Goal: Task Accomplishment & Management: Manage account settings

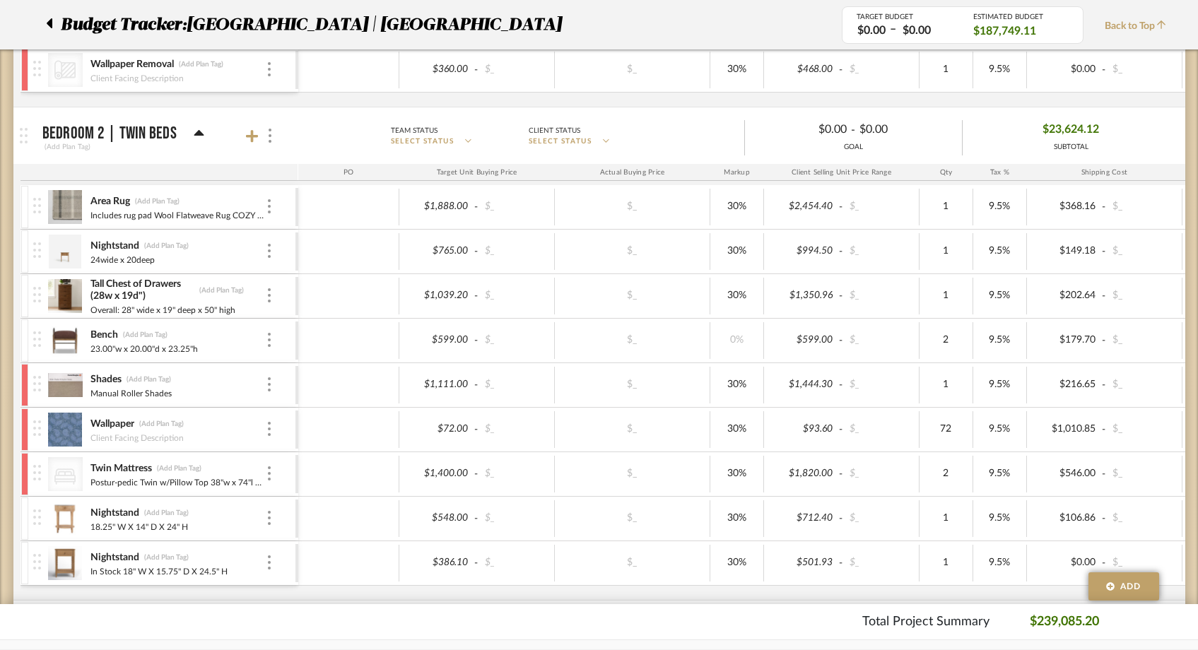
scroll to position [4181, 0]
click at [49, 18] on icon at bounding box center [49, 23] width 6 height 17
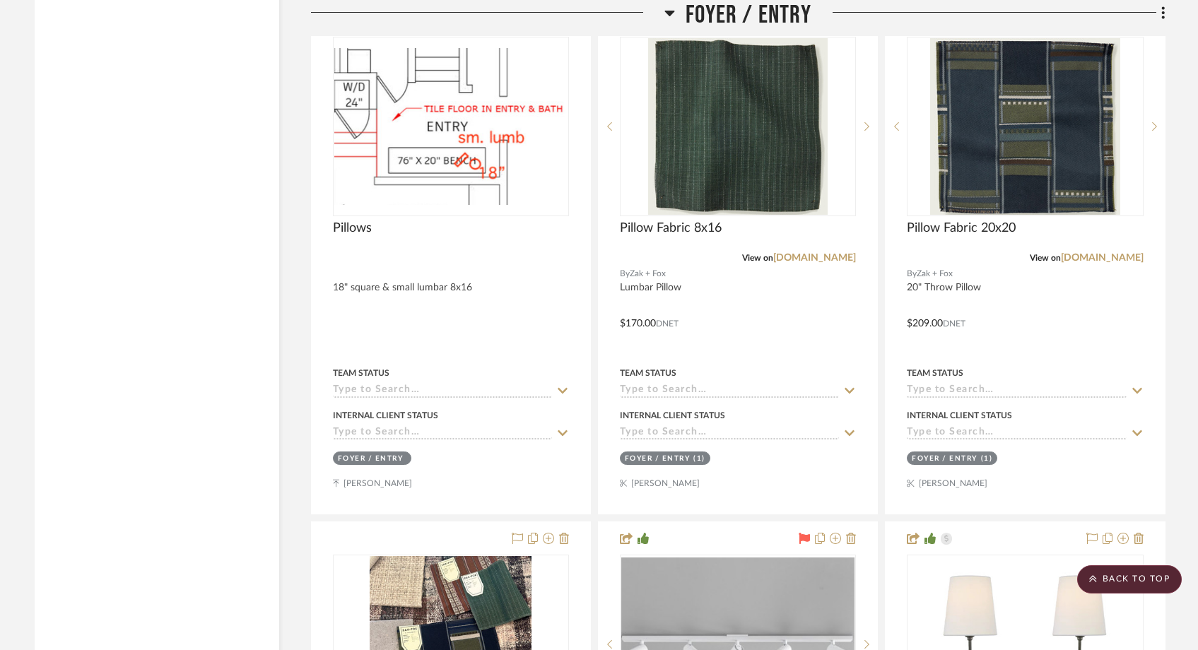
scroll to position [3767, 0]
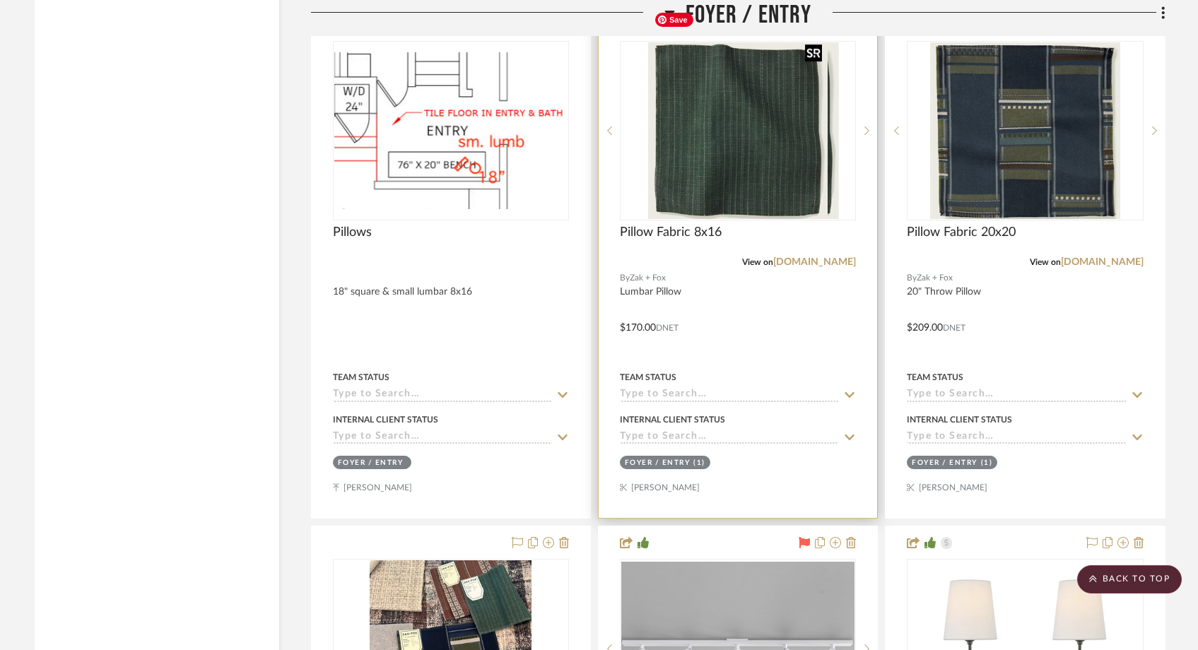
click at [664, 115] on img "0" at bounding box center [749, 130] width 180 height 177
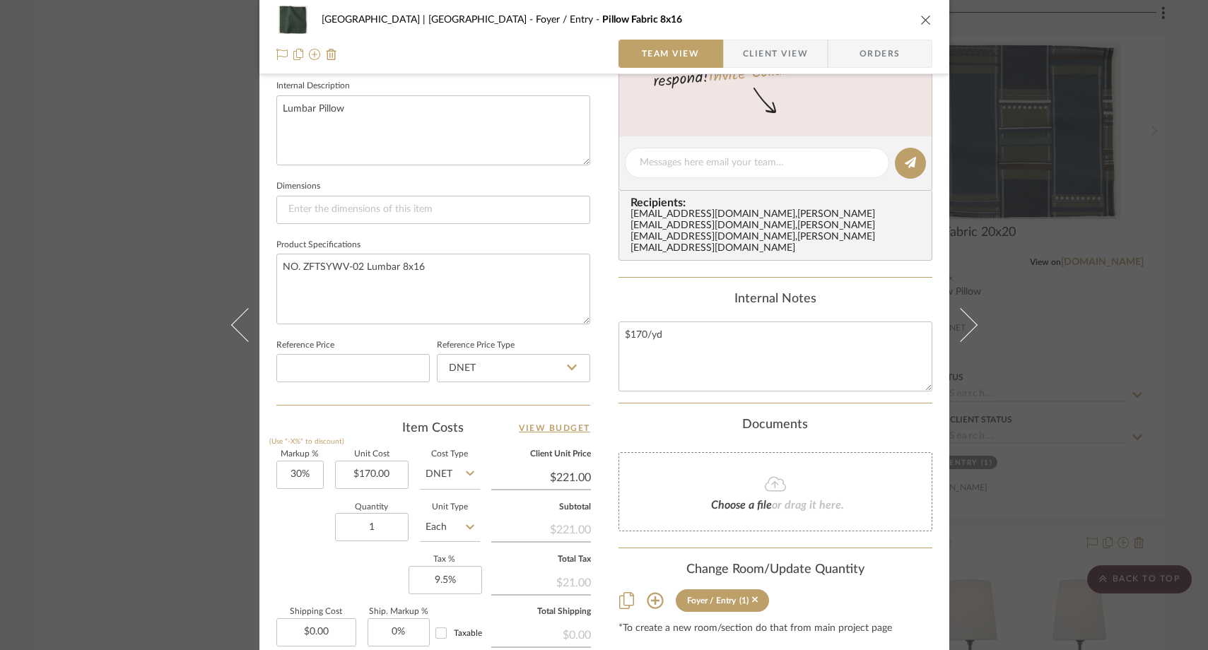
scroll to position [533, 0]
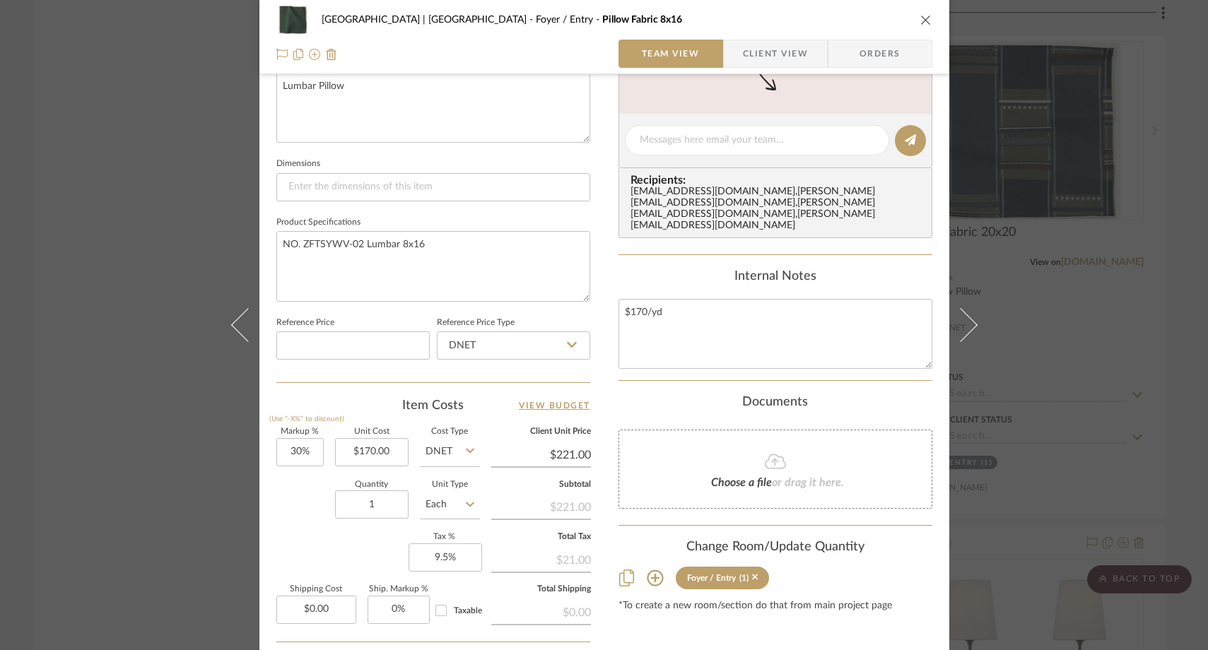
click at [182, 149] on div "Meadow Mountain | Vail Valley Foyer / Entry Pillow Fabric 8x16 Team View Client…" at bounding box center [604, 325] width 1208 height 650
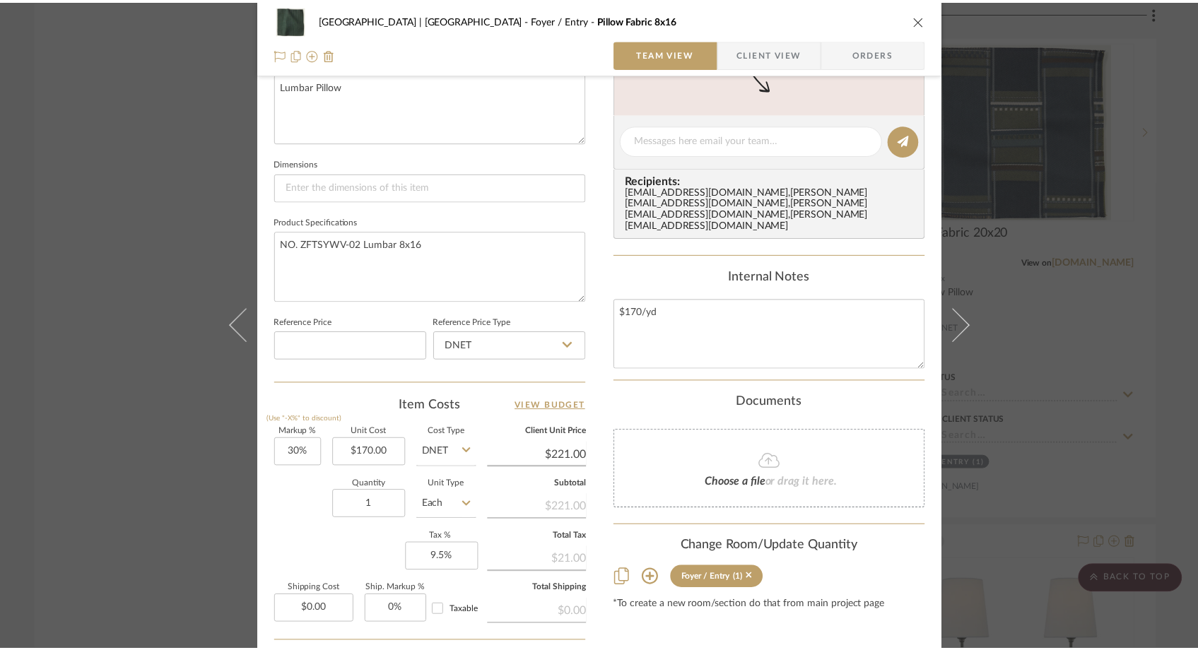
scroll to position [3767, 0]
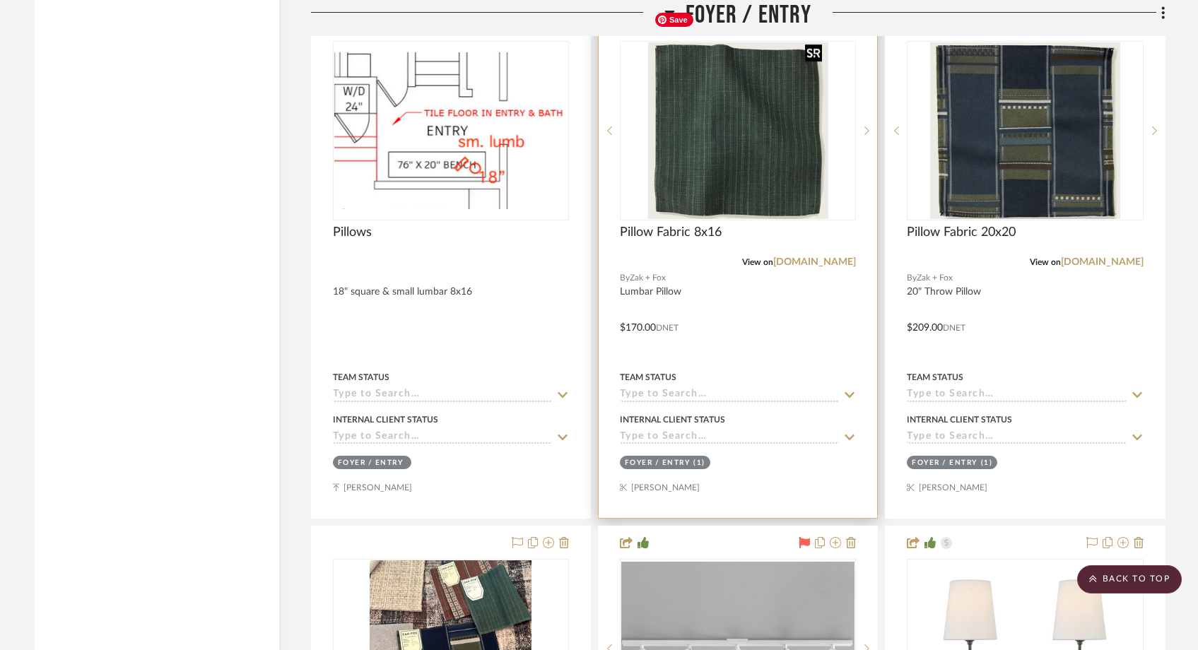
click at [727, 160] on img "0" at bounding box center [738, 130] width 180 height 177
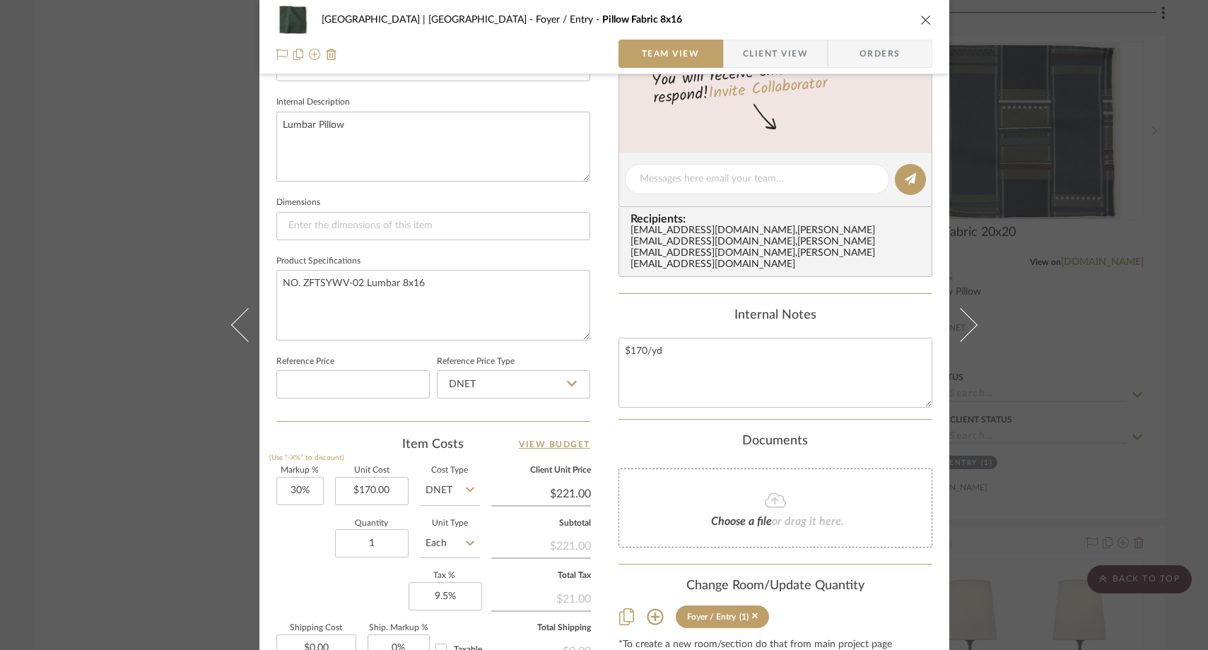
scroll to position [497, 0]
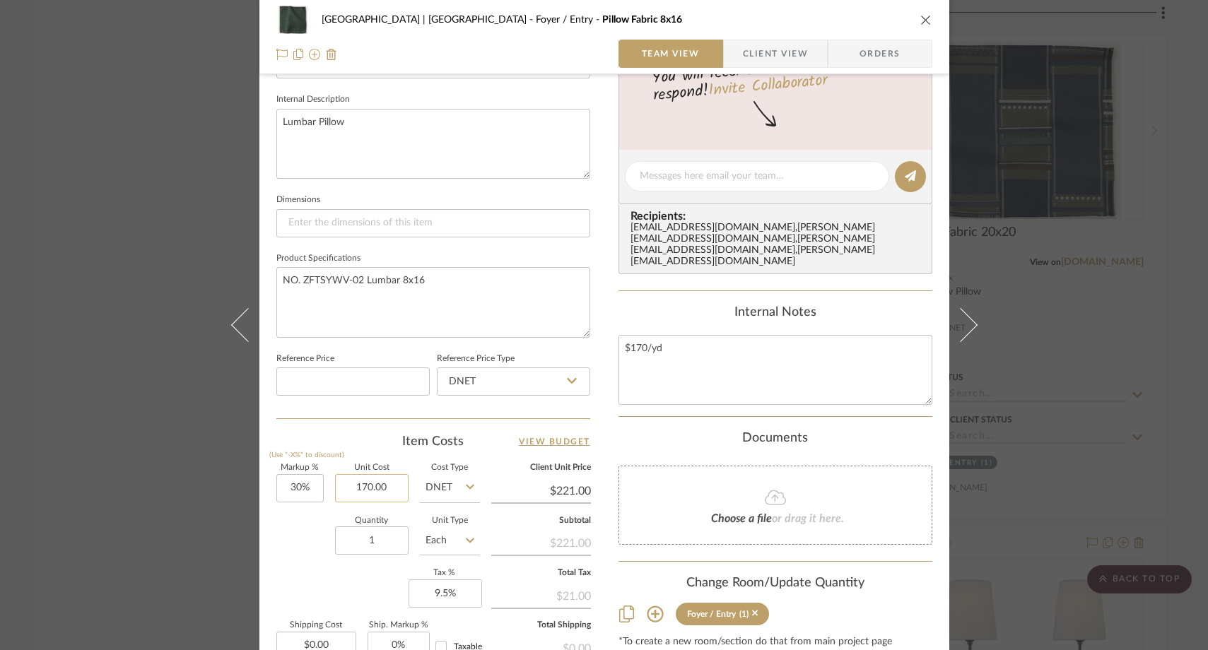
click at [397, 483] on input "170.00" at bounding box center [372, 488] width 74 height 28
paste input "215"
type input "$215.00"
click at [300, 527] on div "Quantity 1 Unit Type Each" at bounding box center [378, 542] width 204 height 50
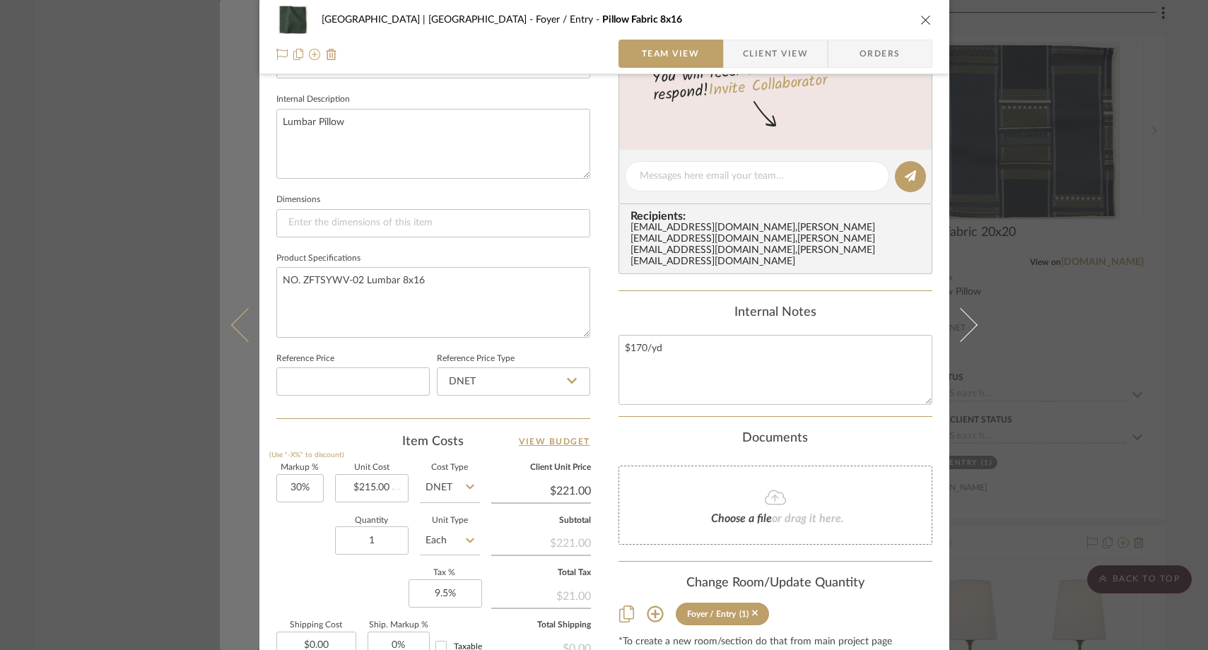
type input "$279.50"
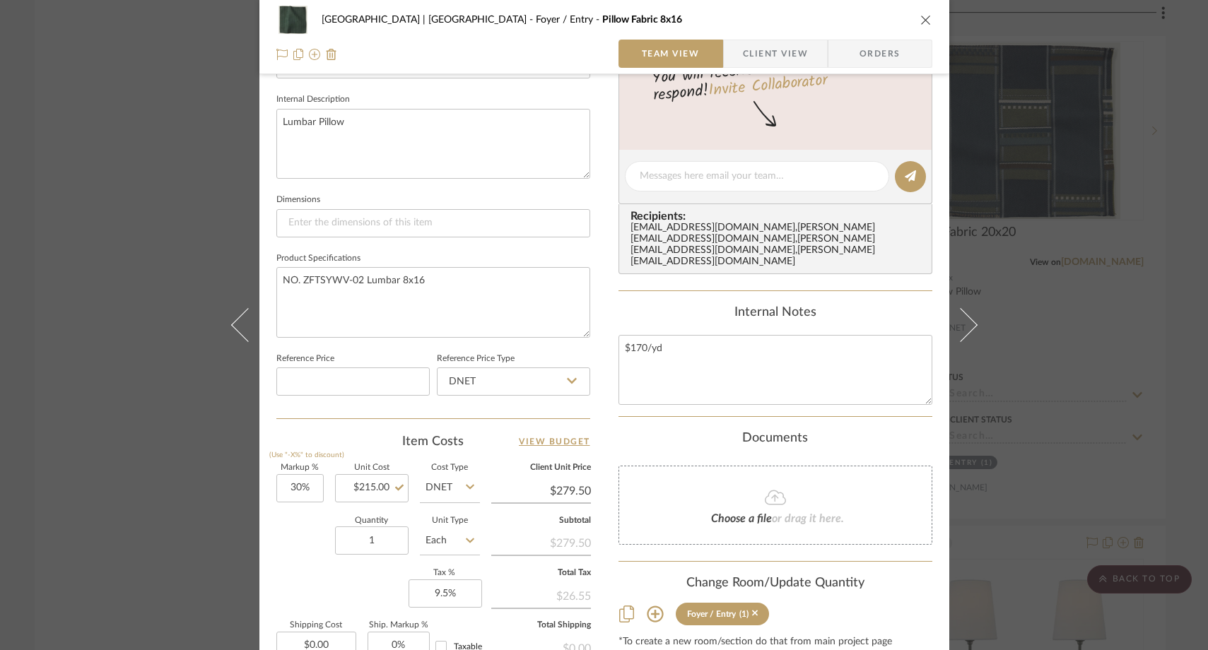
click at [139, 245] on div "Meadow Mountain | Vail Valley Foyer / Entry Pillow Fabric 8x16 Team View Client…" at bounding box center [604, 325] width 1208 height 650
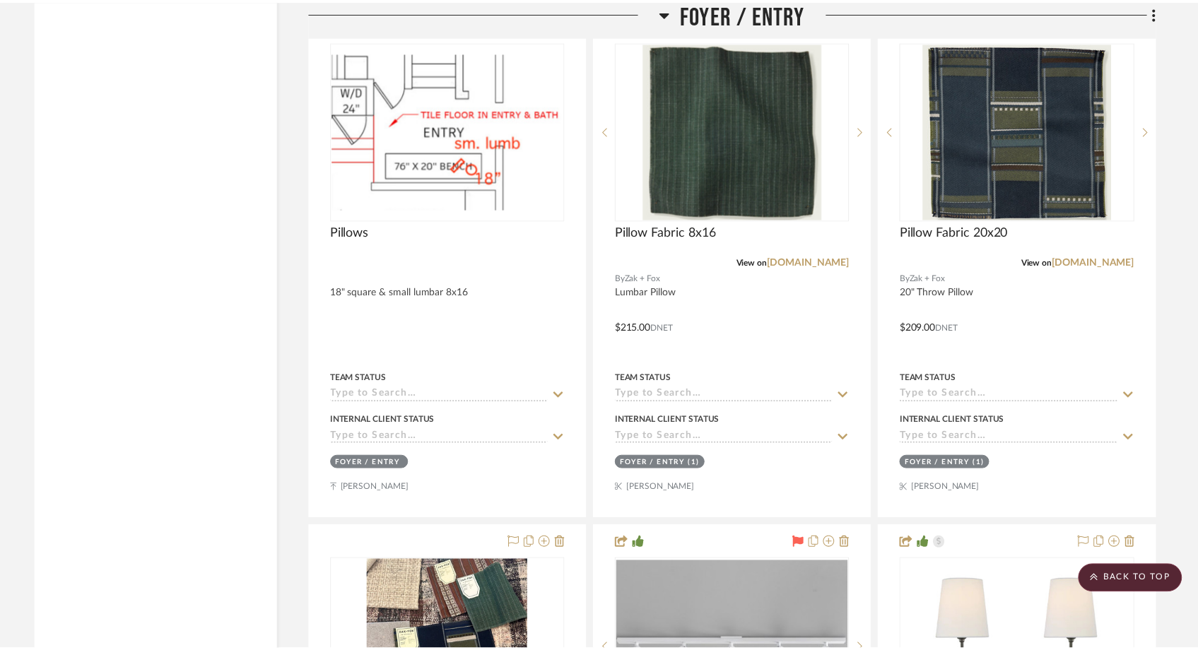
scroll to position [3767, 0]
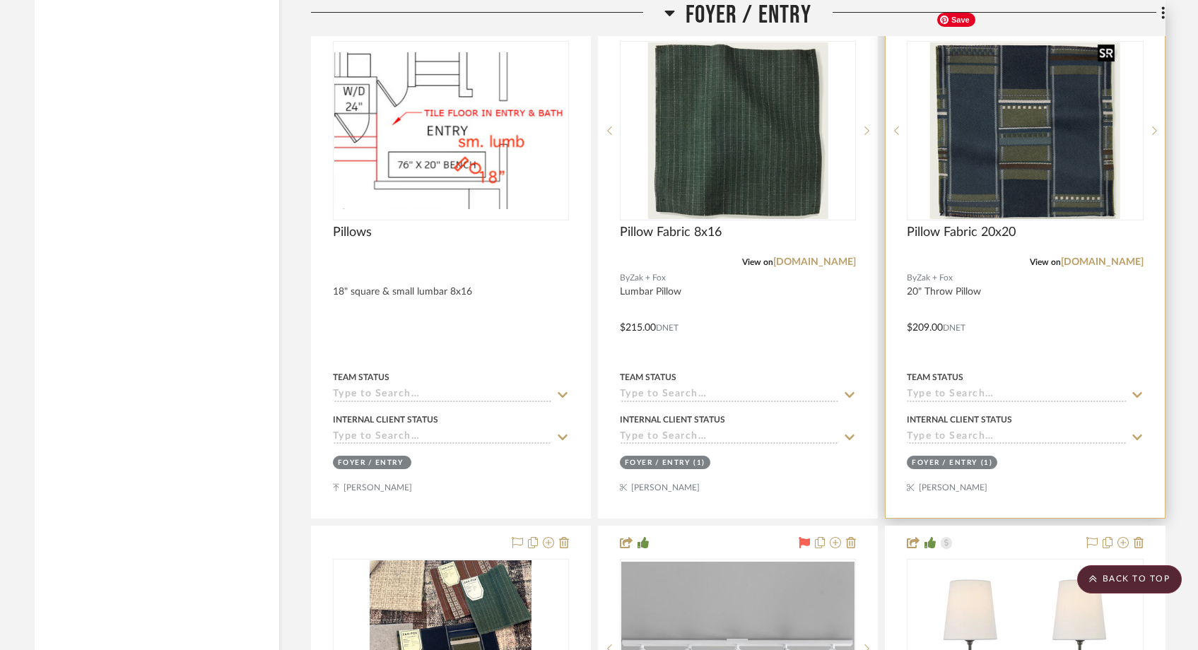
click at [0, 0] on img at bounding box center [0, 0] width 0 height 0
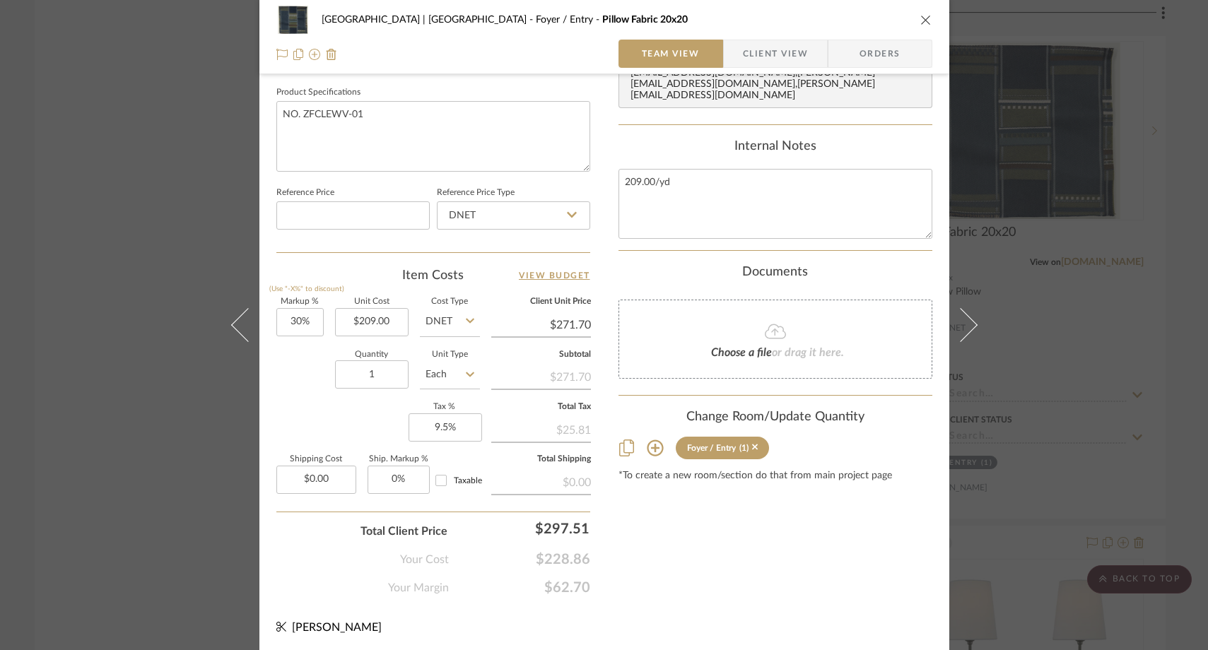
scroll to position [657, 0]
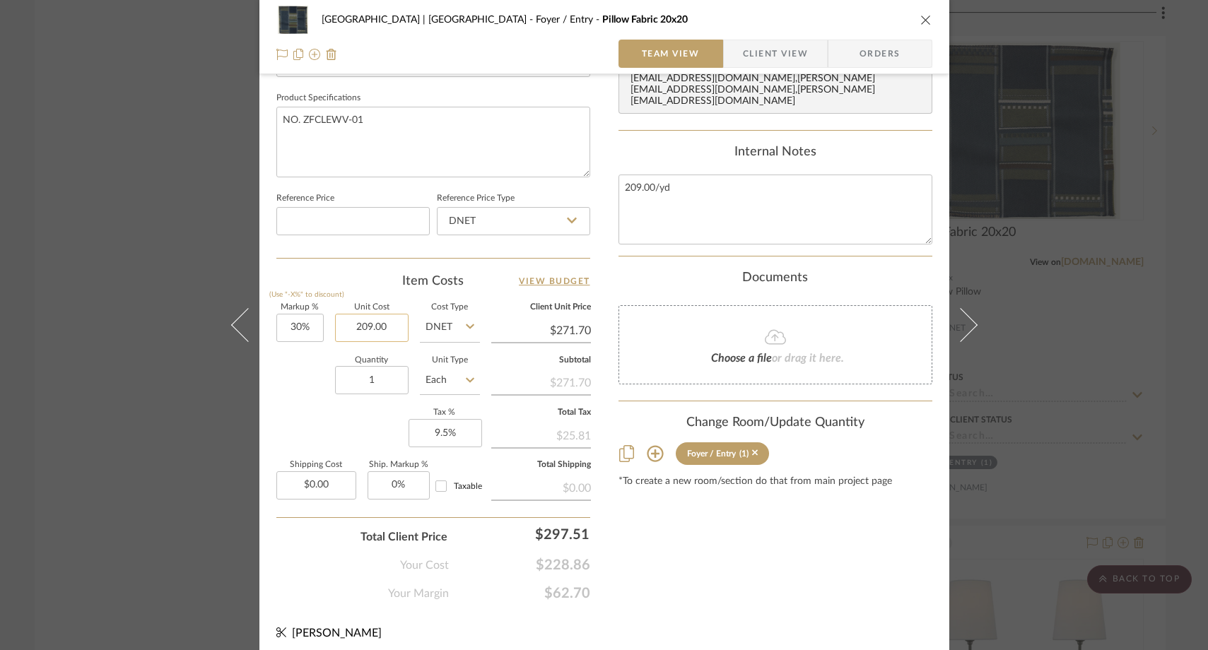
click at [387, 325] on input "209.00" at bounding box center [372, 328] width 74 height 28
paste input "40"
type input "$240.00"
click at [304, 367] on div "Quantity 1 Unit Type Each" at bounding box center [378, 382] width 204 height 50
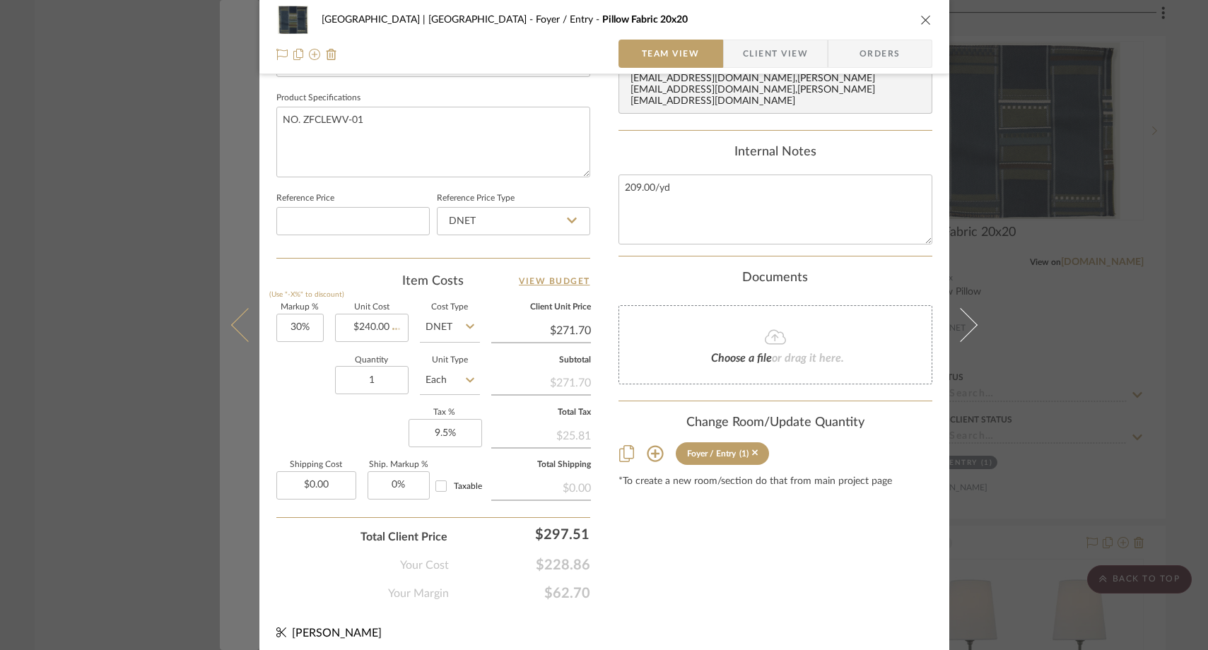
type input "$312.00"
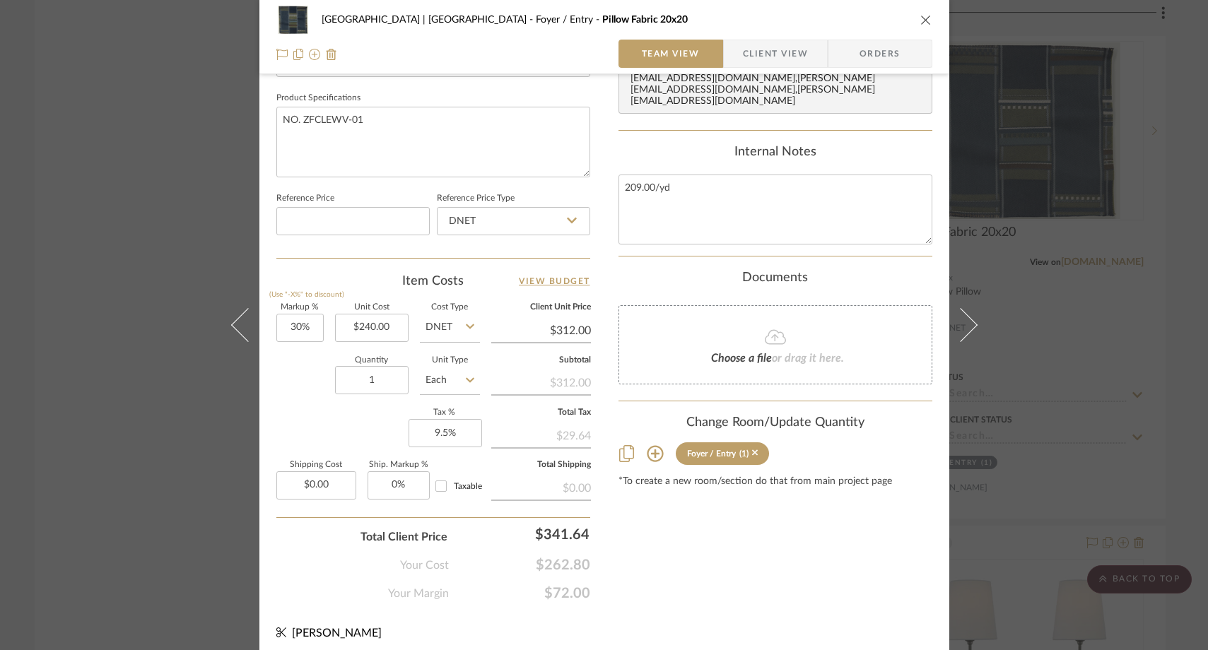
click at [113, 229] on div "Meadow Mountain | Vail Valley Foyer / Entry Pillow Fabric 20x20 Team View Clien…" at bounding box center [604, 325] width 1208 height 650
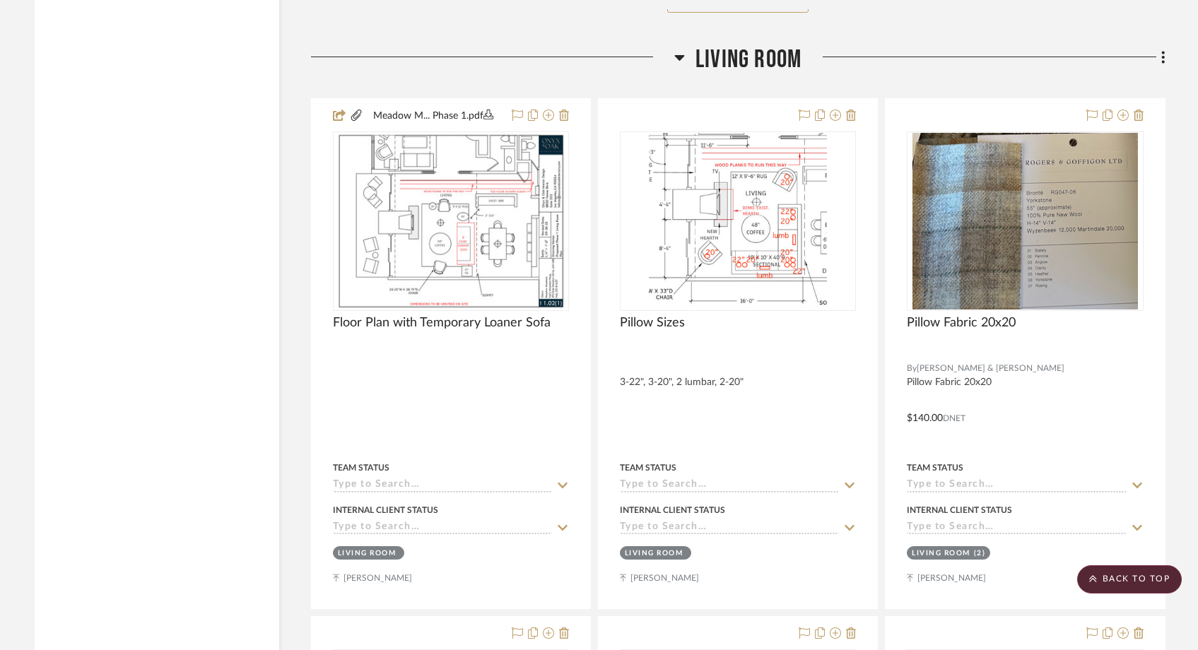
scroll to position [9968, 0]
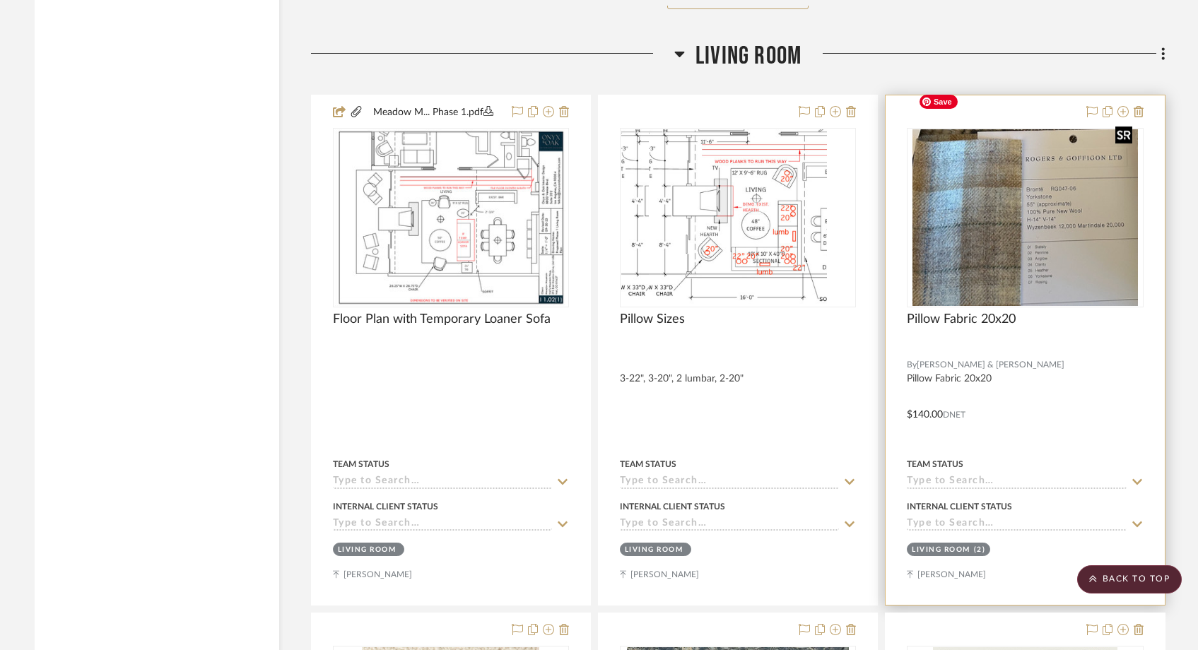
click at [0, 0] on img at bounding box center [0, 0] width 0 height 0
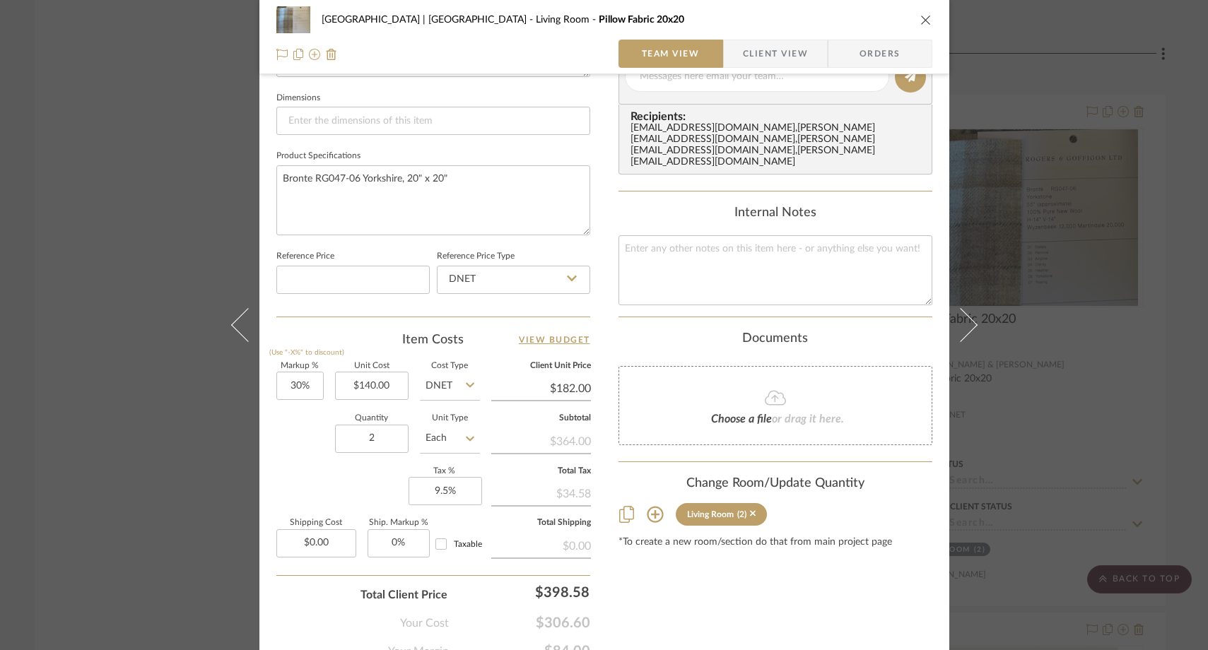
scroll to position [661, 0]
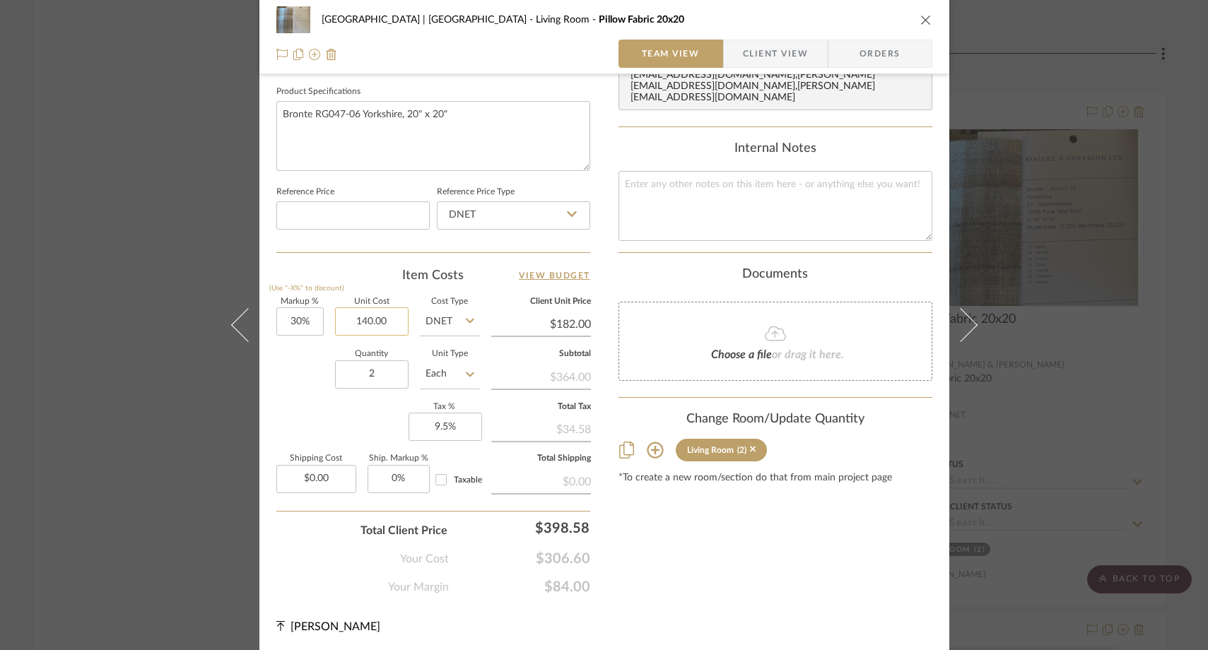
click at [395, 319] on input "140.00" at bounding box center [372, 321] width 74 height 28
paste input "2"
type input "$240.00"
click at [309, 362] on div "Quantity 2 Unit Type Each" at bounding box center [378, 376] width 204 height 50
type input "$312.00"
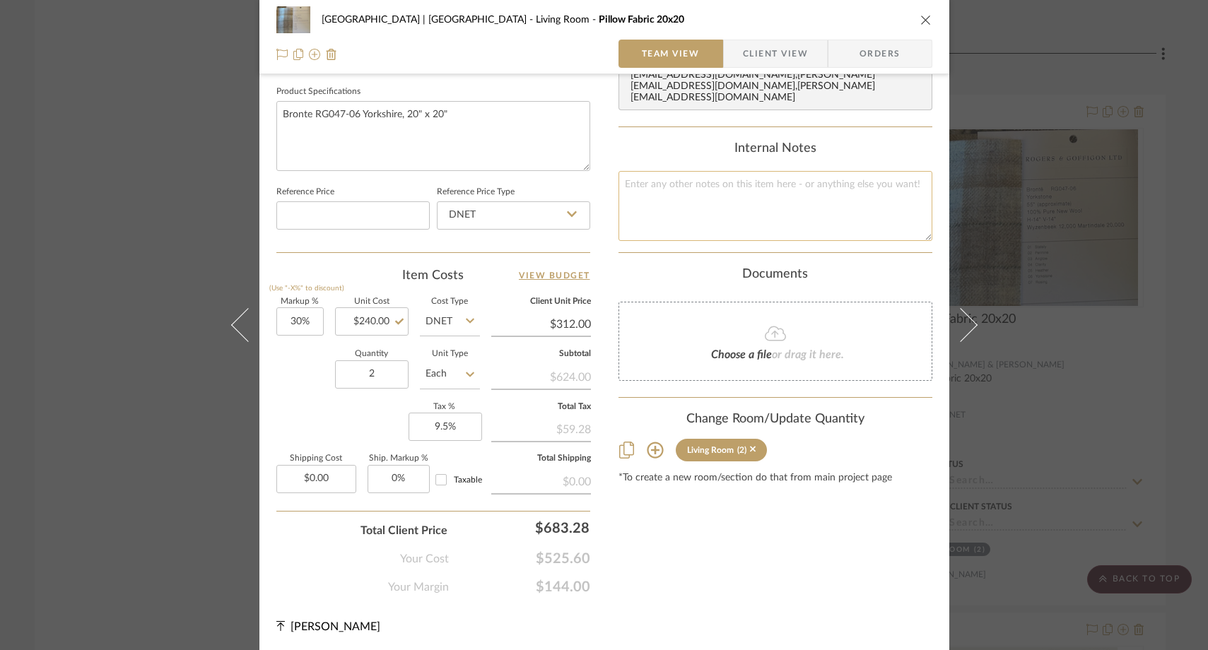
click at [711, 176] on textarea at bounding box center [775, 206] width 314 height 70
type textarea "140/yd"
click at [310, 417] on div "Markup % (Use "-X%" to discount) 30% Unit Cost $240.00 Cost Type DNET Client Un…" at bounding box center [433, 401] width 314 height 206
click at [684, 178] on textarea "140/yd" at bounding box center [775, 206] width 314 height 70
type textarea "140/yd + 50 cut fee"
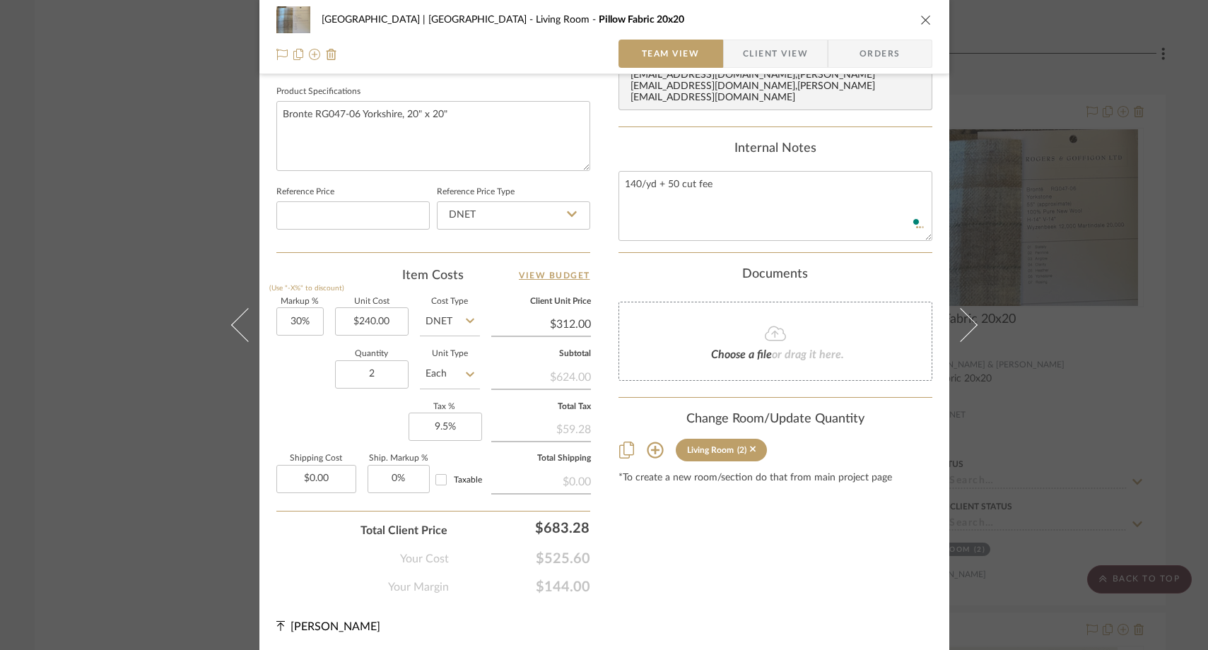
click at [664, 237] on summary-project-notes "Internal Notes 140/yd + 50 cut fee" at bounding box center [775, 197] width 314 height 112
click at [123, 151] on div "Meadow Mountain | Vail Valley Living Room Pillow Fabric 20x20 Team View Client …" at bounding box center [604, 325] width 1208 height 650
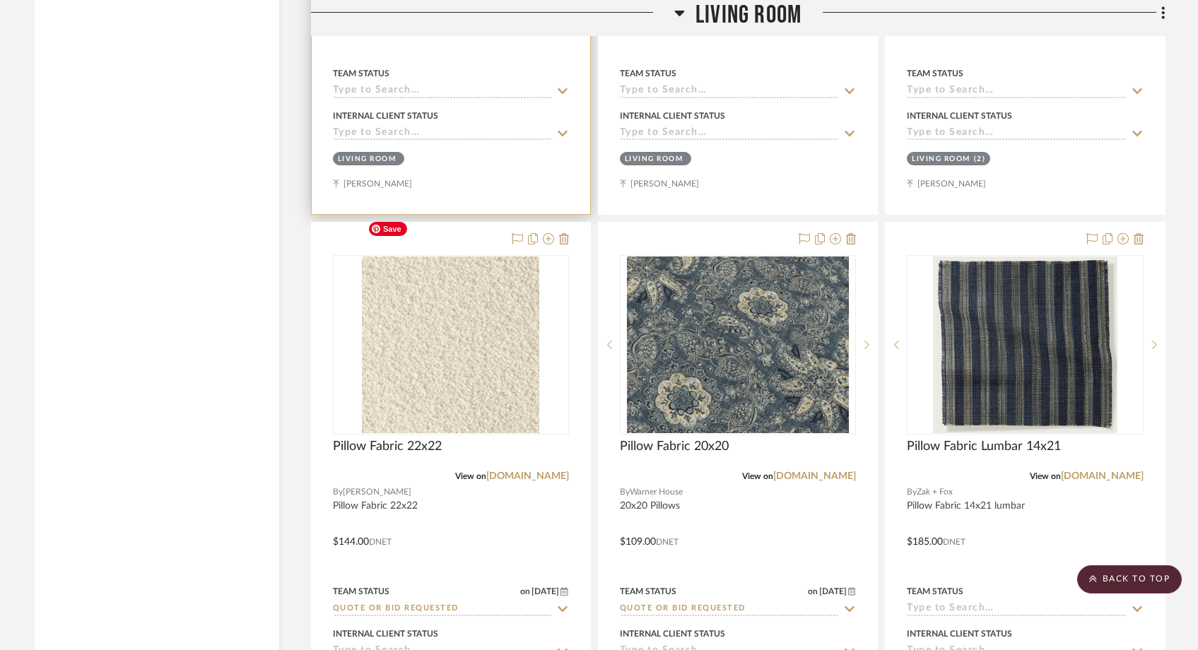
scroll to position [10360, 0]
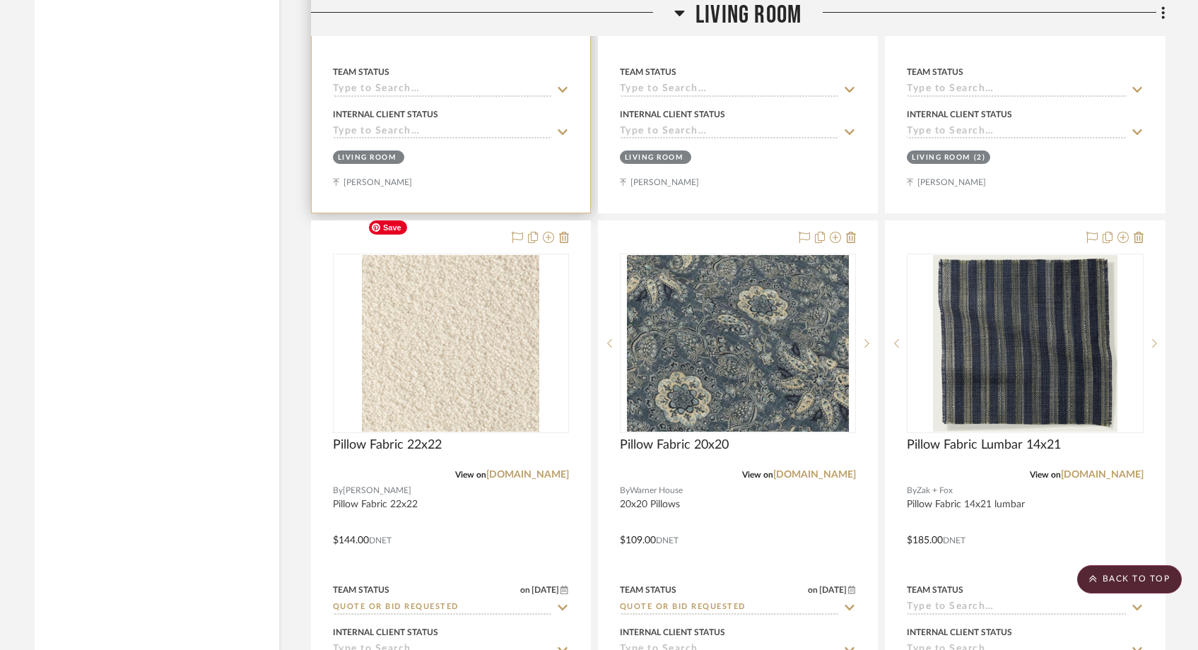
click at [413, 300] on img "0" at bounding box center [450, 343] width 177 height 177
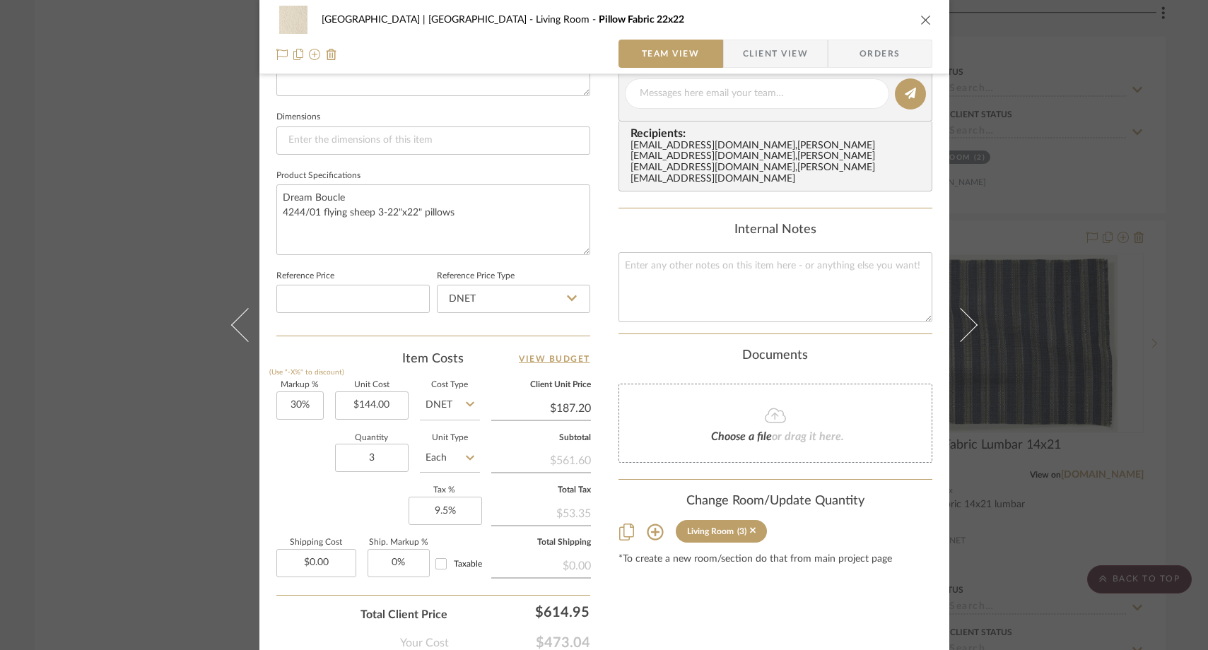
scroll to position [589, 0]
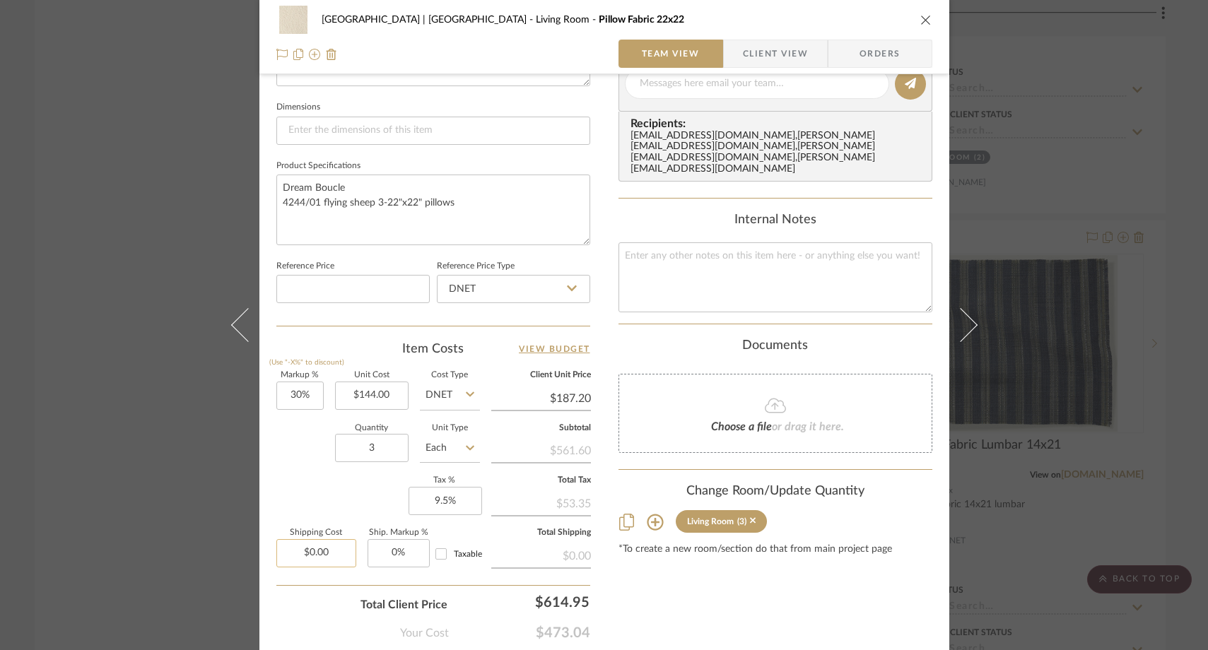
type input "0.00"
click at [336, 556] on input "0.00" at bounding box center [316, 553] width 80 height 28
type input "144.00"
type input "$0.00"
click at [393, 392] on input "144.00" at bounding box center [372, 396] width 74 height 28
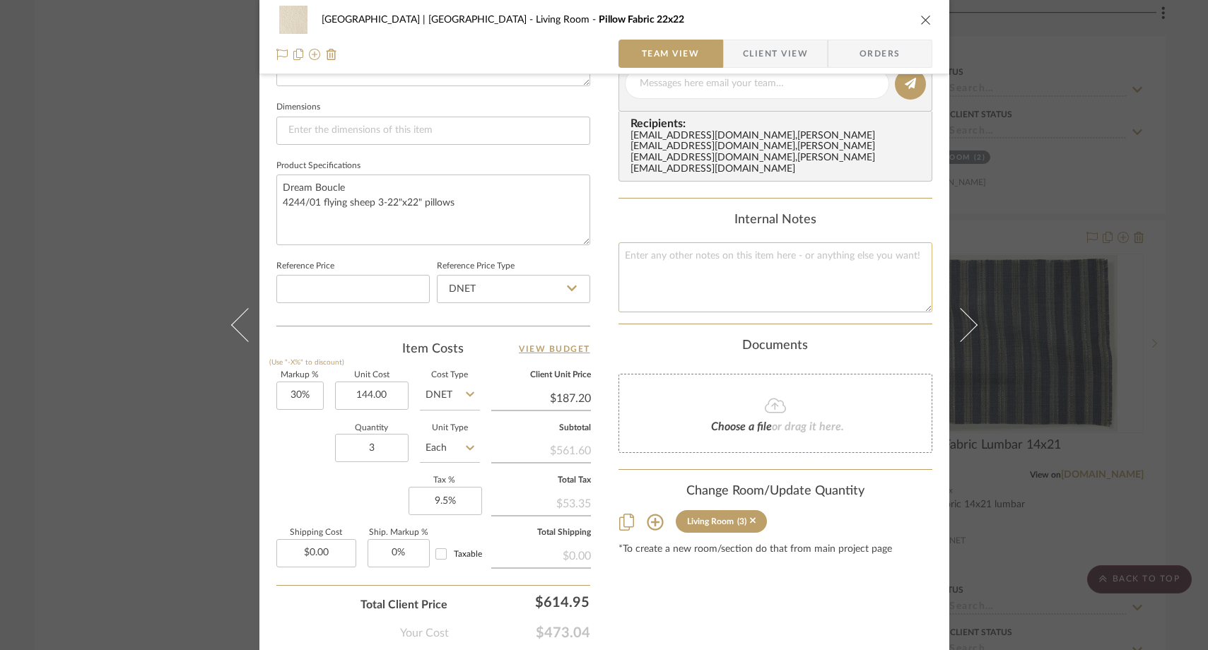
type input "$144.00"
click at [636, 265] on textarea at bounding box center [775, 277] width 314 height 70
type textarea "144/yd"
type input "144.00"
click at [390, 393] on input "144.00" at bounding box center [372, 396] width 74 height 28
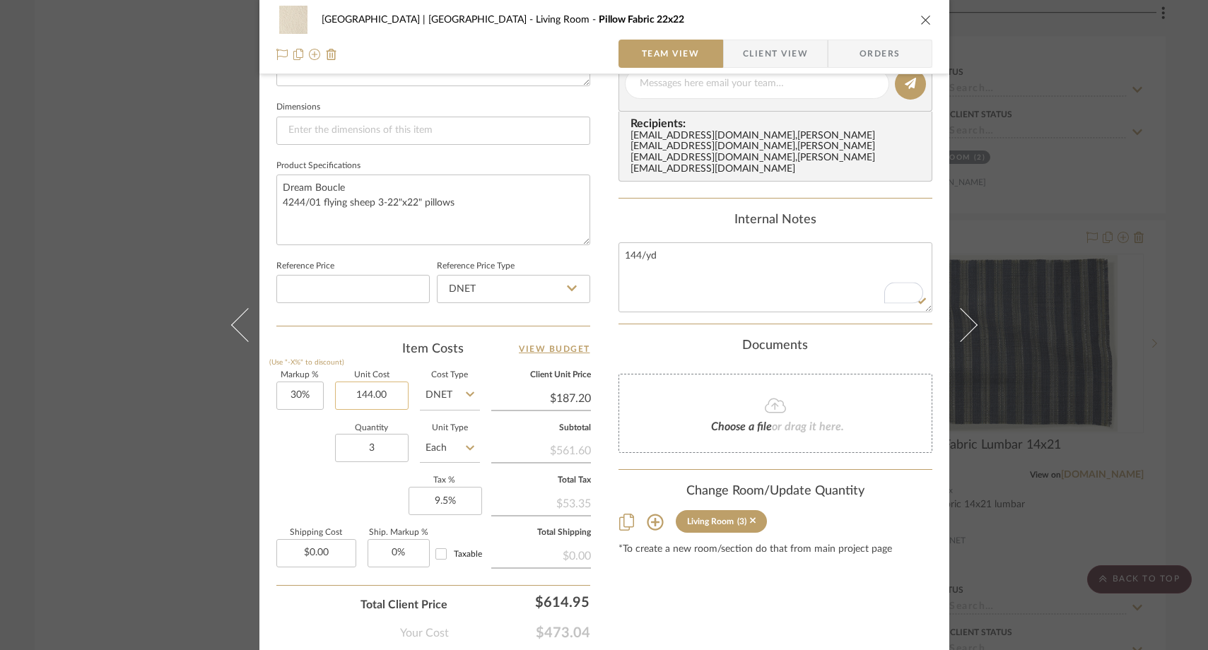
paste input "250"
type input "$250.00"
click at [300, 434] on div "Quantity 3 Unit Type Each" at bounding box center [378, 450] width 204 height 50
type input "$325.00"
click at [110, 93] on div "Meadow Mountain | Vail Valley Living Room Pillow Fabric 22x22 Team View Client …" at bounding box center [604, 325] width 1208 height 650
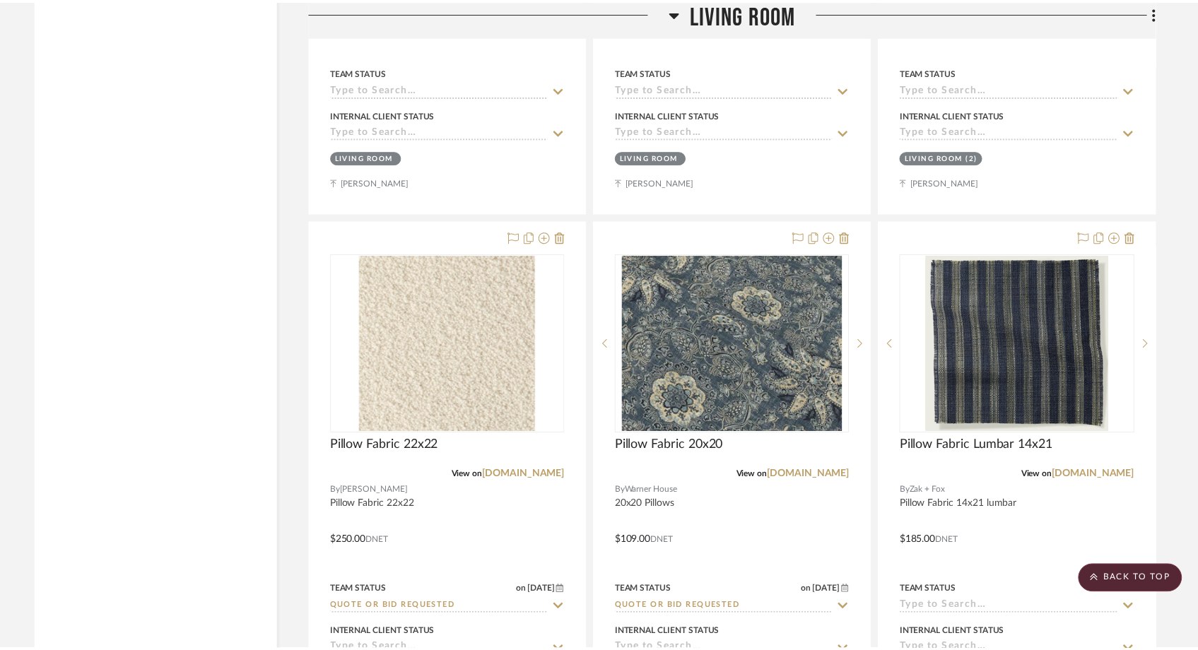
scroll to position [10360, 0]
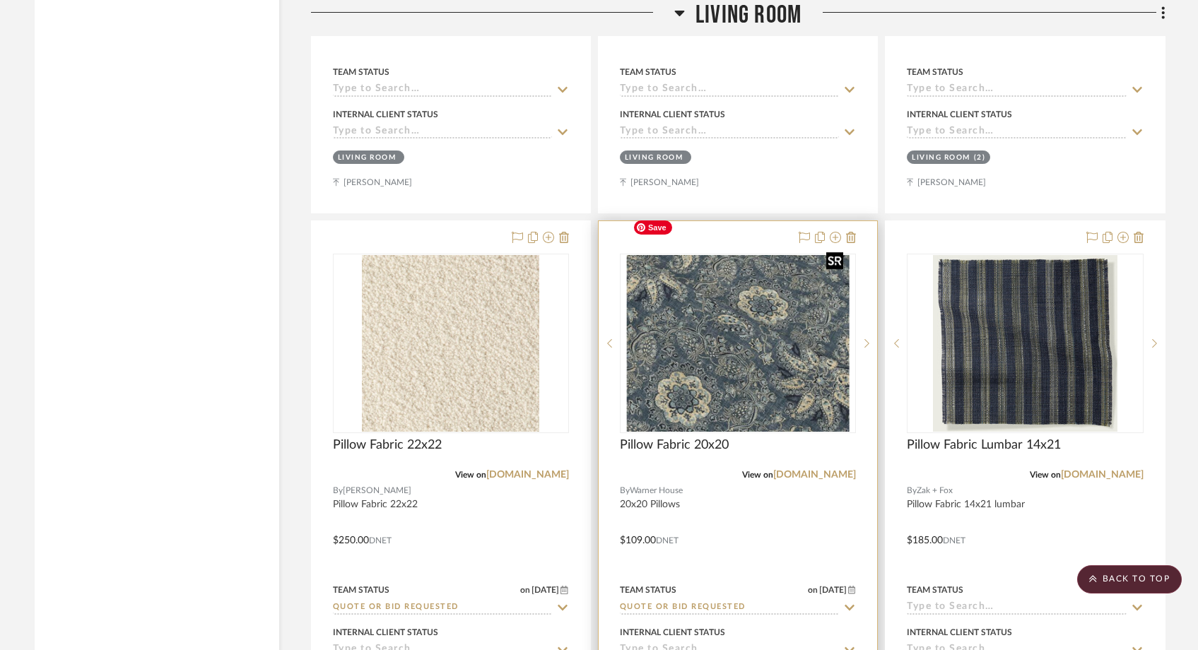
click at [677, 307] on img "0" at bounding box center [738, 343] width 223 height 177
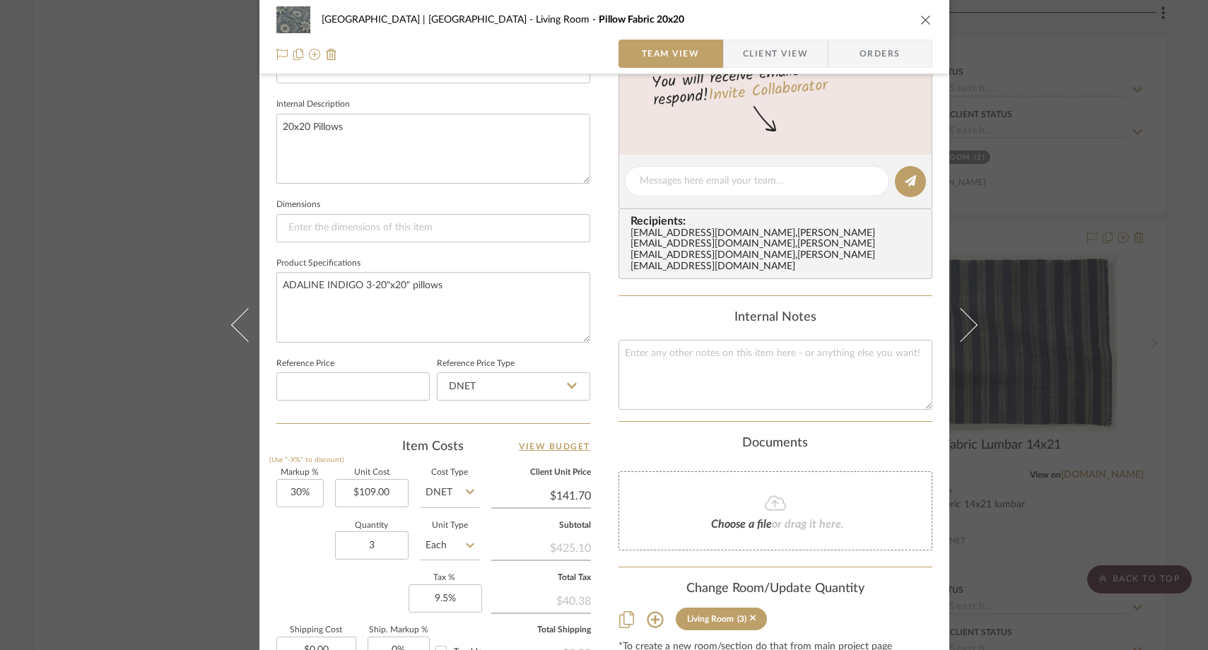
scroll to position [663, 0]
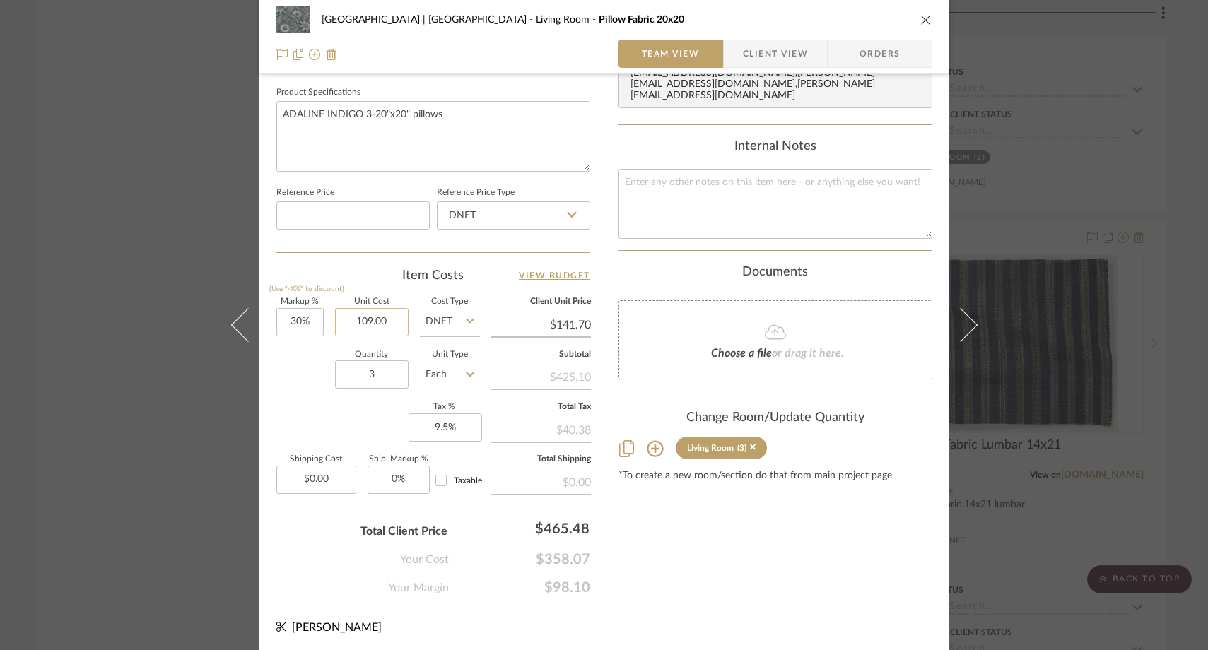
drag, startPoint x: 397, startPoint y: 317, endPoint x: 398, endPoint y: 329, distance: 12.8
click at [398, 329] on input "109.00" at bounding box center [372, 322] width 74 height 28
type input "$109.00"
click at [710, 169] on textarea at bounding box center [775, 204] width 314 height 70
paste textarea "109.00"
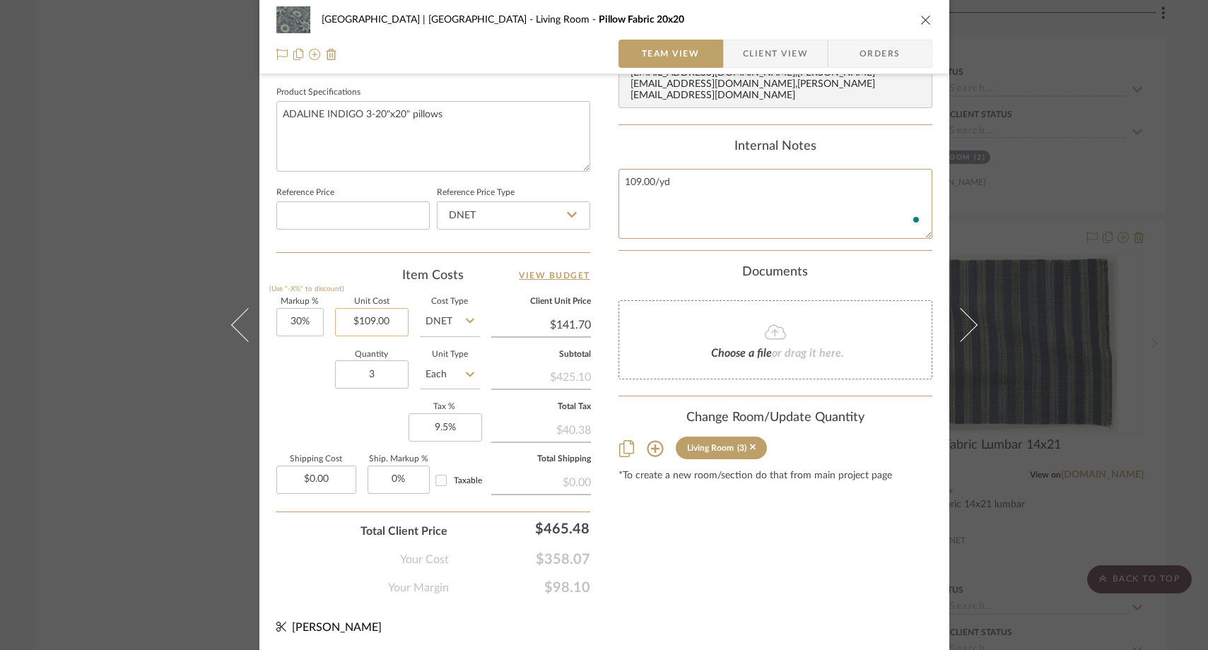
type textarea "109.00/yd"
type input "109.00"
drag, startPoint x: 391, startPoint y: 324, endPoint x: 385, endPoint y: 319, distance: 8.1
click at [385, 319] on input "109.00" at bounding box center [372, 322] width 74 height 28
drag, startPoint x: 385, startPoint y: 319, endPoint x: 343, endPoint y: 319, distance: 41.7
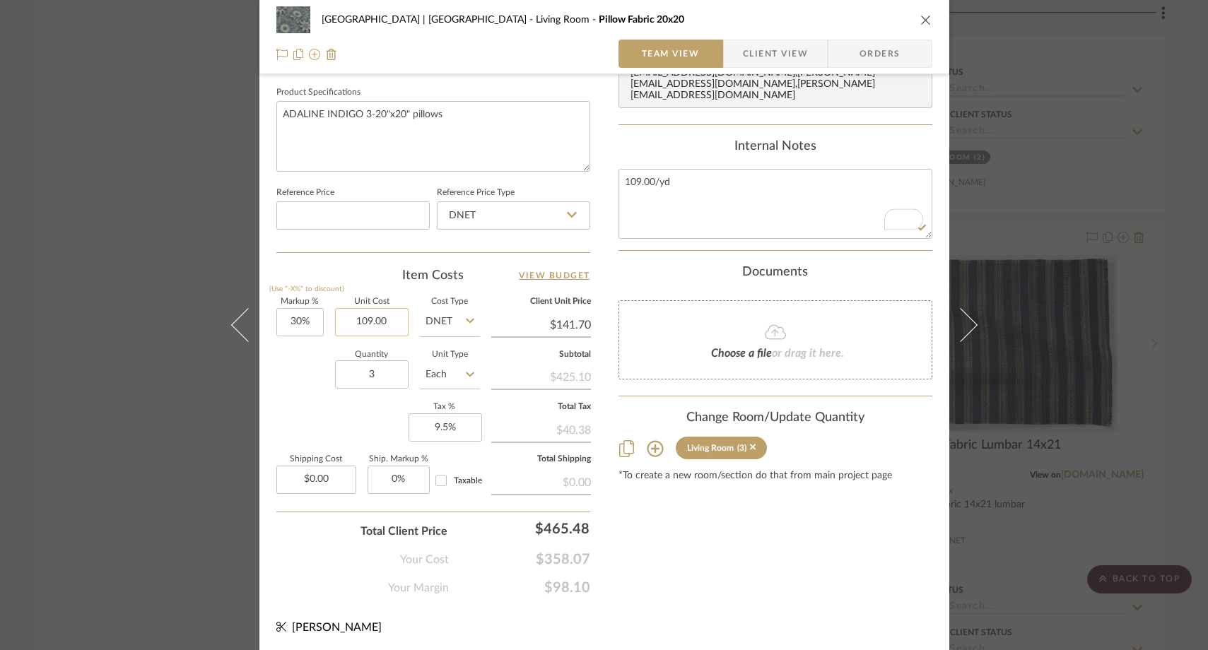
click at [343, 319] on input "109.00" at bounding box center [372, 322] width 74 height 28
type input "$0.00"
paste input "240.00"
type input "$240.00"
click at [283, 389] on div "Quantity 3 Unit Type Each" at bounding box center [378, 376] width 204 height 50
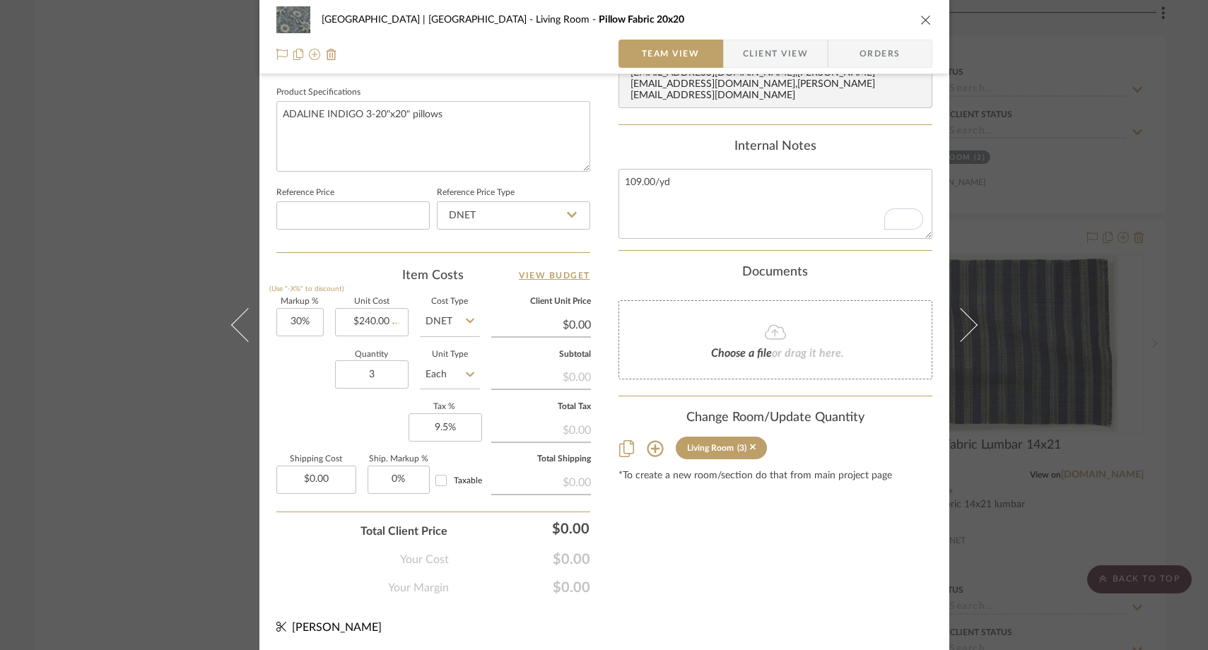
type input "$312.00"
click at [151, 122] on div "Meadow Mountain | Vail Valley Living Room Pillow Fabric 20x20 Team View Client …" at bounding box center [604, 325] width 1208 height 650
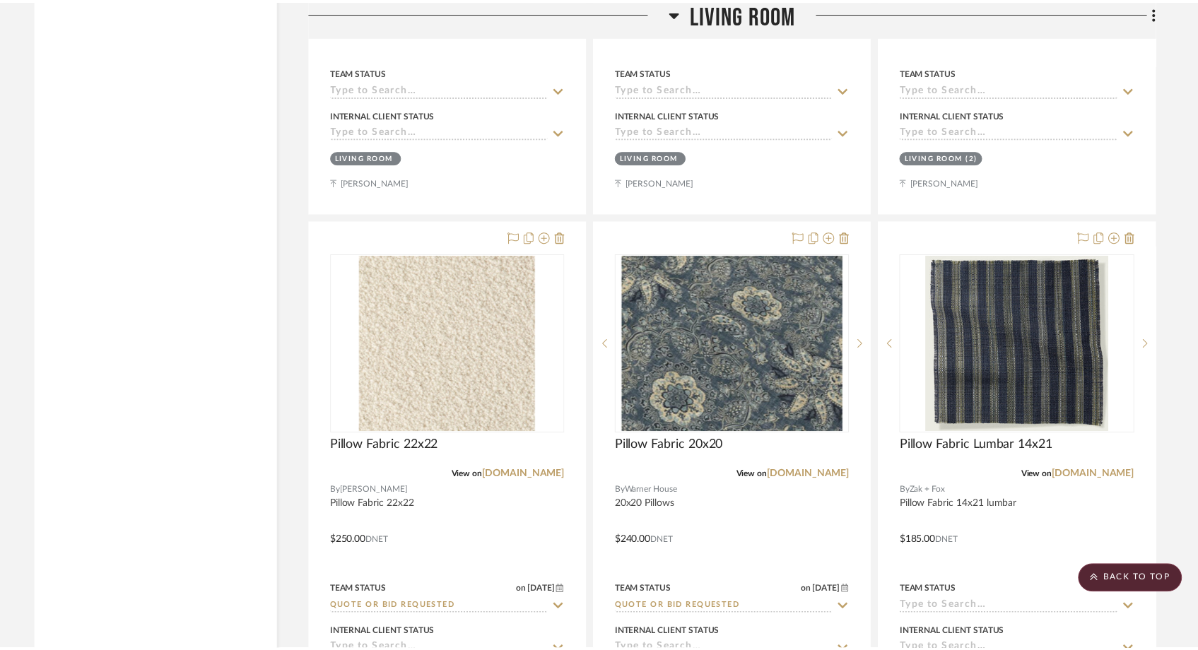
scroll to position [10360, 0]
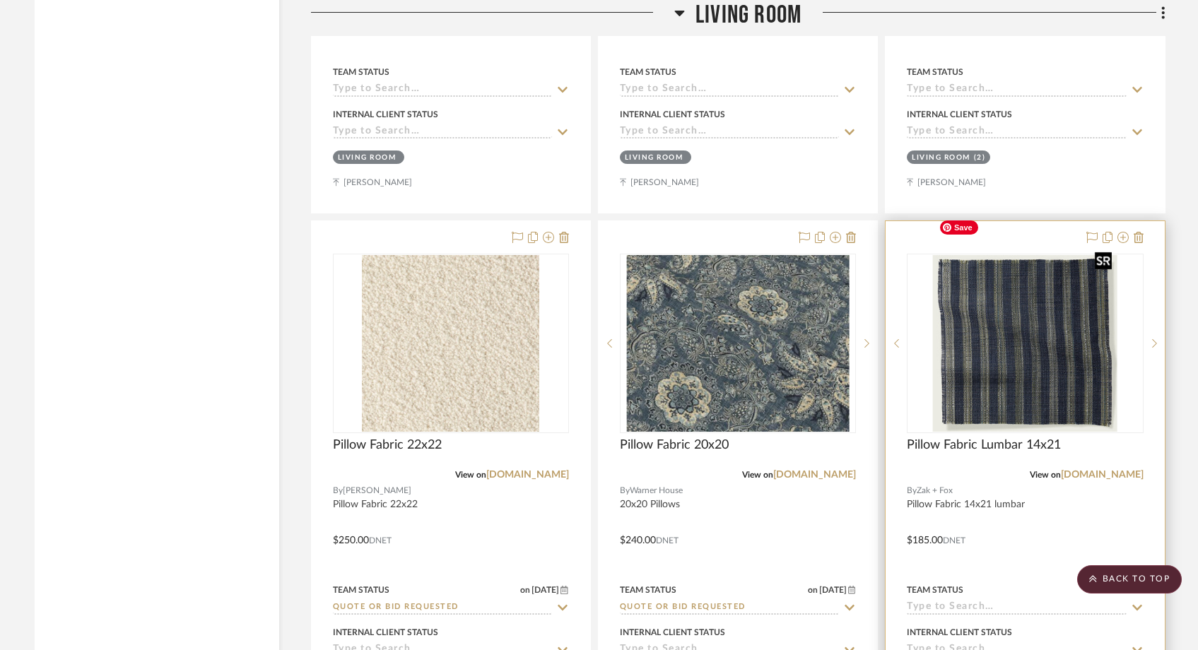
click at [0, 0] on img at bounding box center [0, 0] width 0 height 0
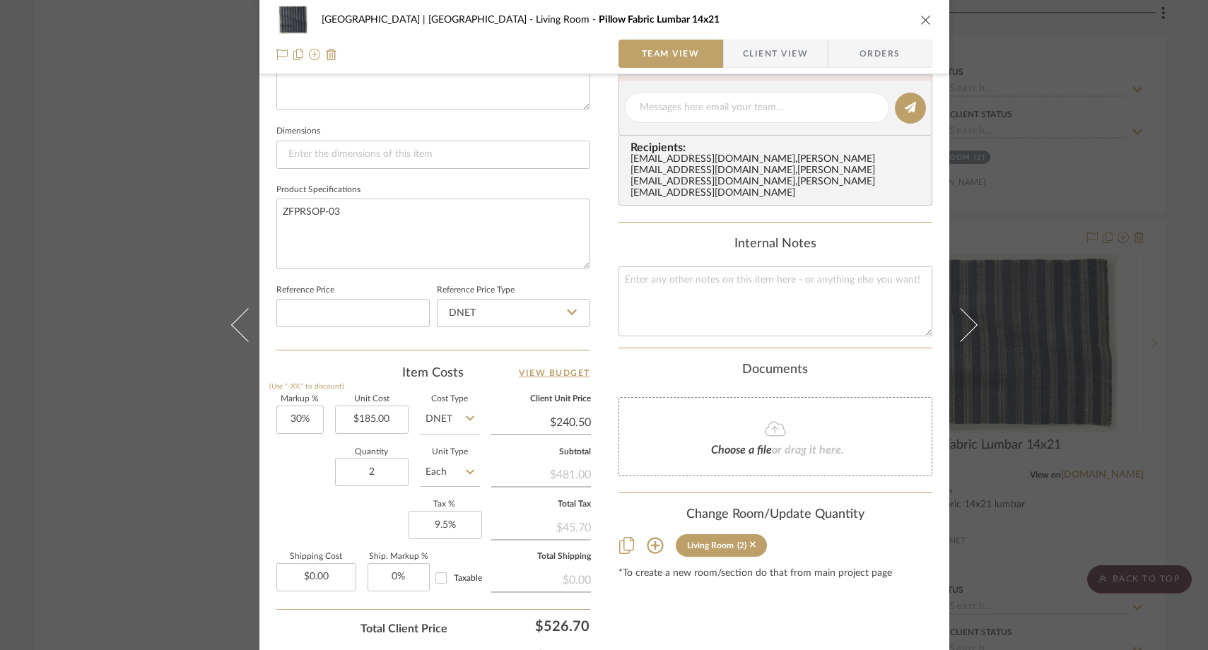
scroll to position [575, 0]
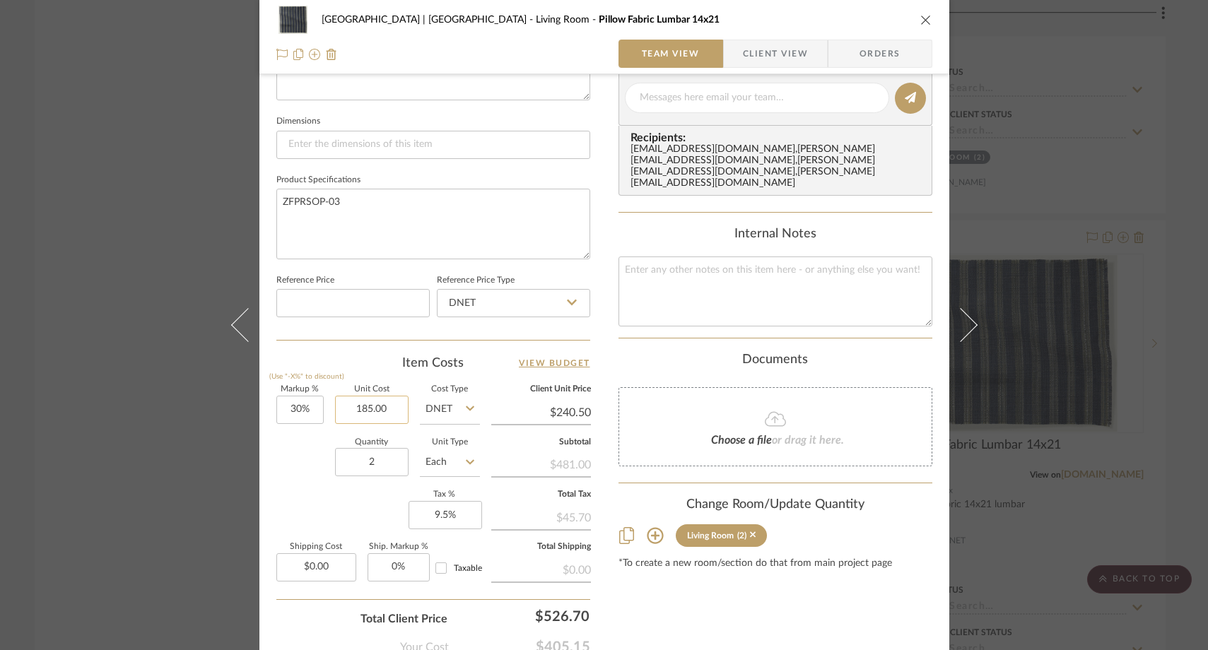
click at [391, 405] on input "185.00" at bounding box center [372, 410] width 74 height 28
paste input "23"
type input "$235.00"
click at [303, 441] on div "Quantity 2 Unit Type Each" at bounding box center [378, 464] width 204 height 50
type input "$305.50"
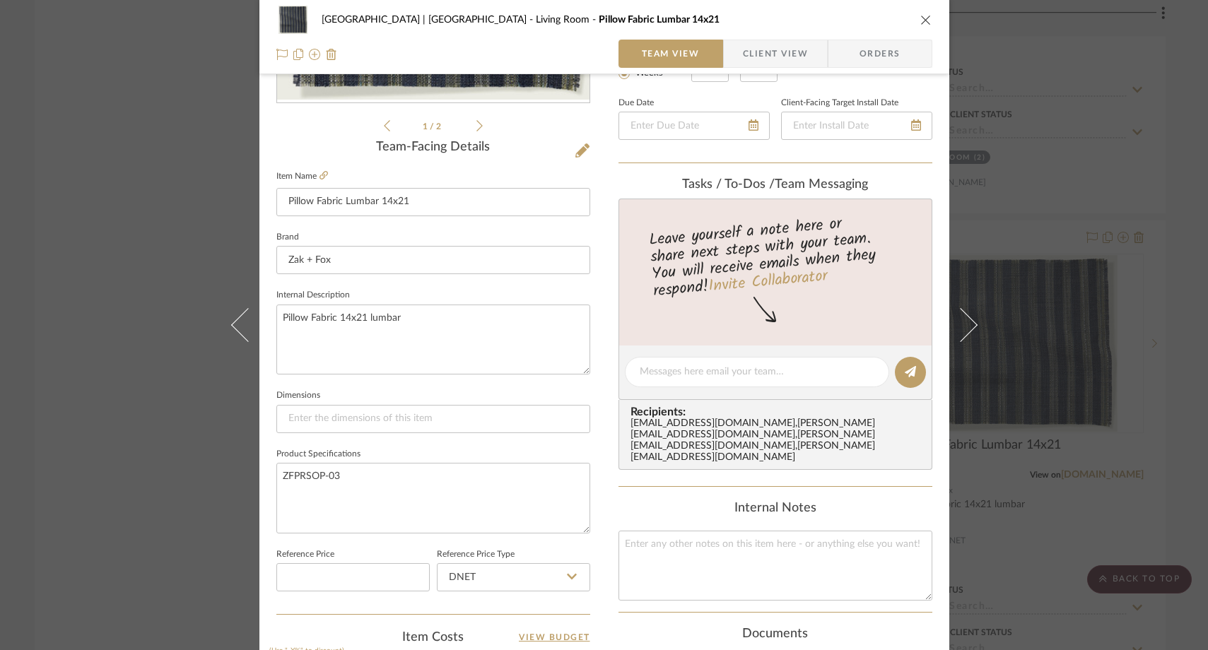
scroll to position [281, 0]
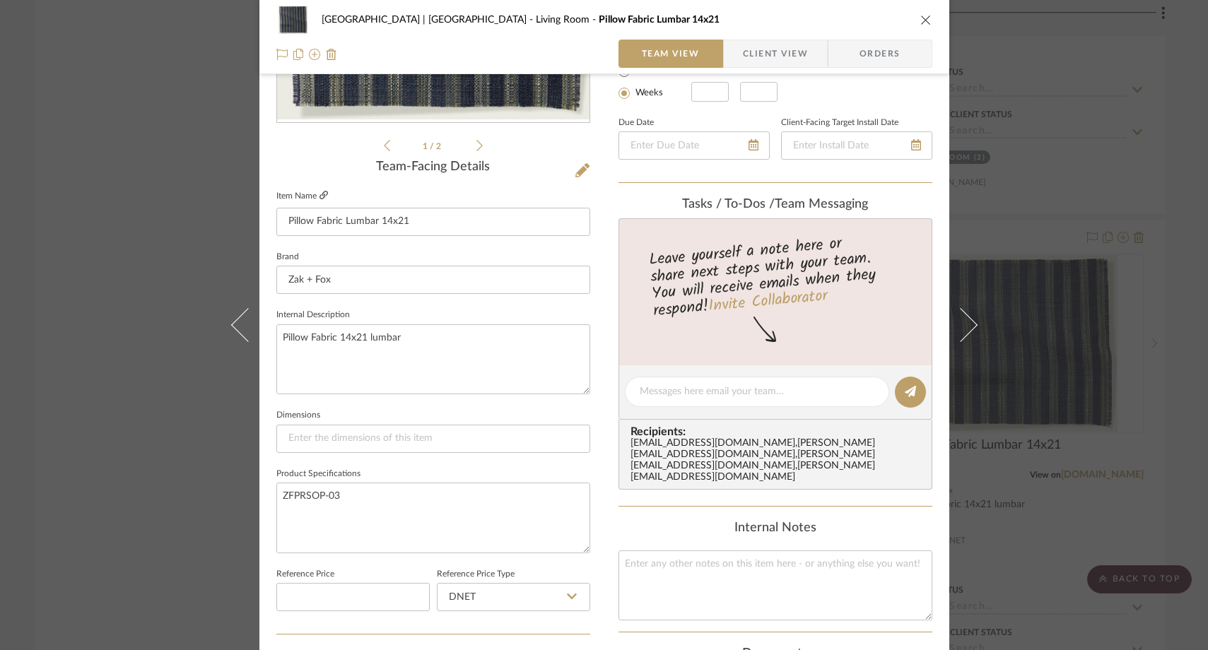
click at [319, 201] on link at bounding box center [323, 196] width 8 height 12
click at [643, 554] on textarea "To enrich screen reader interactions, please activate Accessibility in Grammarl…" at bounding box center [775, 586] width 314 height 70
paste textarea "$185"
type textarea "$185/yd"
click at [626, 521] on div "Internal Notes" at bounding box center [775, 529] width 314 height 16
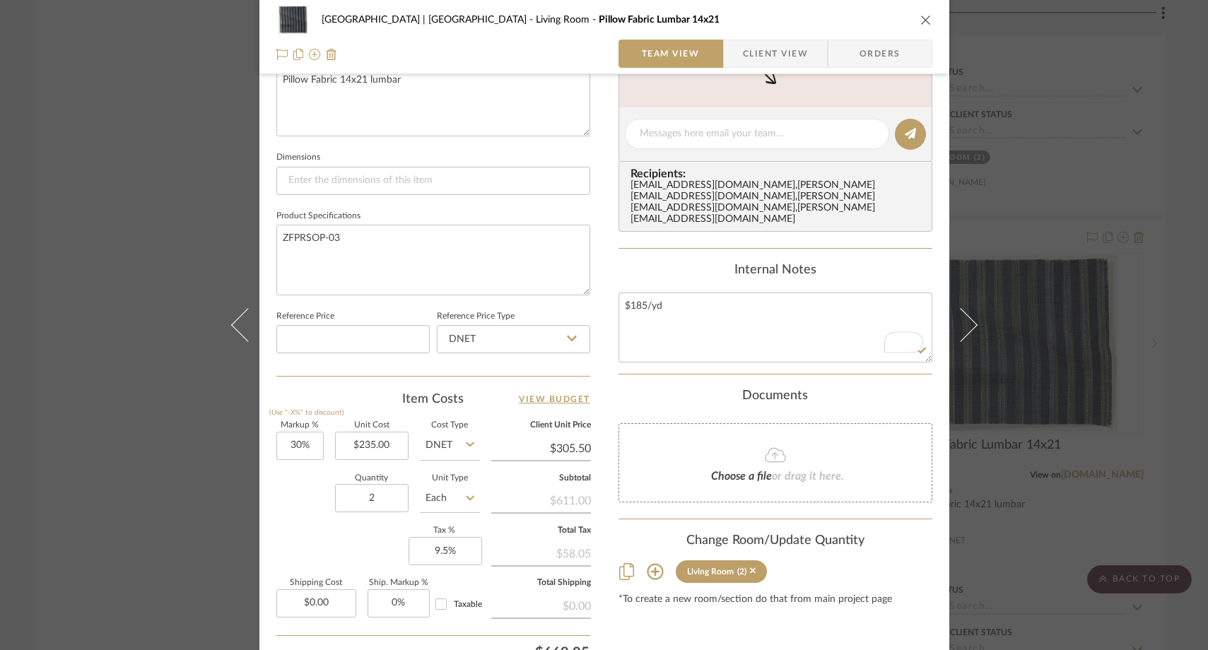
scroll to position [575, 0]
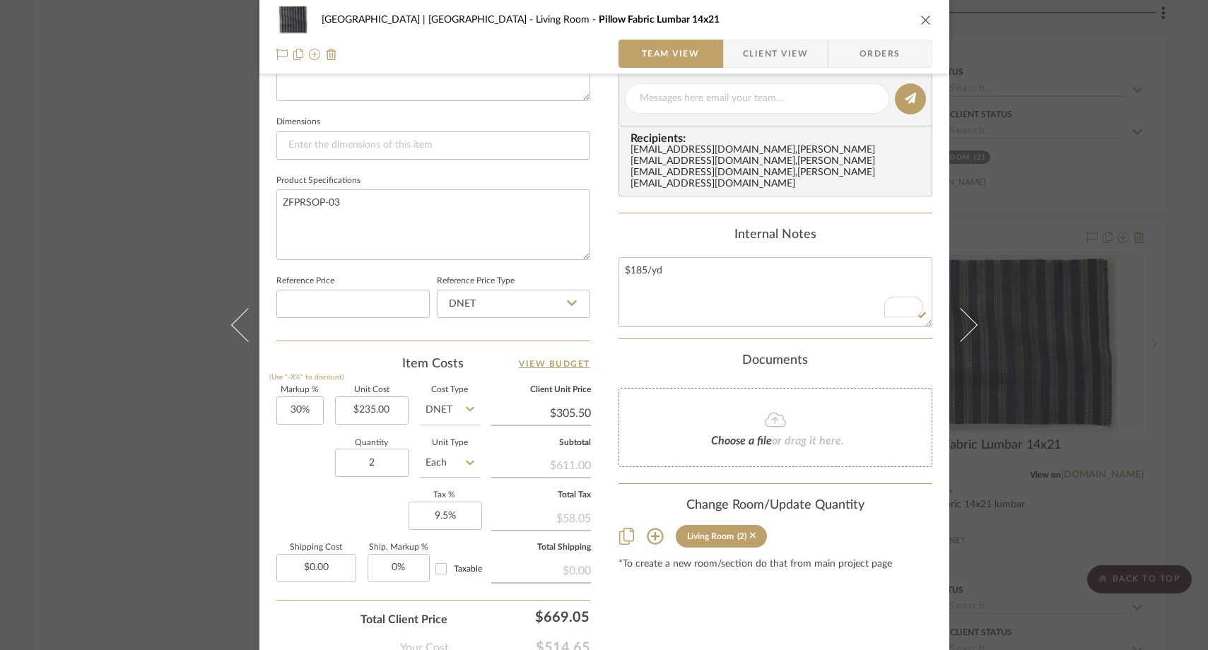
click at [151, 213] on div "Meadow Mountain | Vail Valley Living Room Pillow Fabric Lumbar 14x21 Team View …" at bounding box center [604, 325] width 1208 height 650
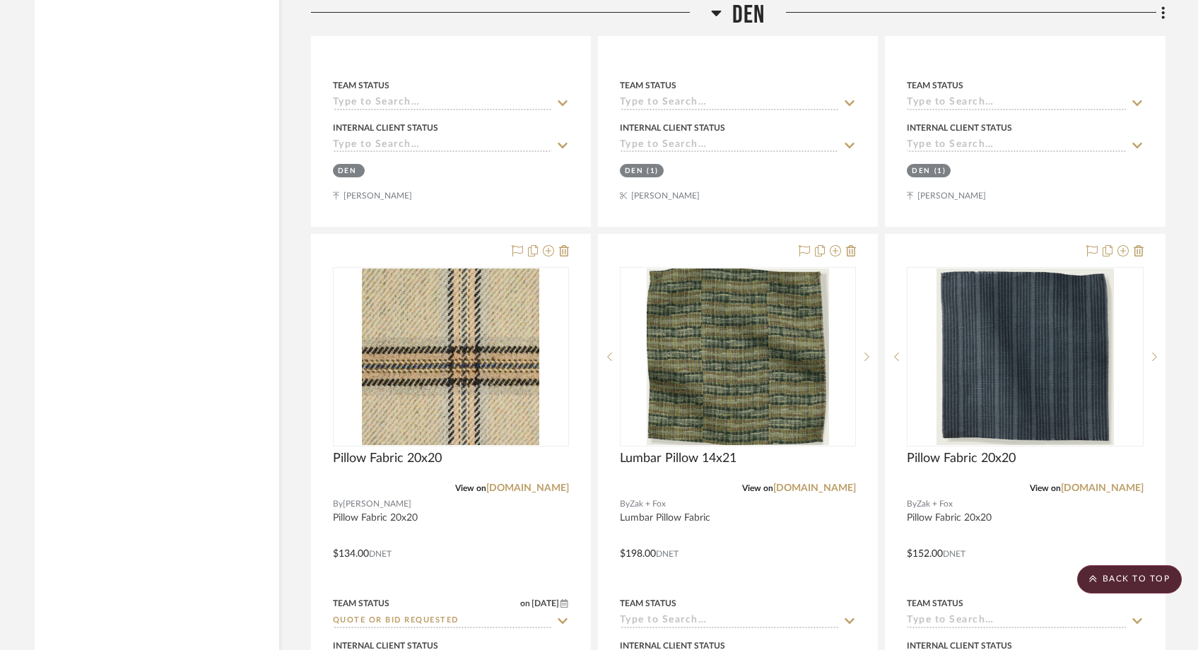
scroll to position [12025, 0]
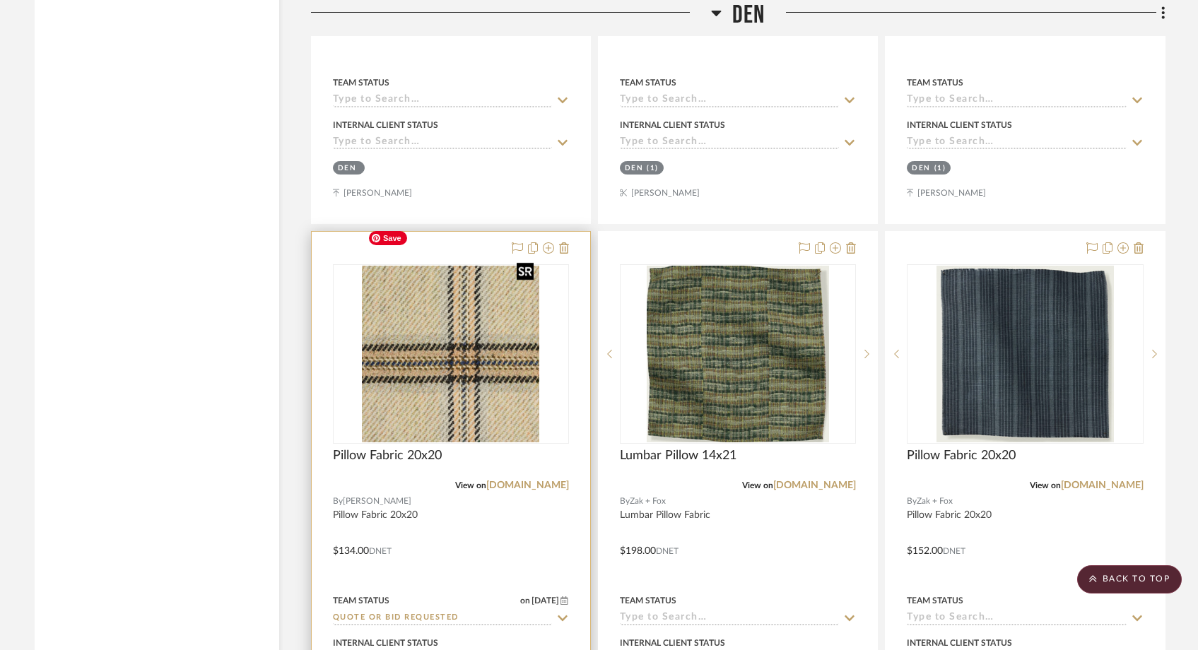
click at [0, 0] on img at bounding box center [0, 0] width 0 height 0
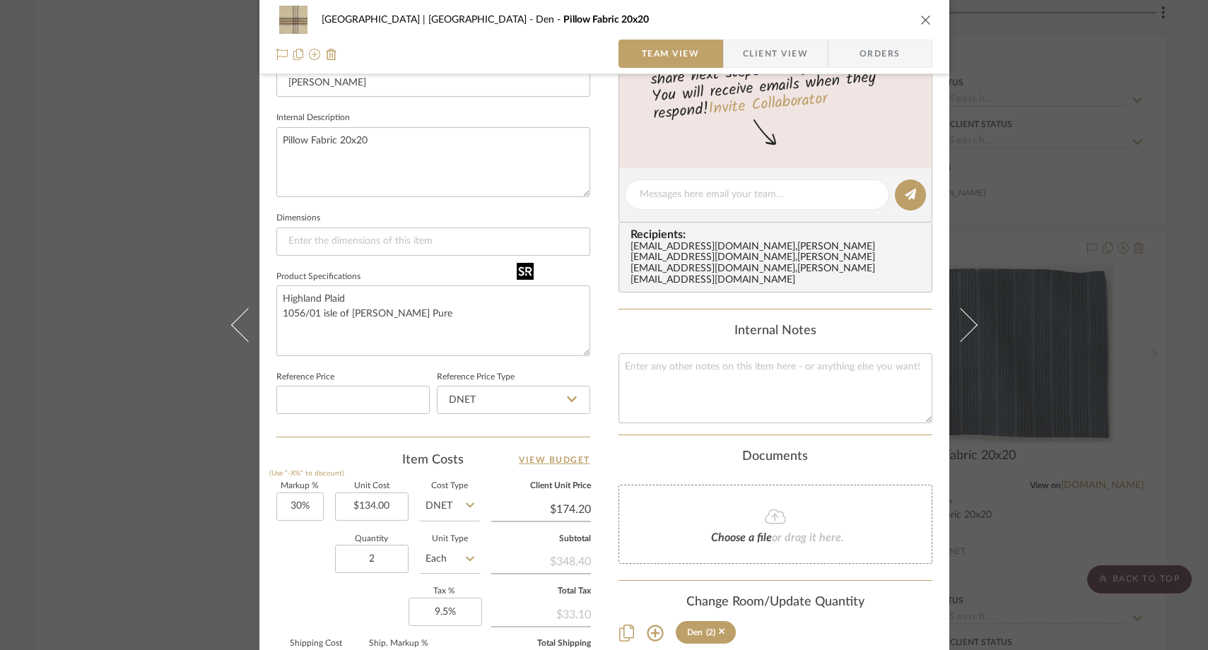
scroll to position [663, 0]
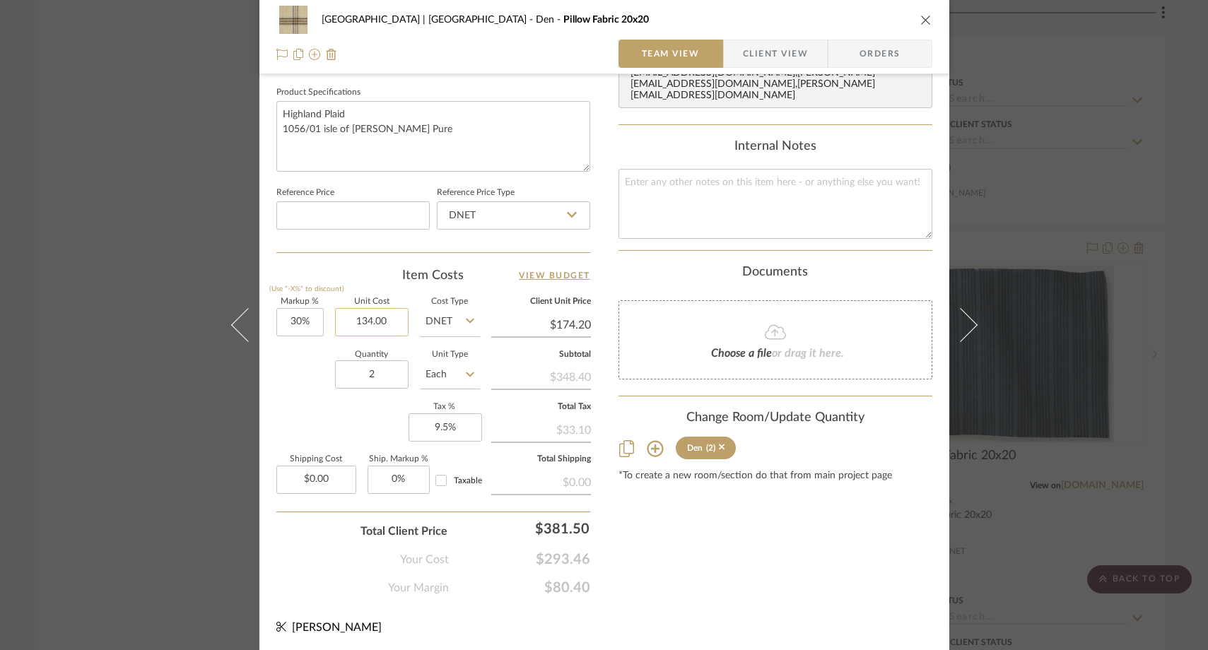
drag, startPoint x: 387, startPoint y: 323, endPoint x: 395, endPoint y: 324, distance: 7.9
click at [395, 324] on input "134.00" at bounding box center [372, 322] width 74 height 28
type input "$134.00"
click at [665, 196] on textarea at bounding box center [775, 204] width 314 height 70
paste textarea "134.00"
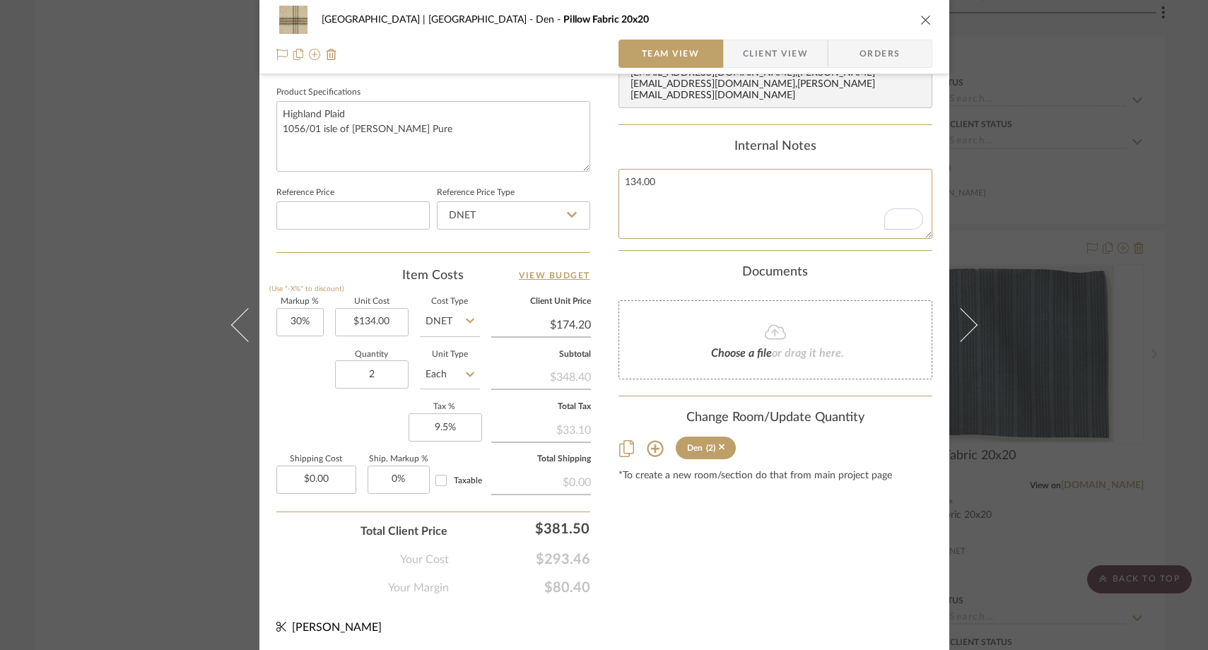
type textarea "134.00"
click at [371, 408] on div "Markup % (Use "-X%" to discount) 30% Unit Cost $134.00 Cost Type DNET Client Un…" at bounding box center [433, 401] width 314 height 206
click at [375, 373] on input "2" at bounding box center [372, 374] width 74 height 28
click at [386, 322] on input "134.00" at bounding box center [372, 322] width 74 height 28
paste input "240"
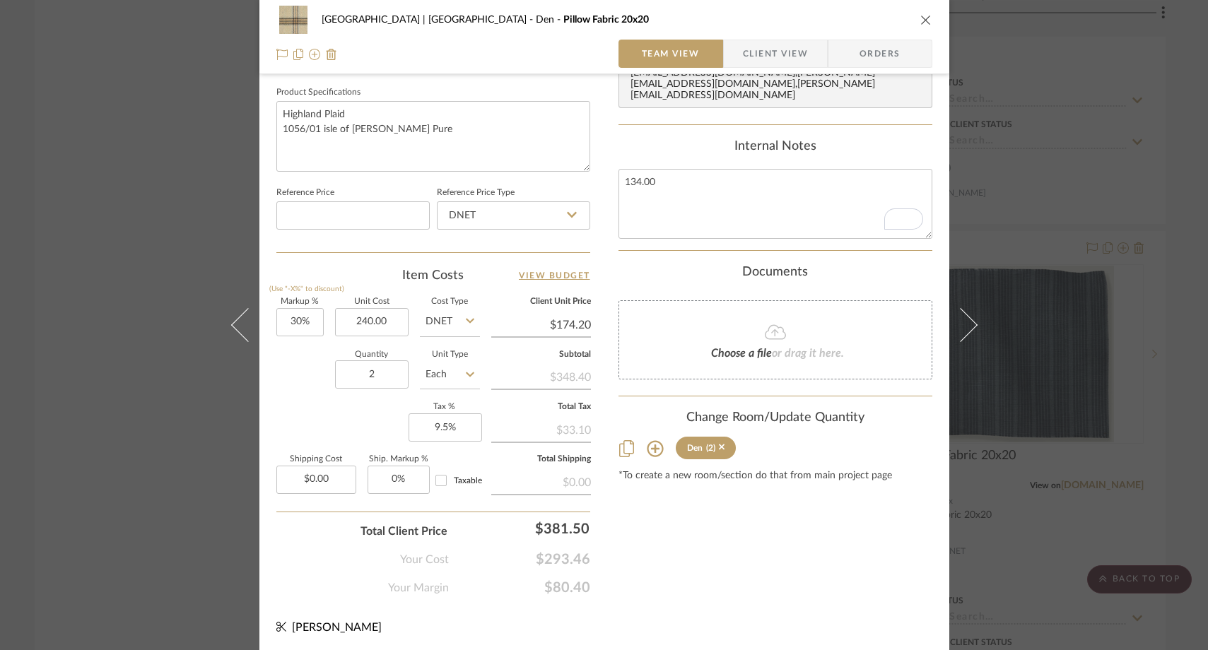
type input "$240.00"
click at [285, 384] on div "Quantity 2 Unit Type Each" at bounding box center [378, 376] width 204 height 50
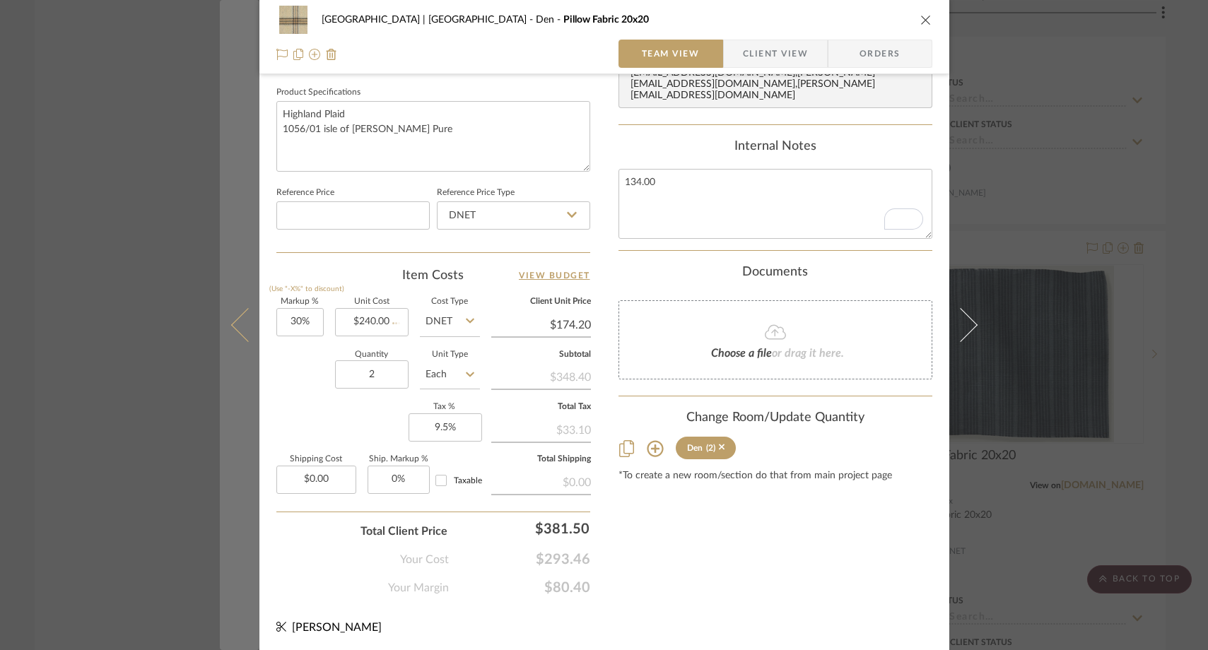
type input "$312.00"
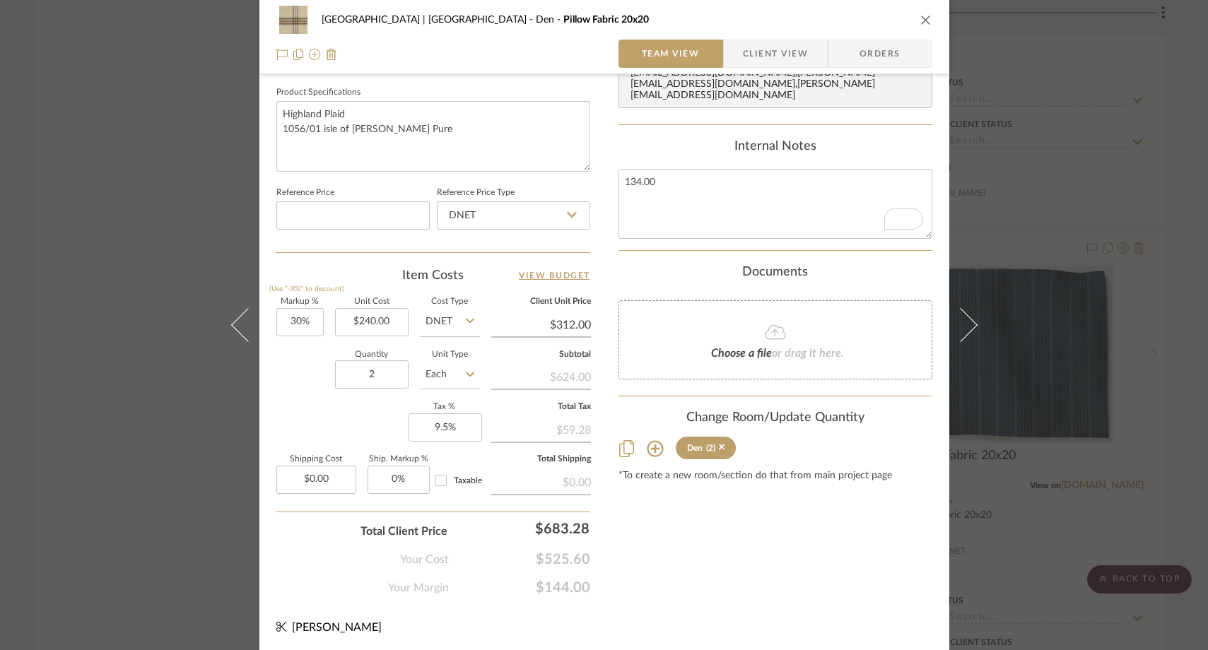
click at [118, 188] on div "Meadow Mountain | Vail Valley Den Pillow Fabric 20x20 Team View Client View Ord…" at bounding box center [604, 325] width 1208 height 650
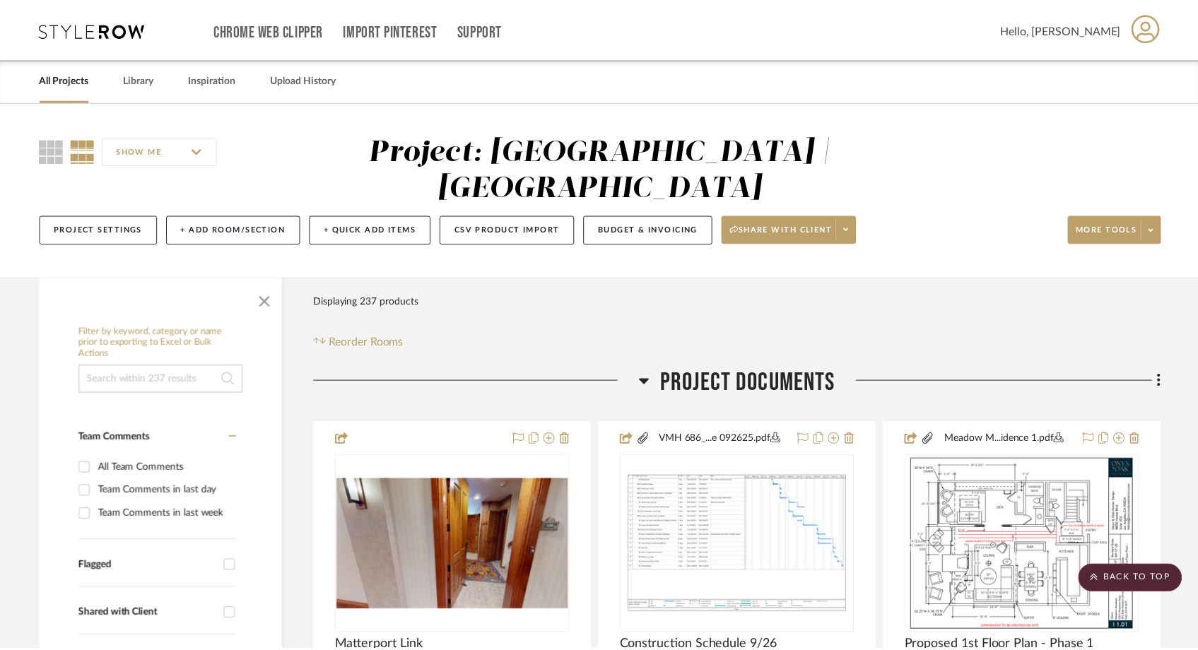
scroll to position [12025, 0]
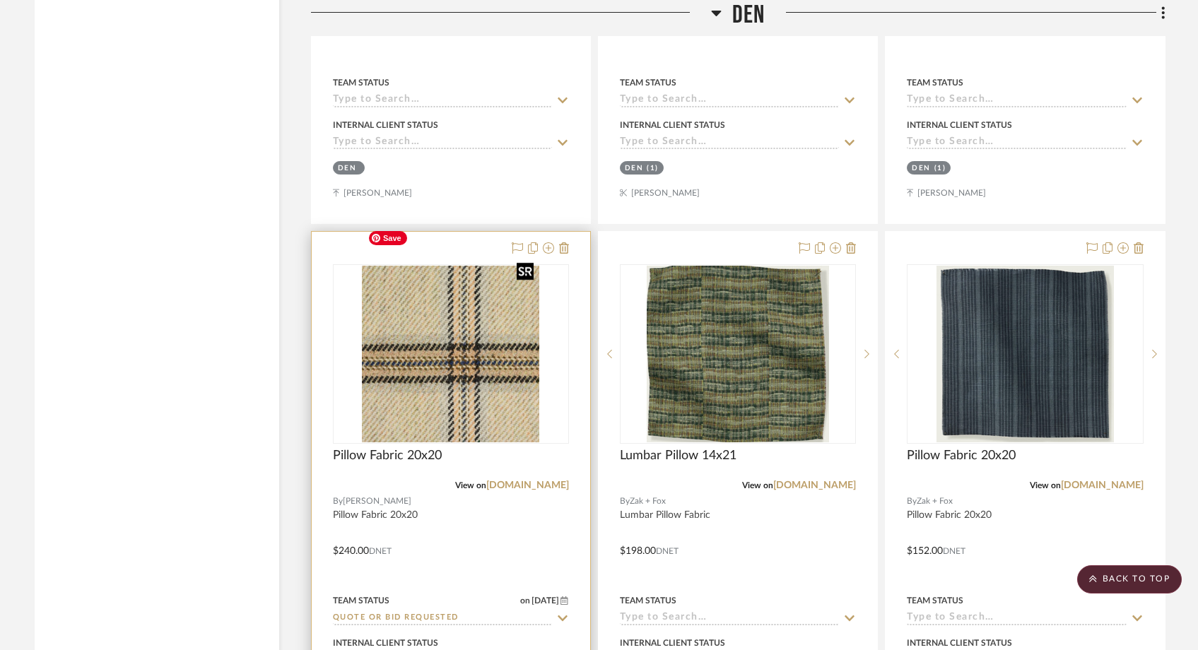
click at [411, 357] on img "0" at bounding box center [450, 354] width 177 height 177
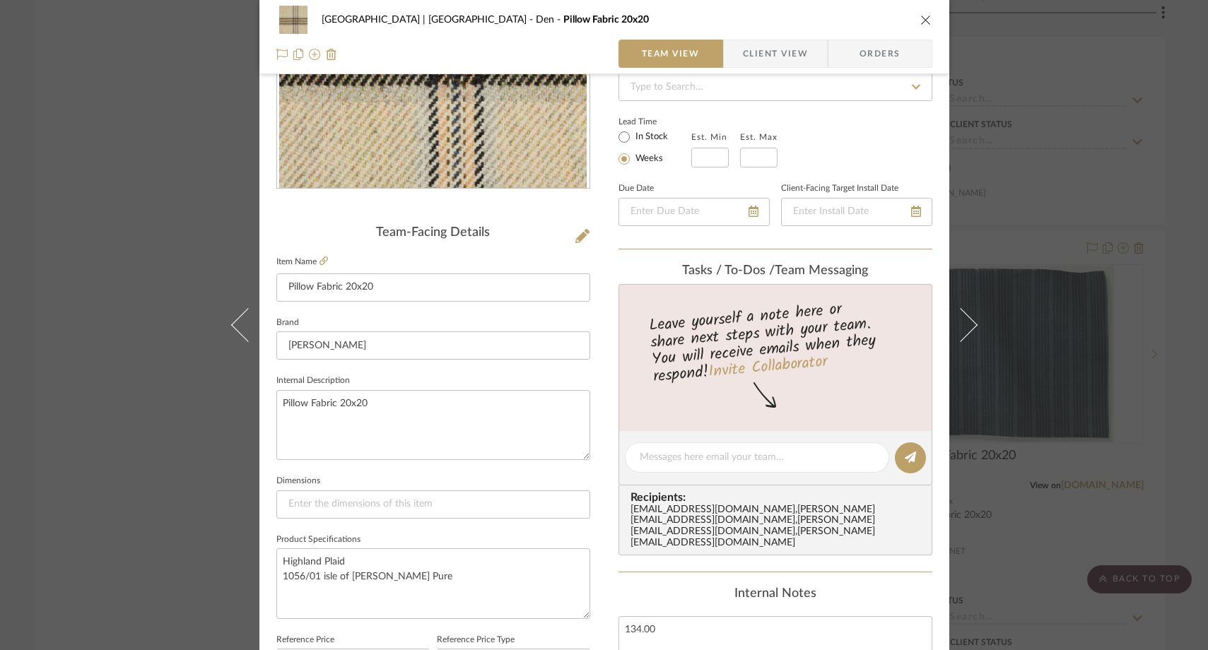
scroll to position [309, 0]
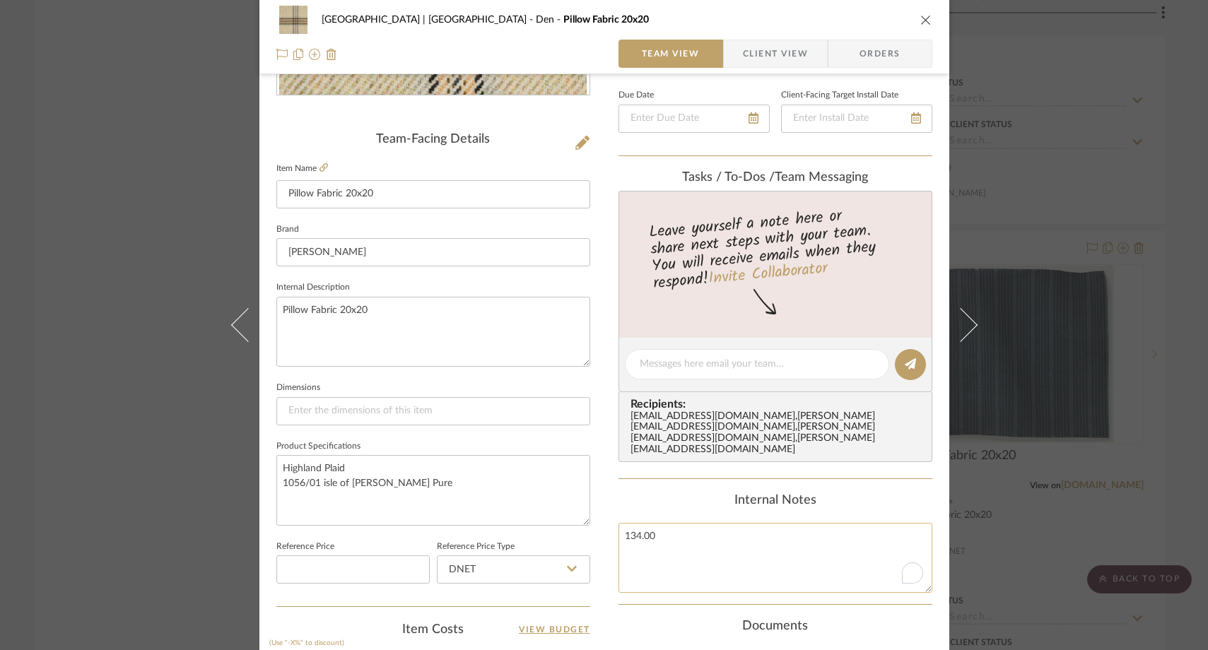
click at [662, 532] on textarea "134.00" at bounding box center [775, 558] width 314 height 70
type textarea "134.00/yd"
click at [646, 493] on div "Internal Notes" at bounding box center [775, 501] width 314 height 16
click at [144, 241] on div "Meadow Mountain | Vail Valley Den Pillow Fabric 20x20 Team View Client View Ord…" at bounding box center [604, 325] width 1208 height 650
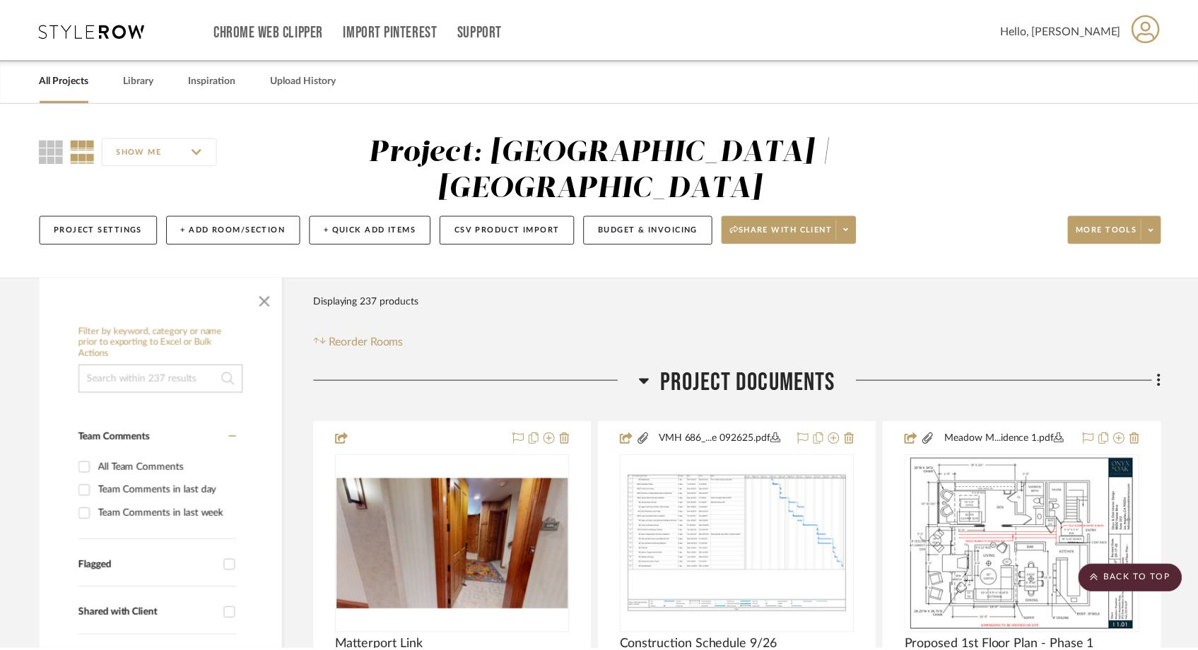
scroll to position [12025, 0]
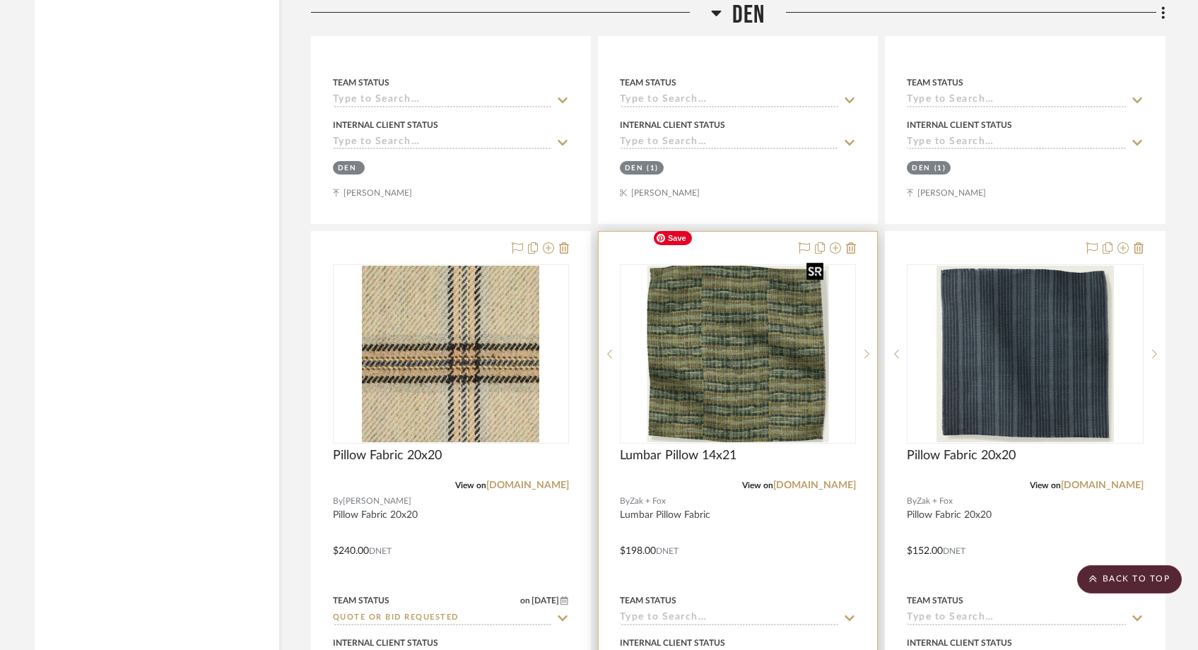
click at [708, 348] on img "0" at bounding box center [738, 354] width 182 height 177
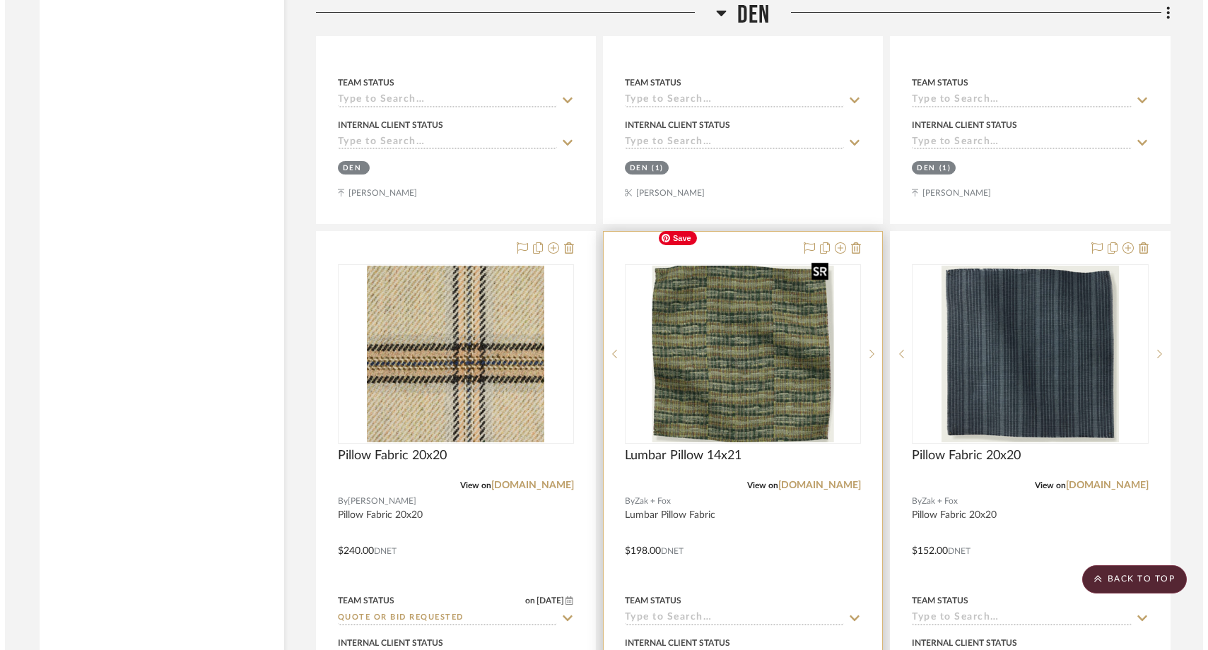
scroll to position [0, 0]
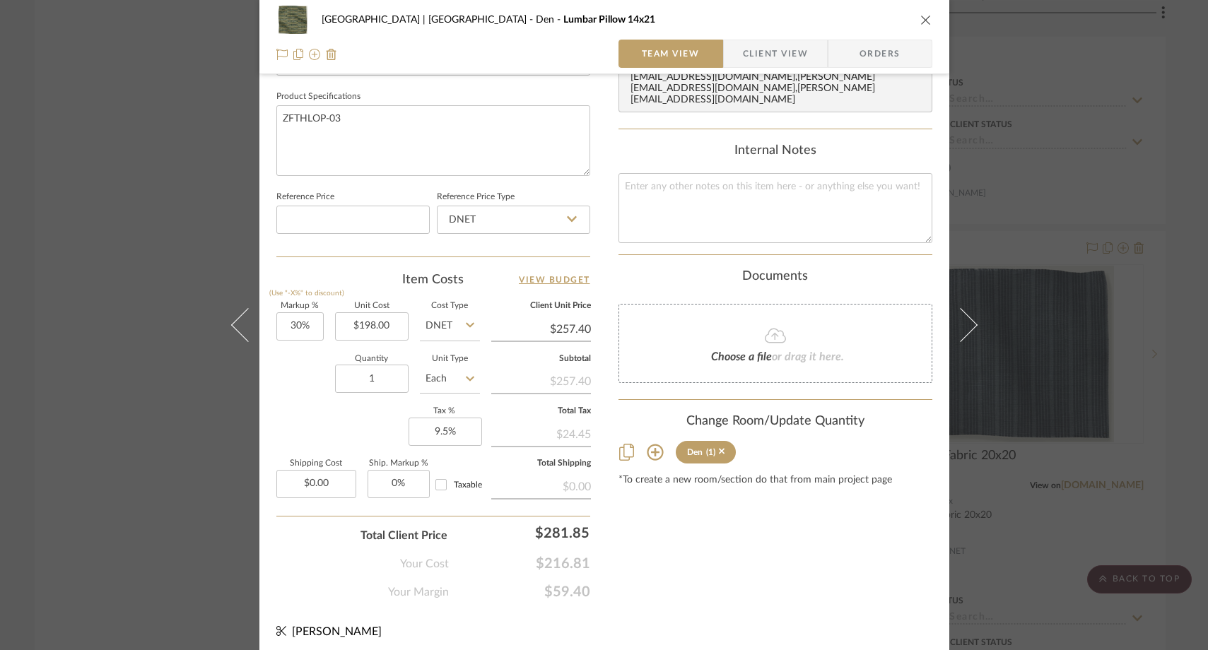
scroll to position [663, 0]
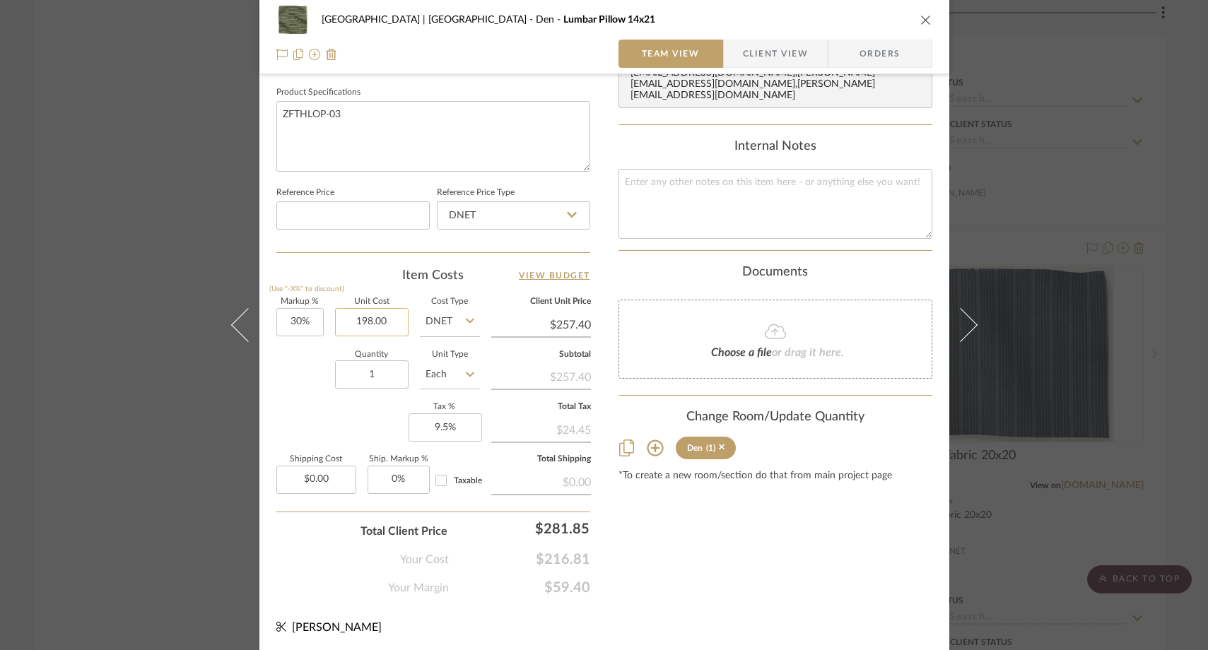
click at [396, 315] on input "198.00" at bounding box center [372, 322] width 74 height 28
paste input "235"
type input "$235.00"
click at [293, 397] on div "Quantity 1 Unit Type Each" at bounding box center [378, 376] width 204 height 50
type input "$305.50"
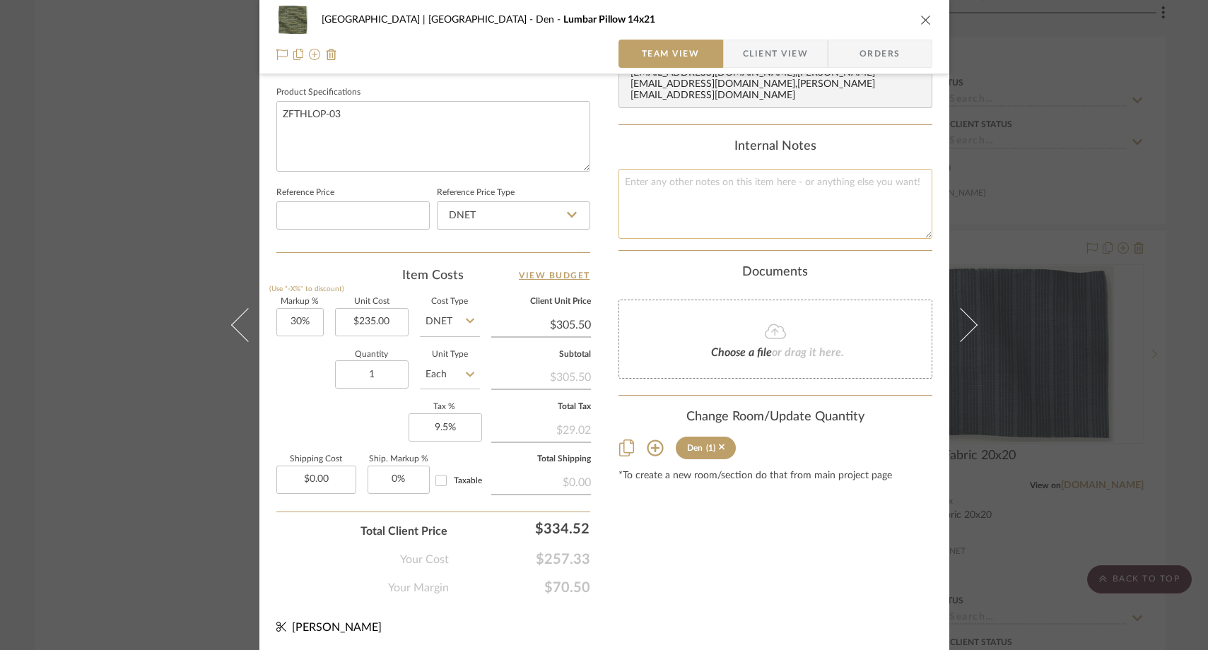
click at [705, 169] on textarea at bounding box center [775, 204] width 314 height 70
type textarea "198/yd"
click at [670, 520] on div "Content here copies to Client View - confirm visibility there. Show in Client D…" at bounding box center [775, 14] width 314 height 1163
click at [136, 213] on div "Meadow Mountain | Vail Valley Den Lumbar Pillow 14x21 Team View Client View Ord…" at bounding box center [604, 325] width 1208 height 650
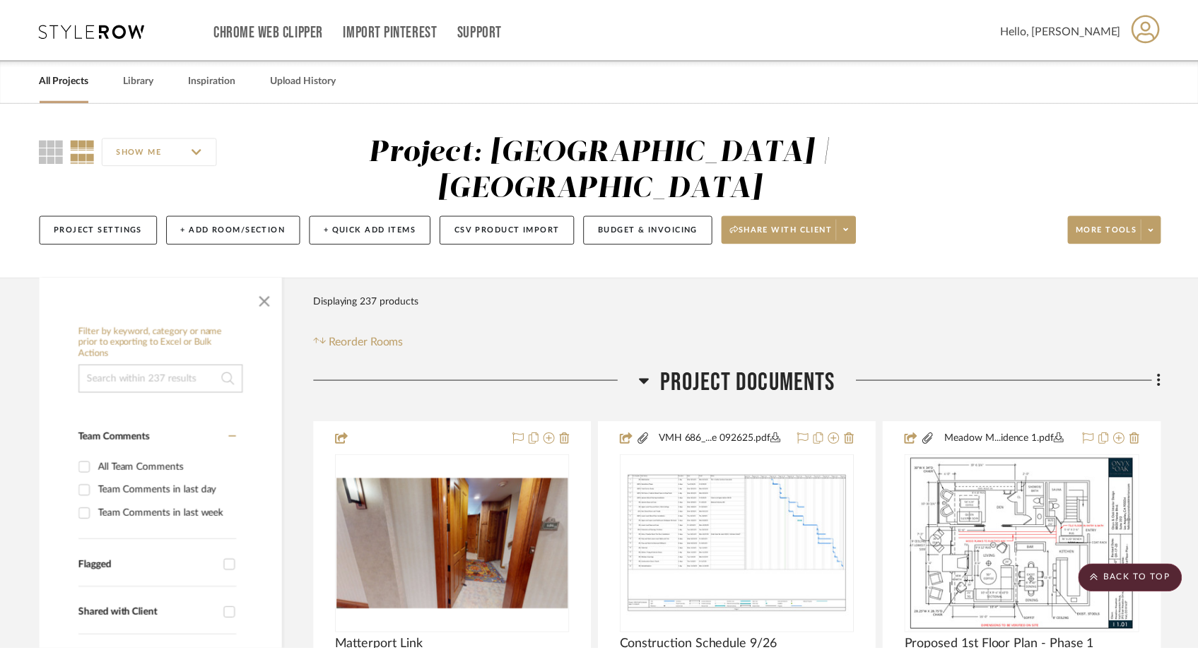
scroll to position [12025, 0]
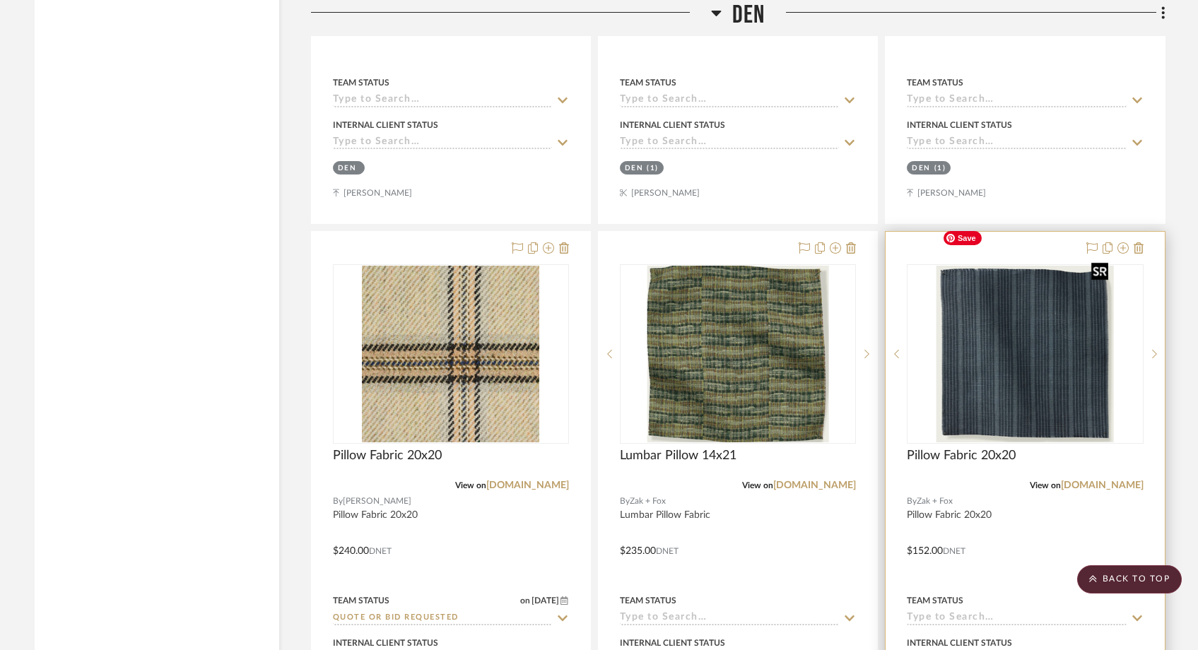
click at [0, 0] on img at bounding box center [0, 0] width 0 height 0
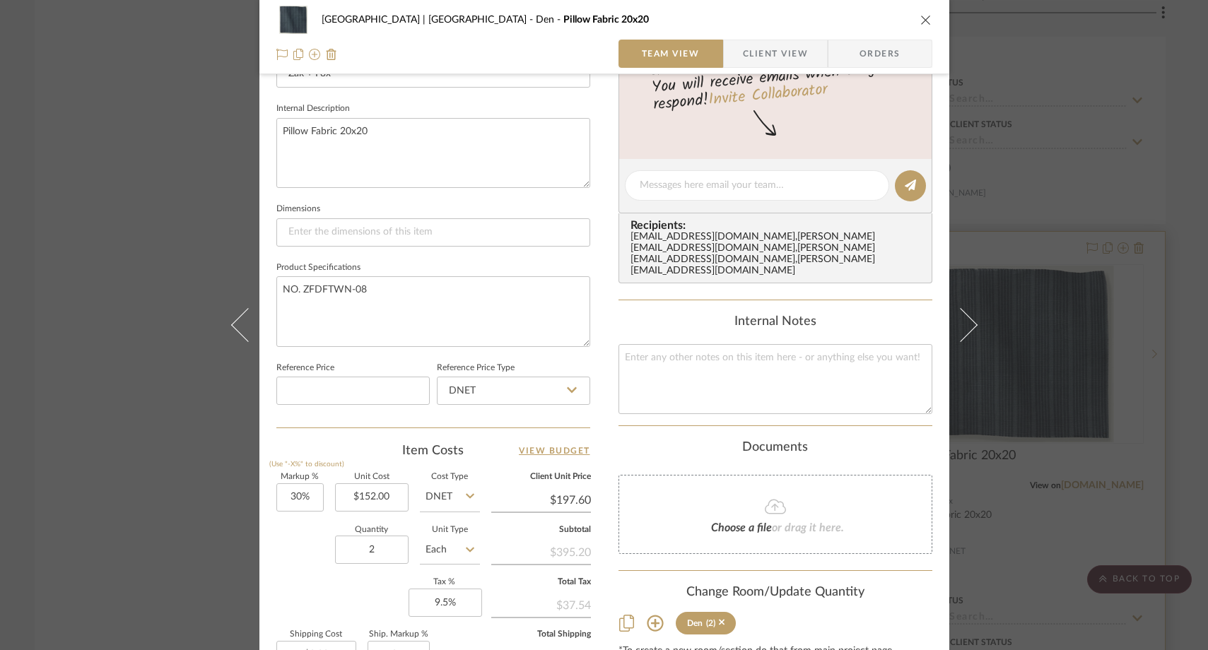
scroll to position [503, 0]
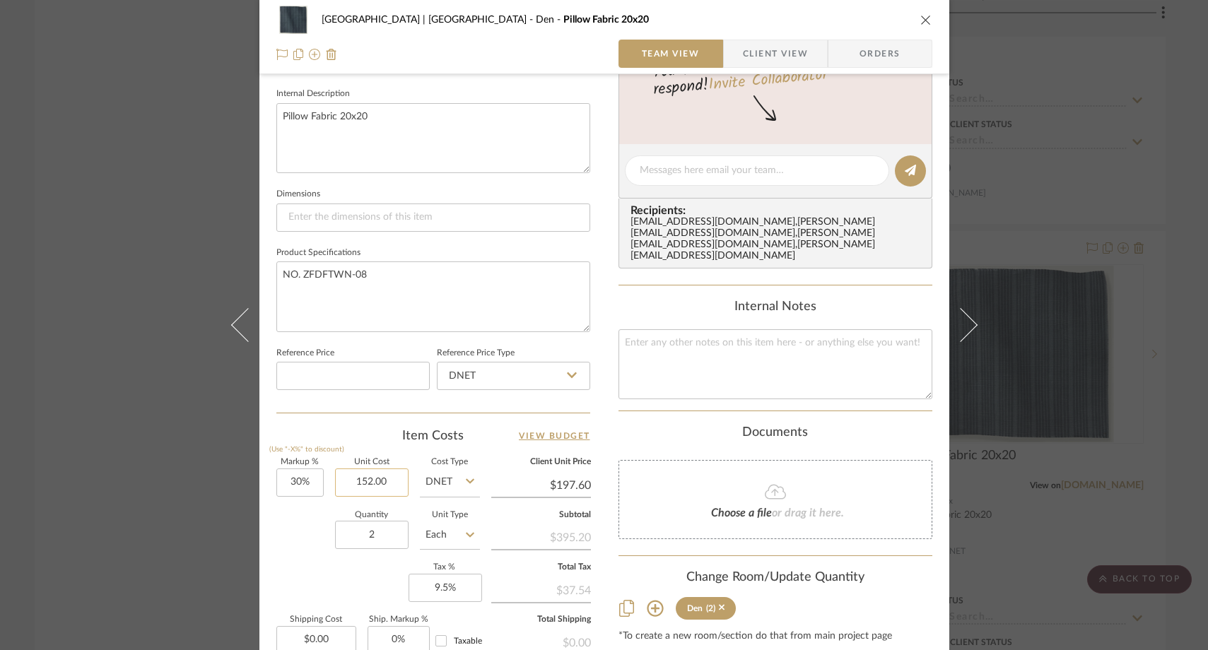
click at [399, 481] on input "152.00" at bounding box center [372, 483] width 74 height 28
type input "152.00"
click at [715, 348] on textarea at bounding box center [775, 364] width 314 height 70
paste textarea "152.00"
type textarea "152.00"
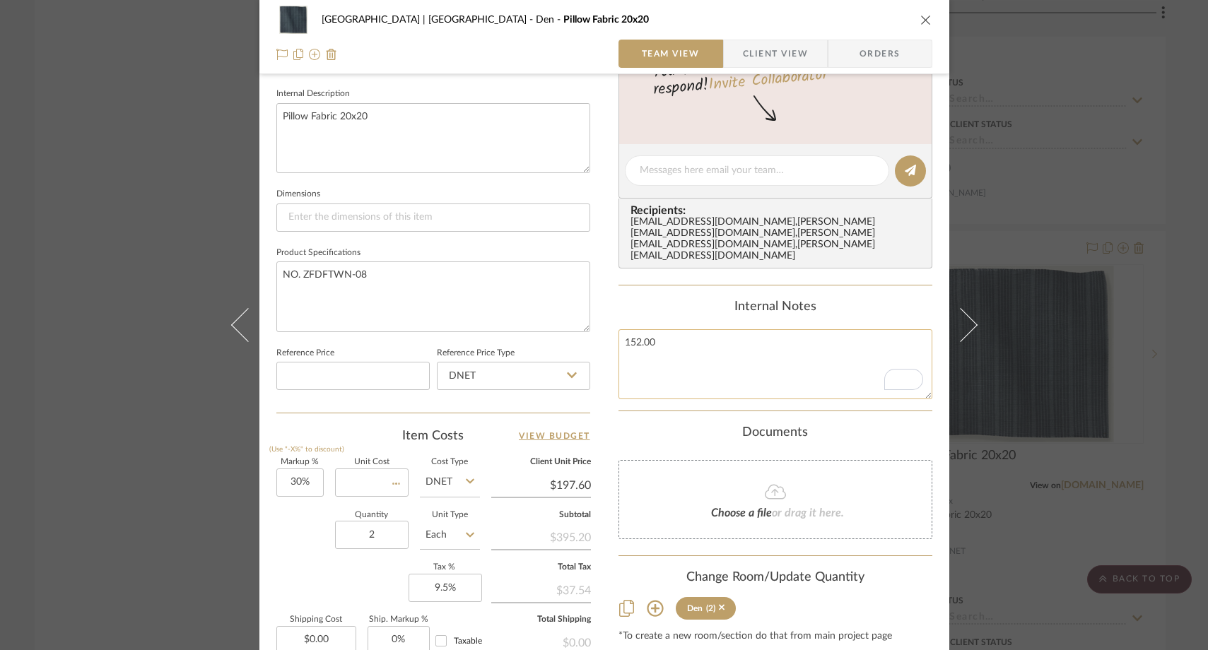
type input "$0.00"
type textarea "152.00/yd"
type input "0.00"
click at [383, 476] on input "0.00" at bounding box center [372, 483] width 74 height 28
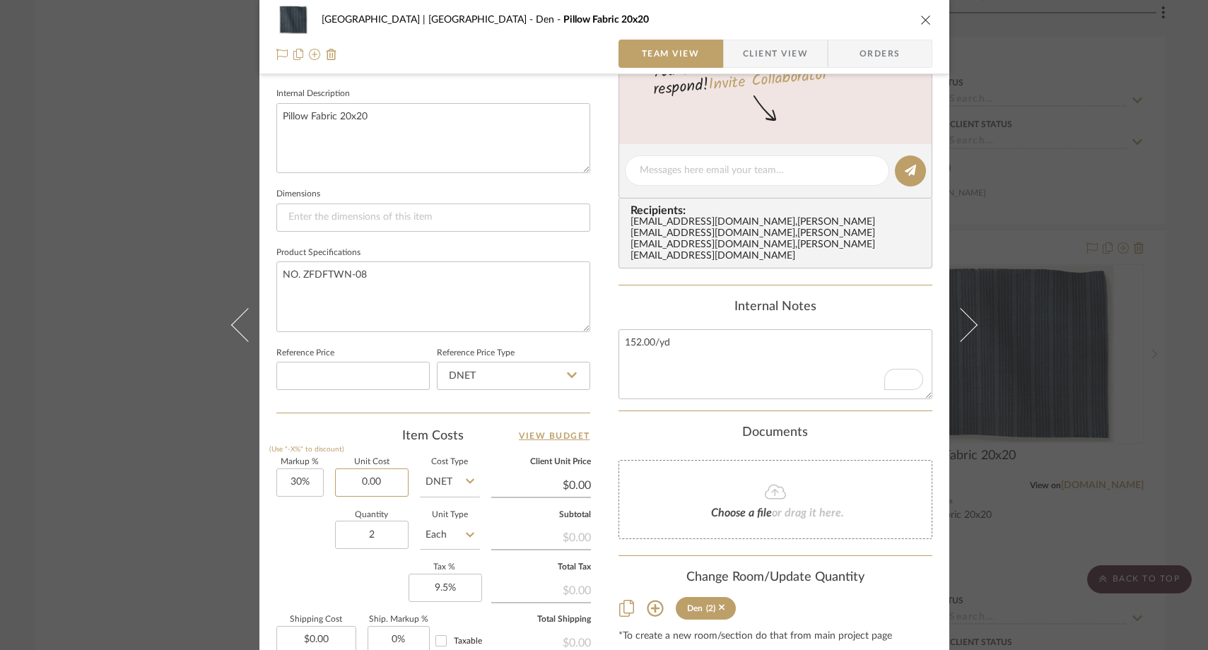
paste input "24"
type input "$240.00"
click at [300, 582] on div "Markup % (Use "-X%" to discount) 30% Unit Cost $240.00 Cost Type DNET Client Un…" at bounding box center [433, 562] width 314 height 206
type input "$312.00"
click at [141, 179] on div "Meadow Mountain | Vail Valley Den Pillow Fabric 20x20 Team View Client View Ord…" at bounding box center [604, 325] width 1208 height 650
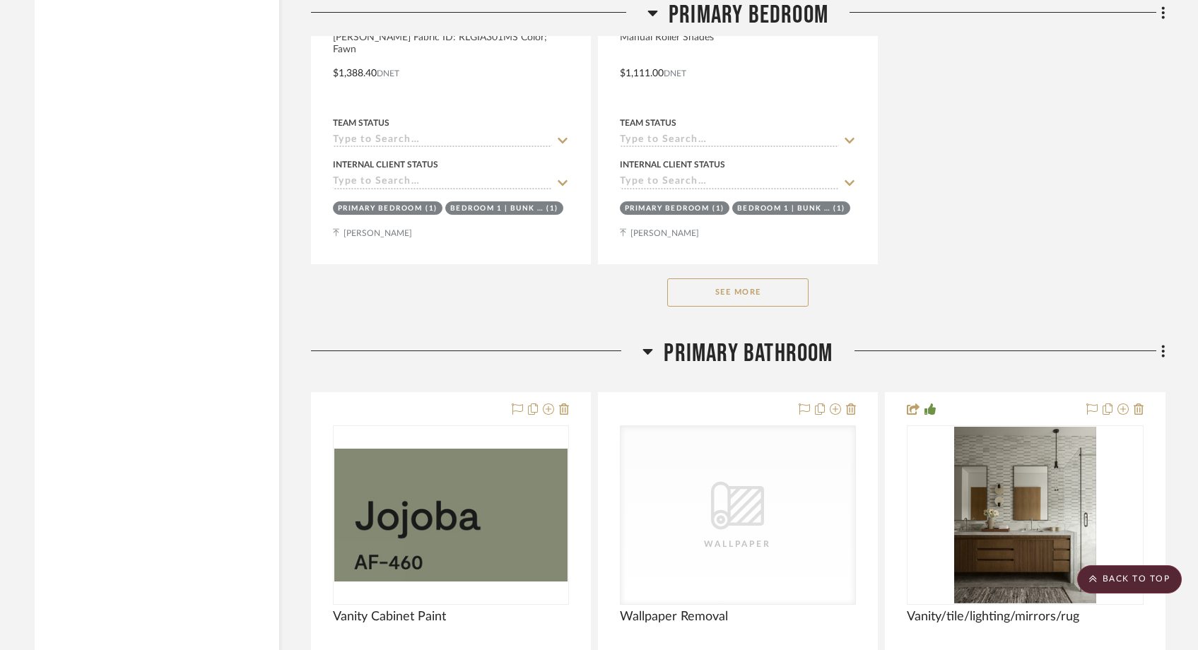
scroll to position [17559, 0]
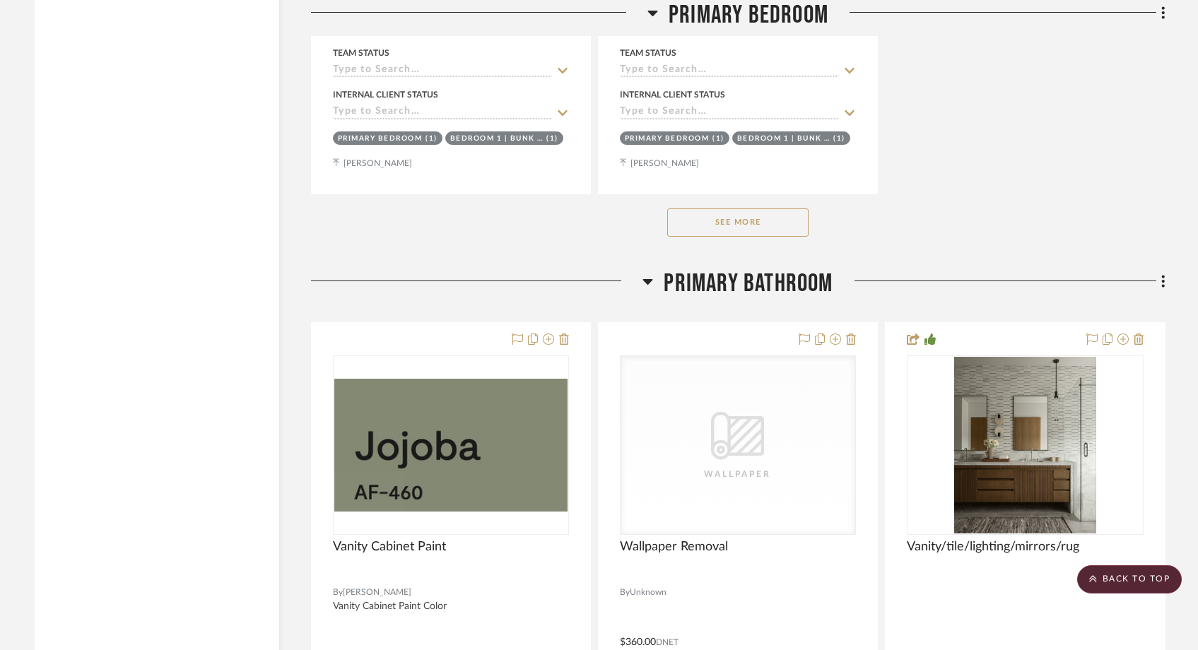
click at [711, 209] on button "See More" at bounding box center [737, 223] width 141 height 28
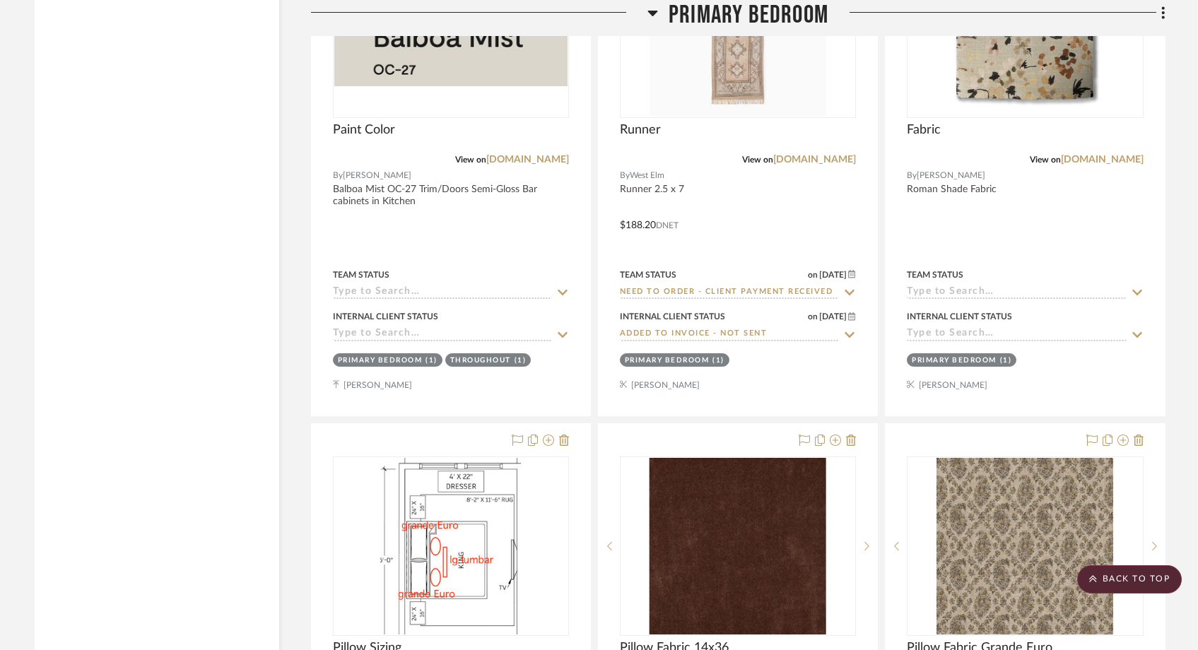
scroll to position [16472, 0]
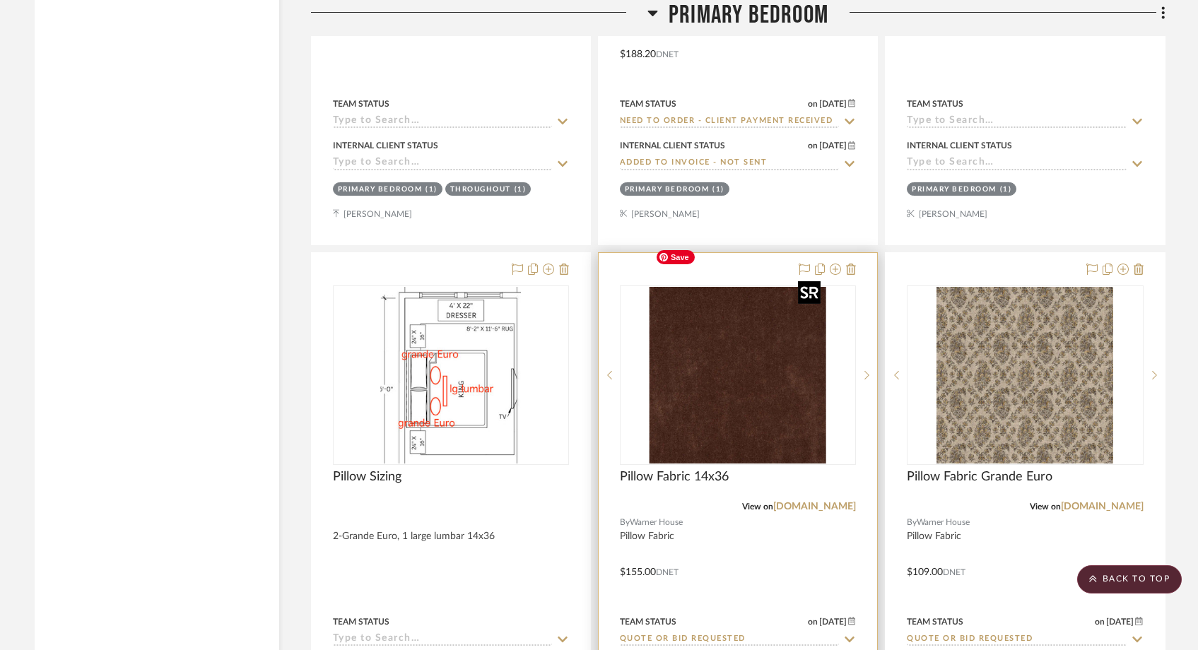
click at [706, 329] on img "0" at bounding box center [738, 375] width 177 height 177
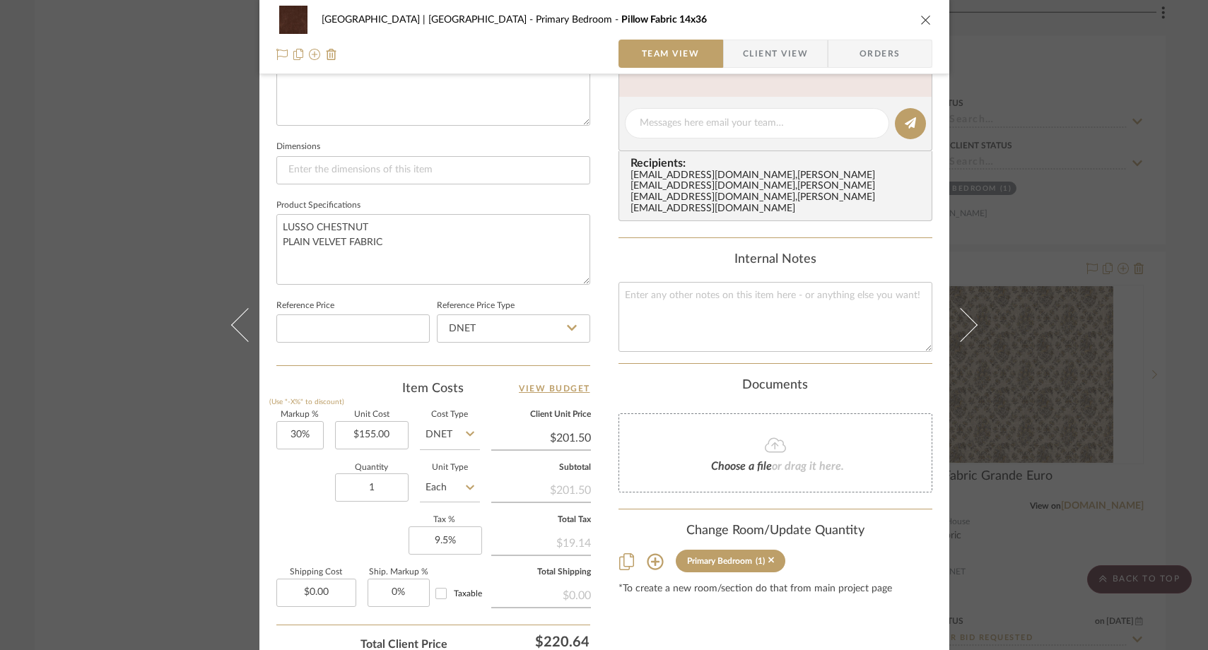
scroll to position [588, 0]
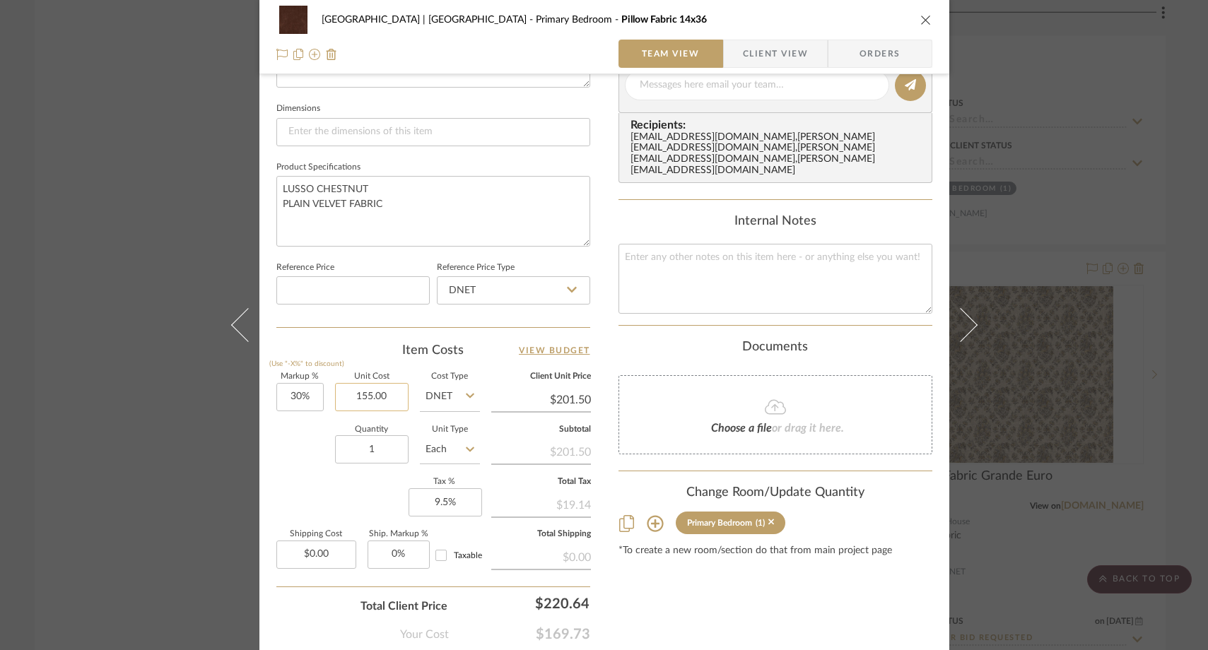
click at [393, 405] on input "155.00" at bounding box center [372, 397] width 74 height 28
type input "$155.00"
click at [651, 278] on textarea at bounding box center [775, 279] width 314 height 70
paste textarea "155.00"
type textarea "155.00/yd"
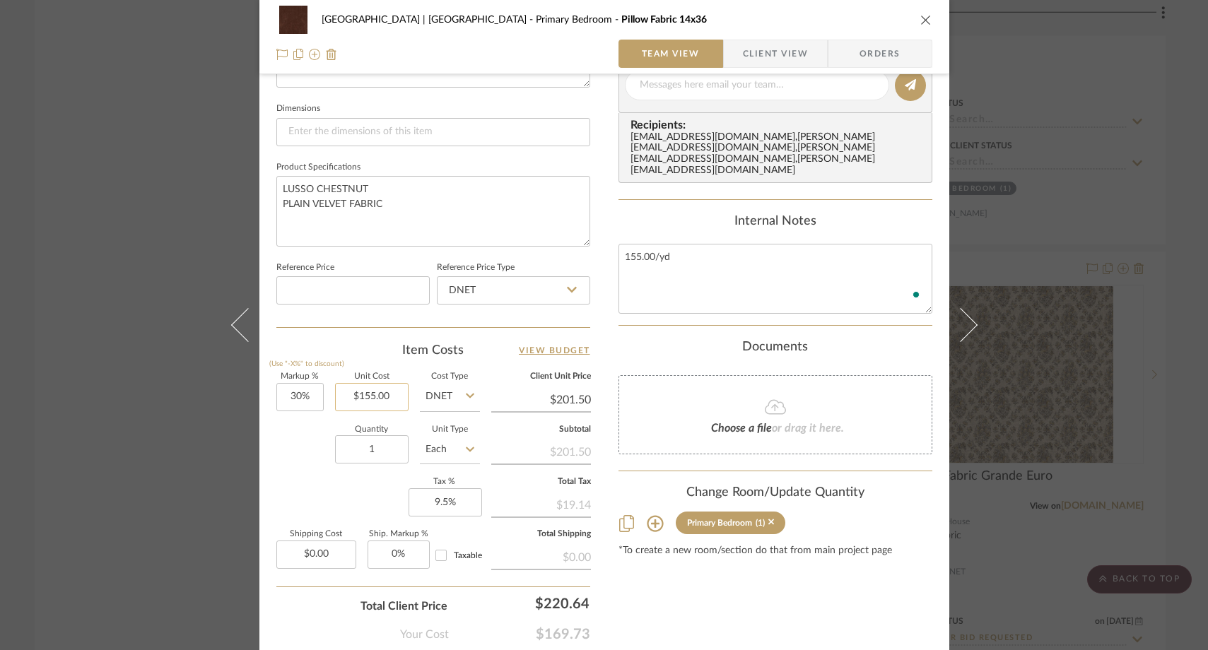
type input "155.00"
click at [394, 391] on input "155.00" at bounding box center [372, 397] width 74 height 28
type input "$270.00"
click at [285, 488] on div "Markup % (Use "-X%" to discount) 30% Unit Cost $270.00 Cost Type DNET Client Un…" at bounding box center [433, 476] width 314 height 206
type input "$351.00"
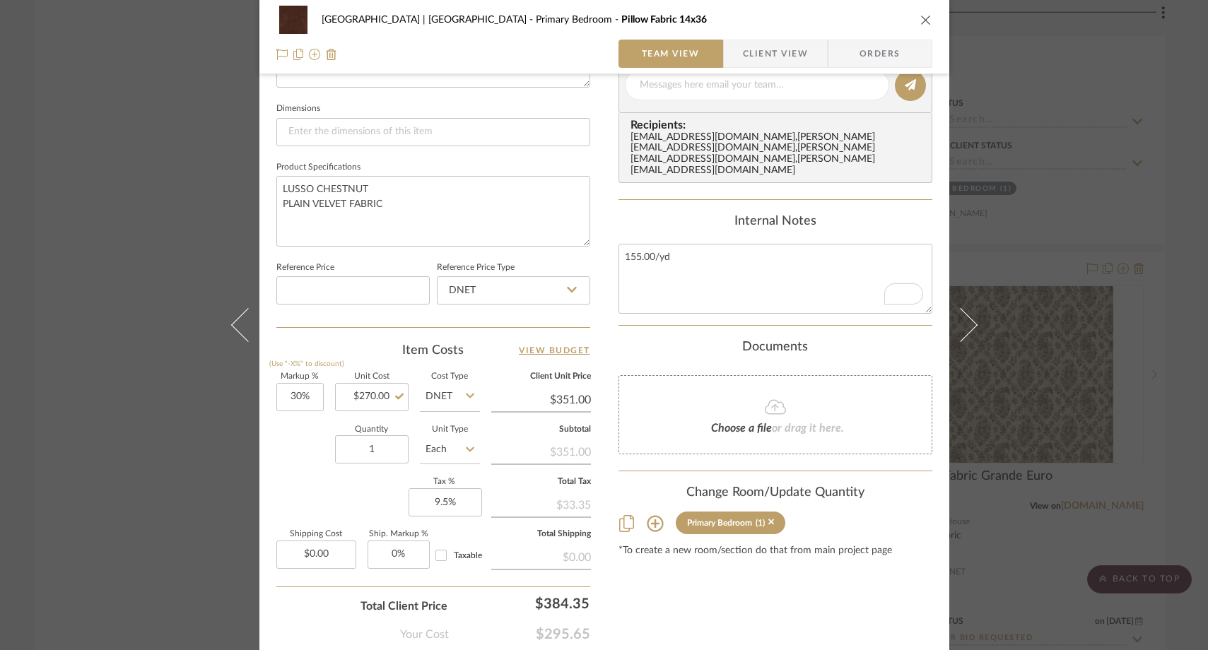
click at [161, 210] on div "Meadow Mountain | Vail Valley Primary Bedroom Pillow Fabric 14x36 Team View Cli…" at bounding box center [604, 325] width 1208 height 650
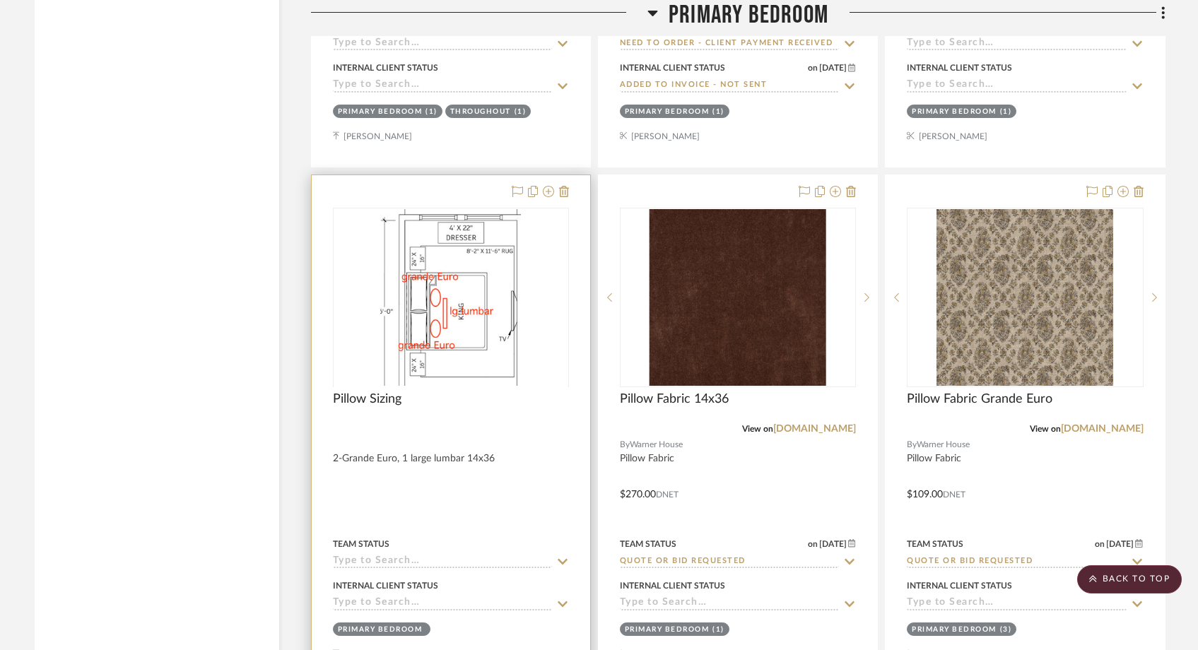
scroll to position [16556, 0]
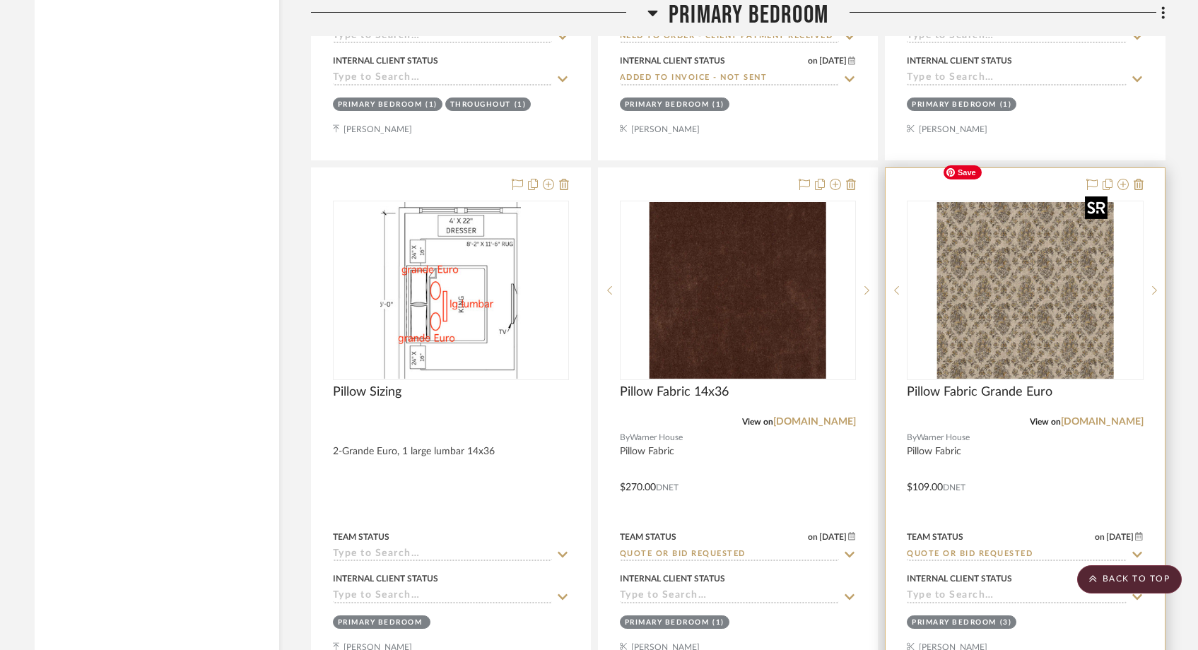
click at [0, 0] on img at bounding box center [0, 0] width 0 height 0
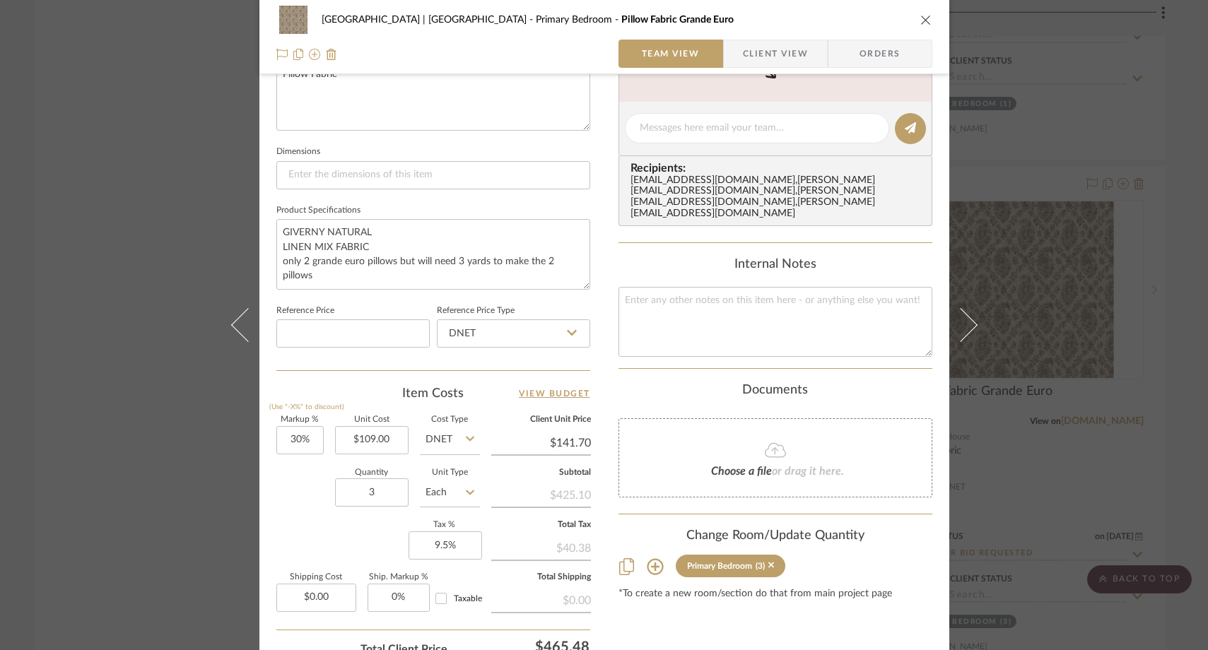
scroll to position [544, 0]
click at [396, 442] on input "109.00" at bounding box center [372, 442] width 74 height 28
paste input "320"
type input "$320.00"
click at [297, 484] on div "Quantity 3 Unit Type Each" at bounding box center [378, 496] width 204 height 50
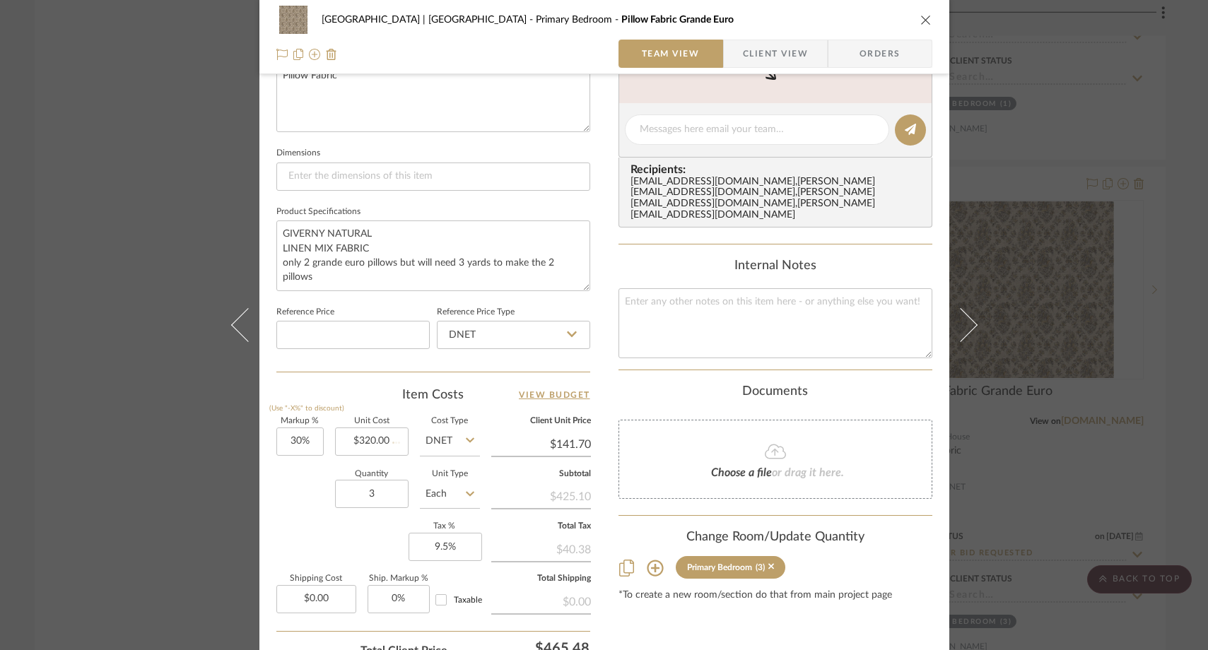
type input "$416.00"
click at [151, 199] on div "Meadow Mountain | Vail Valley Primary Bedroom Pillow Fabric Grande Euro Team Vi…" at bounding box center [604, 325] width 1208 height 650
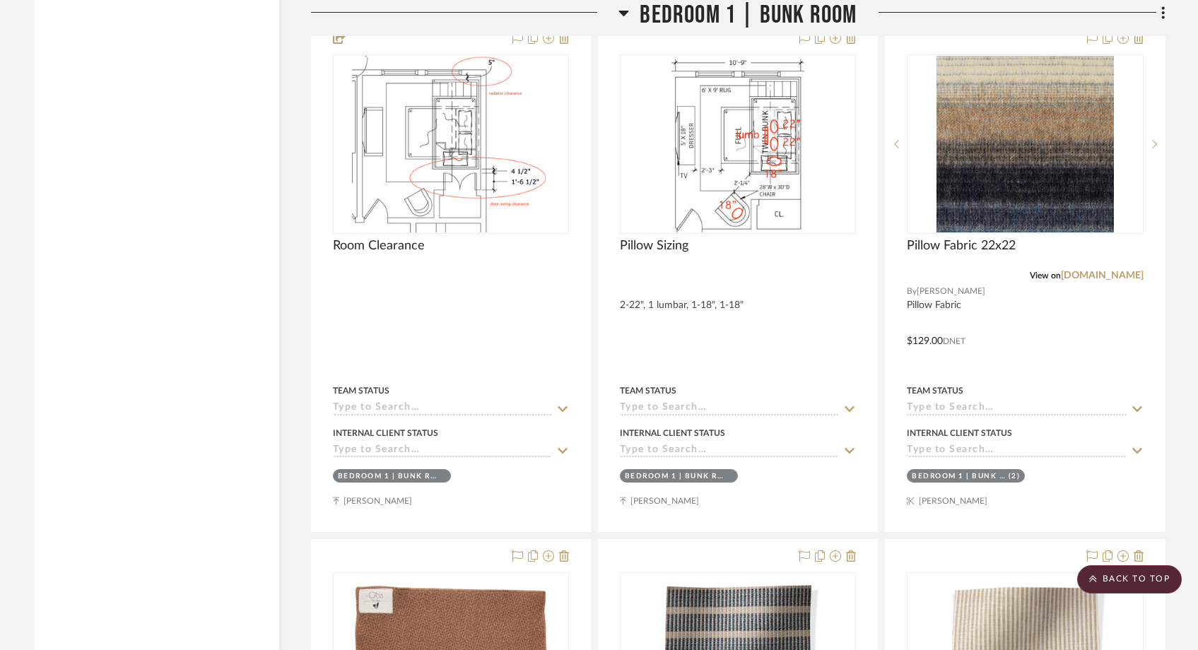
scroll to position [22023, 0]
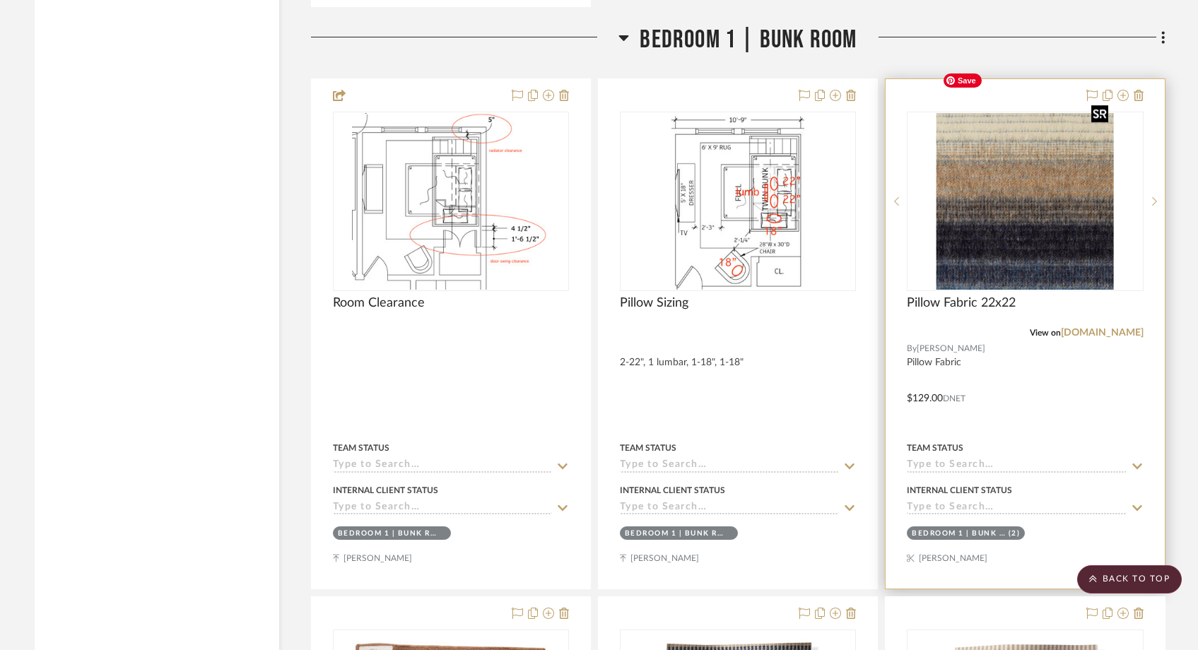
click at [0, 0] on img at bounding box center [0, 0] width 0 height 0
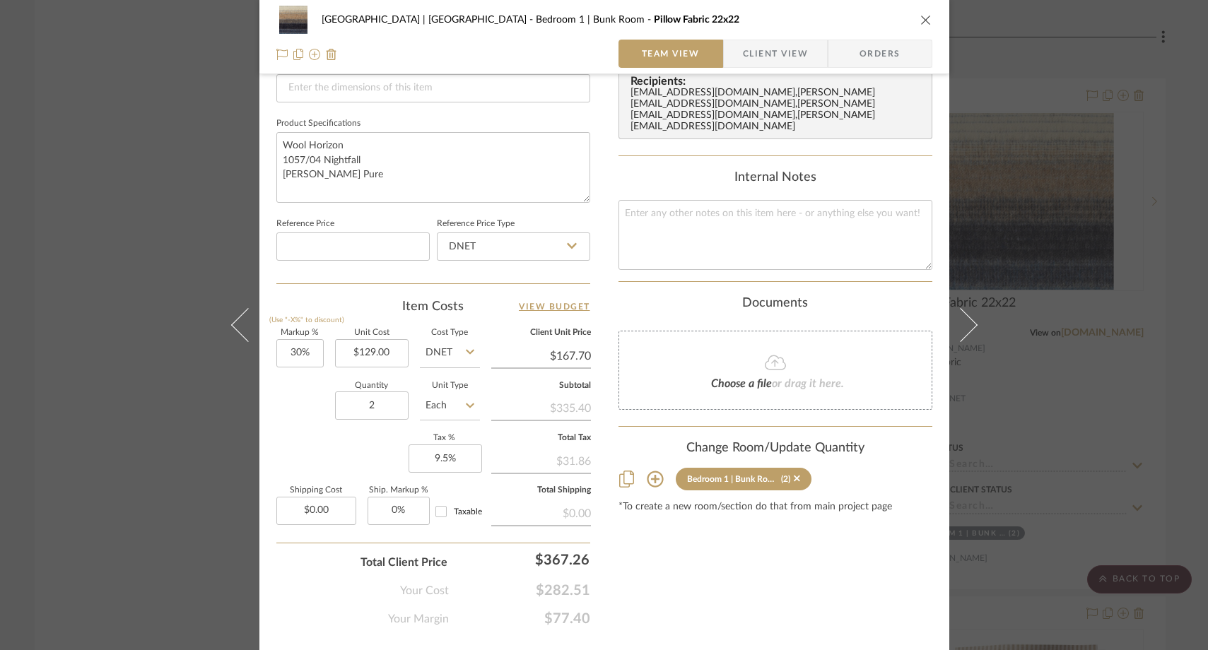
scroll to position [633, 0]
drag, startPoint x: 387, startPoint y: 346, endPoint x: 419, endPoint y: 359, distance: 35.2
click at [419, 360] on div "Markup % (Use "-X%" to discount) 30% Unit Cost 129.00 Cost Type DNET Client Uni…" at bounding box center [433, 432] width 314 height 206
type input "$129.00"
click at [657, 244] on textarea "To enrich screen reader interactions, please activate Accessibility in Grammarl…" at bounding box center [775, 234] width 314 height 70
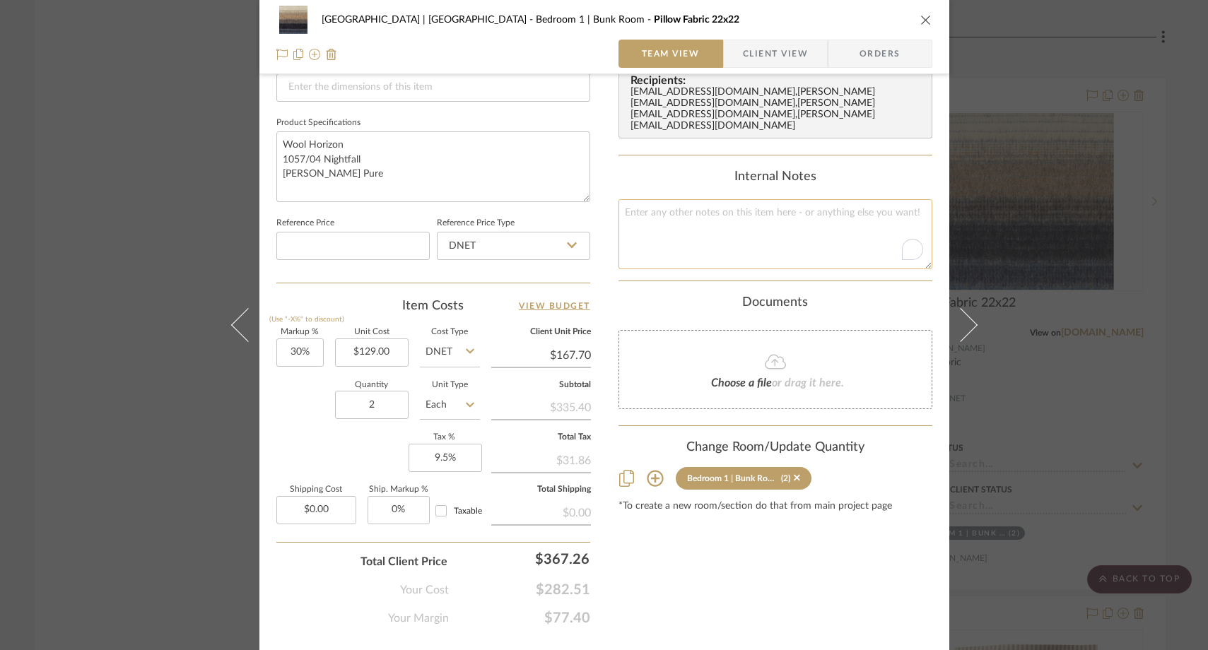
paste textarea "$250.00"
type textarea "$250.00"
type input "129.00"
drag, startPoint x: 384, startPoint y: 352, endPoint x: 397, endPoint y: 358, distance: 14.6
click at [397, 358] on input "129.00" at bounding box center [372, 353] width 74 height 28
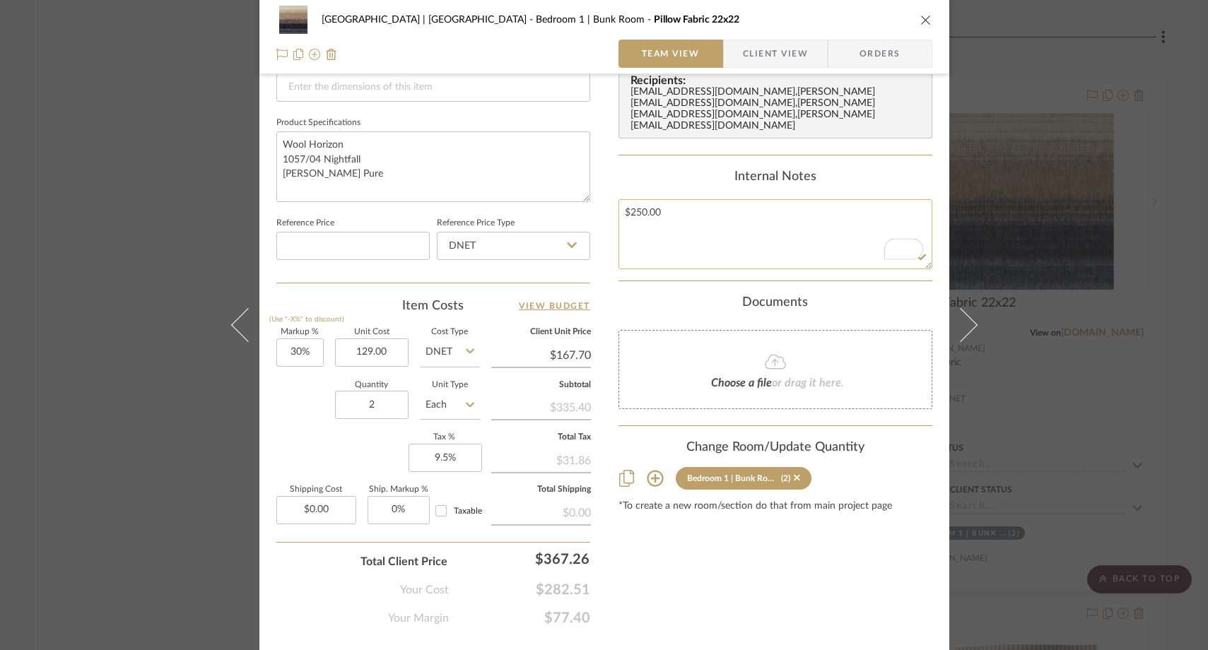
type input "$129.00"
drag, startPoint x: 626, startPoint y: 199, endPoint x: 604, endPoint y: 199, distance: 22.6
click at [604, 199] on div "Meadow Mountain | Vail Valley Bedroom 1 | Bunk Room Pillow Fabric 22x22 Team Vi…" at bounding box center [604, 30] width 690 height 1305
paste textarea "129"
type textarea "129.00/yd"
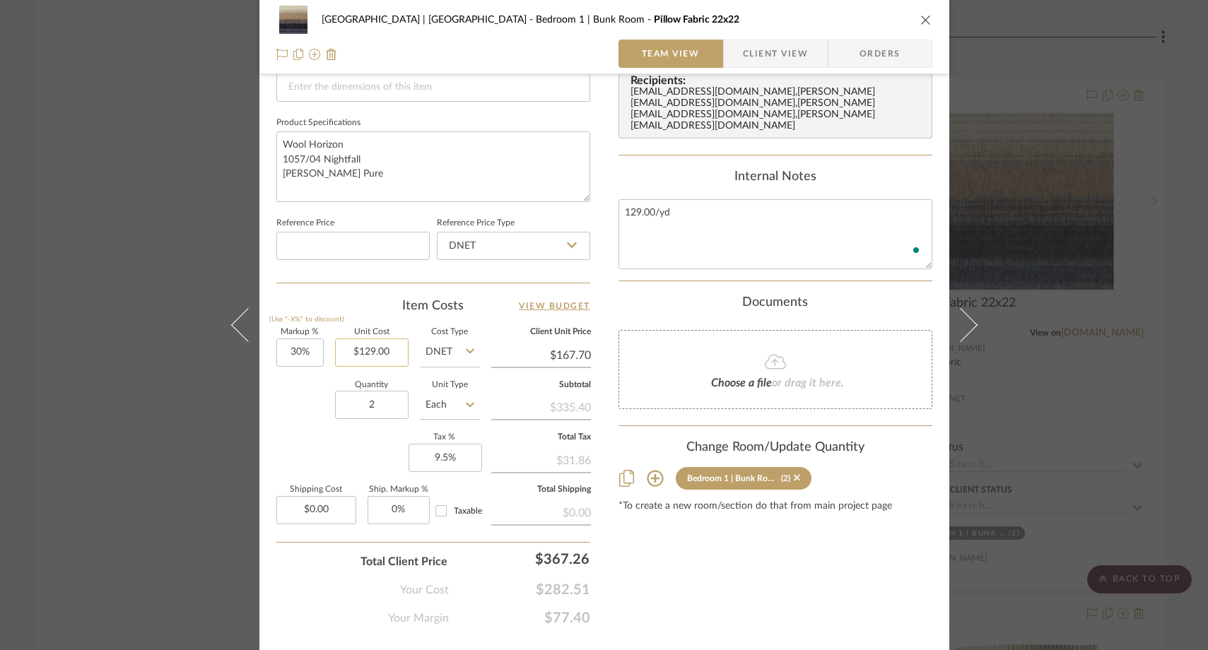
type input "129.00"
click at [383, 348] on input "129.00" at bounding box center [372, 353] width 74 height 28
type input "$250.00"
click at [297, 403] on div "Quantity 2 Unit Type Each" at bounding box center [378, 407] width 204 height 50
type input "$325.00"
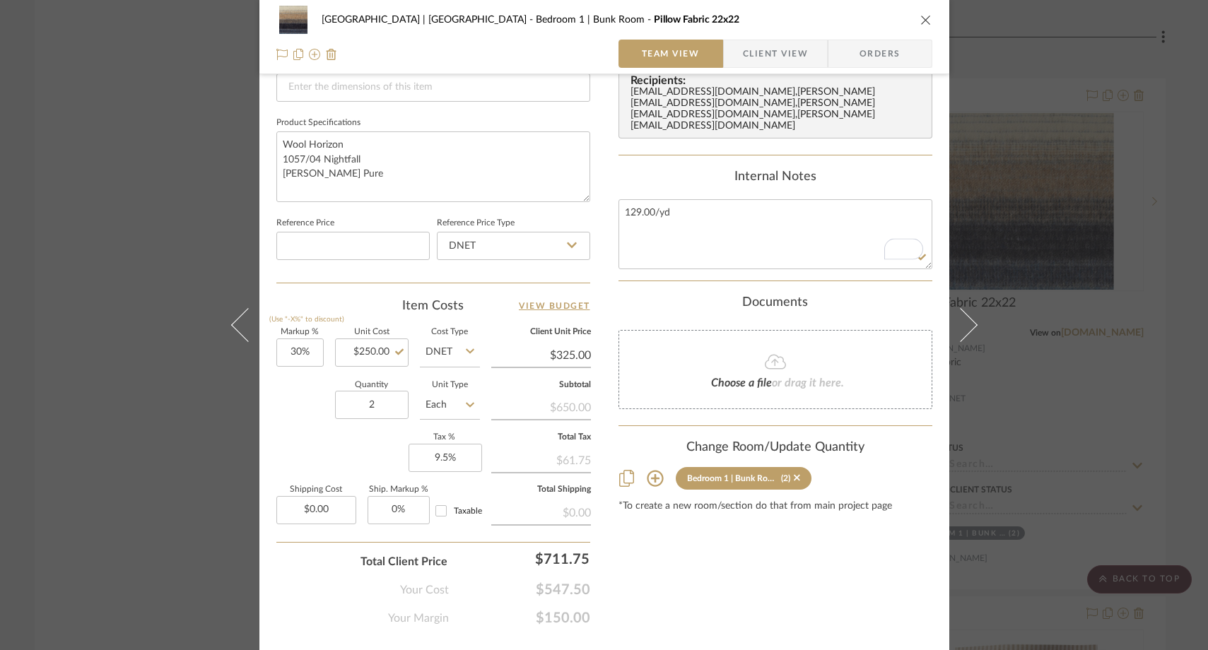
click at [115, 113] on div "Meadow Mountain | Vail Valley Bedroom 1 | Bunk Room Pillow Fabric 22x22 Team Vi…" at bounding box center [604, 325] width 1208 height 650
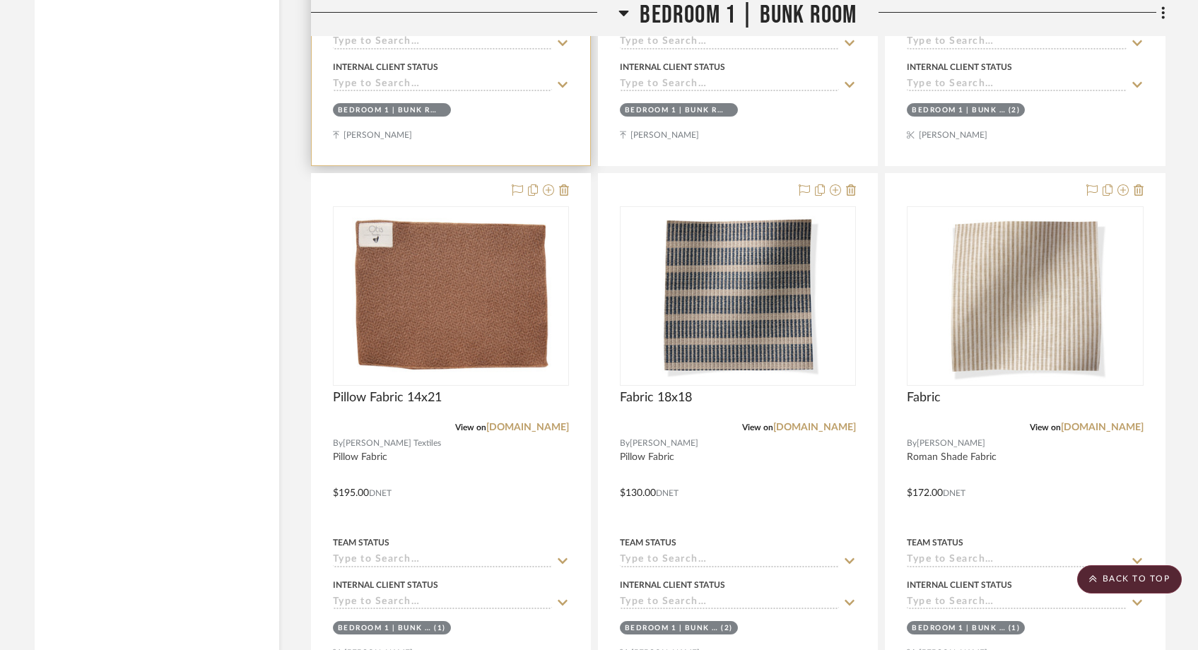
scroll to position [22448, 0]
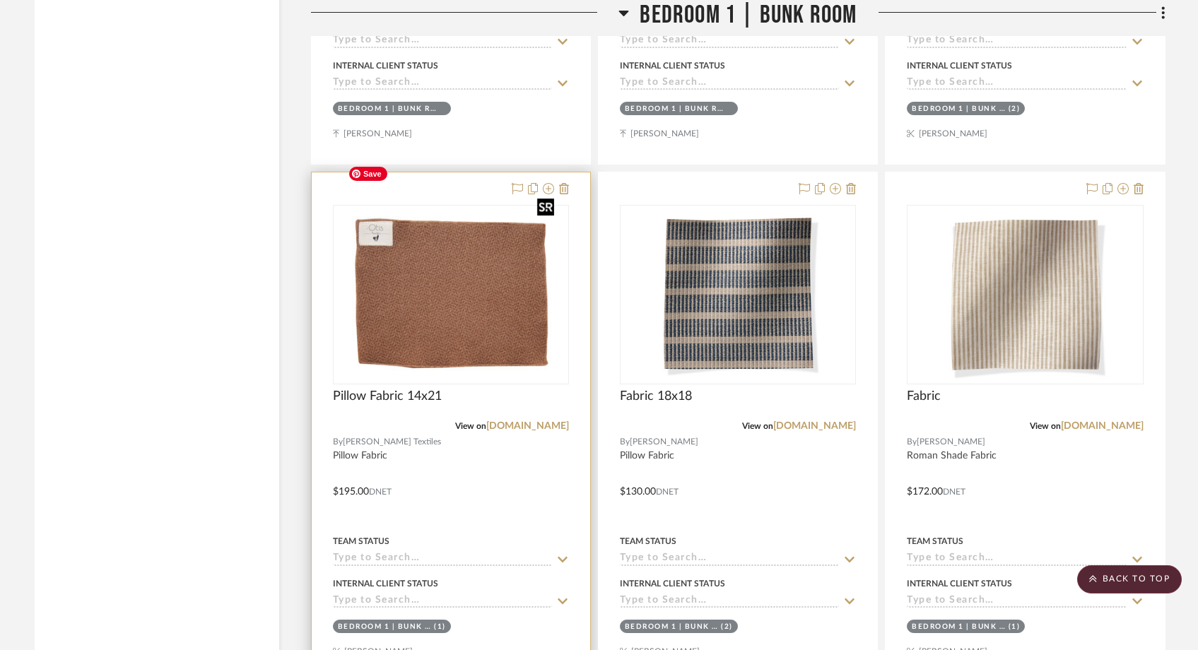
click at [0, 0] on img at bounding box center [0, 0] width 0 height 0
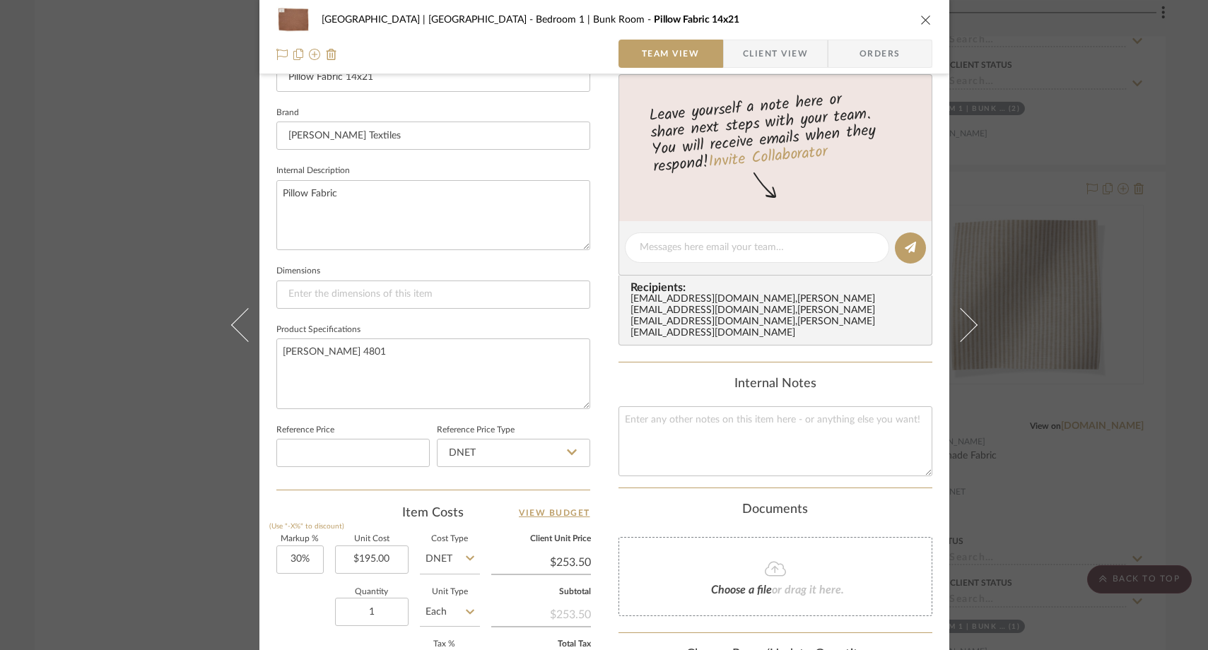
scroll to position [523, 0]
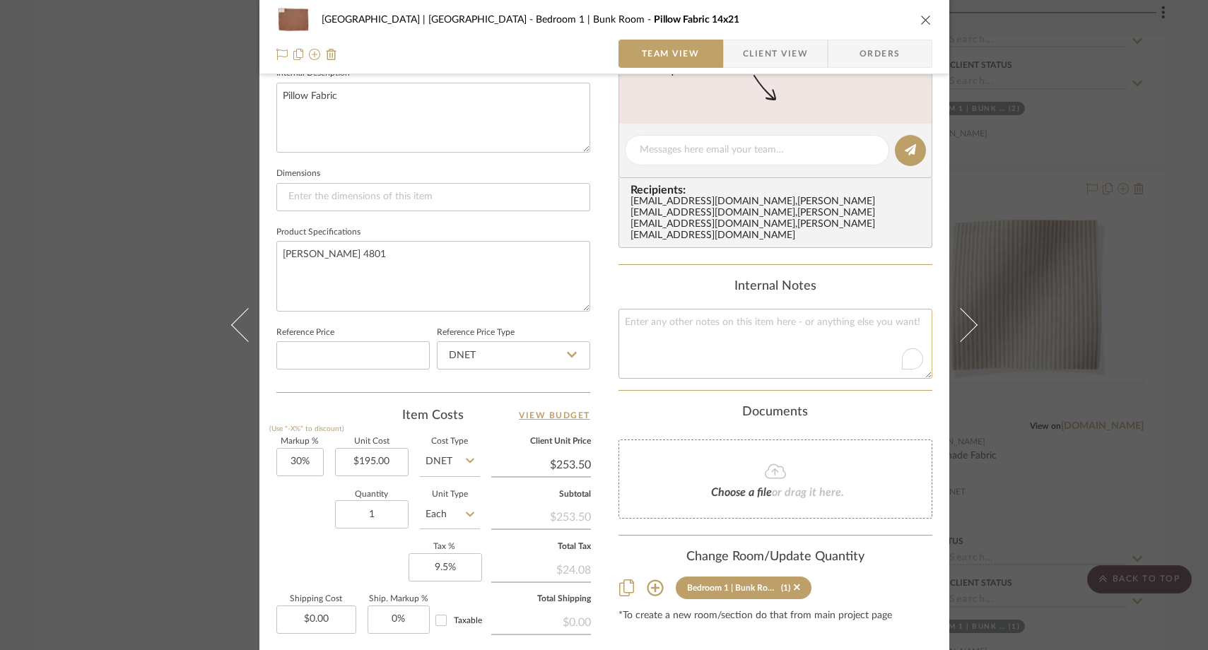
click at [696, 339] on textarea "To enrich screen reader interactions, please activate Accessibility in Grammarl…" at bounding box center [775, 344] width 314 height 70
type textarea "195/yd"
type input "195.00"
click at [385, 462] on input "195.00" at bounding box center [372, 462] width 74 height 28
paste input "23"
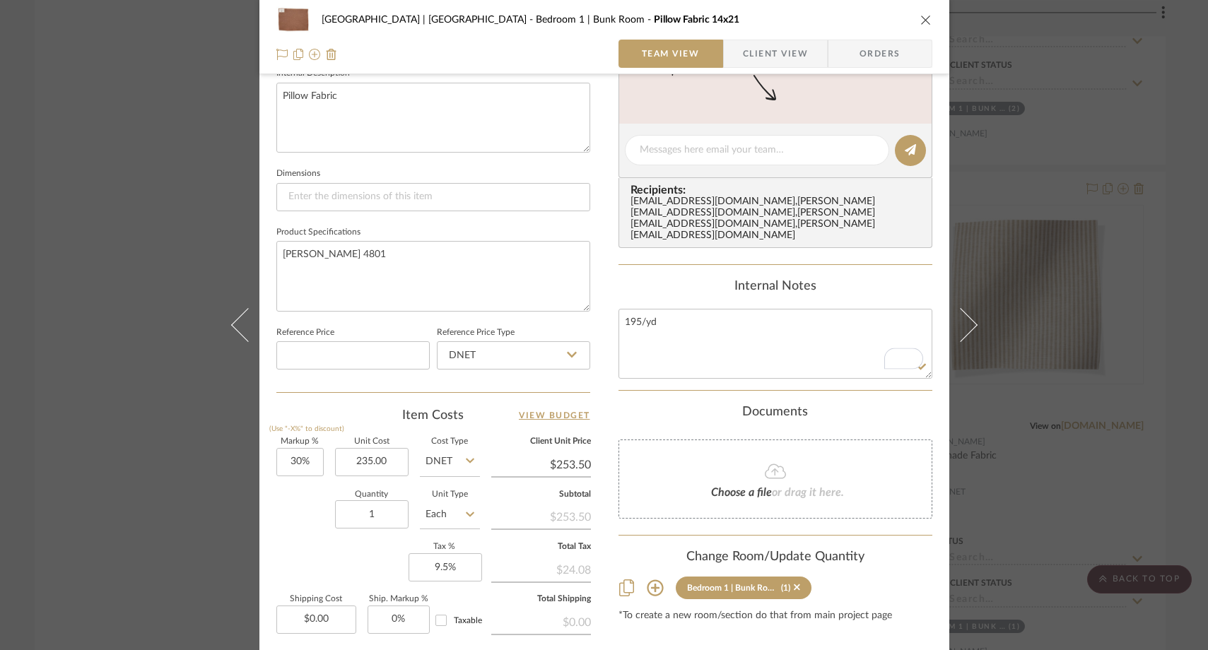
type input "$235.00"
click at [293, 512] on div "Quantity 1 Unit Type Each" at bounding box center [378, 516] width 204 height 50
type input "$305.50"
click at [141, 111] on div "Meadow Mountain | Vail Valley Bedroom 1 | Bunk Room Pillow Fabric 14x21 Team Vi…" at bounding box center [604, 325] width 1208 height 650
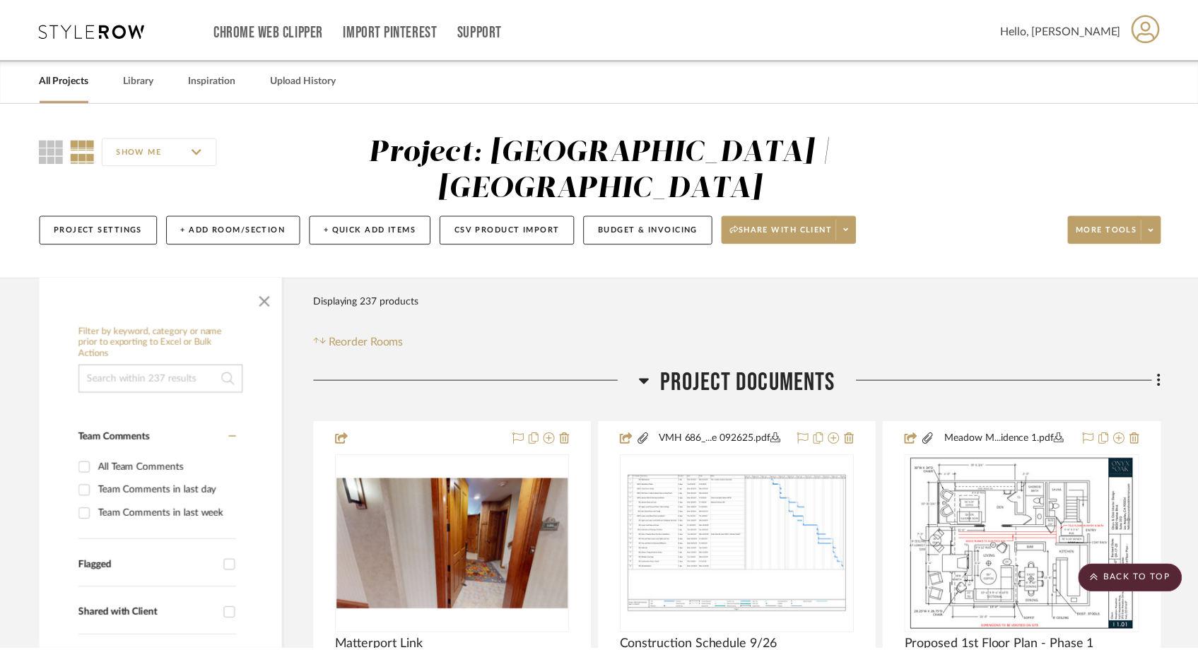
scroll to position [22448, 0]
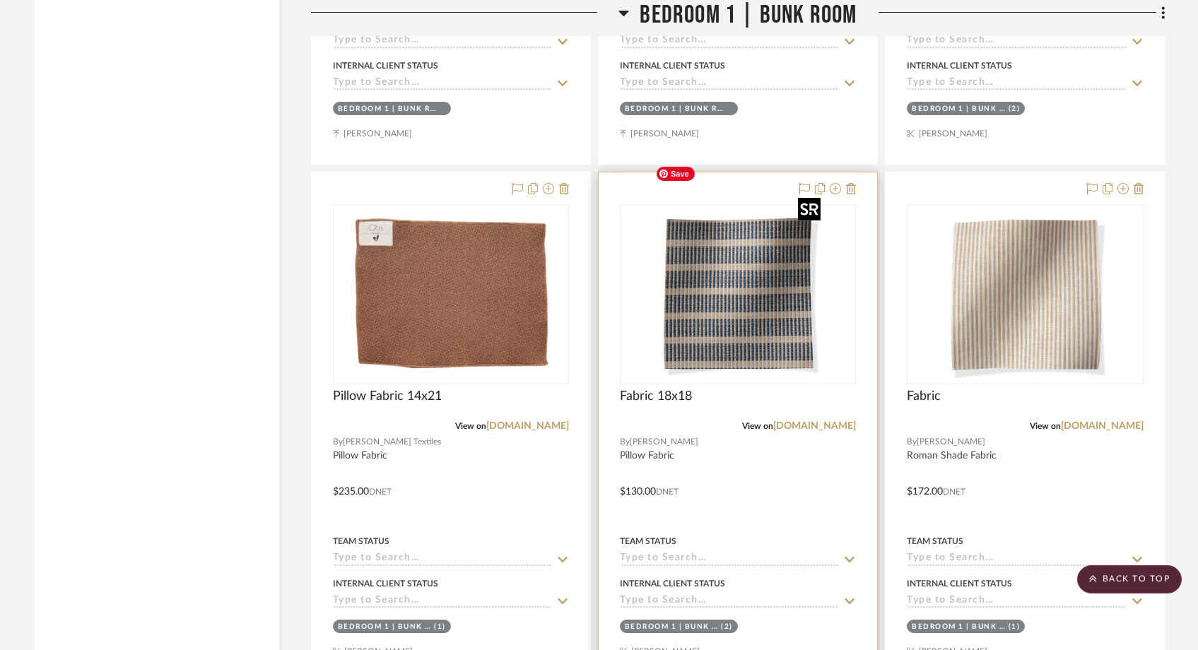
click at [0, 0] on img at bounding box center [0, 0] width 0 height 0
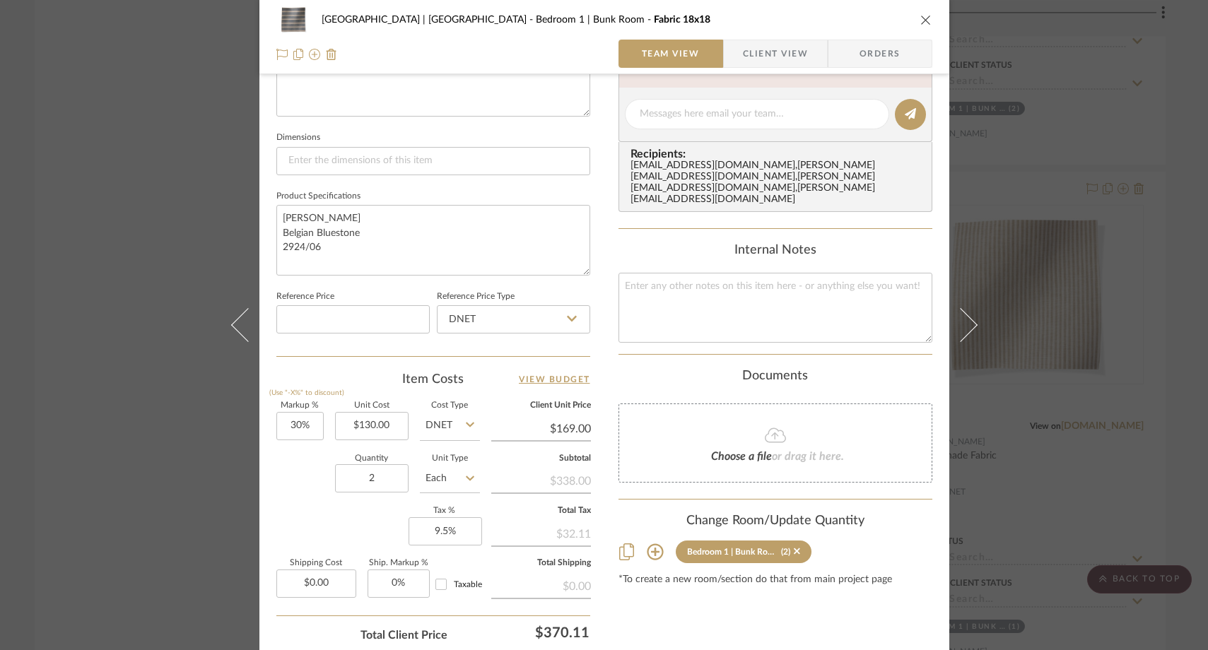
scroll to position [568, 0]
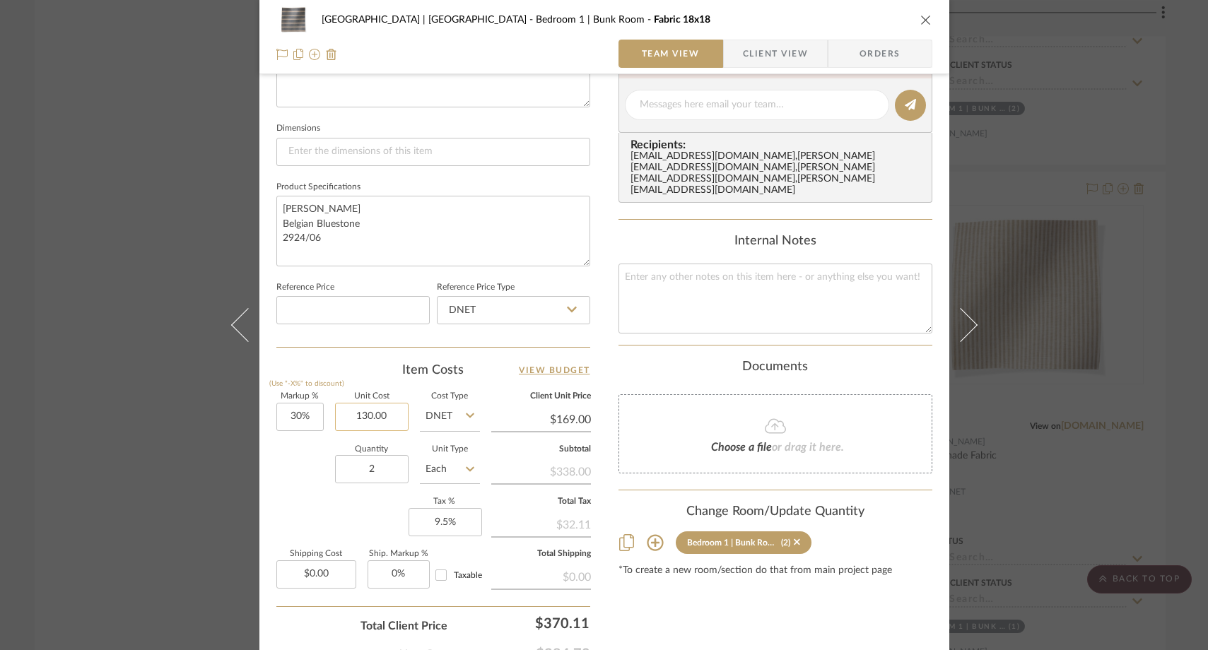
drag, startPoint x: 370, startPoint y: 416, endPoint x: 398, endPoint y: 418, distance: 27.6
click at [398, 418] on input "130.00" at bounding box center [372, 417] width 74 height 28
type input "$130.00"
click at [650, 270] on textarea at bounding box center [775, 299] width 314 height 70
paste textarea "130.00"
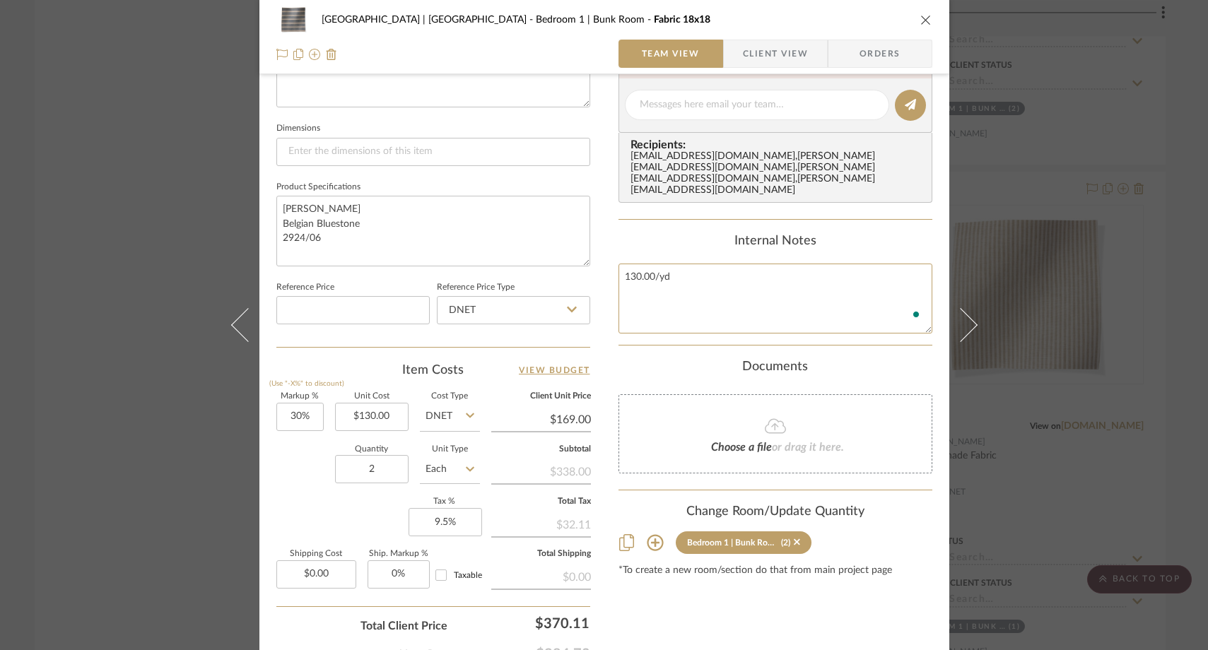
type textarea "130.00/yd"
click at [356, 493] on sr-form-field "Quantity 2" at bounding box center [372, 471] width 74 height 50
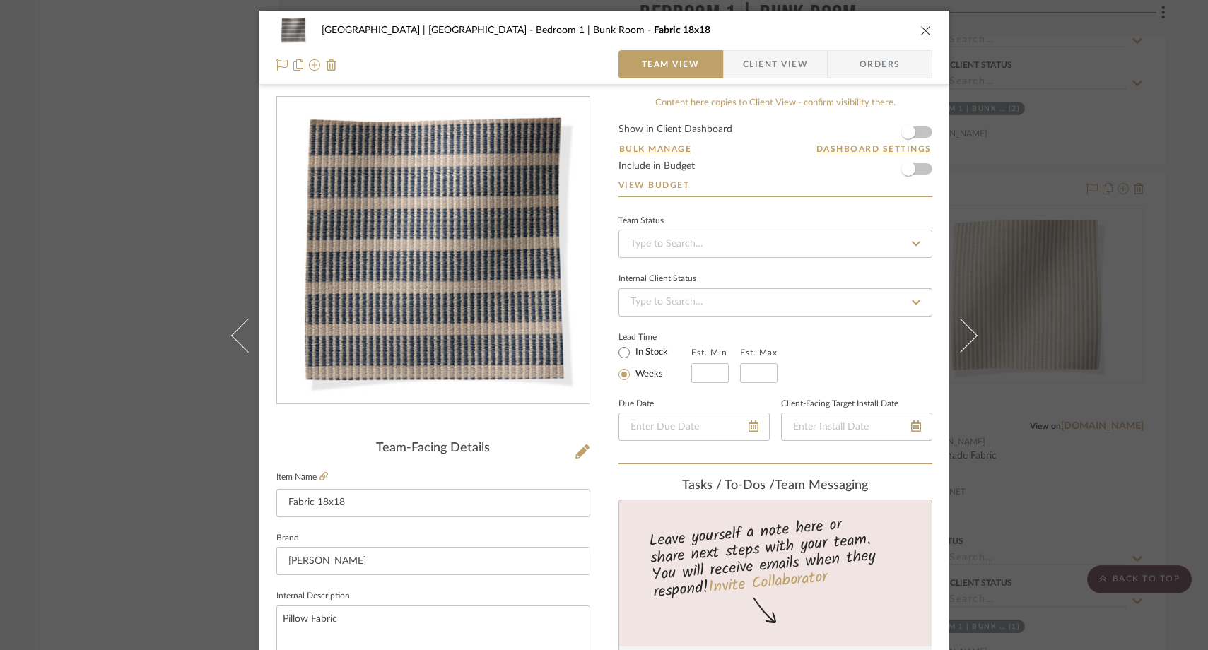
scroll to position [568, 0]
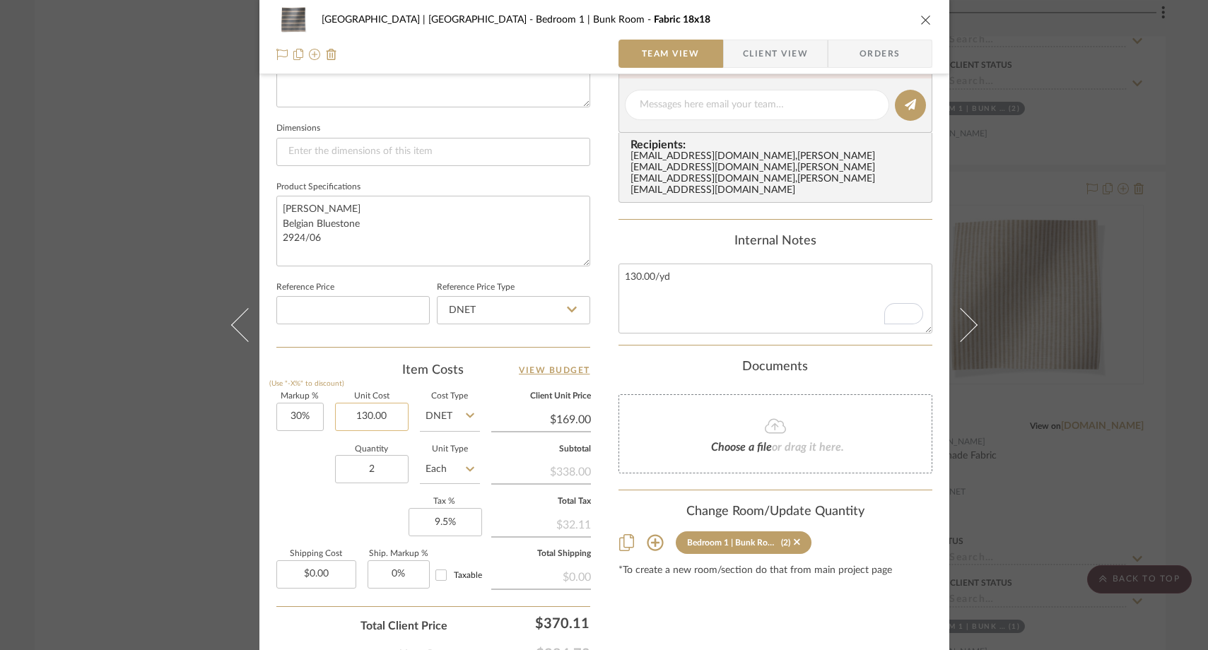
click at [389, 406] on input "130.00" at bounding box center [372, 417] width 74 height 28
click at [392, 410] on input "130.00" at bounding box center [372, 417] width 74 height 28
paste input "225"
type input "$225.00"
click at [303, 459] on div "Quantity 2 Unit Type Each" at bounding box center [378, 471] width 204 height 50
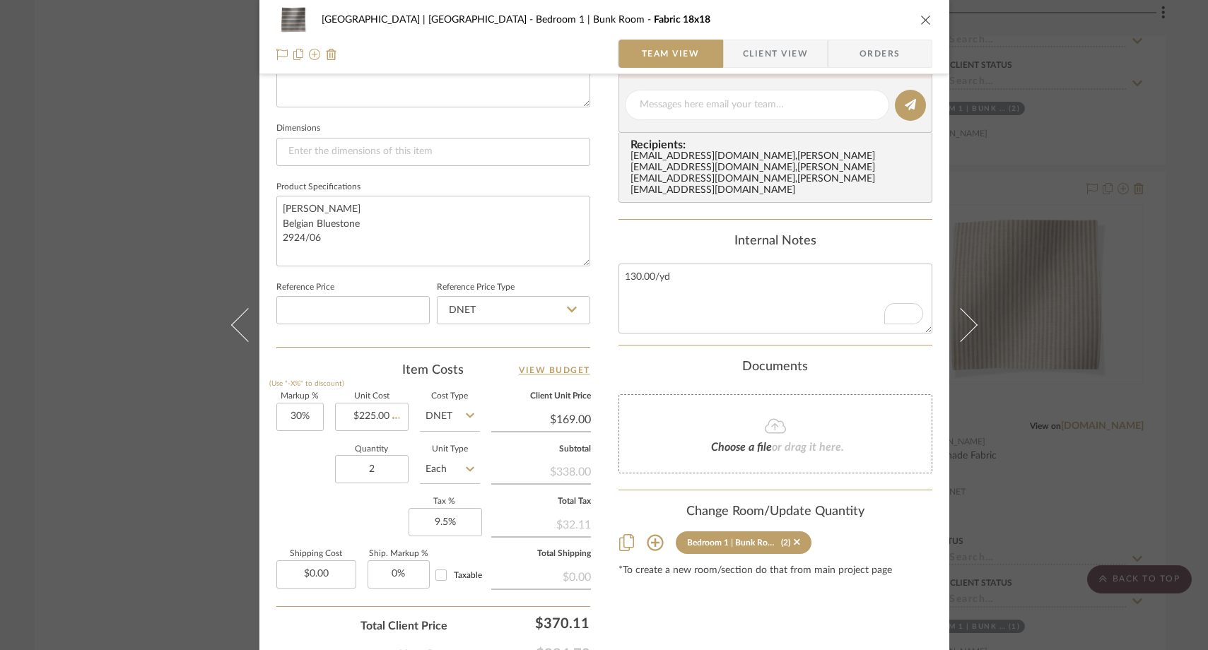
type input "$292.50"
click at [185, 150] on div "[GEOGRAPHIC_DATA] | [GEOGRAPHIC_DATA] Bedroom 1 | Bunk Room Fabric 18x18 Team V…" at bounding box center [604, 325] width 1208 height 650
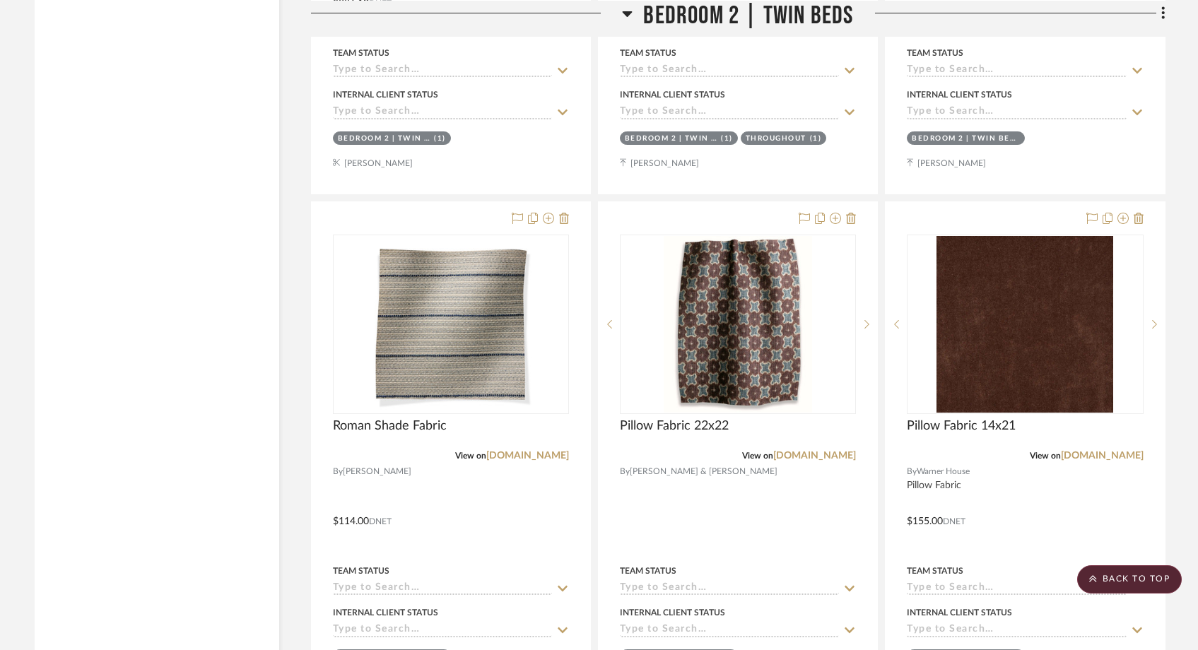
scroll to position [25904, 0]
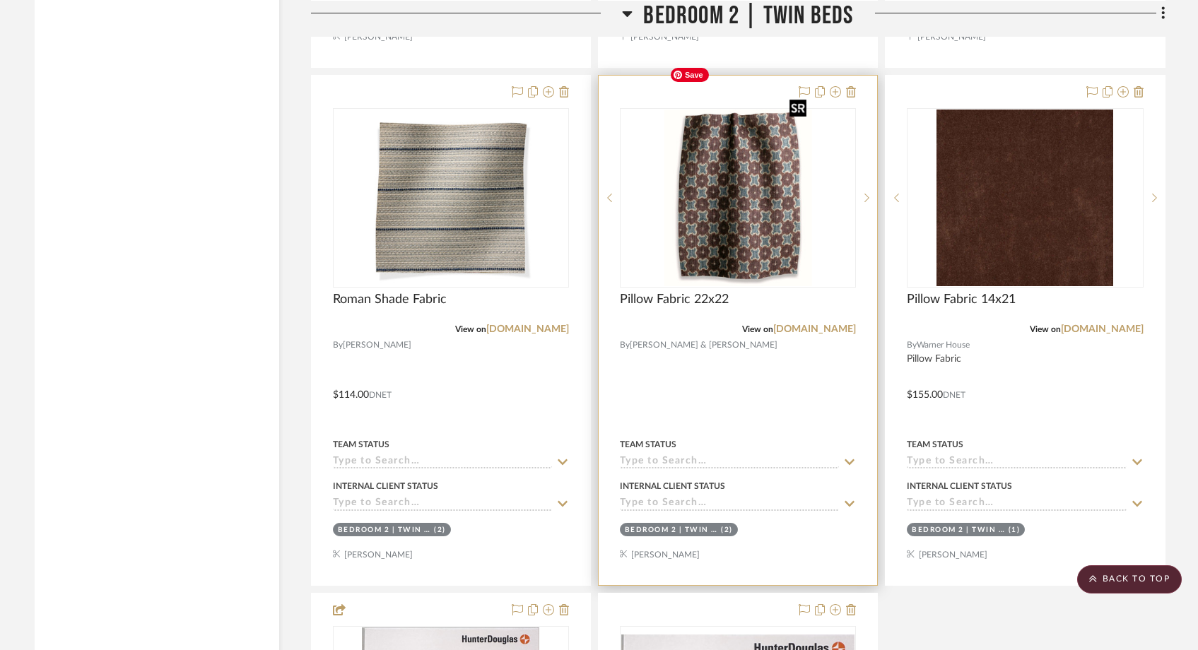
click at [0, 0] on img at bounding box center [0, 0] width 0 height 0
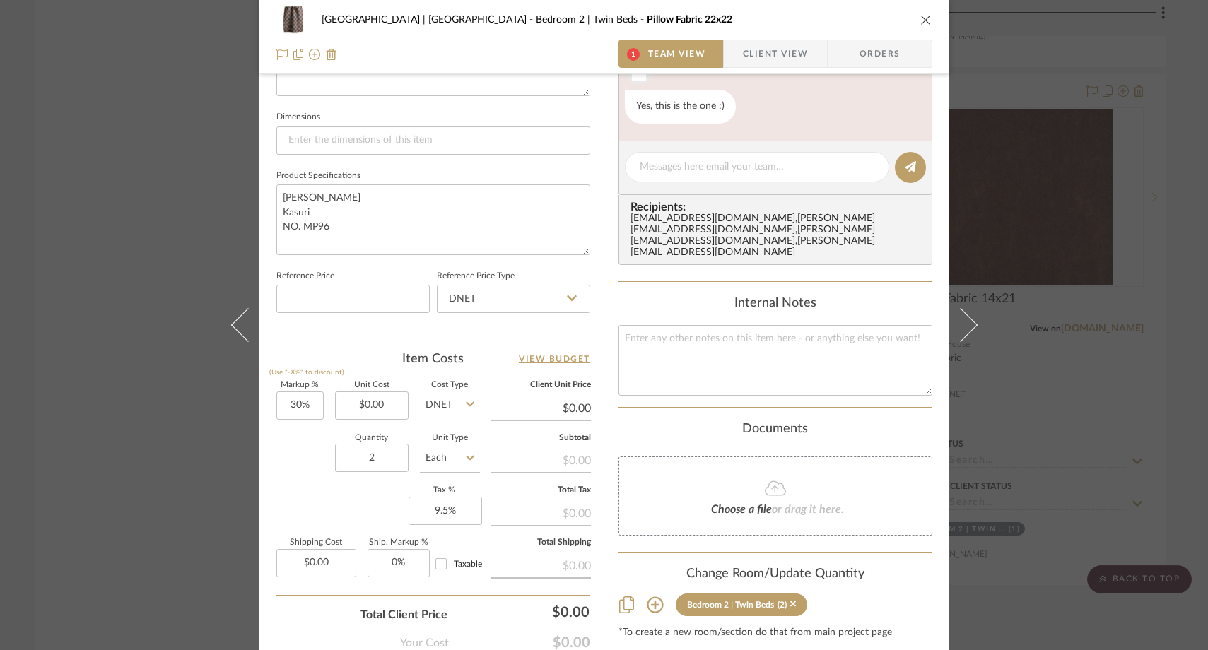
scroll to position [580, 0]
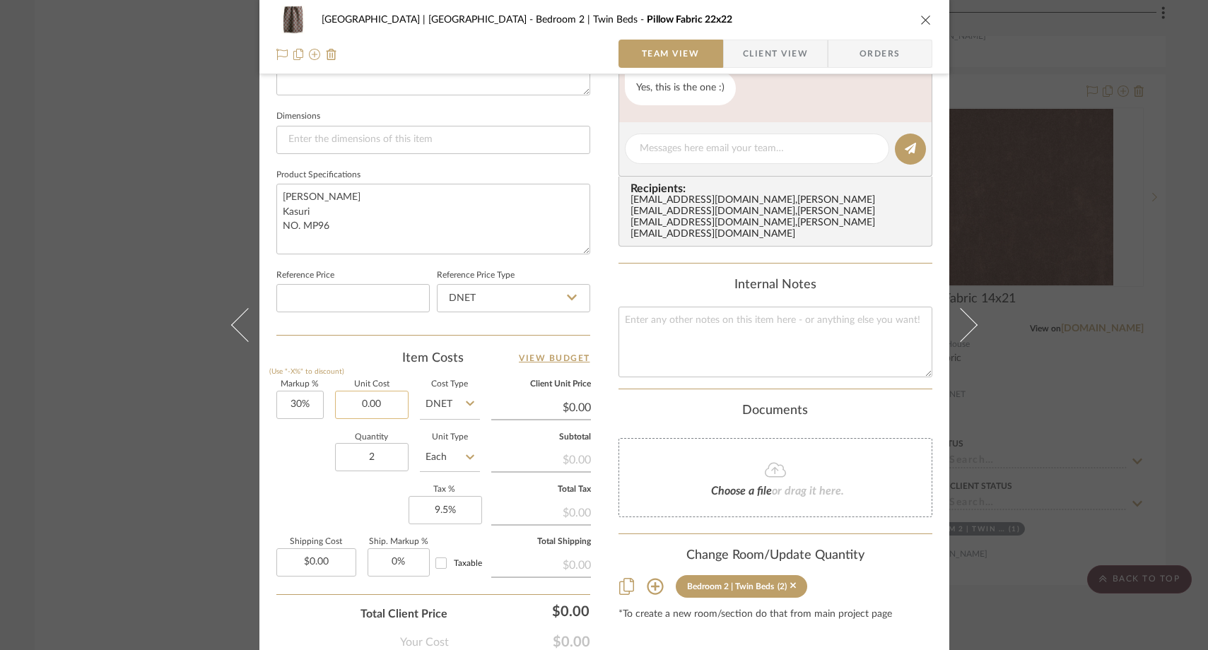
click at [392, 404] on input "0.00" at bounding box center [372, 405] width 74 height 28
paste input "25"
type input "$250.00"
click at [306, 457] on div "Quantity 2 Unit Type Each" at bounding box center [378, 459] width 204 height 50
type input "$325.00"
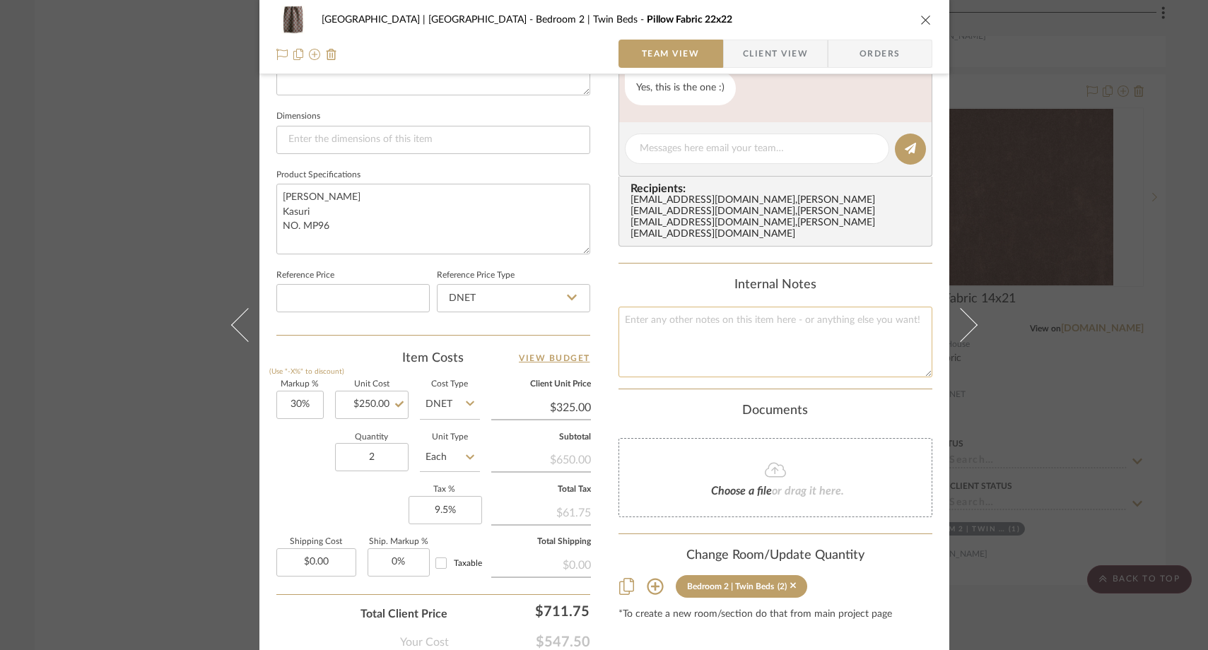
click at [706, 319] on textarea at bounding box center [775, 342] width 314 height 70
type textarea "need price from [PERSON_NAME] at TL"
click at [622, 404] on div "Documents" at bounding box center [775, 412] width 314 height 16
click at [165, 124] on div "Meadow Mountain | Vail Valley Bedroom 2 | Twin Beds Pillow Fabric 22x22 Team Vi…" at bounding box center [604, 325] width 1208 height 650
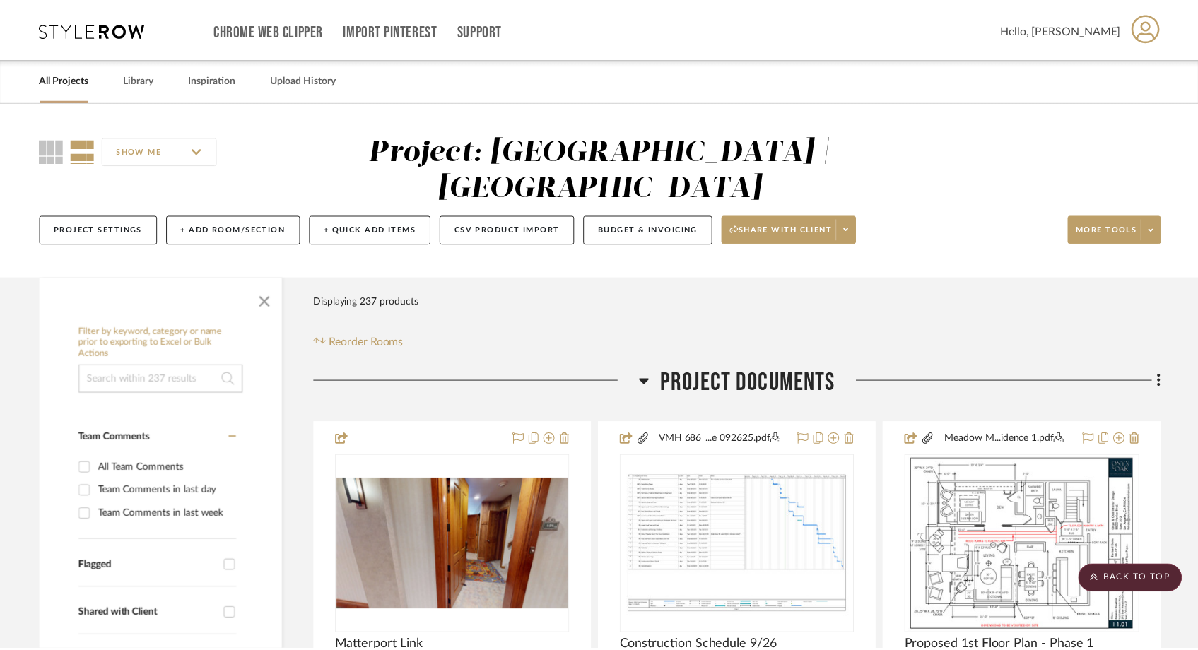
scroll to position [25904, 0]
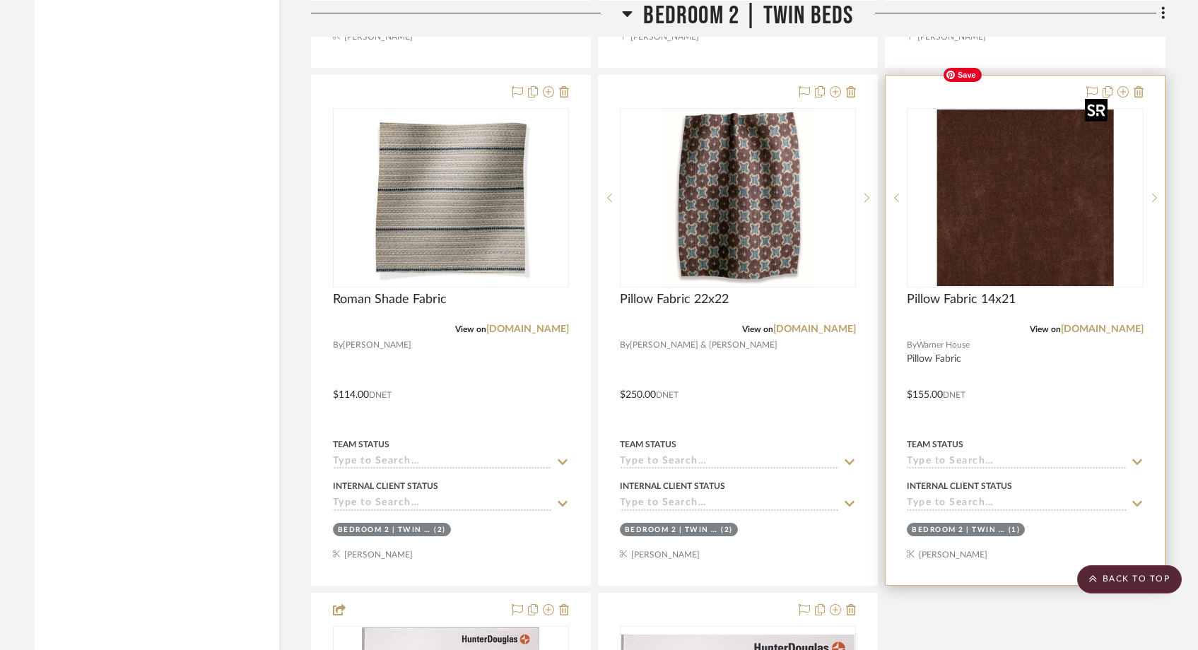
click at [1019, 189] on img "0" at bounding box center [1025, 198] width 177 height 177
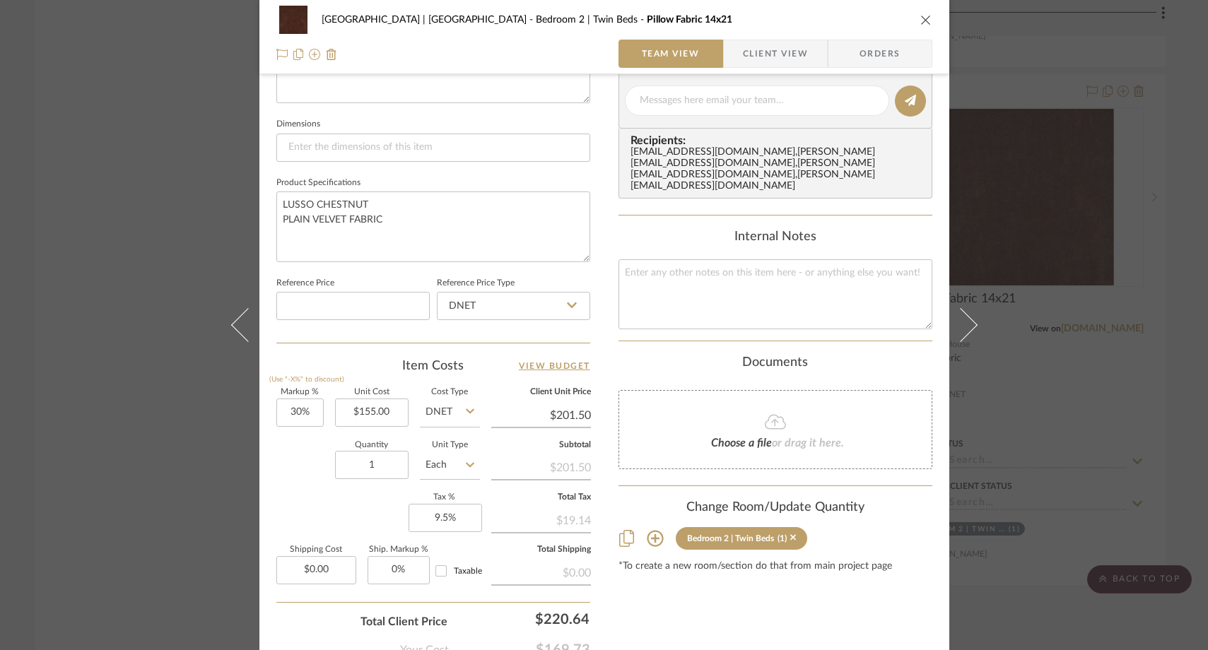
scroll to position [599, 0]
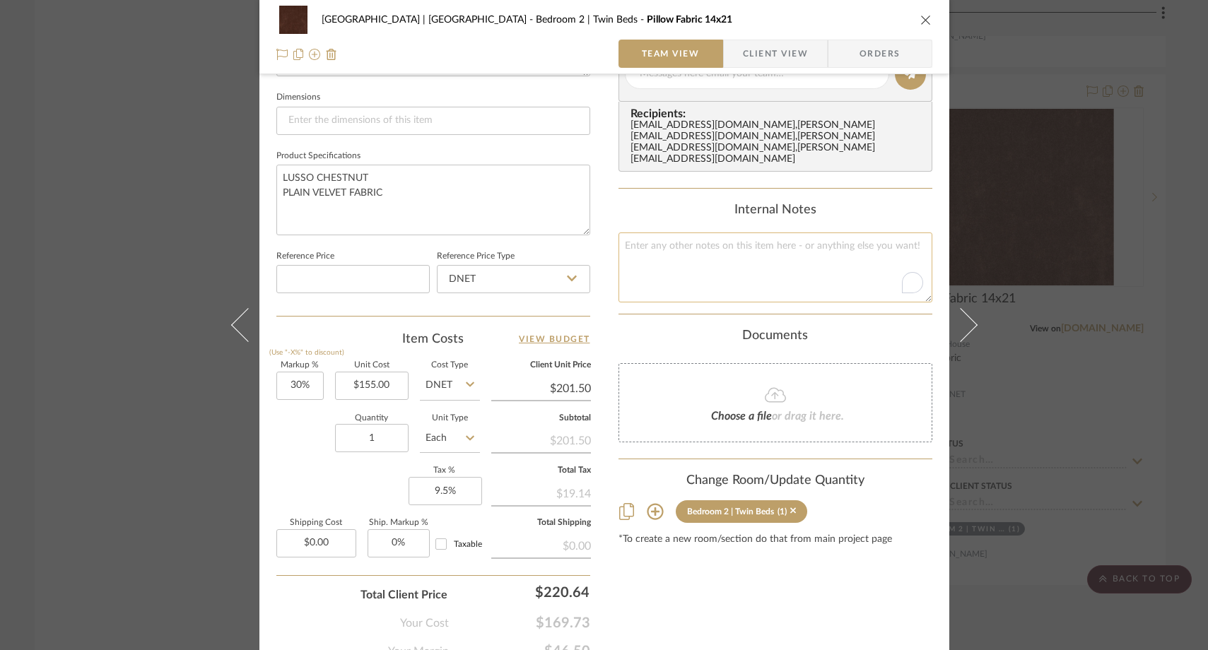
click at [635, 254] on textarea "To enrich screen reader interactions, please activate Accessibility in Grammarl…" at bounding box center [775, 268] width 314 height 70
type textarea "155/yd"
type input "155.00"
click at [395, 381] on input "155.00" at bounding box center [372, 386] width 74 height 28
paste input "23"
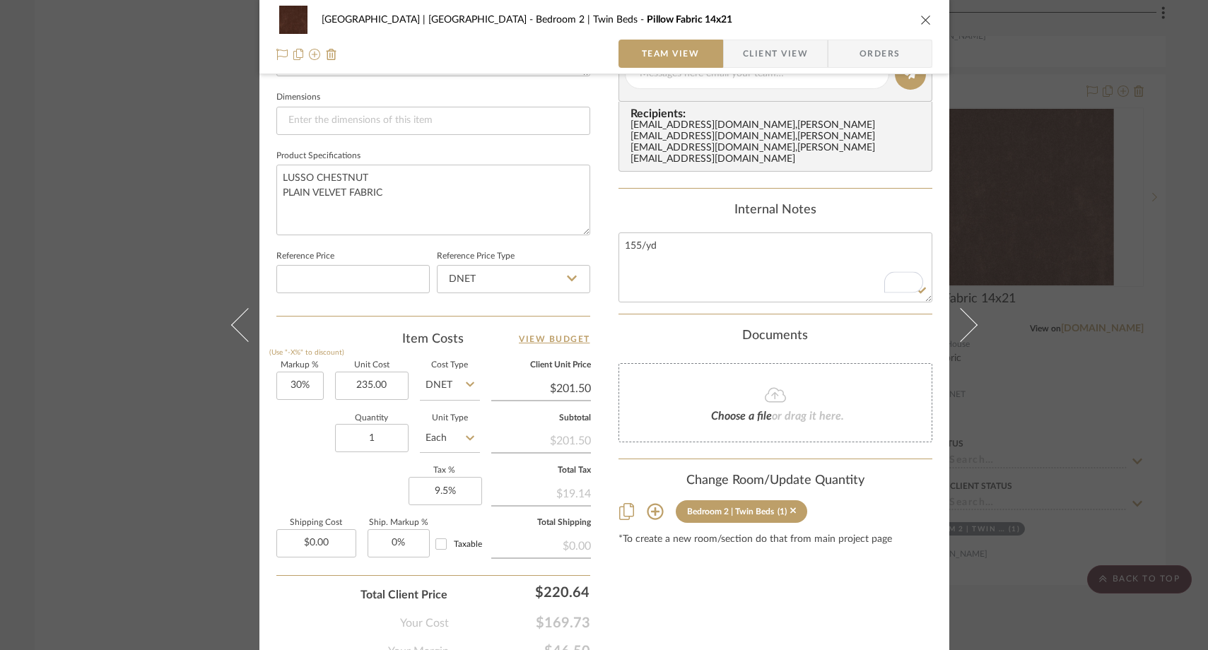
type input "$235.00"
click at [297, 423] on div "Quantity 1 Unit Type Each" at bounding box center [378, 440] width 204 height 50
type input "$305.50"
click at [163, 141] on div "Meadow Mountain | Vail Valley Bedroom 2 | Twin Beds Pillow Fabric 14x21 Team Vi…" at bounding box center [604, 325] width 1208 height 650
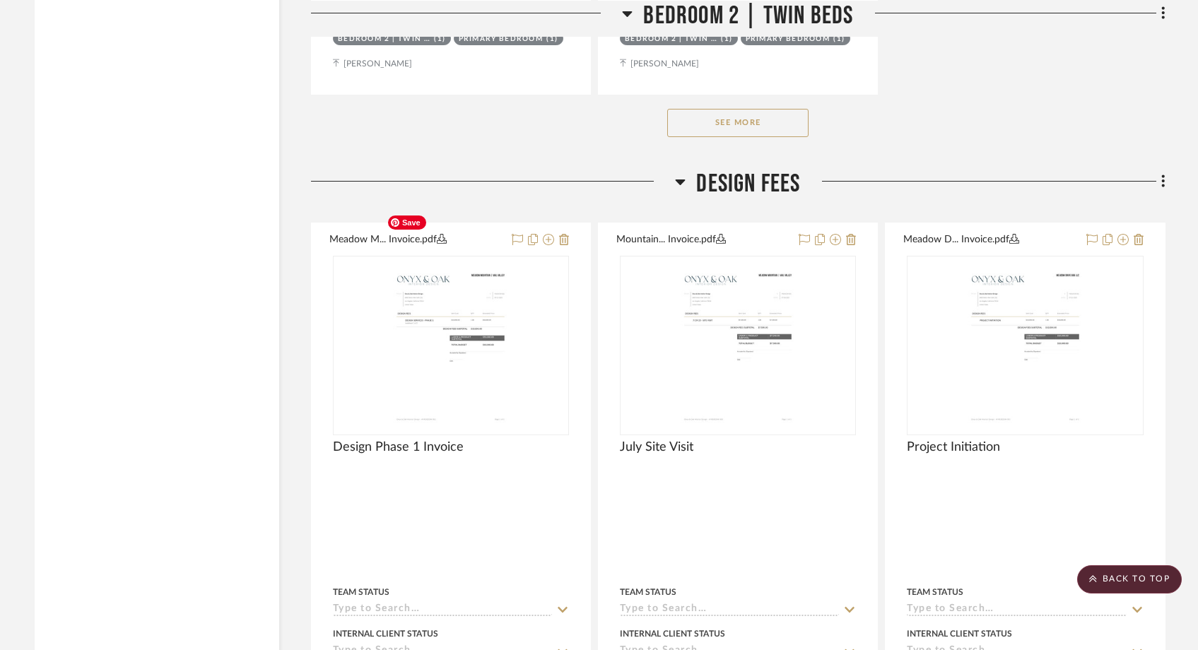
scroll to position [26903, 0]
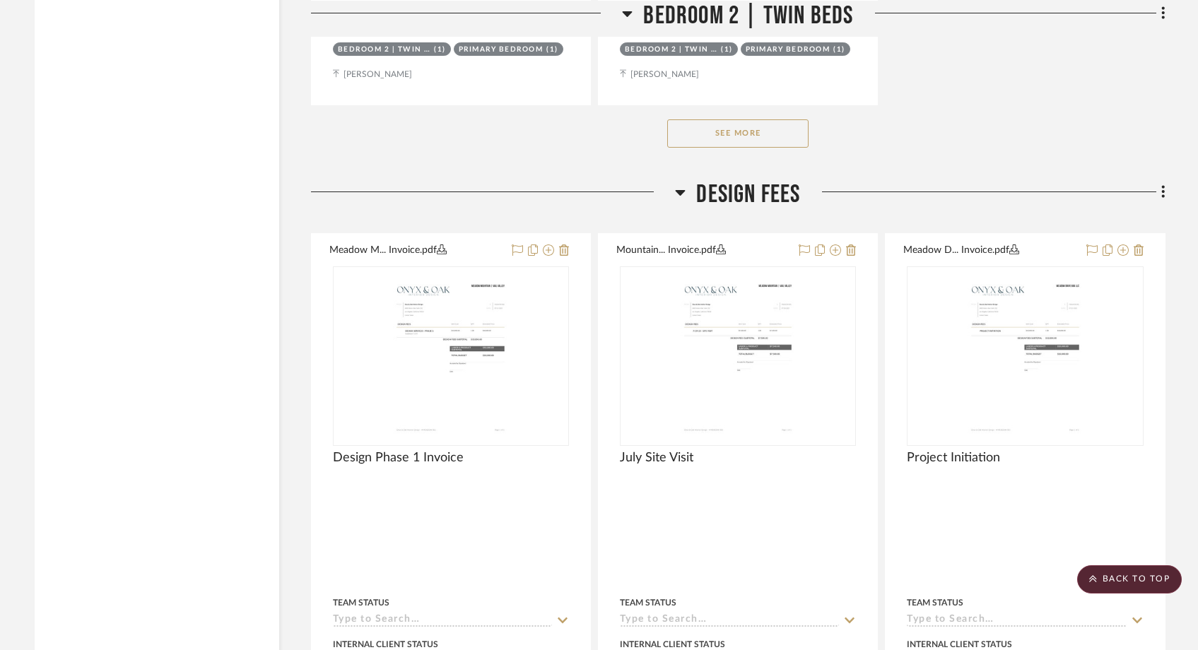
click at [716, 119] on button "See More" at bounding box center [737, 133] width 141 height 28
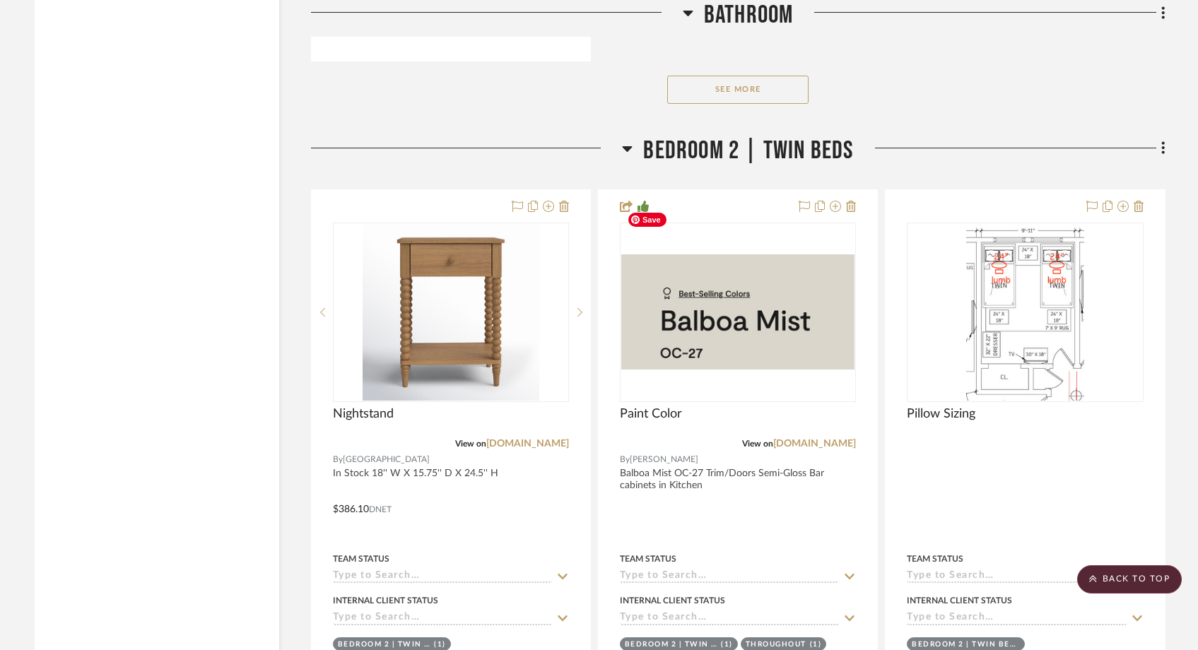
scroll to position [25322, 0]
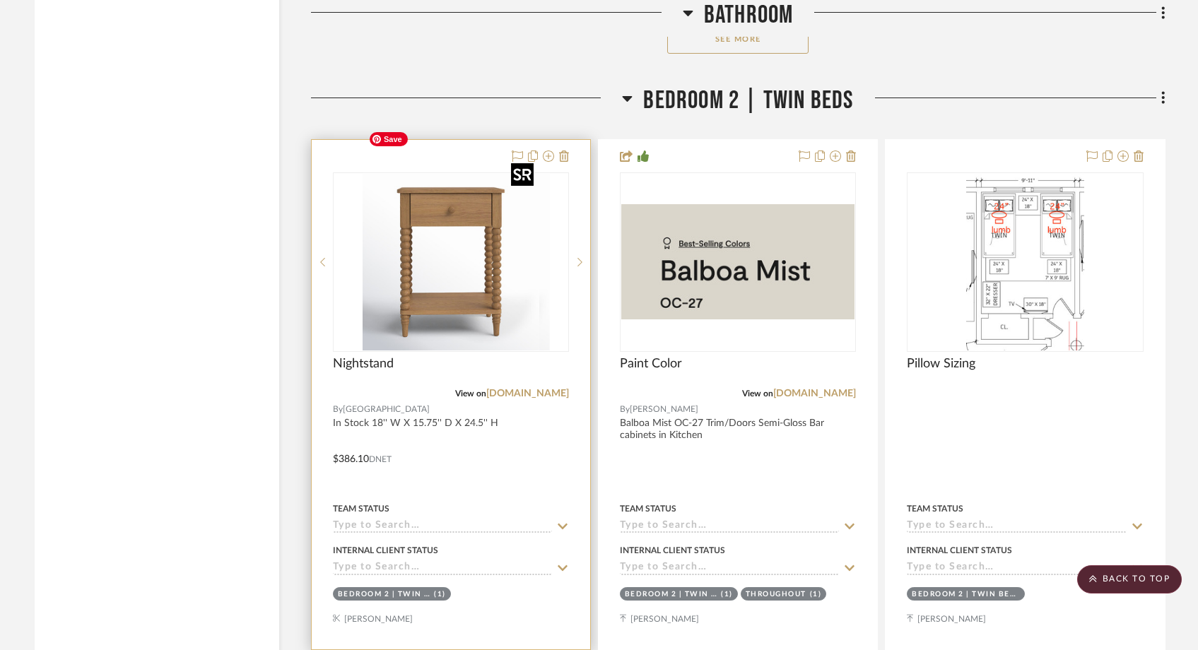
click at [488, 258] on img "0" at bounding box center [461, 262] width 177 height 177
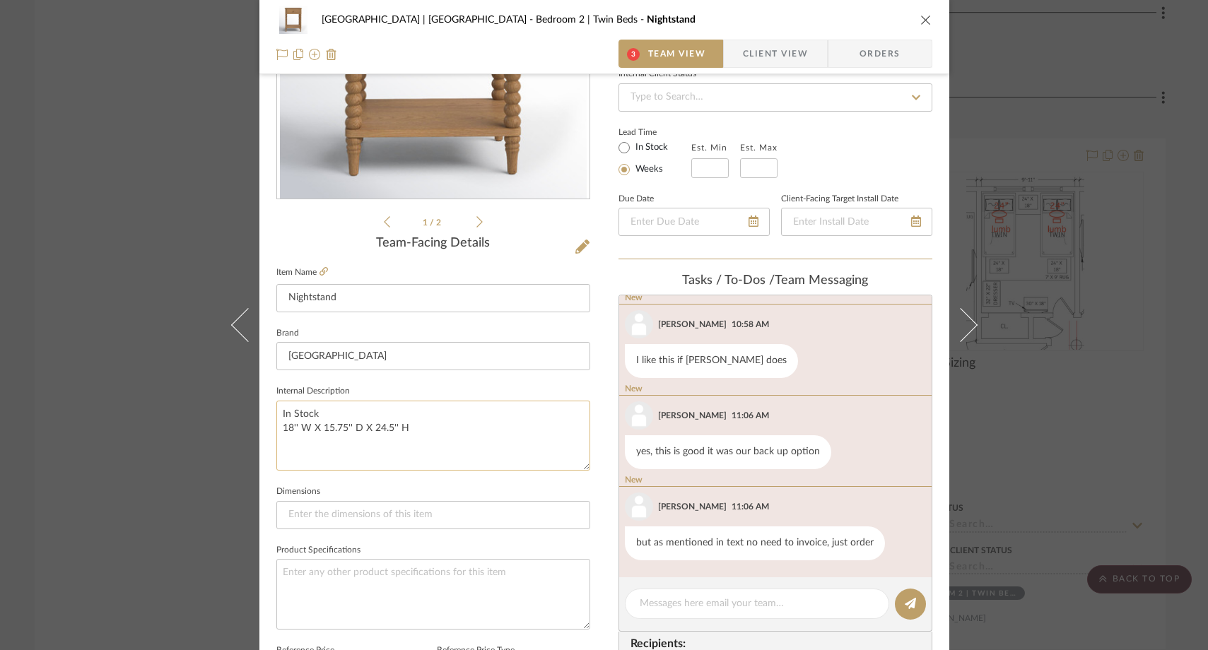
scroll to position [182, 0]
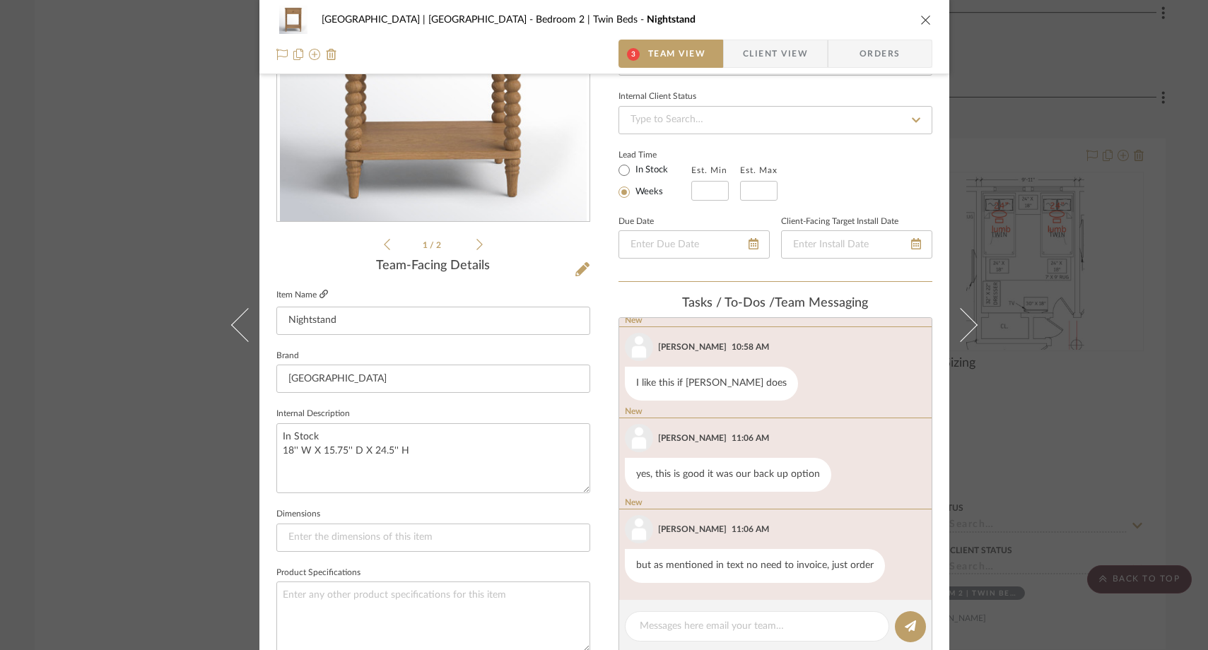
click at [319, 294] on icon at bounding box center [323, 294] width 8 height 8
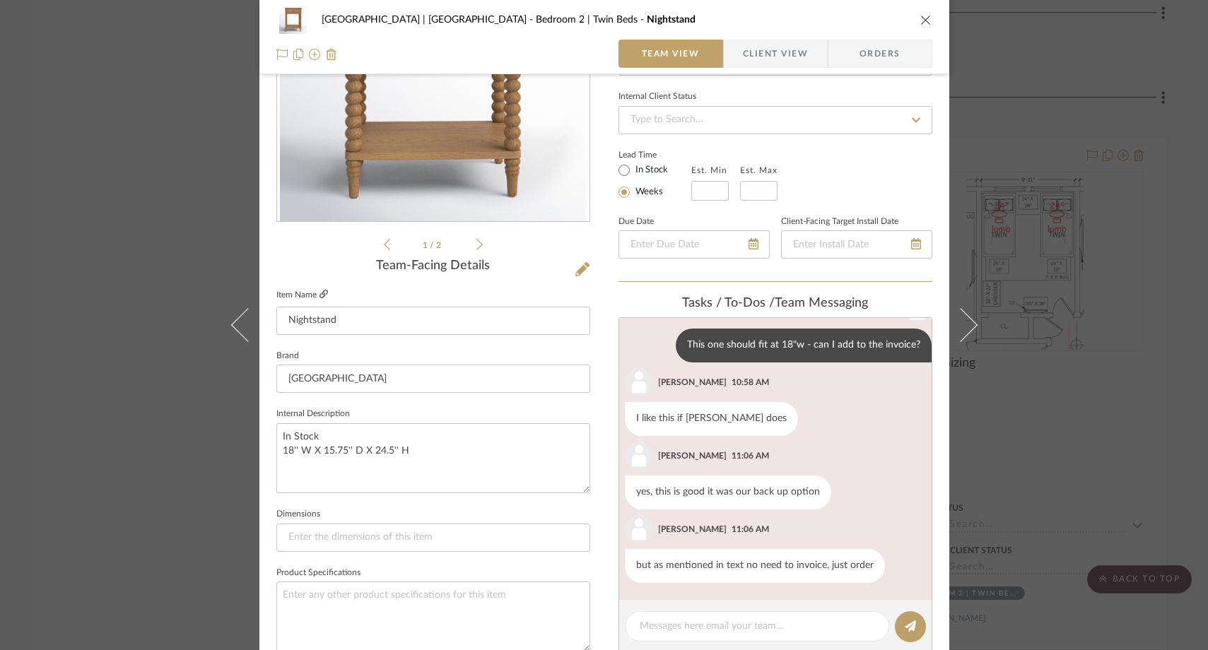
scroll to position [56, 0]
click at [664, 623] on textarea at bounding box center [757, 626] width 235 height 15
type textarea "ordered :)"
click at [912, 629] on button at bounding box center [910, 626] width 31 height 31
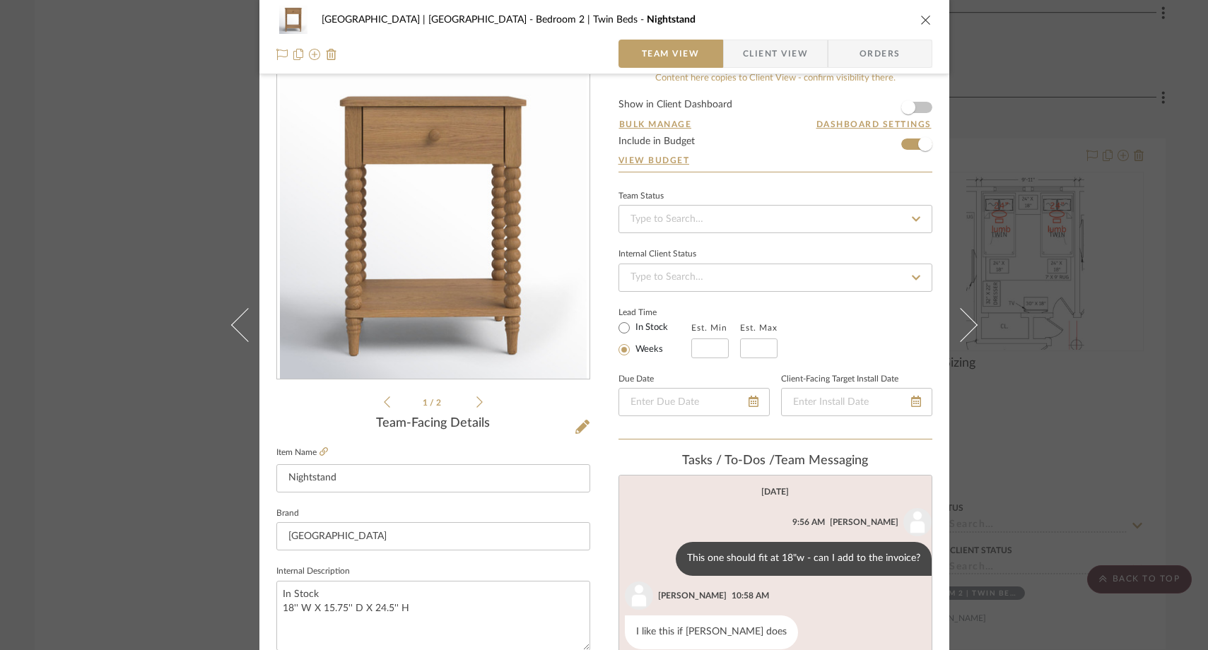
scroll to position [4, 0]
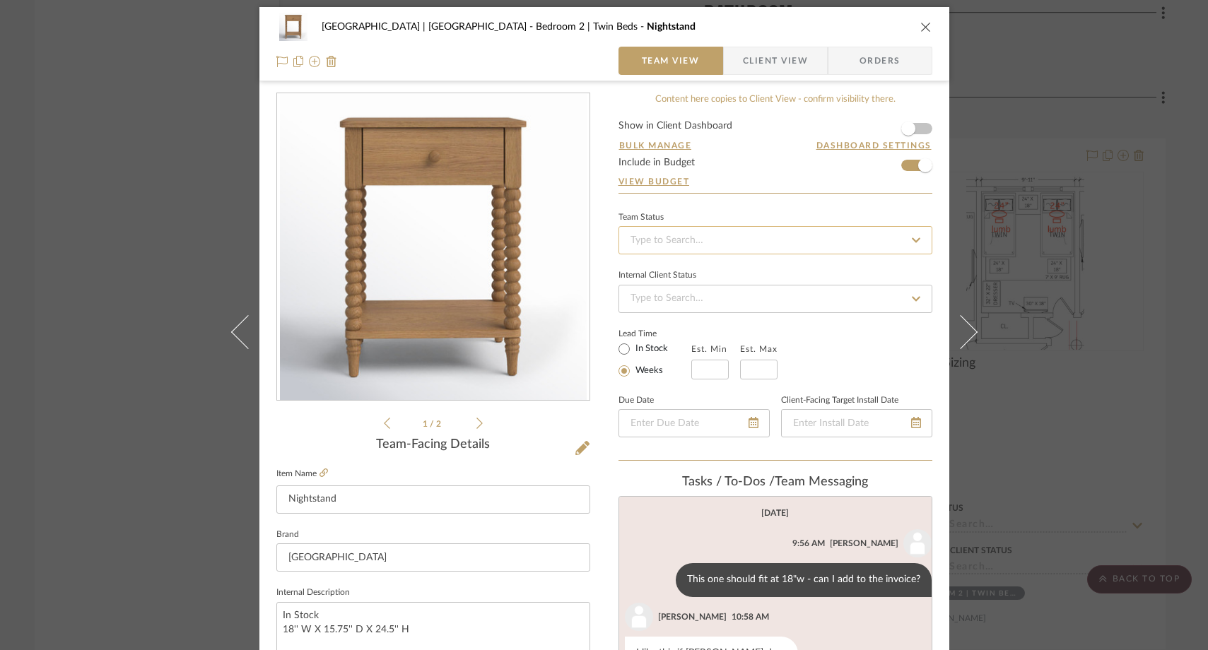
click at [775, 252] on input at bounding box center [775, 240] width 314 height 28
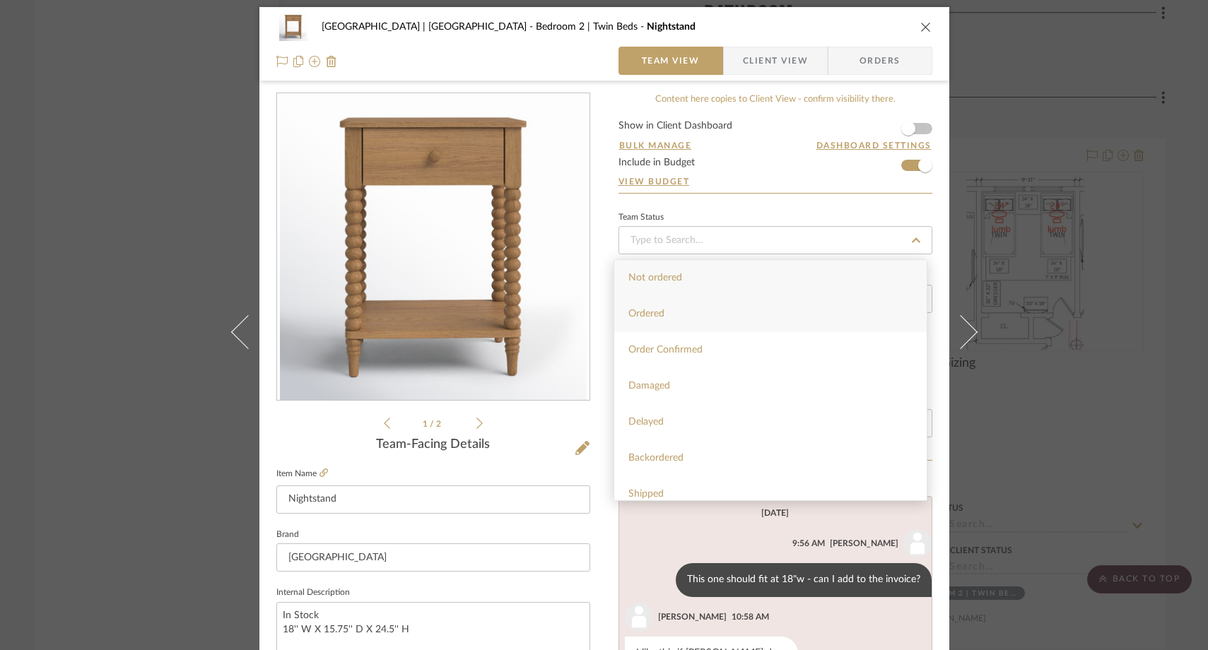
click at [673, 311] on div "Ordered" at bounding box center [770, 314] width 312 height 36
type input "10/9/2025"
type input "Ordered"
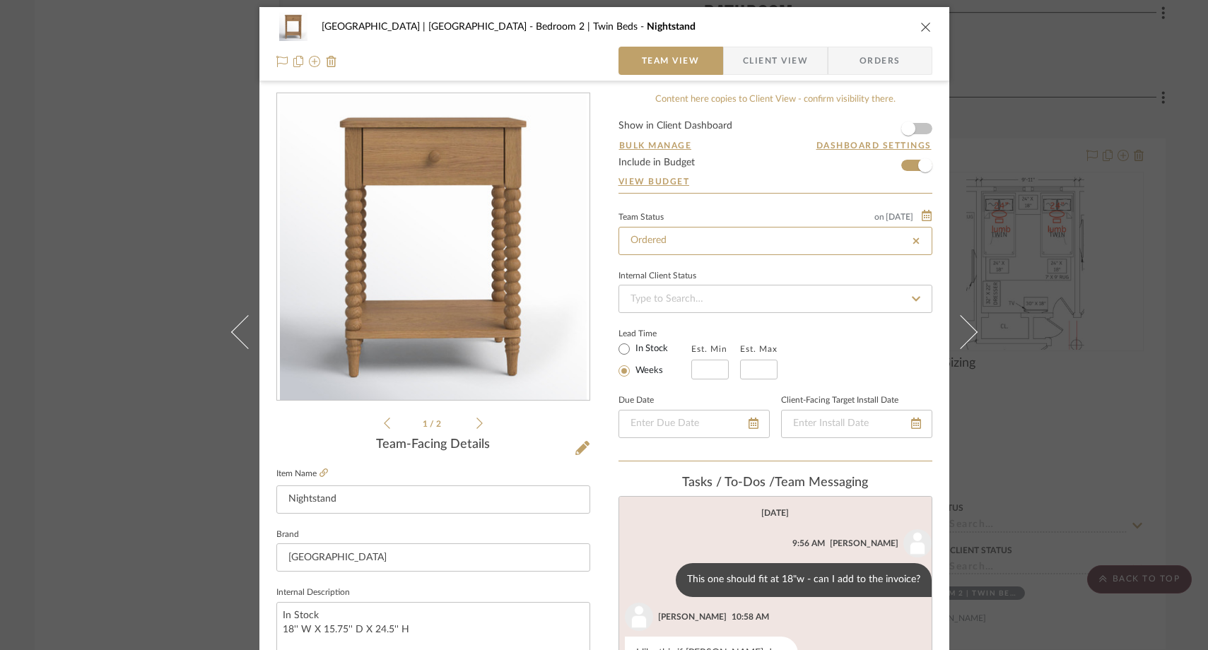
type input "10/9/2025"
type input "Ordered"
click at [35, 193] on div "Meadow Mountain | Vail Valley Bedroom 2 | Twin Beds Nightstand Team View Client…" at bounding box center [604, 325] width 1208 height 650
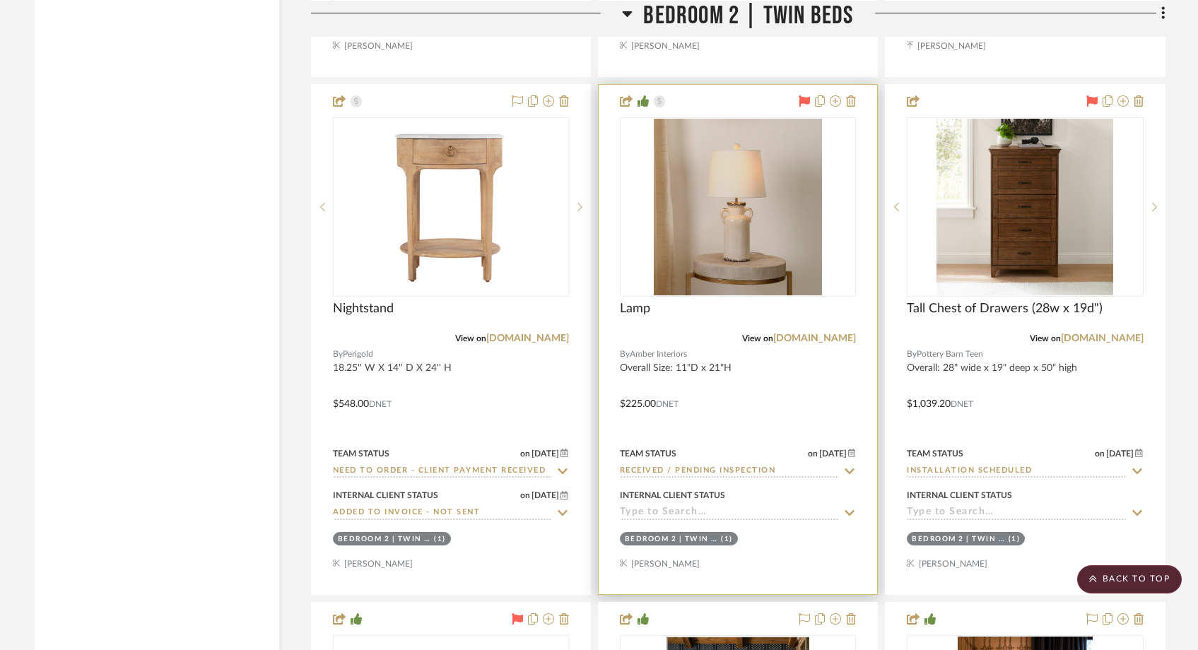
scroll to position [27965, 0]
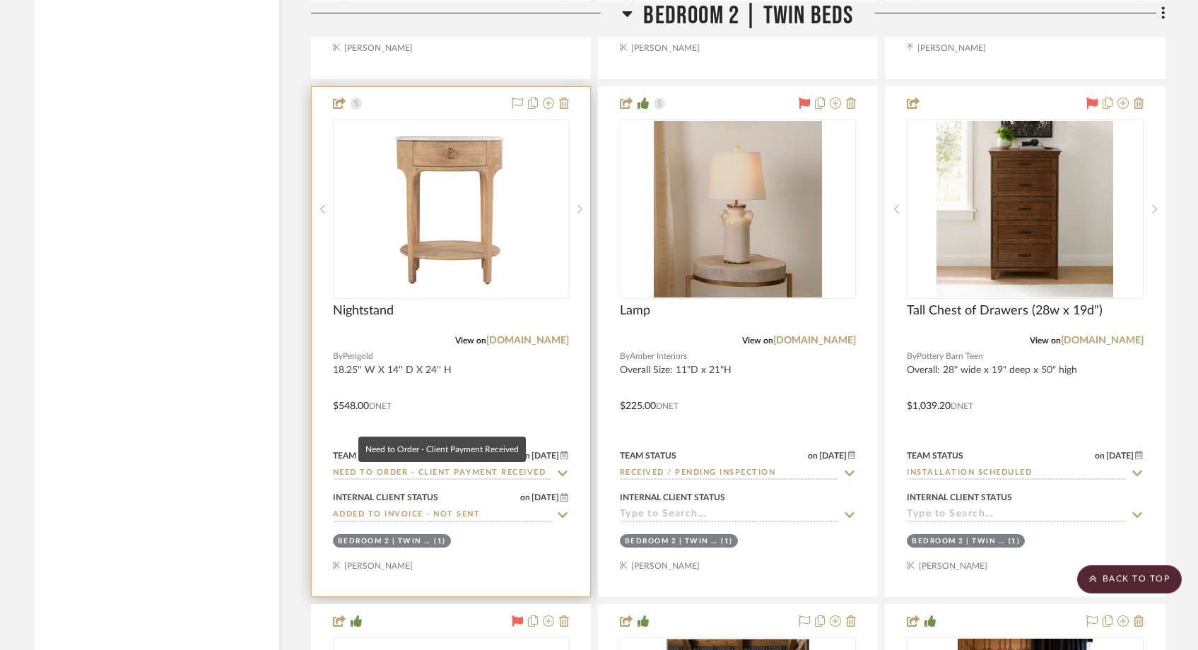
click at [400, 467] on input "Need to Order - Client Payment Received" at bounding box center [442, 473] width 219 height 13
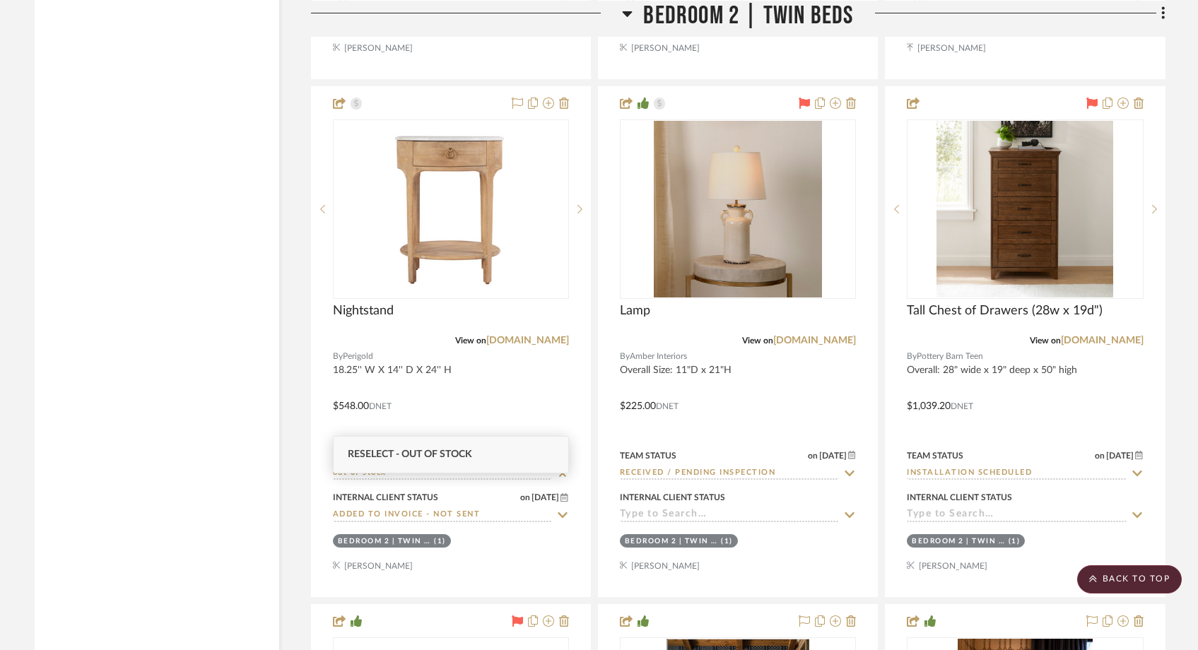
type input "out of stock"
click at [397, 457] on span "Reselect - Out of stock" at bounding box center [410, 455] width 124 height 10
type input "10/9/2025"
type input "Reselect - Out of stock"
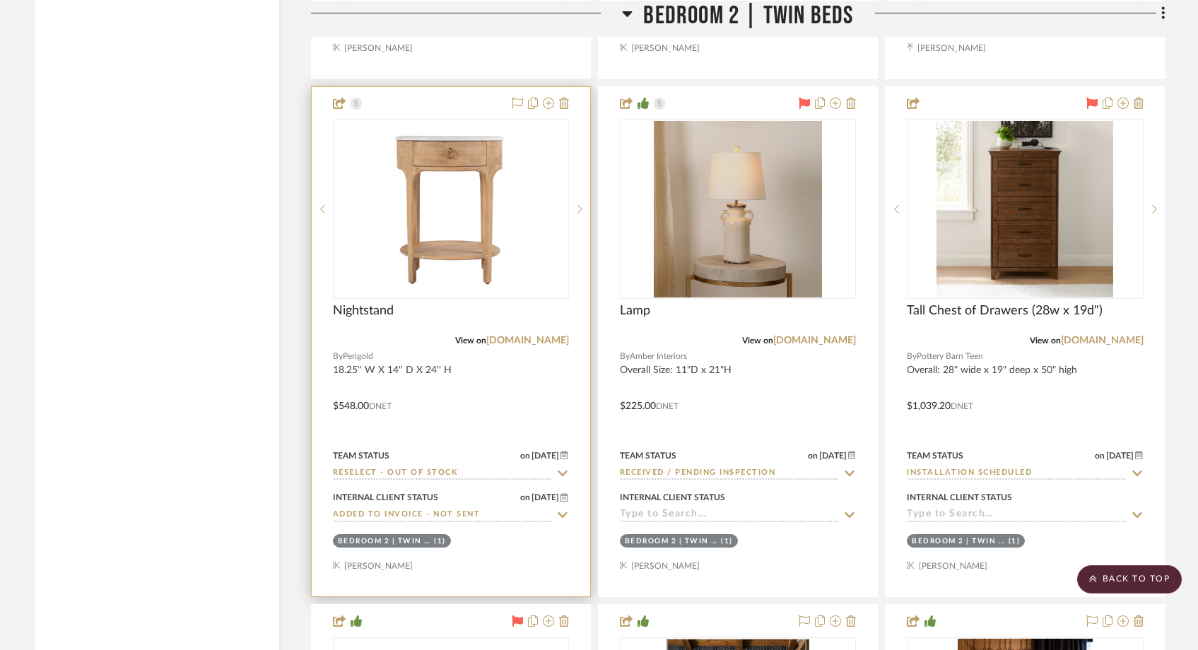
click at [370, 509] on input "Added to Invoice - Not Sent" at bounding box center [442, 515] width 219 height 13
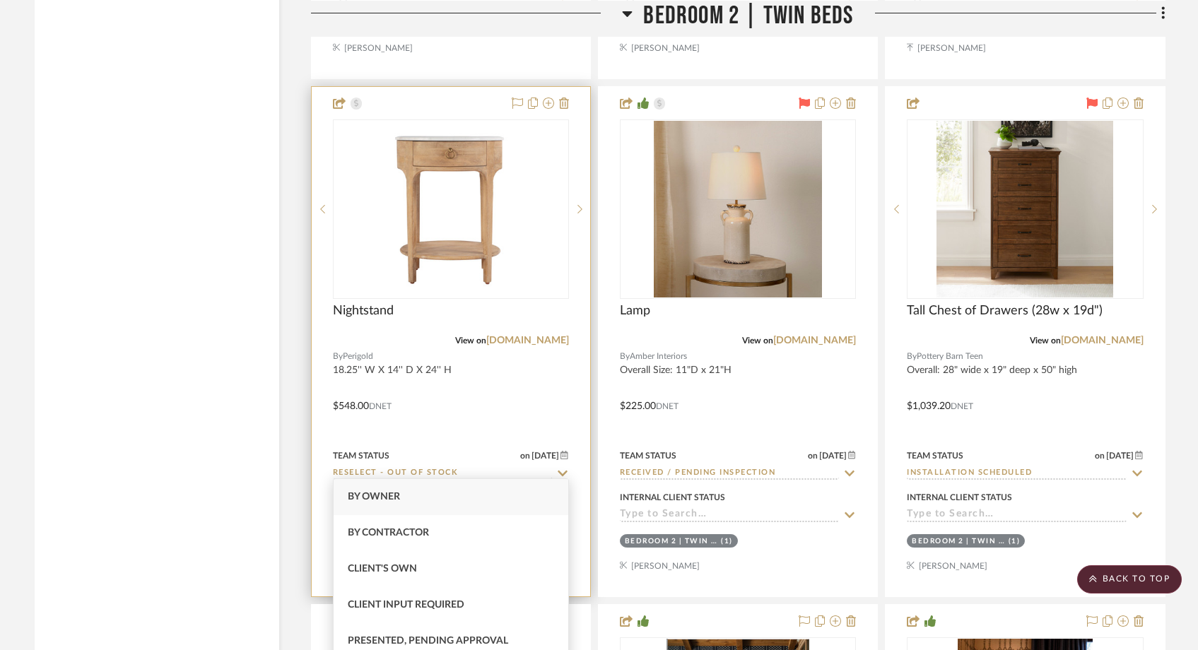
type input "10/9/2025"
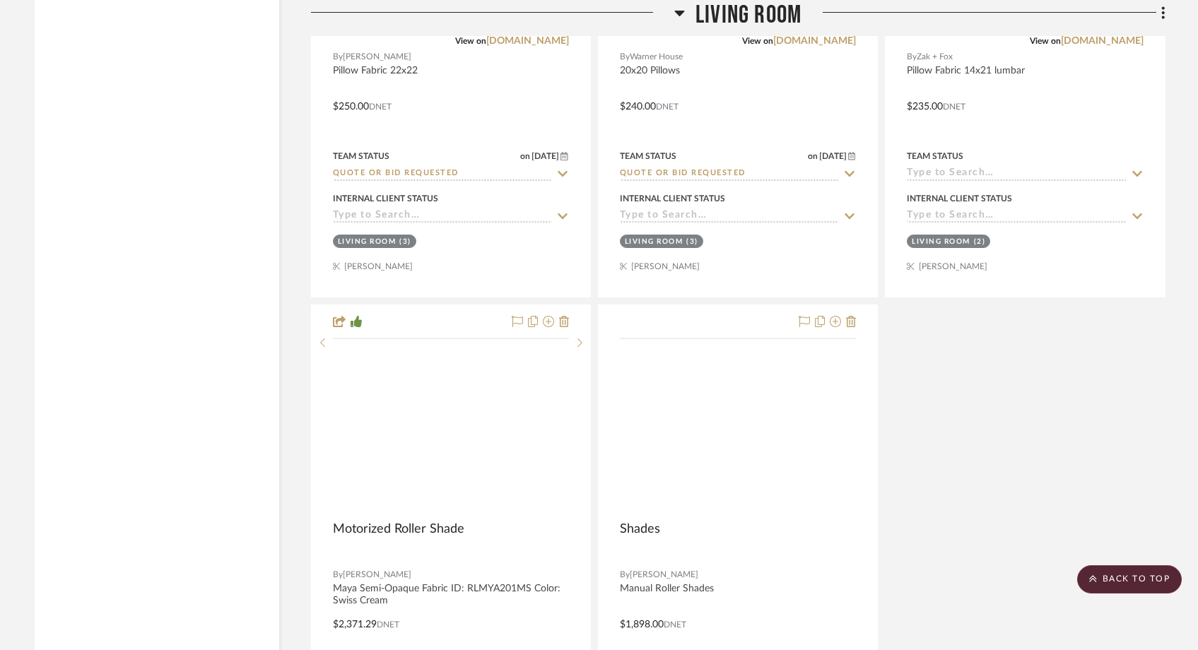
scroll to position [10753, 0]
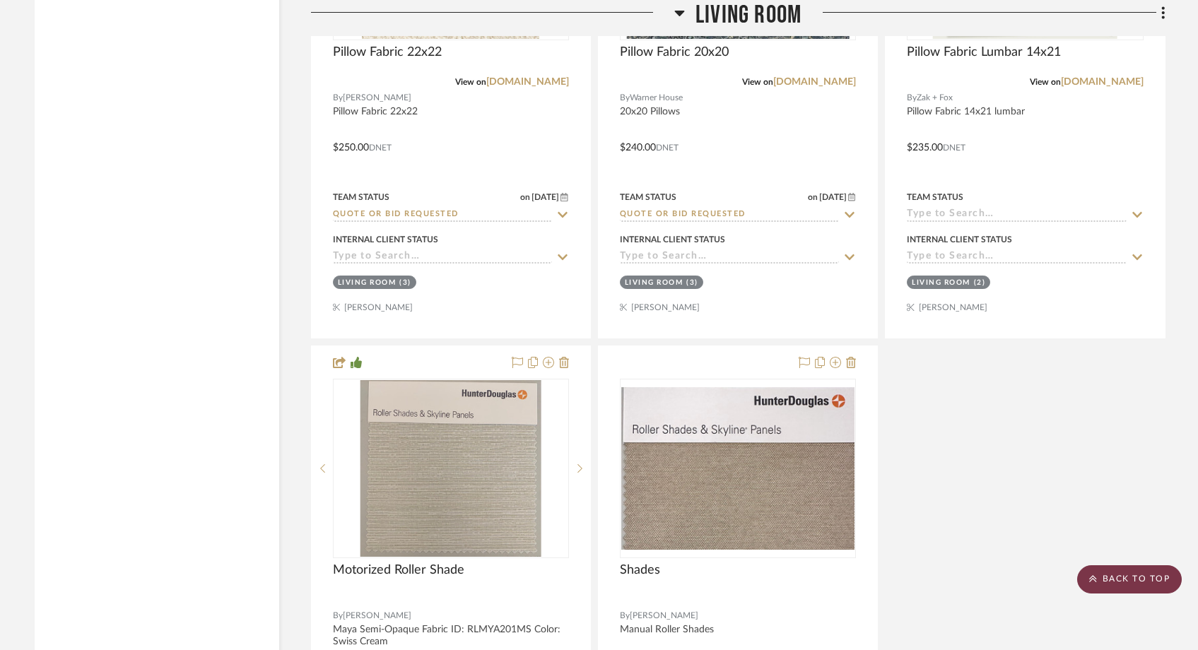
click at [1147, 577] on scroll-to-top-button "BACK TO TOP" at bounding box center [1129, 579] width 105 height 28
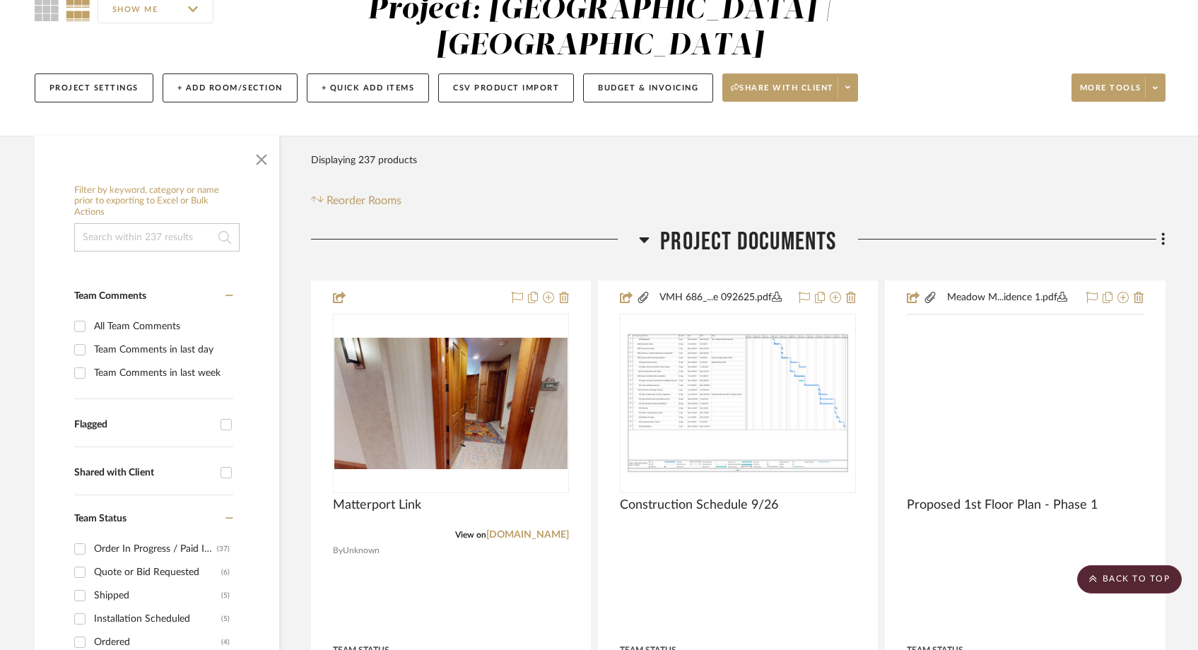
scroll to position [0, 0]
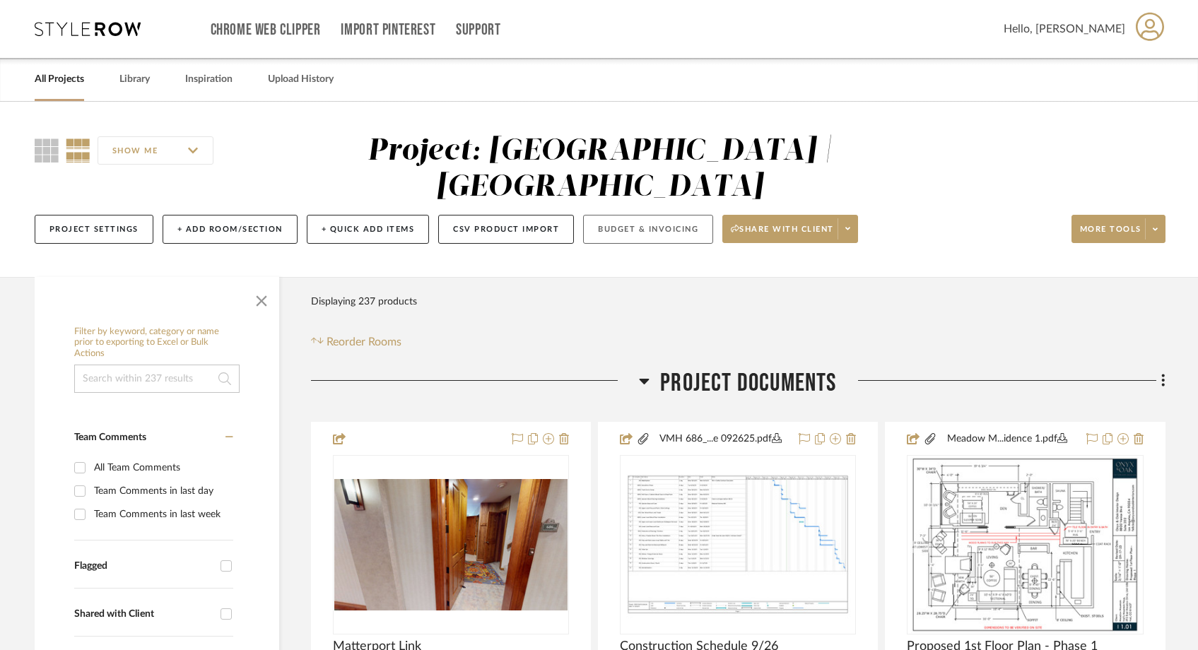
click at [649, 215] on button "Budget & Invoicing" at bounding box center [648, 229] width 130 height 29
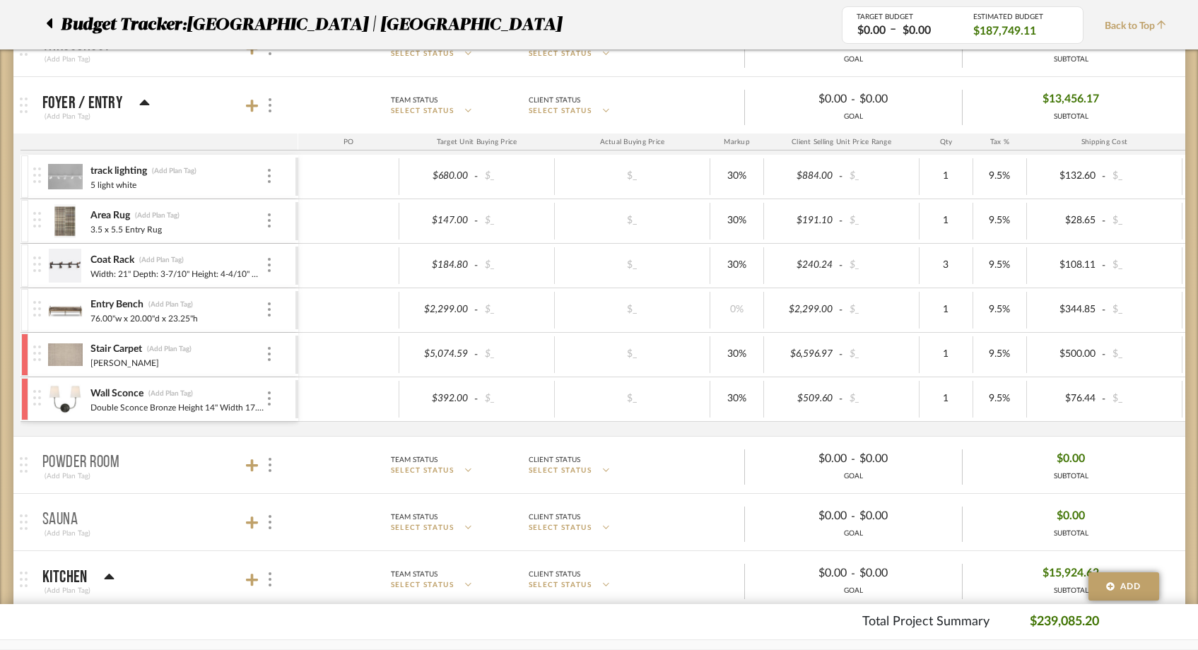
scroll to position [332, 0]
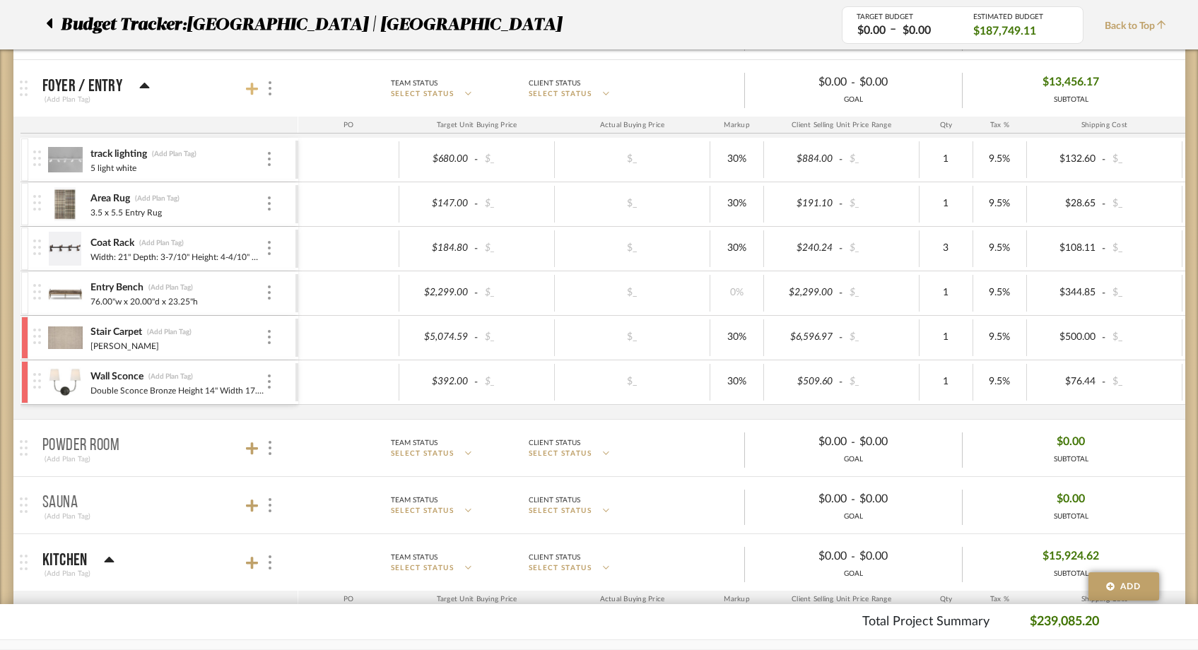
click at [248, 85] on icon at bounding box center [252, 89] width 13 height 14
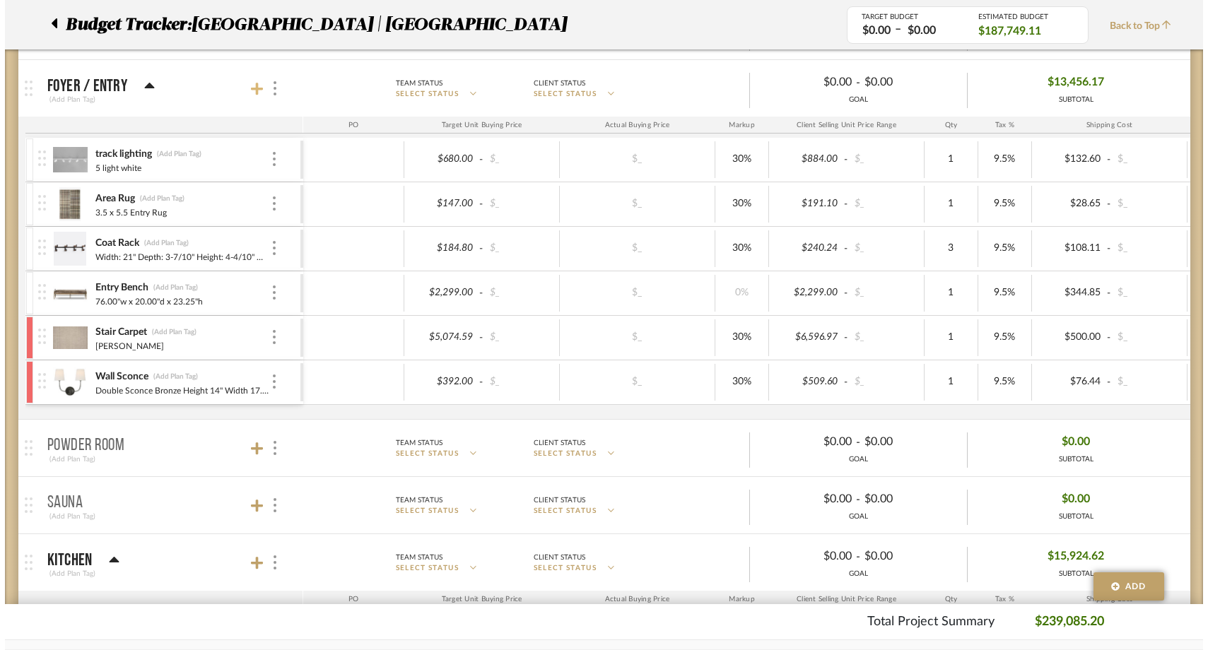
scroll to position [0, 0]
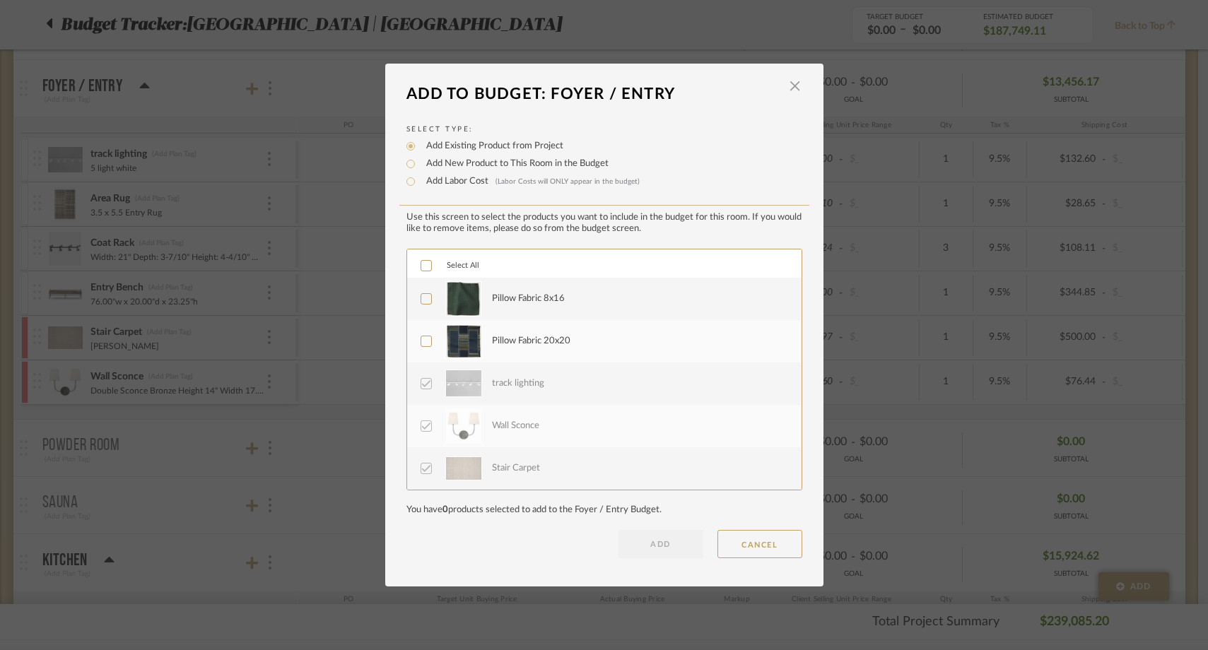
click at [425, 300] on icon at bounding box center [426, 299] width 10 height 10
click at [423, 344] on icon at bounding box center [426, 341] width 10 height 10
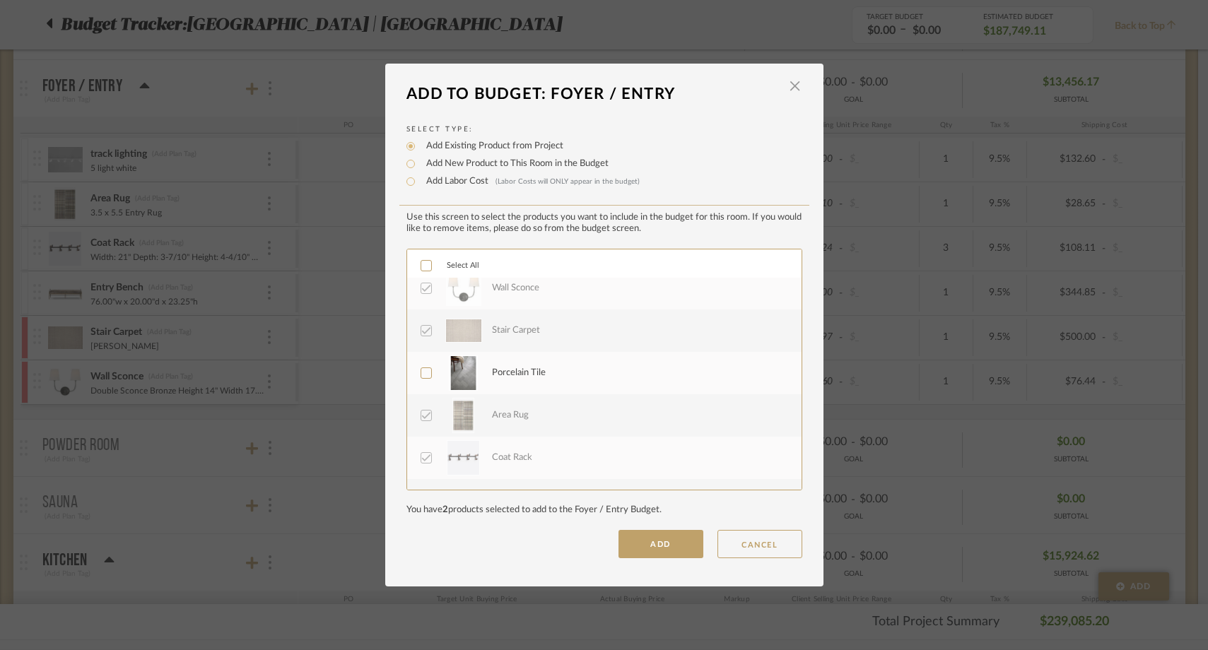
scroll to position [170, 0]
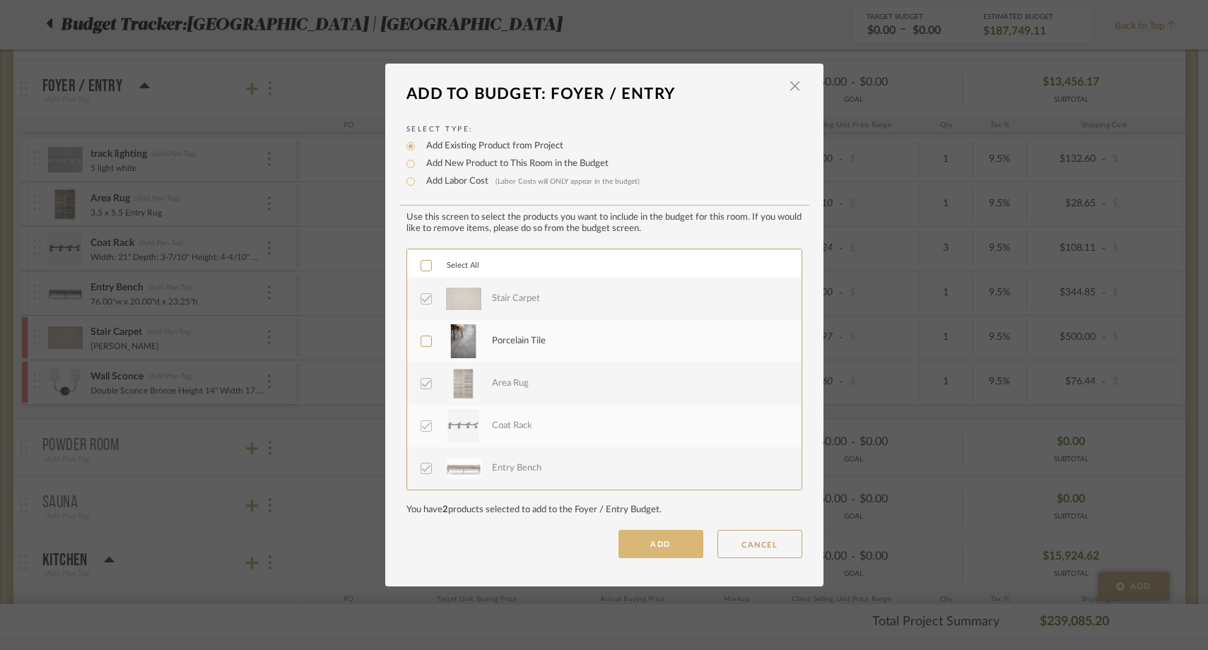
click at [662, 551] on button "ADD" at bounding box center [660, 544] width 85 height 28
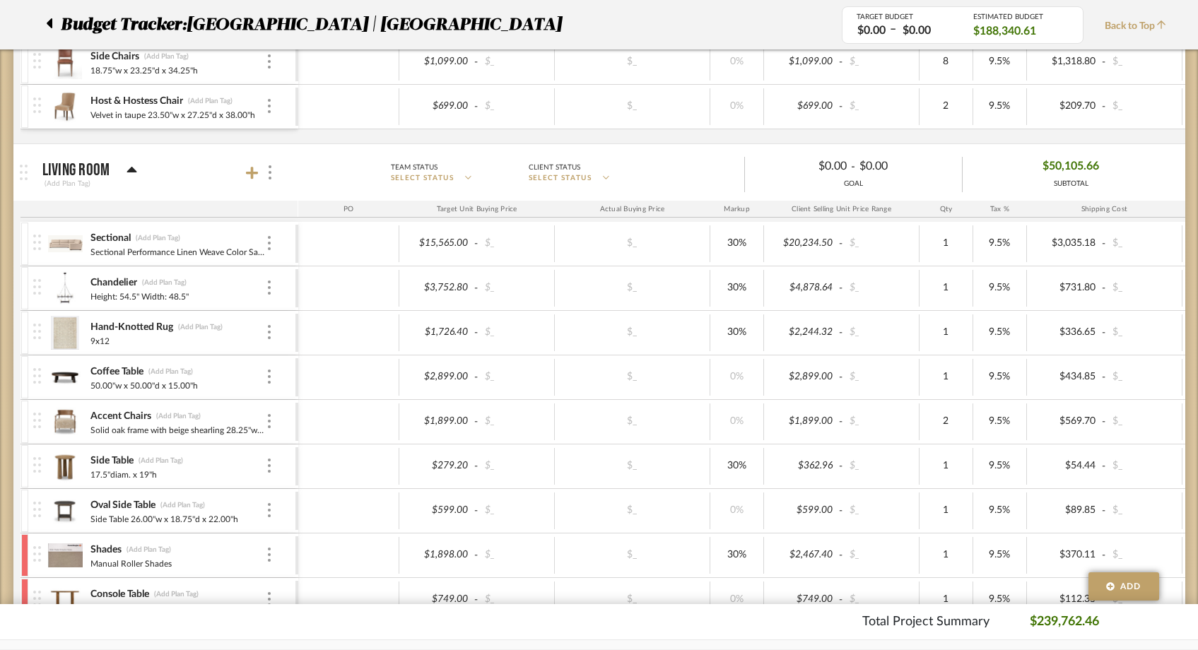
scroll to position [1318, 0]
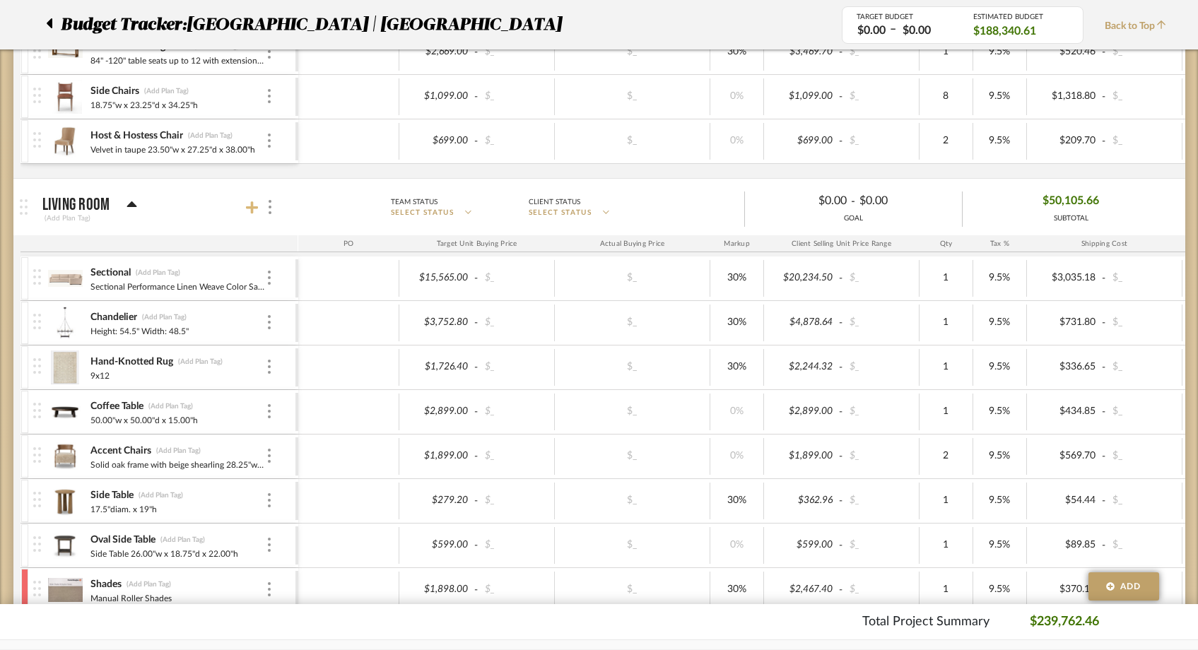
click at [254, 203] on icon at bounding box center [252, 208] width 13 height 14
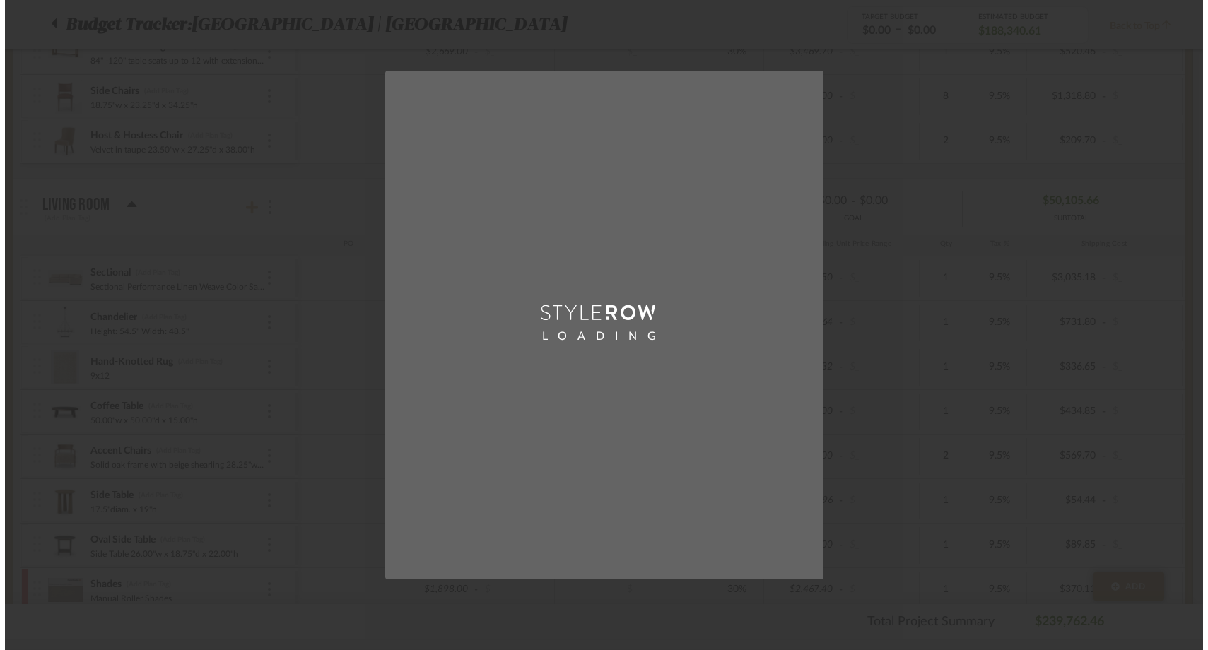
scroll to position [0, 0]
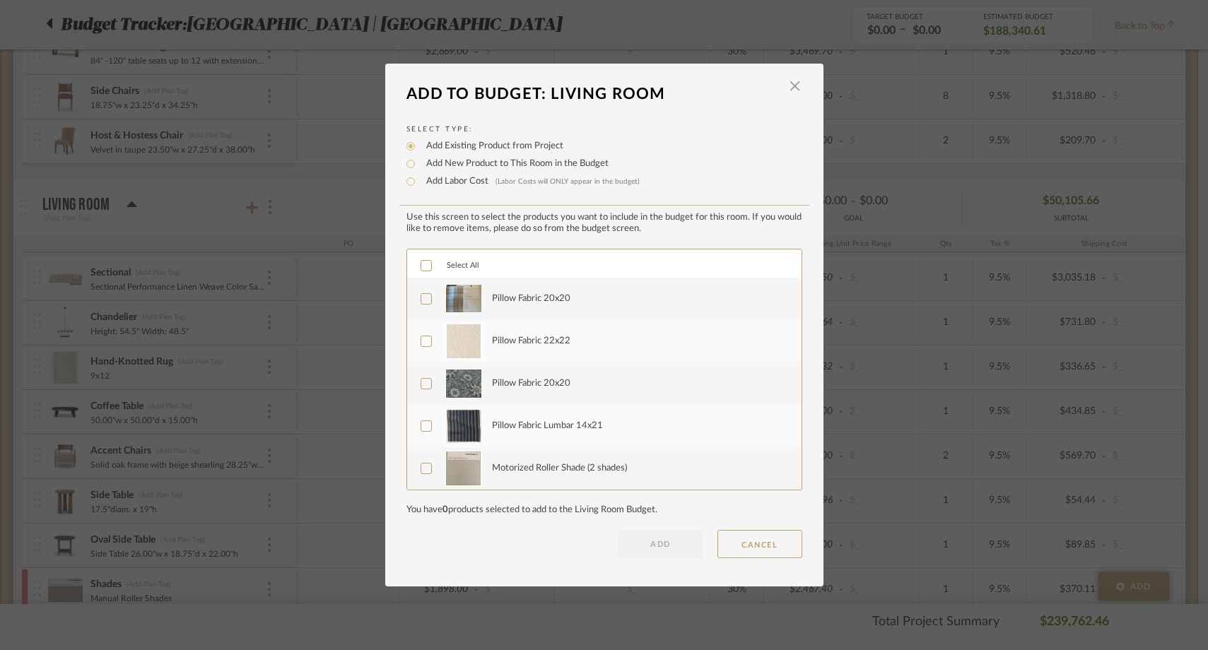
click at [421, 301] on icon at bounding box center [426, 299] width 10 height 10
click at [421, 328] on label "Pillow Fabric 22x22" at bounding box center [603, 341] width 365 height 35
click at [421, 376] on label "Pillow Fabric 20x20" at bounding box center [603, 383] width 365 height 35
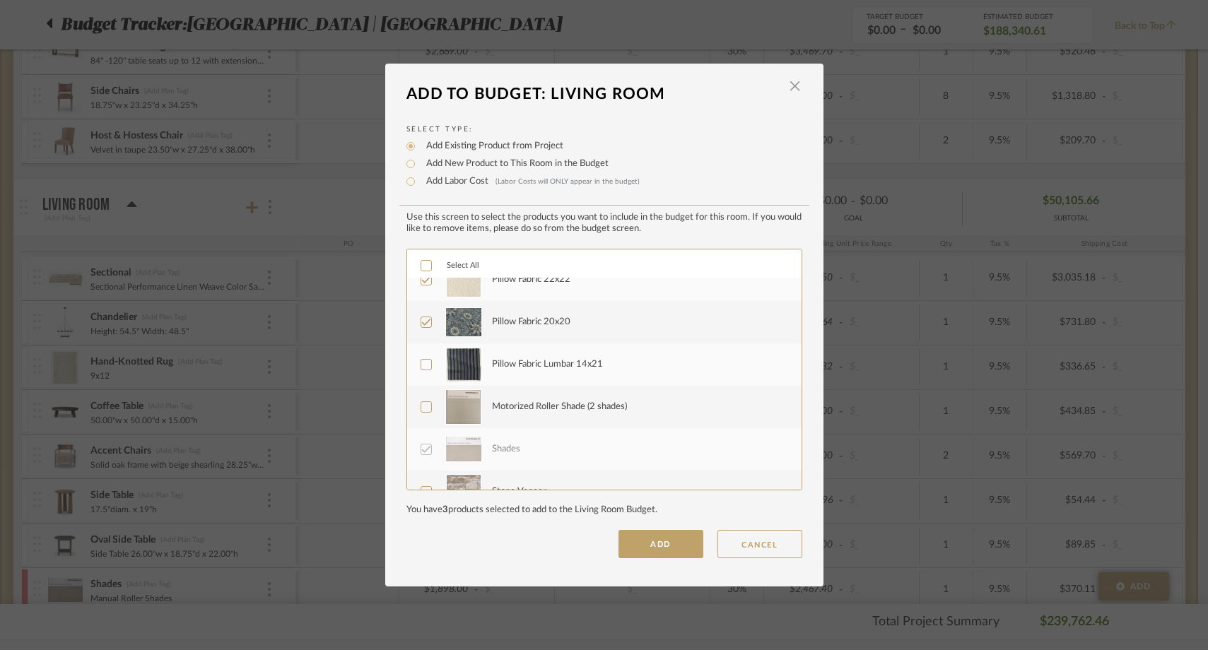
scroll to position [68, 0]
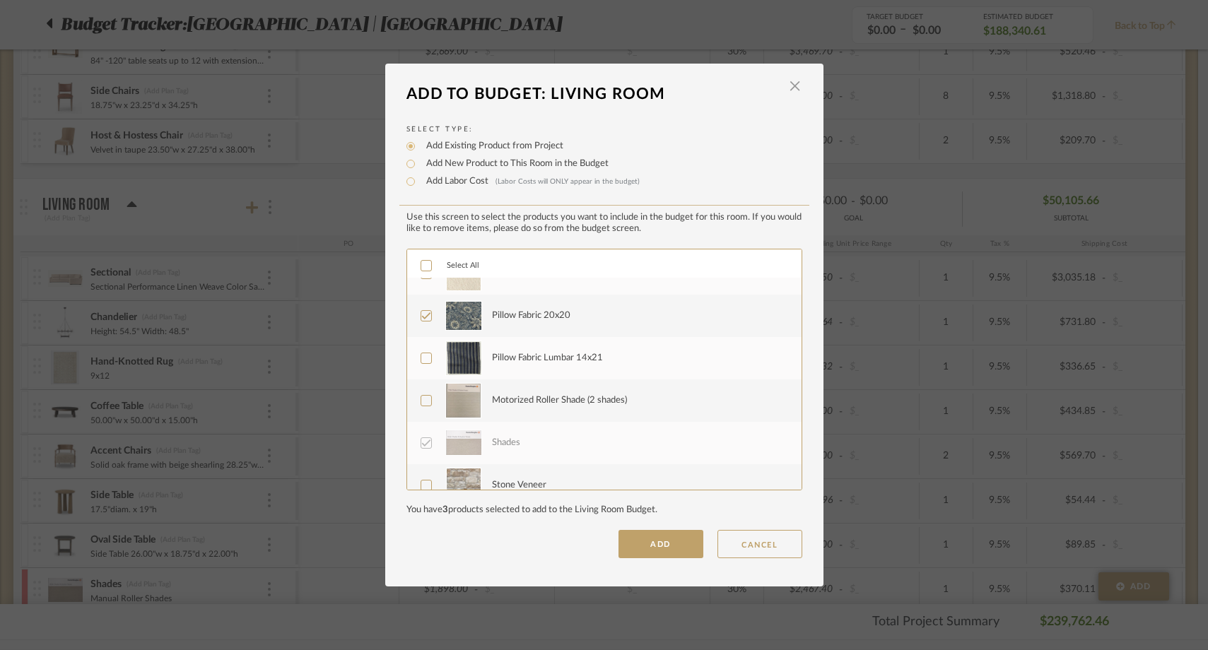
click at [421, 359] on icon at bounding box center [426, 358] width 10 height 10
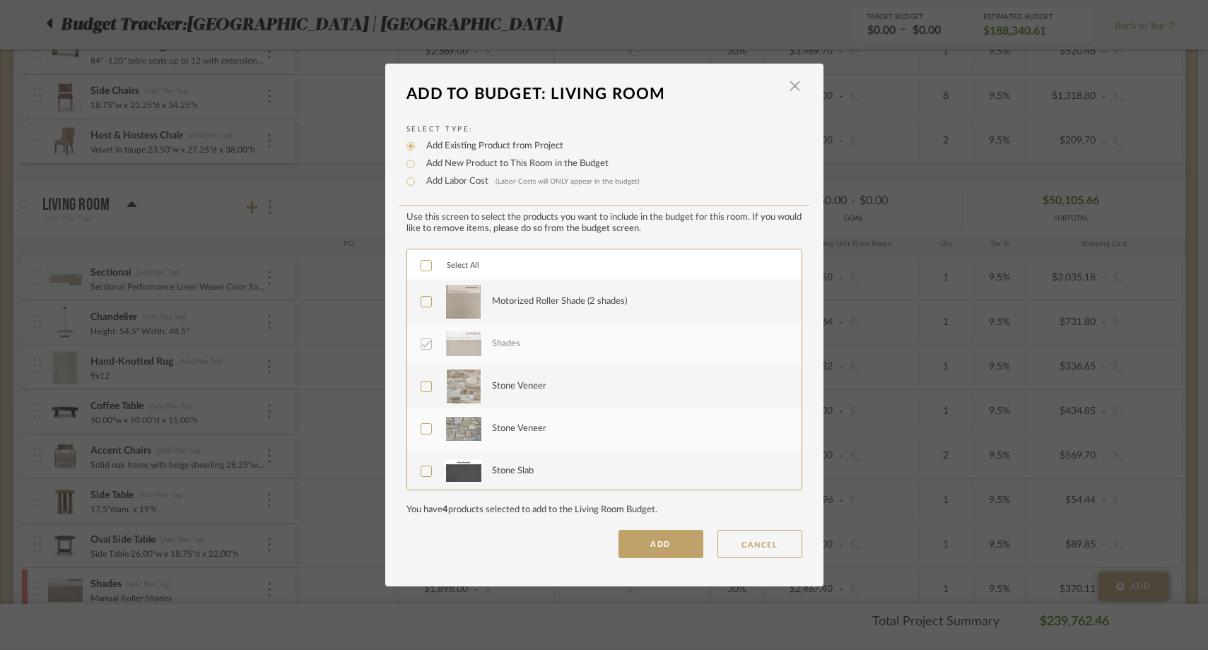
scroll to position [0, 0]
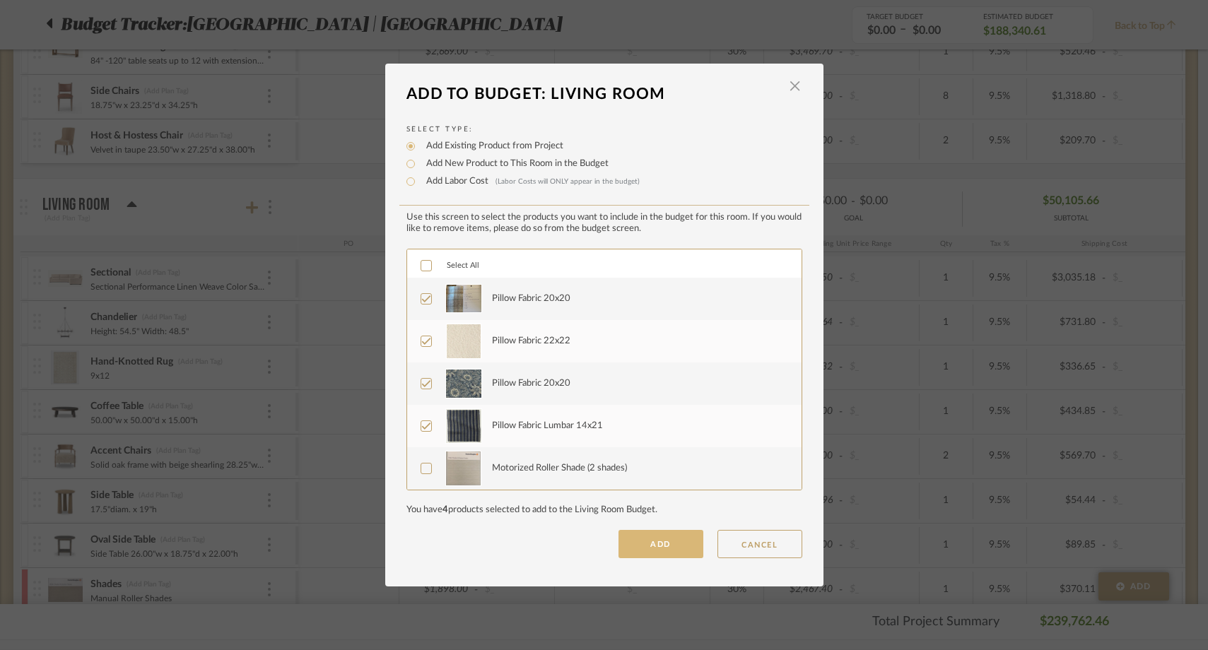
click at [652, 541] on button "ADD" at bounding box center [660, 544] width 85 height 28
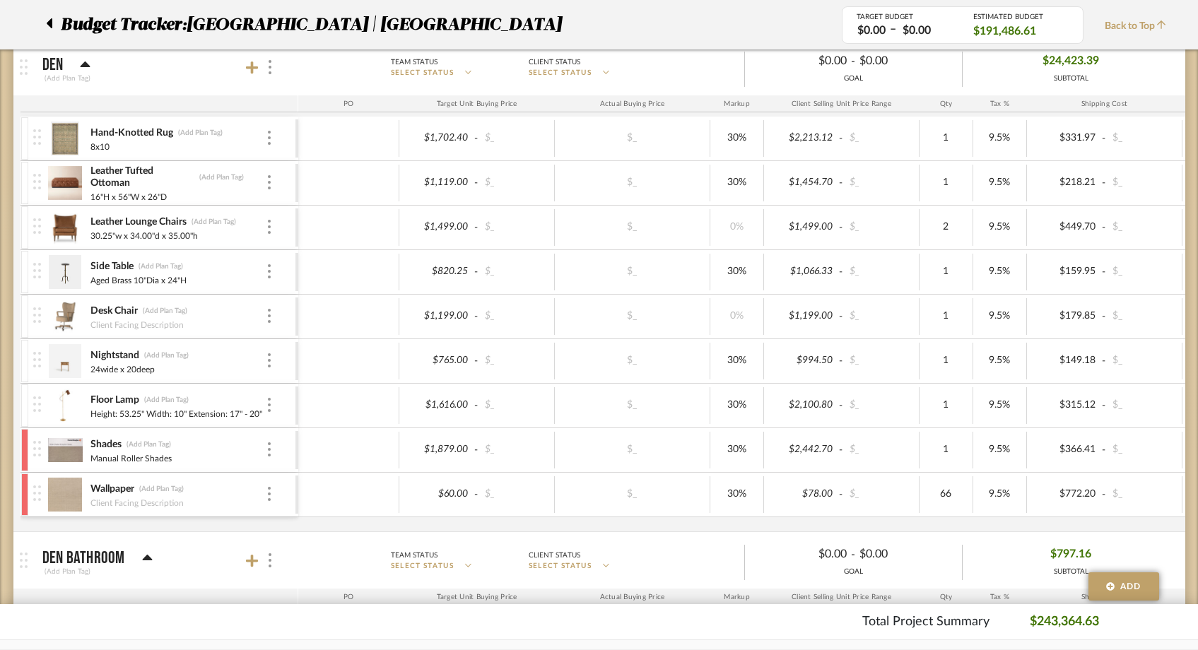
scroll to position [2179, 0]
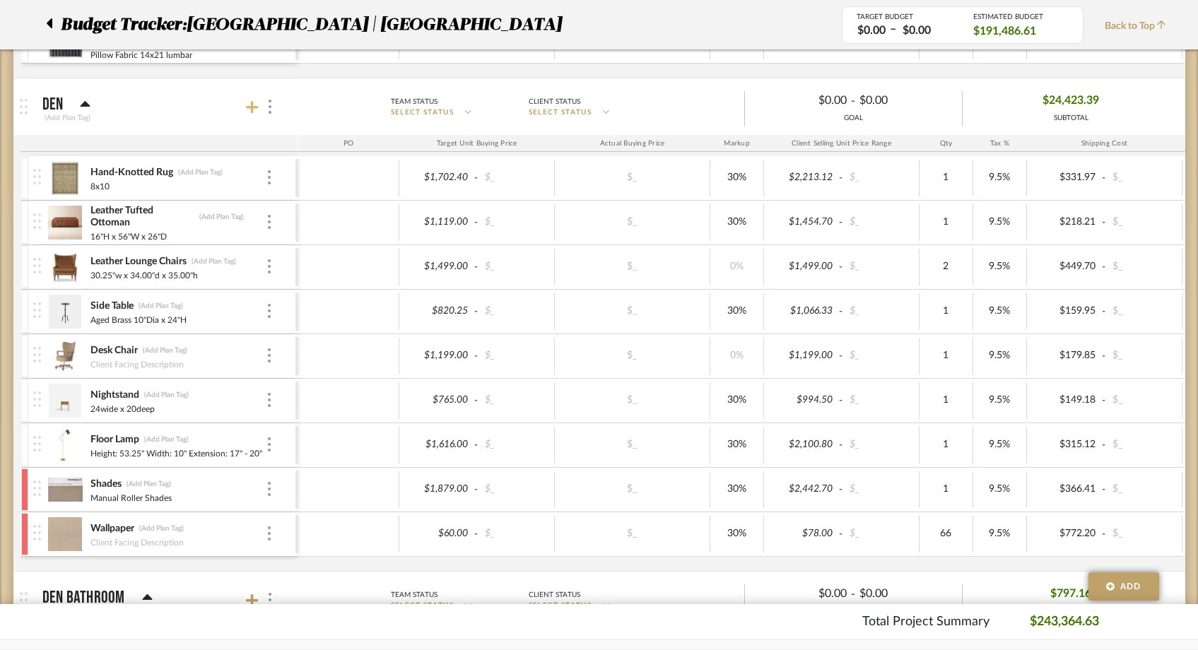
click at [254, 114] on icon at bounding box center [252, 107] width 13 height 14
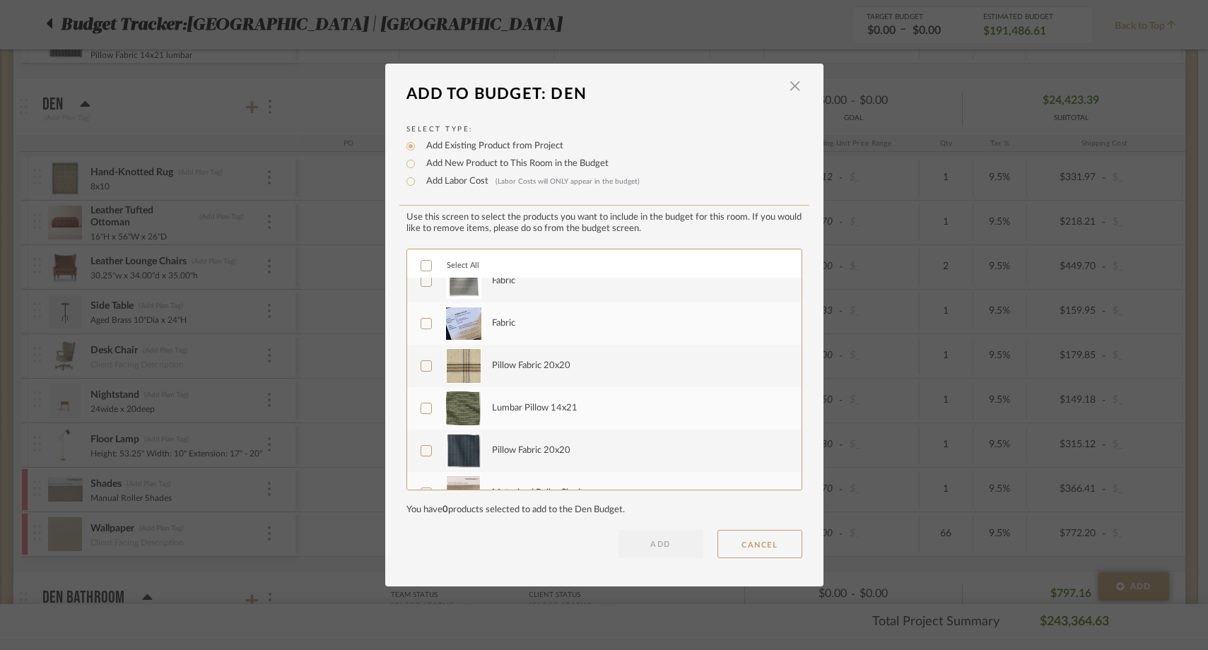
scroll to position [19, 0]
click at [423, 360] on icon at bounding box center [426, 365] width 10 height 10
click at [423, 407] on icon at bounding box center [425, 407] width 9 height 7
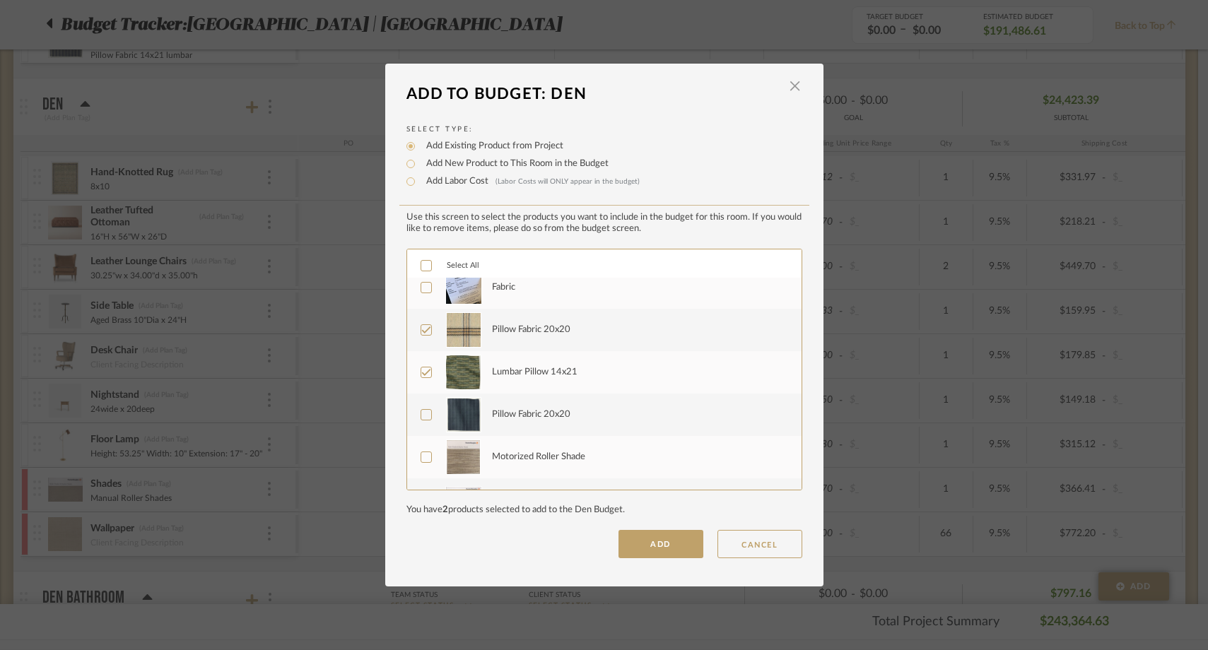
click at [421, 416] on icon at bounding box center [425, 414] width 9 height 7
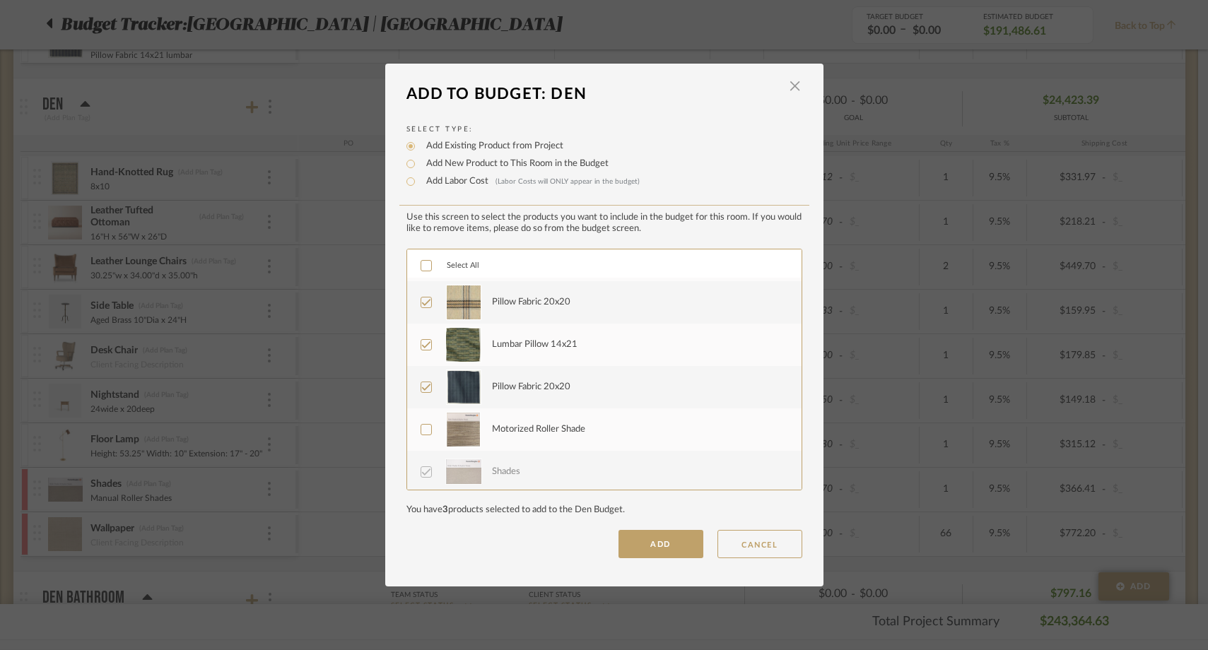
scroll to position [77, 0]
click at [629, 546] on button "ADD" at bounding box center [660, 544] width 85 height 28
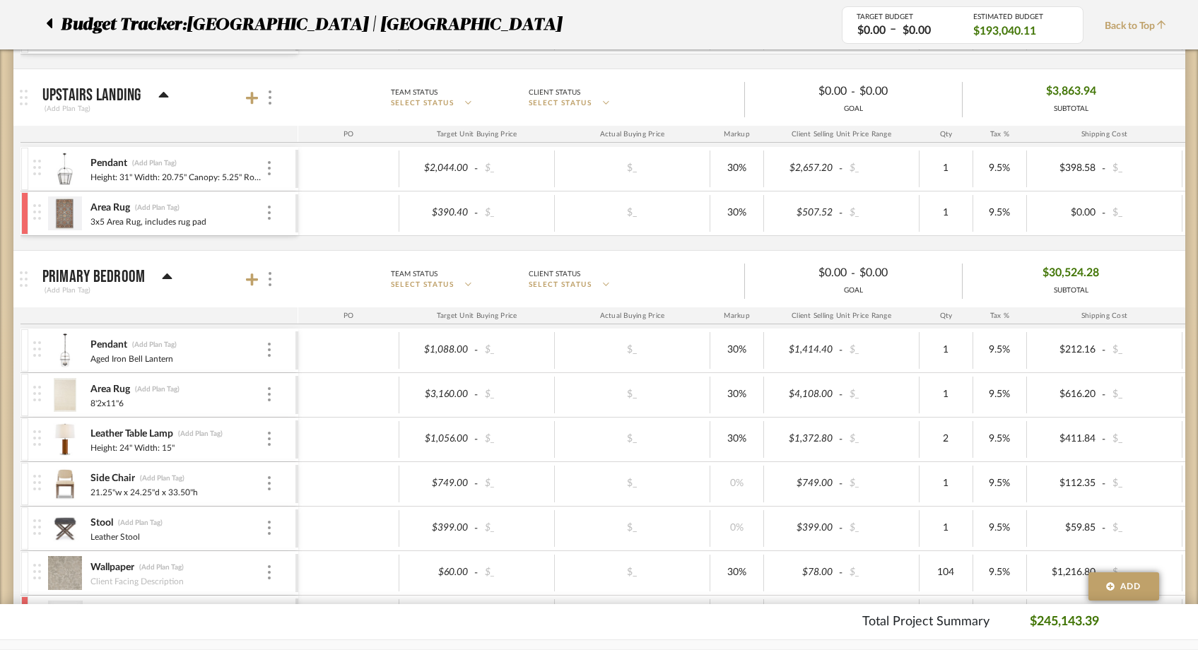
scroll to position [3180, 0]
click at [252, 276] on icon at bounding box center [252, 278] width 13 height 13
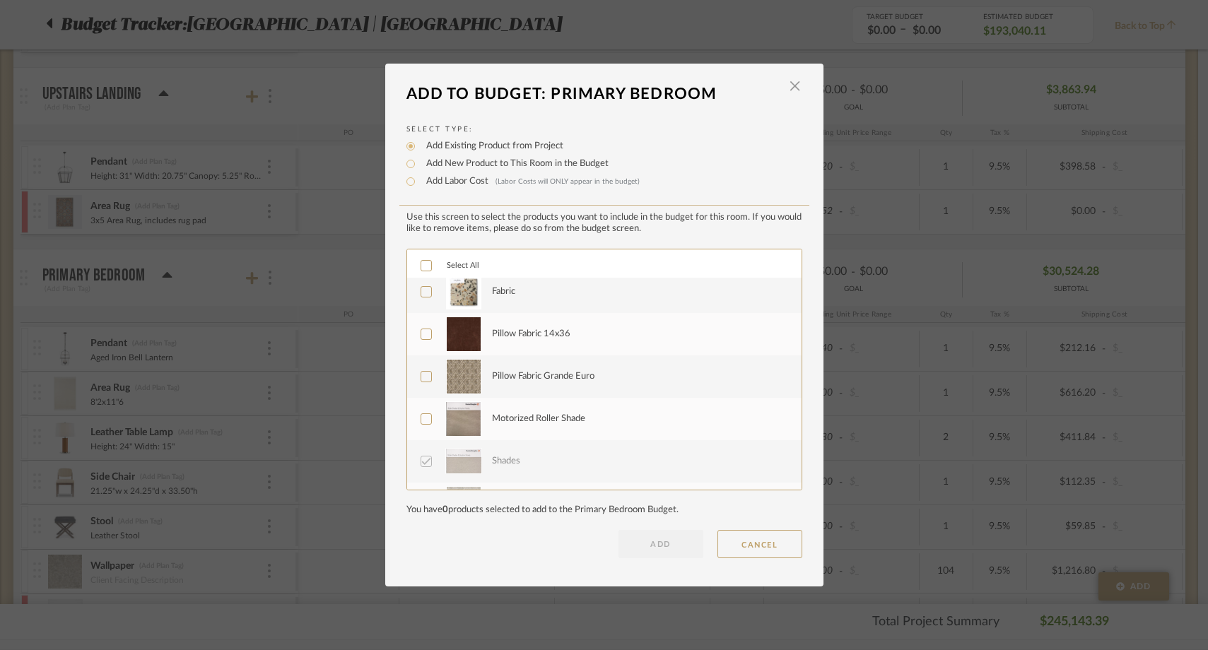
scroll to position [93, 0]
click at [421, 331] on icon at bounding box center [426, 333] width 10 height 10
click at [421, 381] on div at bounding box center [426, 375] width 11 height 11
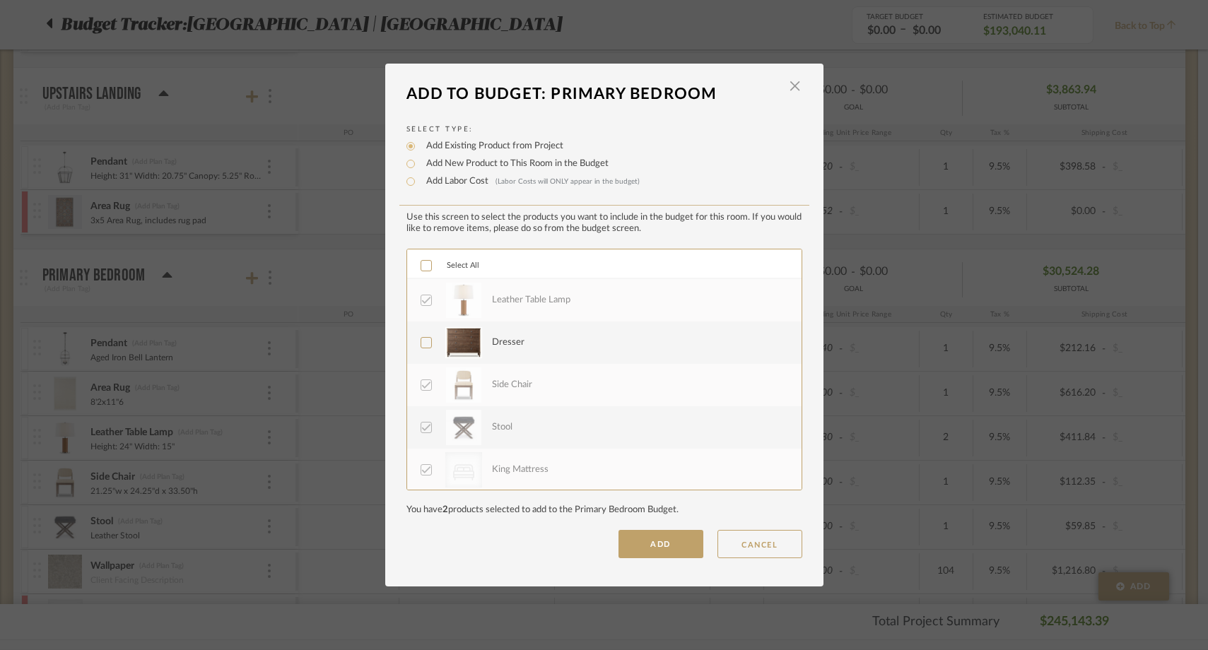
scroll to position [551, 0]
click at [644, 542] on button "ADD" at bounding box center [660, 544] width 85 height 28
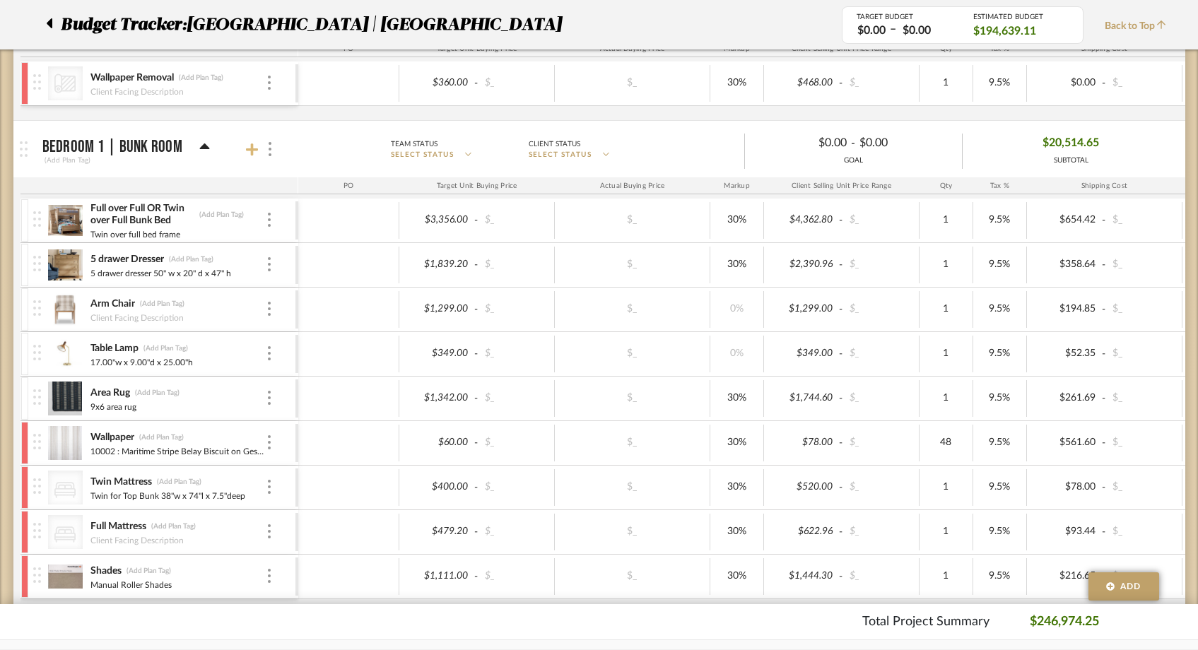
scroll to position [4033, 0]
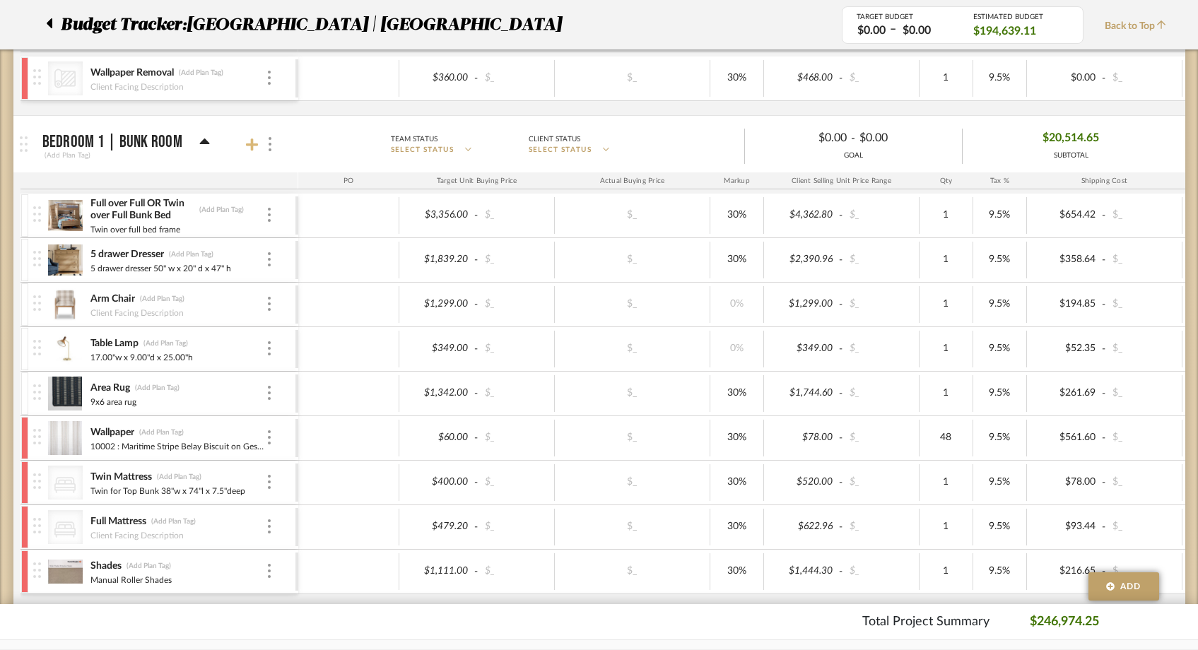
click at [254, 139] on icon at bounding box center [252, 145] width 13 height 14
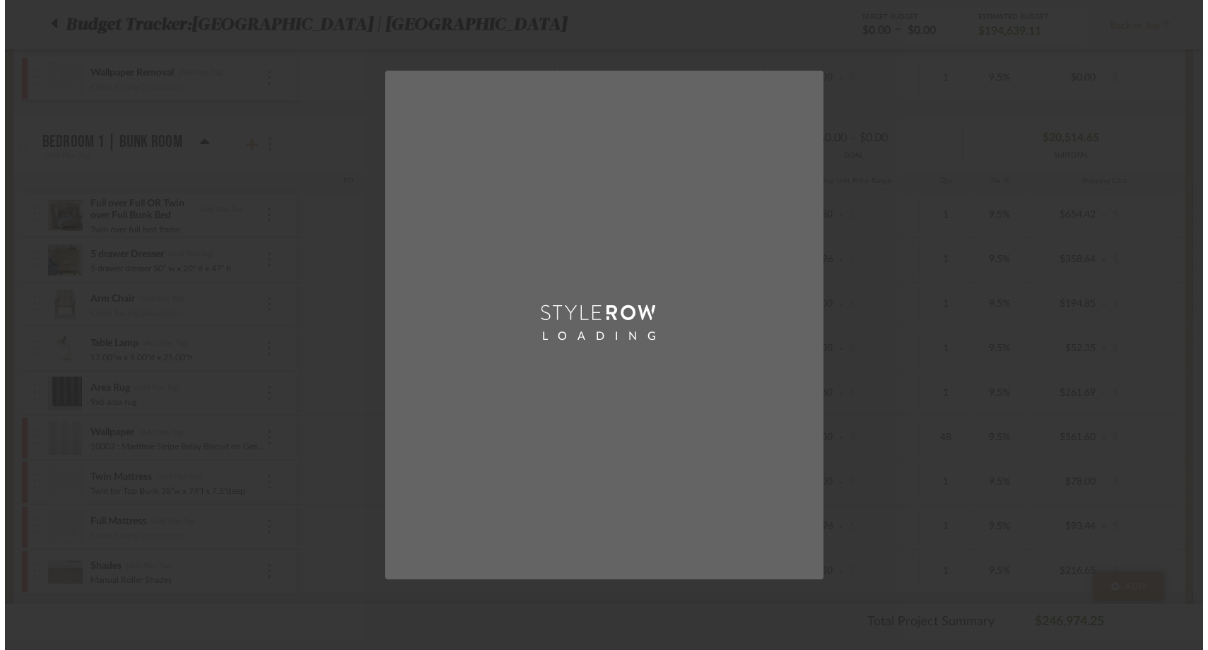
scroll to position [0, 0]
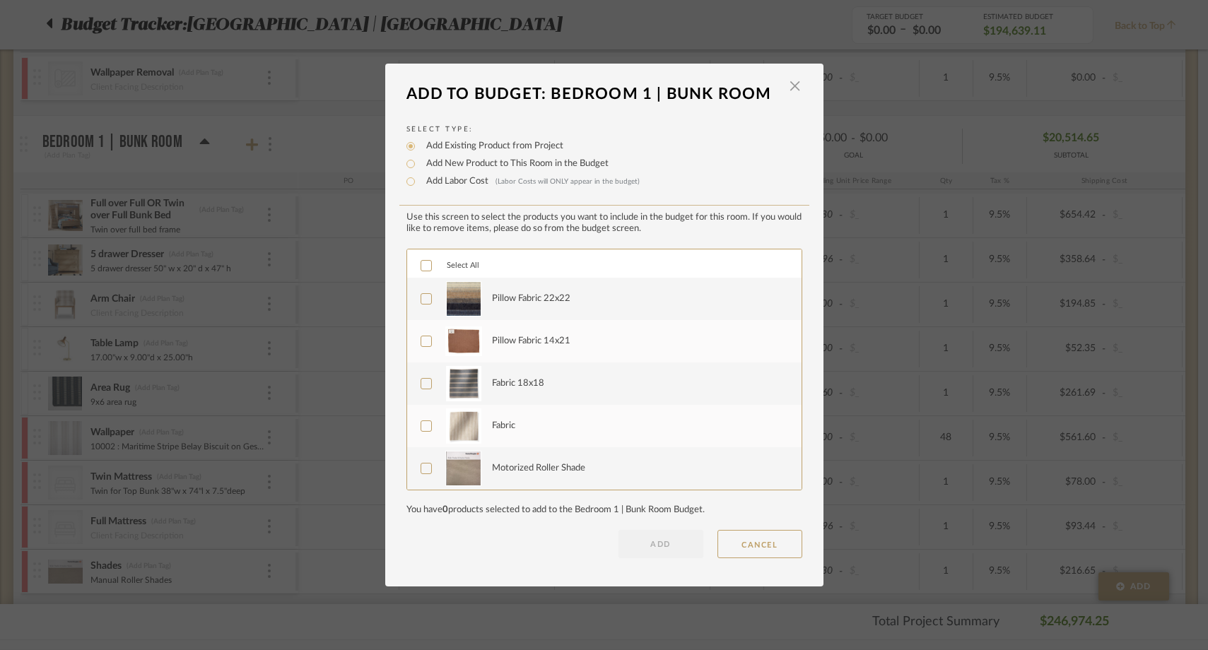
click at [423, 298] on icon at bounding box center [426, 299] width 10 height 10
click at [421, 334] on label "Pillow Fabric 14x21" at bounding box center [603, 341] width 365 height 35
click at [421, 382] on icon at bounding box center [426, 384] width 10 height 10
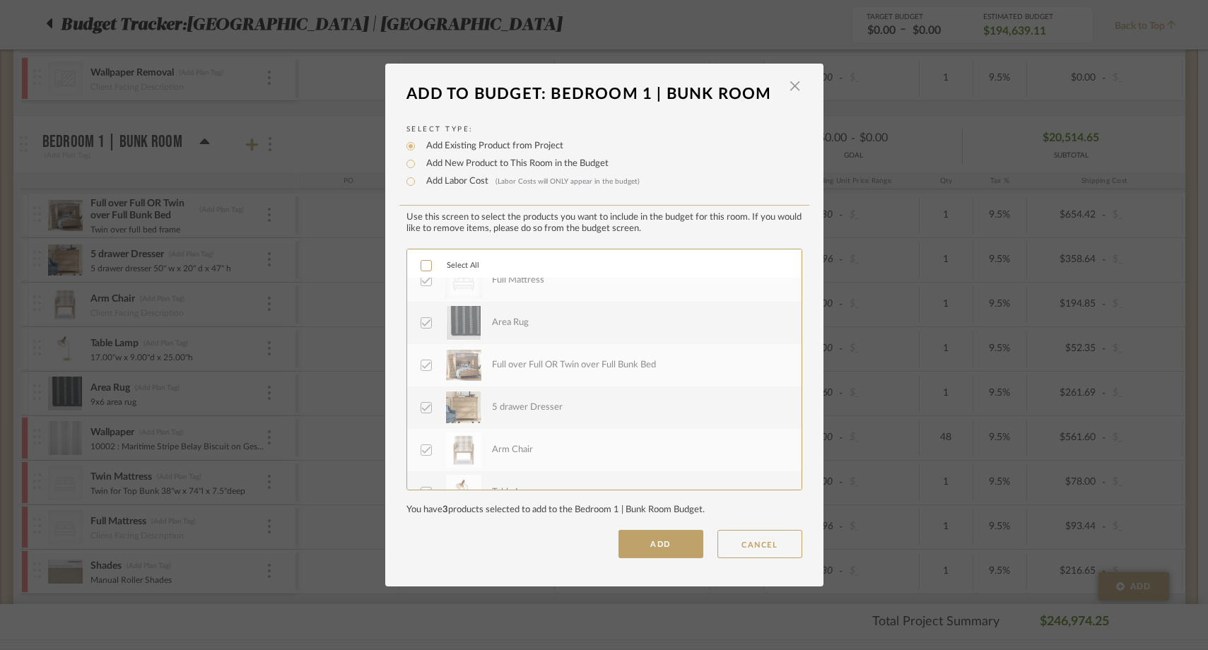
scroll to position [424, 0]
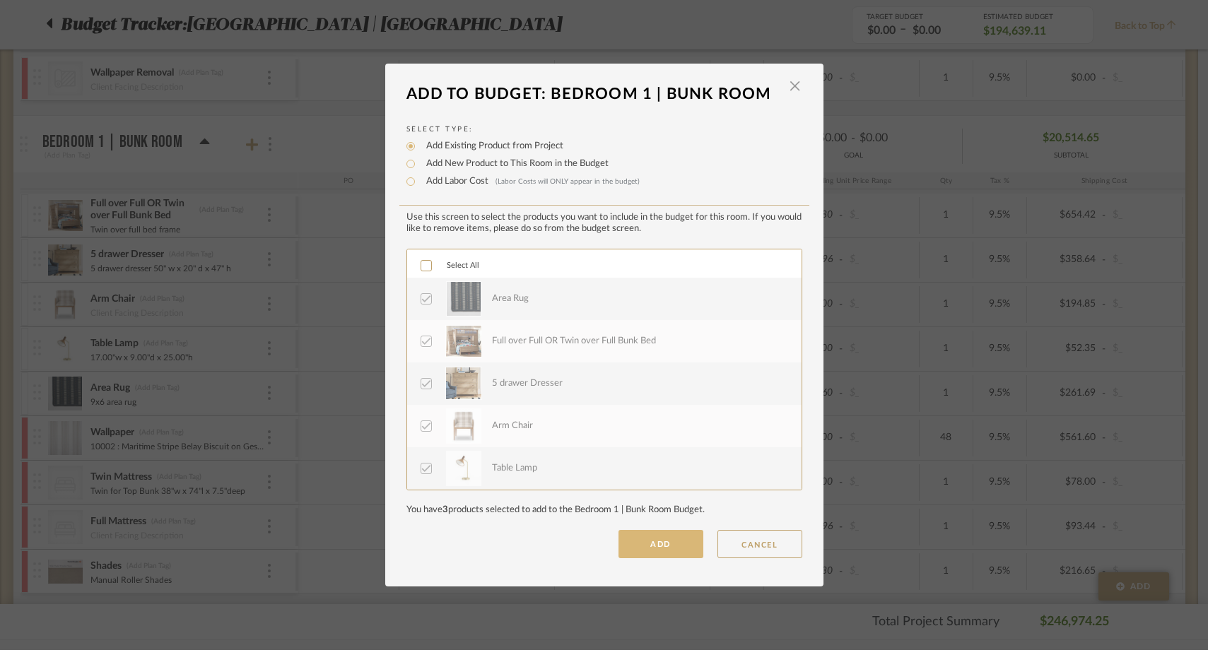
click at [620, 541] on button "ADD" at bounding box center [660, 544] width 85 height 28
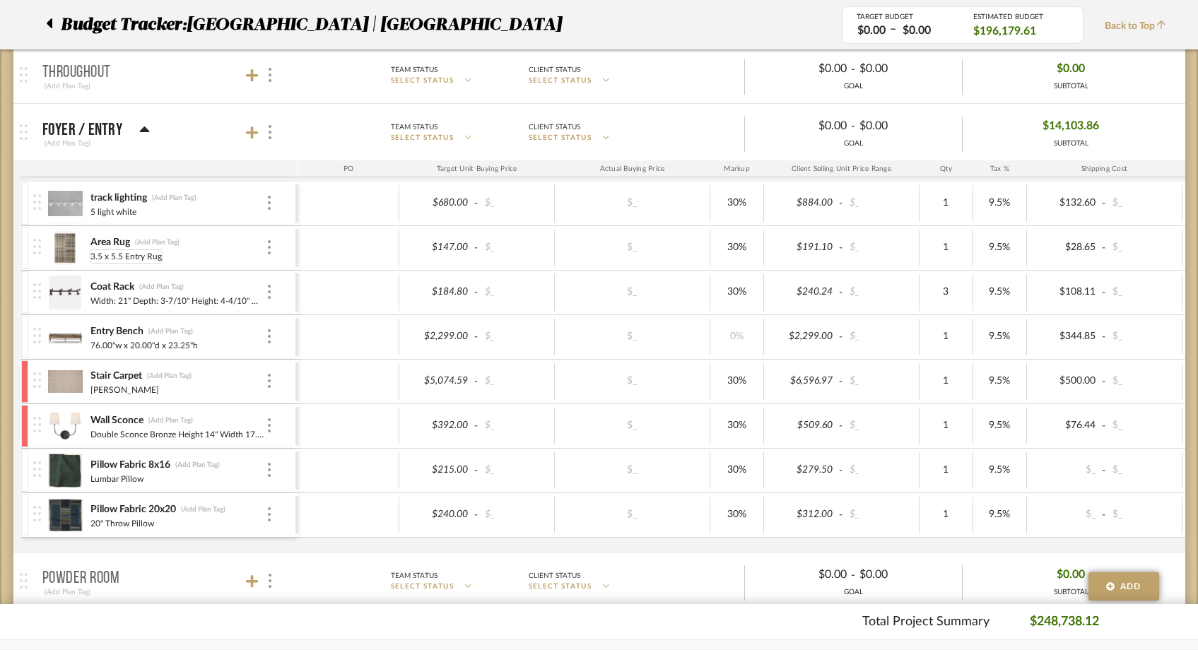
scroll to position [290, 0]
click at [53, 25] on div at bounding box center [53, 24] width 15 height 25
click at [51, 24] on icon at bounding box center [50, 23] width 6 height 10
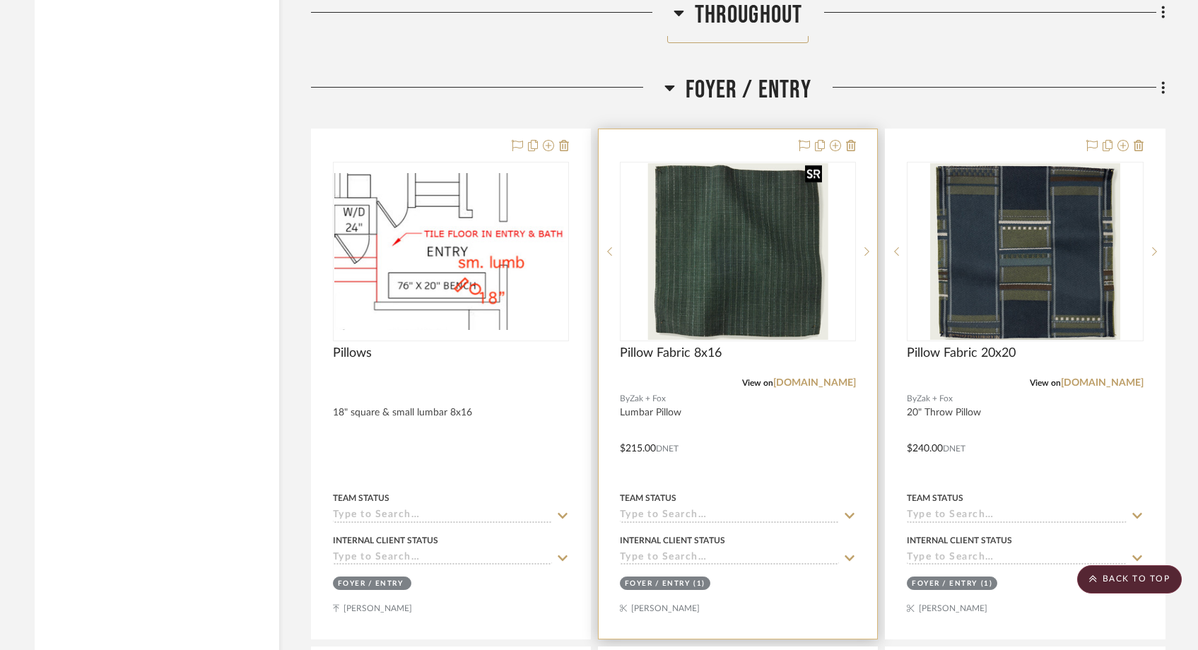
scroll to position [3648, 0]
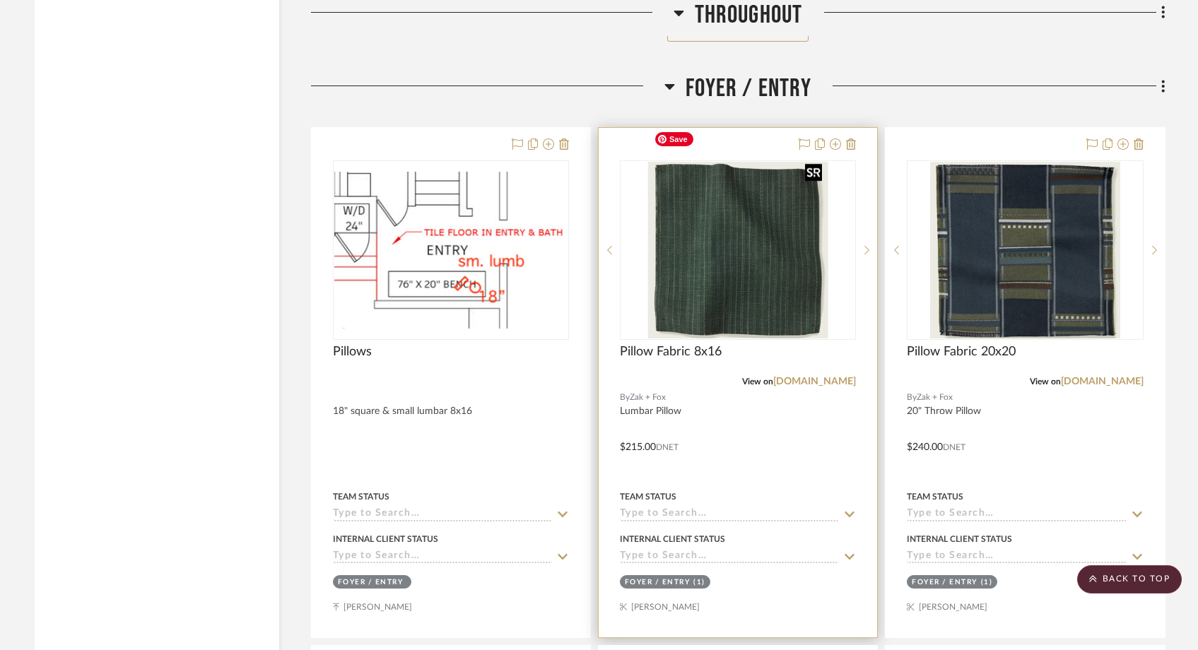
click at [779, 257] on img "0" at bounding box center [738, 250] width 180 height 177
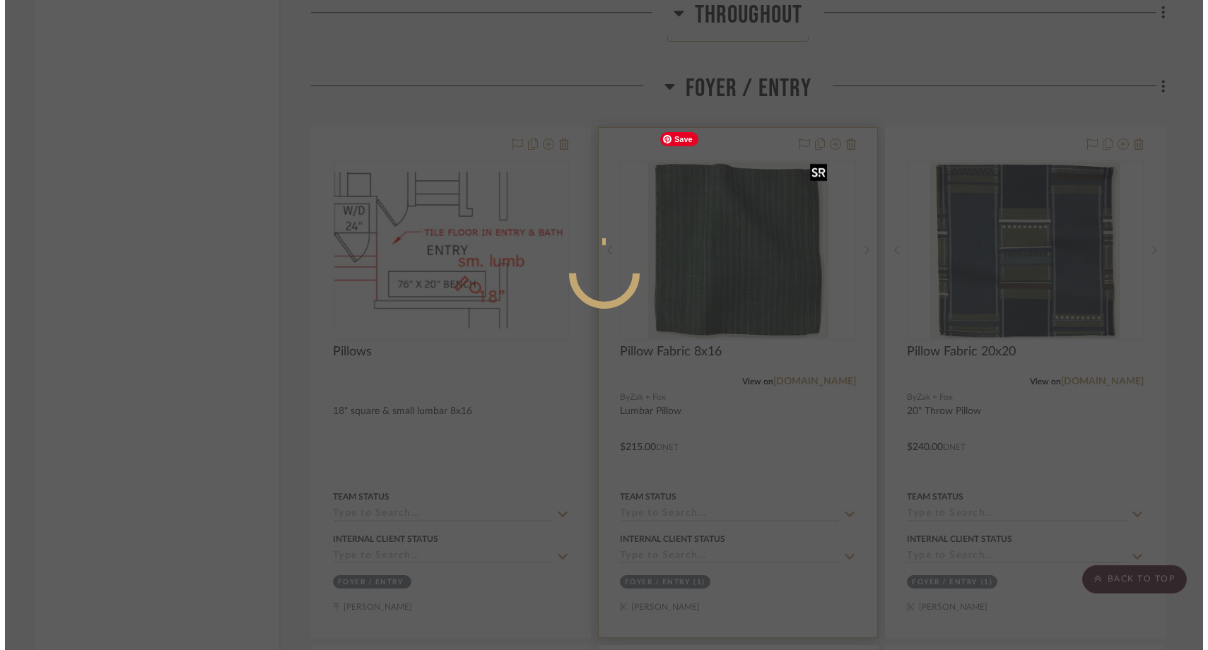
scroll to position [0, 0]
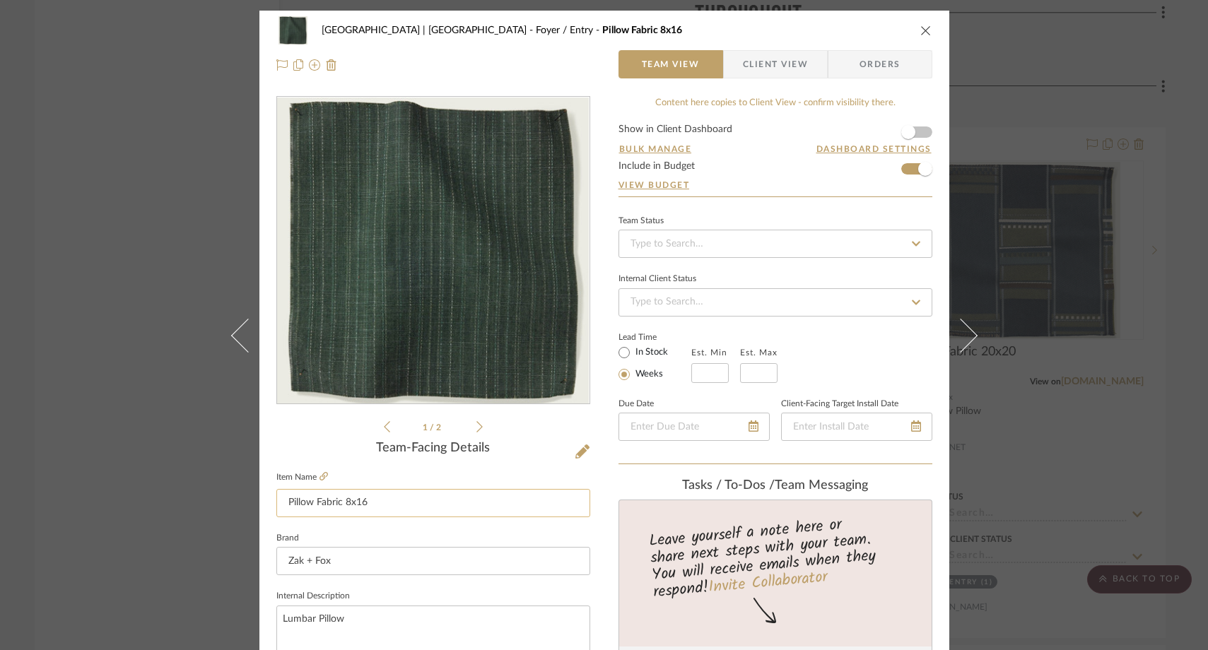
drag, startPoint x: 339, startPoint y: 503, endPoint x: 311, endPoint y: 503, distance: 28.3
click at [311, 503] on input "Pillow Fabric 8x16" at bounding box center [433, 503] width 314 height 28
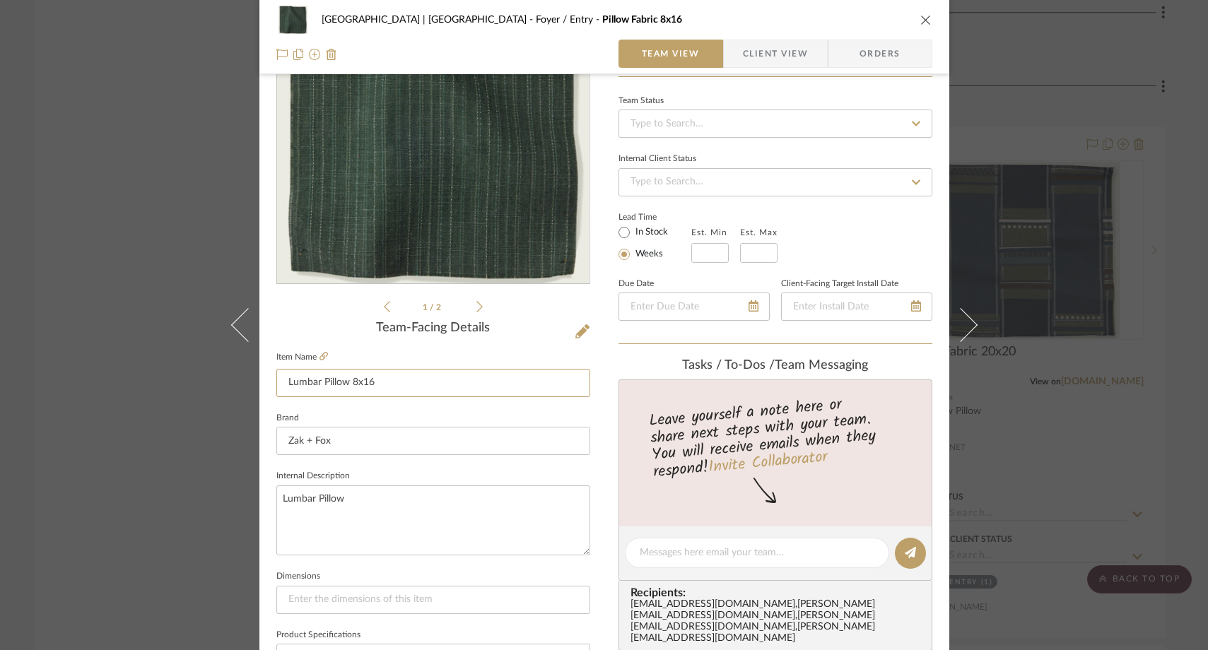
scroll to position [127, 0]
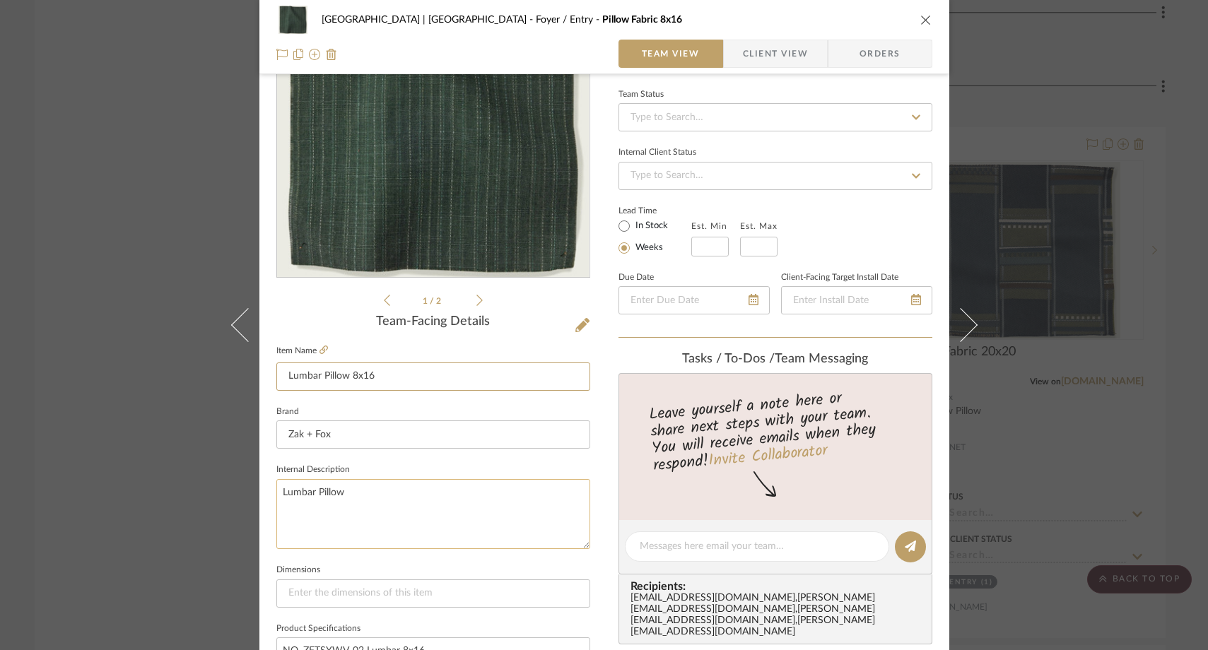
type input "Lumbar Pillow 8x16"
drag, startPoint x: 341, startPoint y: 493, endPoint x: 259, endPoint y: 491, distance: 82.7
click at [259, 491] on div "Meadow Mountain | Vail Valley Foyer / Entry Lumbar Pillow 8x16 Team View Client…" at bounding box center [604, 536] width 690 height 1305
type textarea "For bench"
click at [303, 561] on fieldset "Dimensions" at bounding box center [433, 584] width 314 height 47
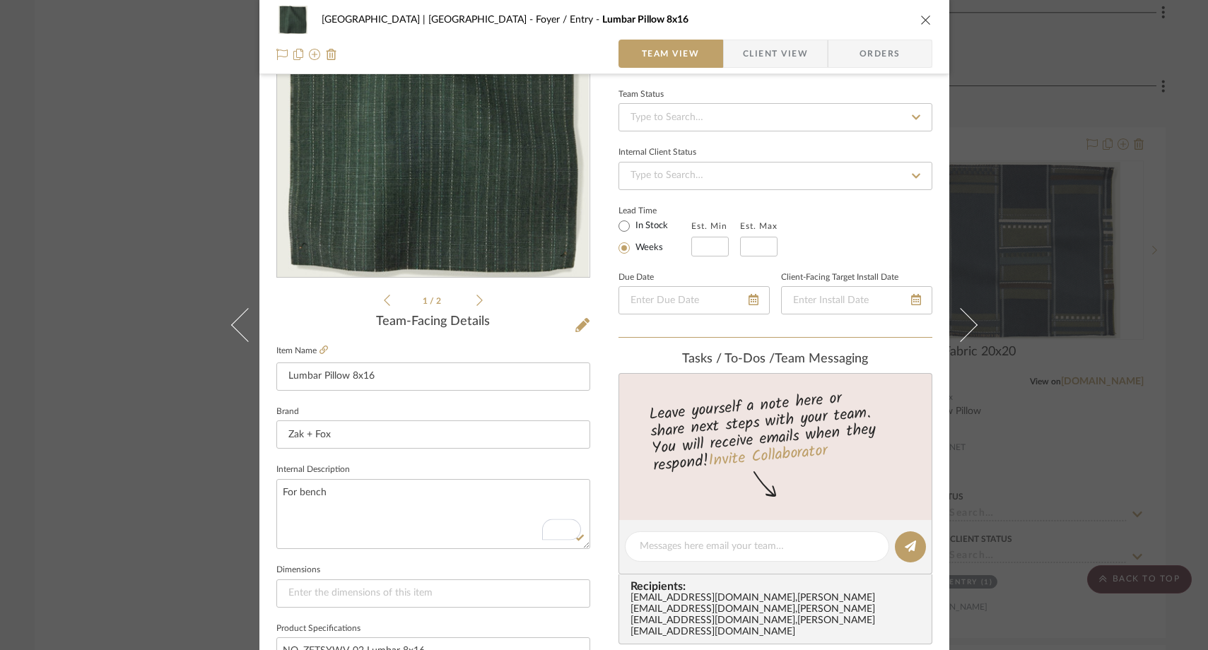
click at [160, 276] on div "Meadow Mountain | Vail Valley Foyer / Entry Lumbar Pillow 8x16 Team View Client…" at bounding box center [604, 325] width 1208 height 650
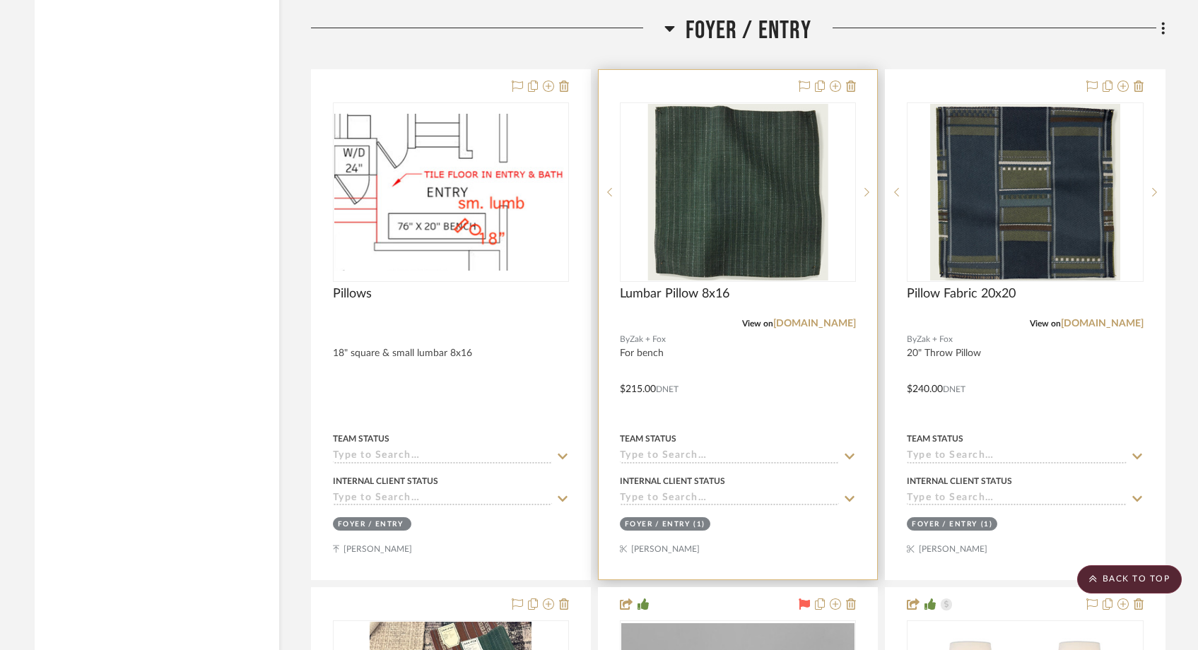
scroll to position [3707, 0]
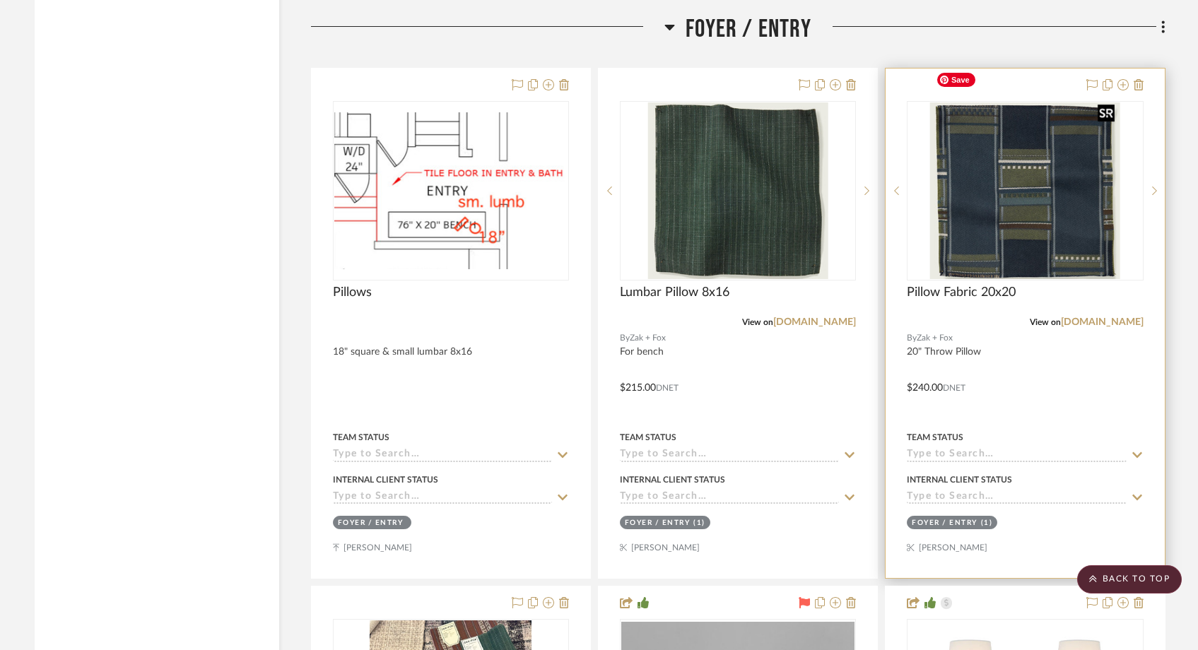
click at [1009, 201] on img "0" at bounding box center [1025, 190] width 190 height 177
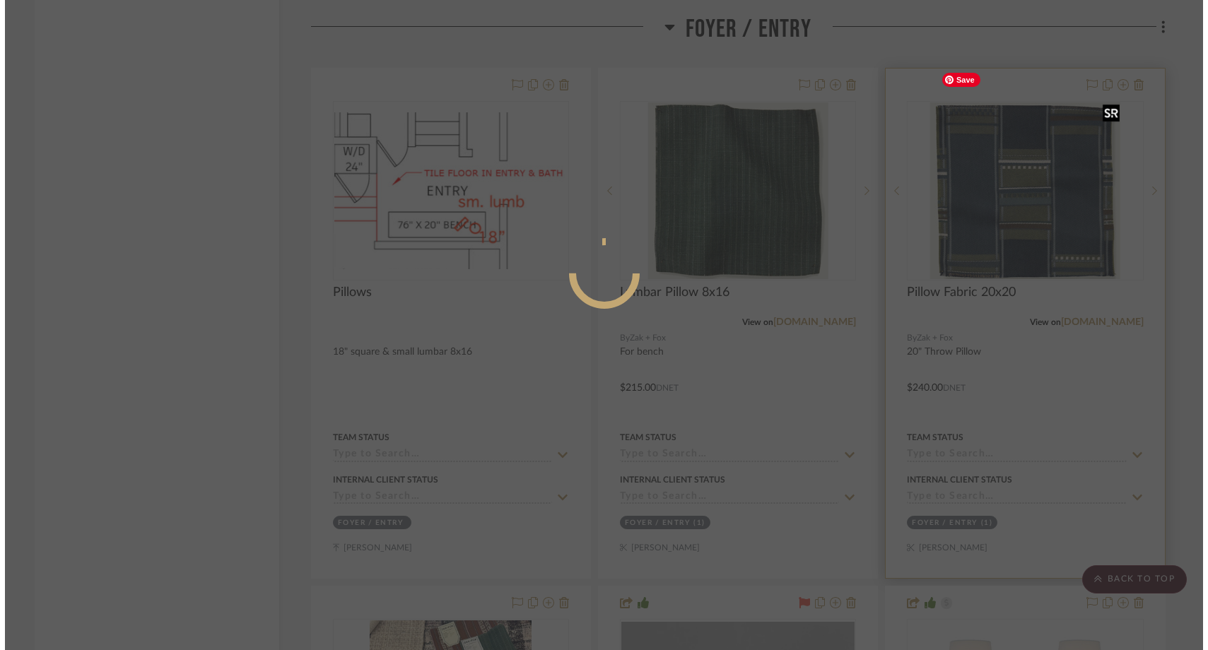
scroll to position [0, 0]
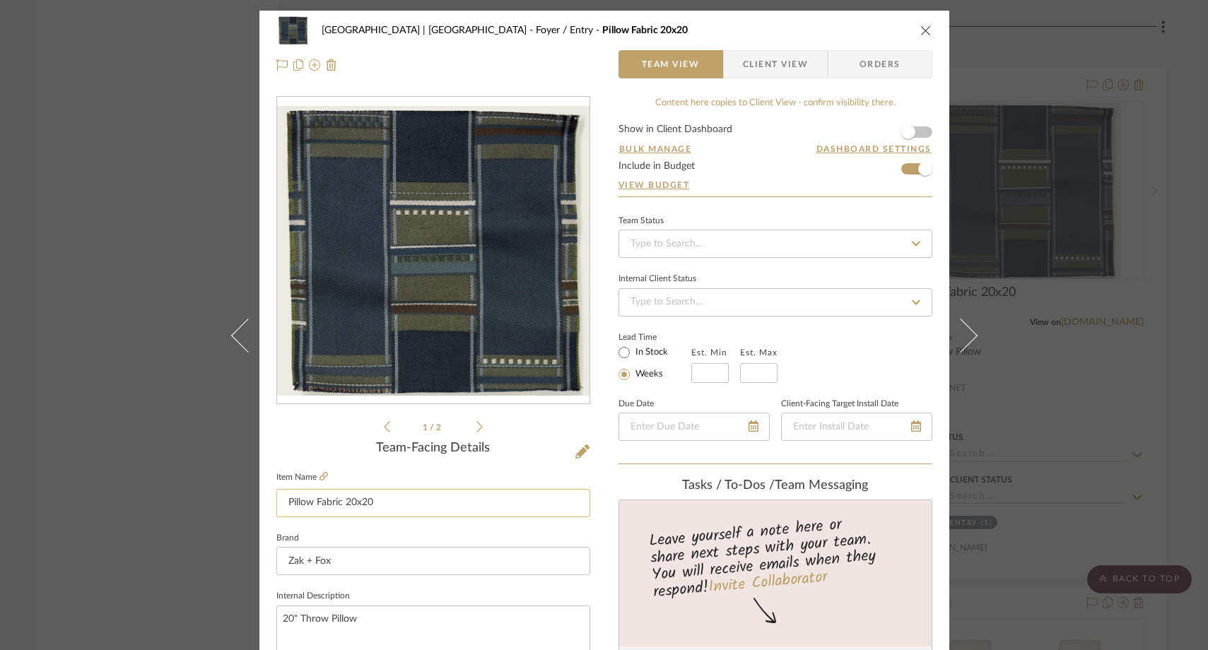
drag, startPoint x: 339, startPoint y: 505, endPoint x: 313, endPoint y: 504, distance: 26.2
click at [313, 504] on input "Pillow Fabric 20x20" at bounding box center [433, 503] width 314 height 28
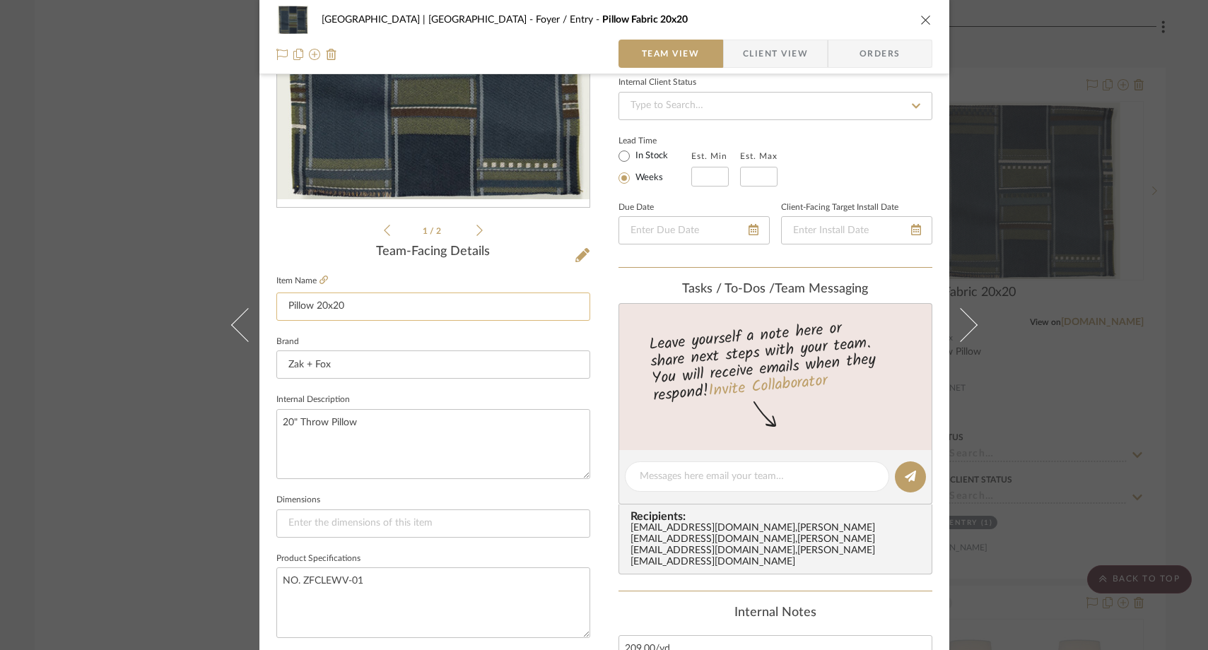
scroll to position [199, 0]
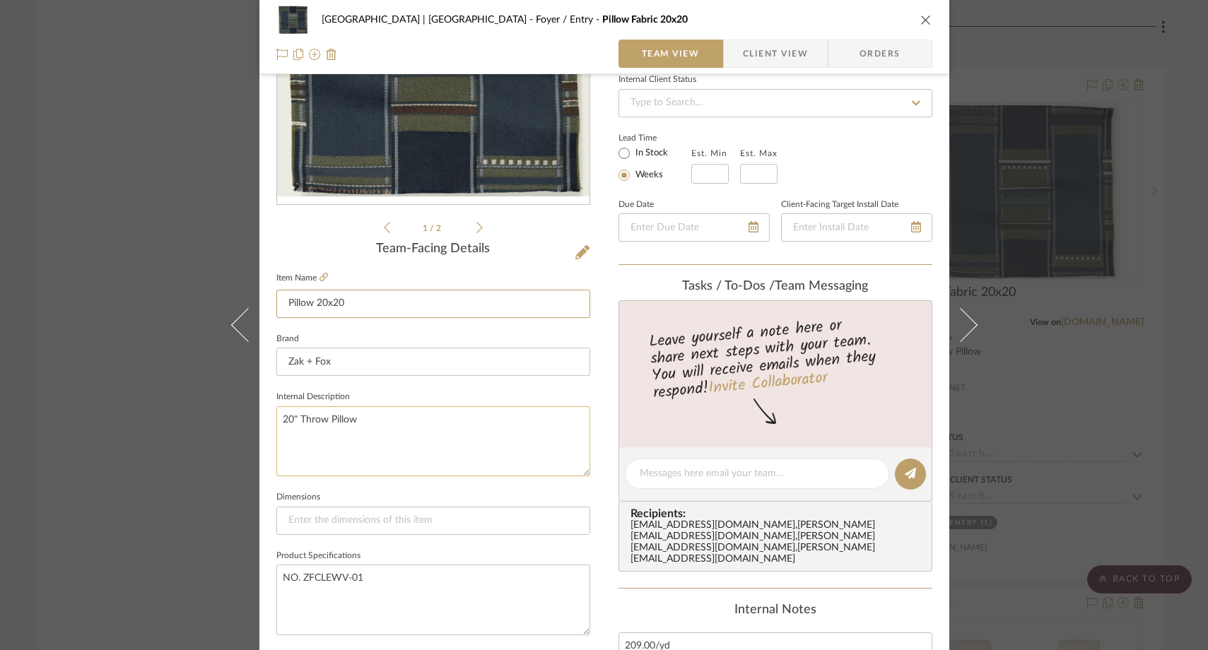
type input "Pillow 20x20"
drag, startPoint x: 368, startPoint y: 416, endPoint x: 260, endPoint y: 417, distance: 108.2
click at [260, 417] on div "Meadow Mountain | Vail Valley Foyer / Entry Pillow 20x20 Team View Client View …" at bounding box center [604, 463] width 690 height 1305
type textarea "For bench"
click at [298, 486] on sr-form-field "Internal Description For bench" at bounding box center [433, 437] width 314 height 100
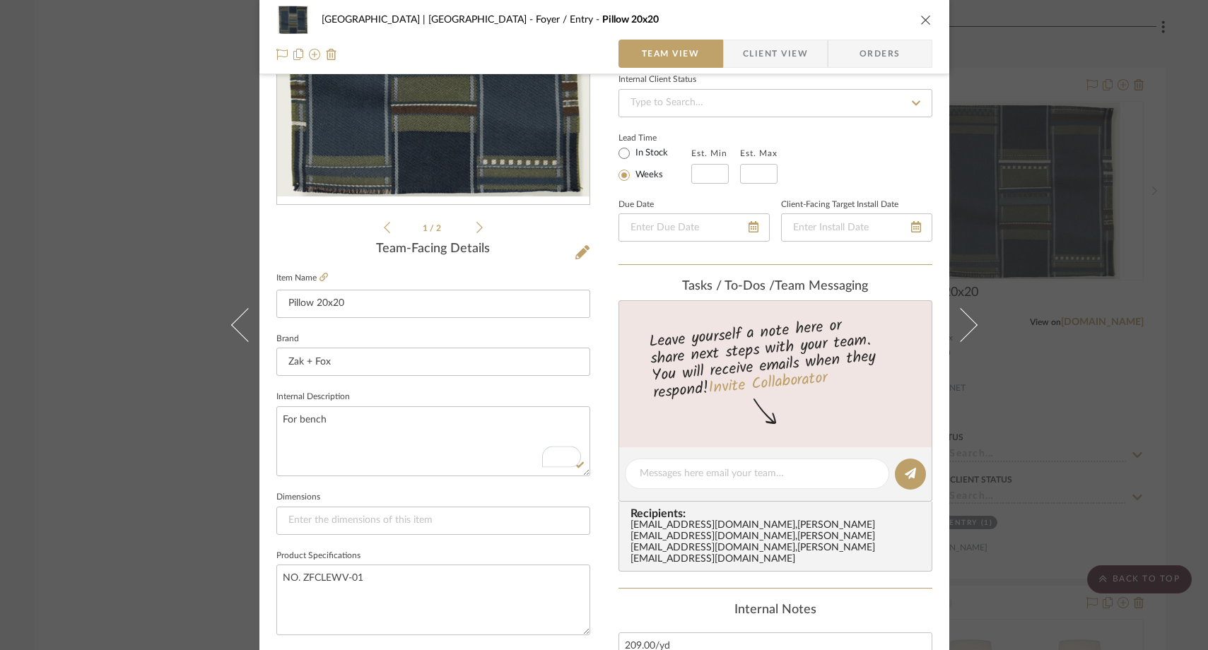
click at [168, 228] on div "Meadow Mountain | Vail Valley Foyer / Entry Pillow 20x20 Team View Client View …" at bounding box center [604, 325] width 1208 height 650
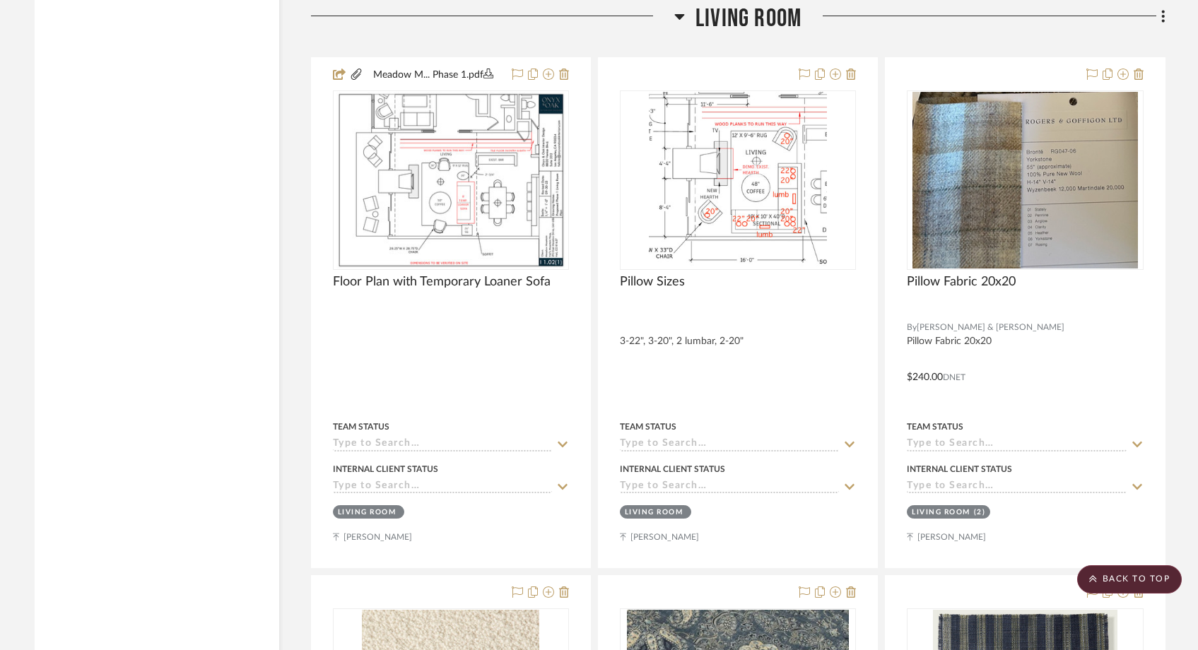
scroll to position [9988, 0]
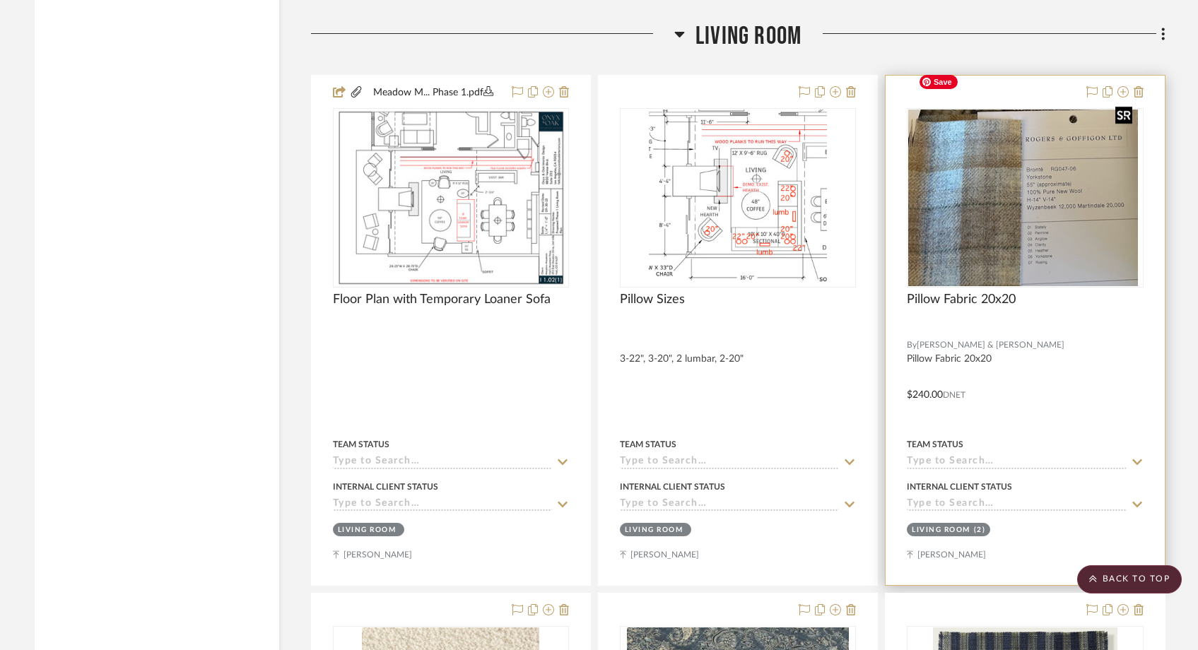
click at [1004, 189] on img "0" at bounding box center [1020, 198] width 225 height 177
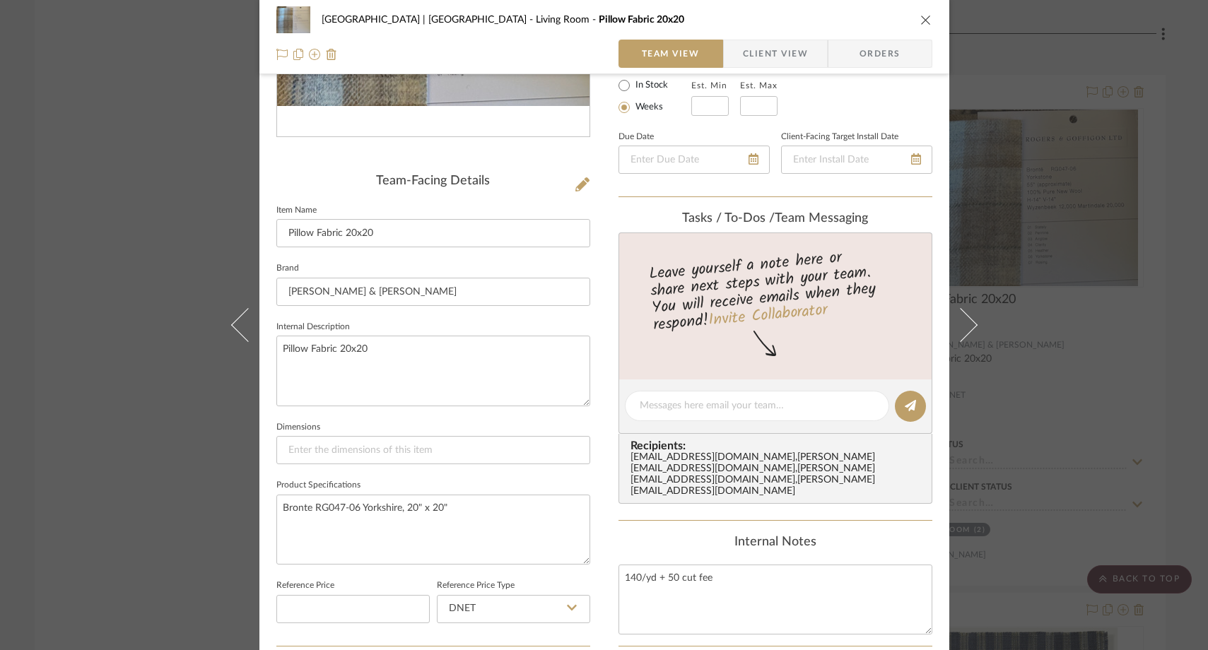
scroll to position [274, 0]
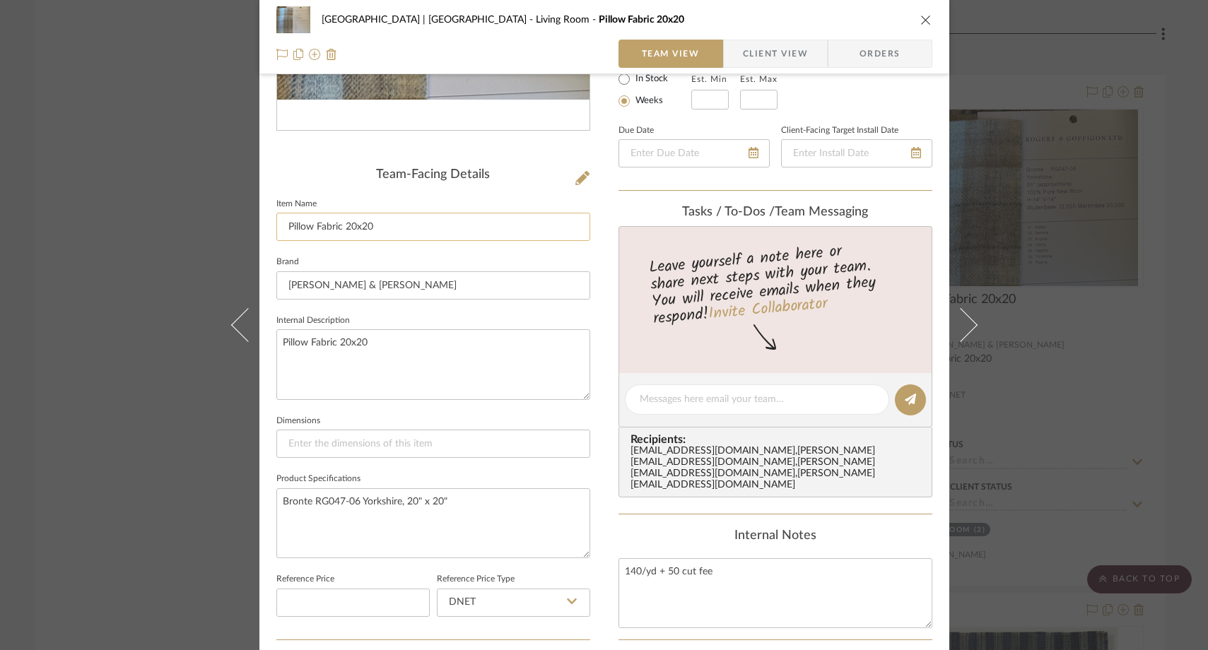
drag, startPoint x: 339, startPoint y: 228, endPoint x: 312, endPoint y: 223, distance: 27.2
click at [312, 223] on input "Pillow Fabric 20x20" at bounding box center [433, 227] width 314 height 28
type input "Pillow 20x20"
drag, startPoint x: 334, startPoint y: 343, endPoint x: 306, endPoint y: 340, distance: 27.7
click at [306, 340] on textarea "Pillow Fabric 20x20" at bounding box center [433, 364] width 314 height 70
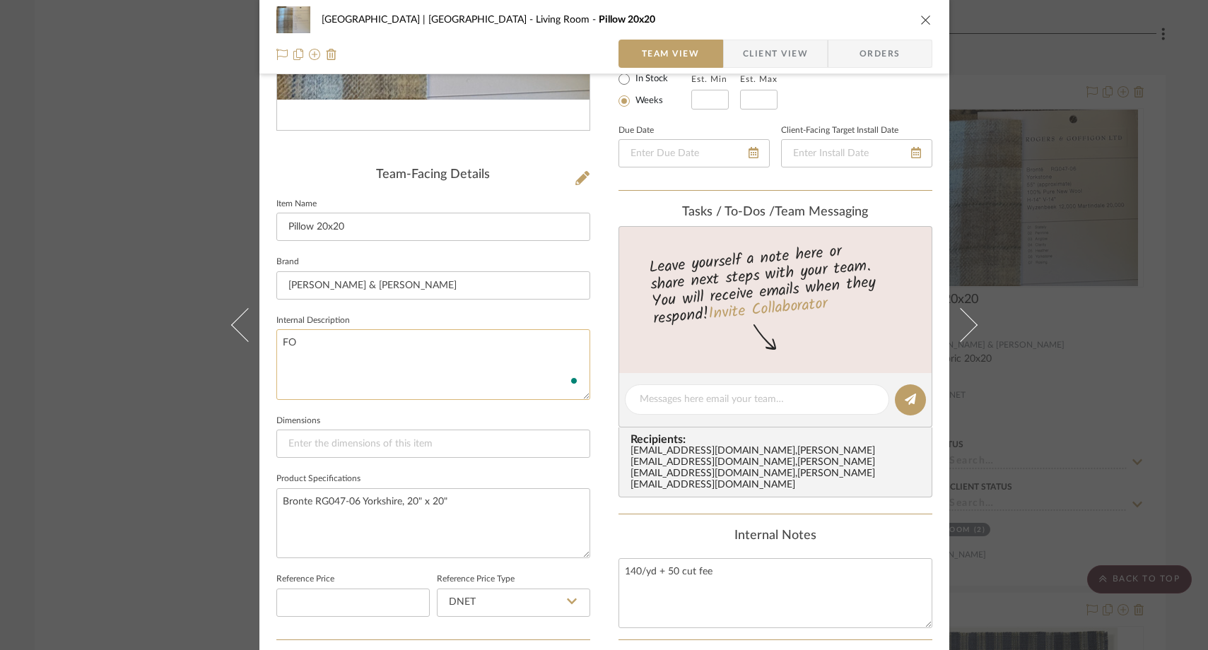
type textarea "F"
click at [302, 404] on sr-form-field "Internal Description" at bounding box center [433, 361] width 314 height 100
drag, startPoint x: 283, startPoint y: 223, endPoint x: 349, endPoint y: 306, distance: 106.2
click at [283, 223] on input "Pillow 20x20" at bounding box center [433, 227] width 314 height 28
type input "Throw Pillow 20x20"
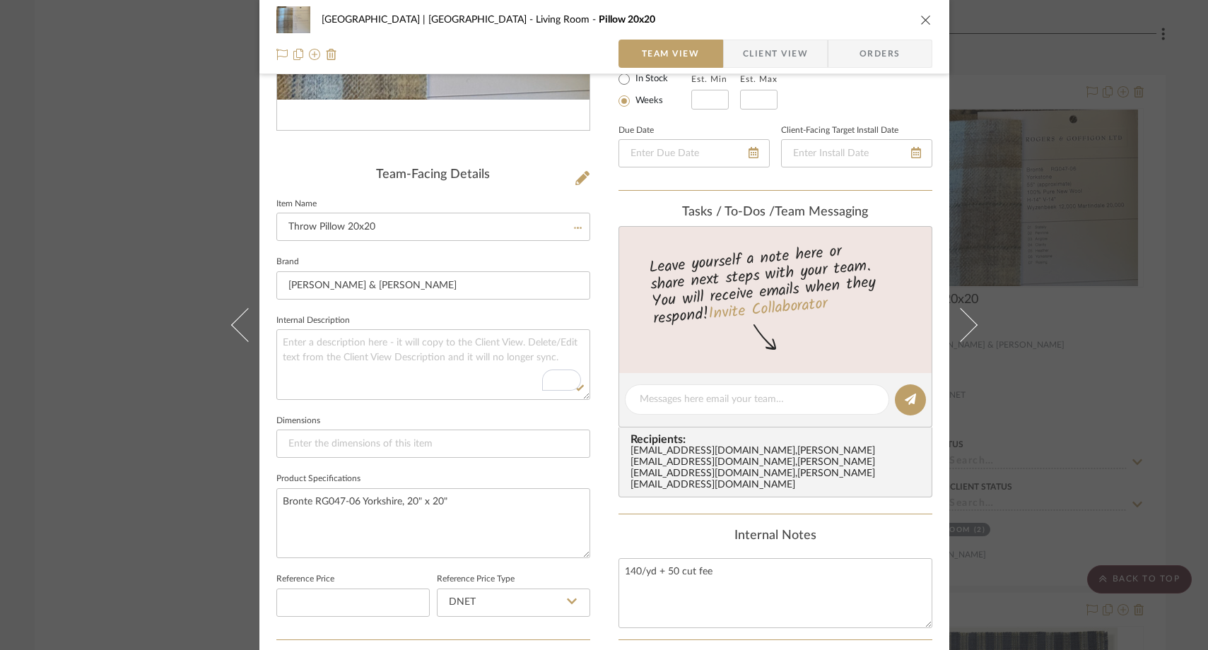
click at [356, 418] on fieldset "Dimensions" at bounding box center [433, 434] width 314 height 47
click at [151, 160] on div "Meadow Mountain | Vail Valley Living Room Throw Pillow 20x20 Team View Client V…" at bounding box center [604, 325] width 1208 height 650
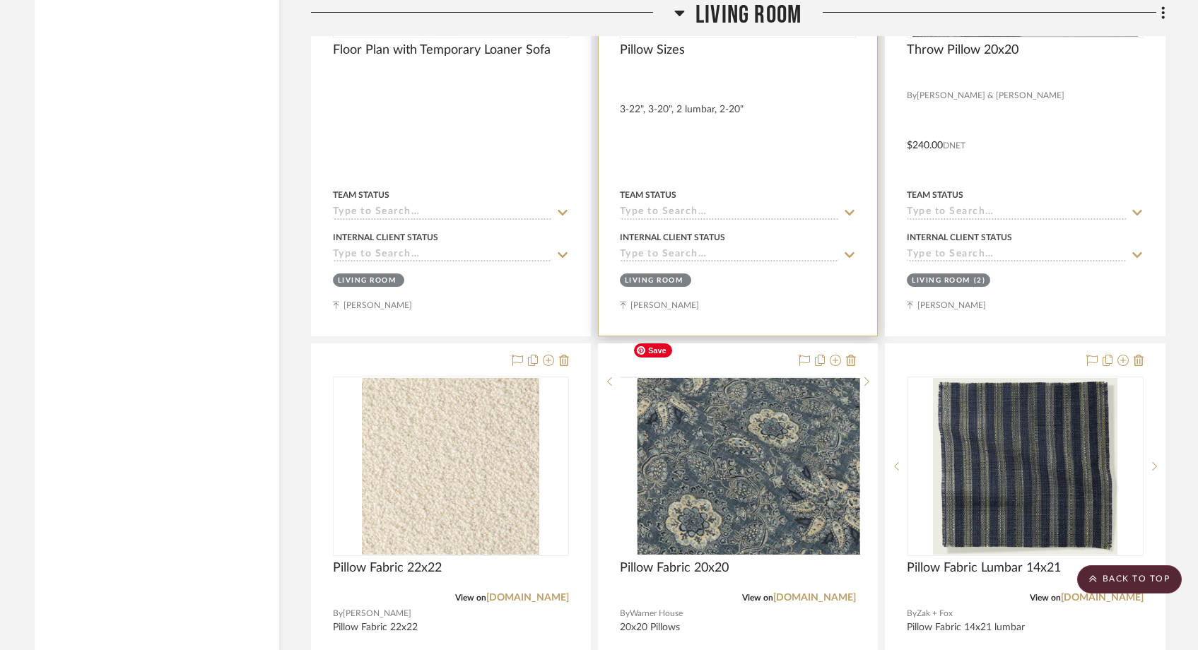
scroll to position [10424, 0]
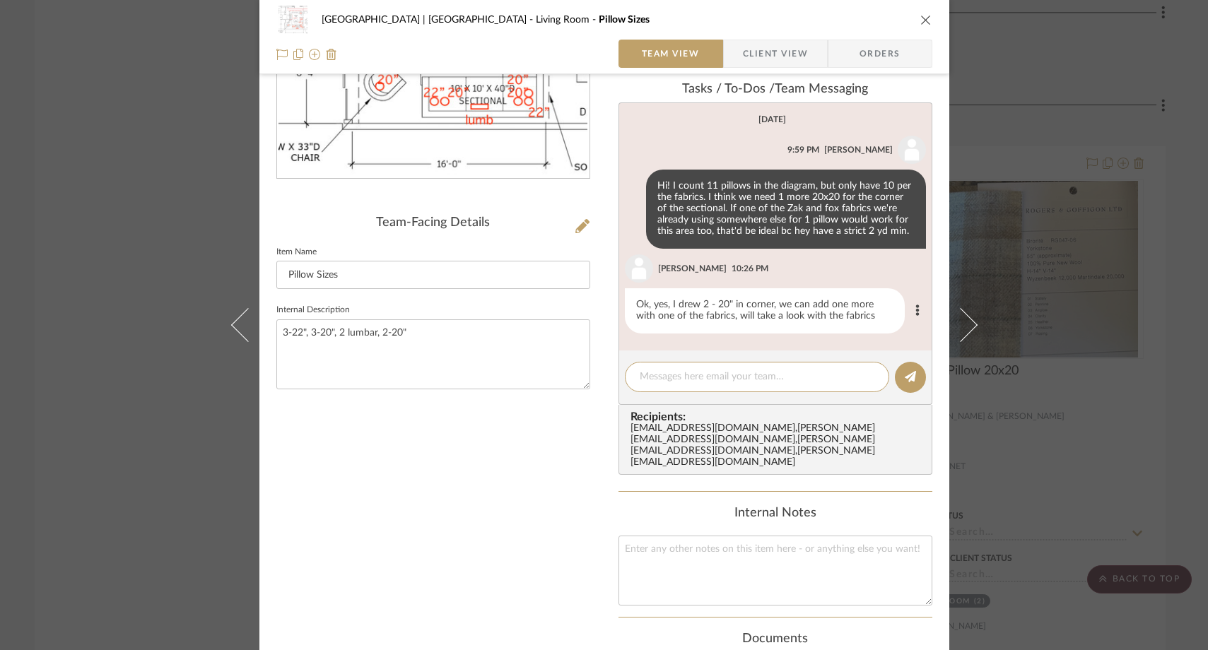
scroll to position [235, 0]
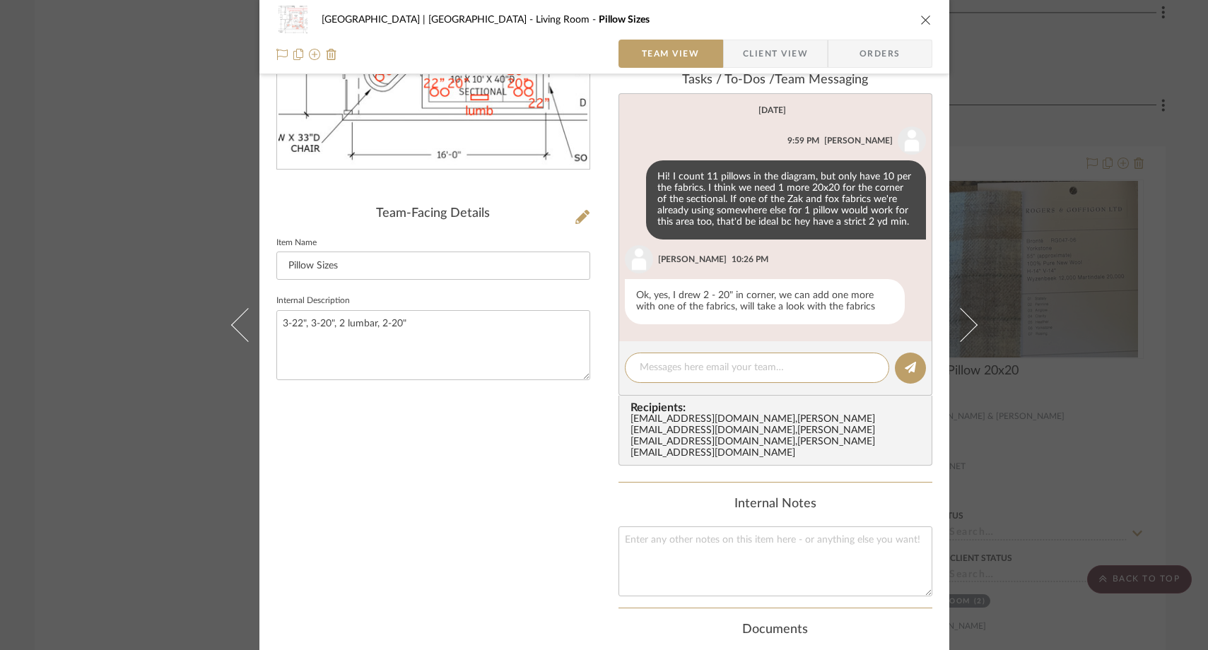
click at [123, 134] on div "Meadow Mountain | Vail Valley Living Room Pillow Sizes Team View Client View Or…" at bounding box center [604, 325] width 1208 height 650
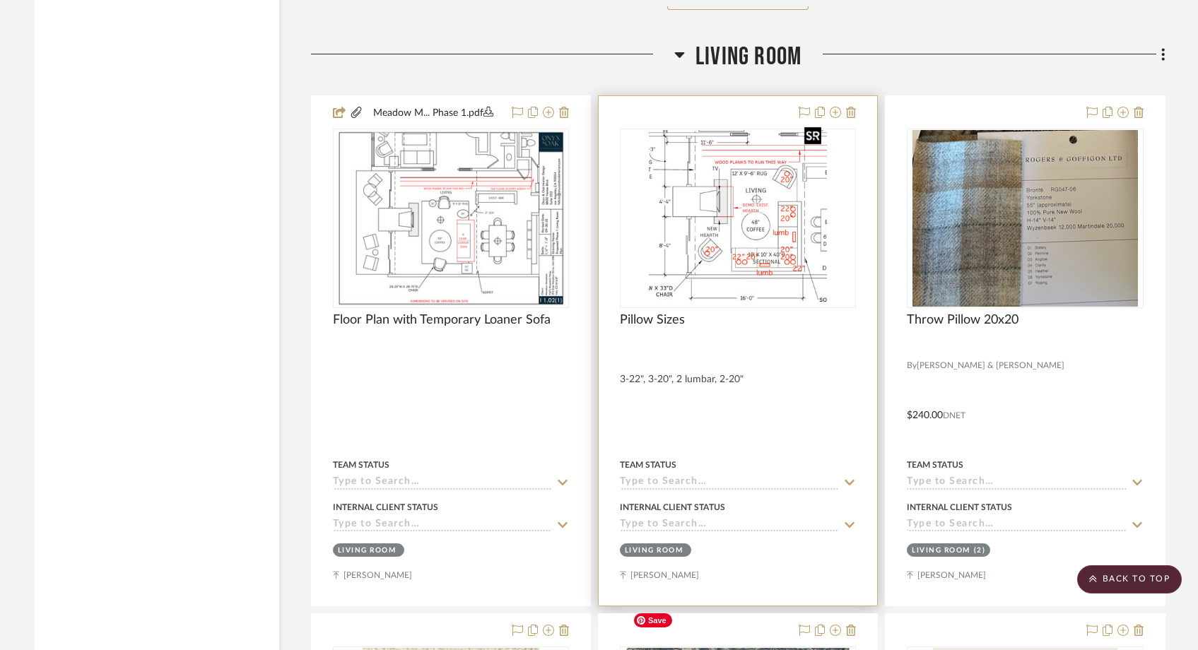
scroll to position [9965, 0]
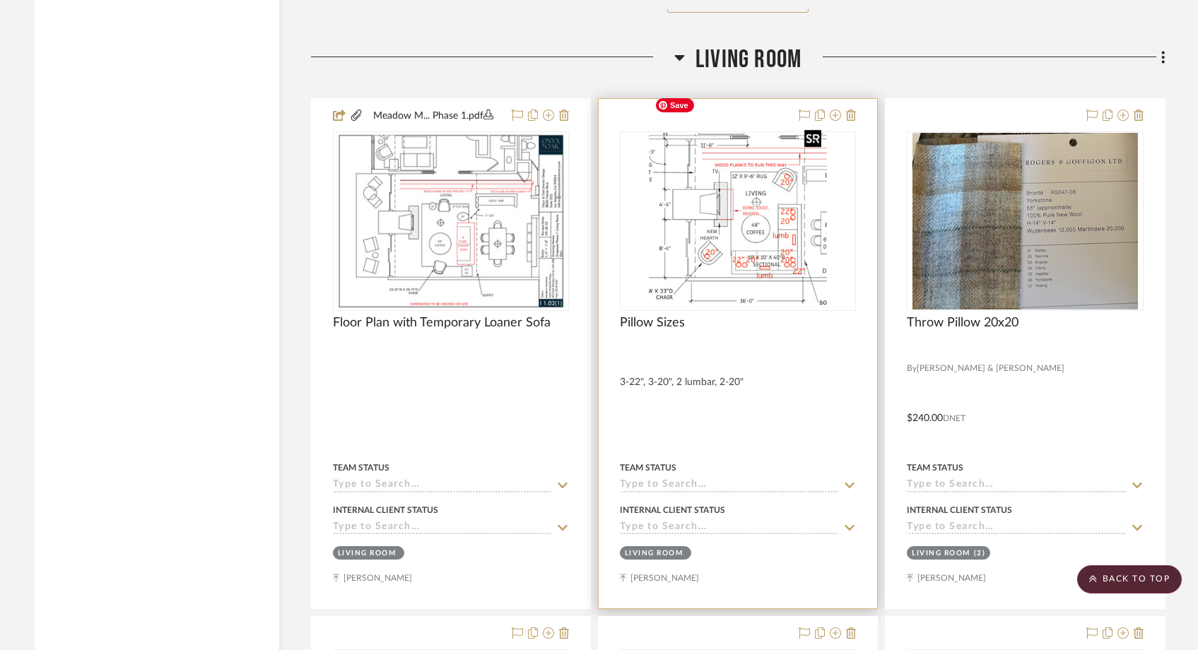
click at [736, 226] on img "0" at bounding box center [737, 221] width 177 height 177
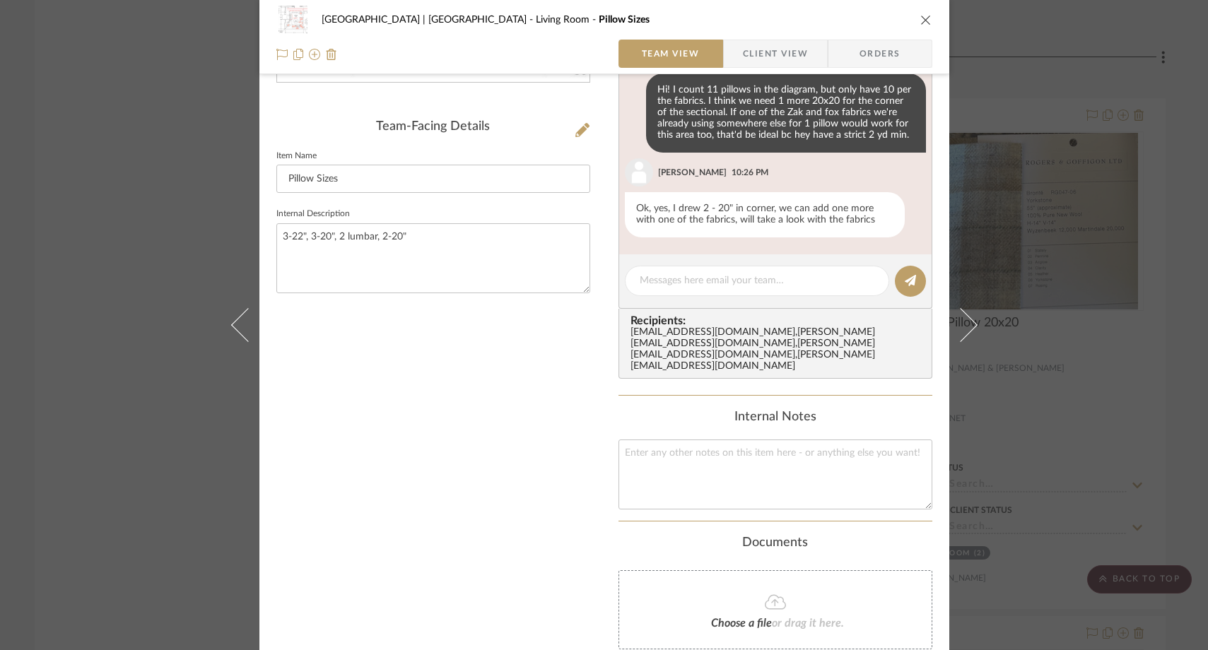
scroll to position [336, 0]
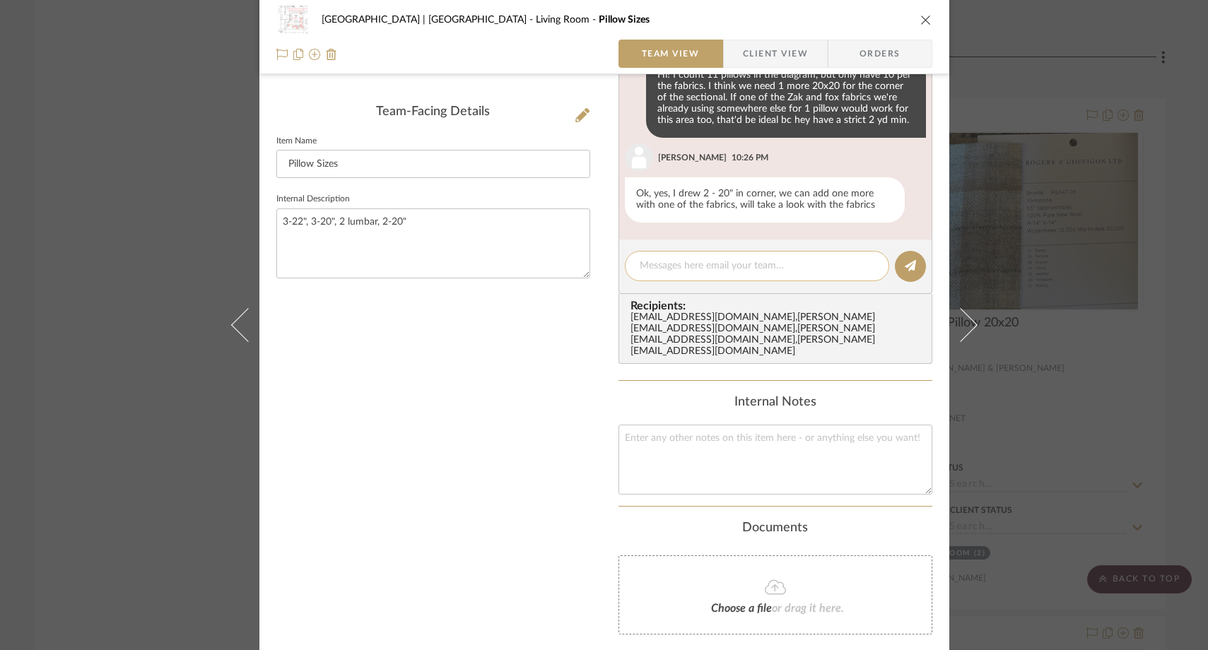
click at [688, 269] on textarea at bounding box center [757, 266] width 235 height 15
type textarea "Hi ladies, we"
click at [123, 181] on div "Meadow Mountain | Vail Valley Living Room Pillow Sizes Team View Client View Or…" at bounding box center [604, 325] width 1208 height 650
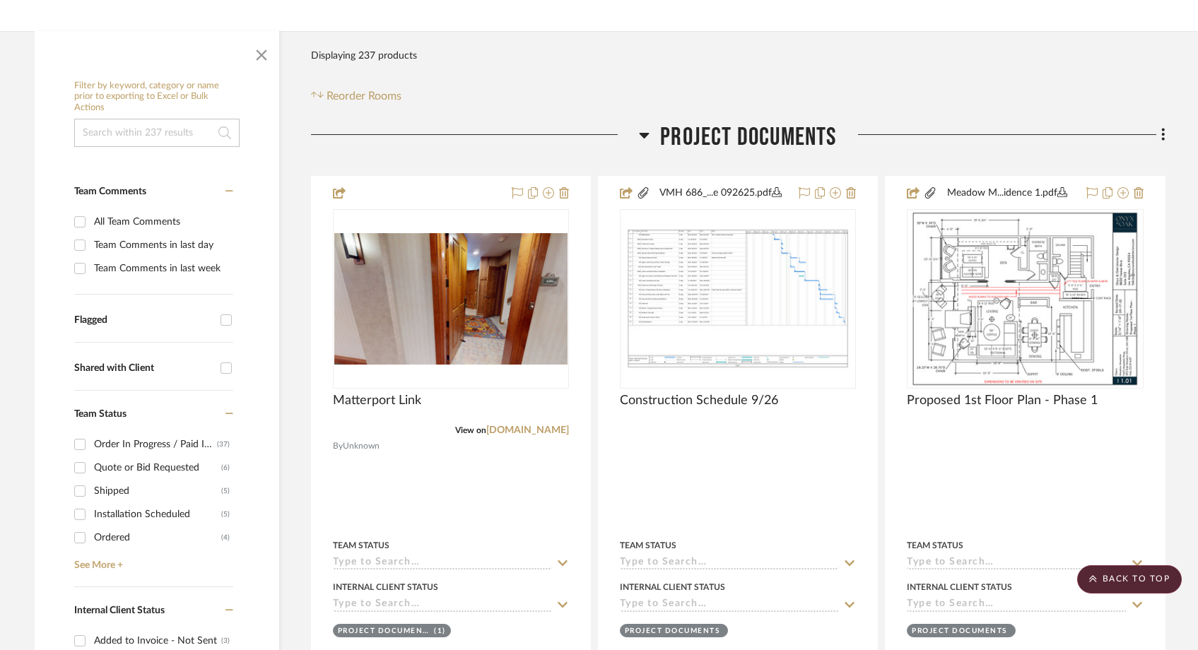
scroll to position [244, 0]
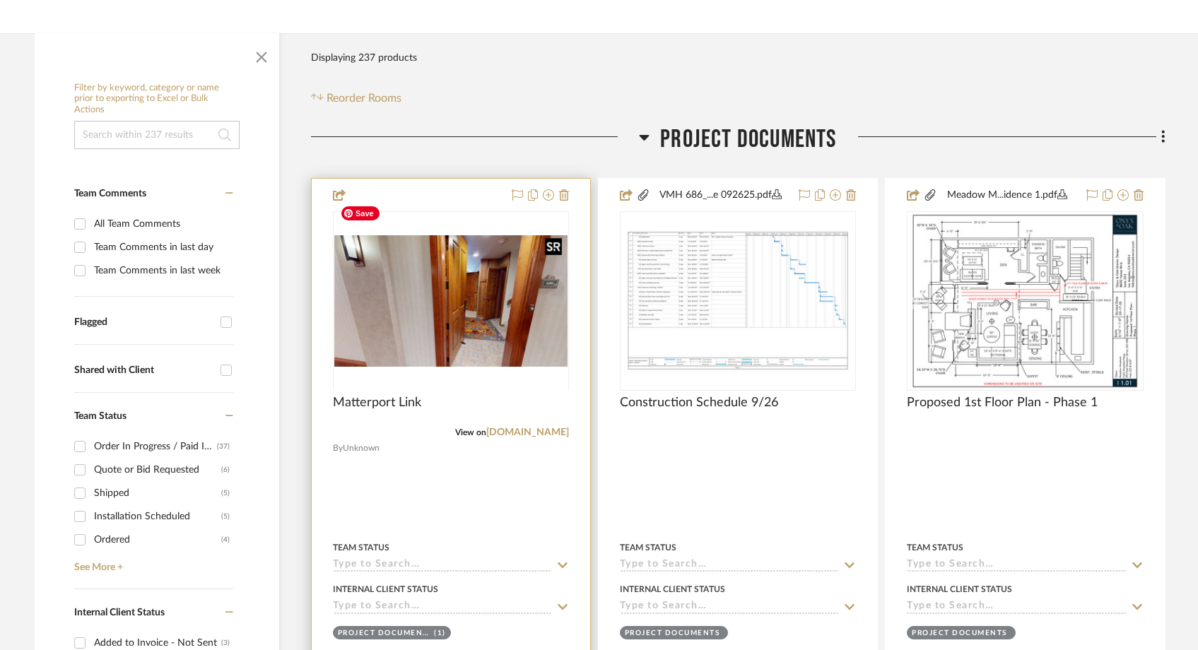
click at [417, 290] on img "0" at bounding box center [450, 300] width 233 height 131
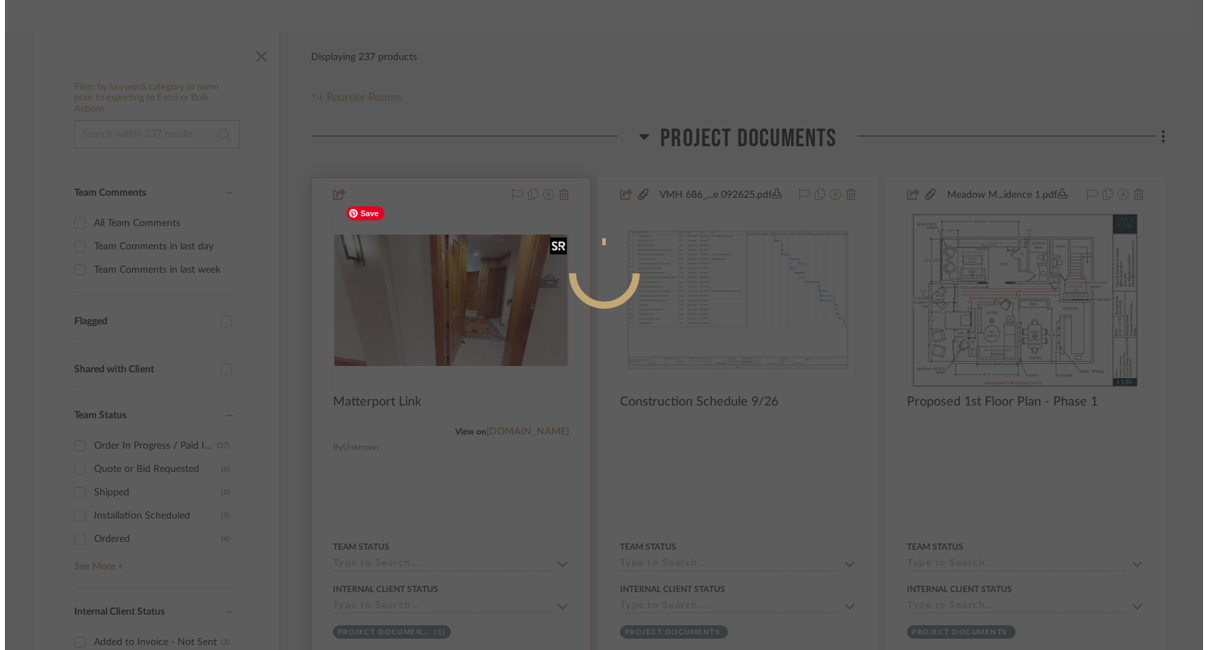
scroll to position [0, 0]
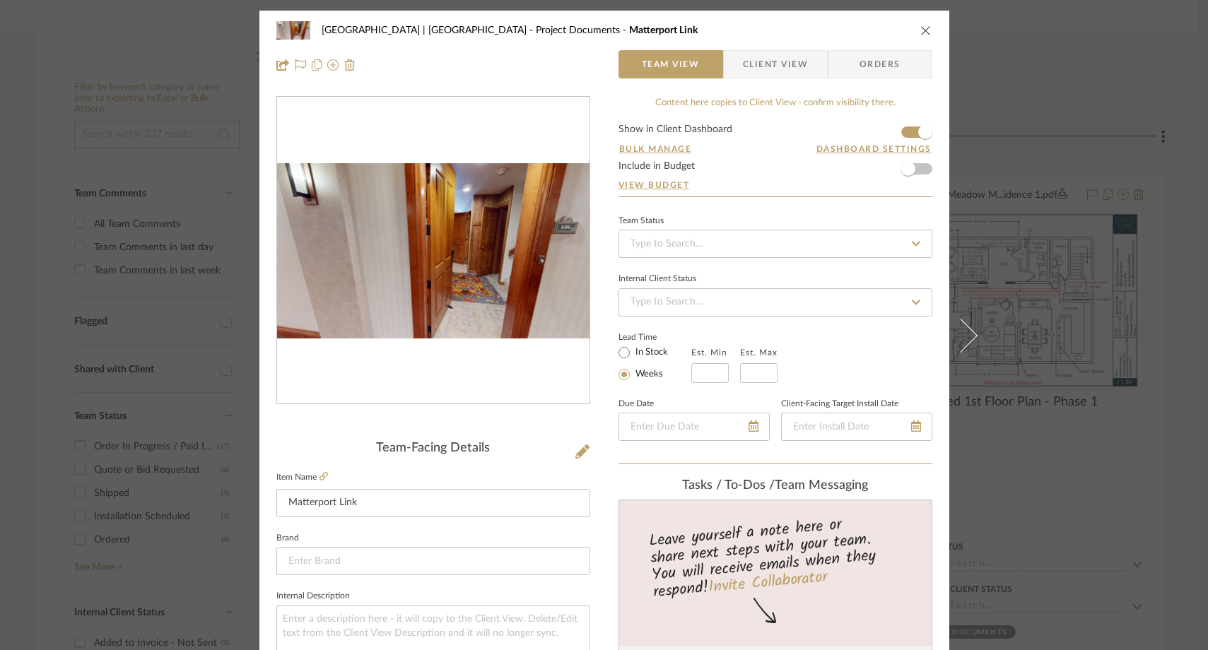
click at [481, 300] on img "0" at bounding box center [433, 251] width 312 height 176
click at [319, 479] on icon at bounding box center [323, 476] width 8 height 8
click at [920, 30] on icon "close" at bounding box center [925, 30] width 11 height 11
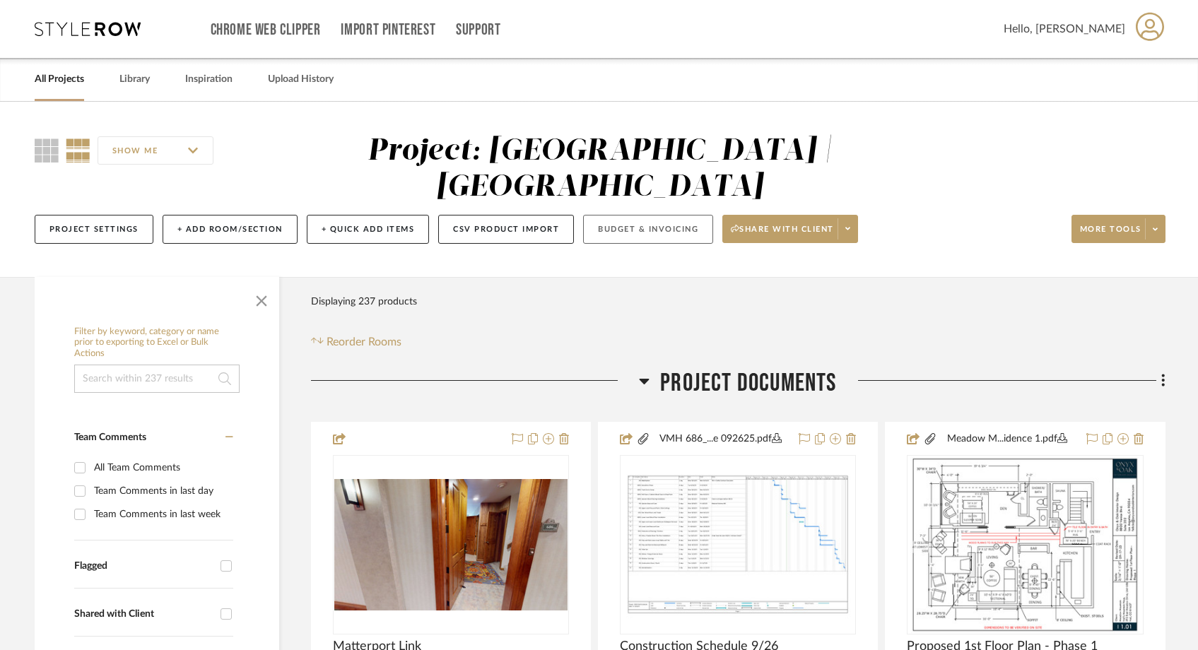
click at [642, 215] on button "Budget & Invoicing" at bounding box center [648, 229] width 130 height 29
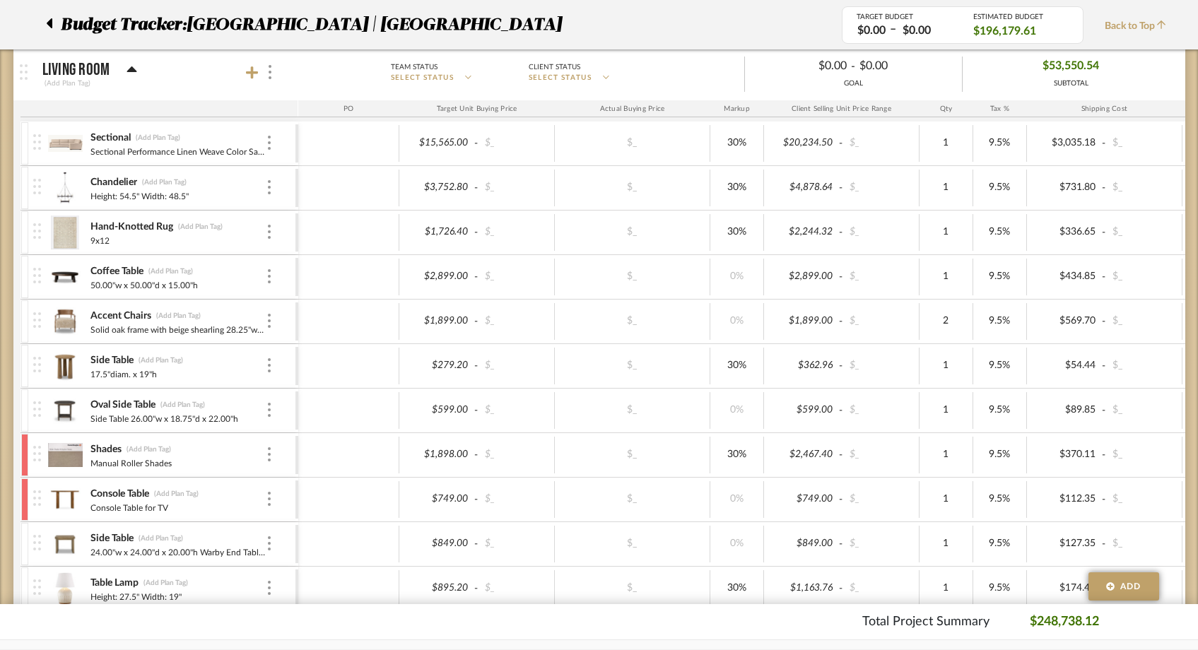
scroll to position [1435, 0]
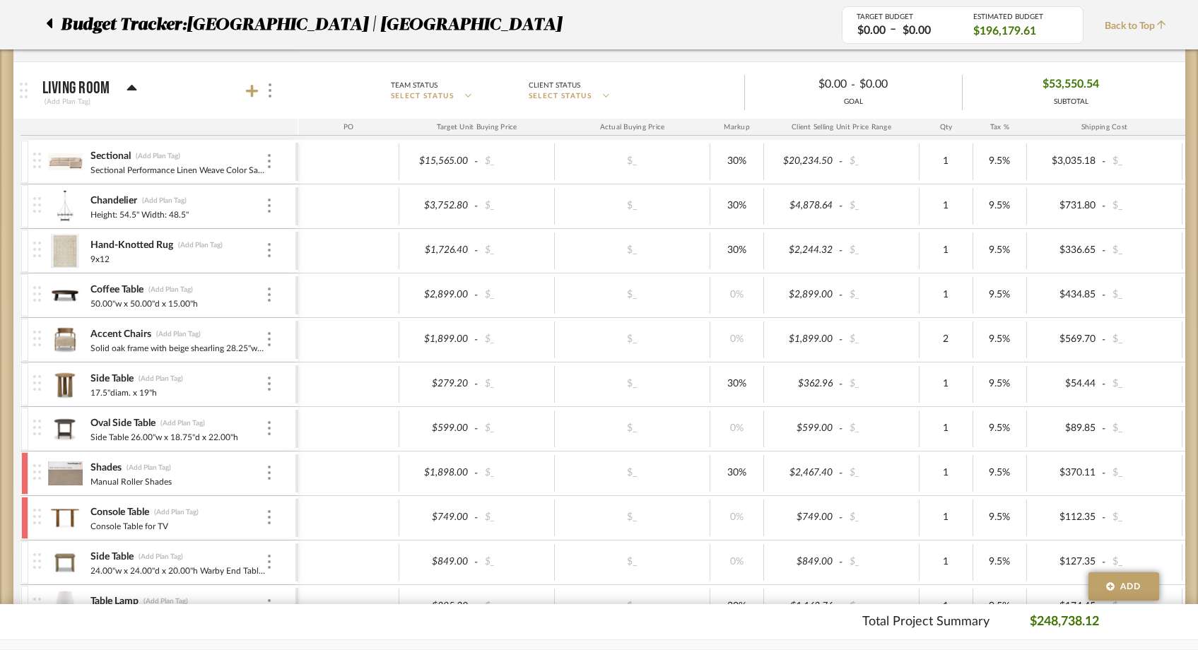
click at [52, 23] on div at bounding box center [53, 24] width 15 height 25
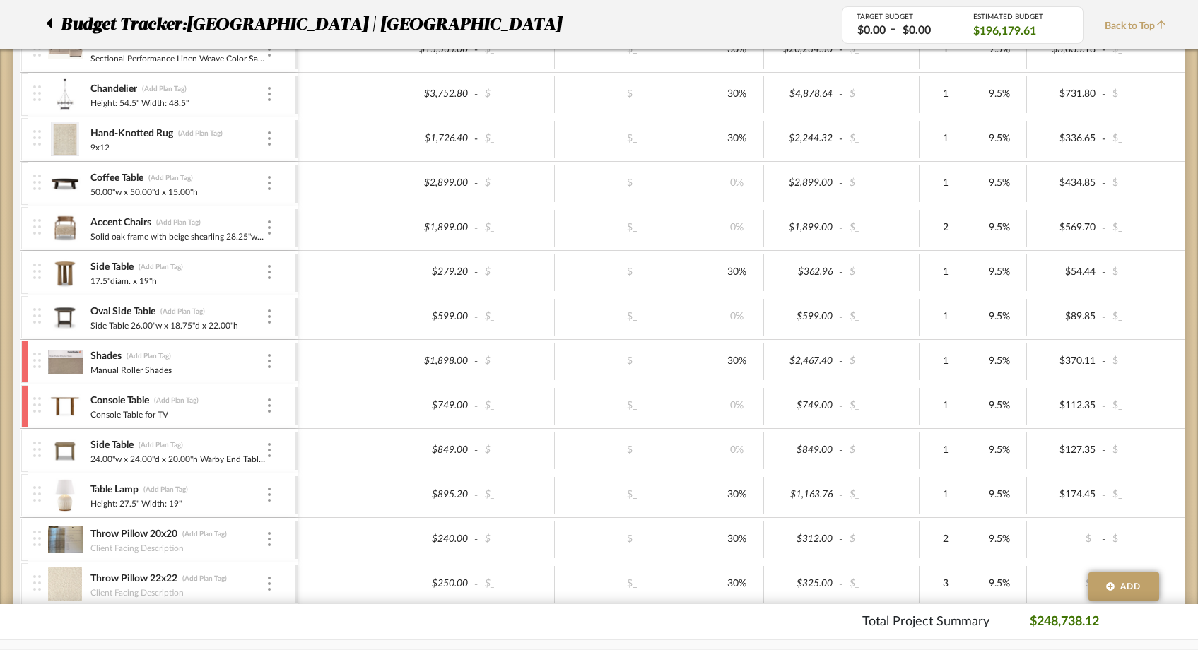
scroll to position [1565, 0]
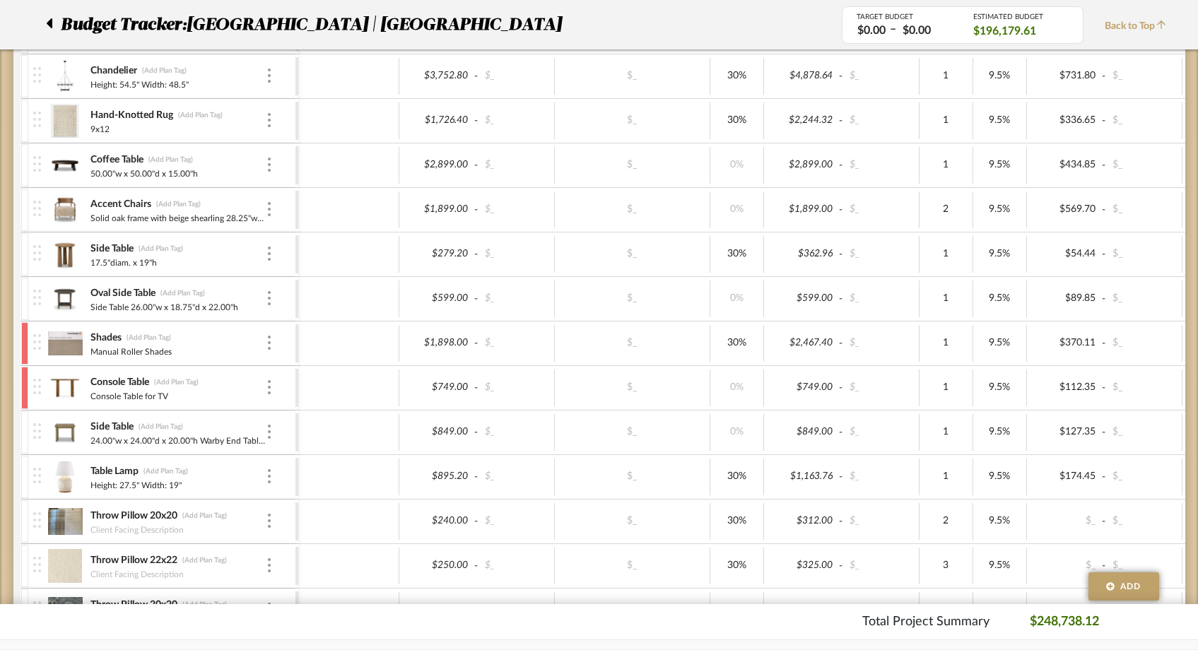
click at [60, 380] on img at bounding box center [65, 388] width 35 height 34
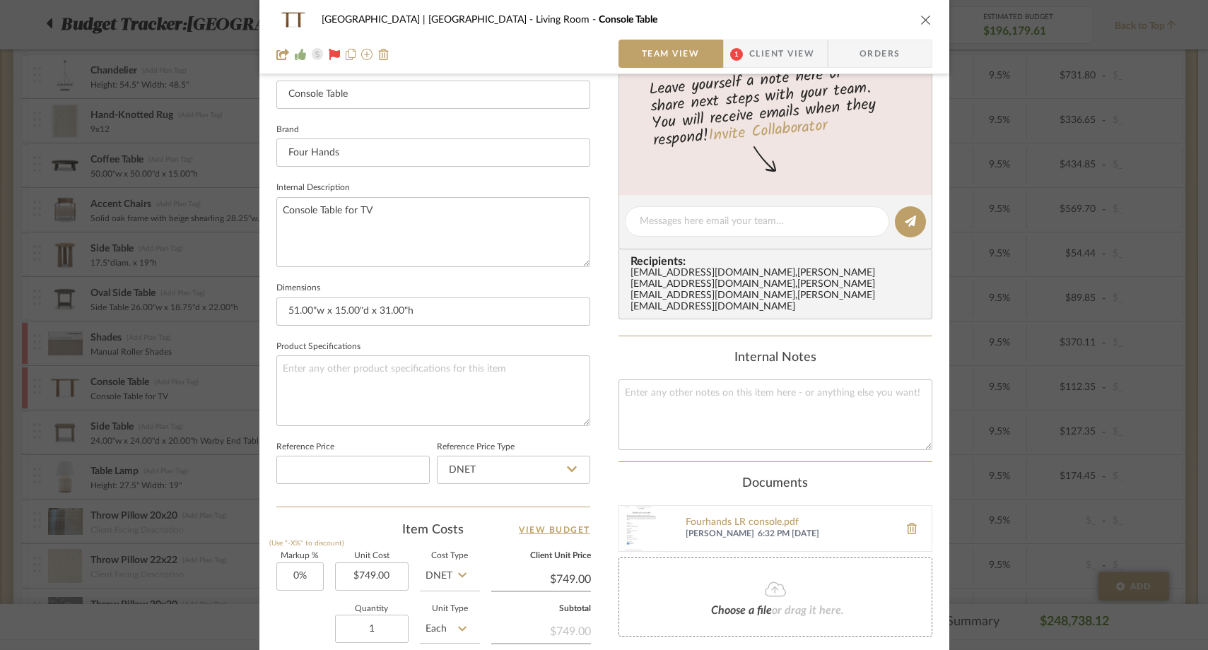
scroll to position [418, 0]
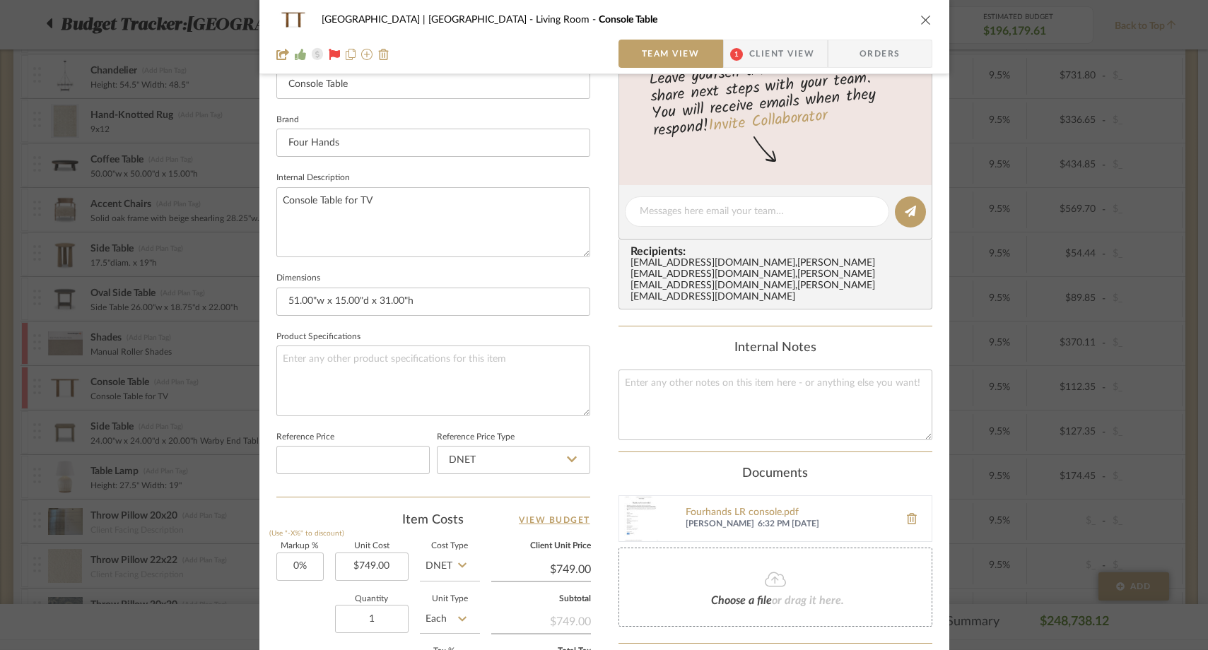
click at [922, 17] on icon "close" at bounding box center [925, 19] width 11 height 11
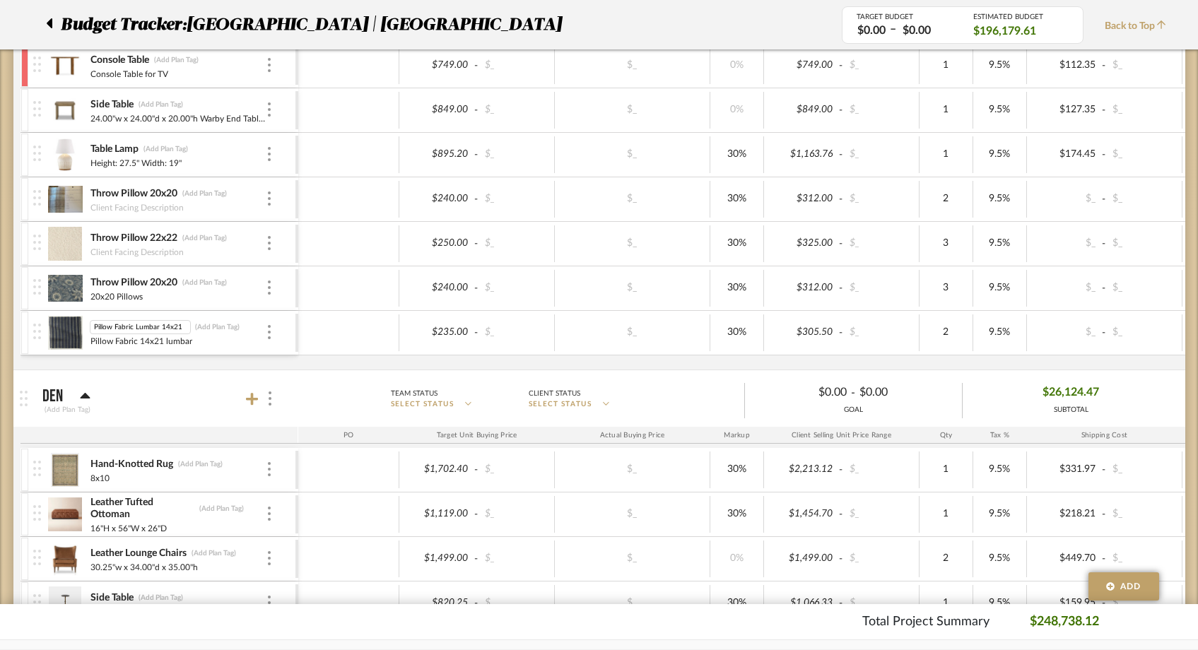
scroll to position [0, 1]
drag, startPoint x: 133, startPoint y: 329, endPoint x: 112, endPoint y: 329, distance: 20.5
click at [112, 329] on input "Pillow Fabric Lumbar 14x21" at bounding box center [140, 327] width 101 height 14
type input "Lumbar Pillow 14x21"
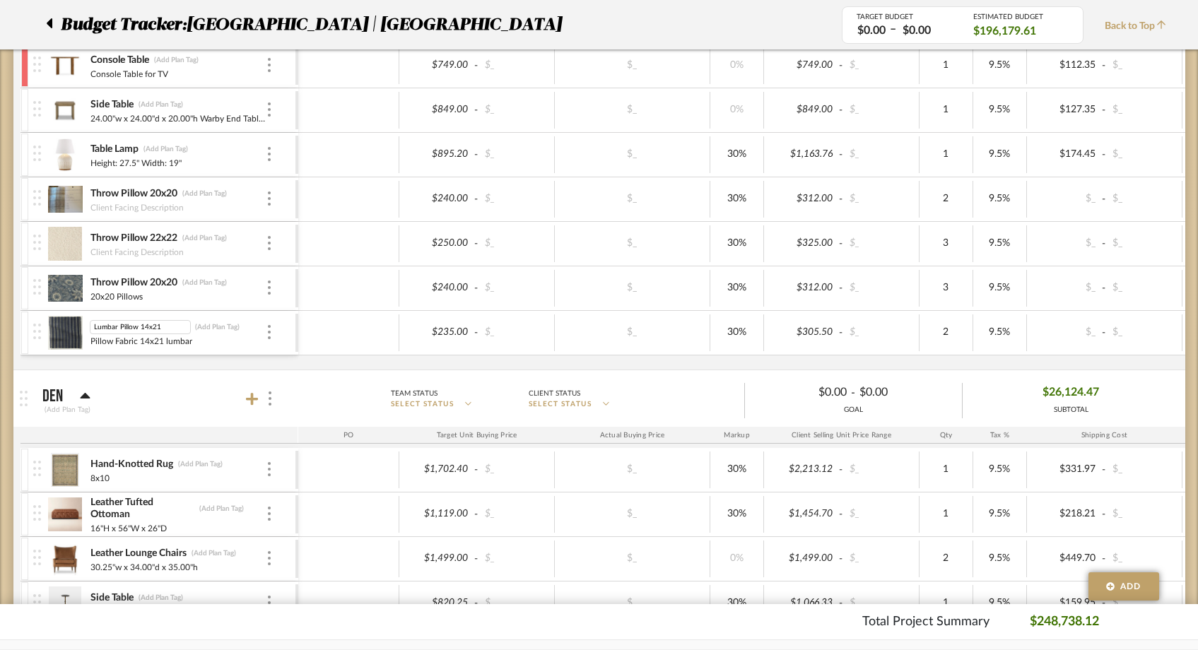
click at [117, 359] on div "Sectional (Add Plan Tag) Sectional Performance Linen Weave Color Sand $15,565.0…" at bounding box center [751, 29] width 1462 height 682
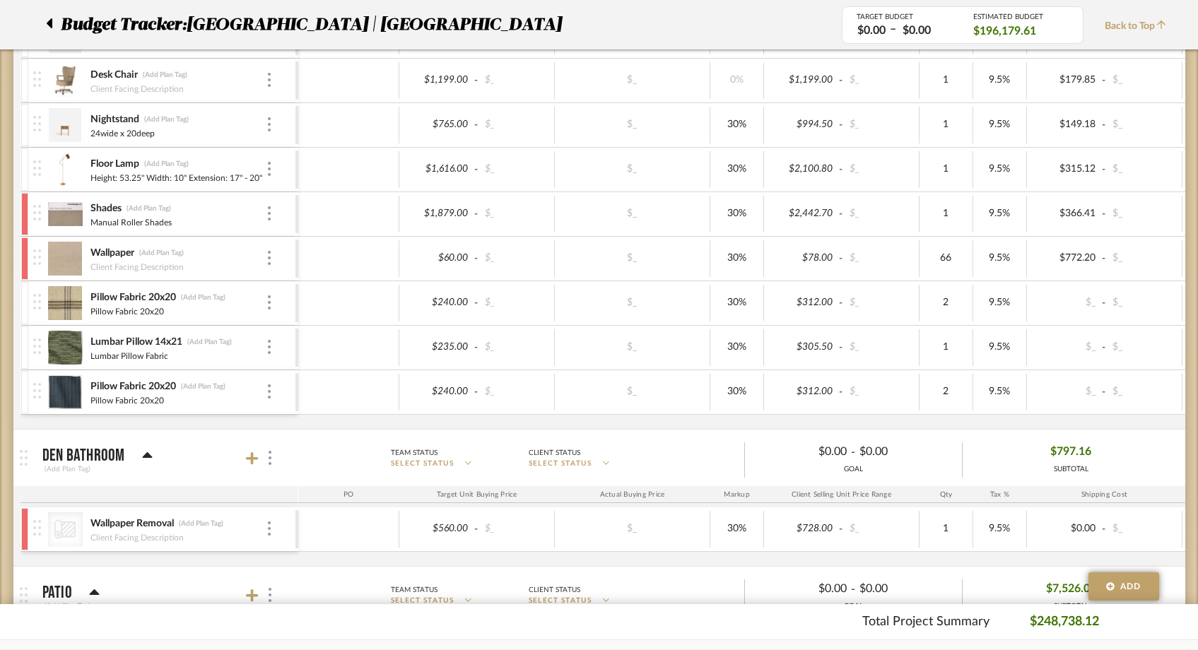
scroll to position [2486, 0]
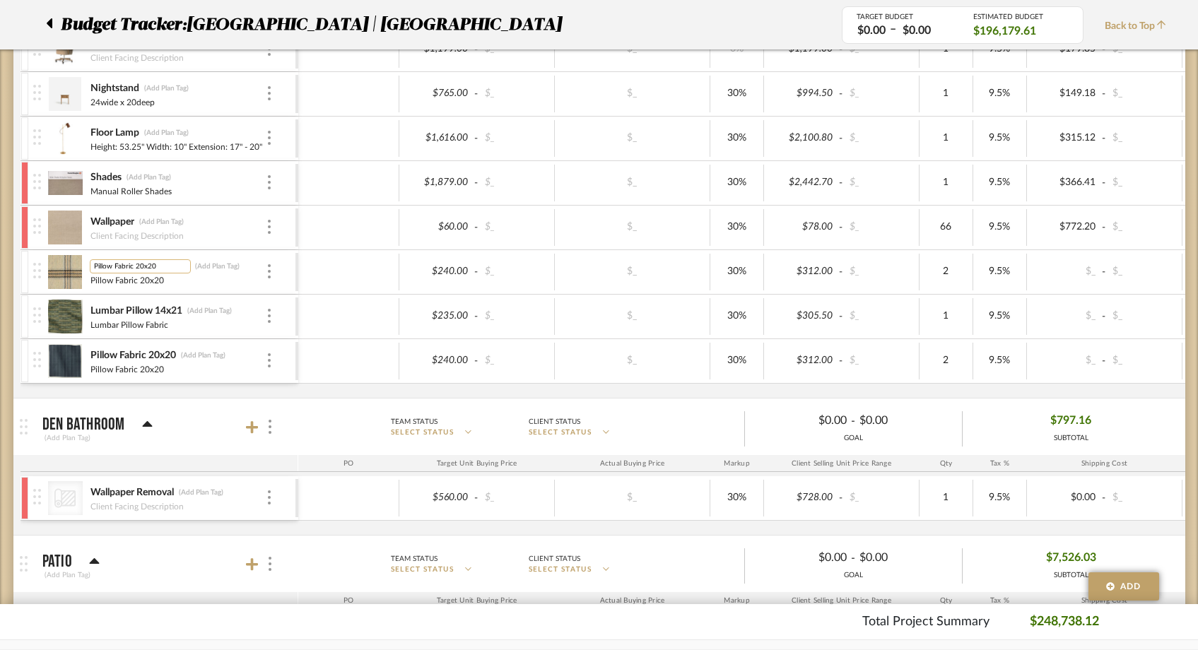
drag, startPoint x: 134, startPoint y: 268, endPoint x: 115, endPoint y: 267, distance: 19.8
click at [115, 267] on input "Pillow Fabric 20x20" at bounding box center [140, 266] width 101 height 14
type input "Throw Pillow 20x20"
drag, startPoint x: 167, startPoint y: 280, endPoint x: 68, endPoint y: 281, distance: 99.0
click at [68, 281] on div "Throw Pillow 20x20 (Add Plan Tag) Pillow Fabric 20x20 Pillow Fabric 20x20" at bounding box center [164, 272] width 262 height 44
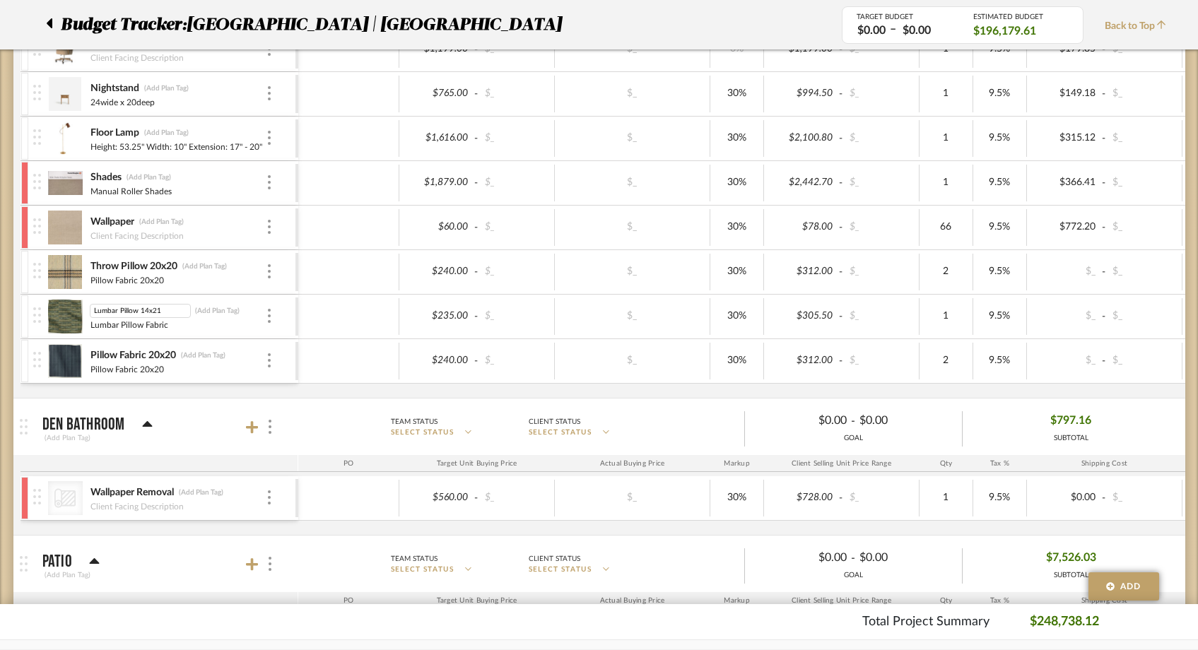
drag, startPoint x: 118, startPoint y: 310, endPoint x: 71, endPoint y: 309, distance: 47.4
click at [71, 309] on div "Lumbar Pillow 14x21 Lumbar Pillow 14x21 (Add Plan Tag) Lumbar Pillow Fabric" at bounding box center [164, 317] width 262 height 44
drag, startPoint x: 134, startPoint y: 357, endPoint x: 114, endPoint y: 357, distance: 20.5
click at [114, 357] on input "Pillow Fabric 20x20" at bounding box center [140, 355] width 101 height 14
type input "Throw Pillow 20x20"
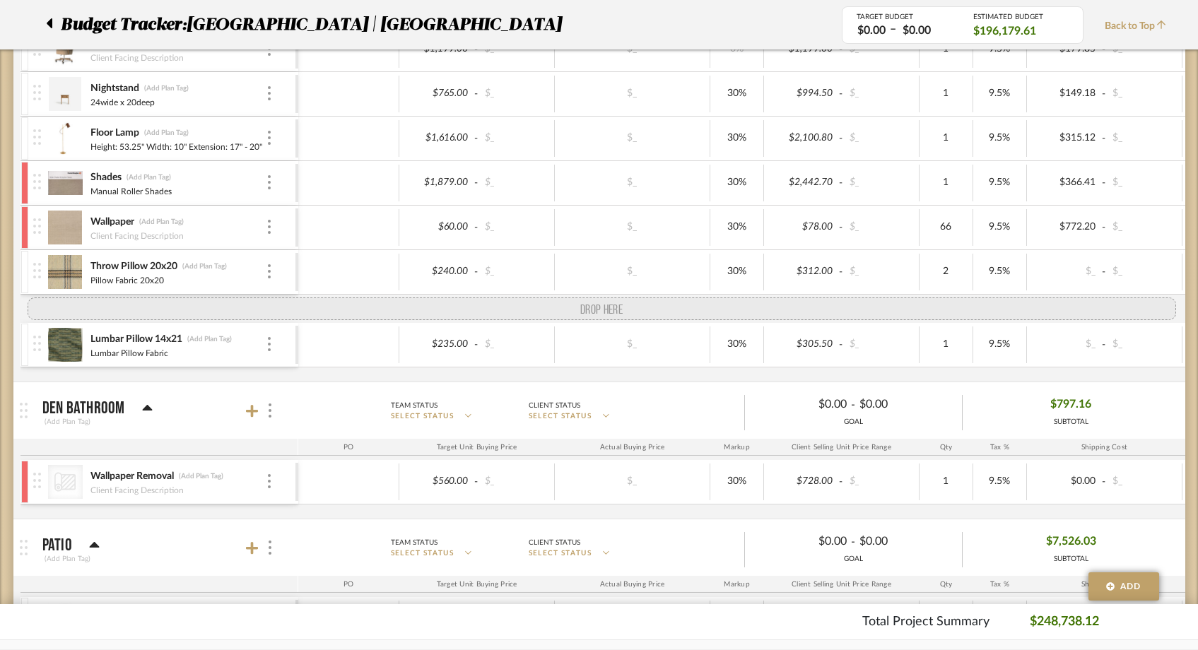
drag, startPoint x: 38, startPoint y: 358, endPoint x: 38, endPoint y: 319, distance: 38.2
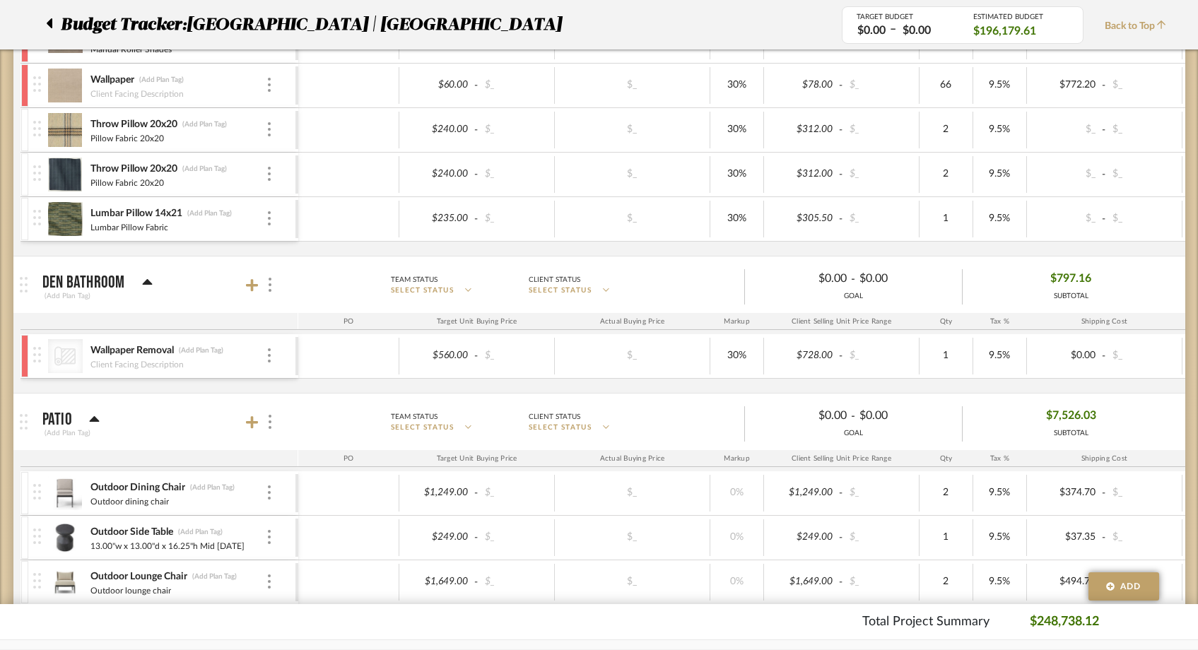
scroll to position [2629, 0]
click at [25, 115] on div at bounding box center [24, 128] width 7 height 42
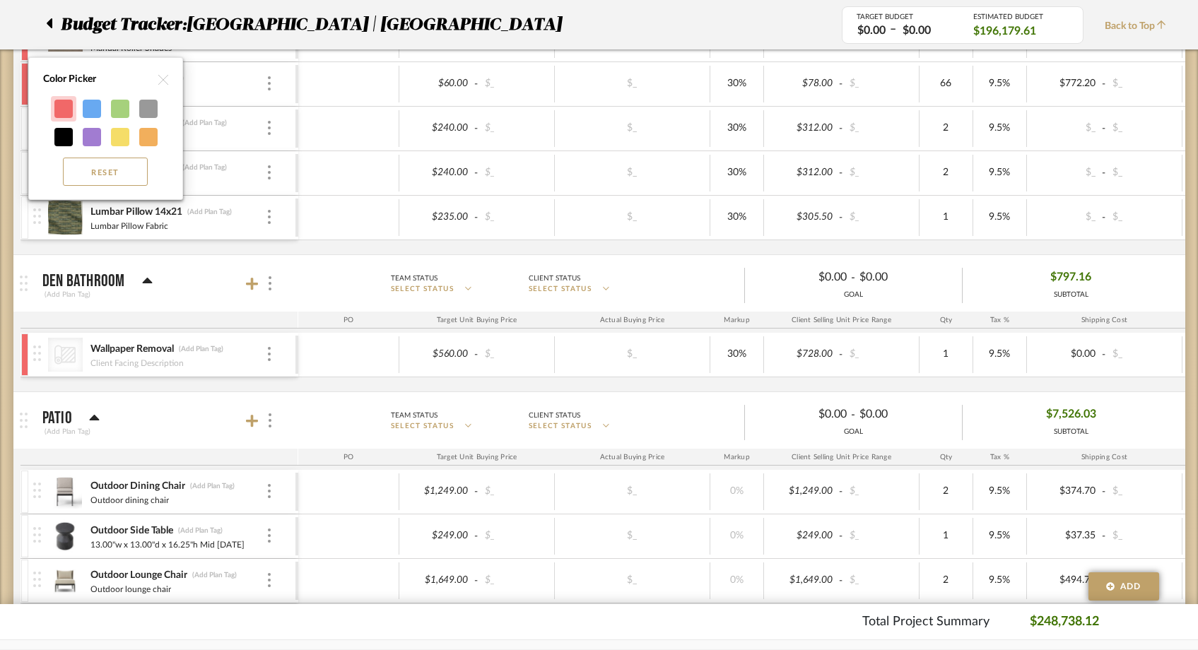
click at [59, 110] on div at bounding box center [63, 109] width 18 height 18
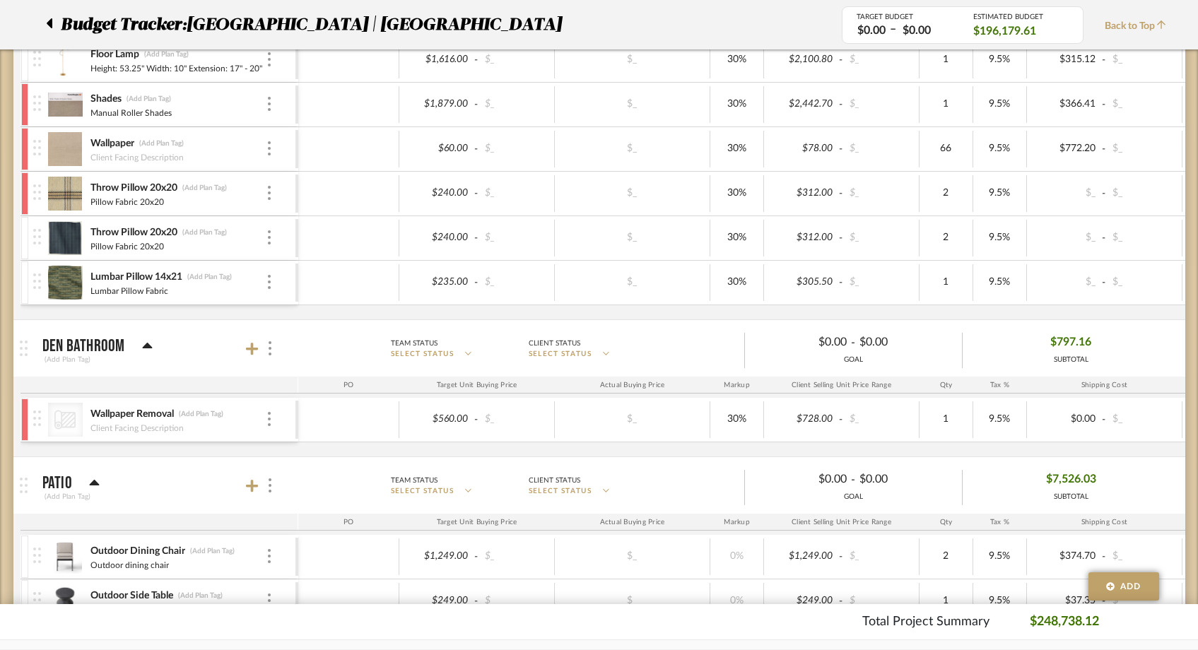
scroll to position [2559, 0]
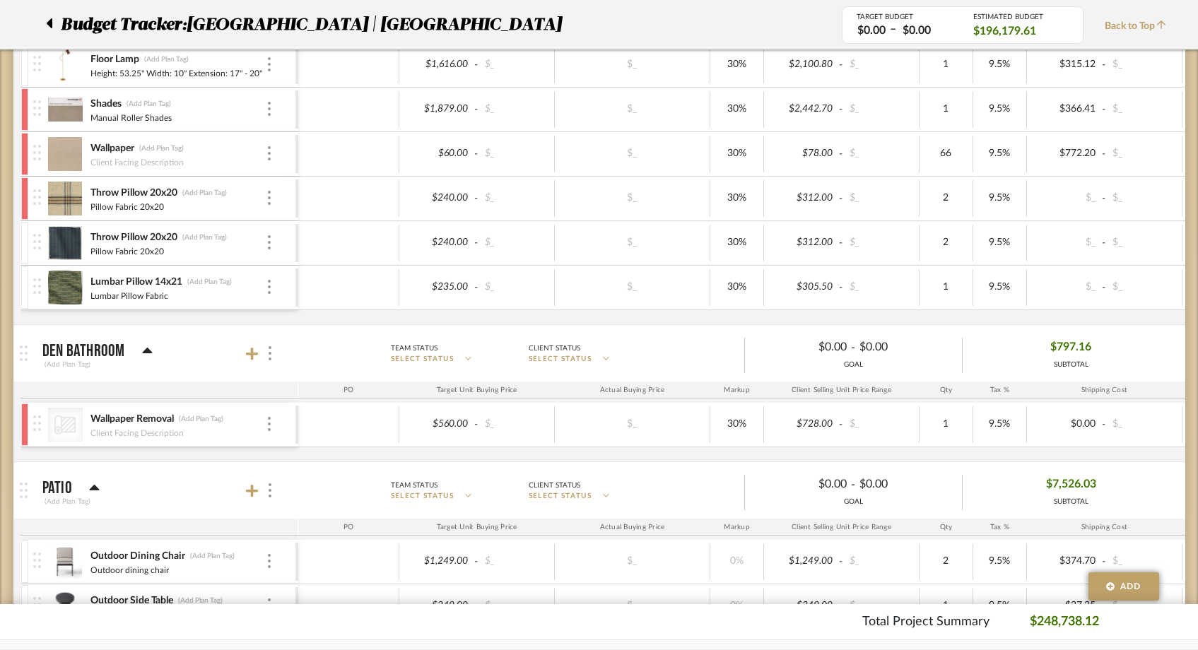
click at [25, 143] on div at bounding box center [24, 154] width 7 height 42
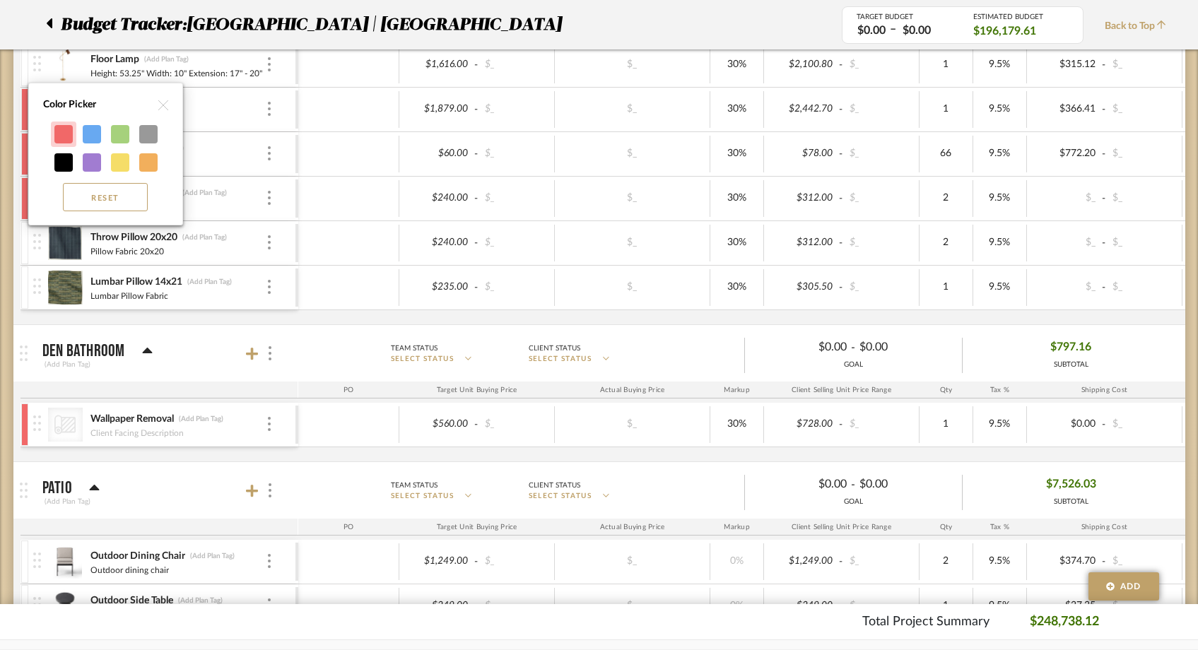
click at [63, 134] on div at bounding box center [63, 134] width 18 height 18
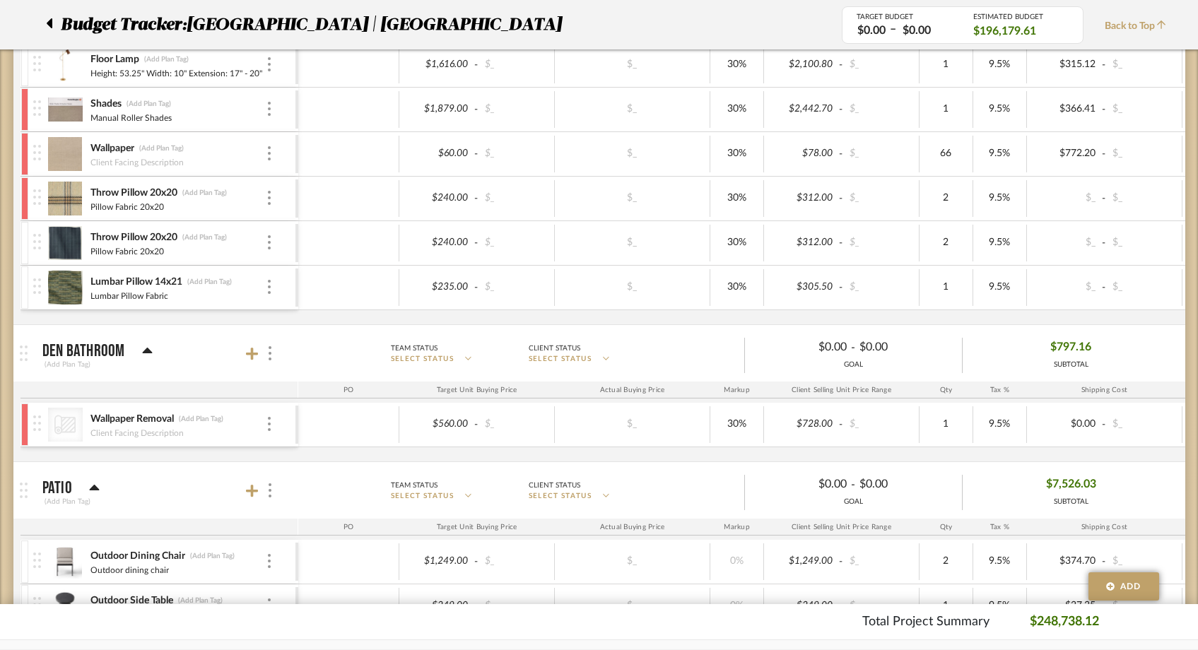
click at [25, 158] on div at bounding box center [24, 154] width 7 height 42
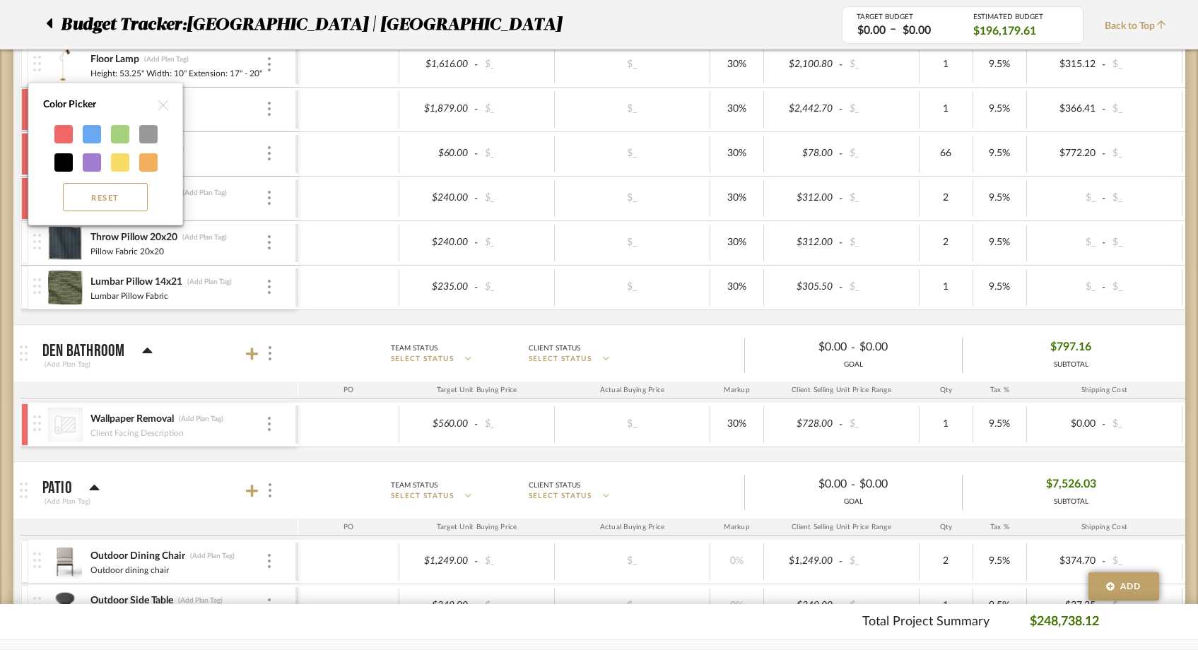
click at [157, 107] on div "Color Picker" at bounding box center [105, 105] width 139 height 30
click at [161, 102] on img at bounding box center [163, 105] width 10 height 10
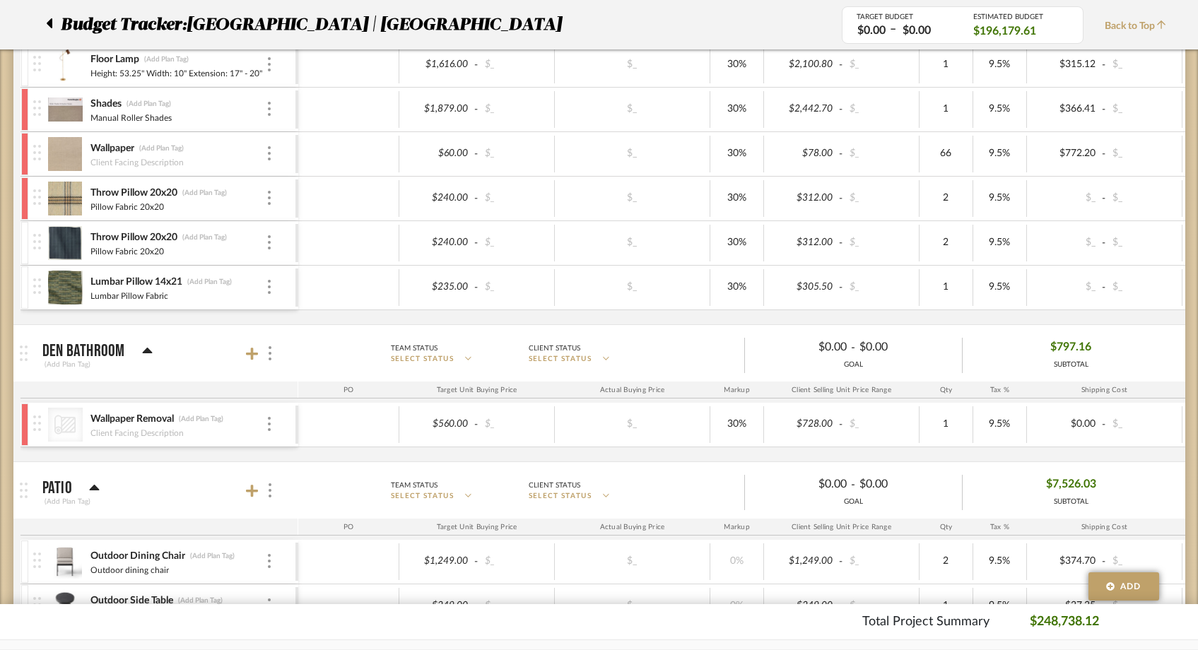
click at [264, 155] on div "Client Facing Description" at bounding box center [178, 160] width 176 height 11
click at [268, 155] on img at bounding box center [269, 153] width 3 height 14
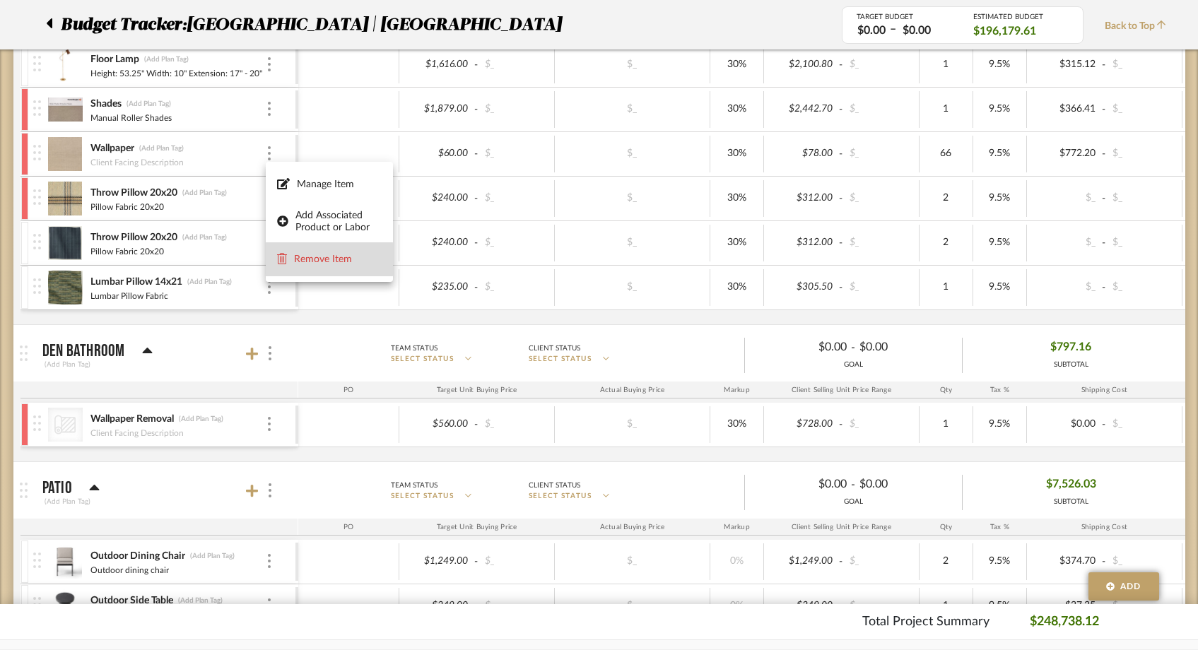
click at [303, 259] on span "Remove Item" at bounding box center [338, 260] width 88 height 12
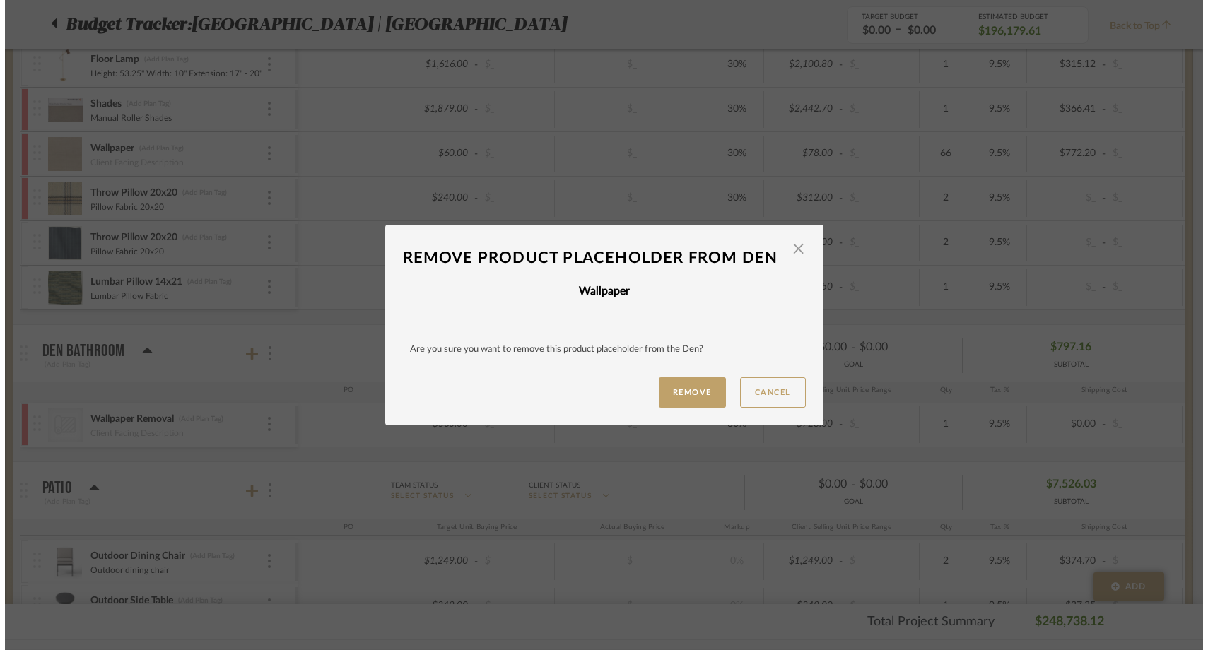
scroll to position [0, 0]
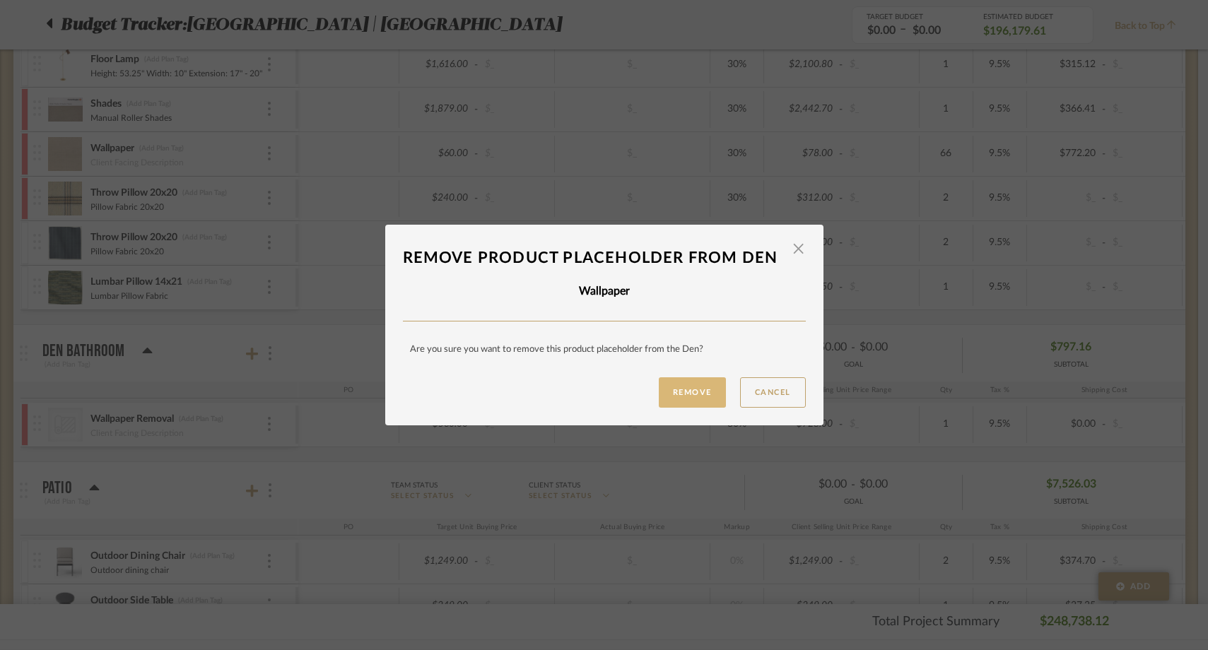
click at [677, 393] on button "Remove" at bounding box center [692, 392] width 67 height 30
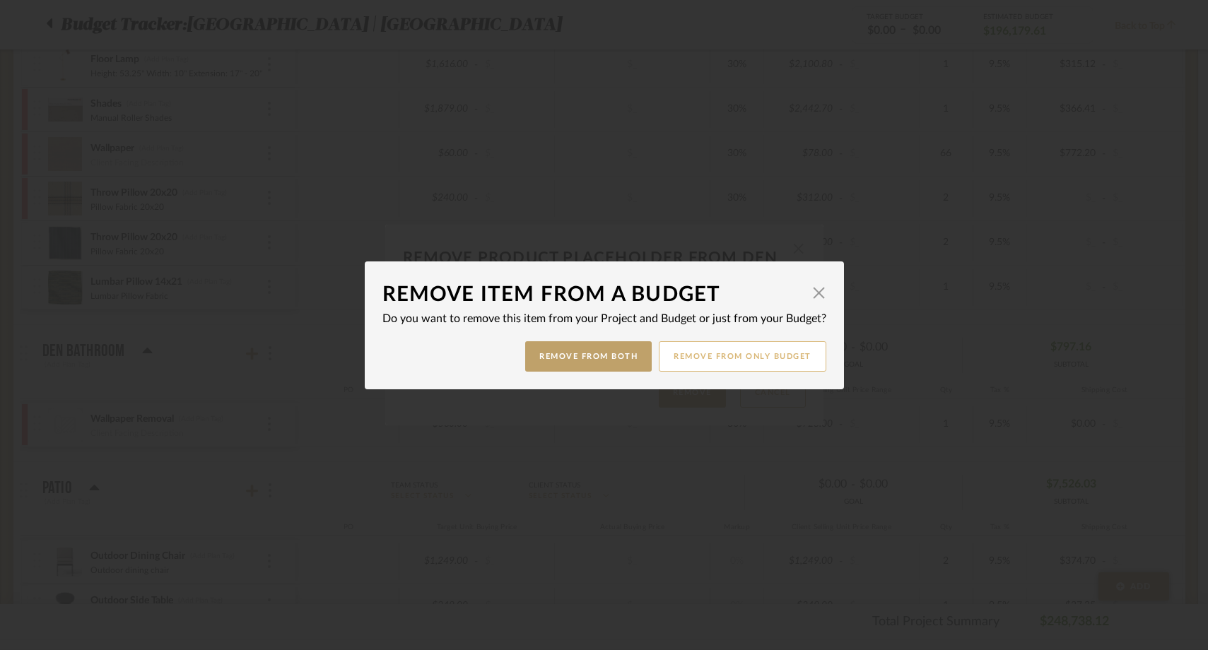
click at [683, 352] on button "Remove from only Budget" at bounding box center [743, 356] width 168 height 30
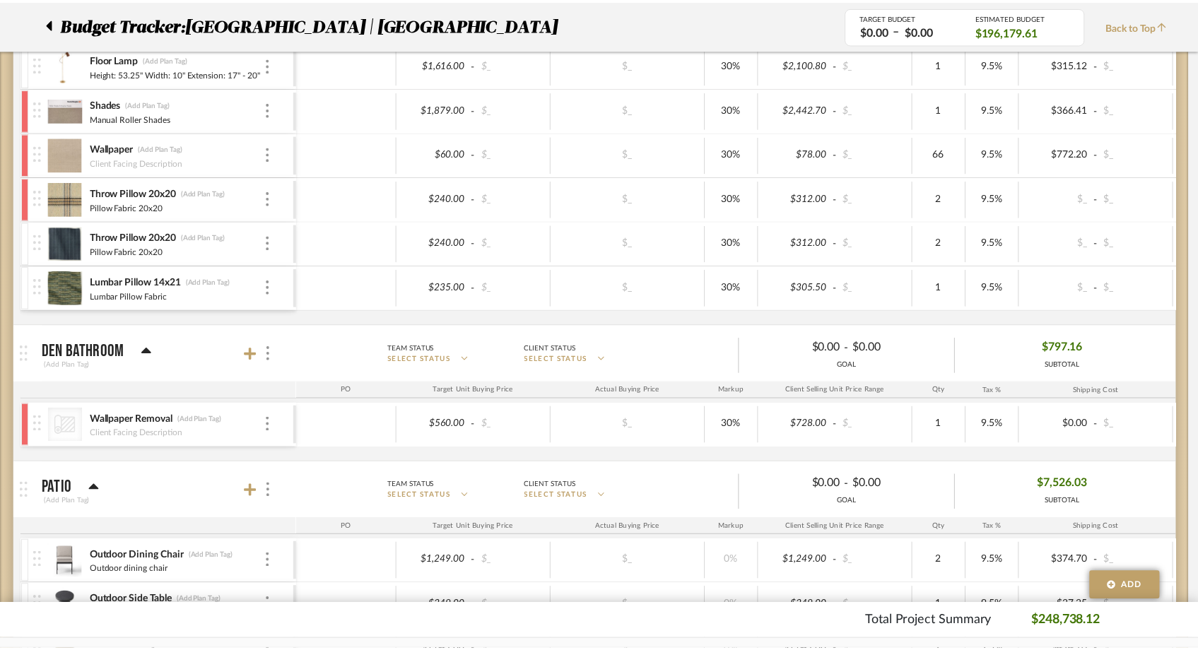
scroll to position [2559, 0]
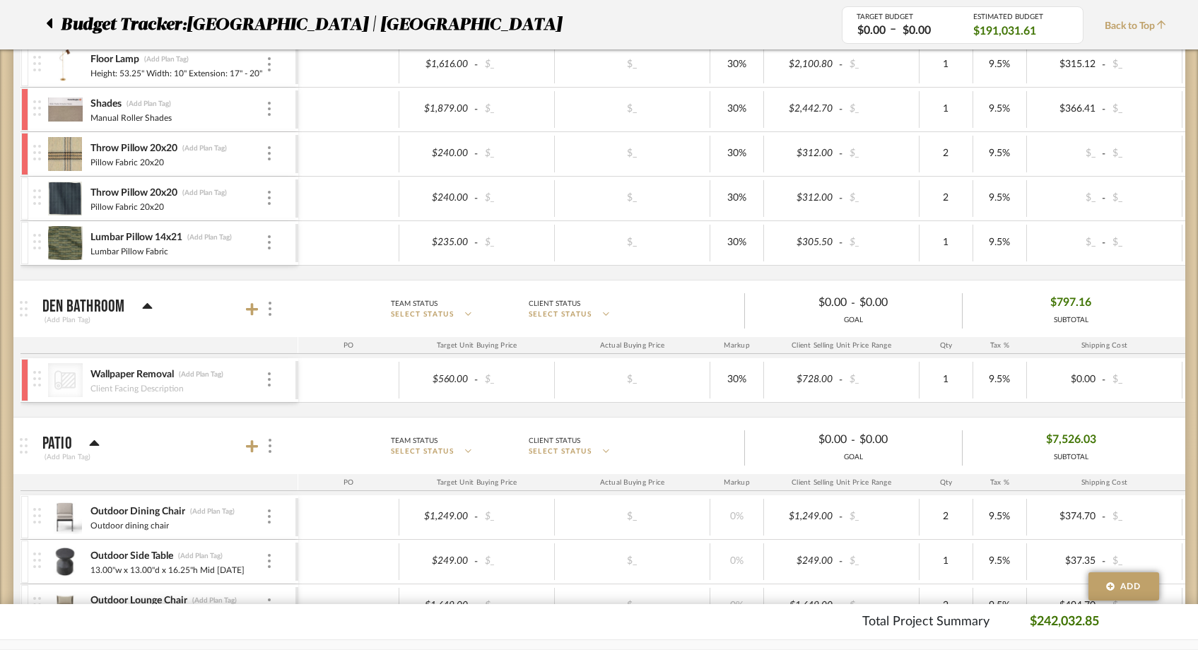
click at [23, 203] on div at bounding box center [24, 198] width 7 height 42
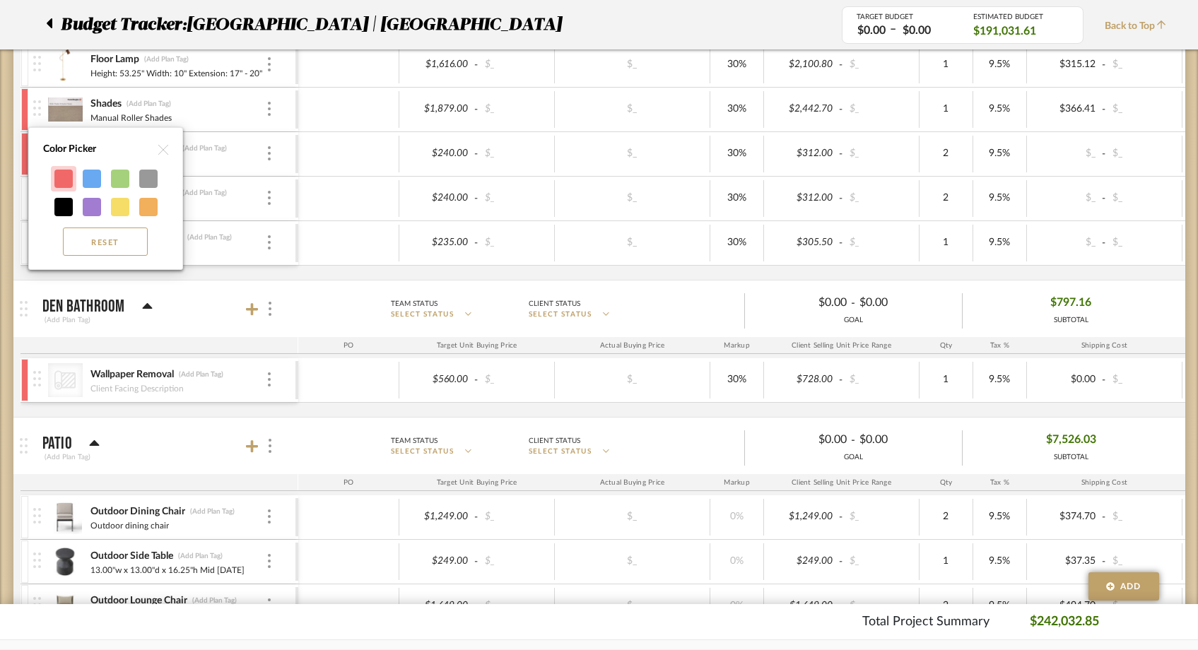
click at [64, 184] on div at bounding box center [63, 179] width 18 height 18
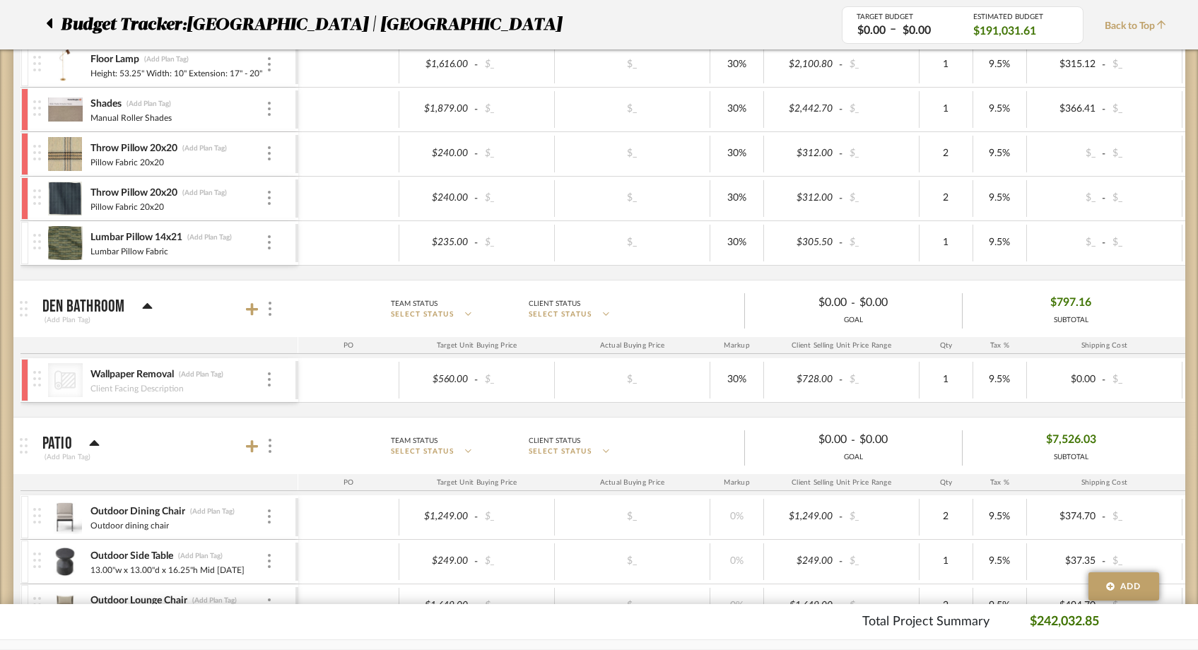
click at [22, 233] on div at bounding box center [24, 243] width 7 height 42
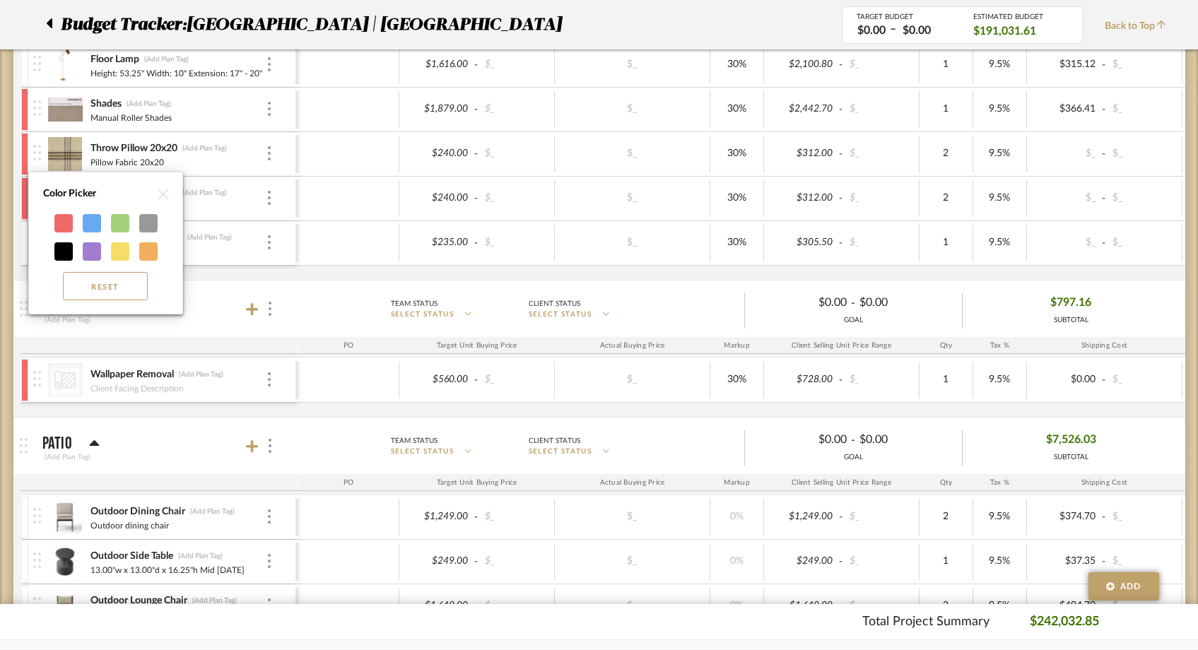
click at [61, 225] on div at bounding box center [63, 223] width 18 height 18
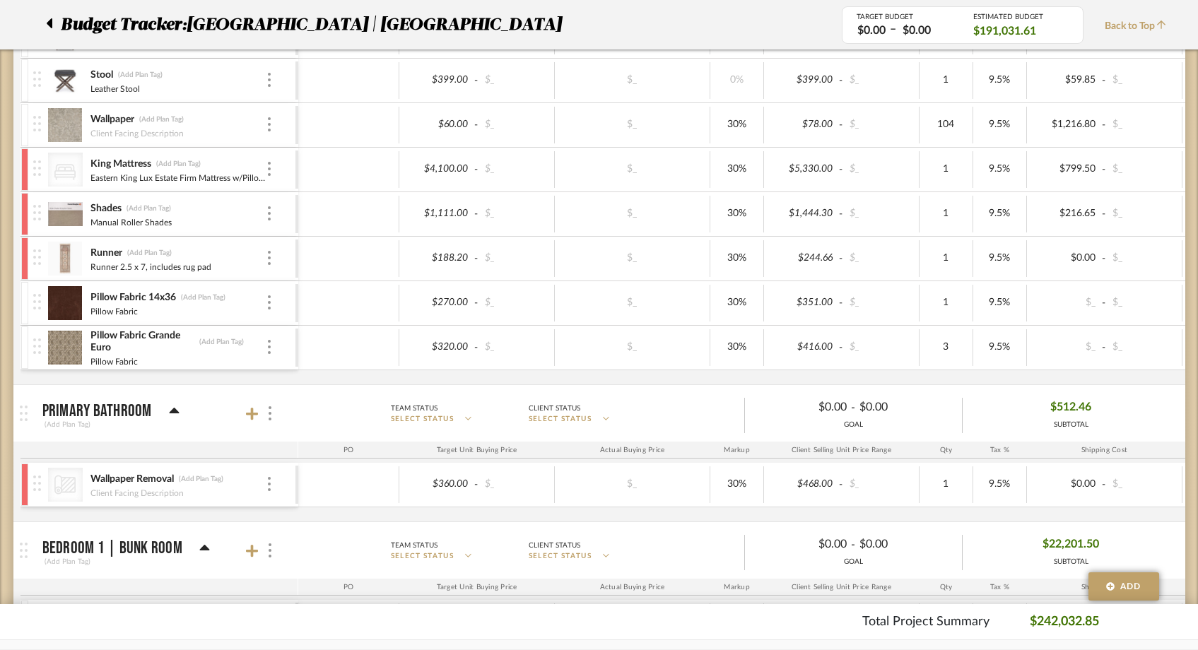
scroll to position [3588, 0]
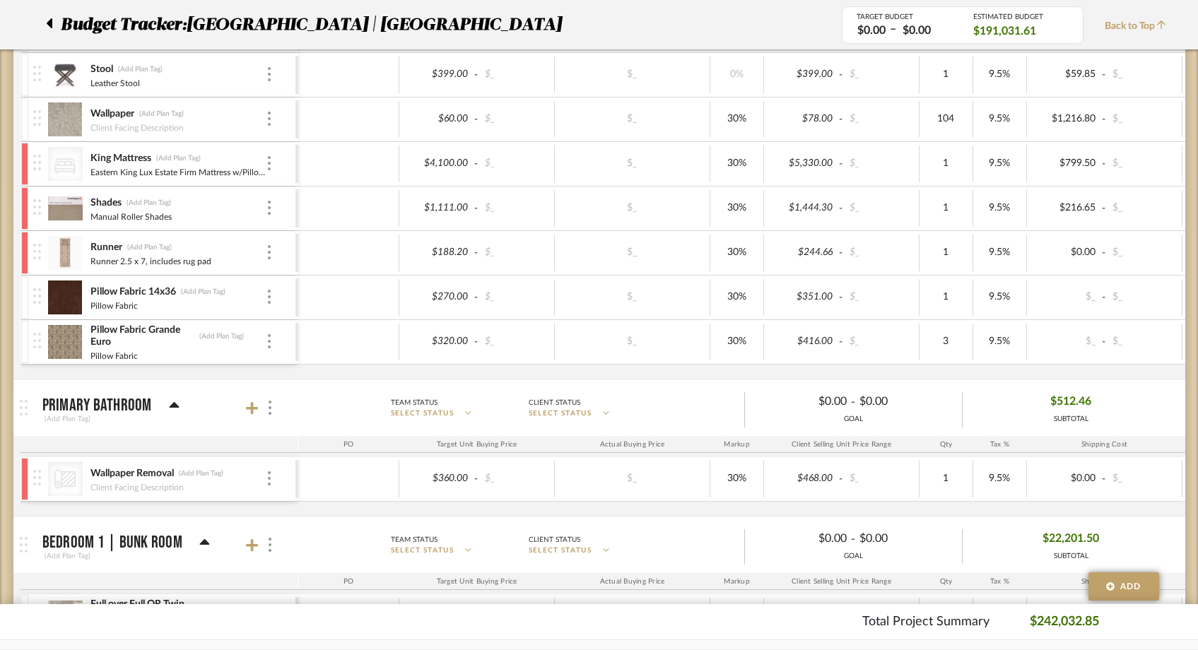
click at [24, 280] on div at bounding box center [24, 297] width 7 height 42
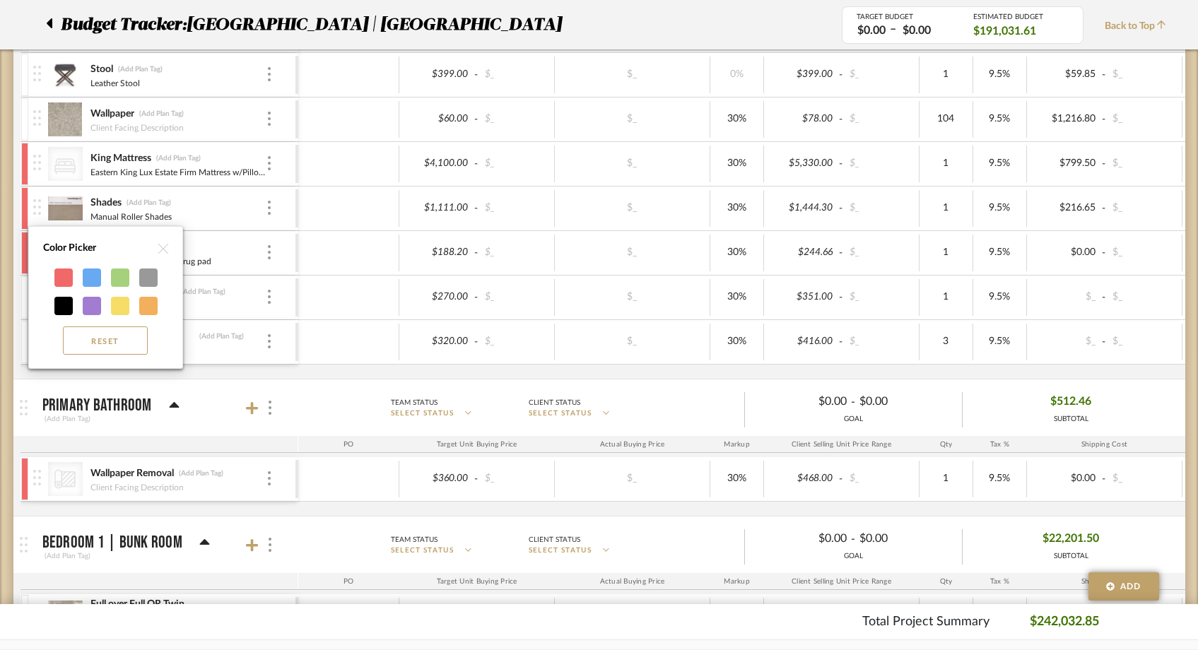
click at [66, 371] on div at bounding box center [599, 325] width 1198 height 650
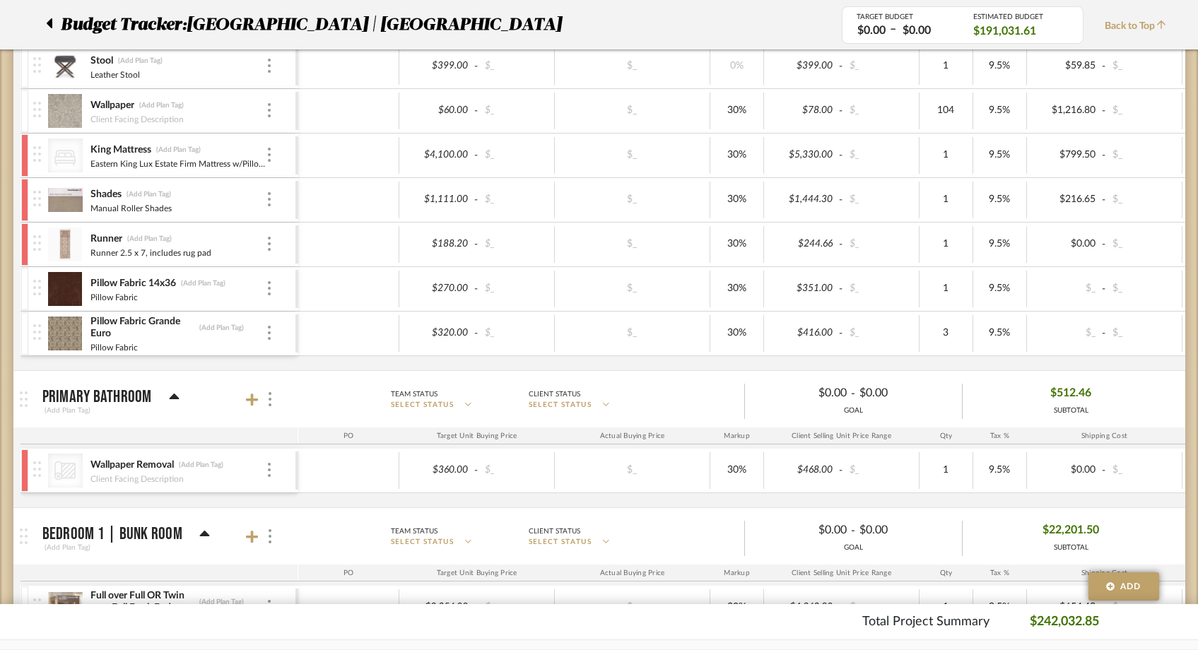
scroll to position [3605, 0]
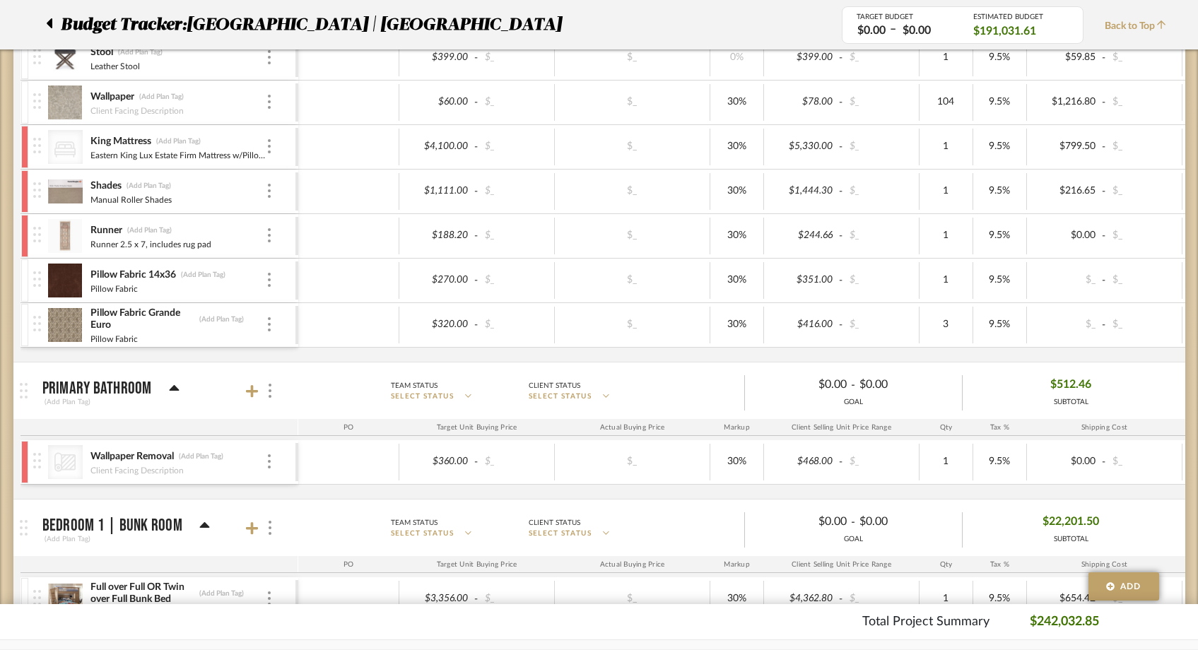
click at [26, 272] on div at bounding box center [24, 280] width 7 height 42
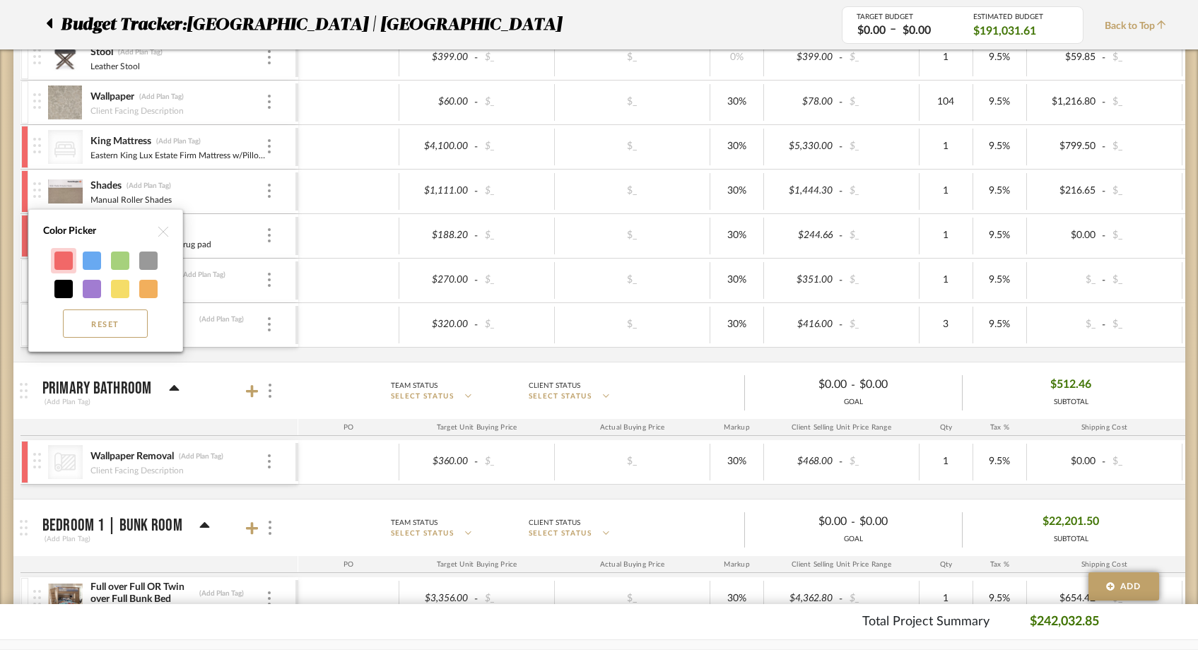
click at [59, 268] on div at bounding box center [63, 261] width 18 height 18
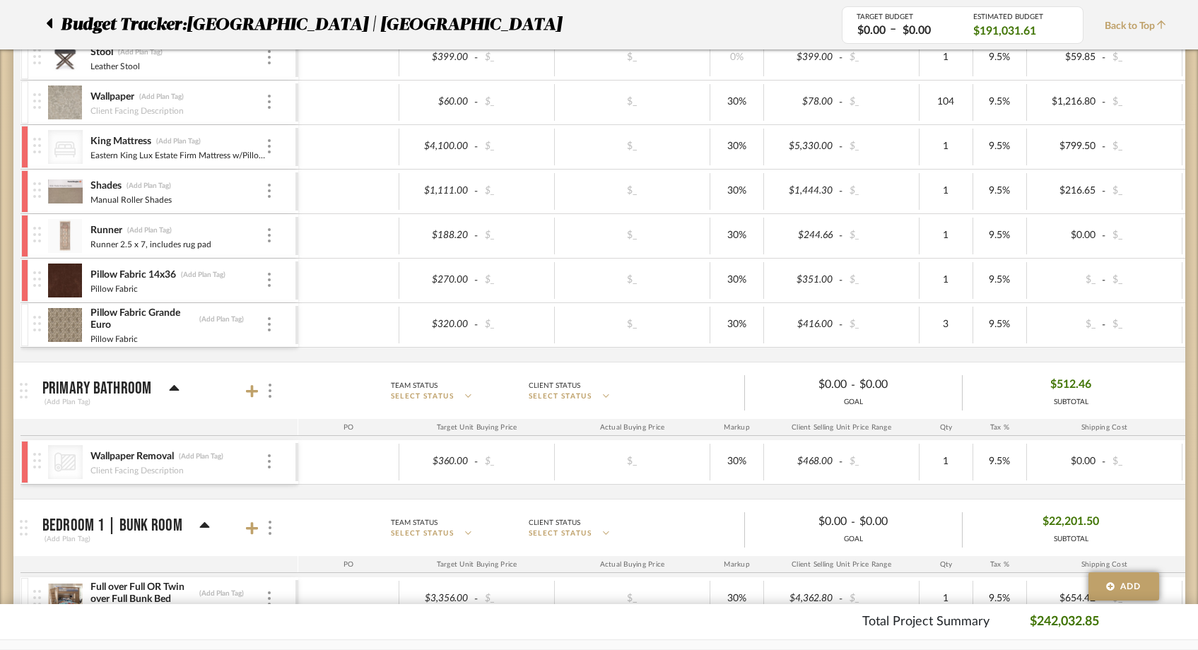
click at [25, 314] on div at bounding box center [24, 325] width 7 height 42
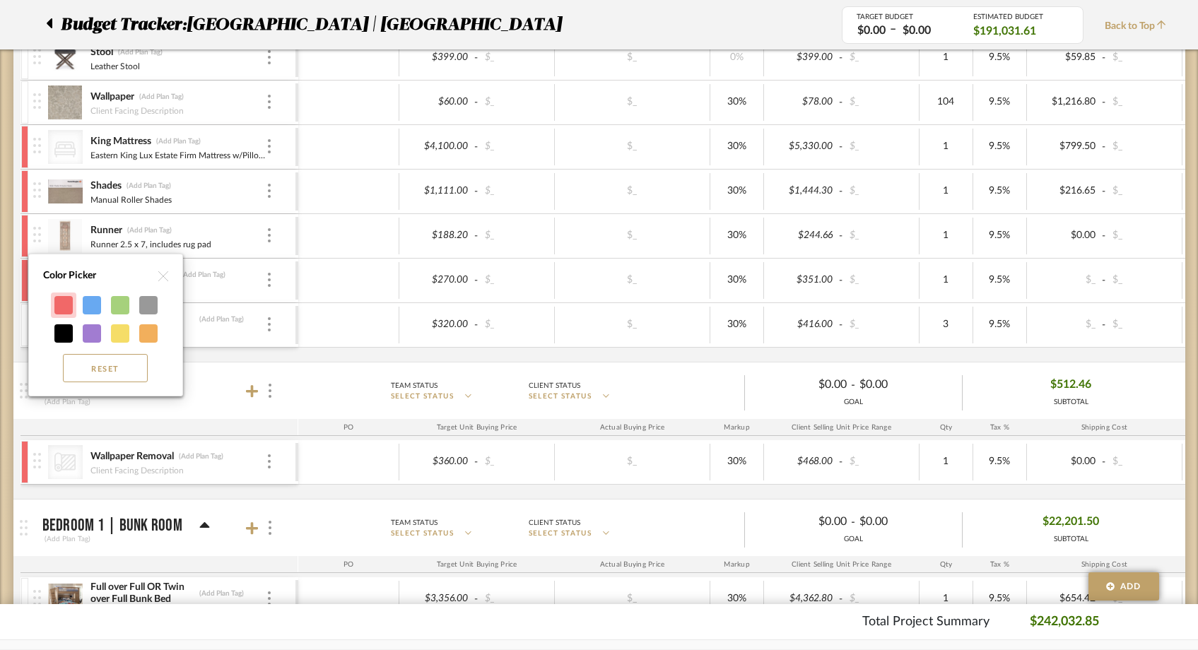
click at [62, 303] on div at bounding box center [63, 305] width 18 height 18
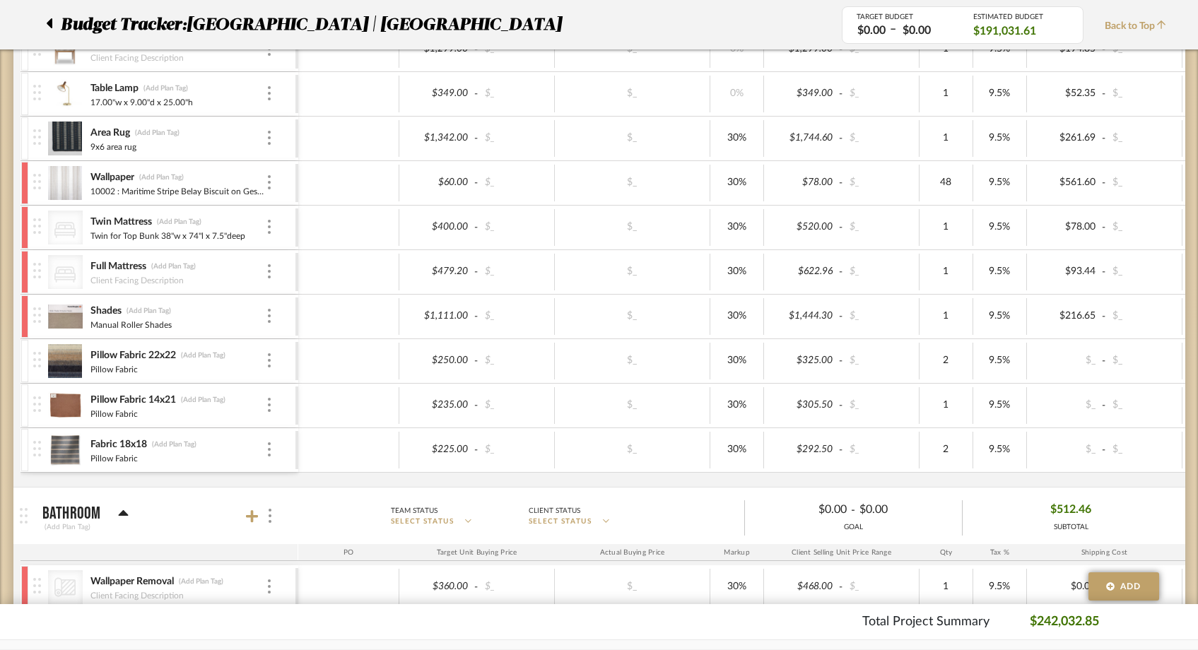
scroll to position [4245, 0]
click at [23, 356] on div at bounding box center [24, 360] width 7 height 42
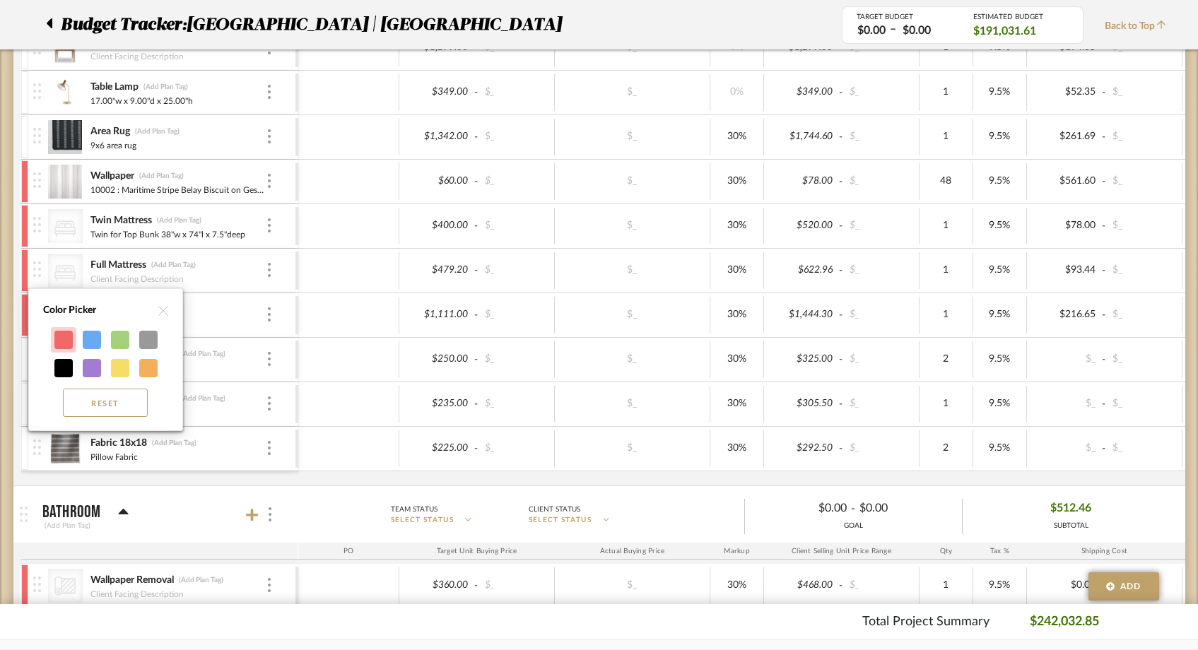
click at [61, 341] on div at bounding box center [63, 340] width 18 height 18
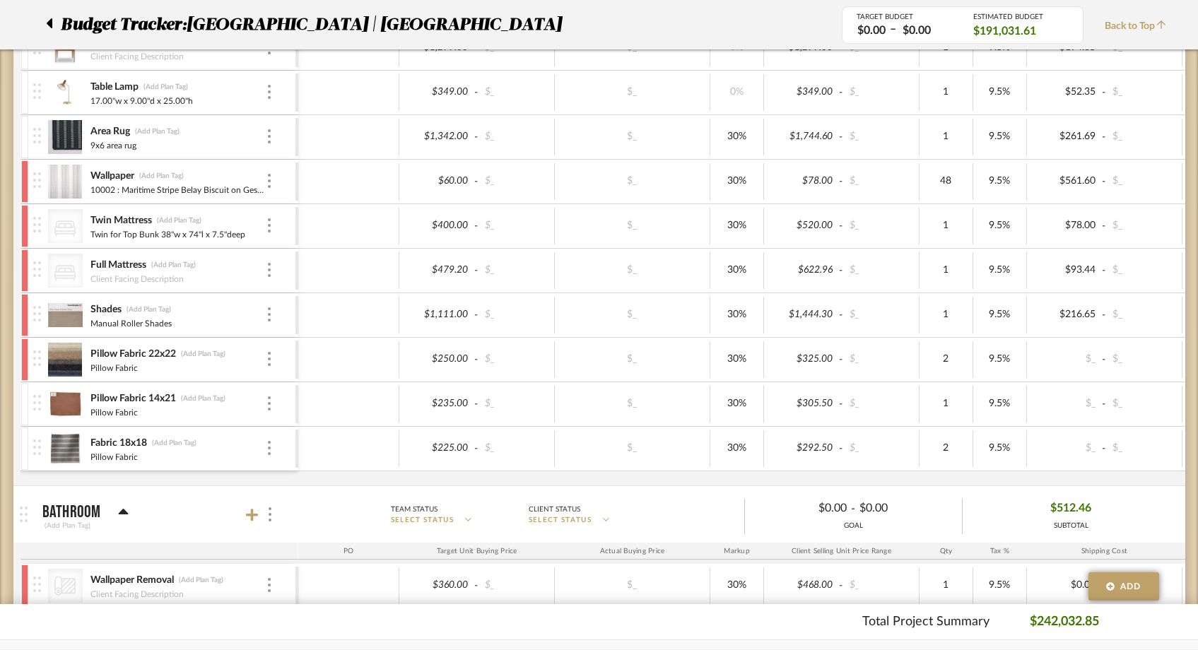
click at [25, 402] on div at bounding box center [24, 404] width 7 height 42
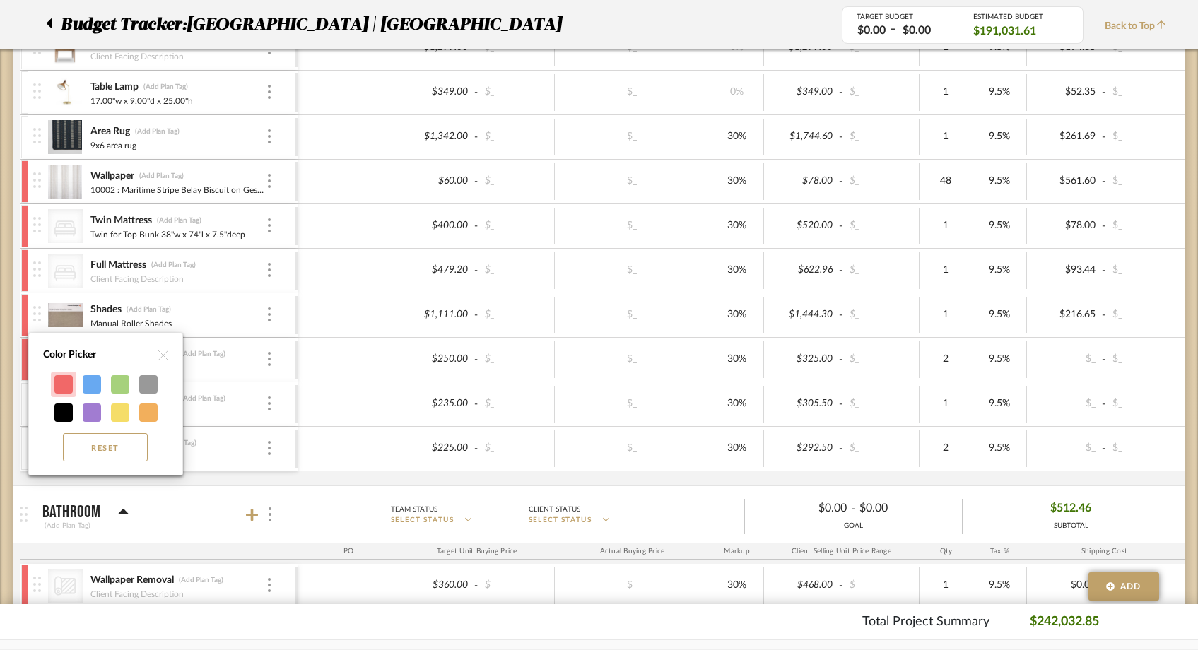
click at [60, 386] on div at bounding box center [63, 384] width 18 height 18
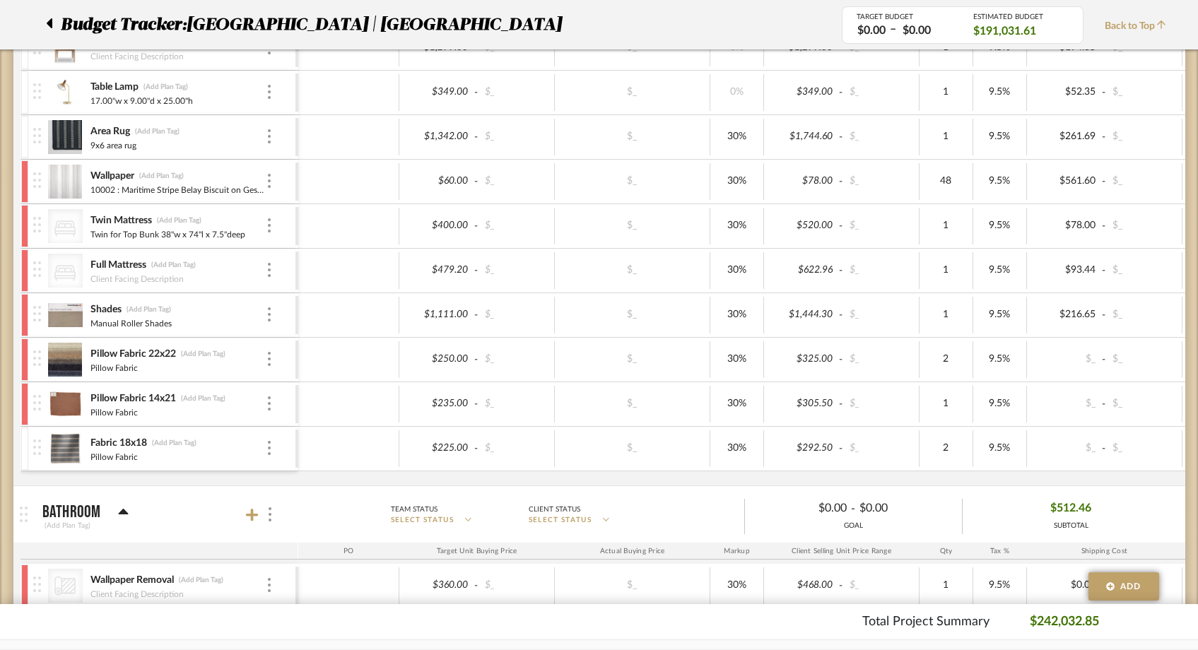
click at [23, 453] on div at bounding box center [24, 449] width 7 height 42
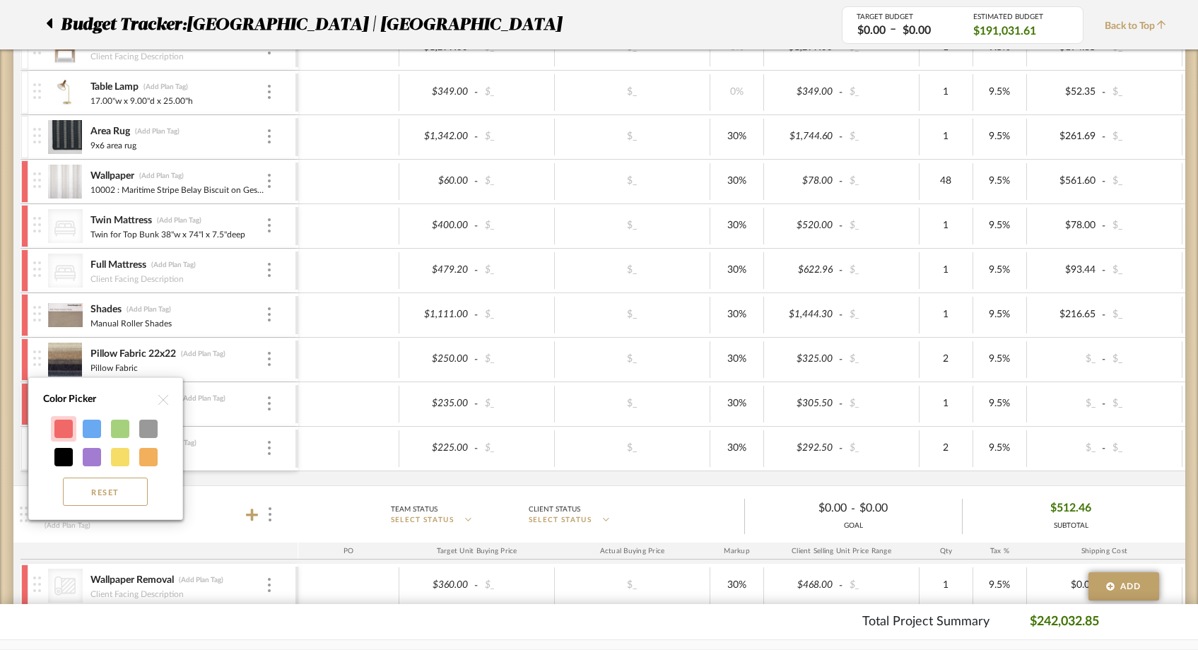
click at [67, 430] on div at bounding box center [63, 429] width 18 height 18
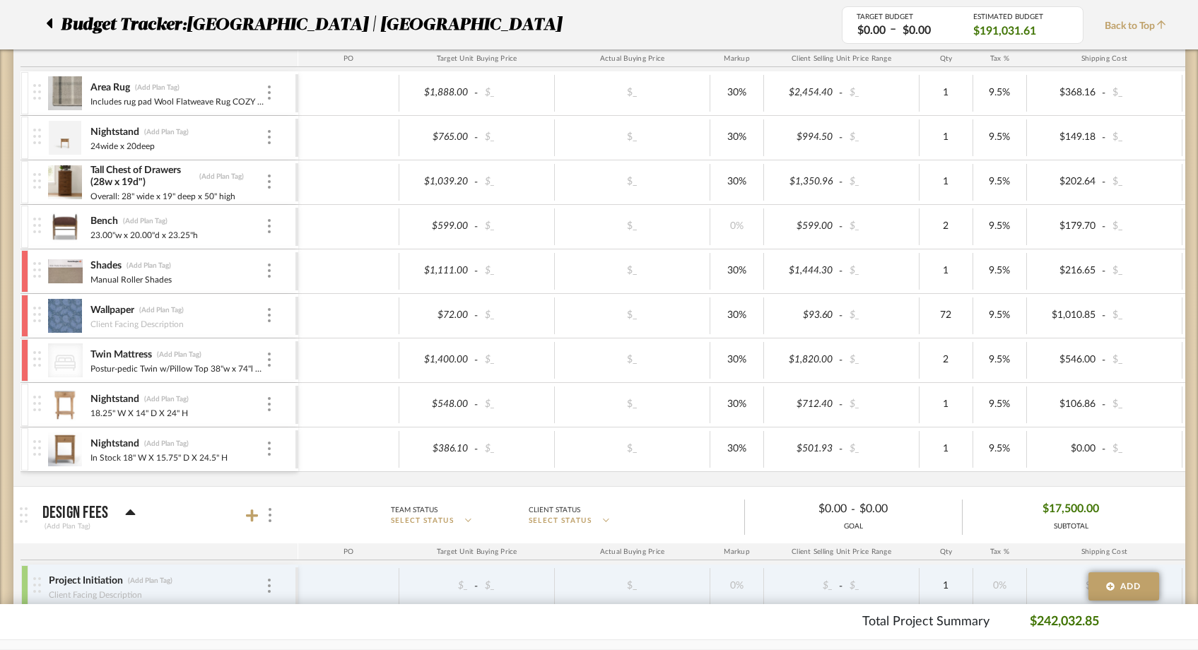
scroll to position [4873, 0]
click at [25, 314] on div at bounding box center [24, 317] width 7 height 42
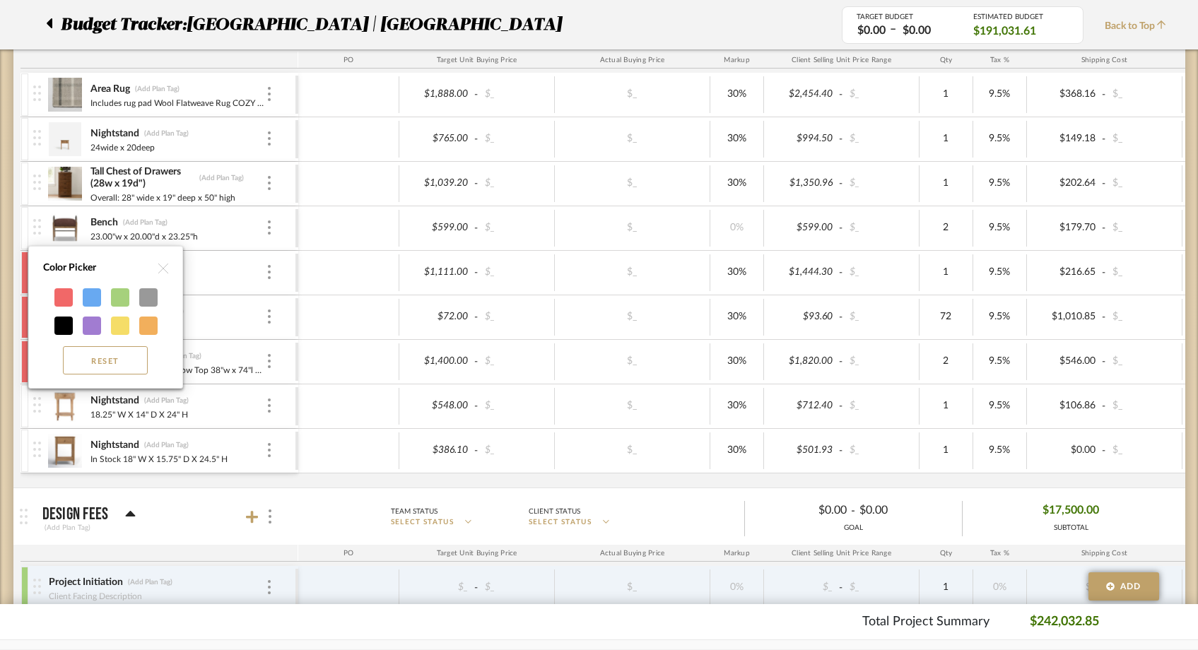
click at [165, 266] on img at bounding box center [163, 269] width 10 height 10
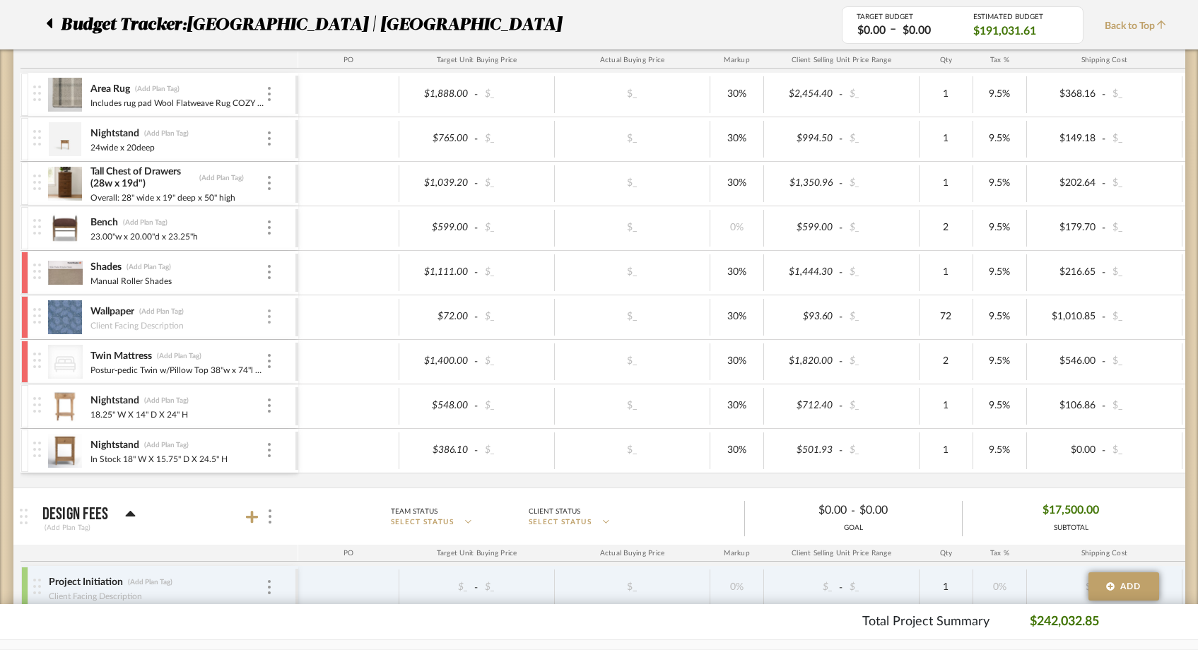
click at [269, 317] on img at bounding box center [269, 317] width 3 height 14
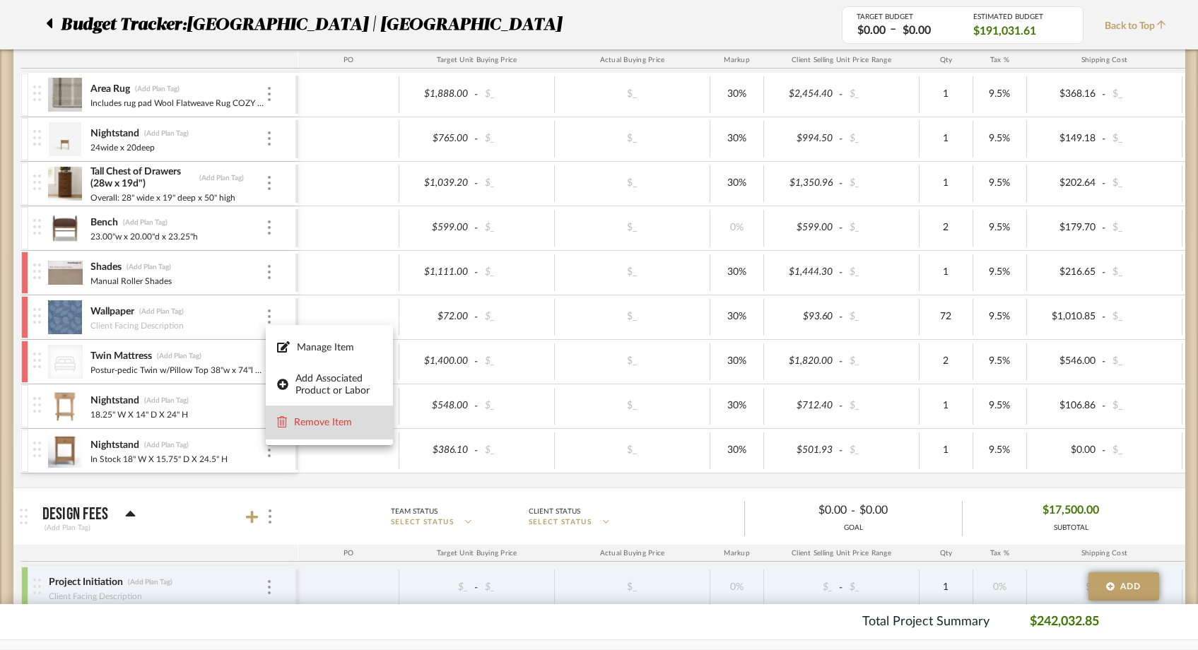
click at [321, 421] on span "Remove Item" at bounding box center [338, 423] width 88 height 12
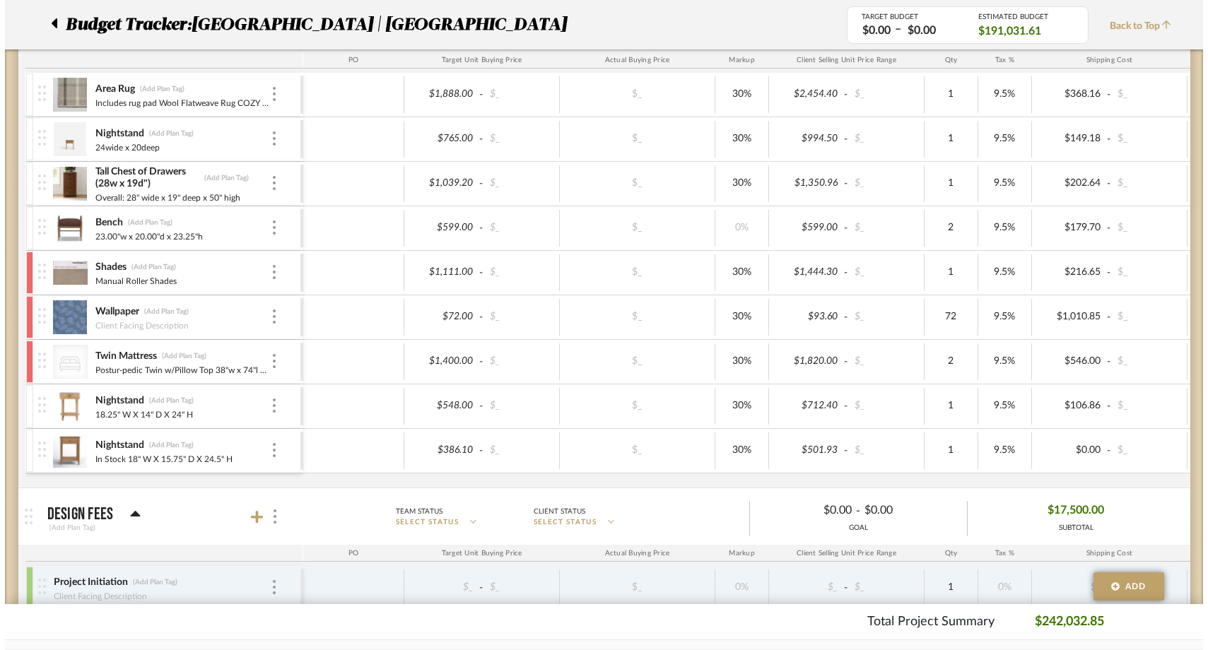
scroll to position [0, 0]
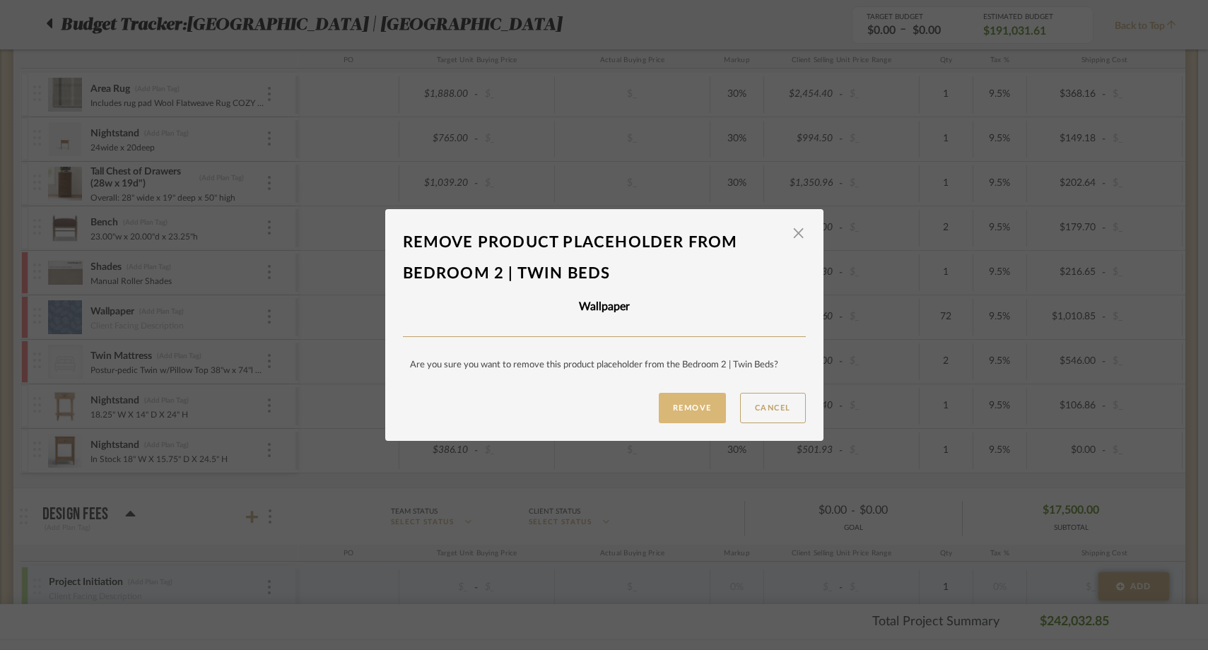
click at [690, 413] on button "Remove" at bounding box center [692, 408] width 67 height 30
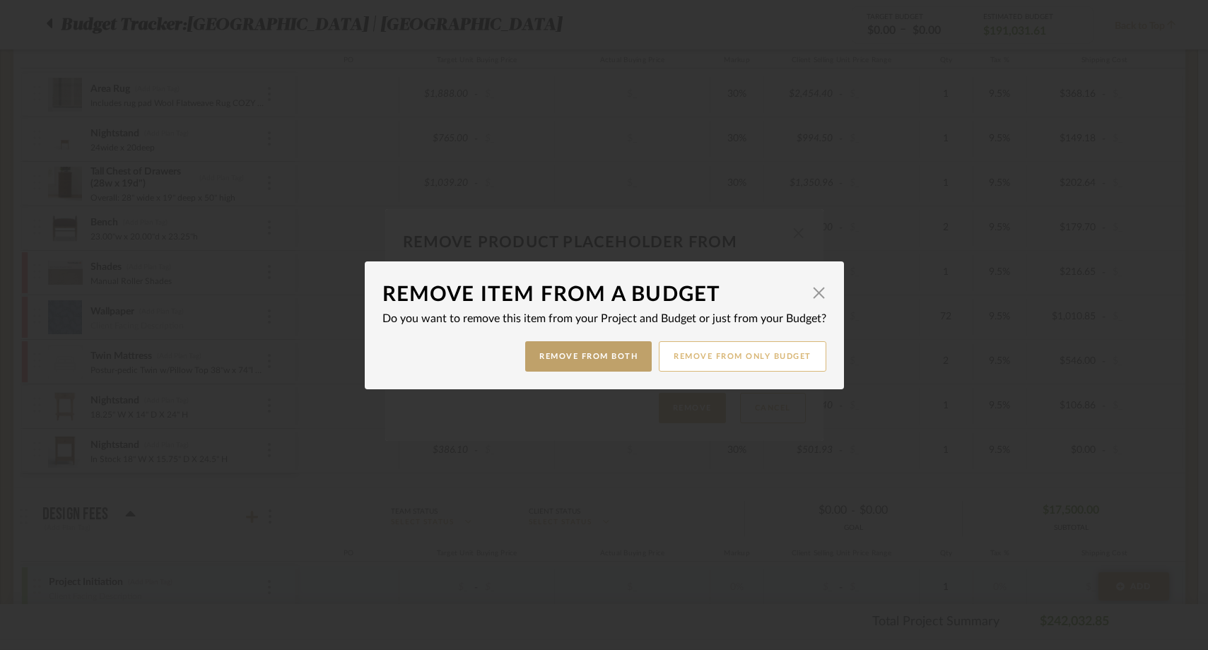
click at [720, 360] on button "Remove from only Budget" at bounding box center [743, 356] width 168 height 30
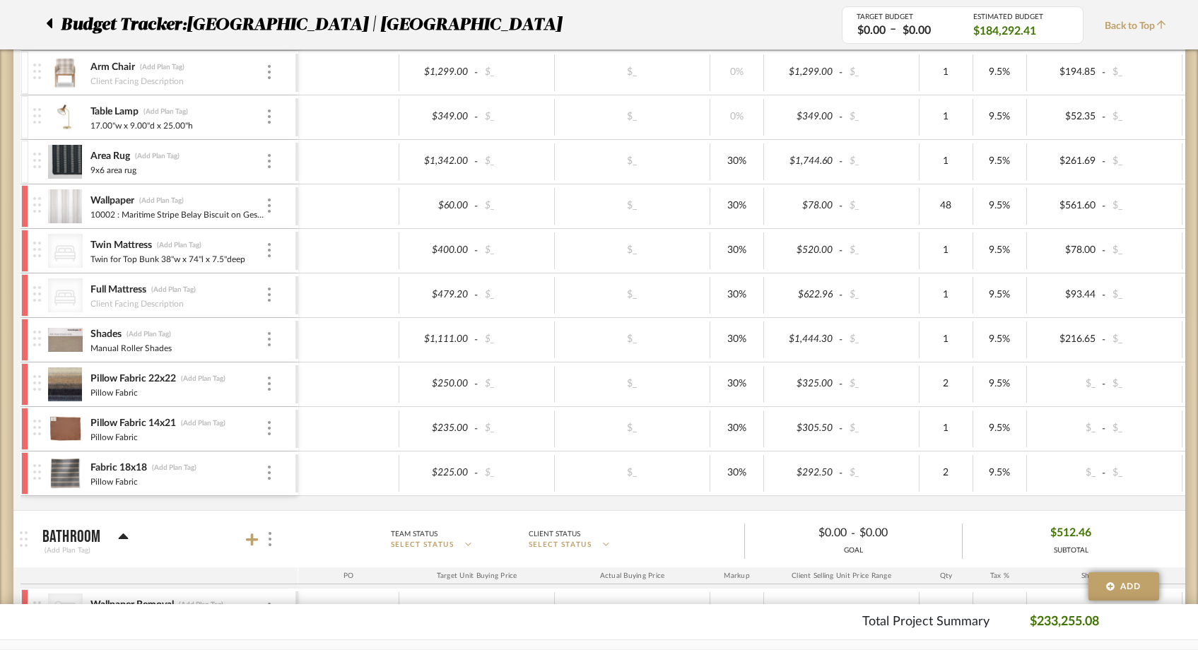
scroll to position [4222, 0]
click at [39, 196] on img at bounding box center [37, 203] width 8 height 16
click at [34, 206] on img at bounding box center [37, 203] width 8 height 16
click at [75, 194] on img at bounding box center [65, 204] width 35 height 34
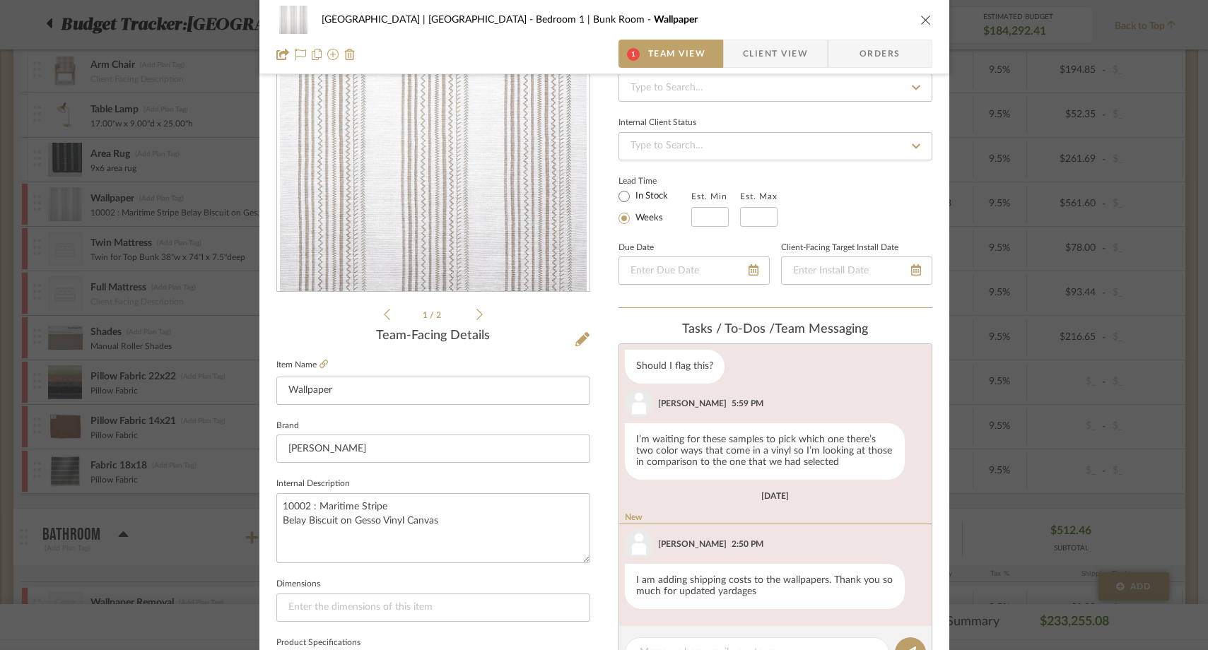
scroll to position [0, 0]
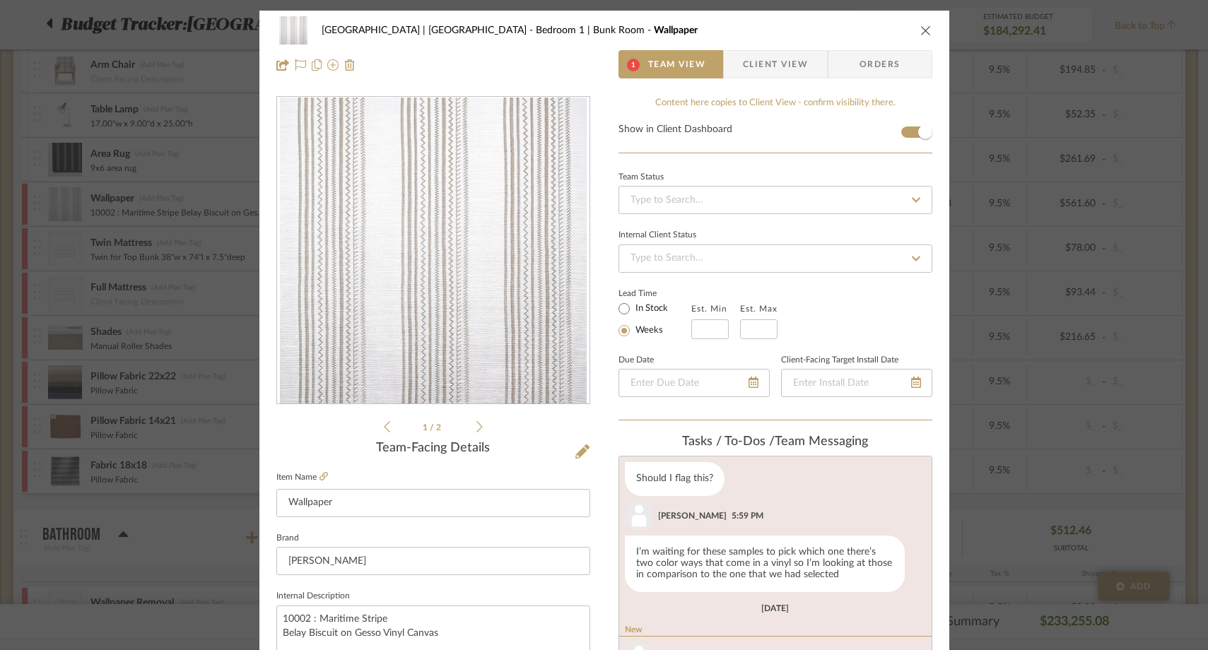
click at [920, 31] on icon "close" at bounding box center [925, 30] width 11 height 11
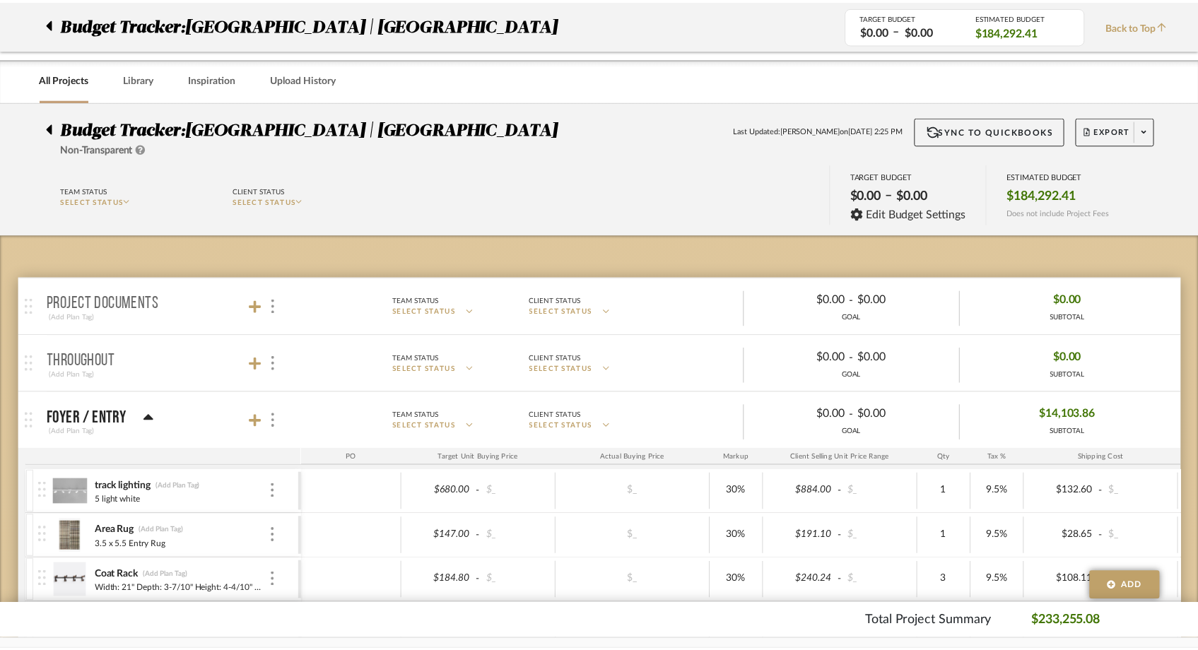
scroll to position [4222, 0]
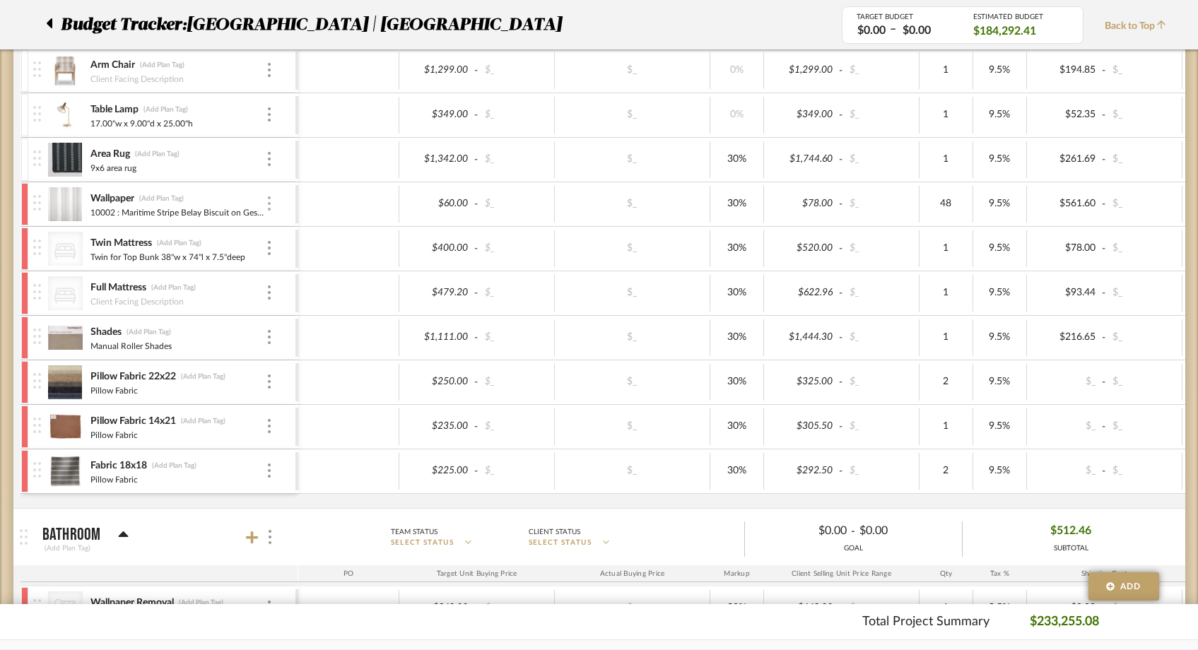
click at [270, 201] on div at bounding box center [269, 204] width 7 height 16
click at [318, 306] on span "Remove Item" at bounding box center [338, 310] width 88 height 12
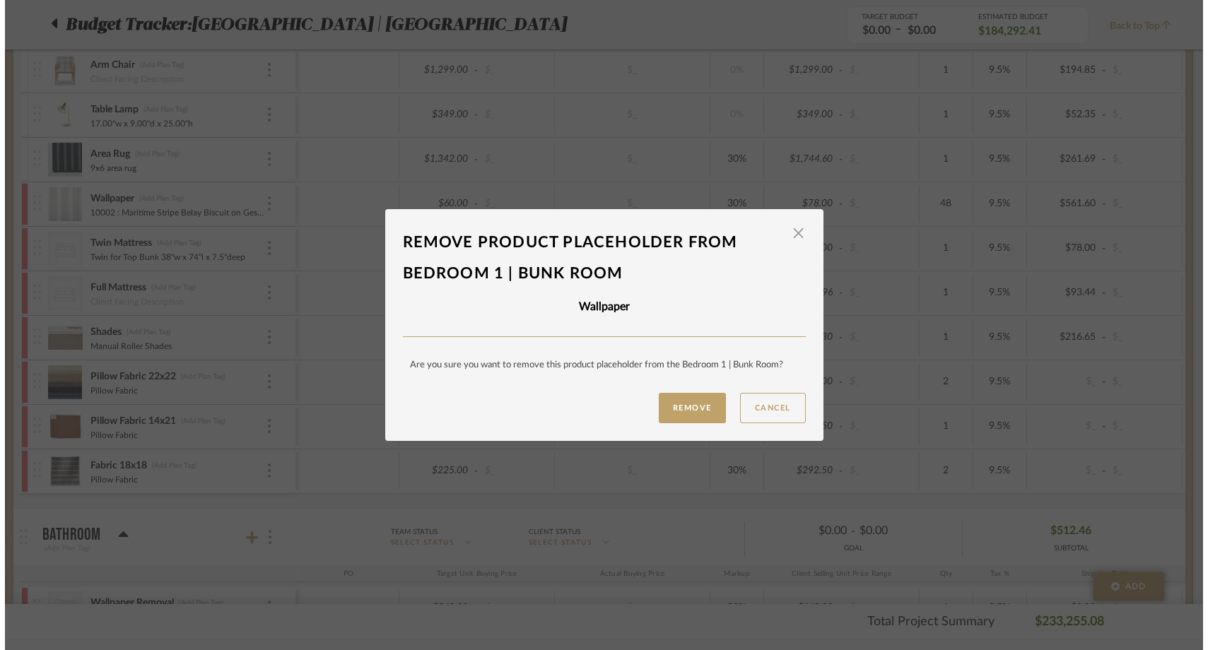
scroll to position [0, 0]
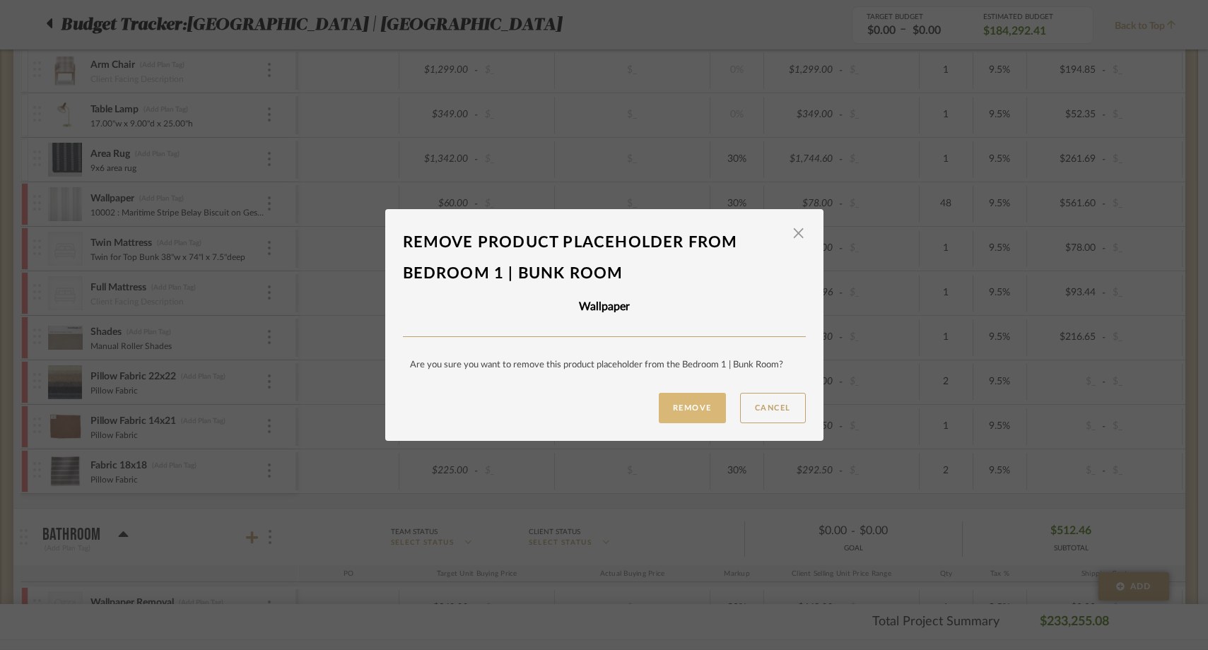
click at [684, 404] on button "Remove" at bounding box center [692, 408] width 67 height 30
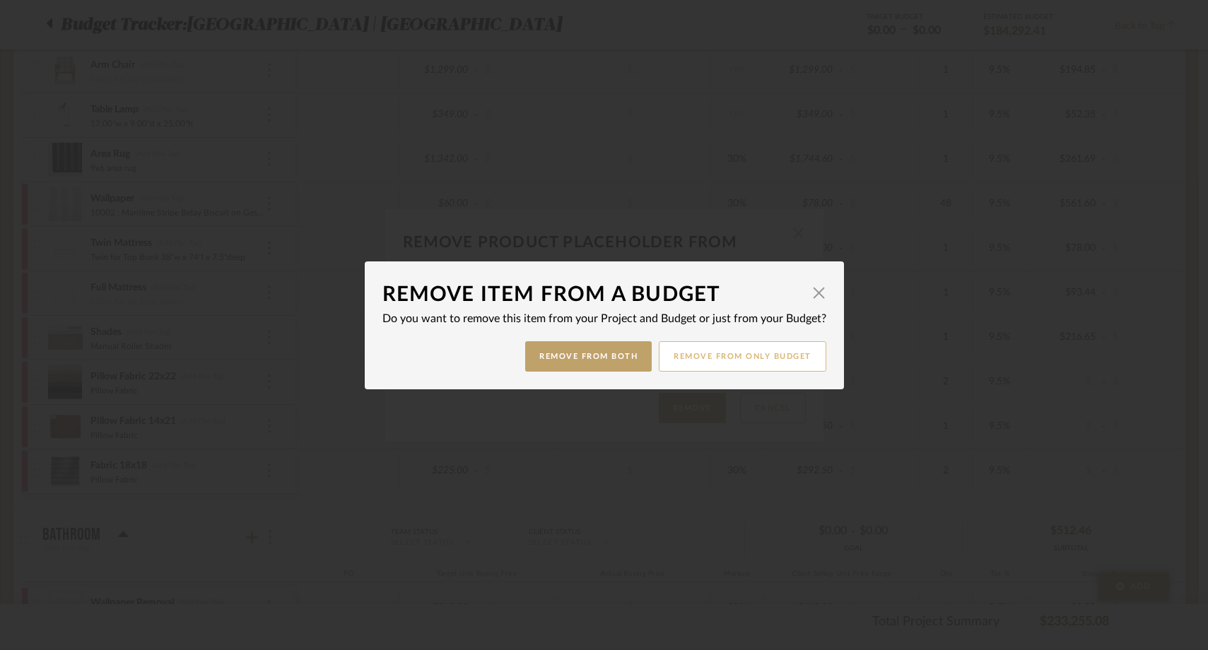
click at [698, 362] on button "Remove from only Budget" at bounding box center [743, 356] width 168 height 30
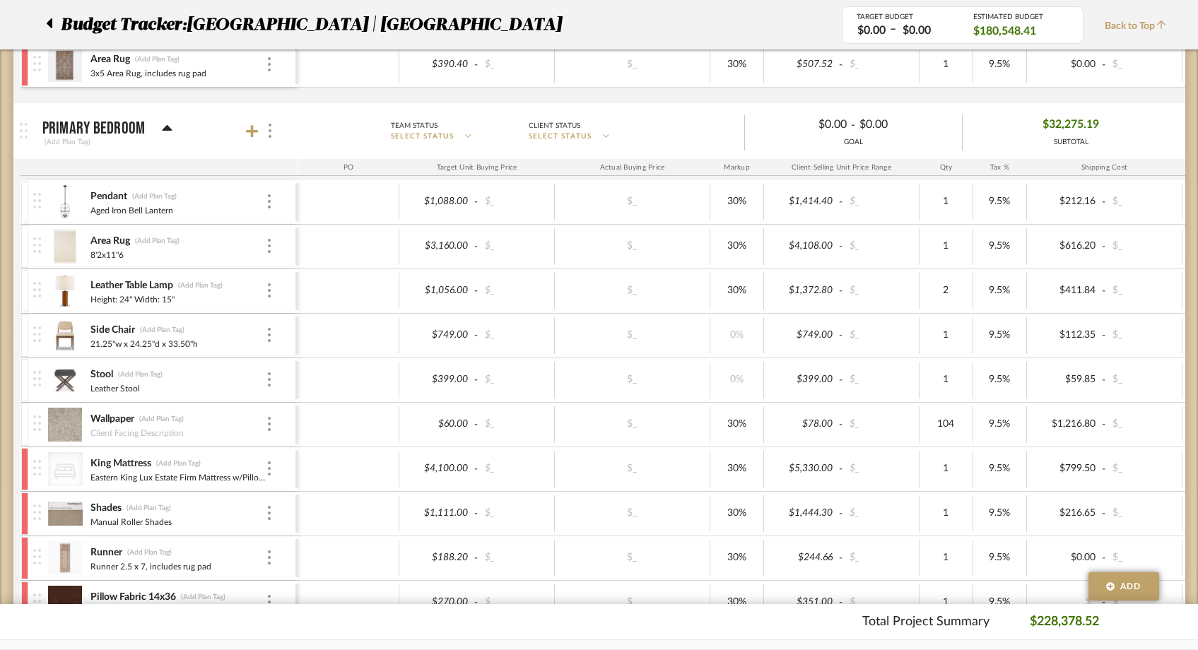
scroll to position [3290, 0]
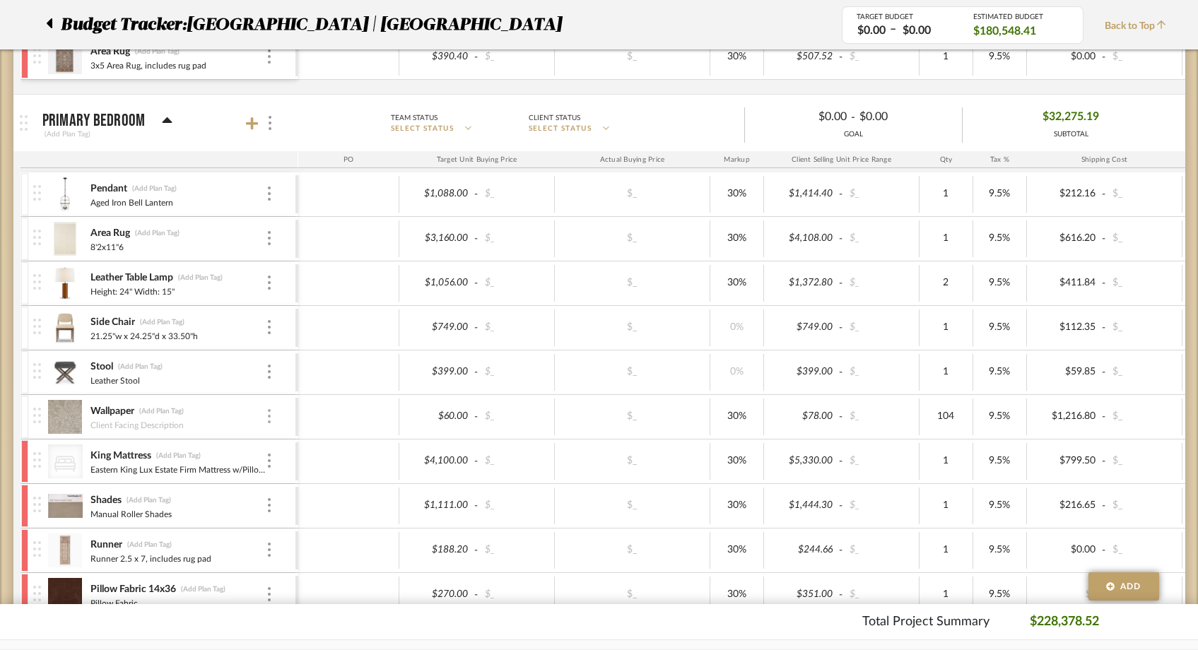
click at [271, 421] on div at bounding box center [269, 417] width 7 height 16
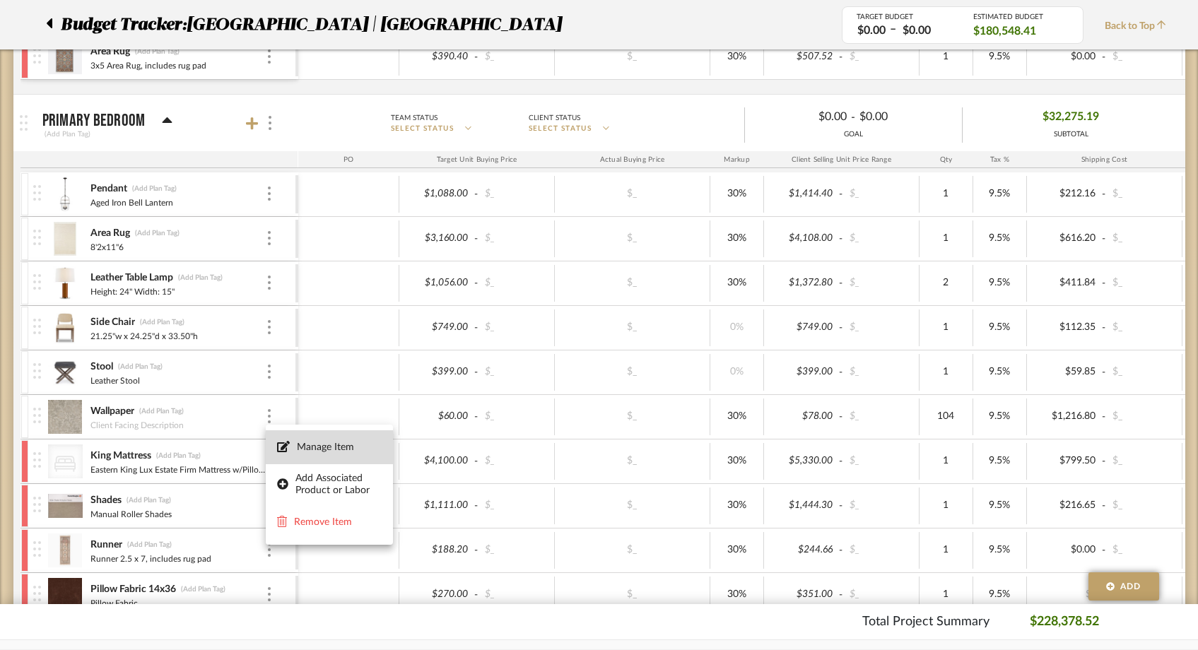
click at [334, 452] on span "Manage Item" at bounding box center [339, 448] width 85 height 12
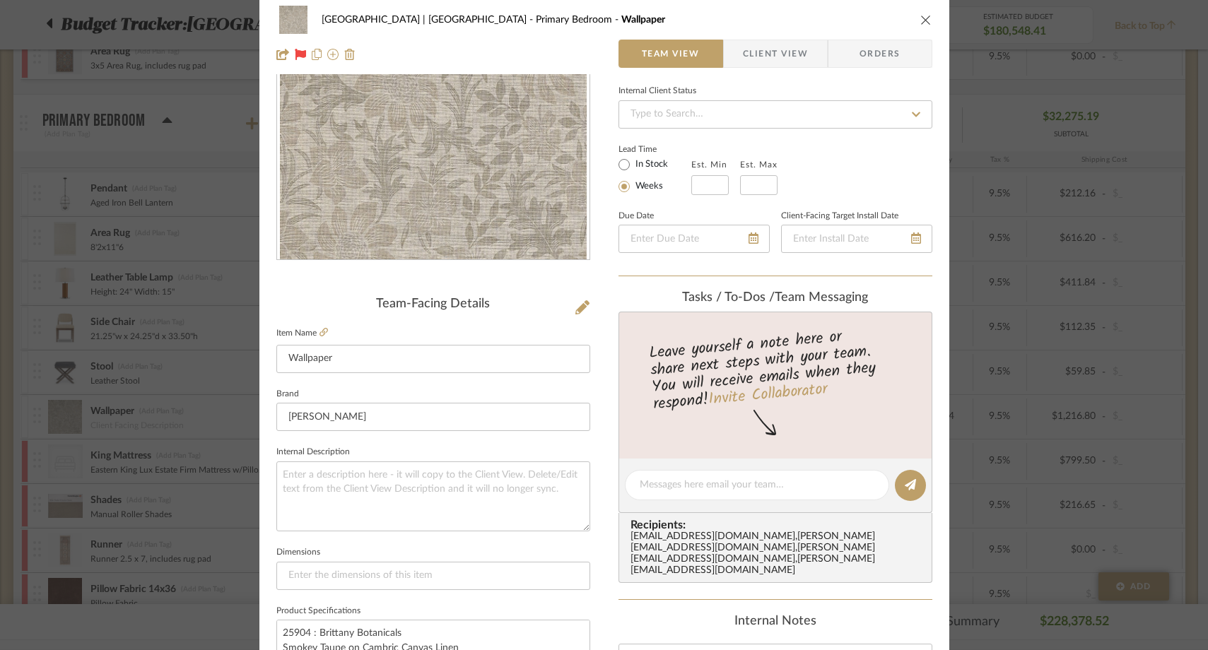
scroll to position [0, 0]
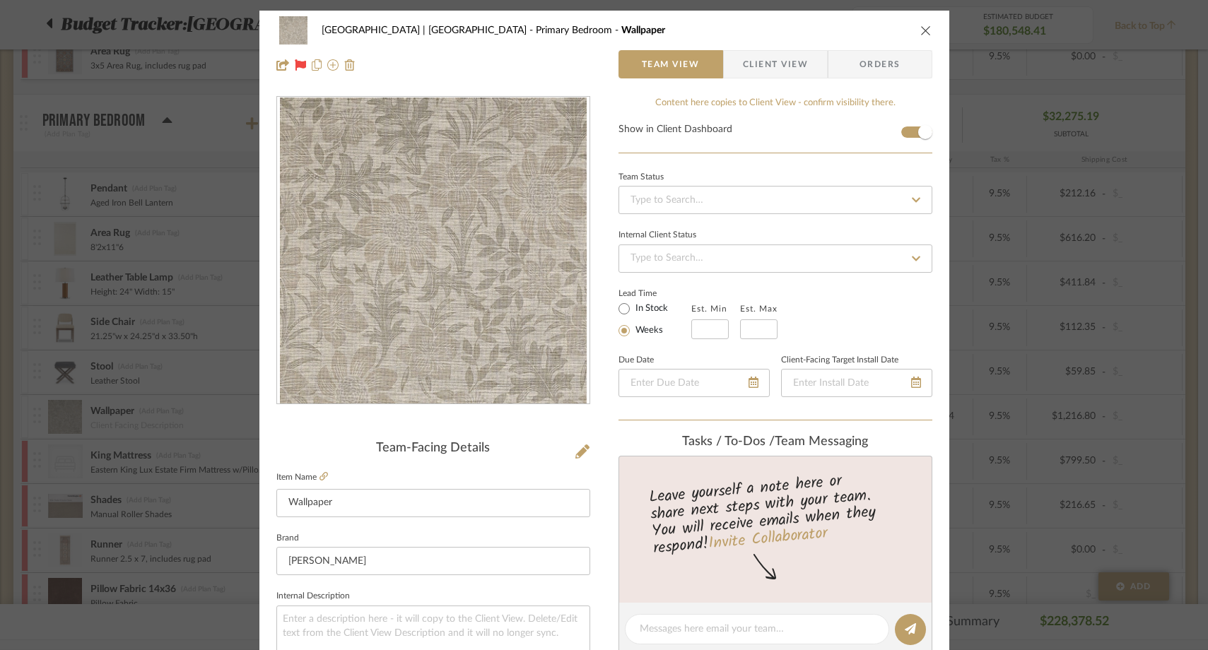
click at [920, 33] on icon "close" at bounding box center [925, 30] width 11 height 11
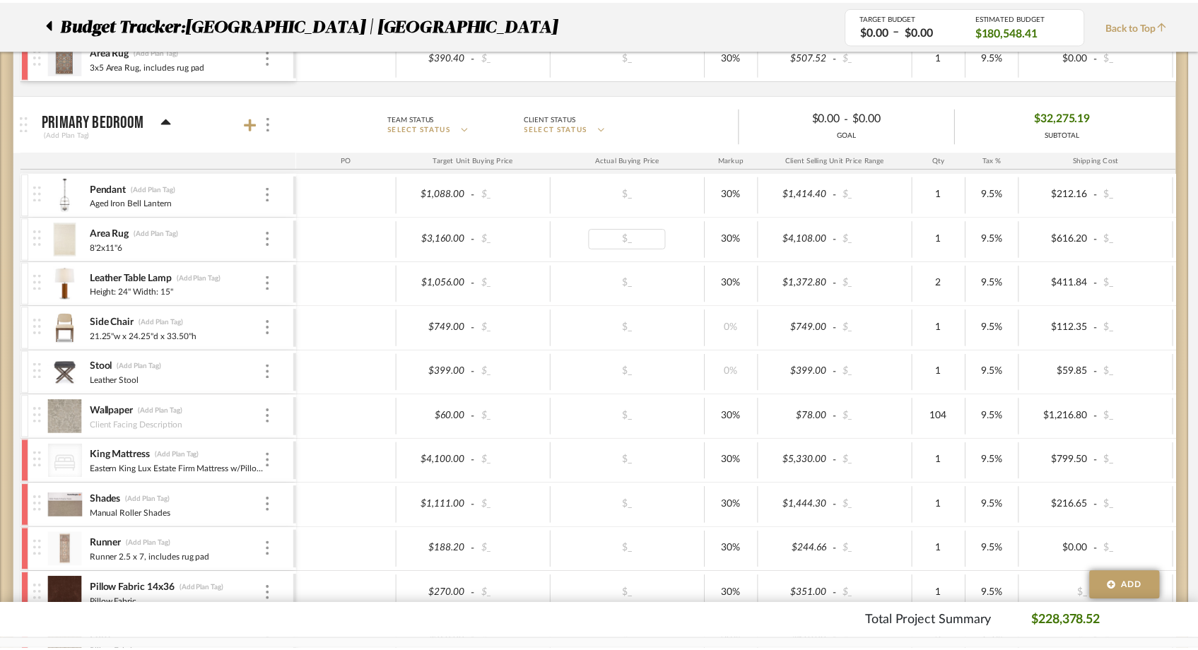
scroll to position [3290, 0]
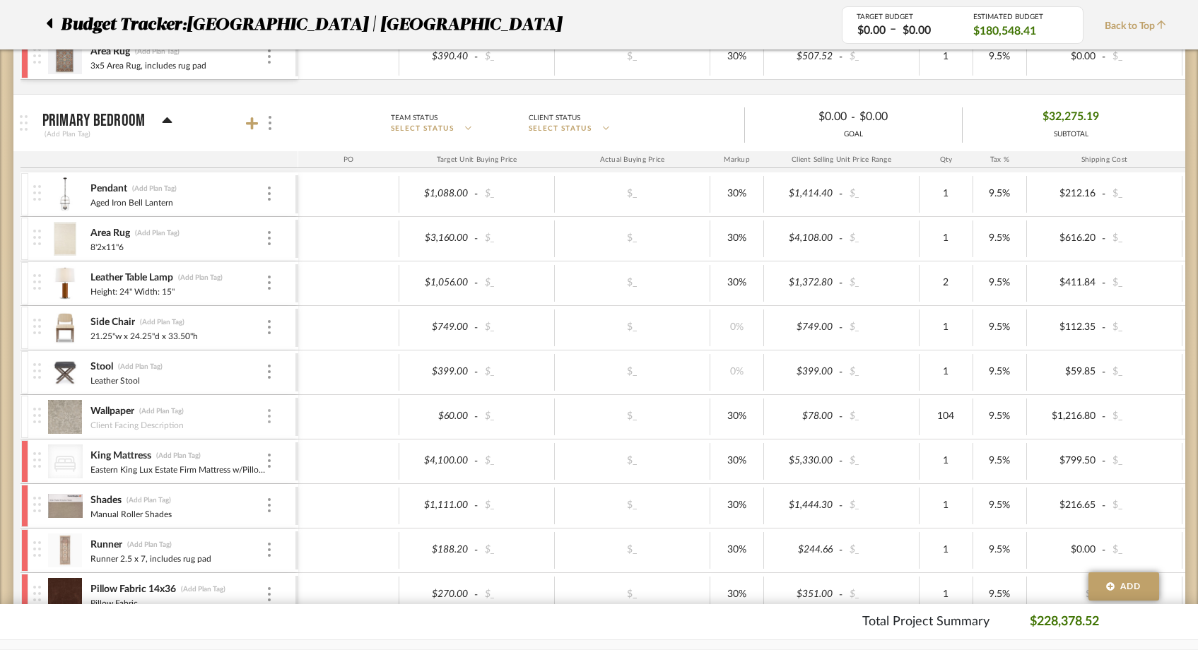
click at [270, 415] on div at bounding box center [269, 417] width 7 height 16
click at [323, 519] on span "Remove Item" at bounding box center [338, 523] width 88 height 12
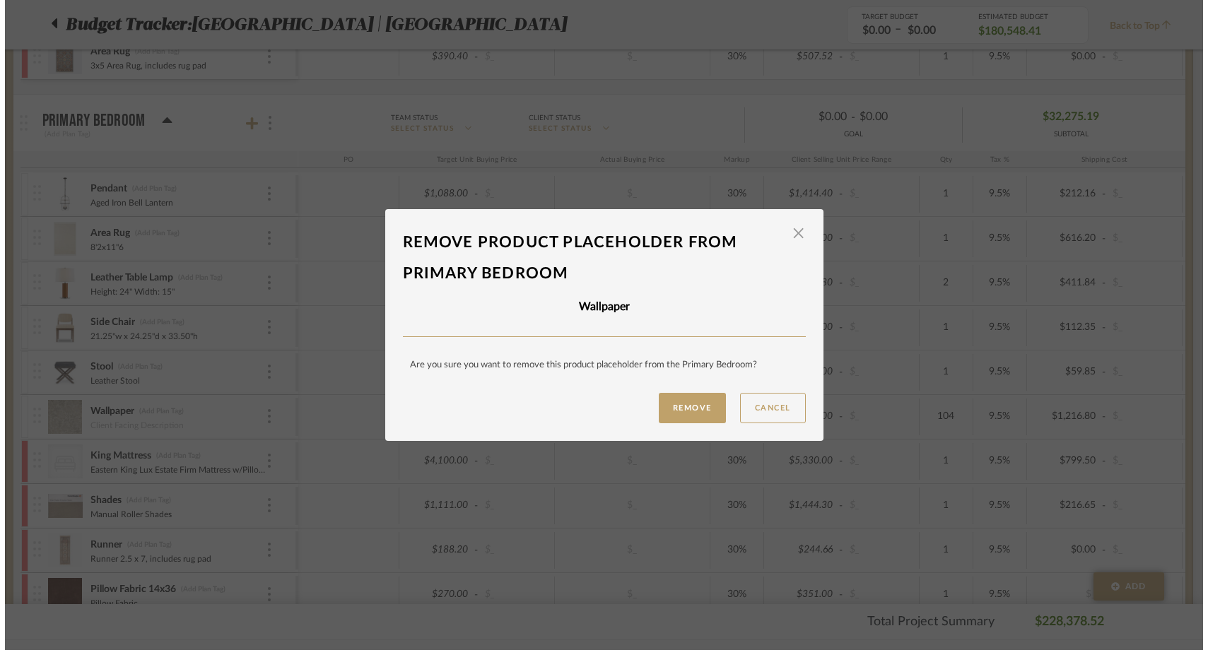
scroll to position [0, 0]
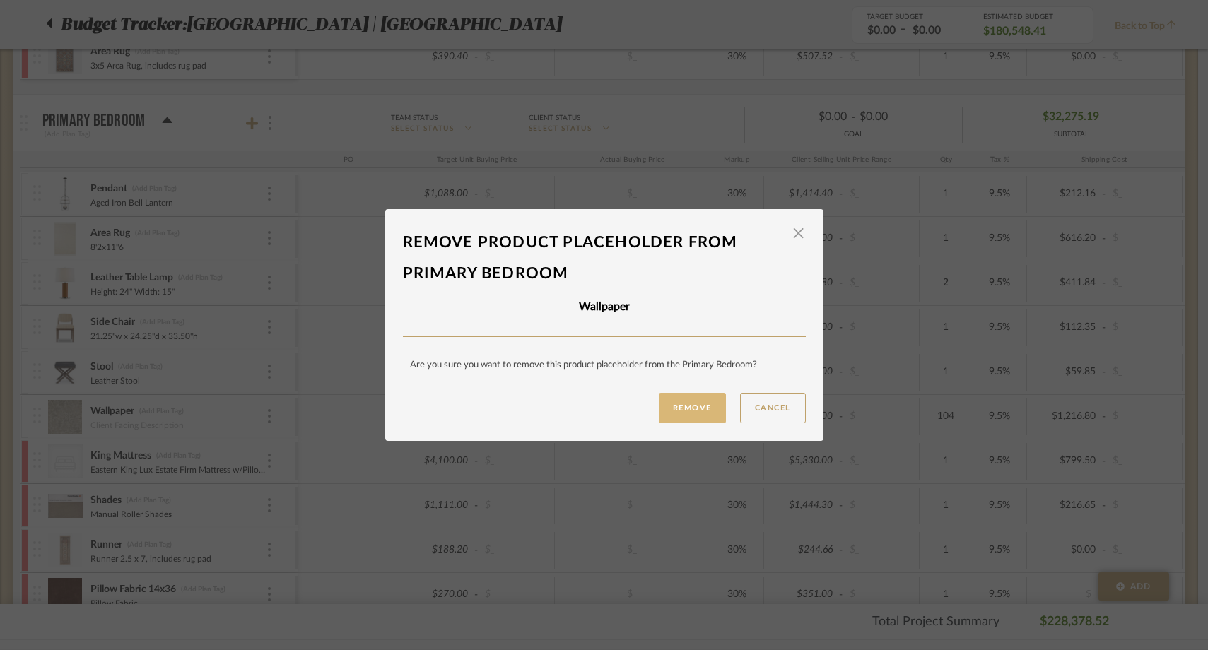
click at [683, 414] on button "Remove" at bounding box center [692, 408] width 67 height 30
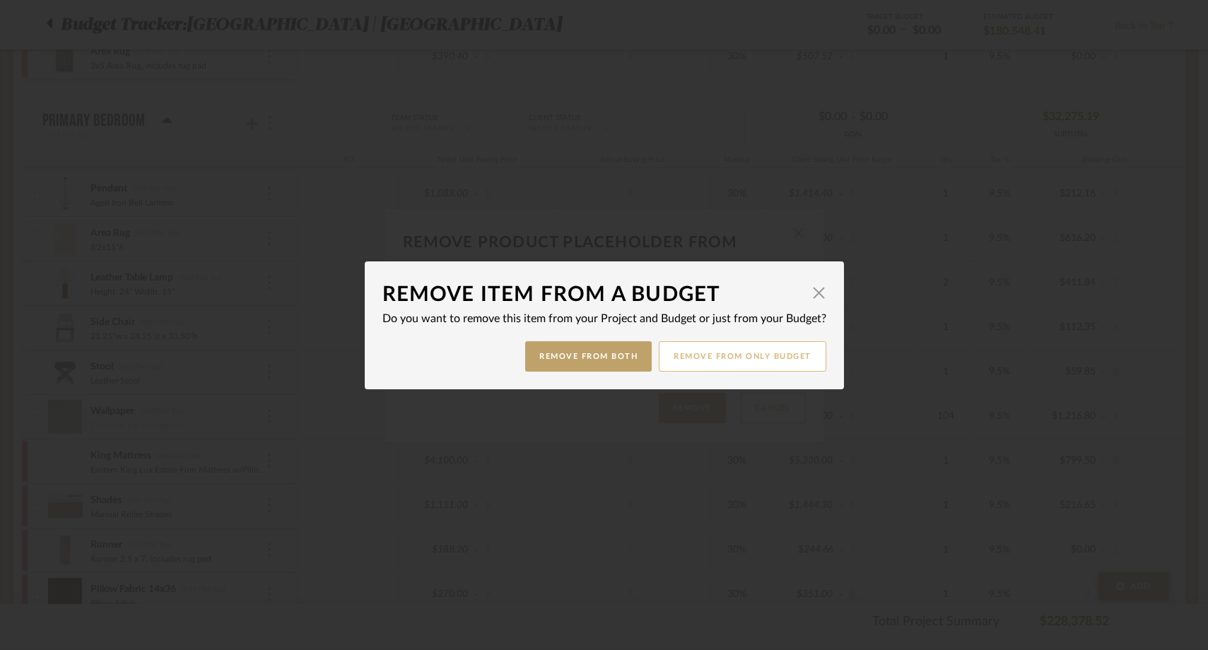
click at [727, 360] on button "Remove from only Budget" at bounding box center [743, 356] width 168 height 30
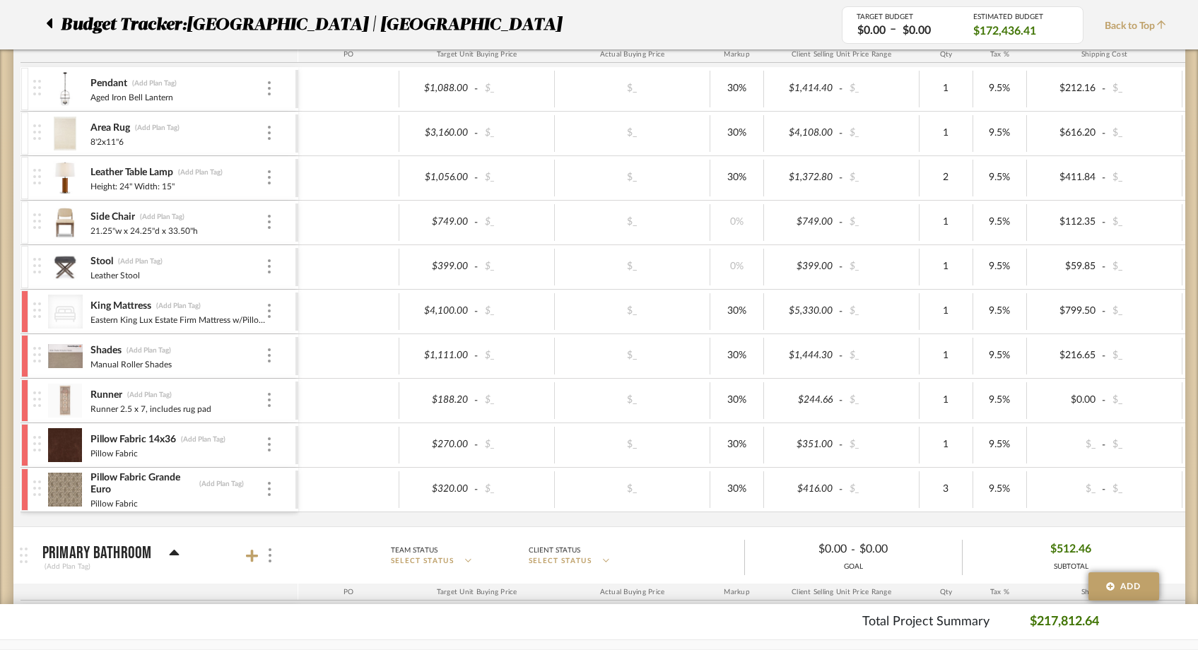
scroll to position [3401, 0]
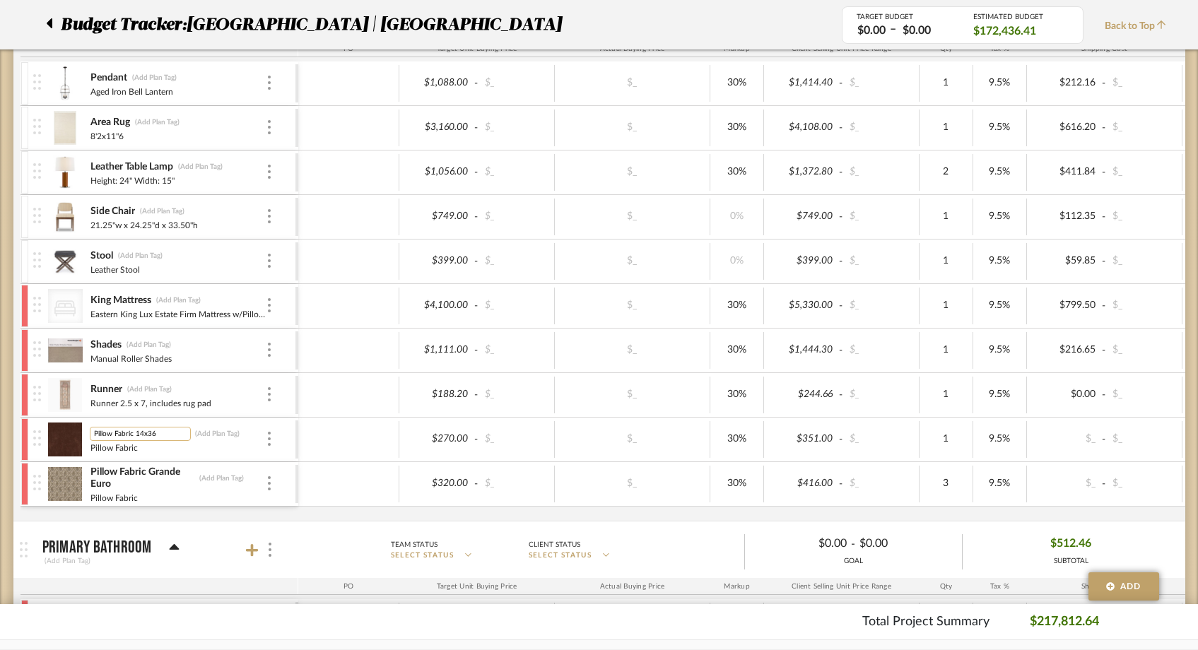
click at [131, 433] on input "Pillow Fabric 14x36" at bounding box center [140, 434] width 101 height 14
type input "Long Lumbar Pillow 14x36"
click at [131, 515] on div "Pendant (Add Plan Tag) Aged Iron Bell Lantern $1,088.00 - $_ $_ 30% $1,414.40 -…" at bounding box center [751, 290] width 1462 height 459
click at [71, 436] on img at bounding box center [65, 440] width 35 height 34
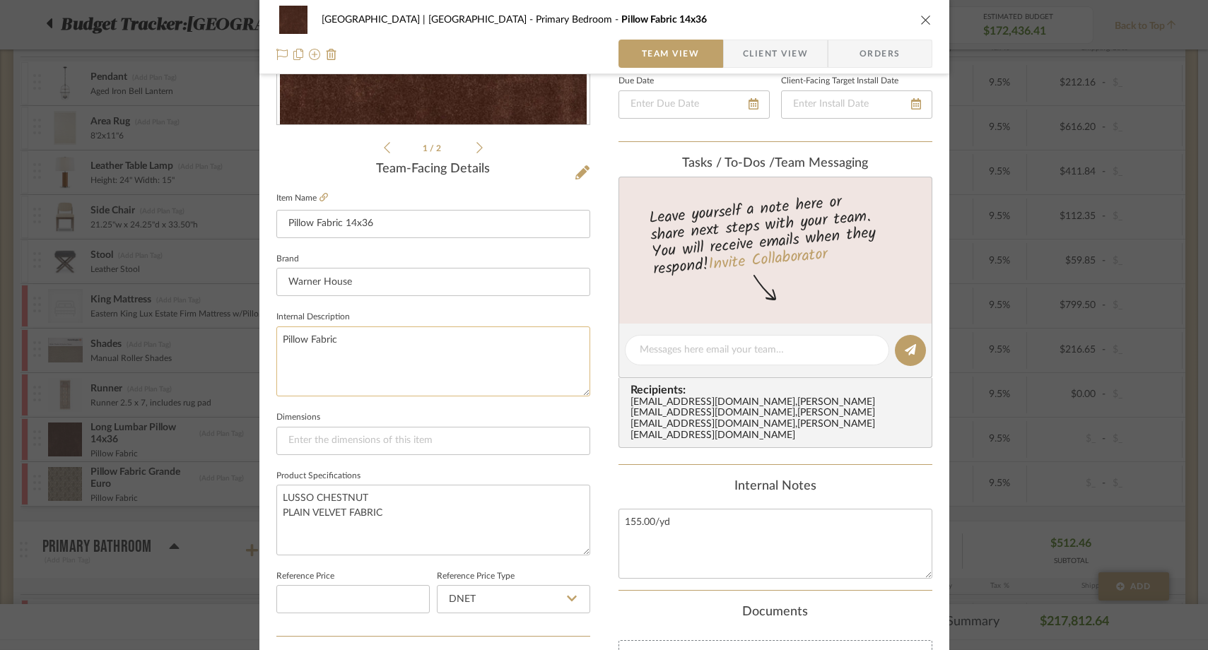
scroll to position [283, 0]
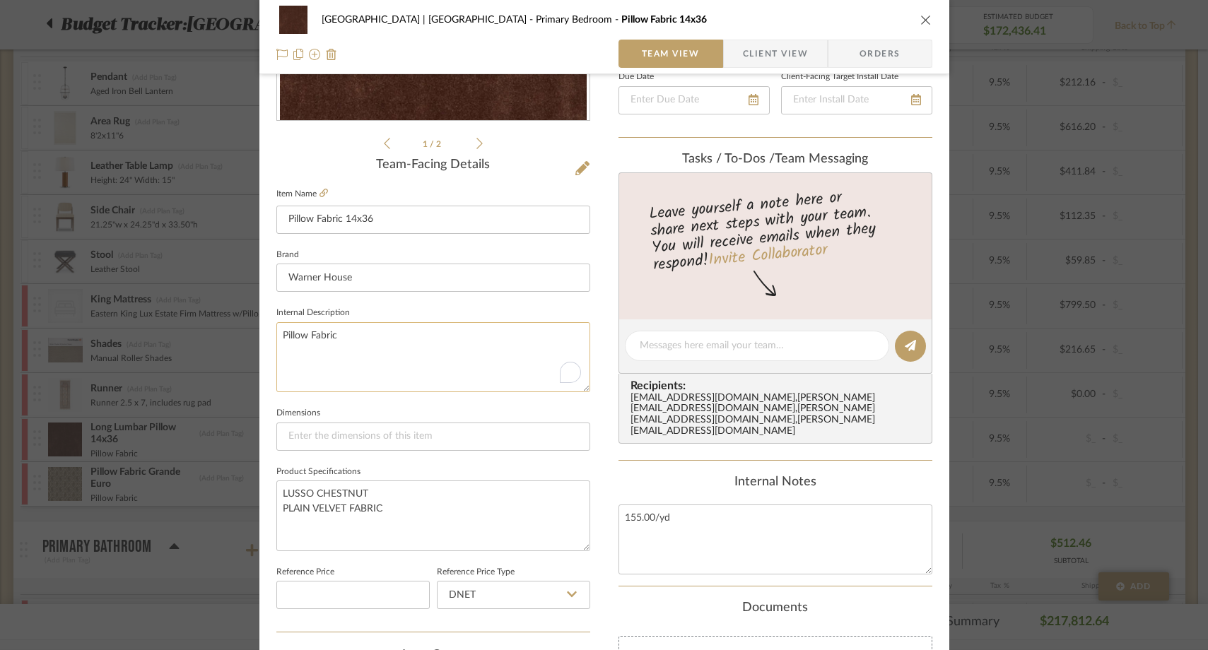
click at [350, 335] on textarea "Pillow Fabric" at bounding box center [433, 357] width 314 height 70
click at [350, 399] on sr-form-field "Internal Description" at bounding box center [433, 353] width 314 height 100
click at [920, 23] on icon "close" at bounding box center [925, 19] width 11 height 11
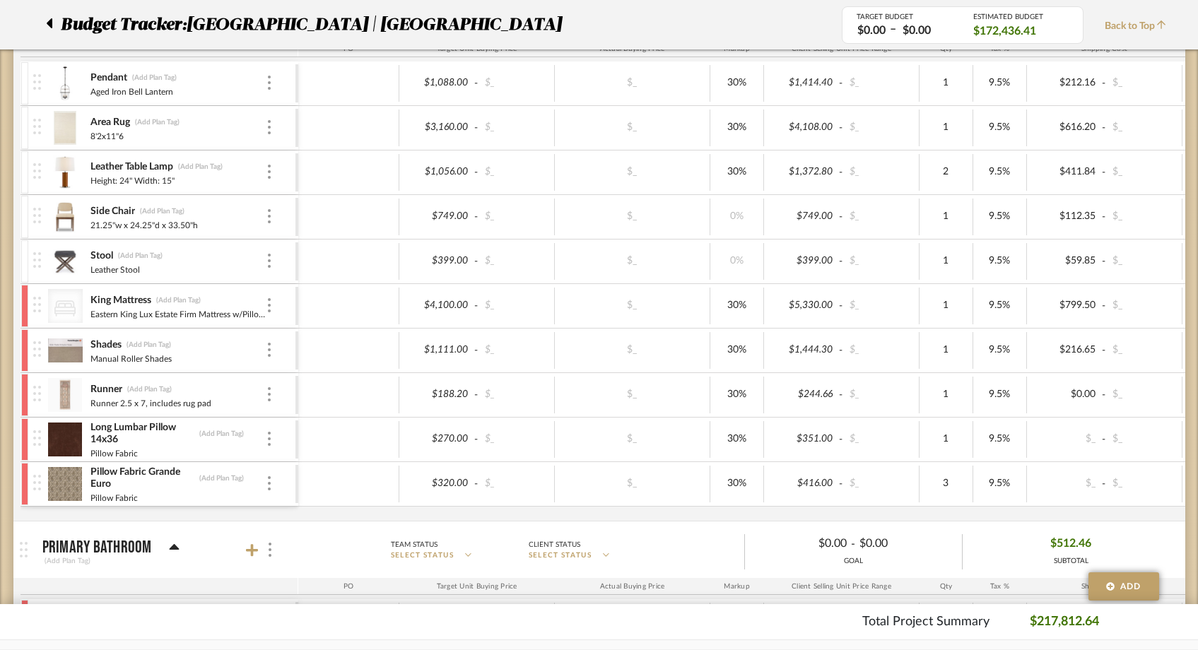
scroll to position [3420, 0]
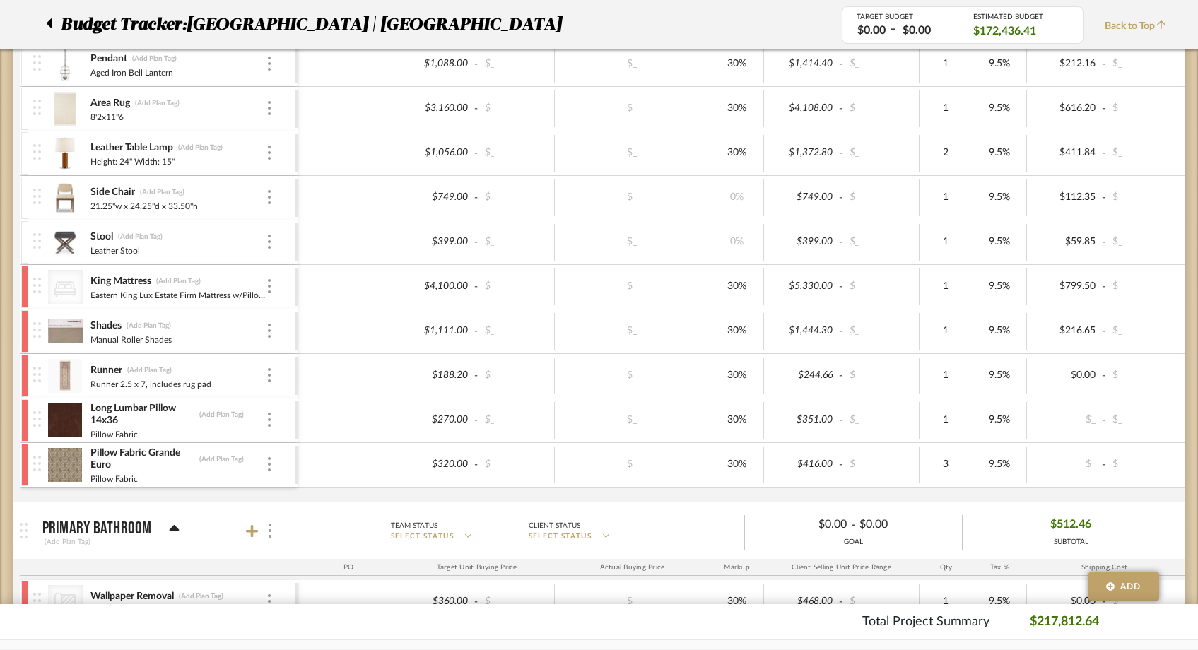
click at [64, 416] on img at bounding box center [65, 421] width 35 height 34
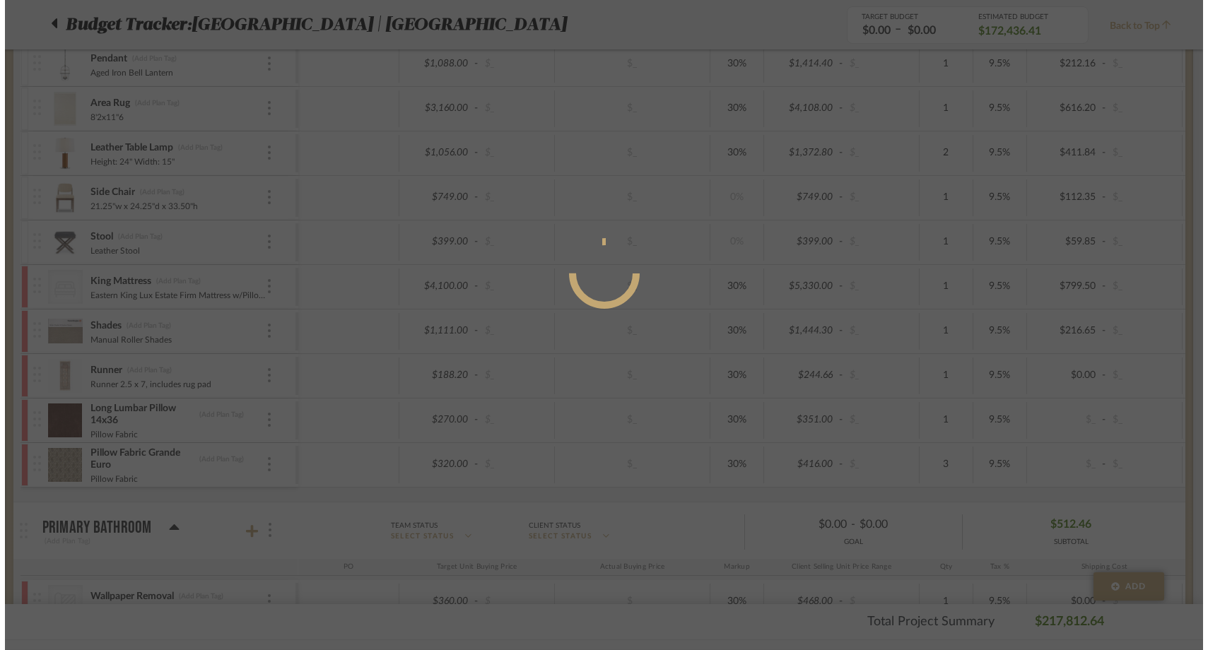
scroll to position [0, 0]
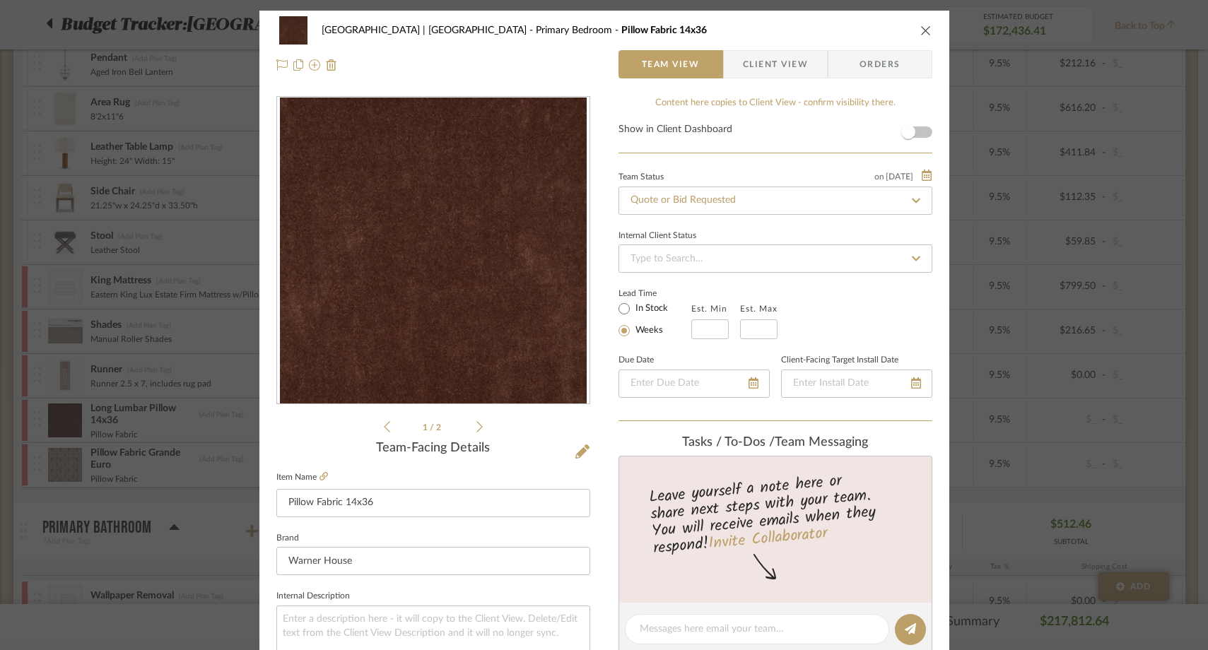
click at [783, 69] on span "Client View" at bounding box center [775, 64] width 65 height 28
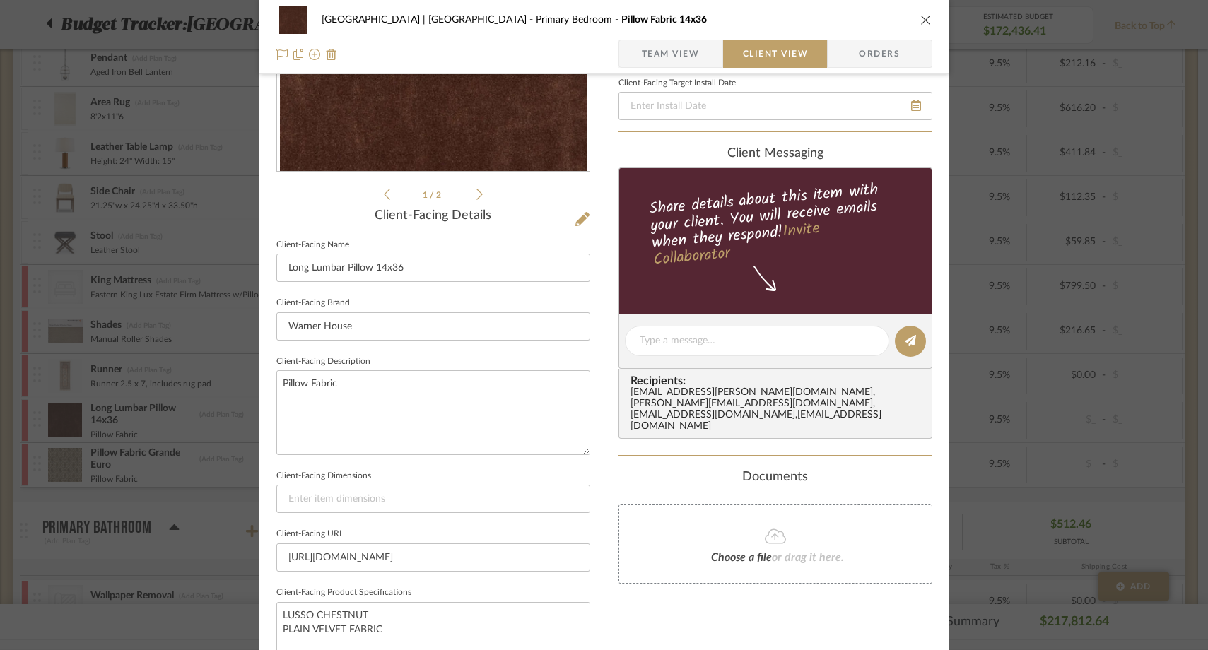
scroll to position [238, 0]
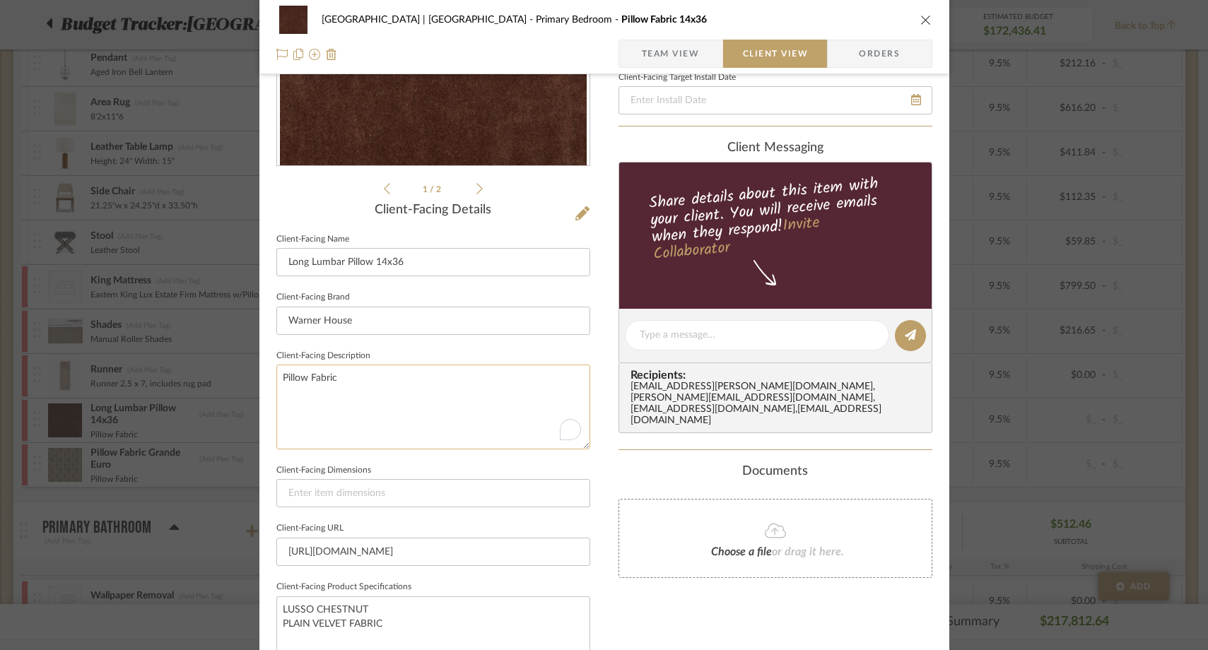
click at [354, 392] on textarea "Pillow Fabric" at bounding box center [433, 407] width 314 height 84
click at [598, 450] on div "Meadow Mountain | Vail Valley Primary Bedroom Pillow Fabric 14x36 Team View Cli…" at bounding box center [604, 349] width 690 height 1154
click at [920, 21] on icon "close" at bounding box center [925, 19] width 11 height 11
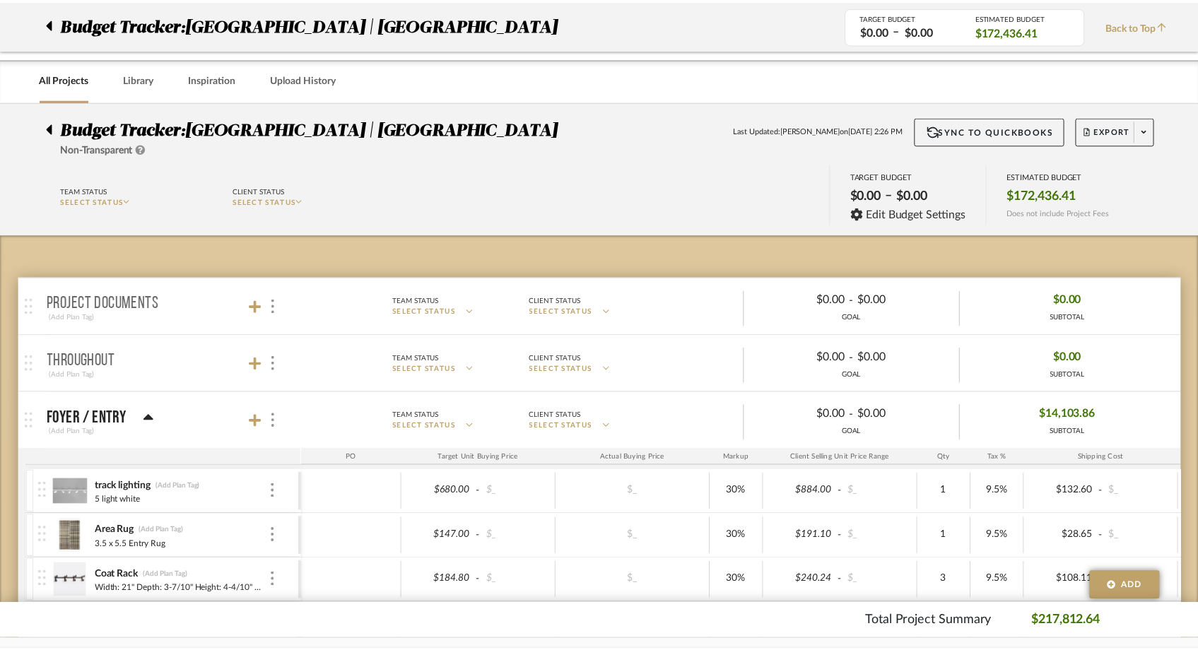
scroll to position [3420, 0]
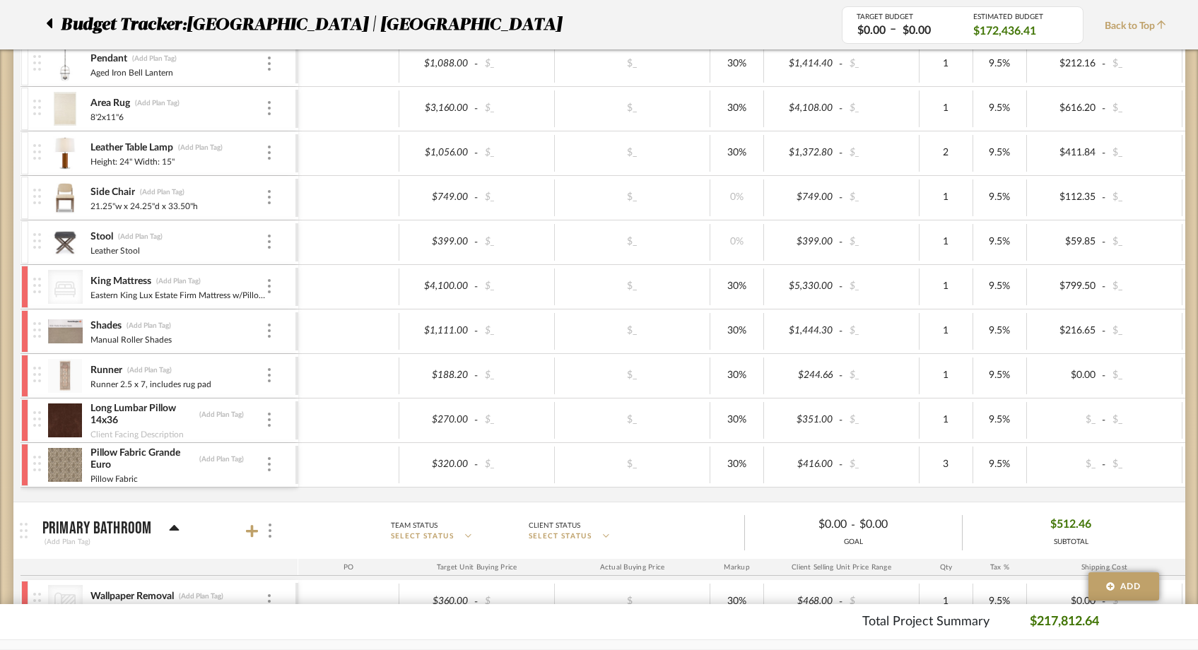
click at [76, 469] on img at bounding box center [65, 465] width 35 height 34
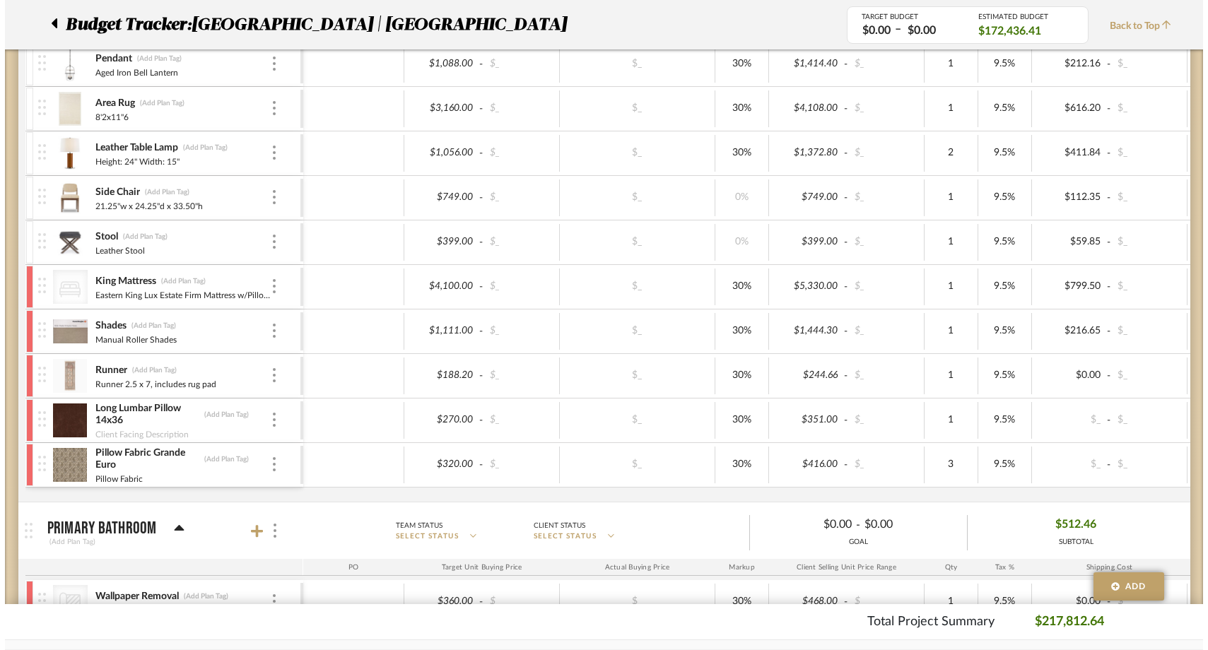
scroll to position [0, 0]
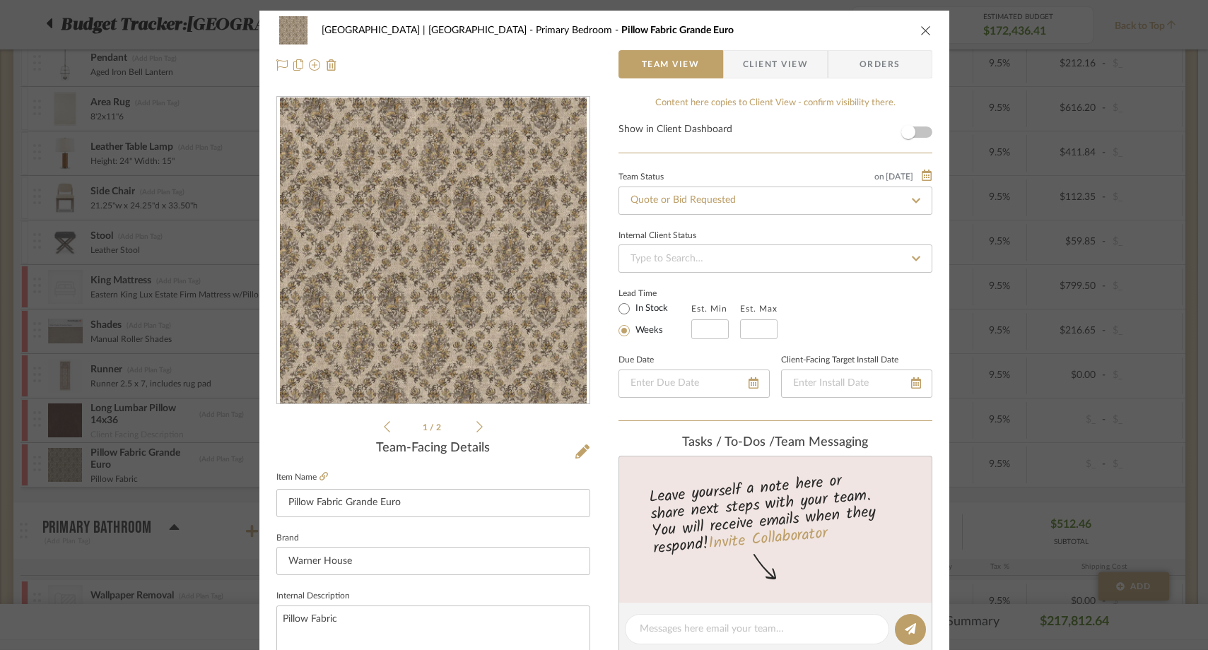
click at [765, 65] on span "Client View" at bounding box center [775, 64] width 65 height 28
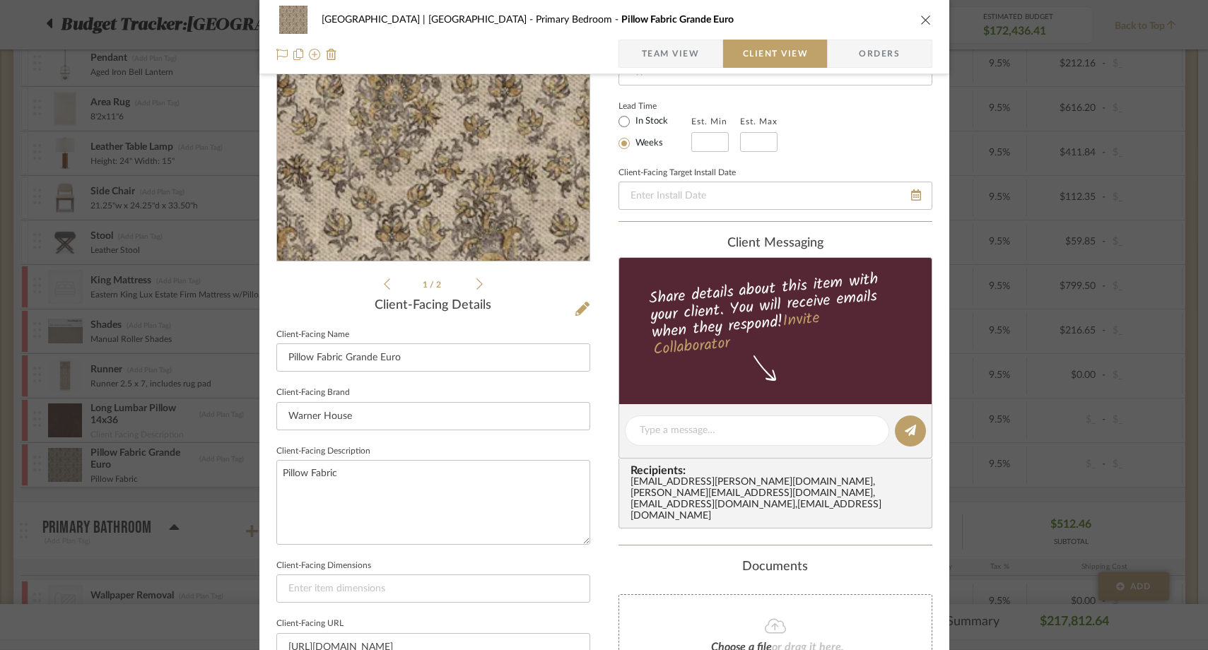
scroll to position [168, 0]
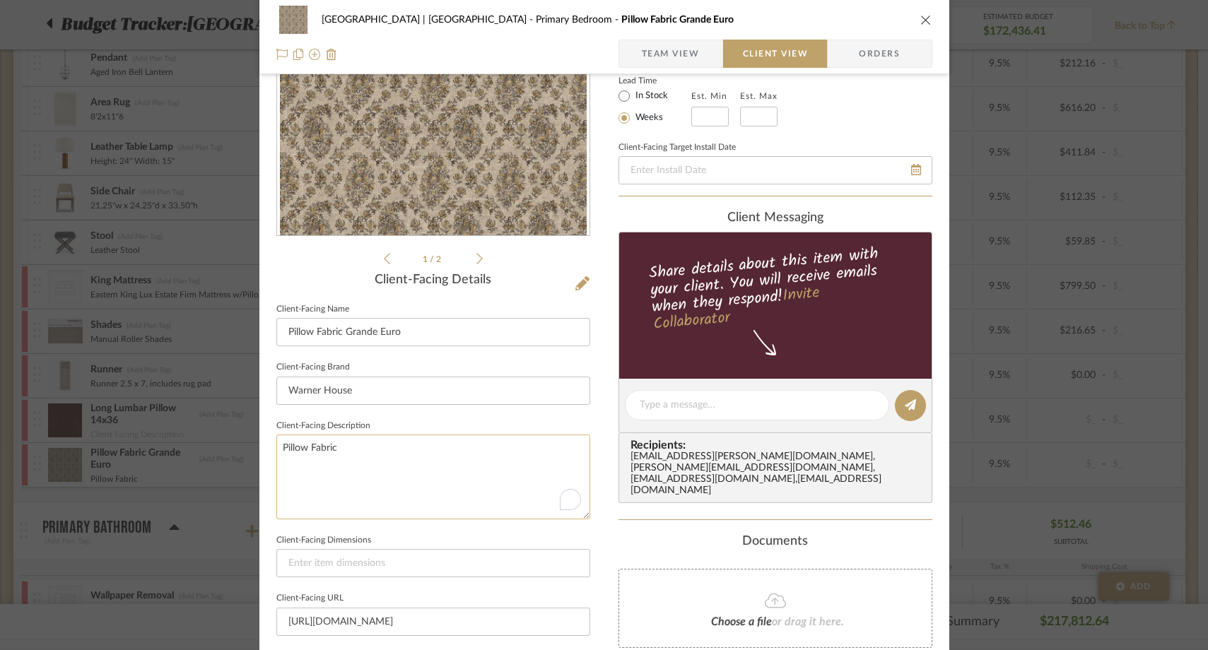
click at [332, 454] on textarea "Pillow Fabric" at bounding box center [433, 477] width 314 height 84
click at [700, 510] on div "Only content on this tab can share to Dashboard. Click eyeball icon to show or …" at bounding box center [775, 433] width 314 height 1011
click at [921, 23] on icon "close" at bounding box center [925, 19] width 11 height 11
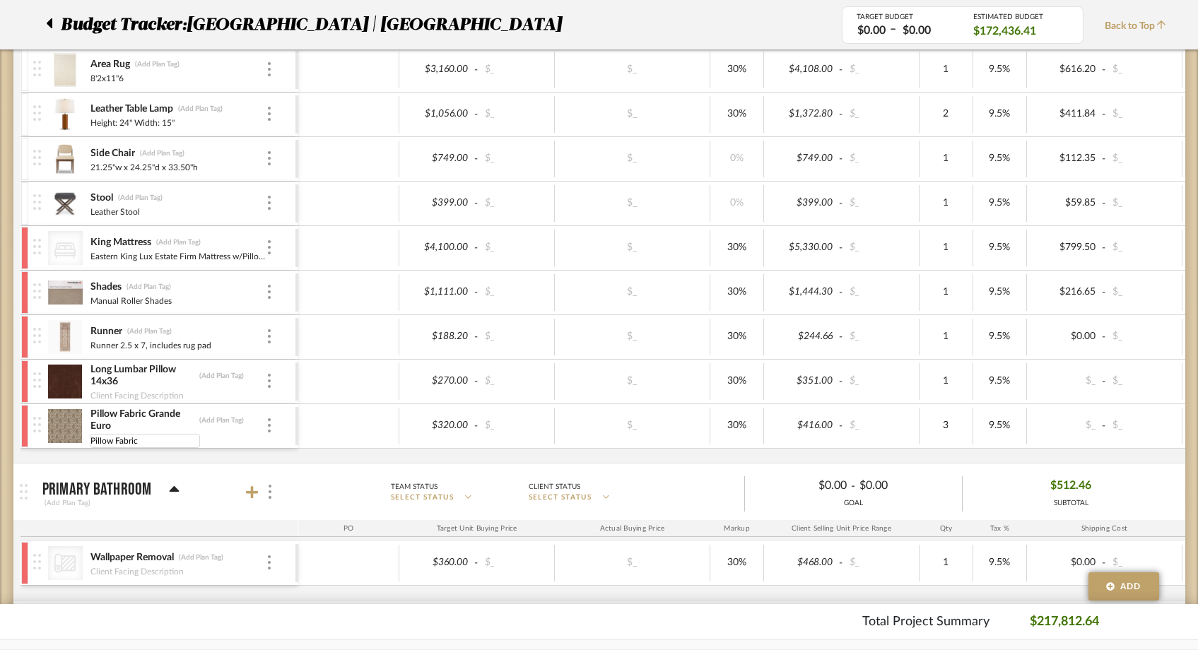
scroll to position [0, 0]
click at [74, 432] on img at bounding box center [65, 426] width 35 height 34
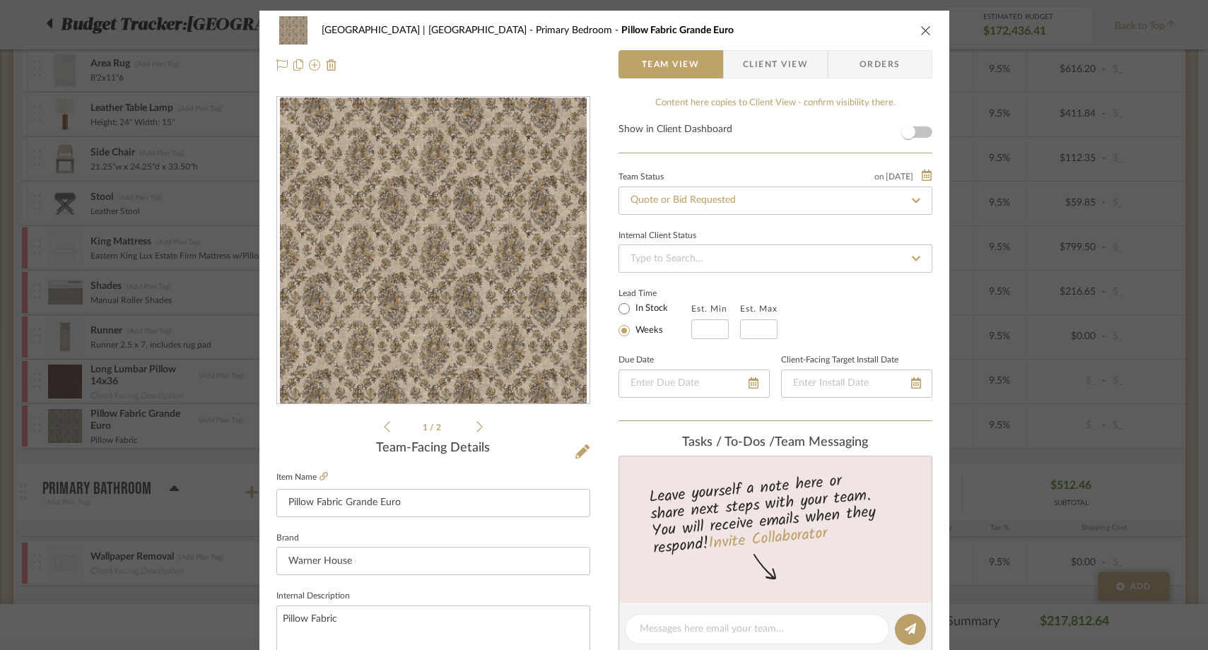
click at [789, 61] on span "Client View" at bounding box center [775, 64] width 65 height 28
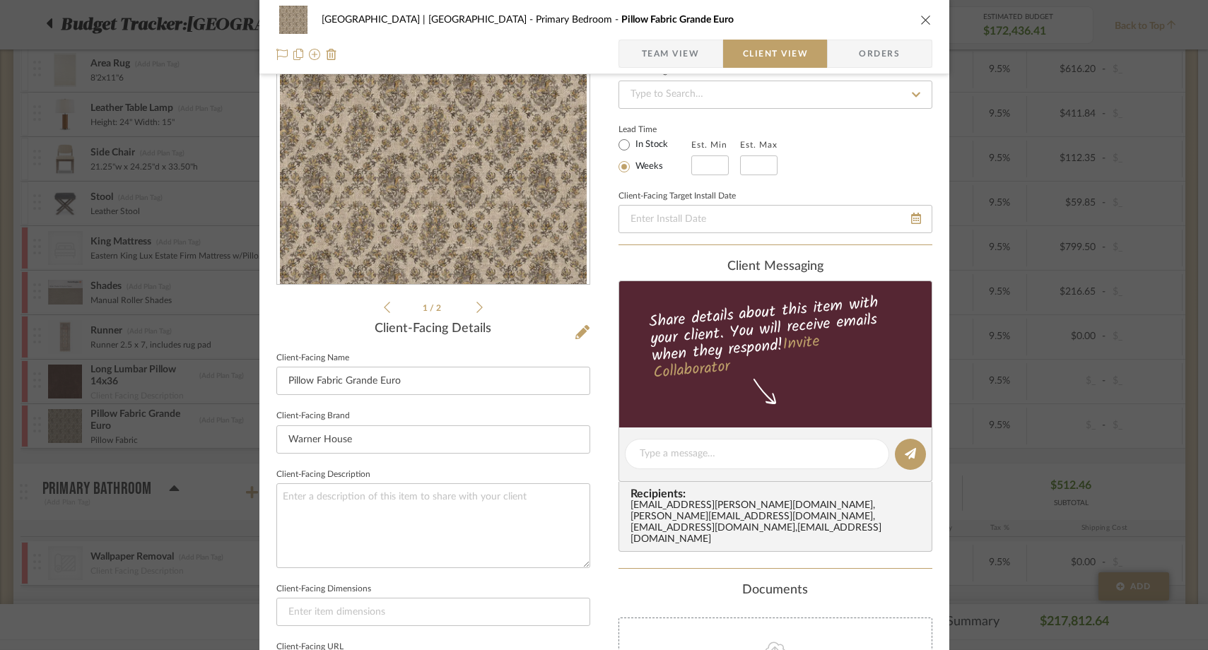
scroll to position [124, 0]
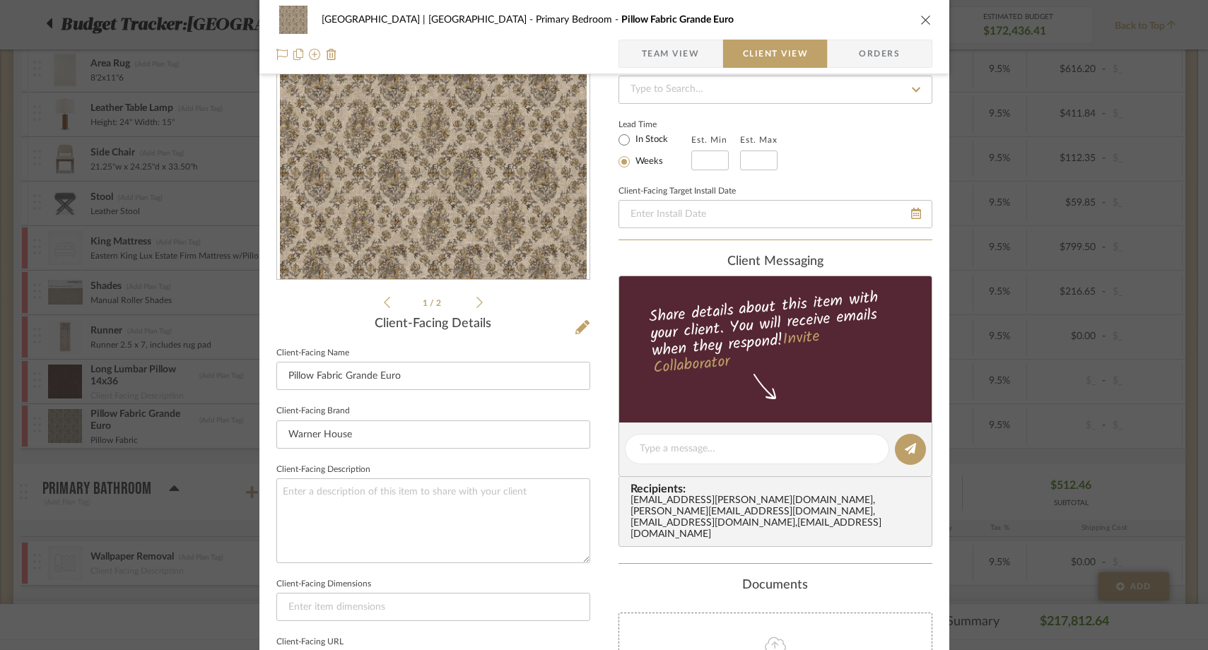
click at [923, 20] on icon "close" at bounding box center [925, 19] width 11 height 11
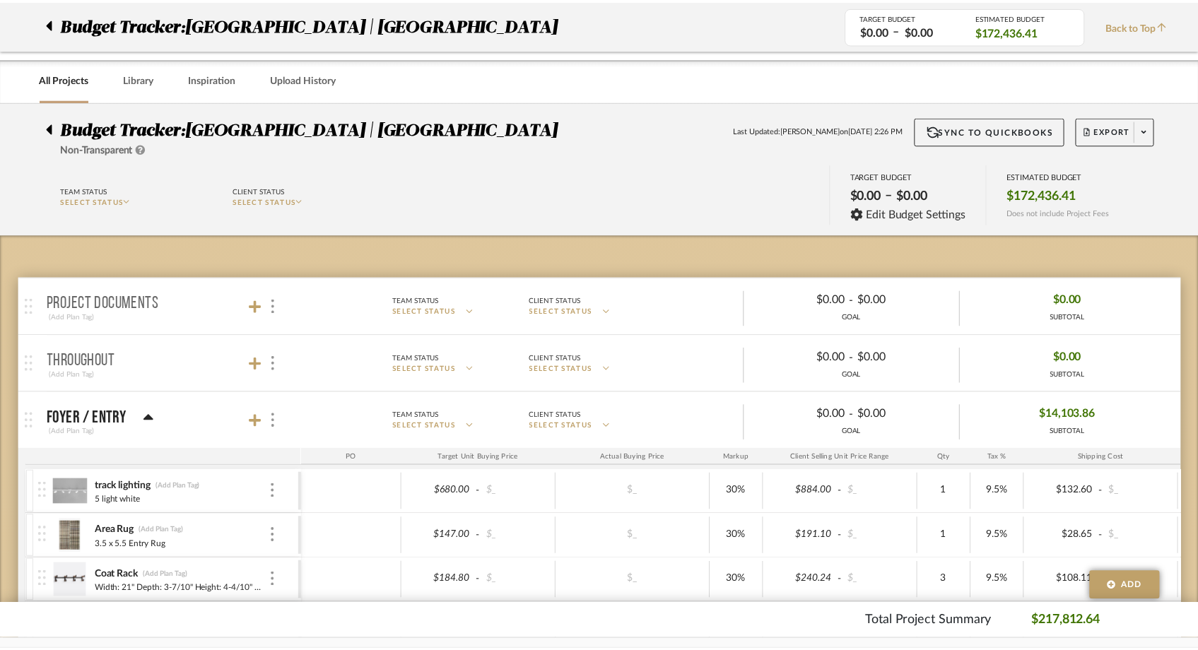
scroll to position [3459, 0]
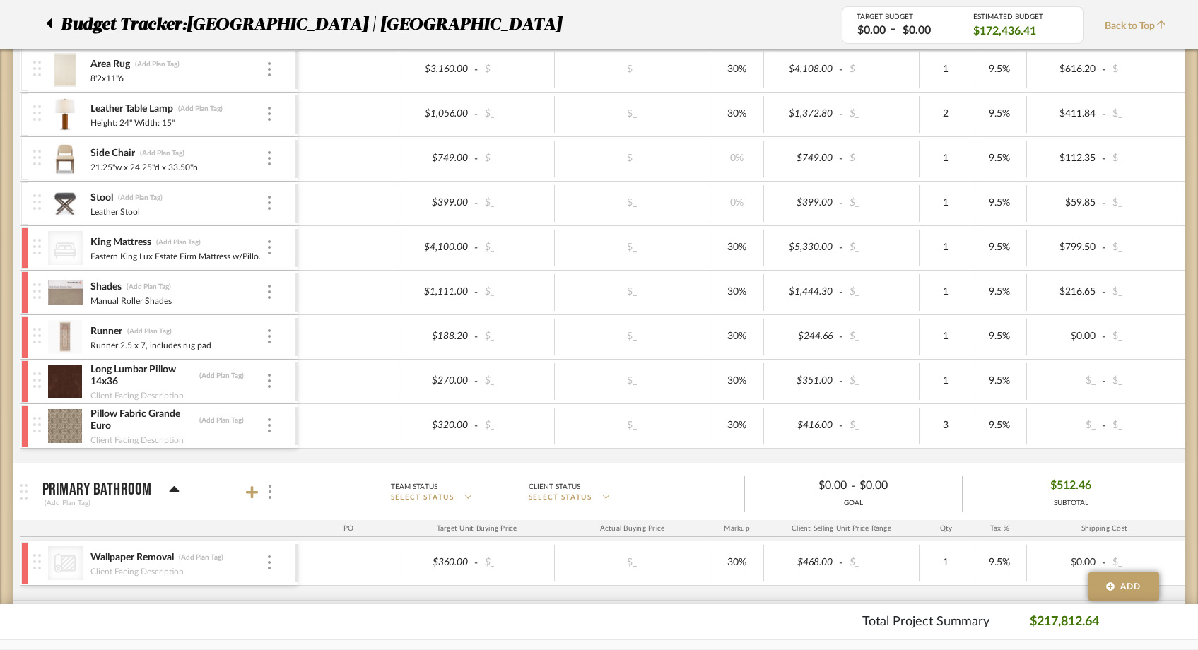
click at [122, 462] on div "Pendant (Add Plan Tag) Aged Iron Bell Lantern $1,088.00 - $_ $_ 30% $1,414.40 -…" at bounding box center [751, 233] width 1462 height 459
click at [74, 423] on img at bounding box center [65, 426] width 35 height 34
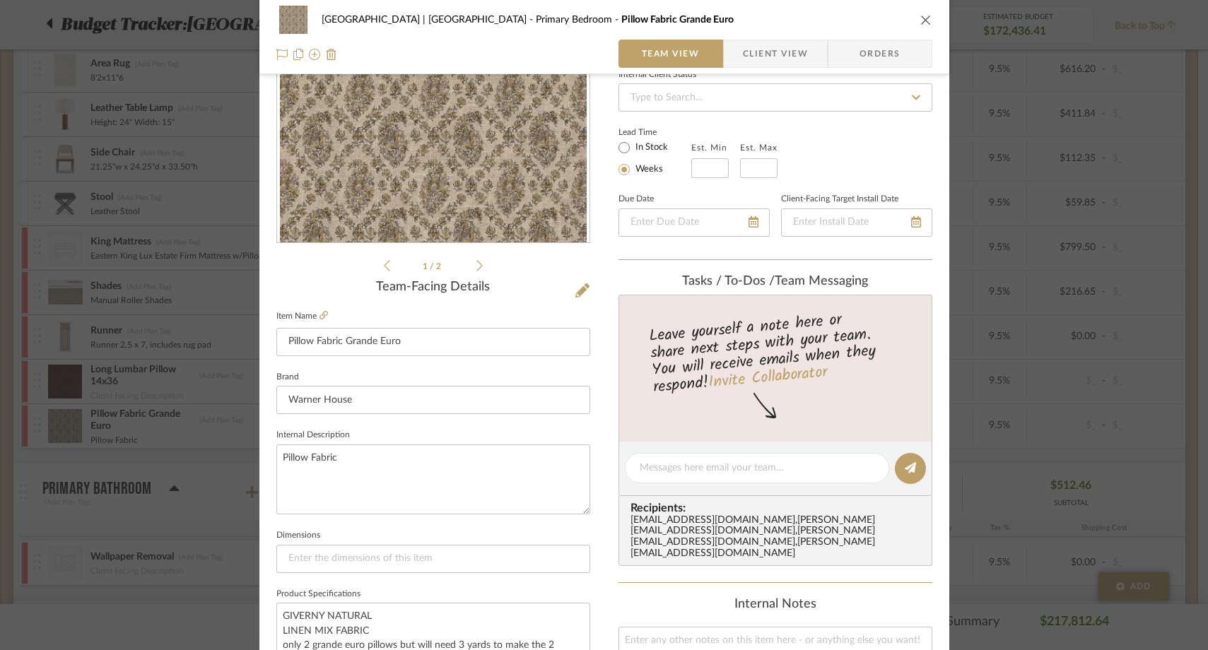
scroll to position [178, 0]
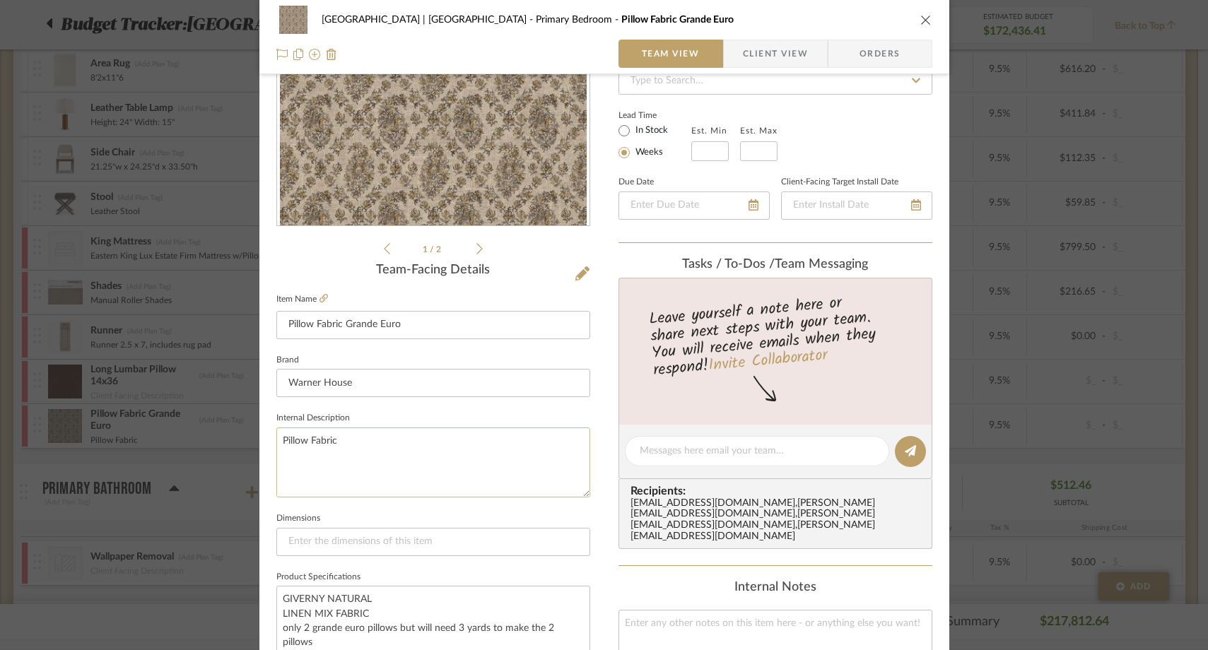
click at [347, 450] on textarea "Pillow Fabric" at bounding box center [433, 463] width 314 height 70
click at [595, 568] on div "Meadow Mountain | Vail Valley Primary Bedroom Pillow Fabric Grande Euro Team Vi…" at bounding box center [604, 484] width 690 height 1305
click at [922, 19] on icon "close" at bounding box center [925, 19] width 11 height 11
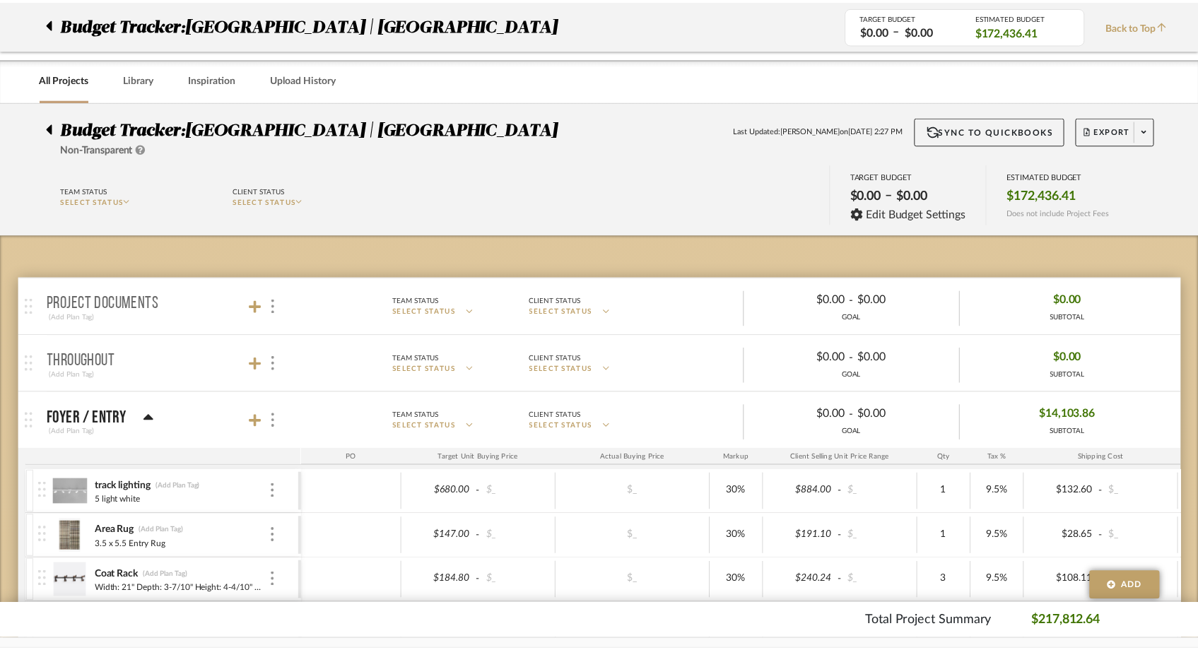
scroll to position [3459, 0]
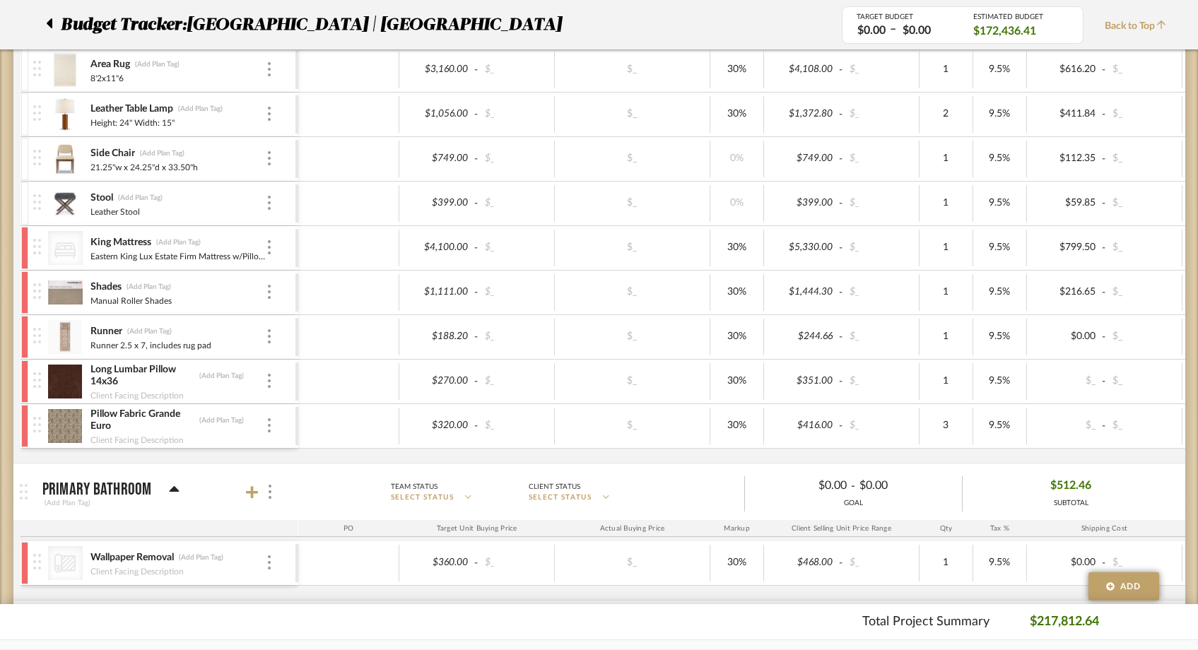
click at [136, 459] on div "Pendant (Add Plan Tag) Aged Iron Bell Lantern $1,088.00 - $_ $_ 30% $1,414.40 -…" at bounding box center [751, 233] width 1462 height 459
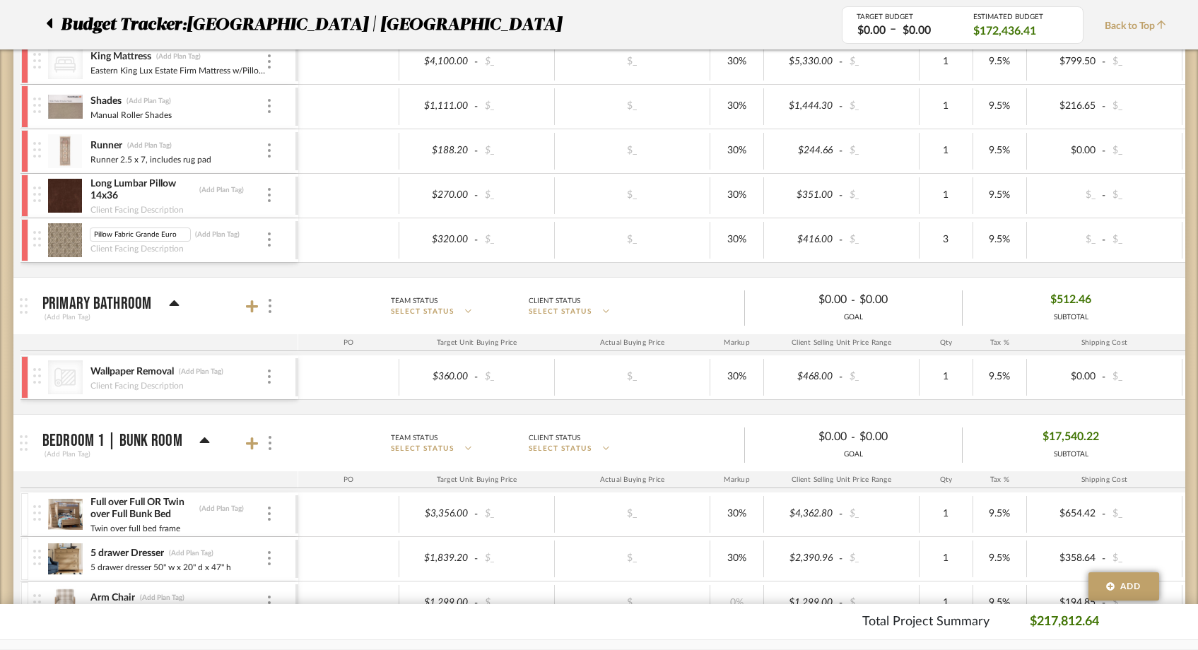
scroll to position [0, 1]
click at [130, 236] on input "Pillow Fabric Grande Euro" at bounding box center [140, 235] width 101 height 14
type input "Grande Euro Pillow"
click at [138, 271] on div "Pendant (Add Plan Tag) Aged Iron Bell Lantern $1,088.00 - $_ $_ 30% $1,414.40 -…" at bounding box center [751, 47] width 1462 height 459
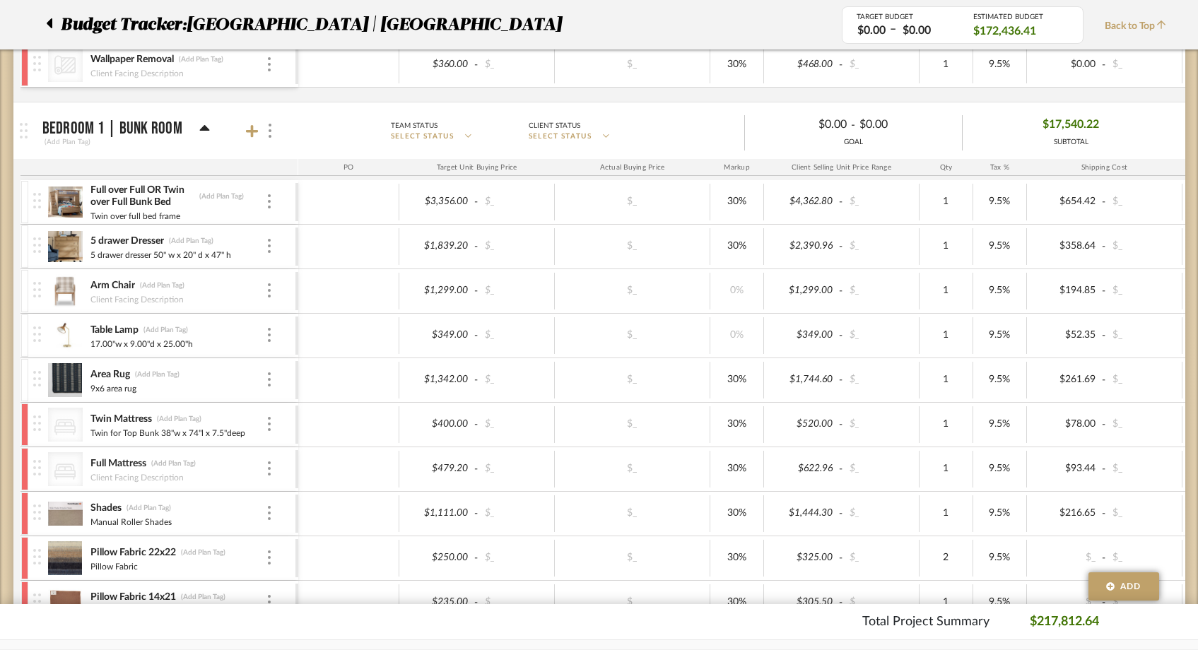
scroll to position [3947, 0]
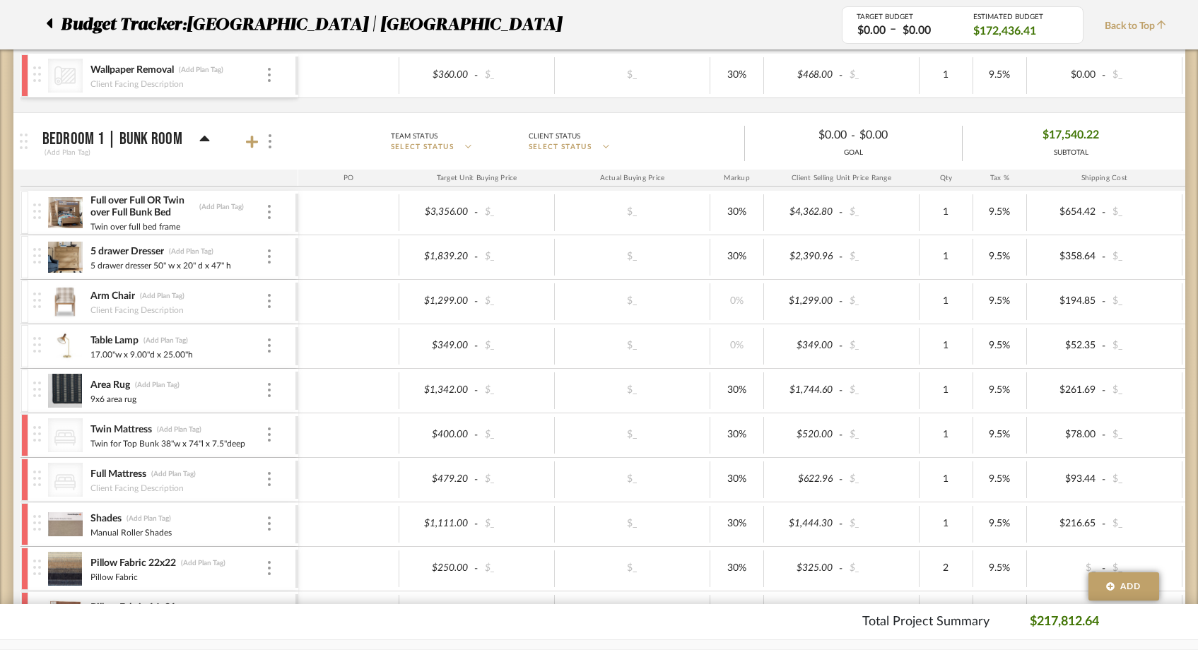
click at [53, 23] on div at bounding box center [53, 24] width 15 height 25
click at [50, 25] on icon at bounding box center [50, 23] width 6 height 10
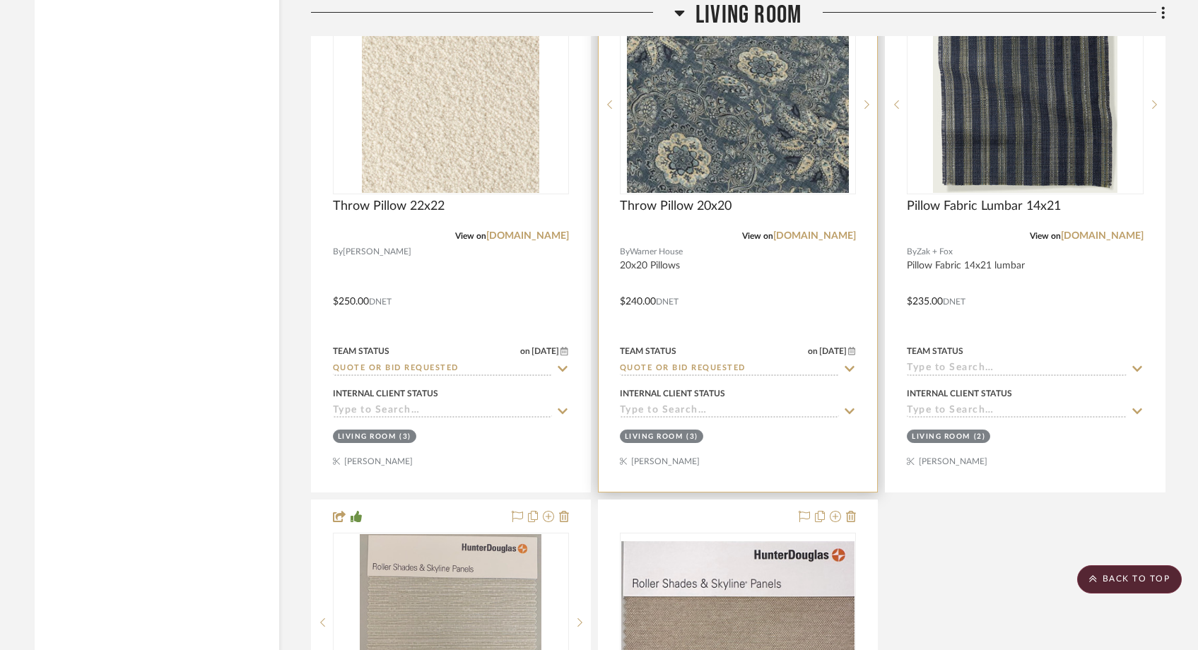
scroll to position [10601, 0]
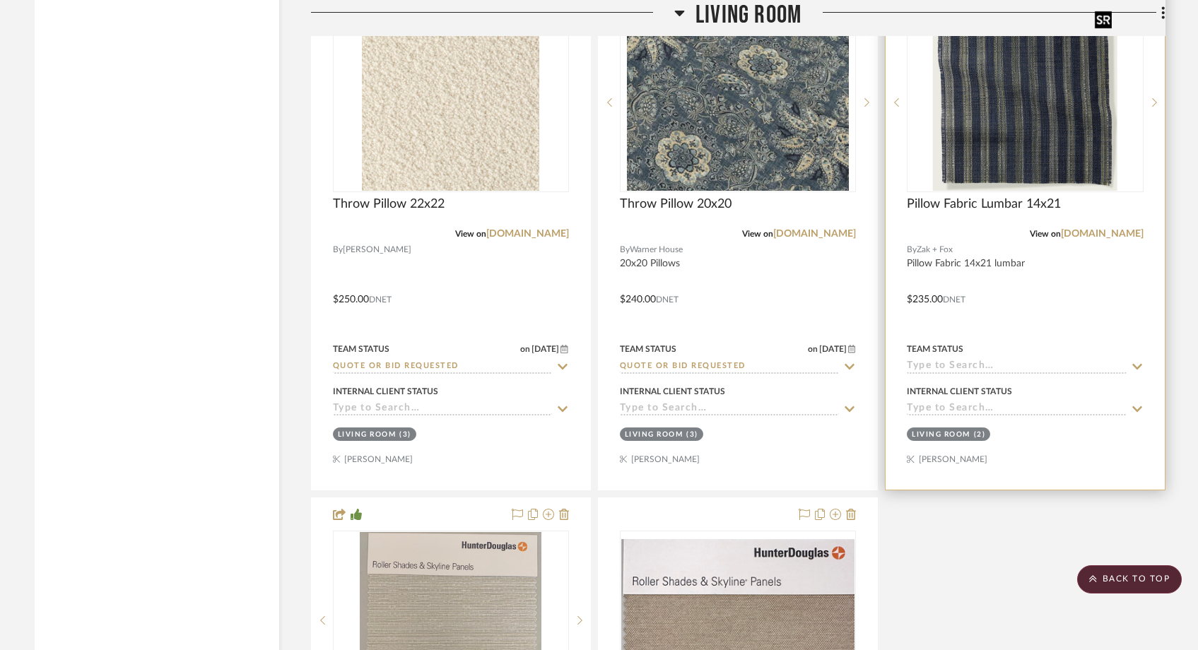
click at [0, 0] on img at bounding box center [0, 0] width 0 height 0
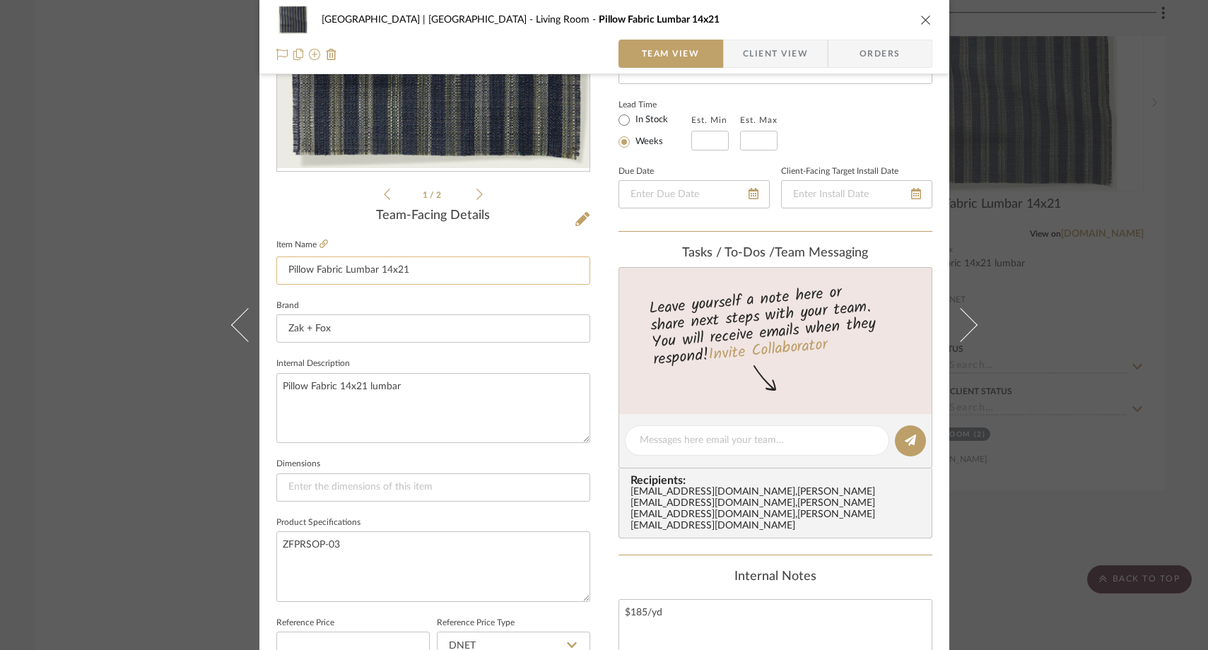
scroll to position [239, 0]
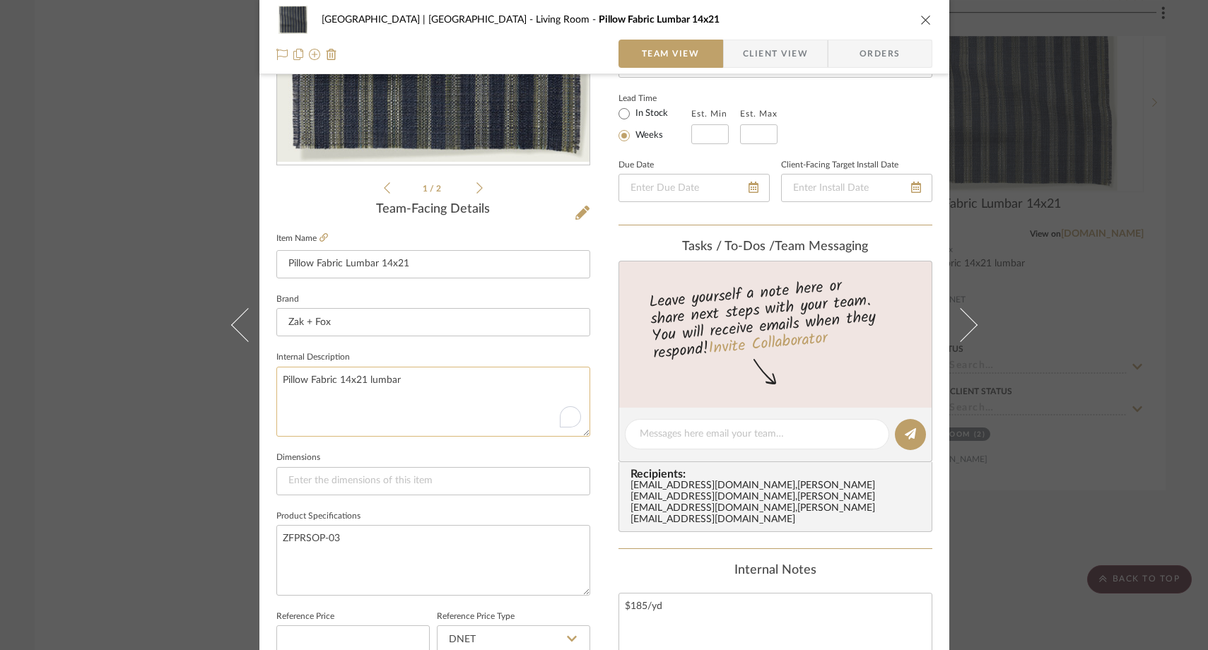
click at [416, 379] on textarea "Pillow Fabric 14x21 lumbar" at bounding box center [433, 402] width 314 height 70
click at [339, 261] on input "Pillow Fabric Lumbar 14x21" at bounding box center [433, 264] width 314 height 28
type input "Lumbar Pillow 14x21"
click at [300, 297] on fieldset "Brand Zak + Fox" at bounding box center [433, 313] width 314 height 47
click at [160, 214] on div "Meadow Mountain | Vail Valley Living Room Pillow Fabric Lumbar 14x21 Team View …" at bounding box center [604, 325] width 1208 height 650
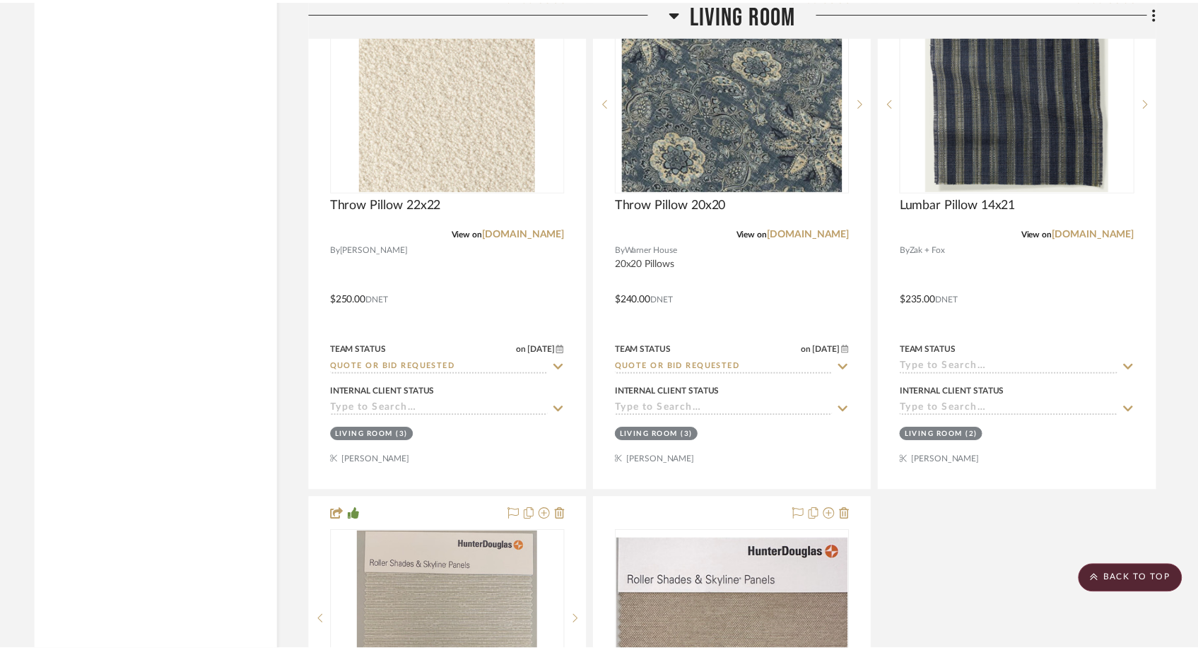
scroll to position [10601, 0]
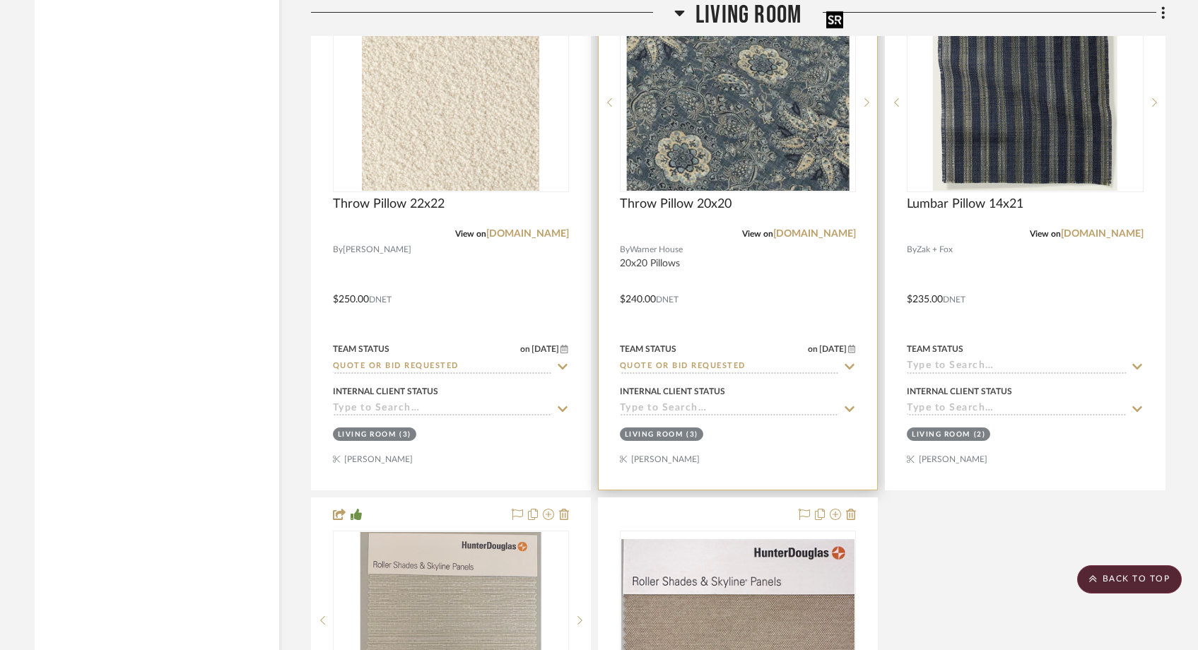
click at [0, 0] on img at bounding box center [0, 0] width 0 height 0
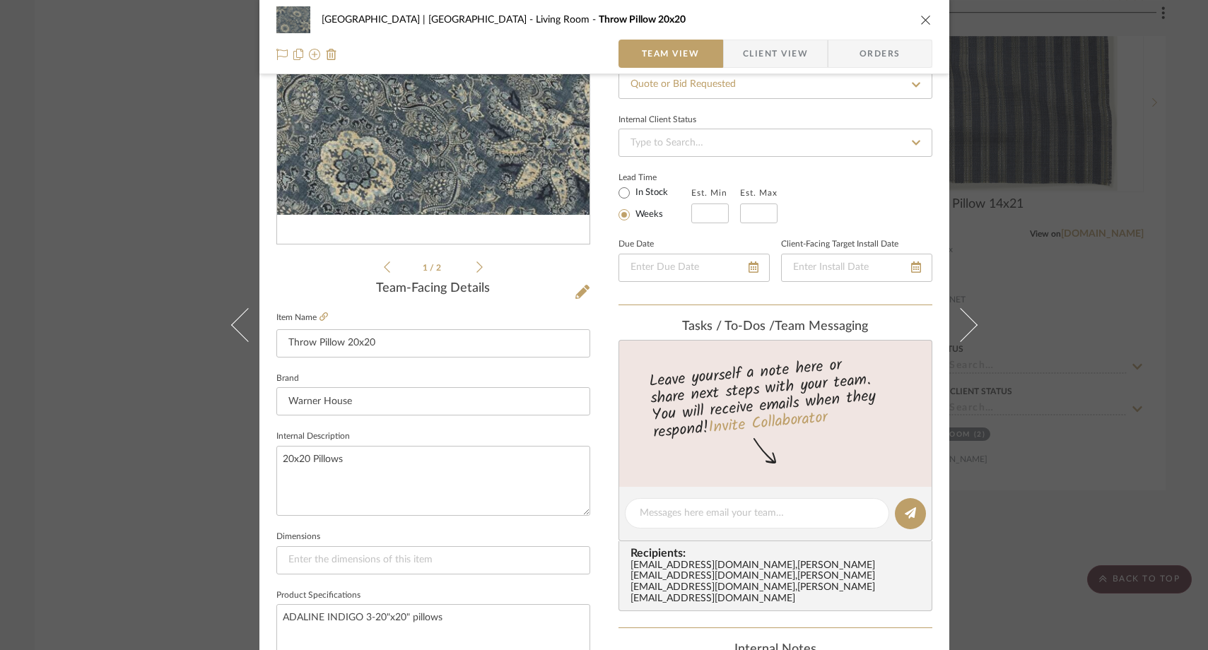
scroll to position [181, 0]
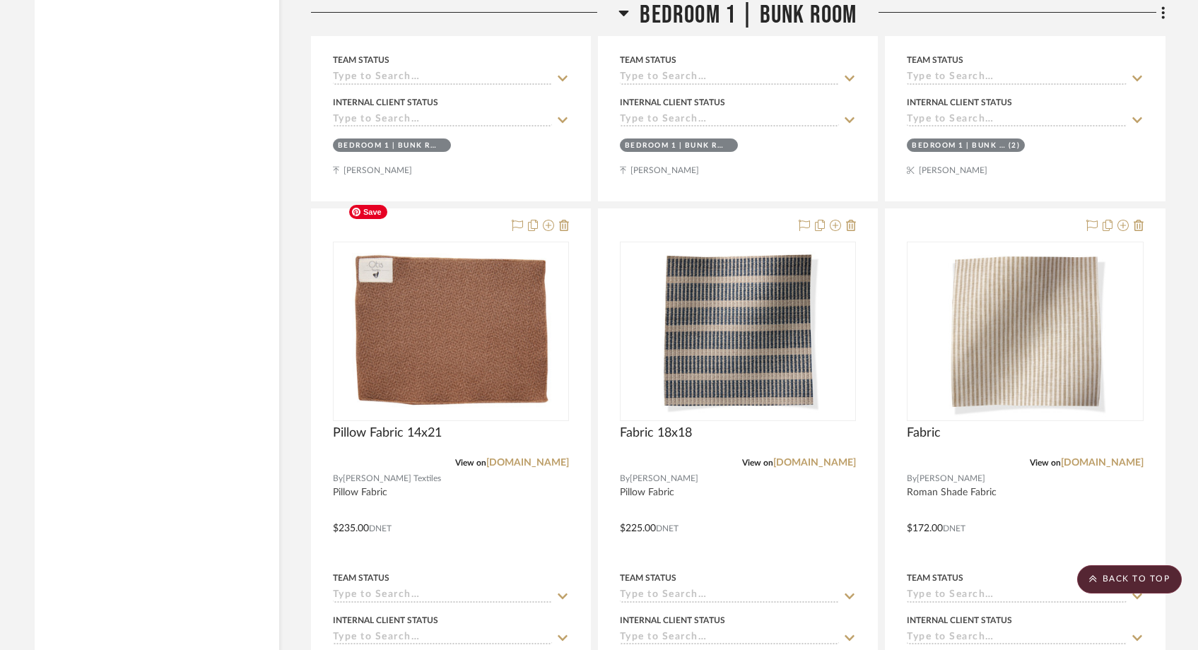
scroll to position [19298, 0]
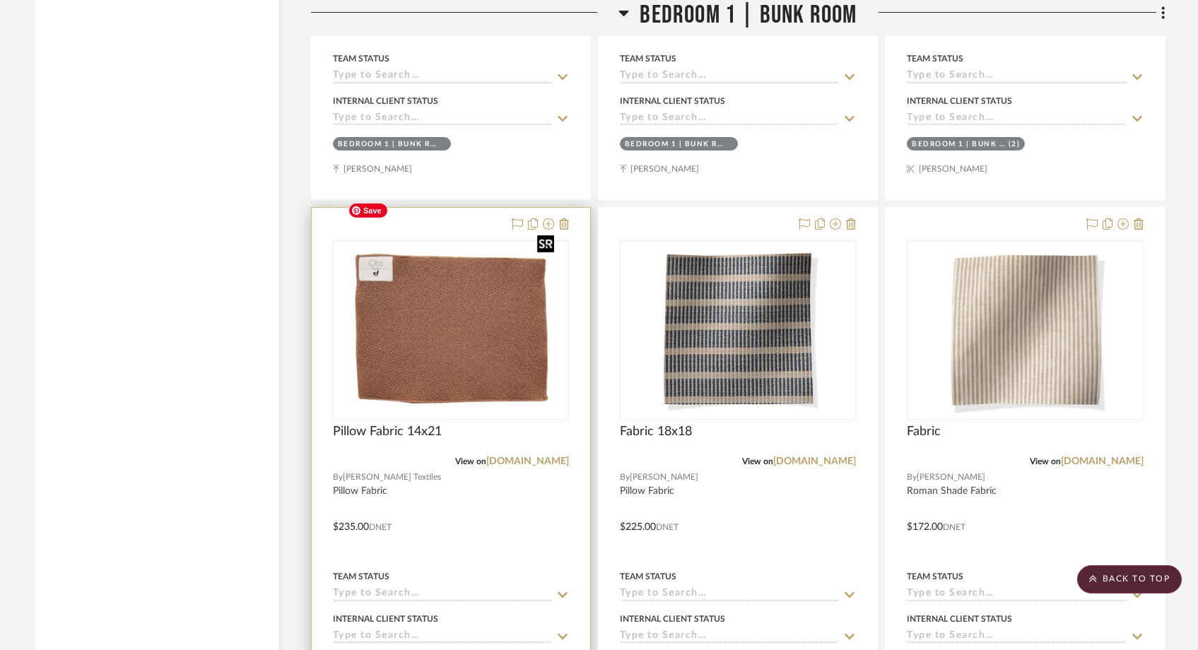
click at [416, 319] on img "0" at bounding box center [451, 330] width 218 height 177
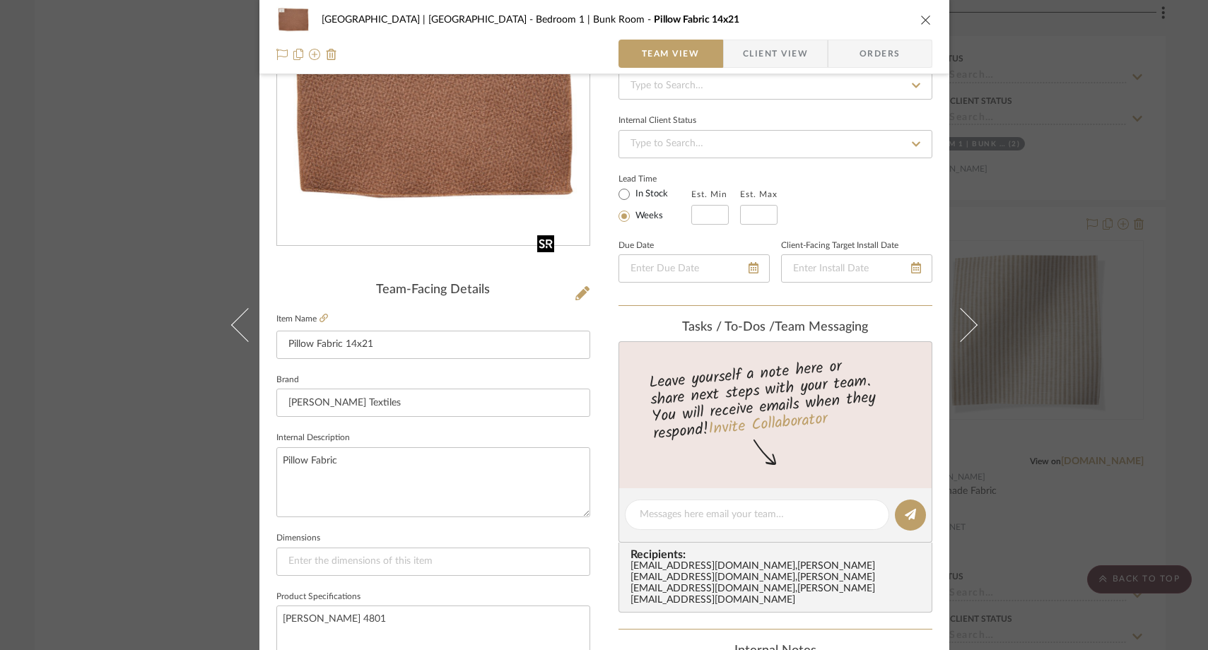
scroll to position [159, 0]
drag, startPoint x: 341, startPoint y: 350, endPoint x: 319, endPoint y: 347, distance: 22.1
click at [319, 347] on input "Pillow Fabric 14x21" at bounding box center [433, 344] width 314 height 28
click at [340, 345] on input "Pillow Fabric 14x21" at bounding box center [433, 344] width 314 height 28
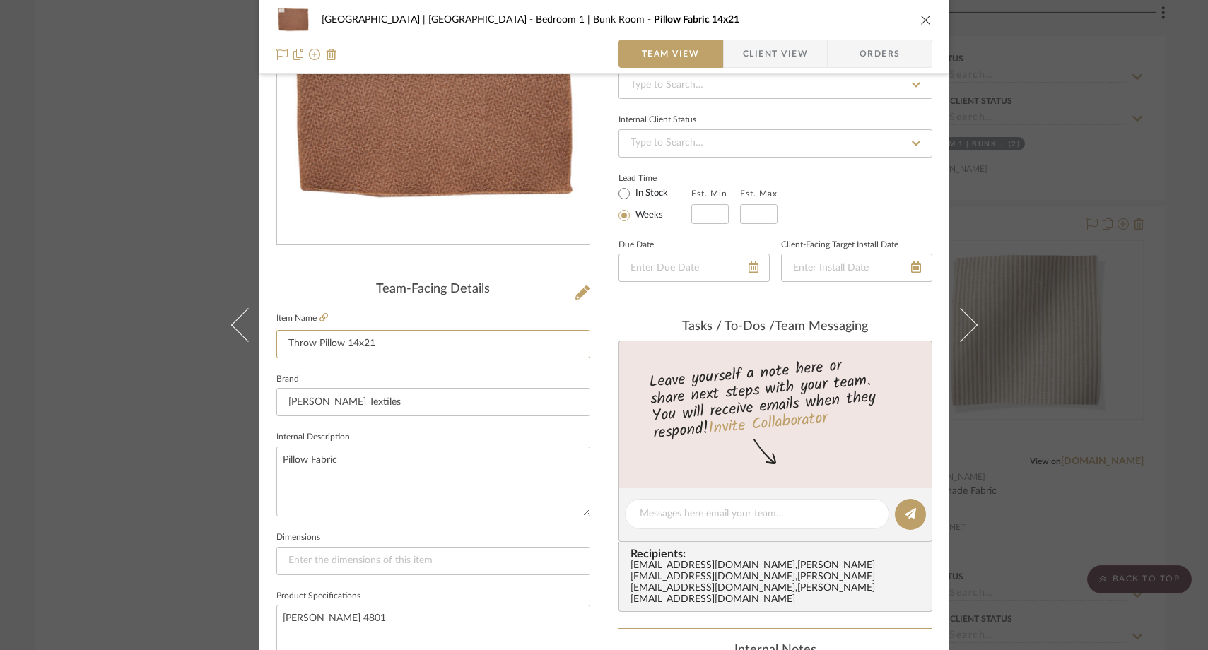
type input "Throw Pillow 14x21"
click at [340, 370] on fieldset "Brand [PERSON_NAME] Textiles" at bounding box center [433, 393] width 314 height 47
click at [166, 194] on div "[GEOGRAPHIC_DATA] | [GEOGRAPHIC_DATA] Bedroom 1 | Bunk Room Throw Pillow 14x21 …" at bounding box center [604, 325] width 1208 height 650
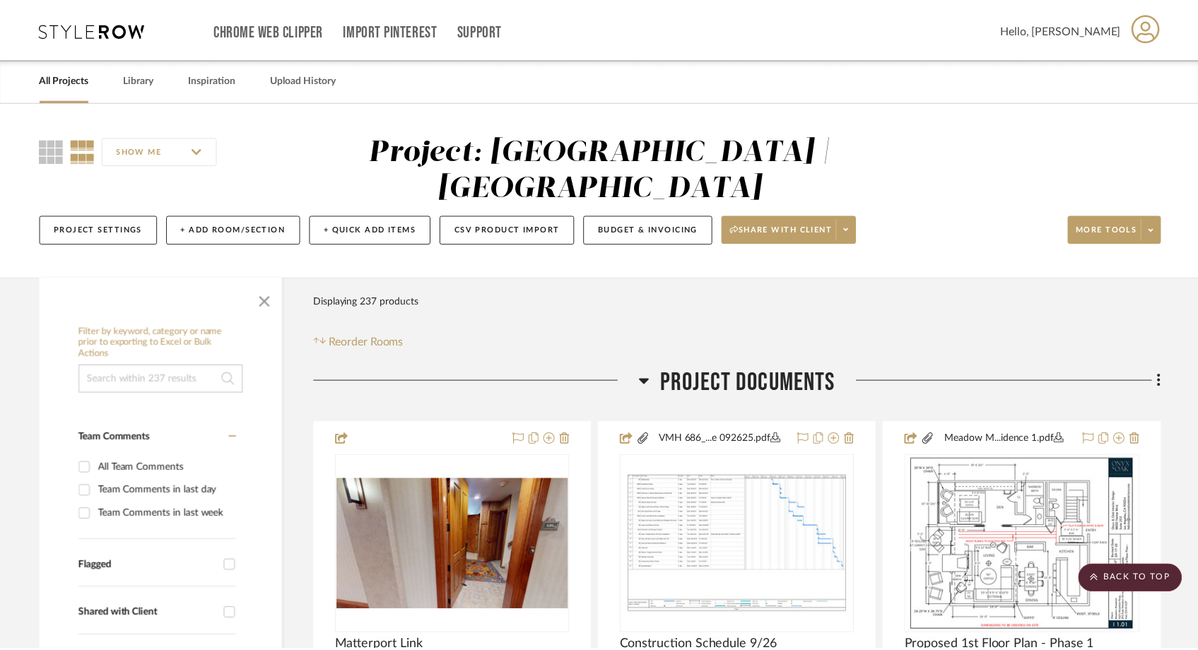
scroll to position [19298, 0]
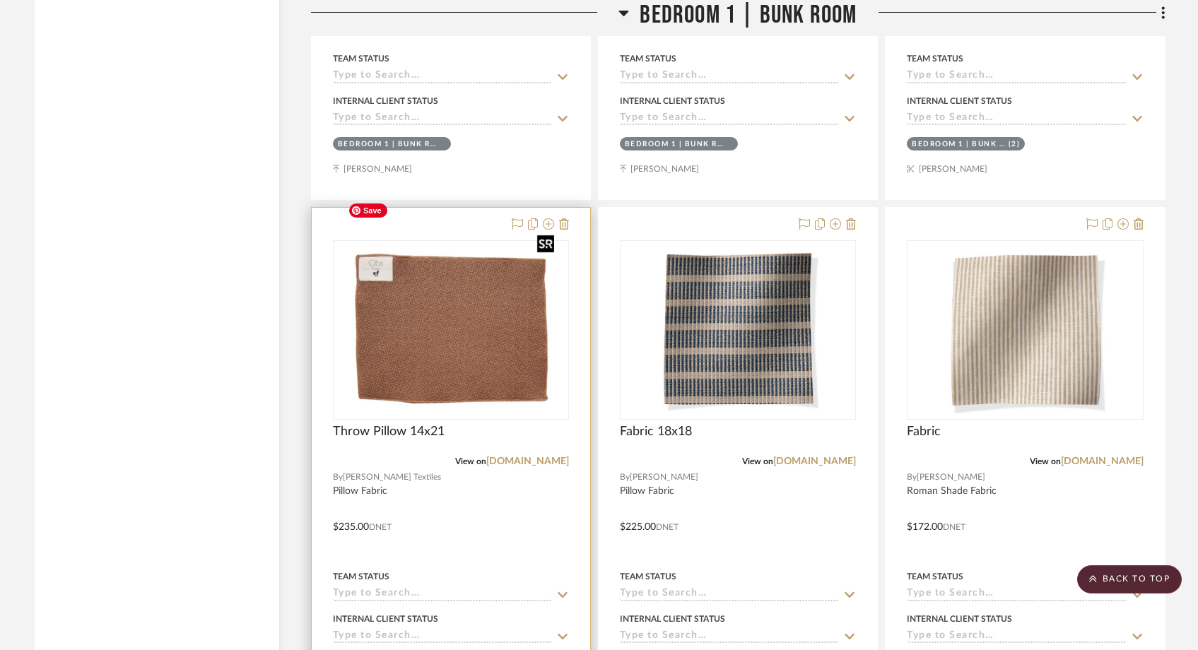
click at [372, 324] on img "0" at bounding box center [451, 330] width 218 height 177
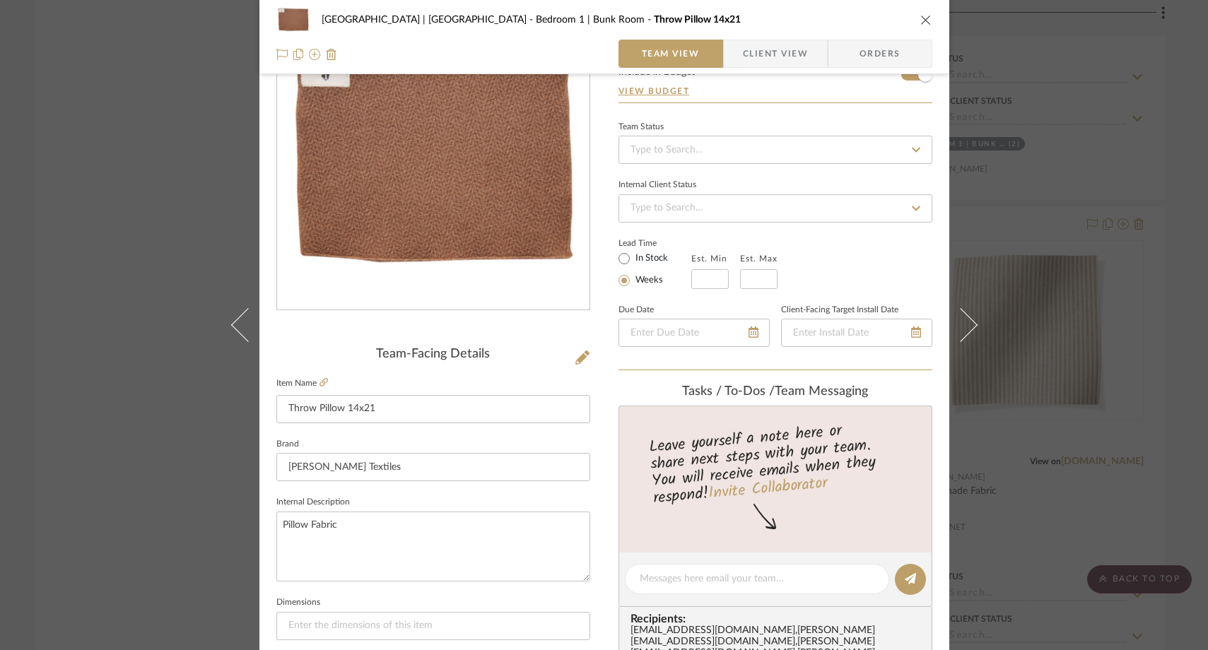
scroll to position [100, 0]
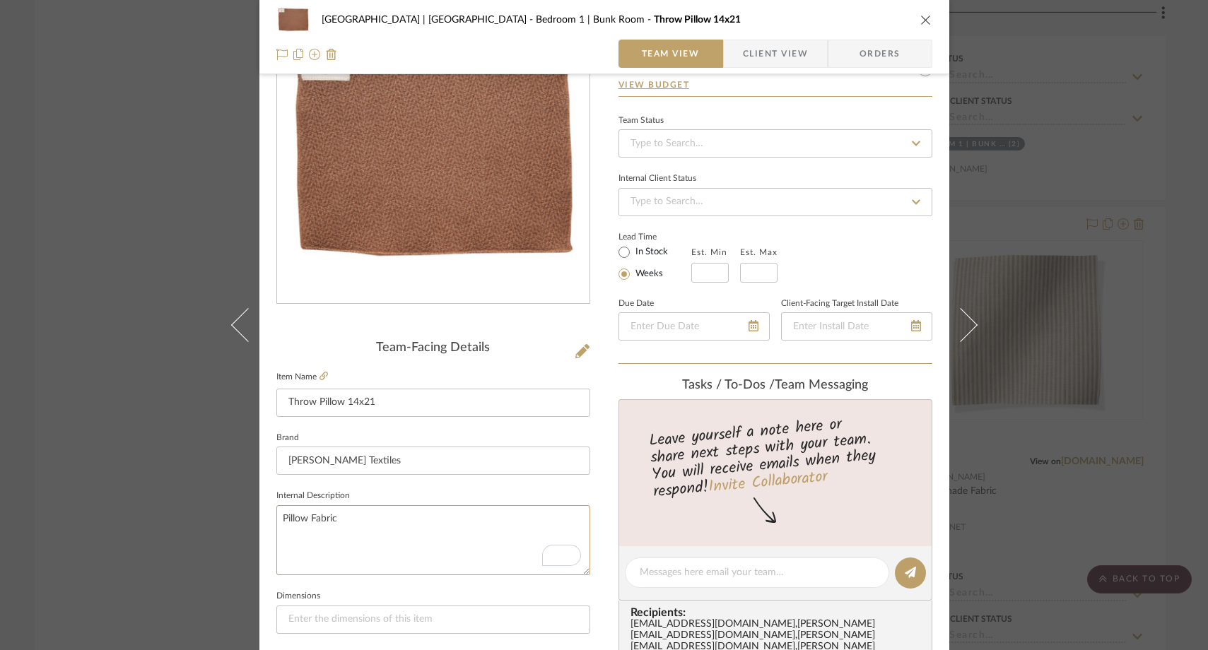
drag, startPoint x: 338, startPoint y: 517, endPoint x: 269, endPoint y: 517, distance: 69.3
click at [269, 517] on div "[GEOGRAPHIC_DATA] | [GEOGRAPHIC_DATA] Bedroom 1 | Bunk Room Throw Pillow 14x21 …" at bounding box center [604, 562] width 690 height 1305
click at [277, 585] on sr-form-field "Internal Description" at bounding box center [433, 536] width 314 height 100
click at [176, 155] on div "[GEOGRAPHIC_DATA] | [GEOGRAPHIC_DATA] Bedroom 1 | Bunk Room Throw Pillow 14x21 …" at bounding box center [604, 325] width 1208 height 650
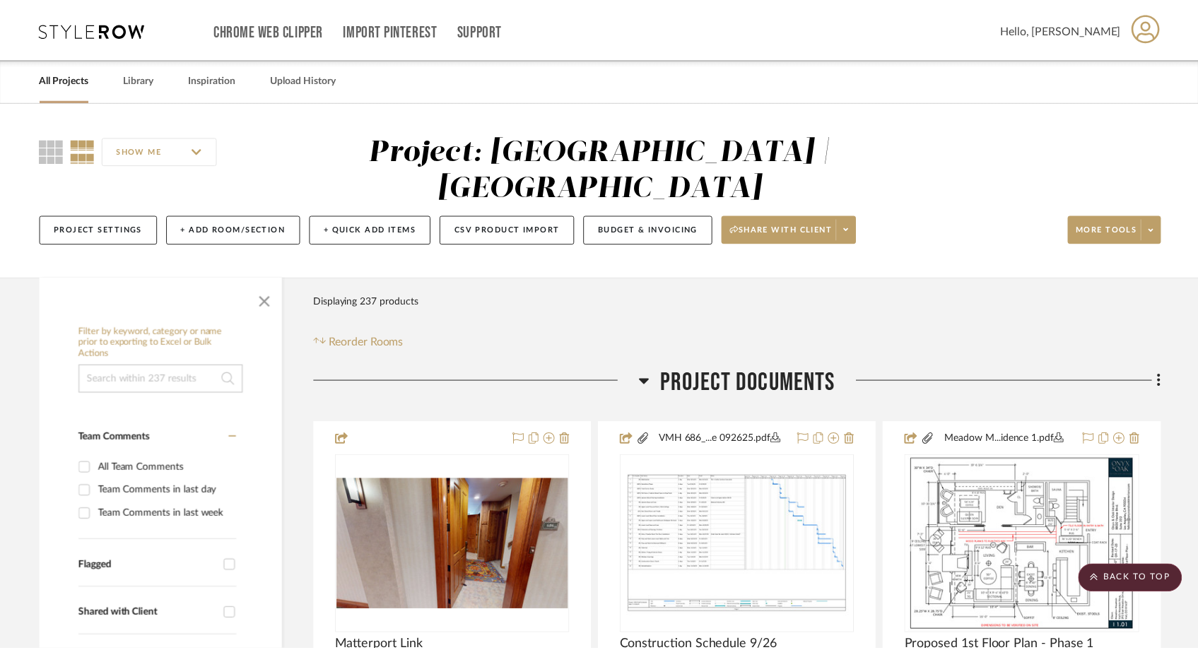
scroll to position [19298, 0]
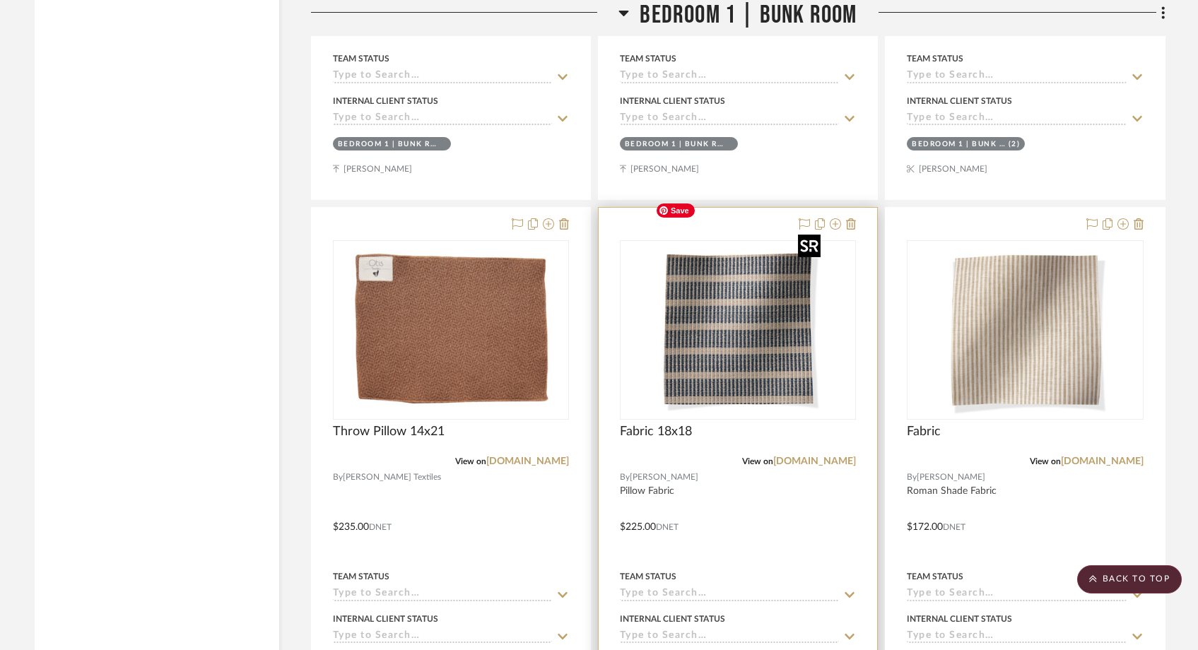
click at [665, 281] on img "0" at bounding box center [738, 330] width 177 height 177
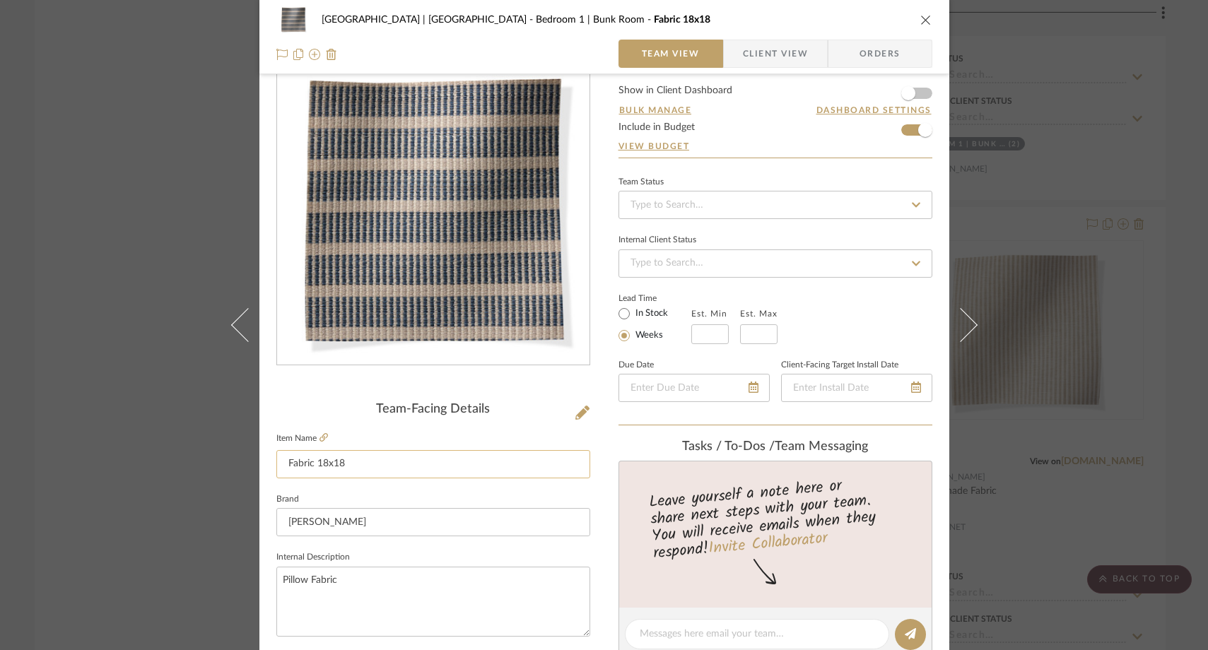
scroll to position [40, 0]
drag, startPoint x: 346, startPoint y: 579, endPoint x: 269, endPoint y: 580, distance: 76.3
click at [269, 580] on div "[GEOGRAPHIC_DATA] | [GEOGRAPHIC_DATA] Bedroom 1 | Bunk Room Fabric 18x18 Team V…" at bounding box center [604, 623] width 690 height 1305
drag, startPoint x: 310, startPoint y: 467, endPoint x: 265, endPoint y: 467, distance: 44.5
click at [265, 467] on div "[GEOGRAPHIC_DATA] | [GEOGRAPHIC_DATA] Bedroom 1 | Bunk Room Fabric 18x18 Team V…" at bounding box center [604, 623] width 690 height 1305
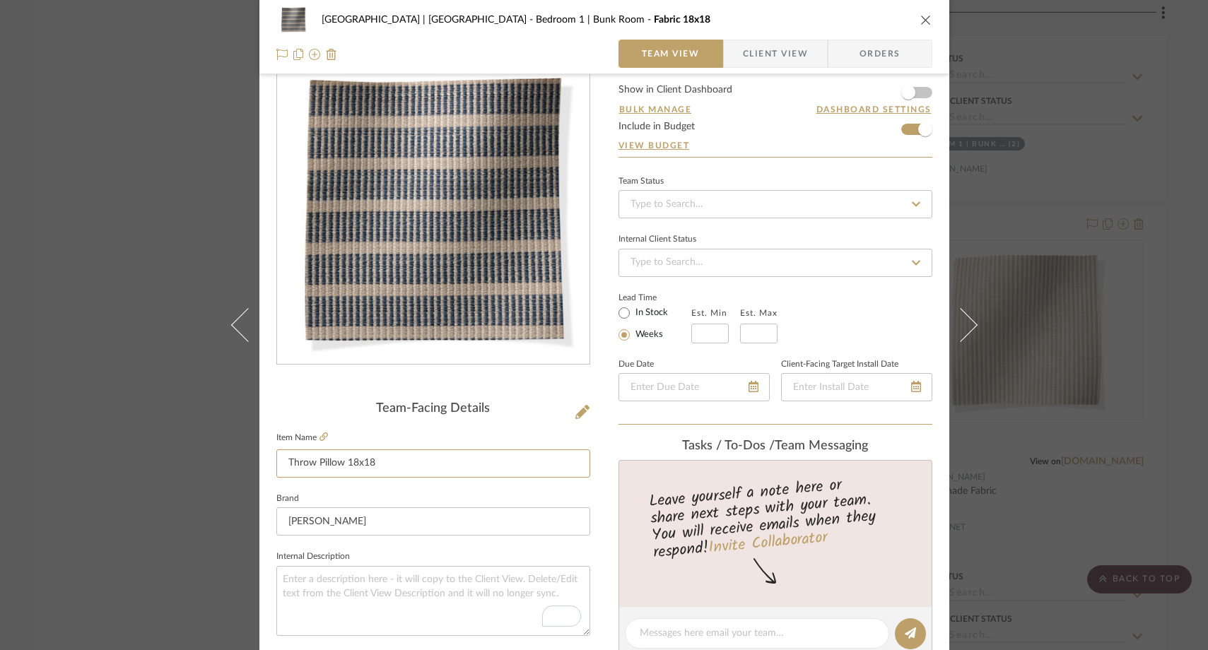
type input "Throw Pillow 18x18"
click at [288, 489] on fieldset "Brand [PERSON_NAME]" at bounding box center [433, 512] width 314 height 47
click at [187, 233] on div "[GEOGRAPHIC_DATA] | [GEOGRAPHIC_DATA] Bedroom 1 | Bunk Room Throw Pillow 18x18 …" at bounding box center [604, 325] width 1208 height 650
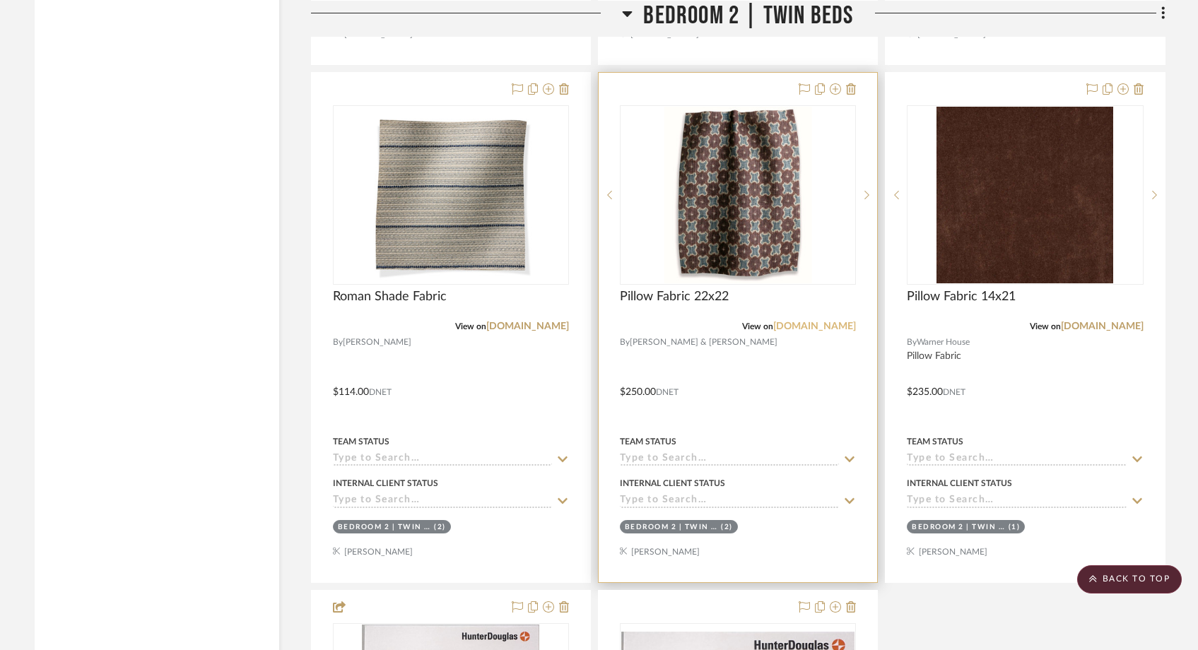
scroll to position [22807, 0]
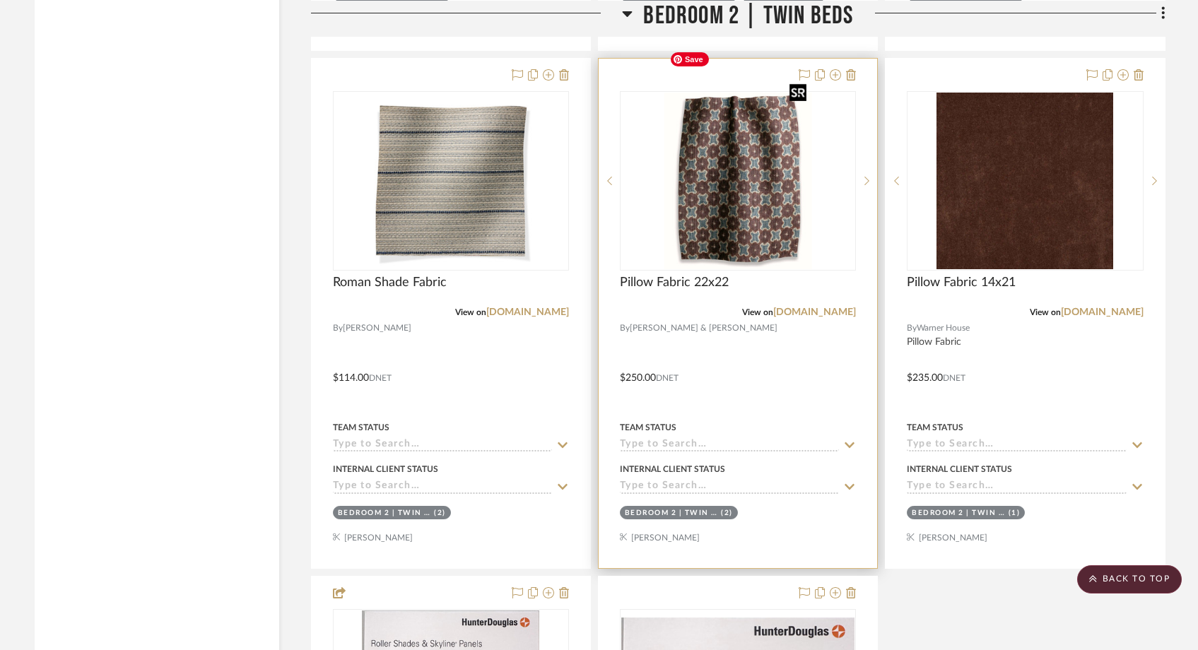
click at [751, 93] on img "0" at bounding box center [738, 181] width 148 height 177
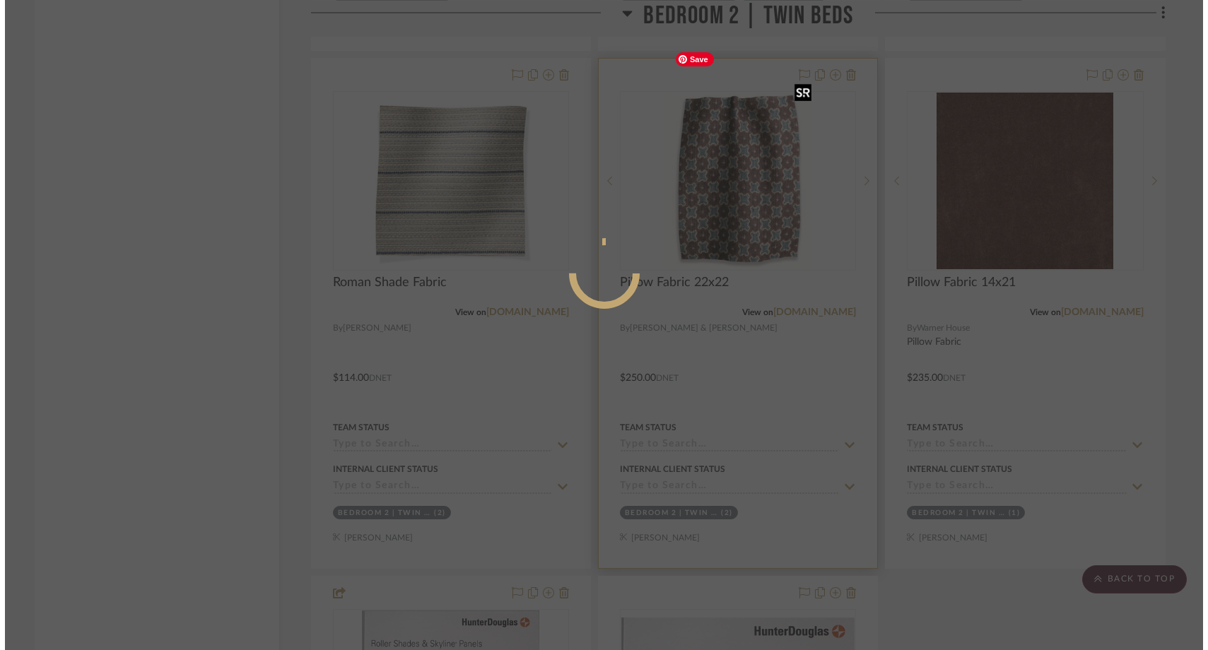
scroll to position [0, 0]
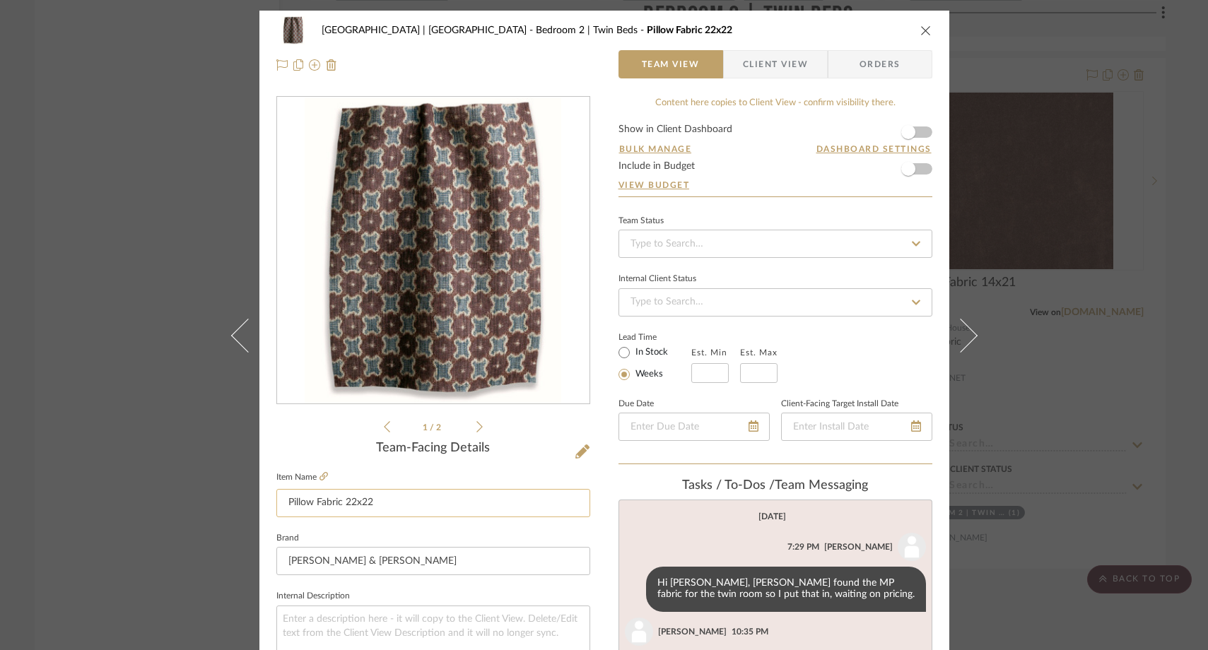
click at [339, 508] on input "Pillow Fabric 22x22" at bounding box center [433, 503] width 314 height 28
click at [339, 498] on input "Pillow Fabric 22x22" at bounding box center [433, 503] width 314 height 28
type input "Throw Pillow 22x22"
click at [313, 534] on fieldset "Brand McLaurin & Piercy" at bounding box center [433, 552] width 314 height 47
click at [167, 292] on div "Meadow Mountain | Vail Valley Bedroom 2 | Twin Beds Throw Pillow 22x22 Team Vie…" at bounding box center [604, 325] width 1208 height 650
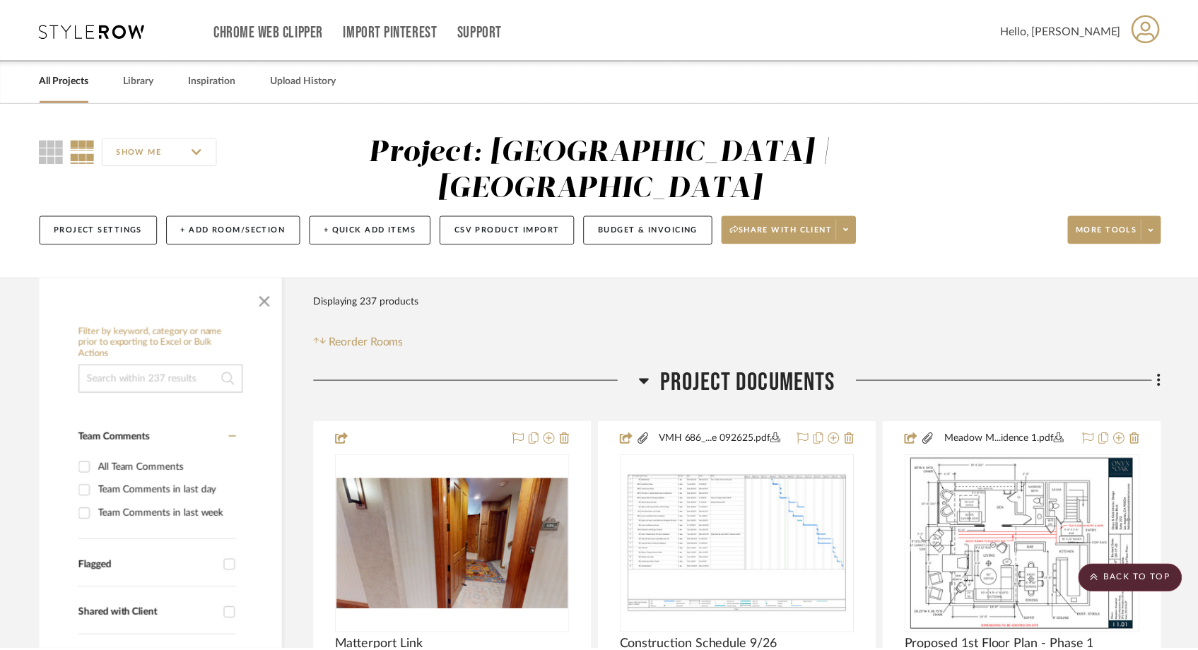
scroll to position [22807, 0]
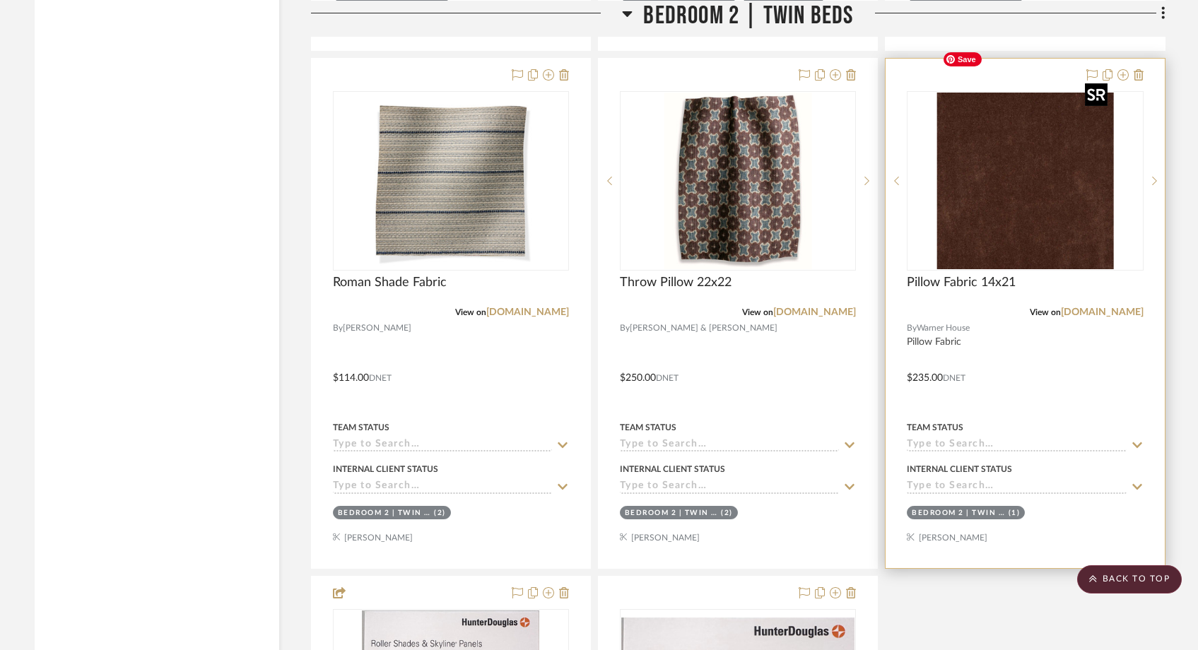
click at [0, 0] on img at bounding box center [0, 0] width 0 height 0
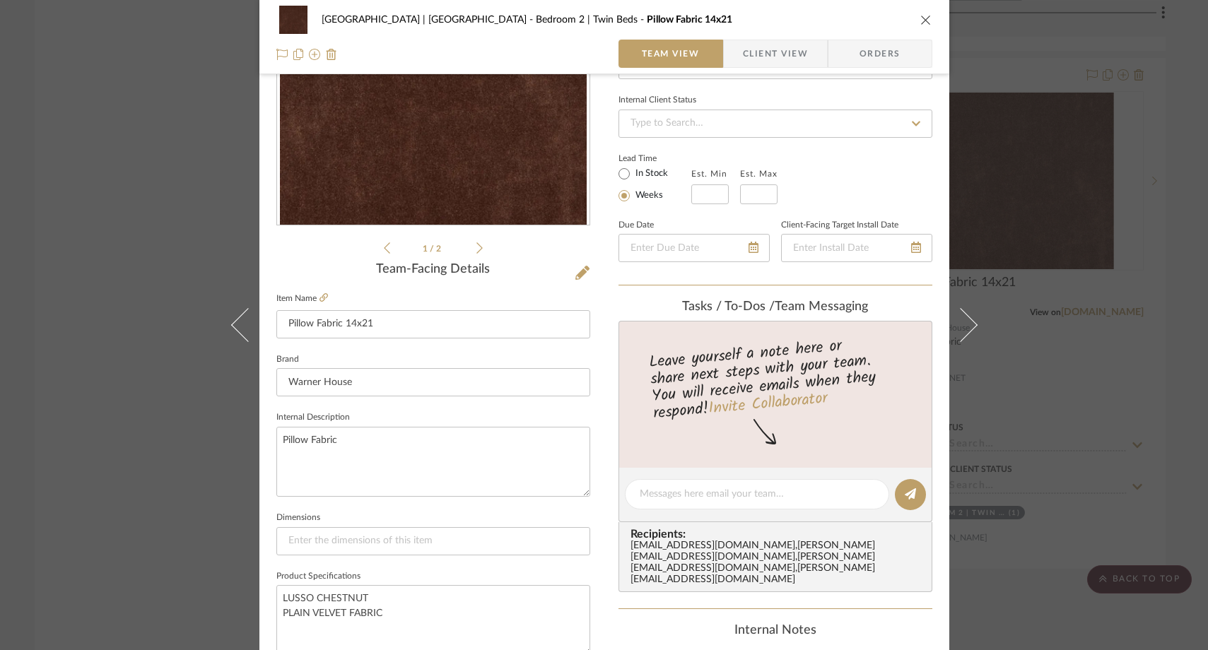
scroll to position [355, 0]
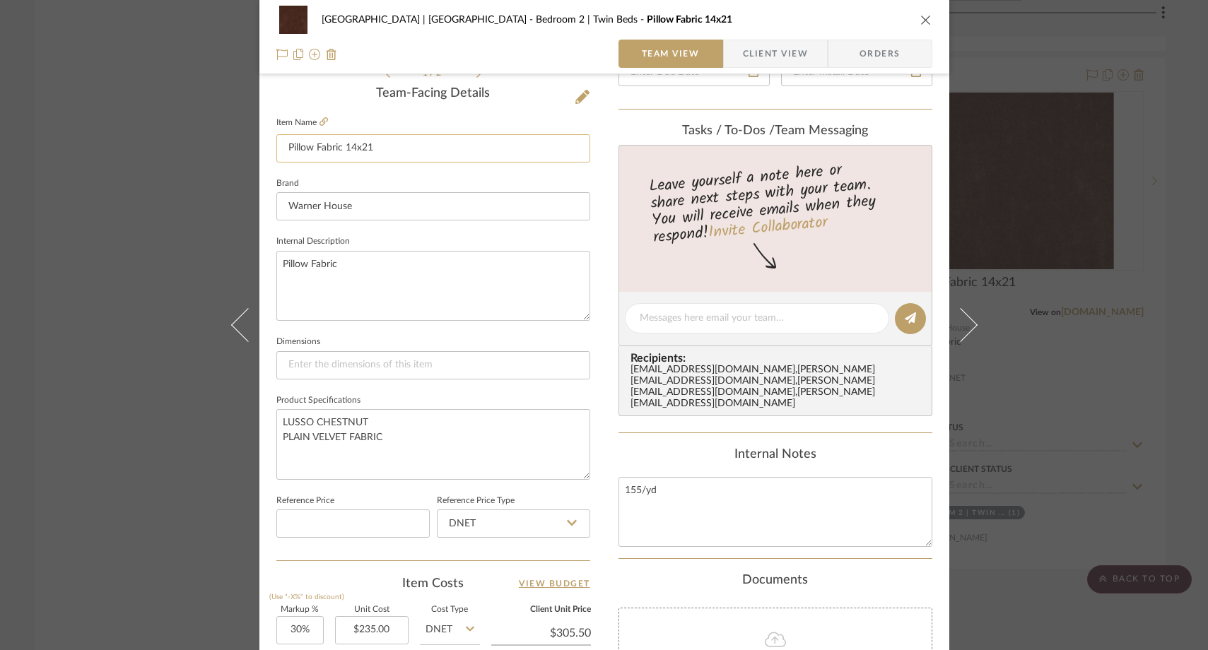
drag, startPoint x: 335, startPoint y: 152, endPoint x: 314, endPoint y: 152, distance: 21.2
click at [314, 152] on input "Pillow Fabric 14x21" at bounding box center [433, 148] width 314 height 28
type input "Throw Pillow 14x21"
click at [317, 172] on sr-form-field "Item Name Throw Pillow 14x21" at bounding box center [433, 143] width 314 height 61
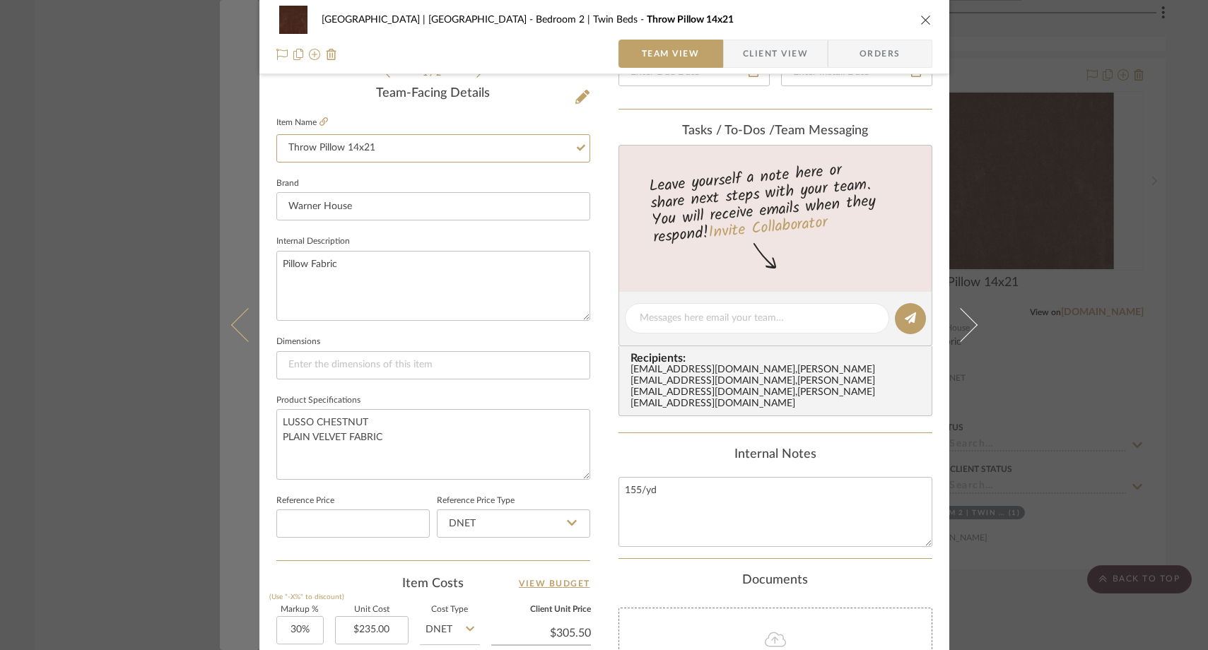
drag, startPoint x: 307, startPoint y: 148, endPoint x: 253, endPoint y: 148, distance: 54.4
click at [253, 148] on mat-dialog-content "Meadow Mountain | Vail Valley Bedroom 2 | Twin Beds Throw Pillow 14x21 Team Vie…" at bounding box center [604, 308] width 769 height 1305
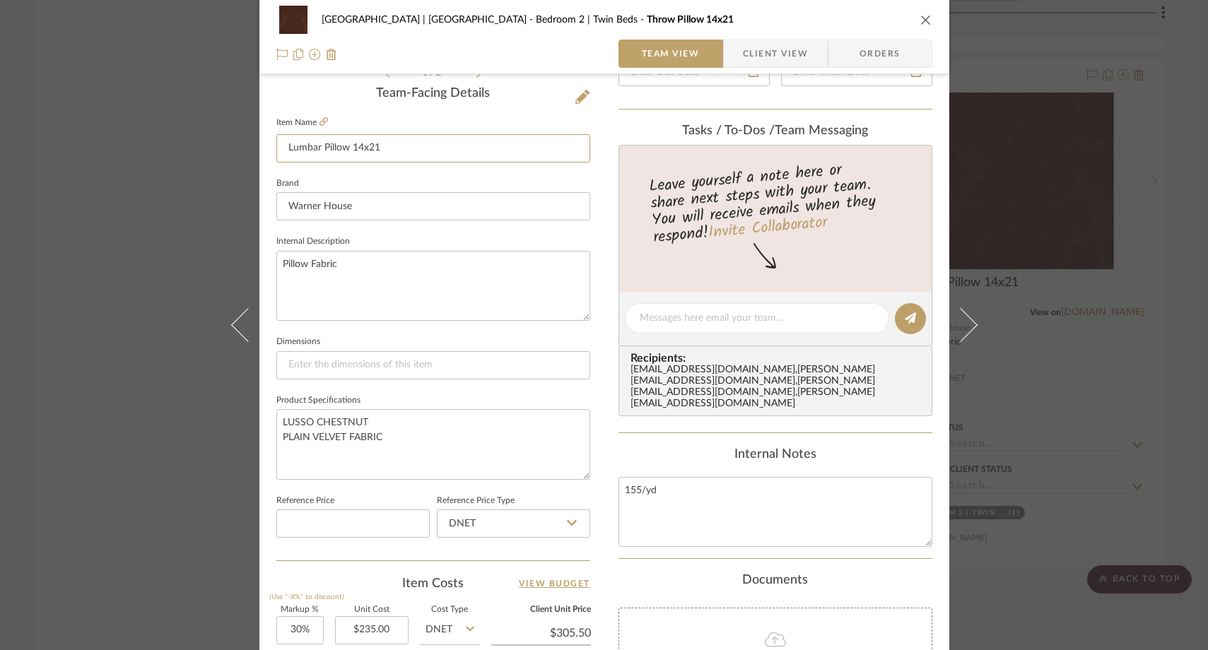
type input "Lumbar Pillow 14x21"
click at [276, 170] on sr-form-field "Item Name Lumbar Pillow 14x21" at bounding box center [433, 143] width 314 height 61
click at [174, 142] on div "Meadow Mountain | Vail Valley Bedroom 2 | Twin Beds Lumbar Pillow 14x21 Team Vi…" at bounding box center [604, 325] width 1208 height 650
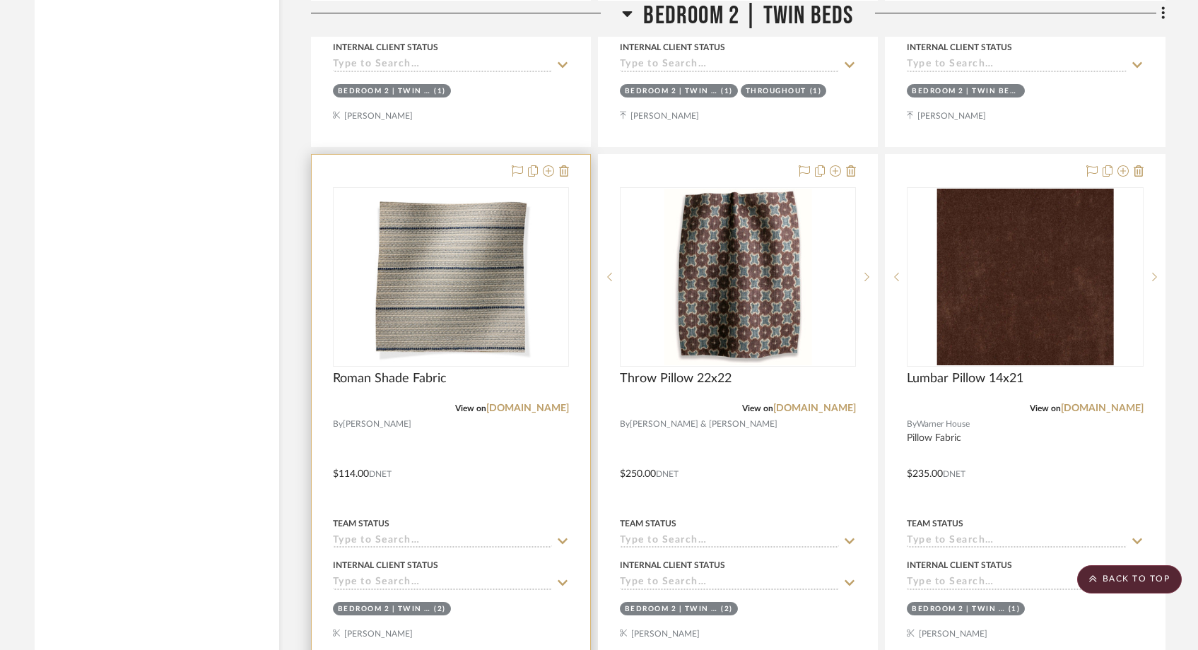
scroll to position [22708, 0]
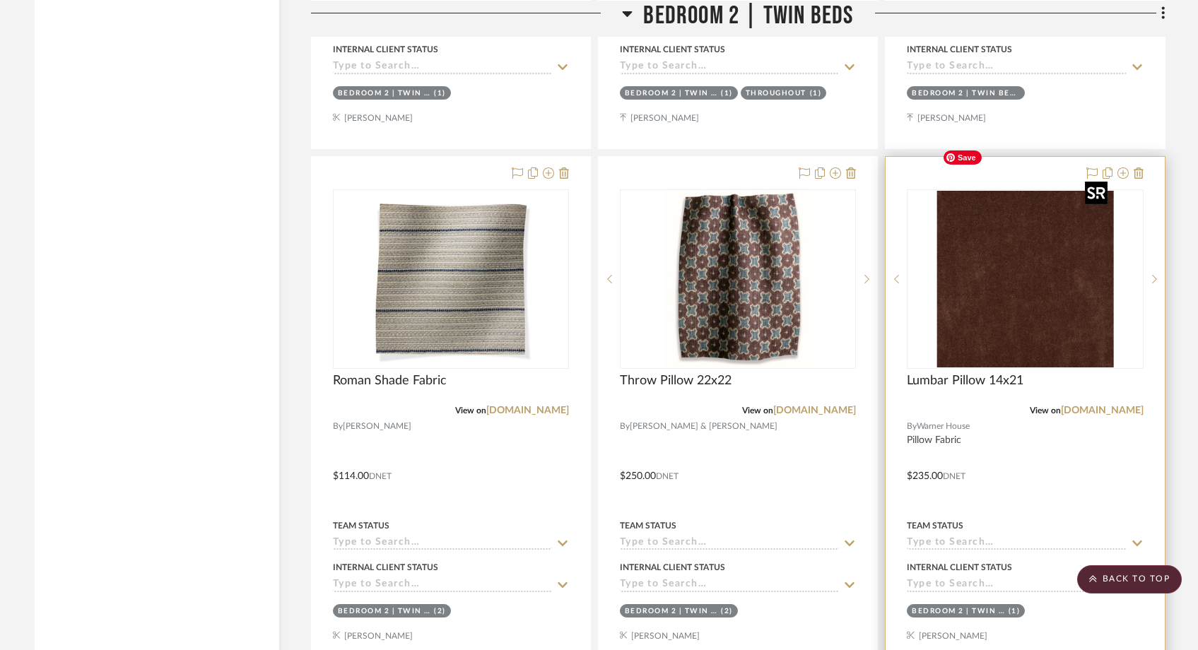
click at [1015, 252] on img "0" at bounding box center [1025, 279] width 177 height 177
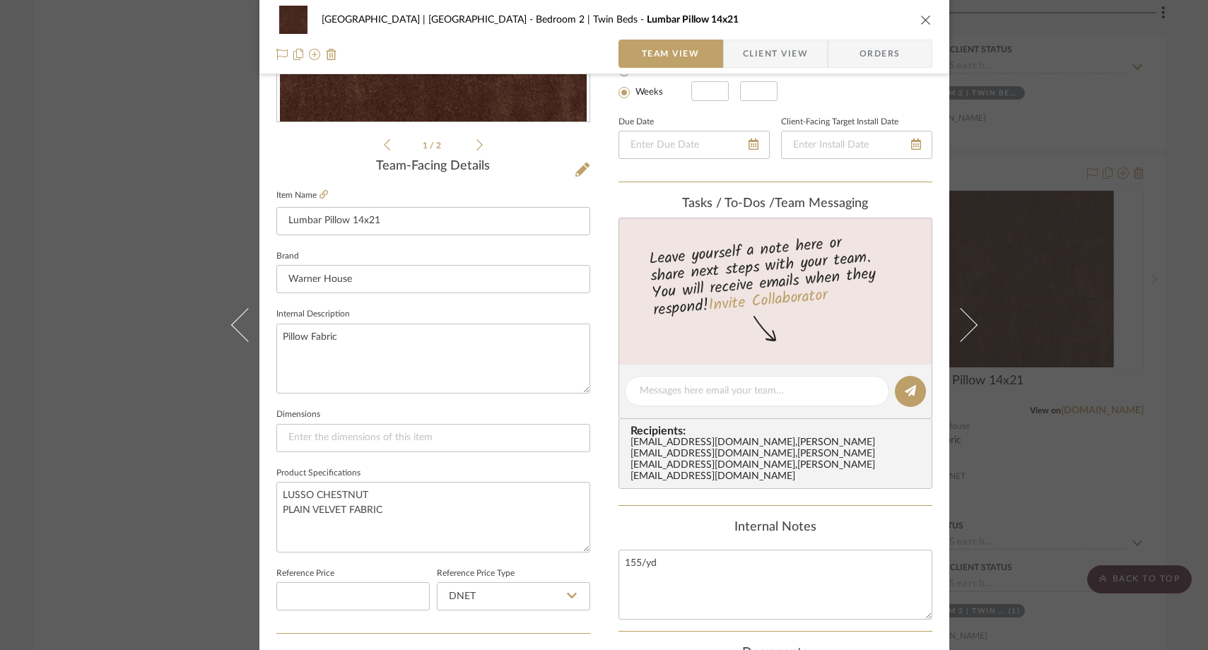
scroll to position [399, 0]
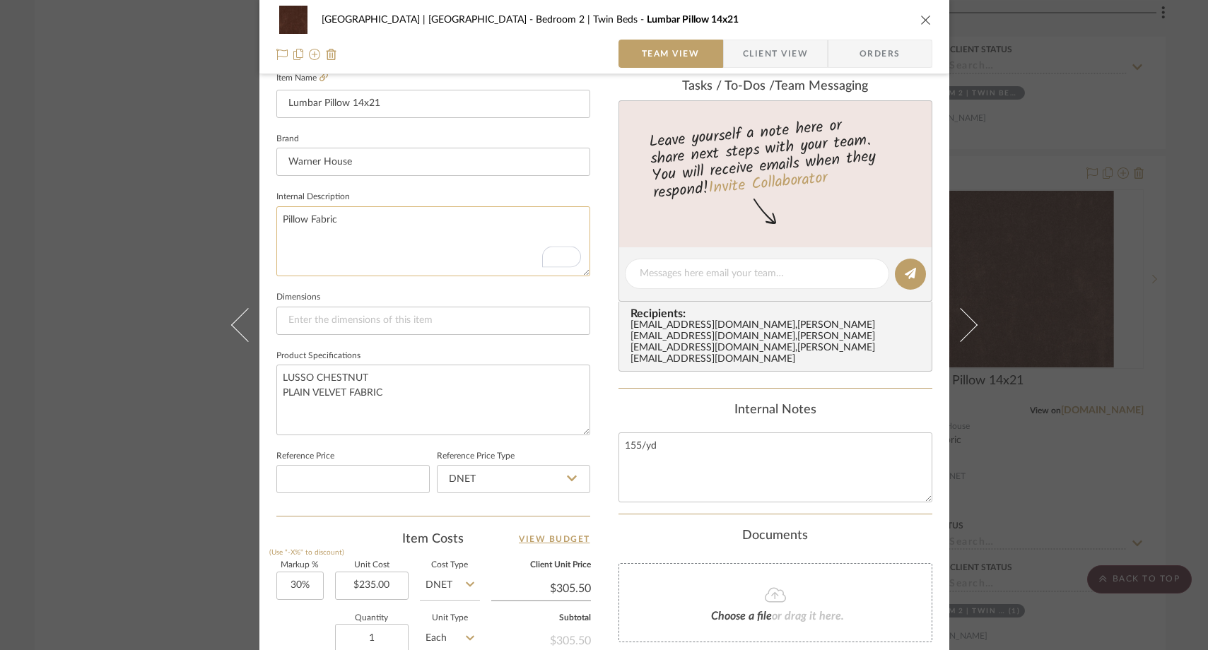
drag, startPoint x: 334, startPoint y: 222, endPoint x: 280, endPoint y: 209, distance: 55.9
click at [280, 209] on textarea "Pillow Fabric" at bounding box center [433, 241] width 314 height 70
click at [276, 278] on sr-form-field "Internal Description" at bounding box center [433, 237] width 314 height 100
click at [182, 155] on div "Meadow Mountain | Vail Valley Bedroom 2 | Twin Beds Lumbar Pillow 14x21 Team Vi…" at bounding box center [604, 325] width 1208 height 650
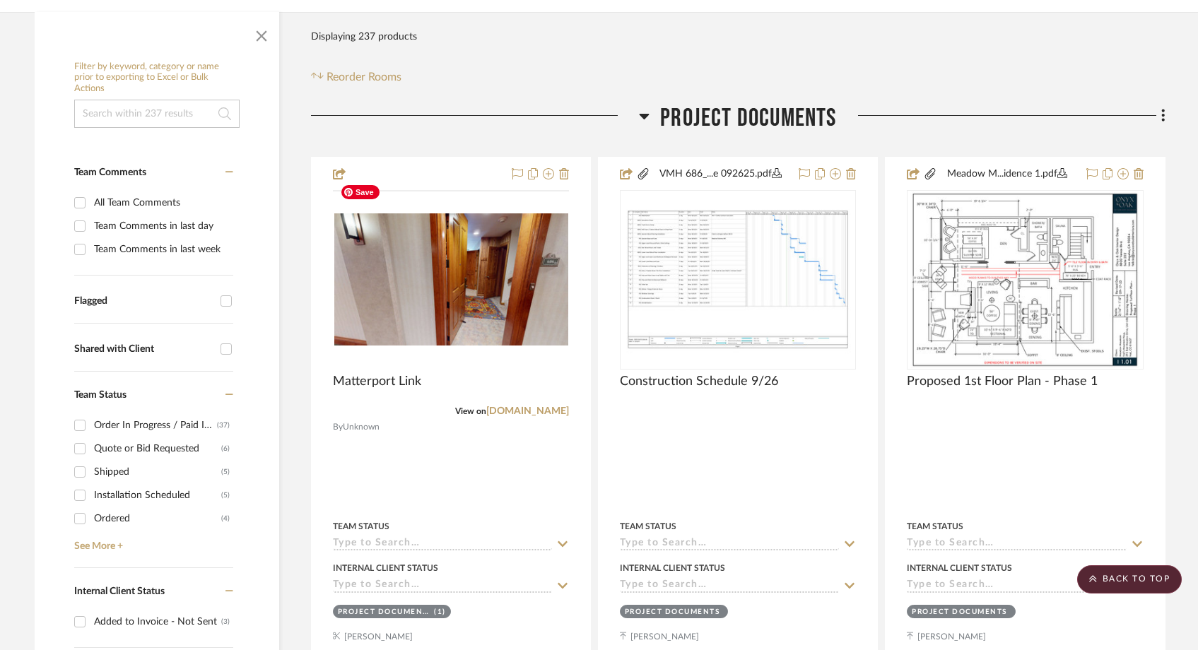
scroll to position [0, 0]
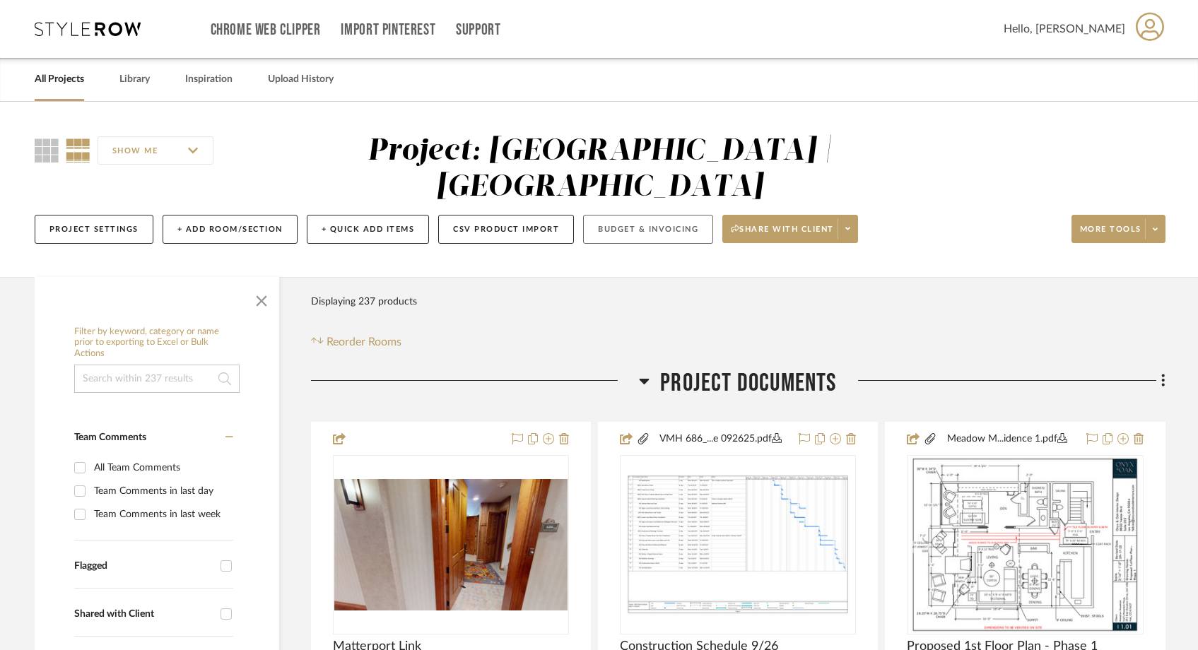
click at [703, 215] on button "Budget & Invoicing" at bounding box center [648, 229] width 130 height 29
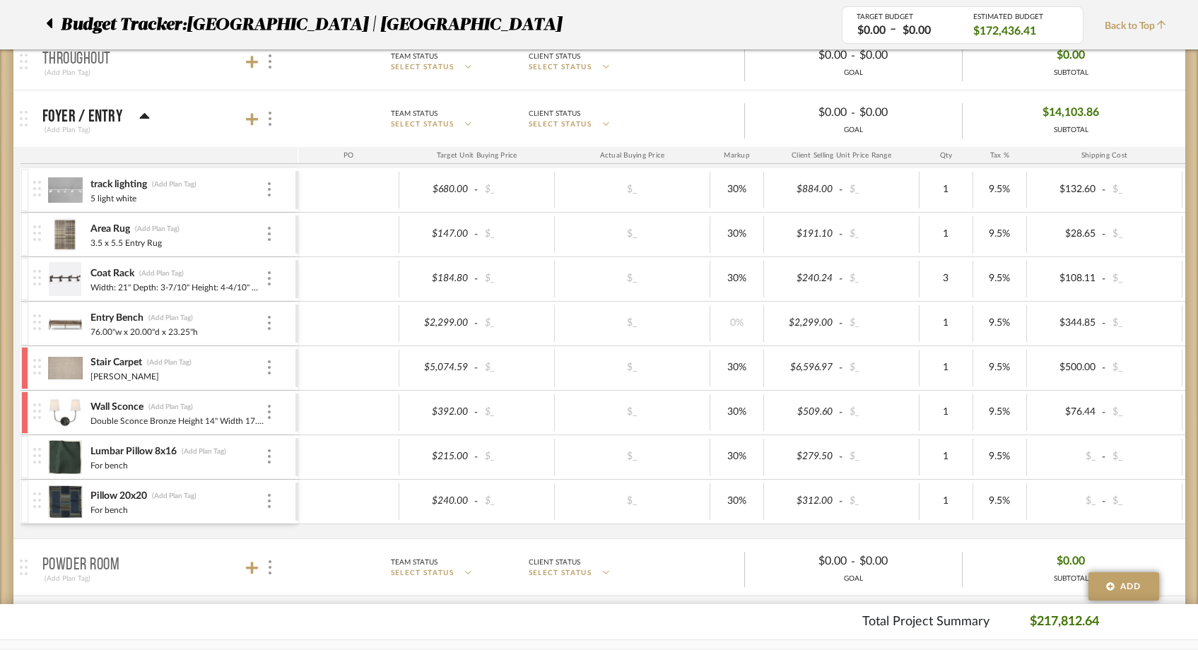
scroll to position [309, 0]
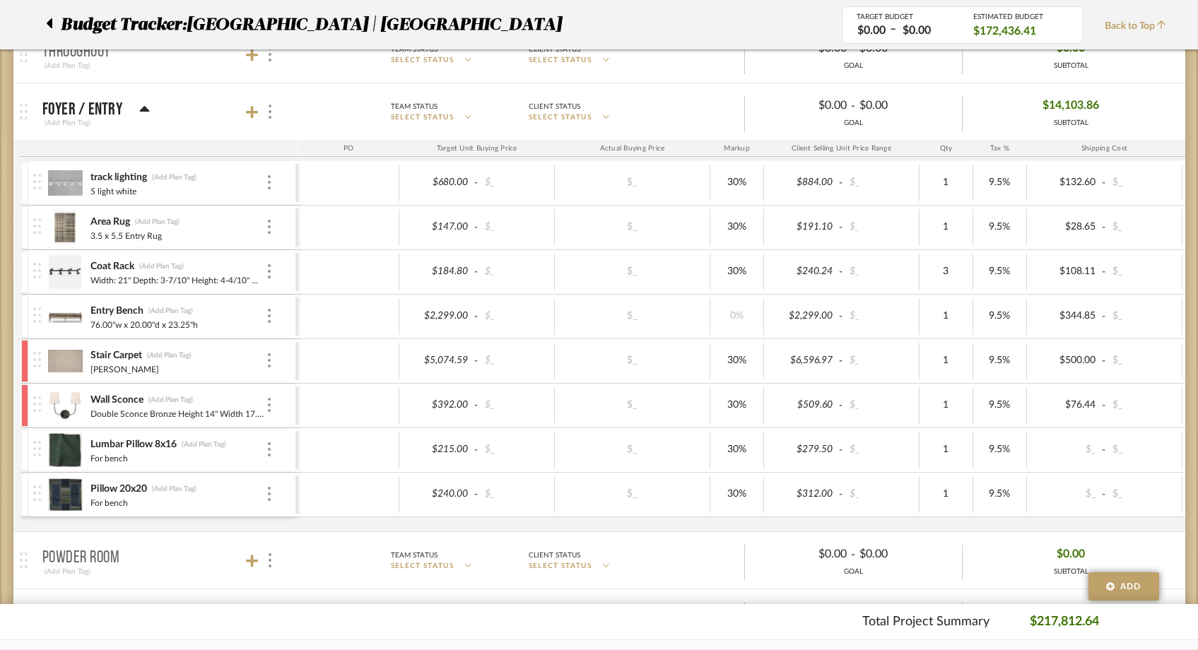
click at [1131, 25] on span "Back to Top" at bounding box center [1139, 26] width 69 height 15
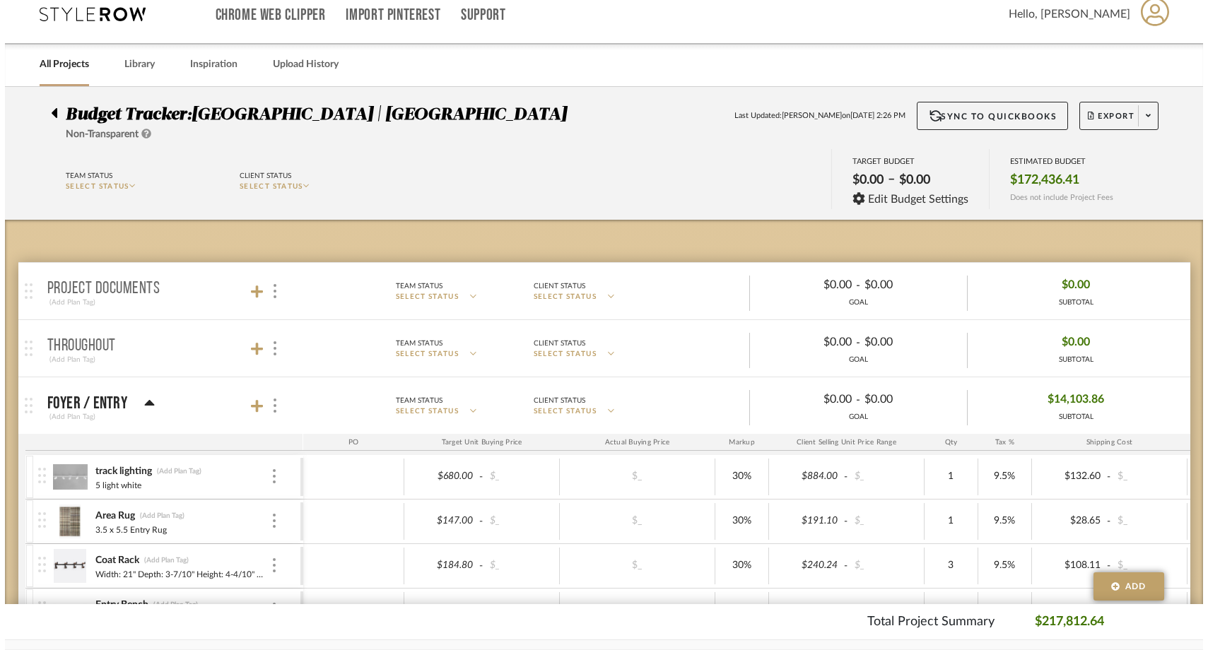
scroll to position [0, 0]
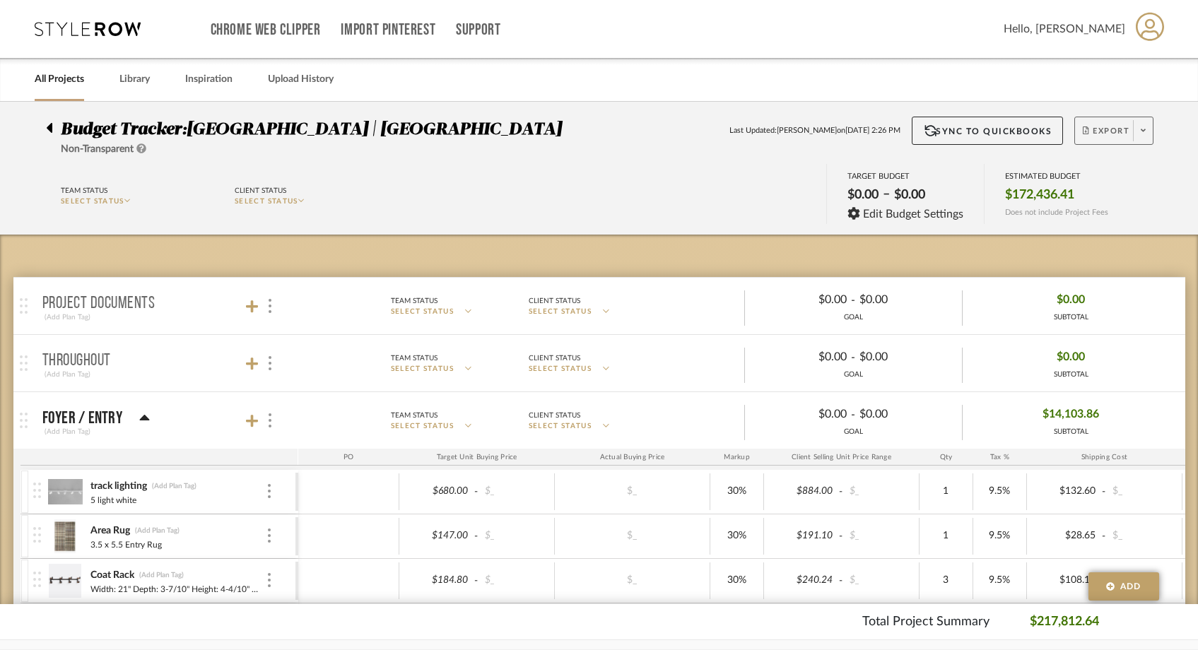
click at [1139, 127] on span at bounding box center [1143, 130] width 20 height 21
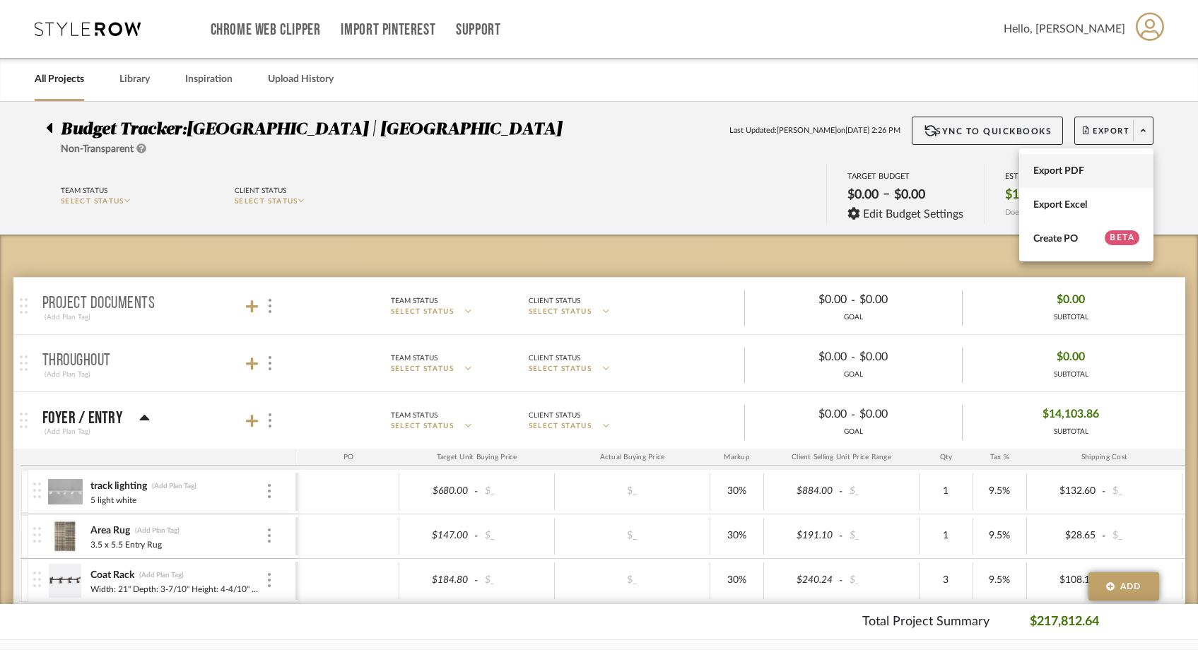
click at [1088, 166] on span "Export PDF" at bounding box center [1086, 171] width 106 height 12
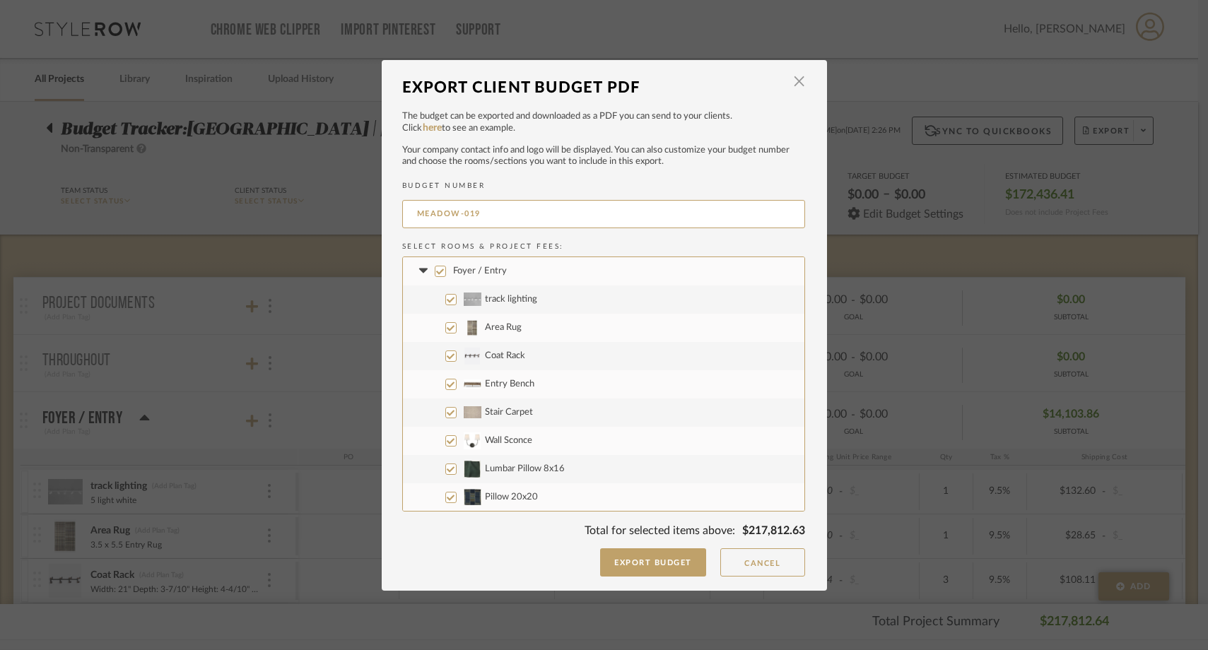
click at [437, 271] on input "Foyer / Entry" at bounding box center [440, 271] width 11 height 11
checkbox input "false"
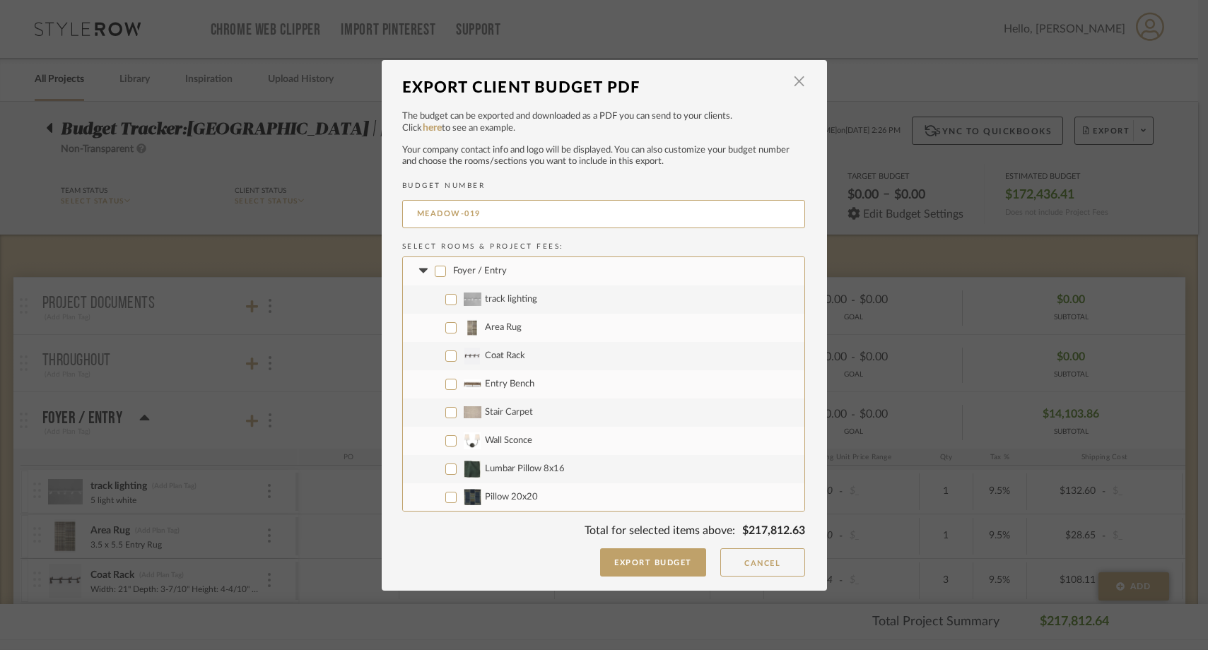
checkbox input "false"
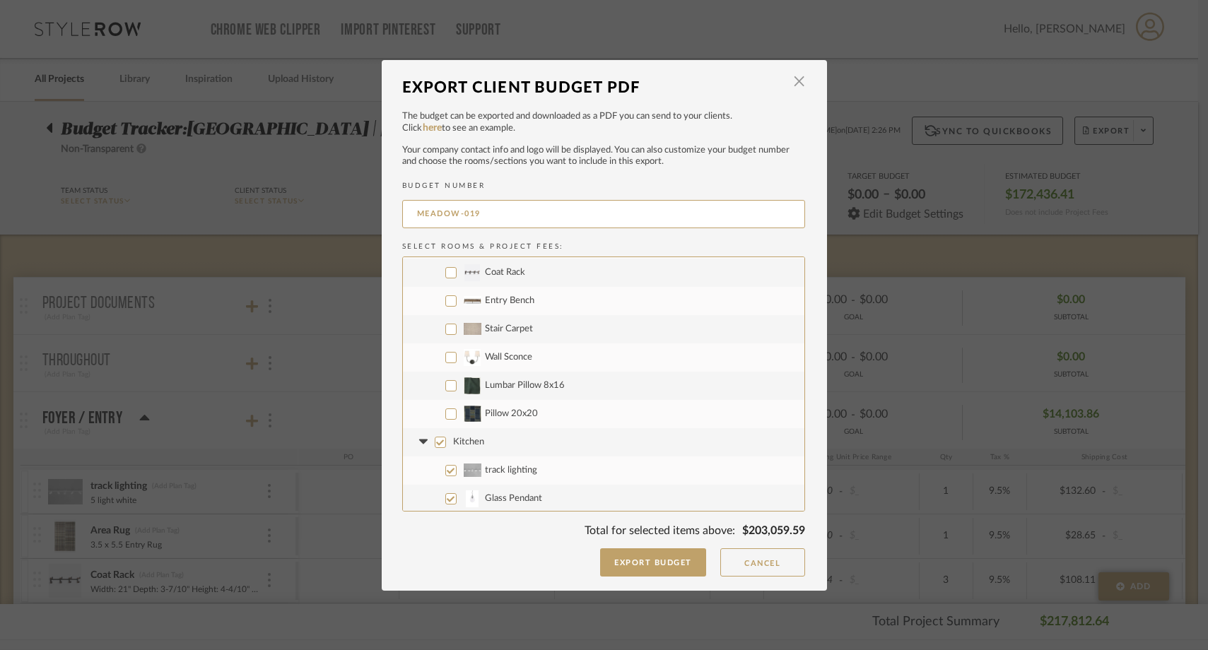
scroll to position [94, 0]
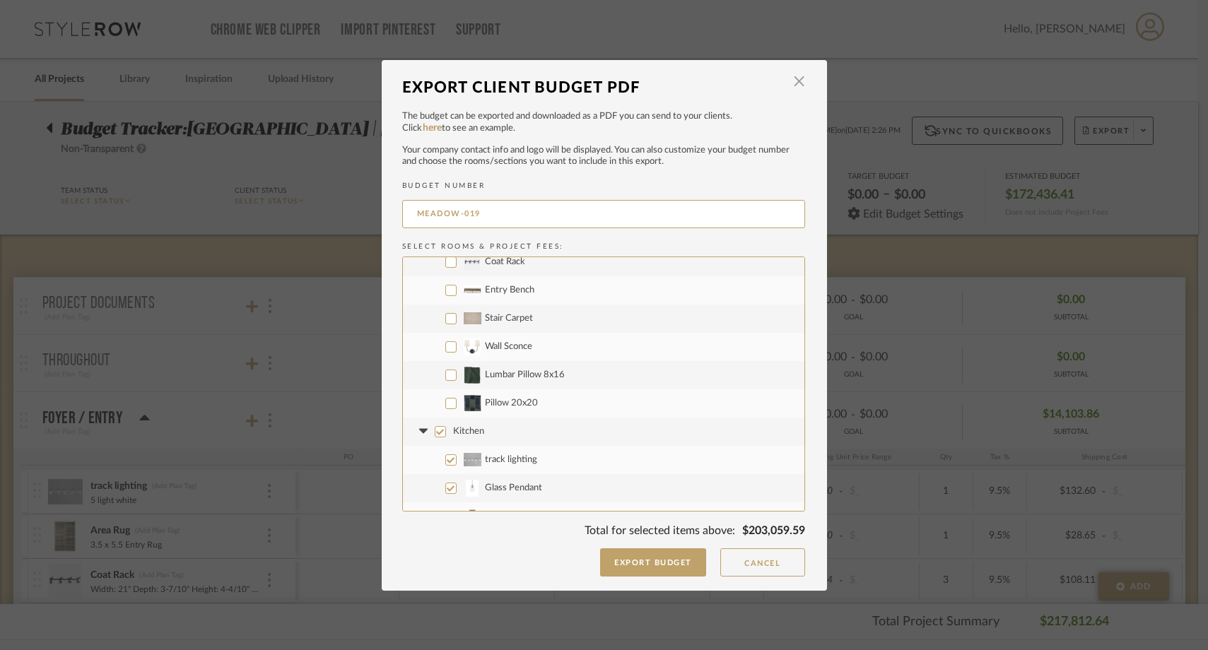
click at [445, 372] on input "Lumbar Pillow 8x16" at bounding box center [450, 375] width 11 height 11
click at [445, 377] on input "Lumbar Pillow 8x16" at bounding box center [450, 375] width 11 height 11
checkbox input "false"
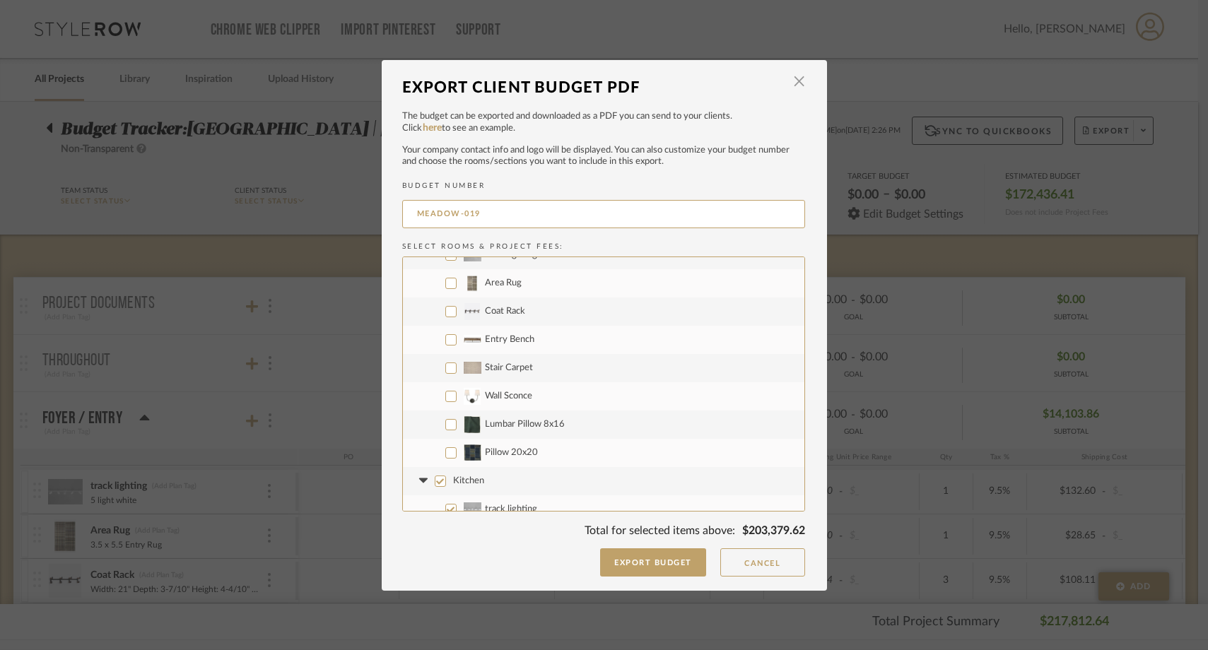
scroll to position [44, 0]
click at [445, 370] on input "Stair Carpet" at bounding box center [450, 368] width 11 height 11
checkbox input "true"
click at [445, 392] on input "Wall Sconce" at bounding box center [450, 397] width 11 height 11
checkbox input "true"
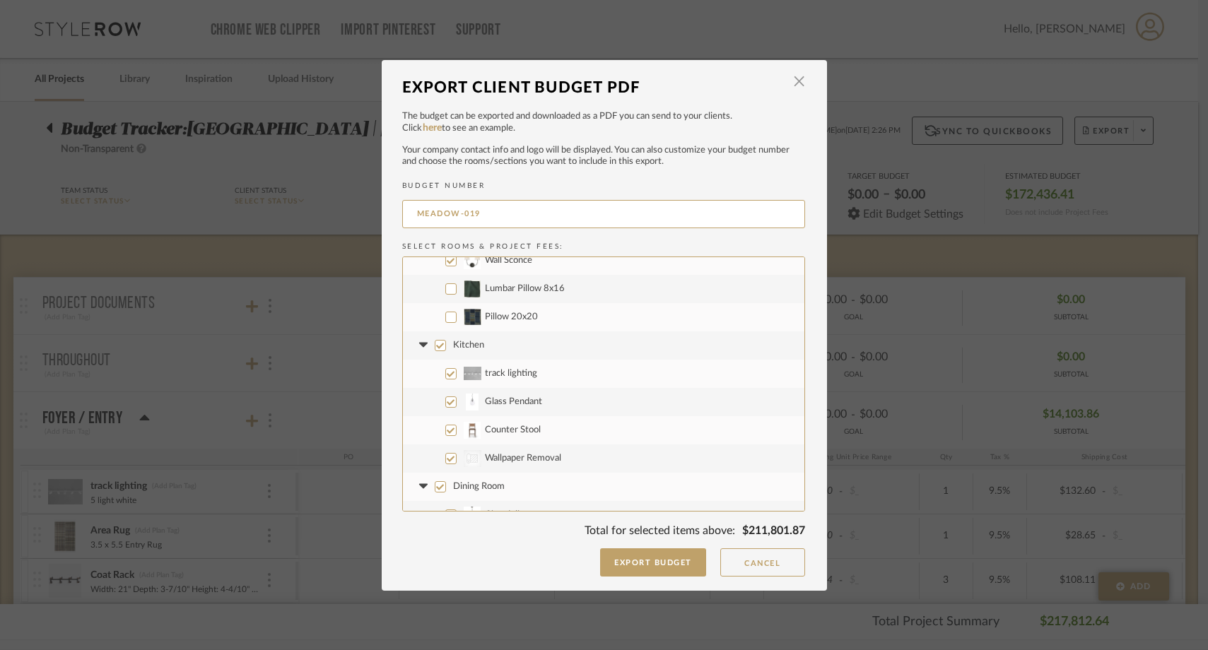
scroll to position [195, 0]
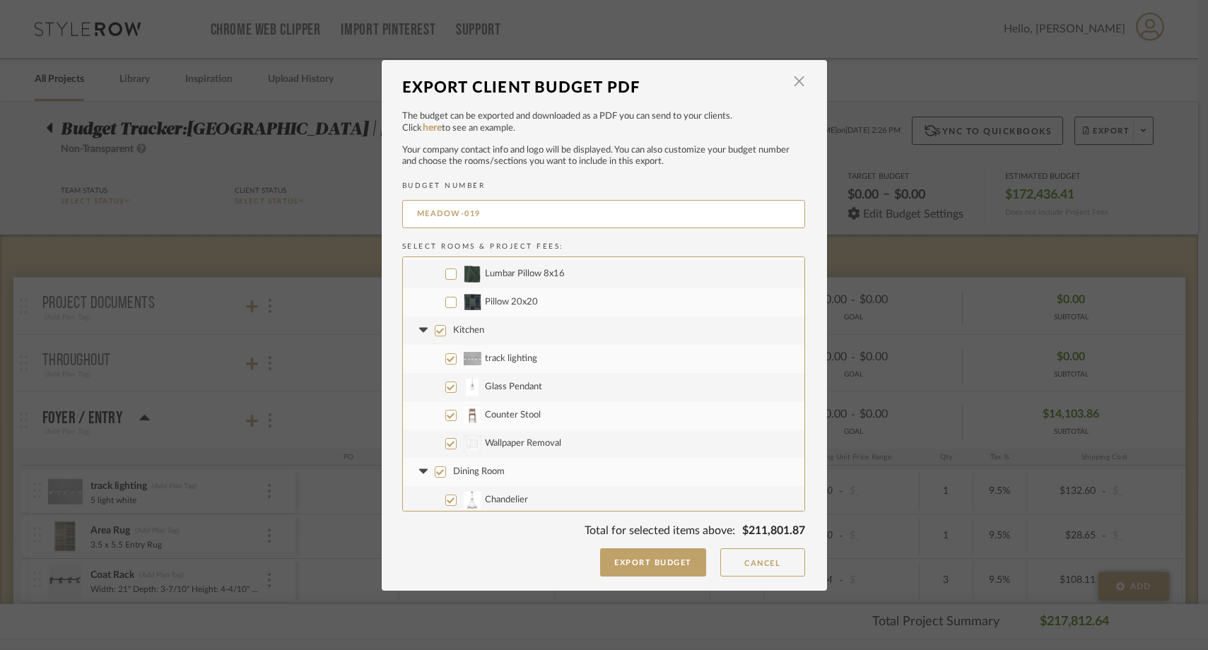
click at [436, 331] on input "Kitchen" at bounding box center [440, 330] width 11 height 11
checkbox input "false"
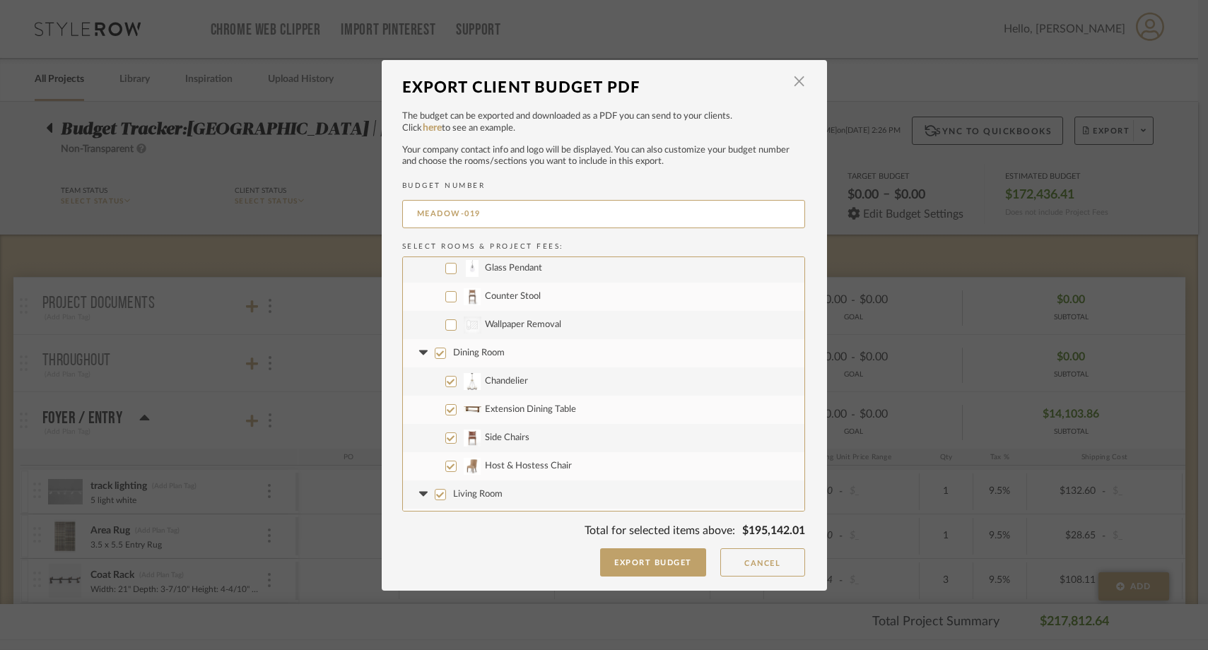
scroll to position [338, 0]
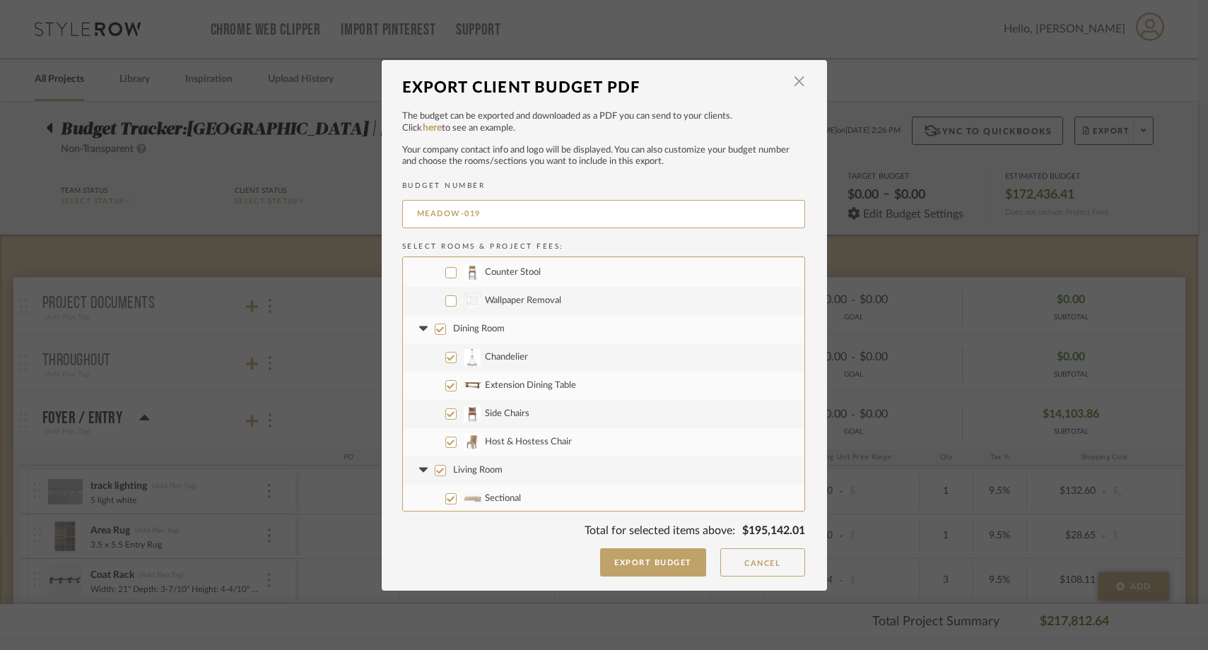
click at [445, 304] on input "CategoryIconWallcovering Created with Sketch. Wallpaper Removal" at bounding box center [450, 300] width 11 height 11
checkbox input "true"
click at [435, 327] on input "Dining Room" at bounding box center [440, 329] width 11 height 11
checkbox input "false"
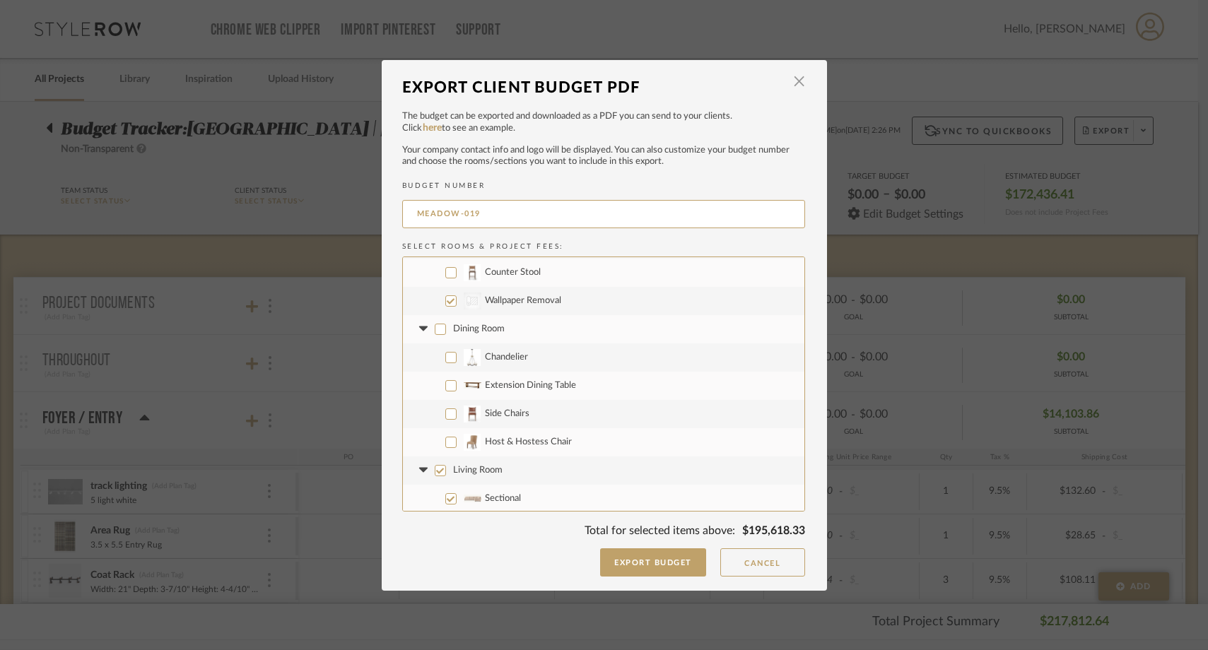
checkbox input "false"
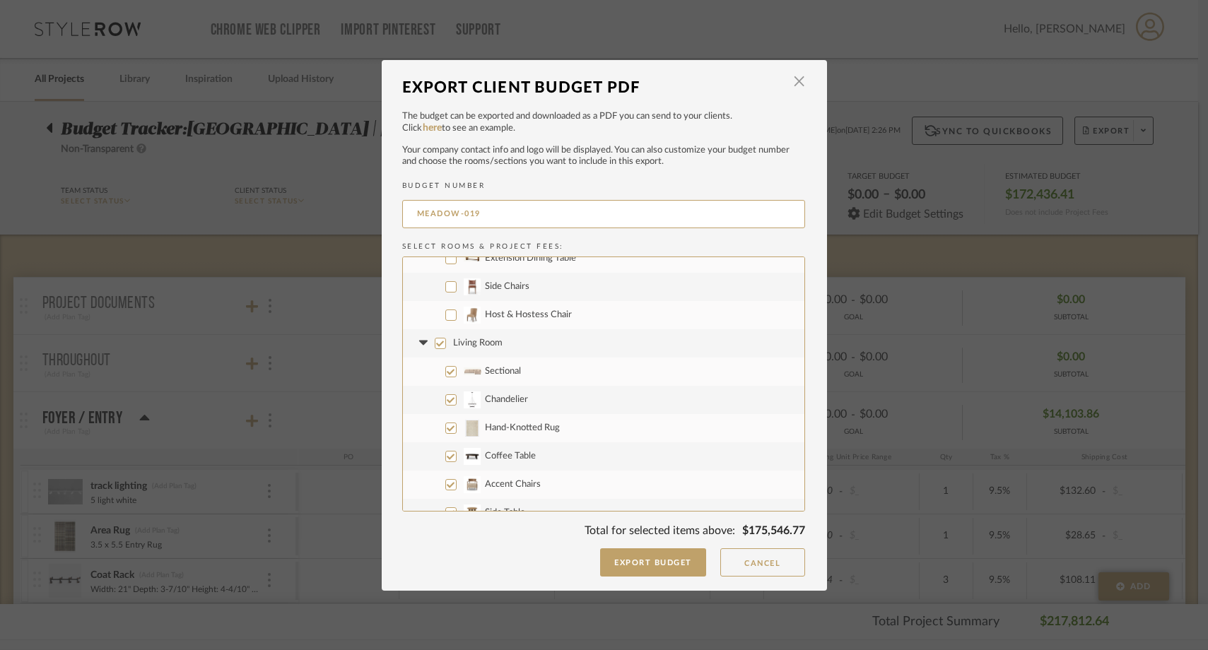
click at [435, 344] on input "Living Room" at bounding box center [440, 343] width 11 height 11
checkbox input "false"
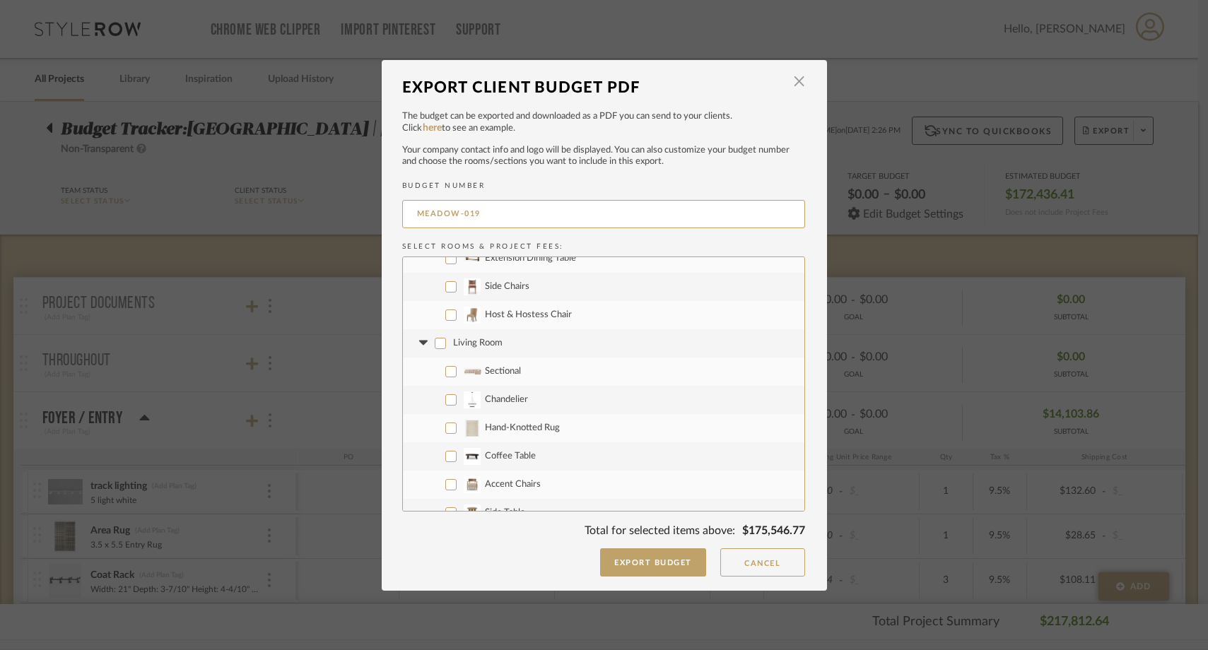
checkbox input "false"
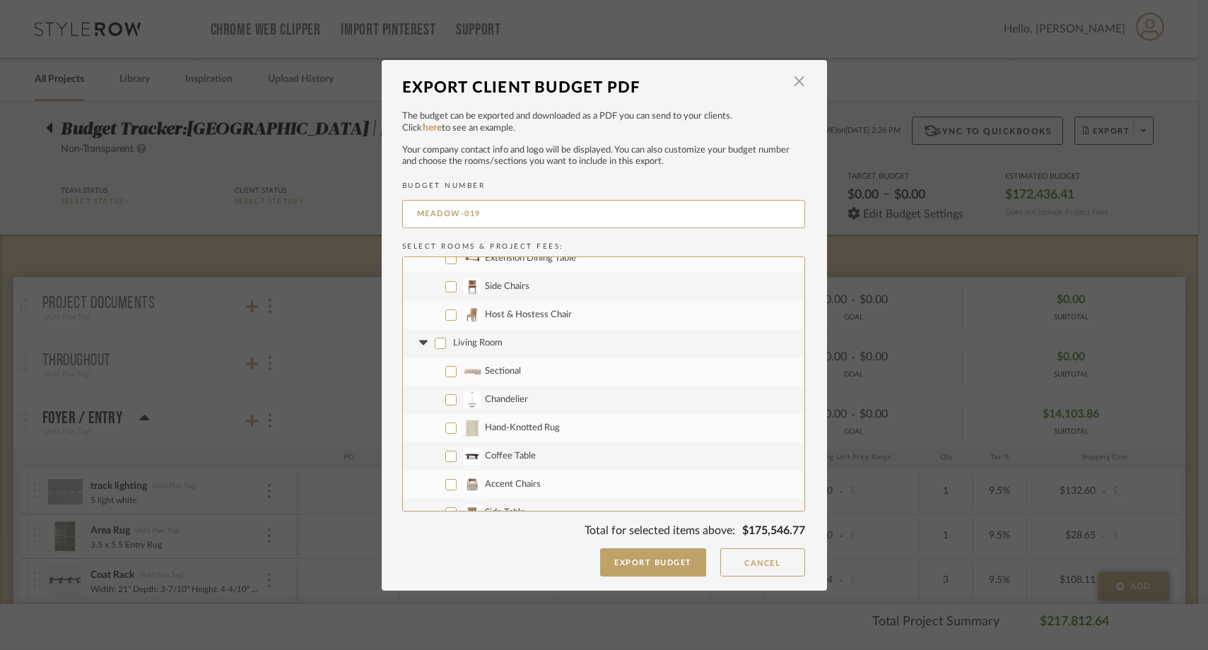
checkbox input "false"
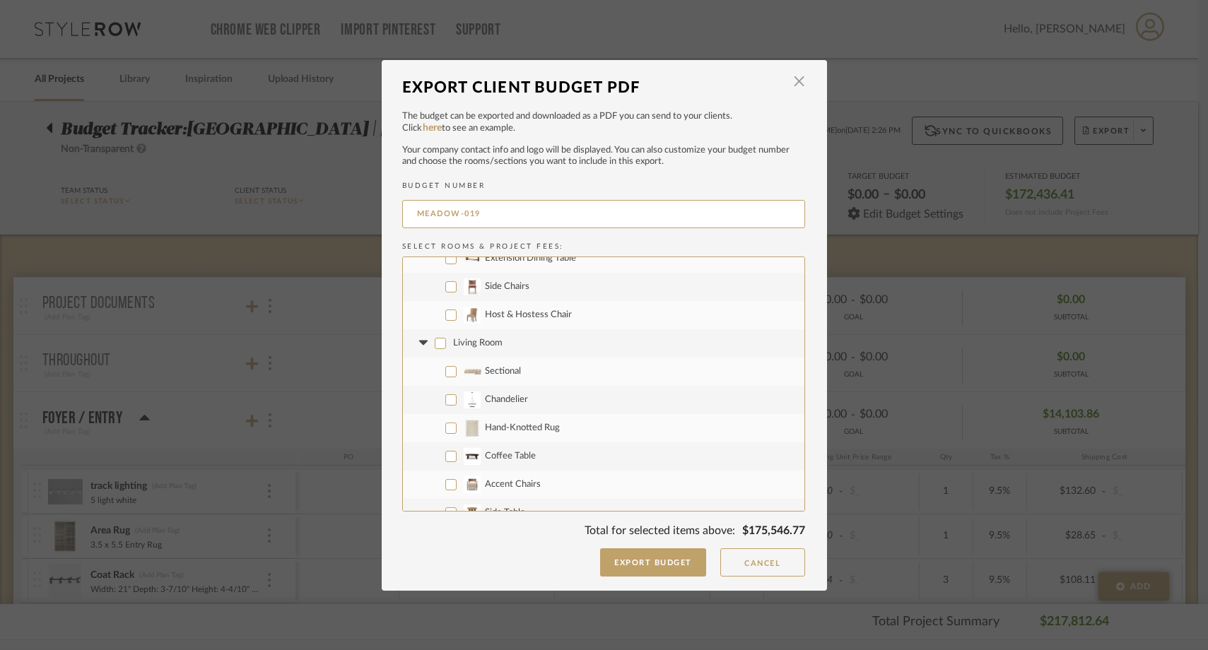
checkbox input "false"
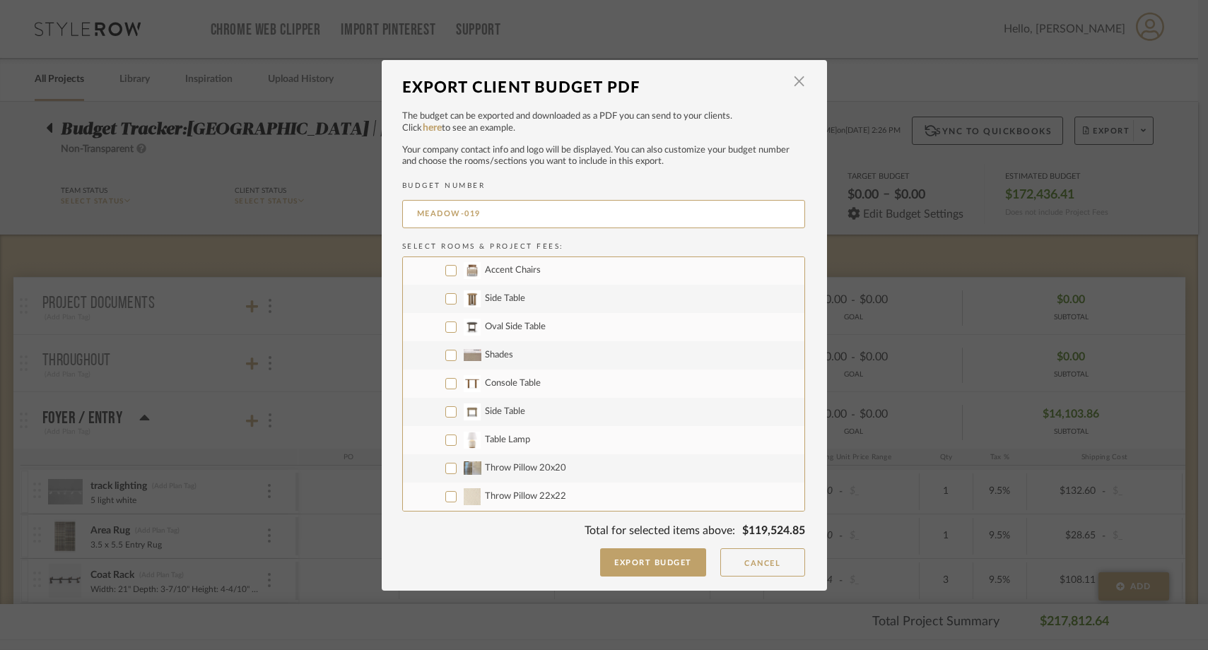
scroll to position [664, 0]
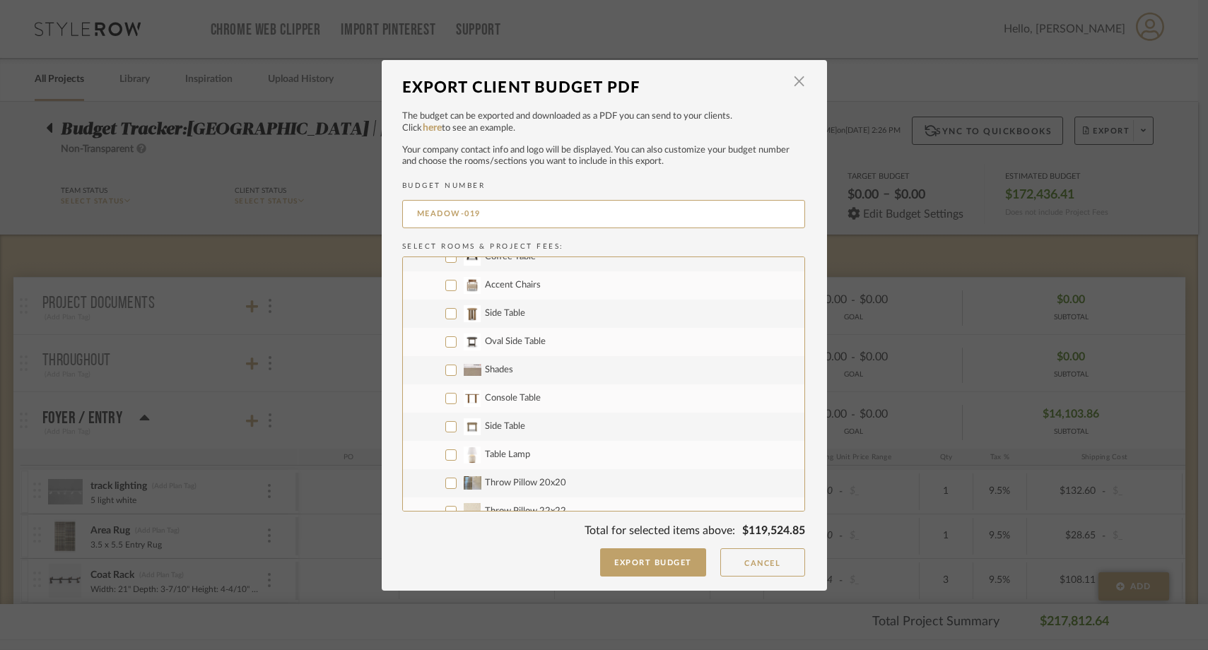
click at [445, 368] on input "Shades" at bounding box center [450, 370] width 11 height 11
checkbox input "true"
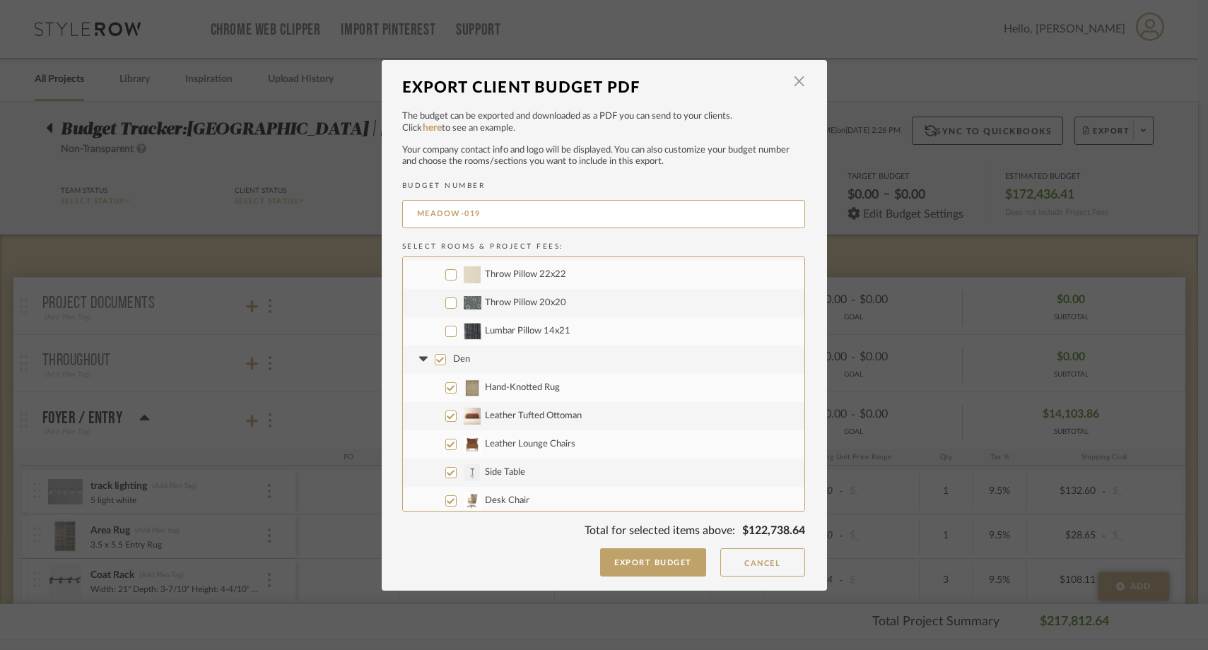
scroll to position [913, 0]
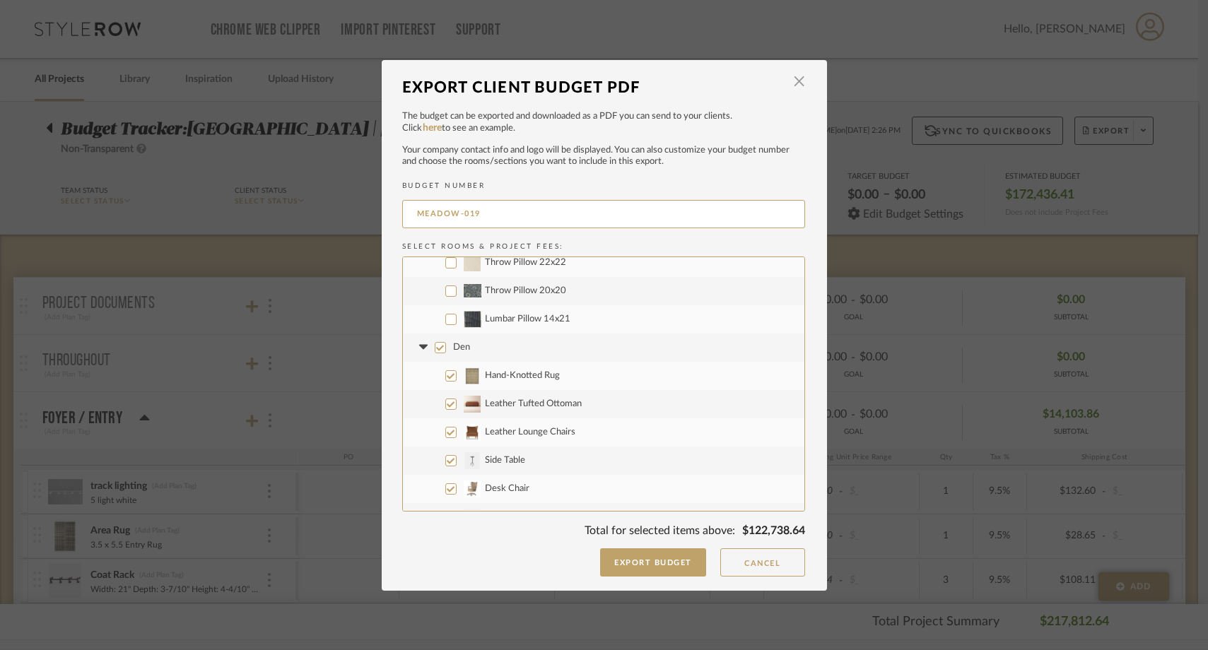
click at [437, 352] on input "Den" at bounding box center [440, 347] width 11 height 11
checkbox input "false"
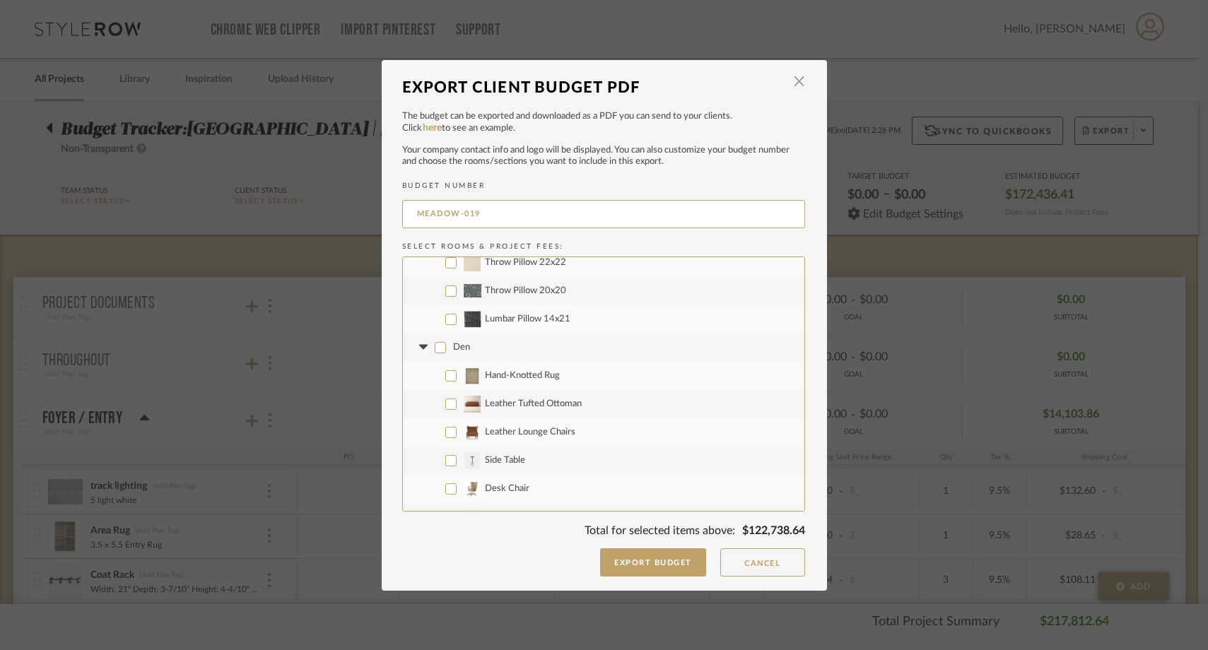
checkbox input "false"
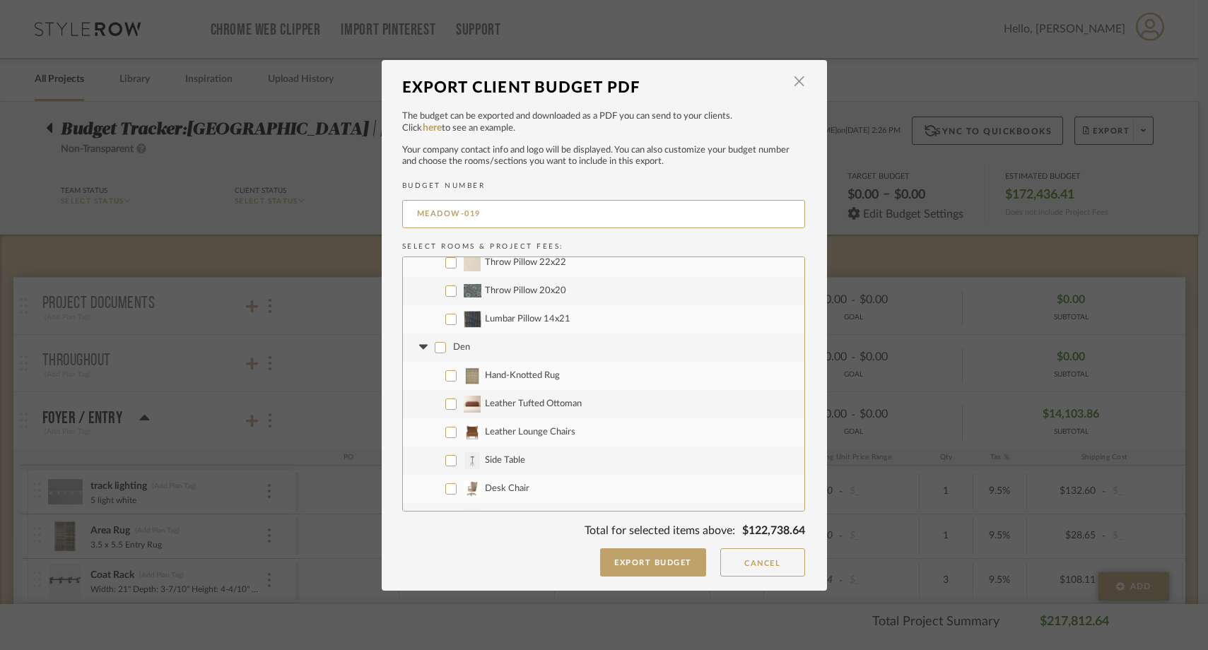
checkbox input "false"
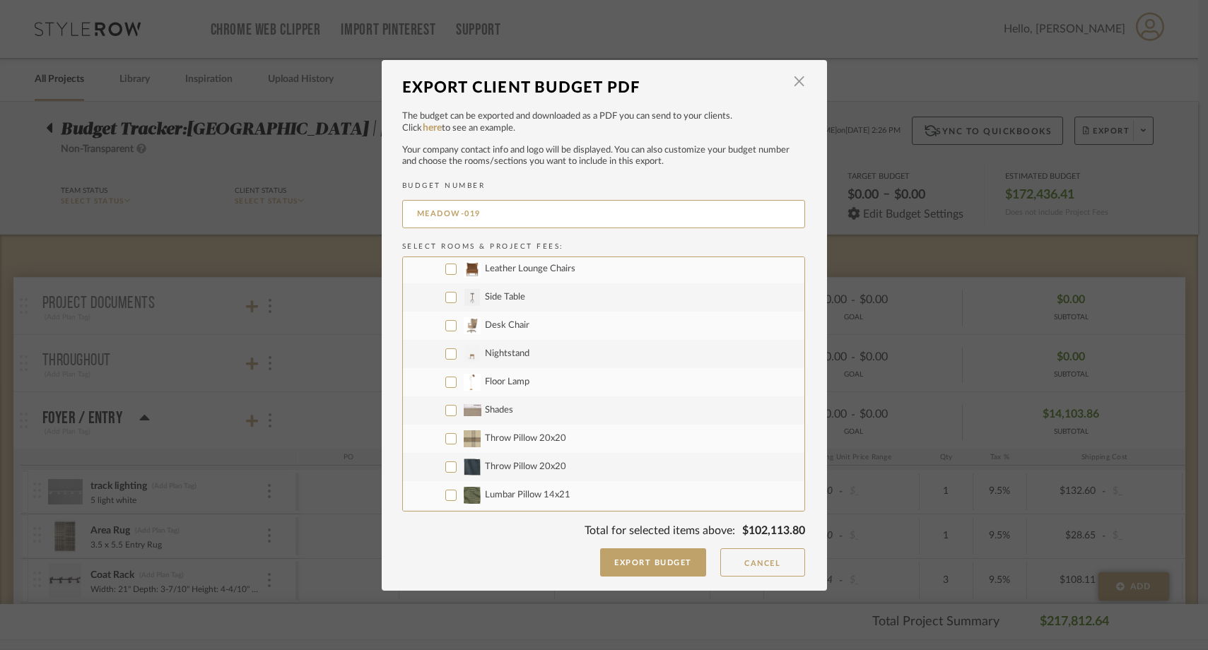
scroll to position [1086, 0]
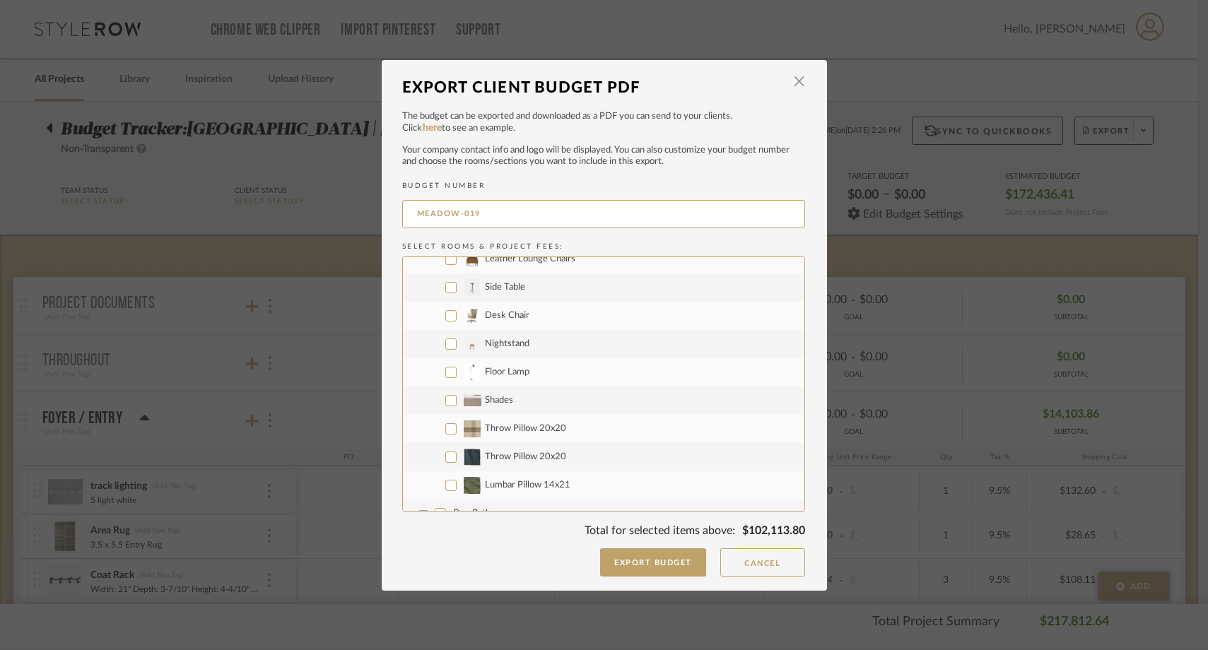
click at [446, 398] on input "Shades" at bounding box center [450, 400] width 11 height 11
checkbox input "true"
click at [437, 346] on input "Patio" at bounding box center [440, 343] width 11 height 11
checkbox input "false"
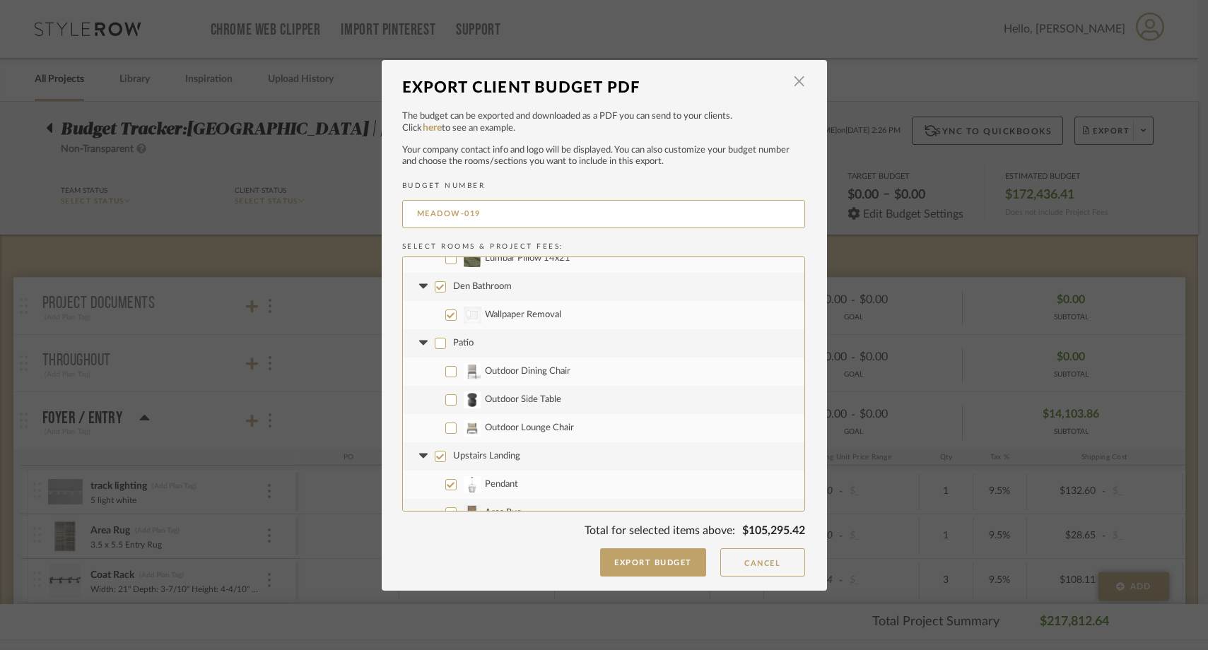
checkbox input "false"
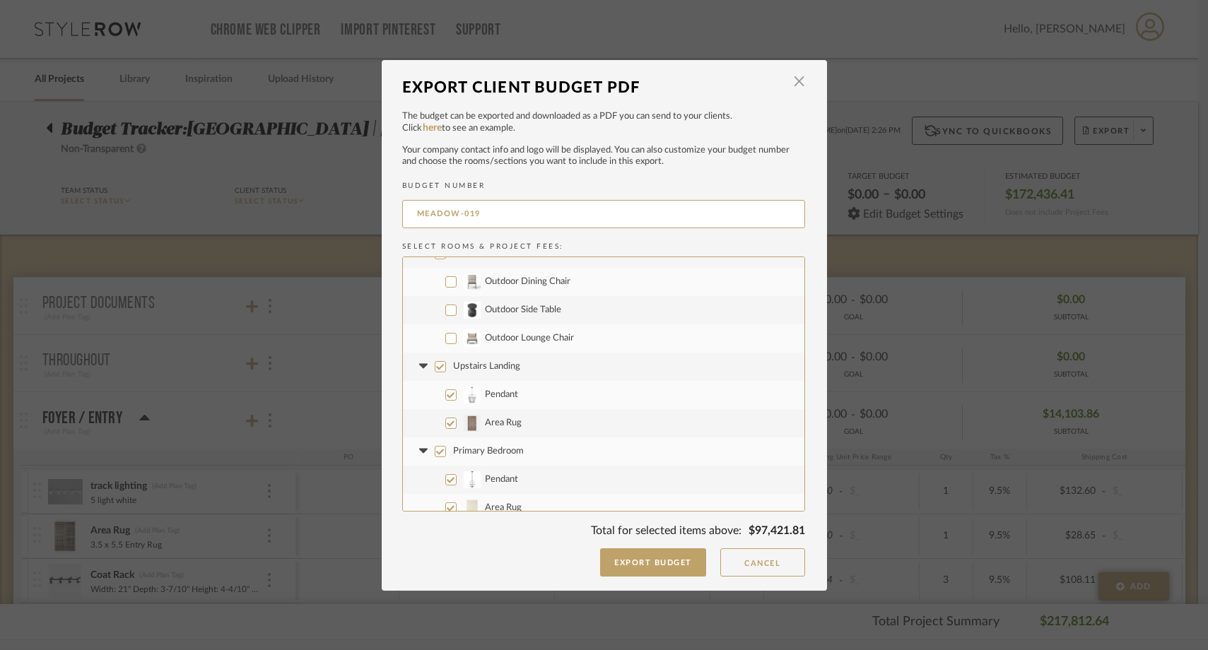
scroll to position [1404, 0]
click at [435, 368] on input "Upstairs Landing" at bounding box center [440, 365] width 11 height 11
checkbox input "false"
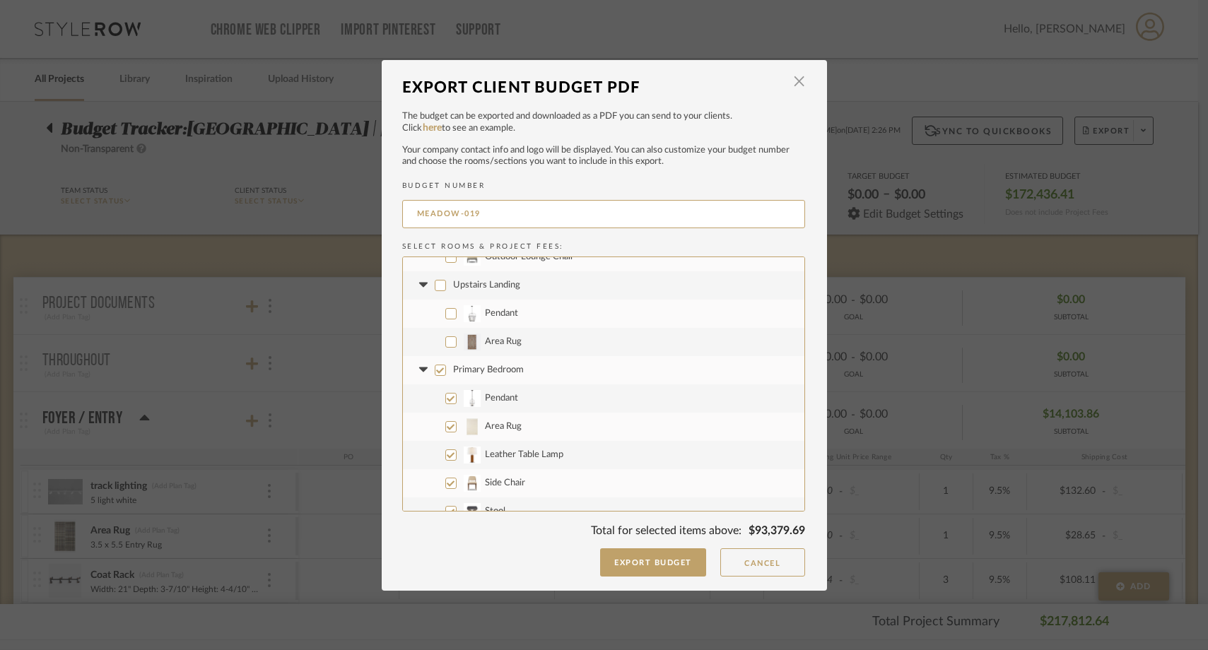
click at [435, 372] on input "Primary Bedroom" at bounding box center [440, 370] width 11 height 11
checkbox input "false"
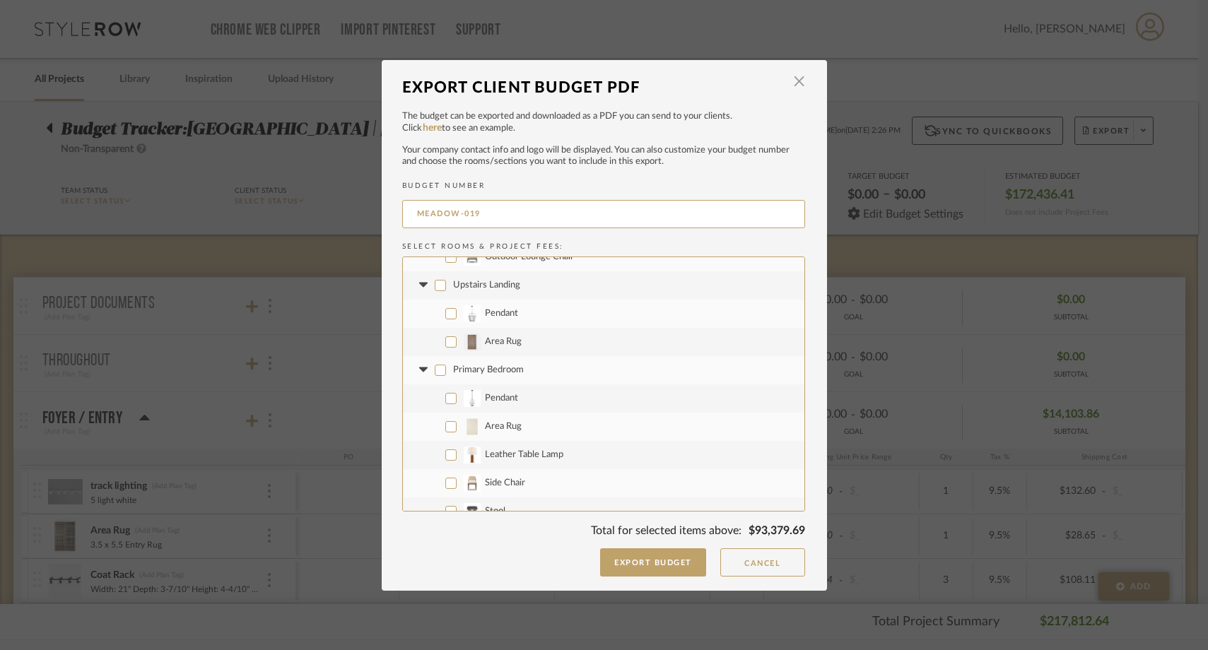
checkbox input "false"
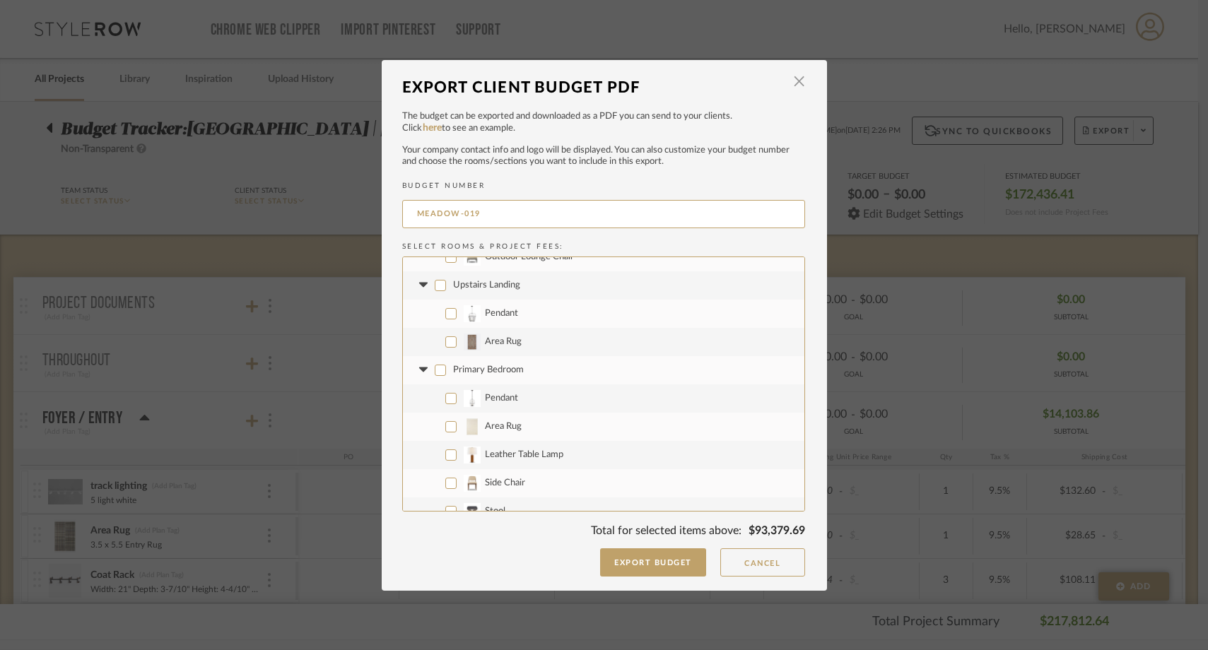
checkbox input "false"
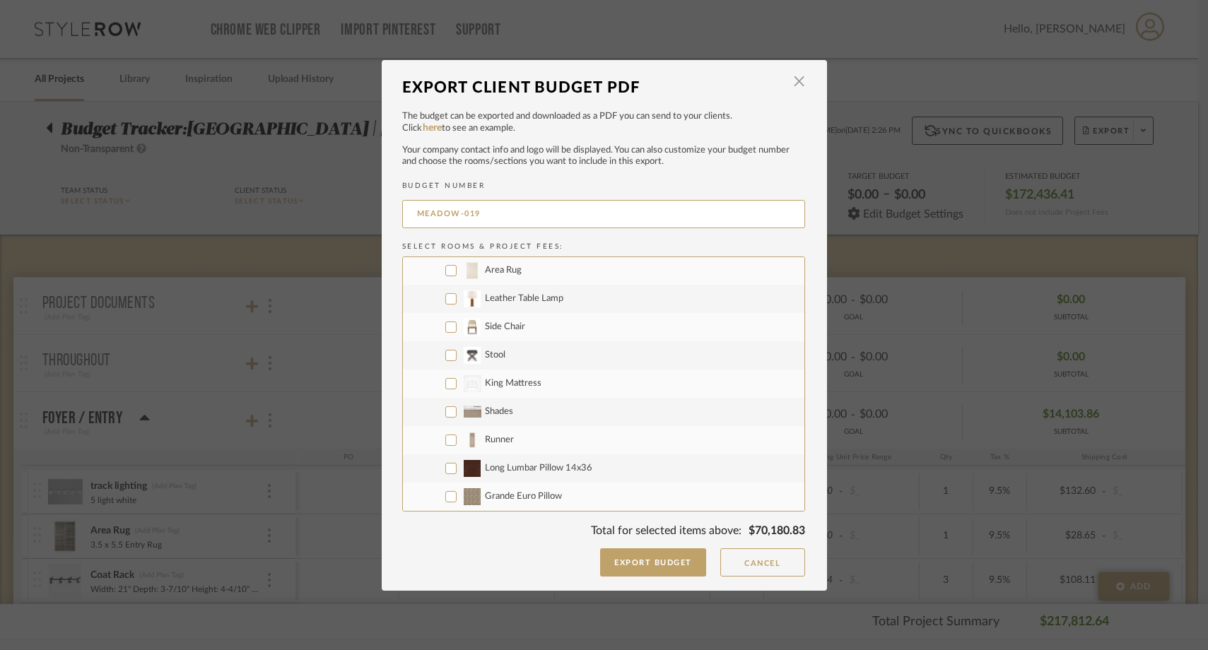
scroll to position [1641, 0]
click at [445, 410] on input "Shades" at bounding box center [450, 411] width 11 height 11
checkbox input "true"
click at [445, 382] on input "CategoryIconBeds Created with Sketch. King Mattress" at bounding box center [450, 382] width 11 height 11
checkbox input "true"
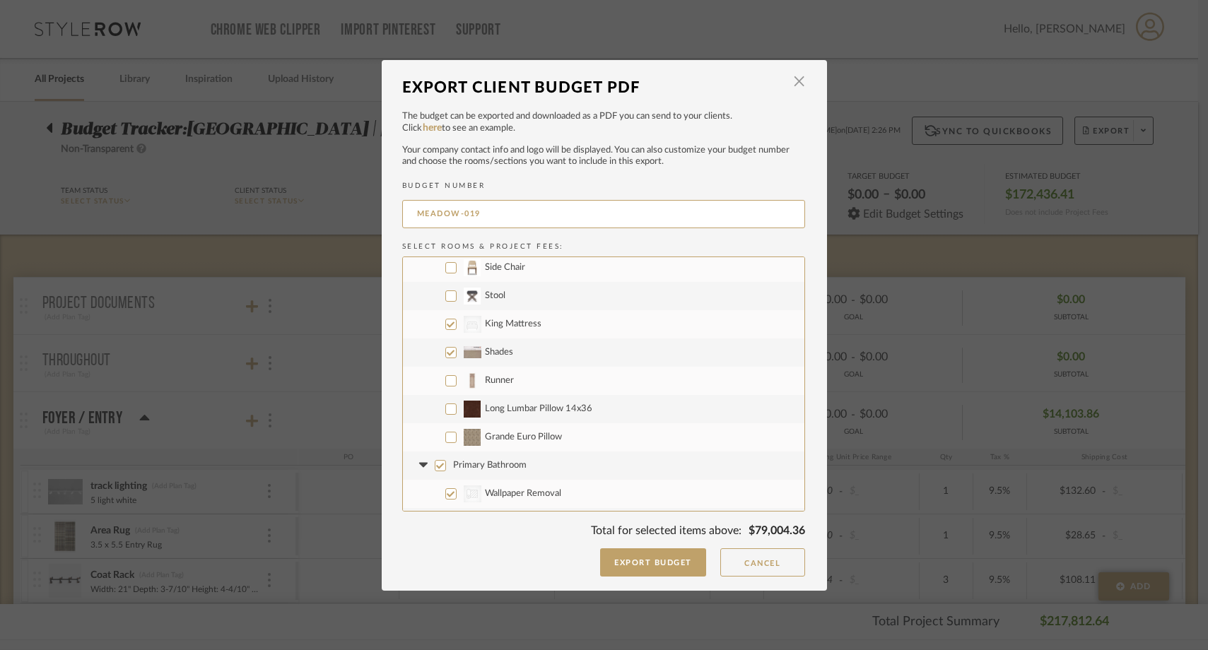
scroll to position [1703, 0]
click at [445, 382] on input "Runner" at bounding box center [450, 377] width 11 height 11
checkbox input "true"
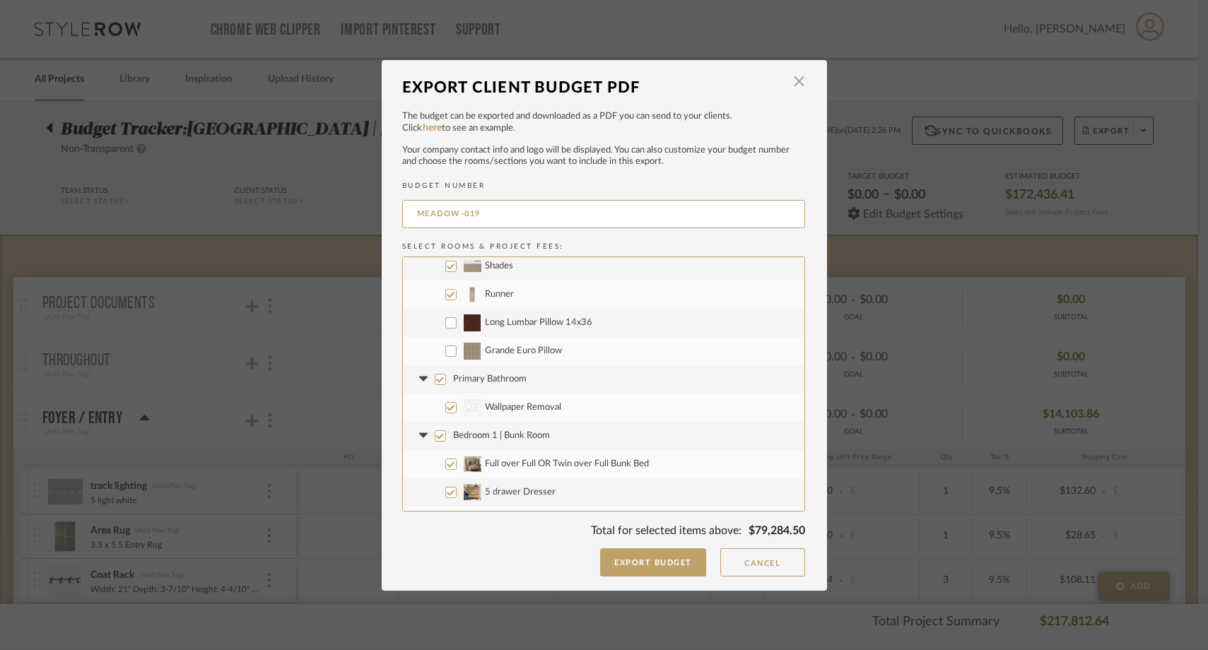
scroll to position [1788, 0]
click at [438, 435] on input "Bedroom 1 | Bunk Room" at bounding box center [440, 433] width 11 height 11
checkbox input "false"
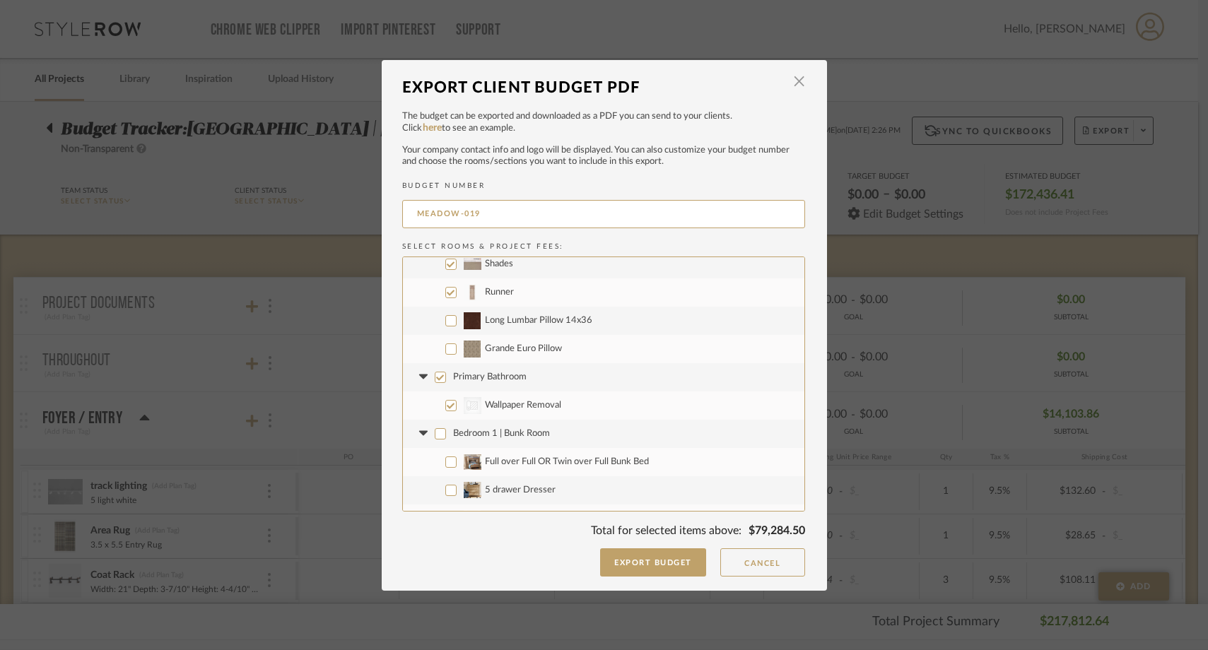
checkbox input "false"
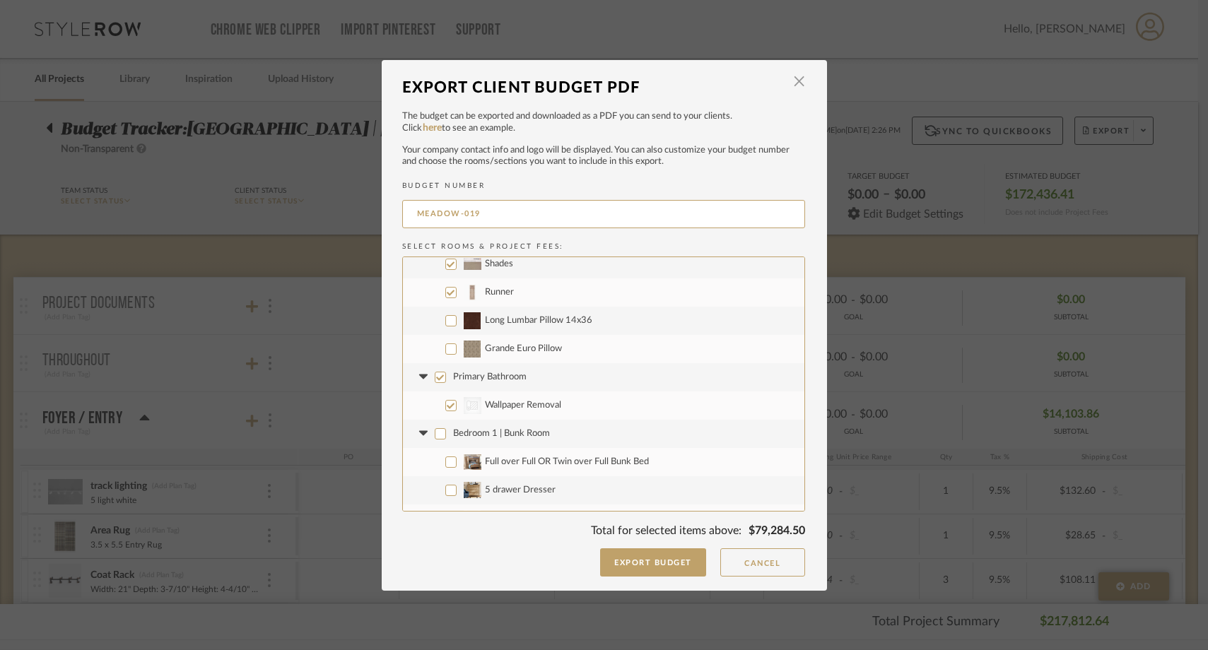
checkbox input "false"
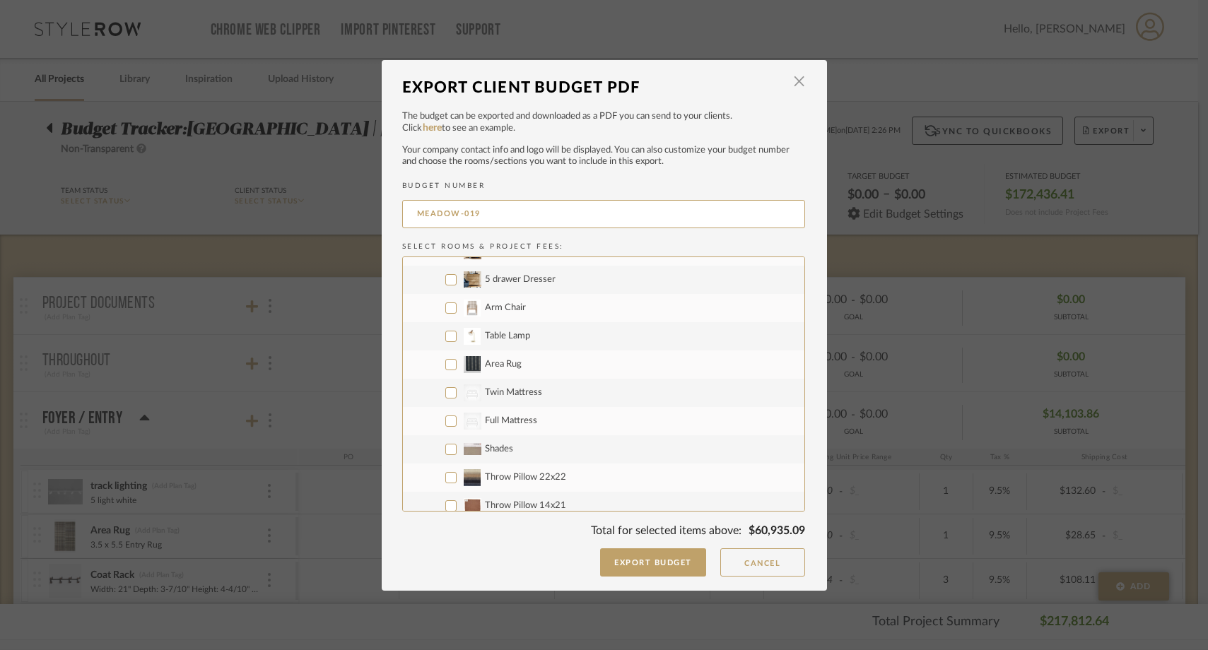
scroll to position [2002, 0]
click at [445, 441] on input "Shades" at bounding box center [450, 446] width 11 height 11
checkbox input "true"
click at [445, 416] on input "CategoryIconBeds Created with Sketch. Full Mattress" at bounding box center [450, 418] width 11 height 11
checkbox input "true"
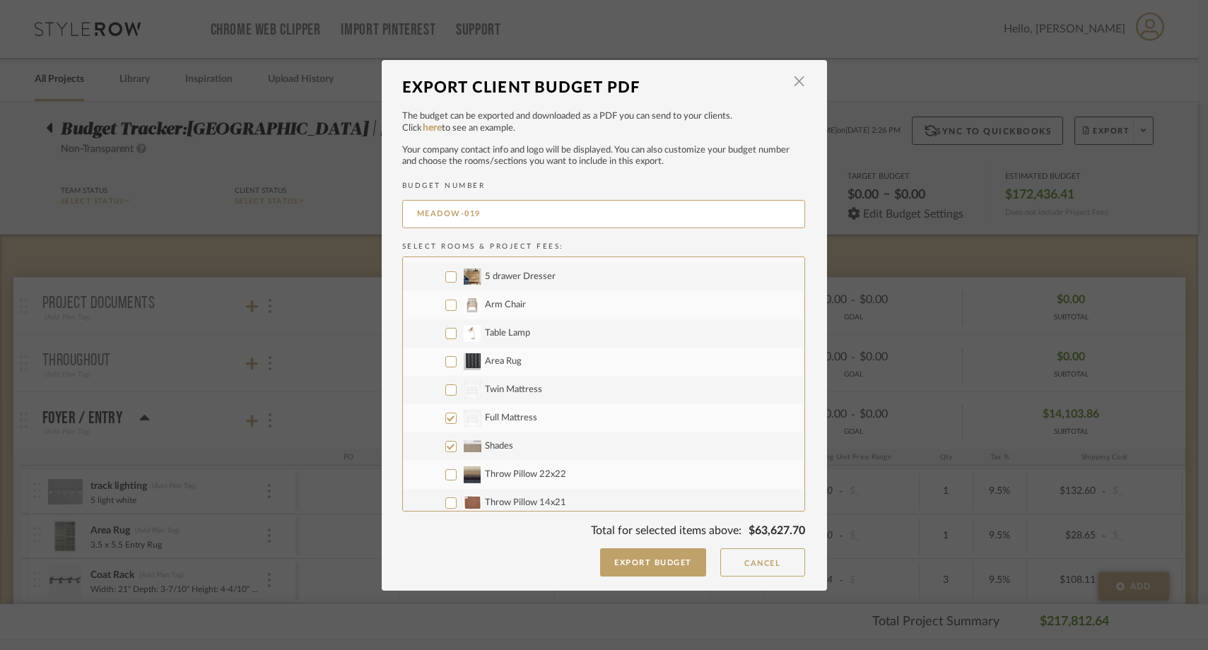
click at [445, 389] on input "CategoryIconBeds Created with Sketch. Twin Mattress" at bounding box center [450, 390] width 11 height 11
checkbox input "true"
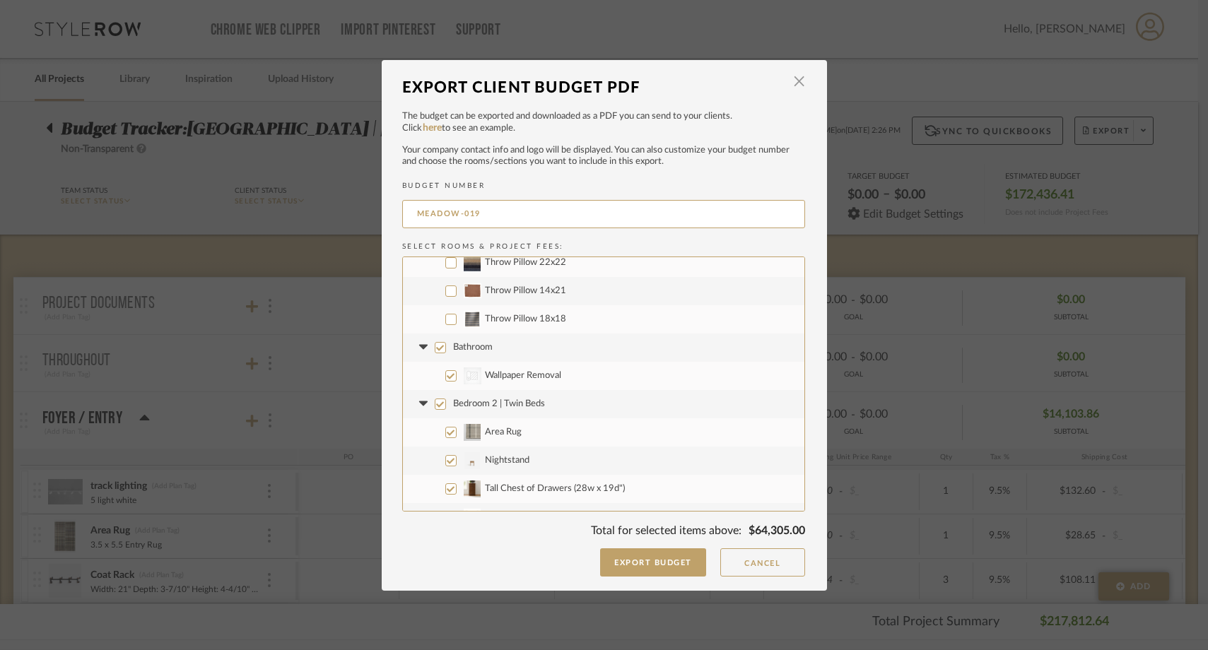
scroll to position [2218, 0]
click at [438, 403] on input "Bedroom 2 | Twin Beds" at bounding box center [440, 399] width 11 height 11
checkbox input "false"
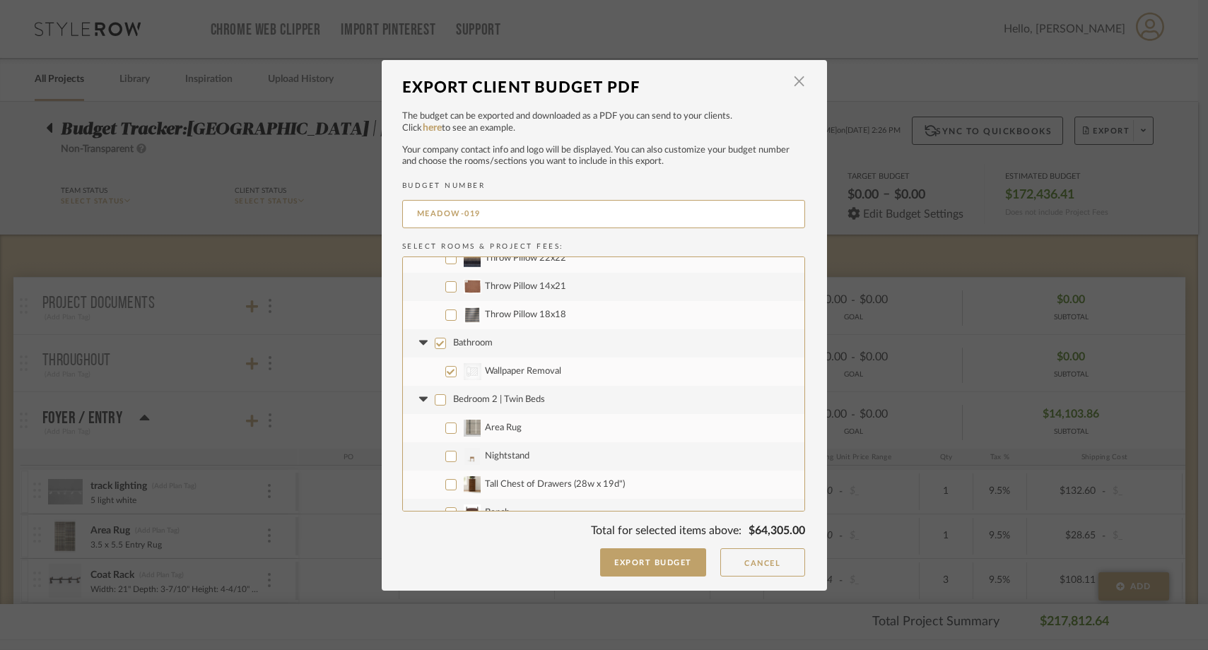
checkbox input "false"
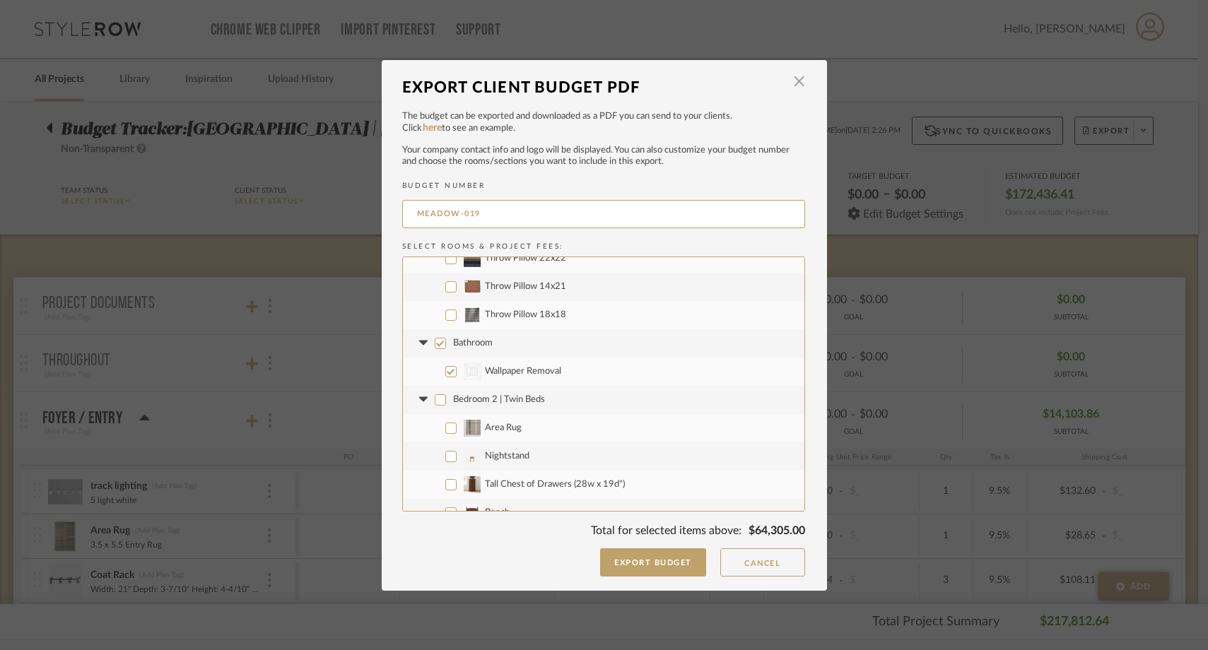
checkbox input "false"
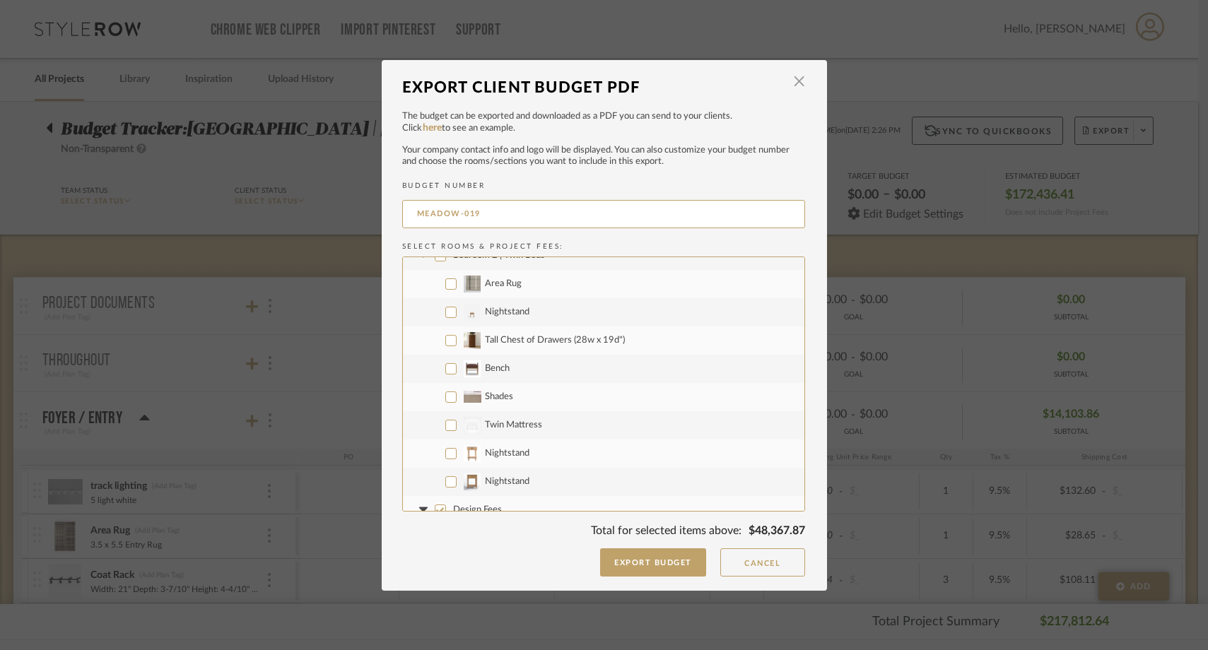
click at [445, 393] on input "Shades" at bounding box center [450, 397] width 11 height 11
checkbox input "true"
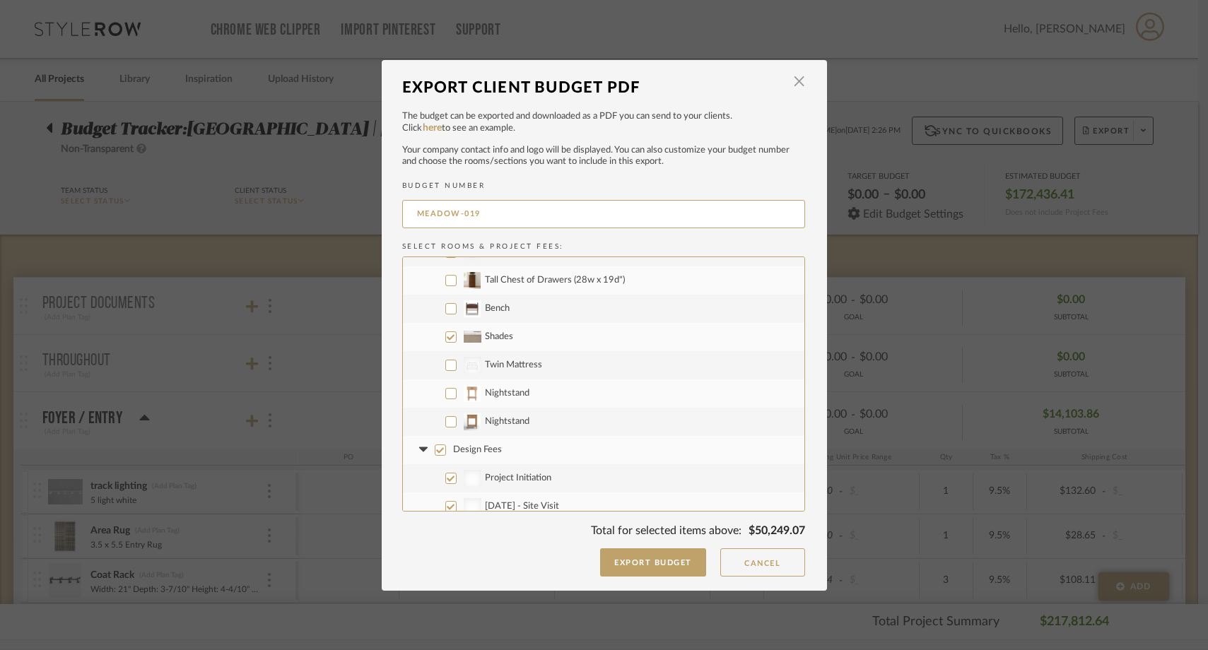
scroll to position [2423, 0]
click at [447, 357] on label "CategoryIconBeds Created with Sketch. Twin Mattress" at bounding box center [603, 365] width 401 height 28
click at [447, 359] on input "CategoryIconBeds Created with Sketch. Twin Mattress" at bounding box center [450, 364] width 11 height 11
checkbox input "true"
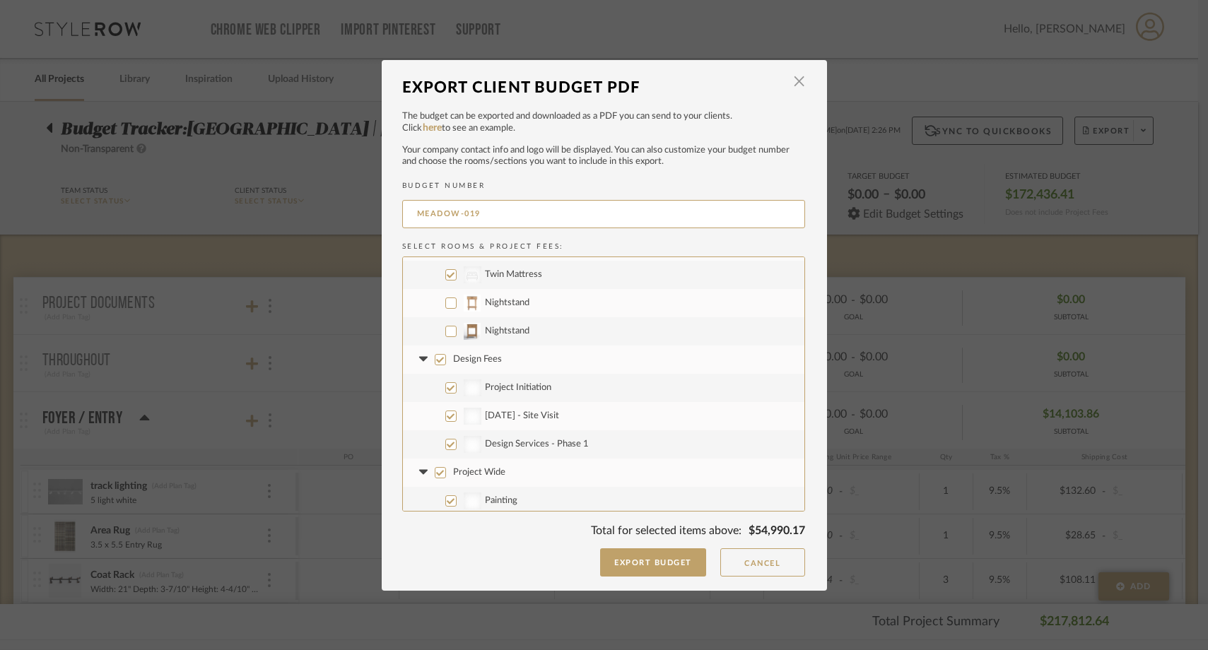
scroll to position [2523, 0]
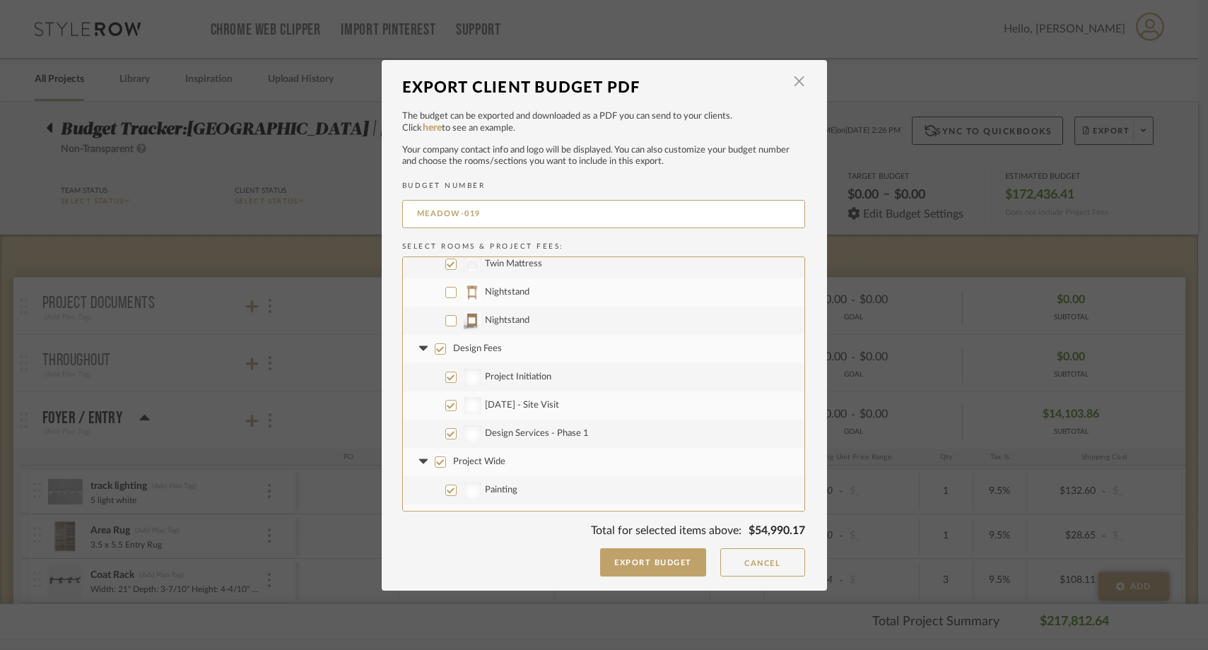
click at [435, 349] on input "Design Fees" at bounding box center [440, 349] width 11 height 11
checkbox input "false"
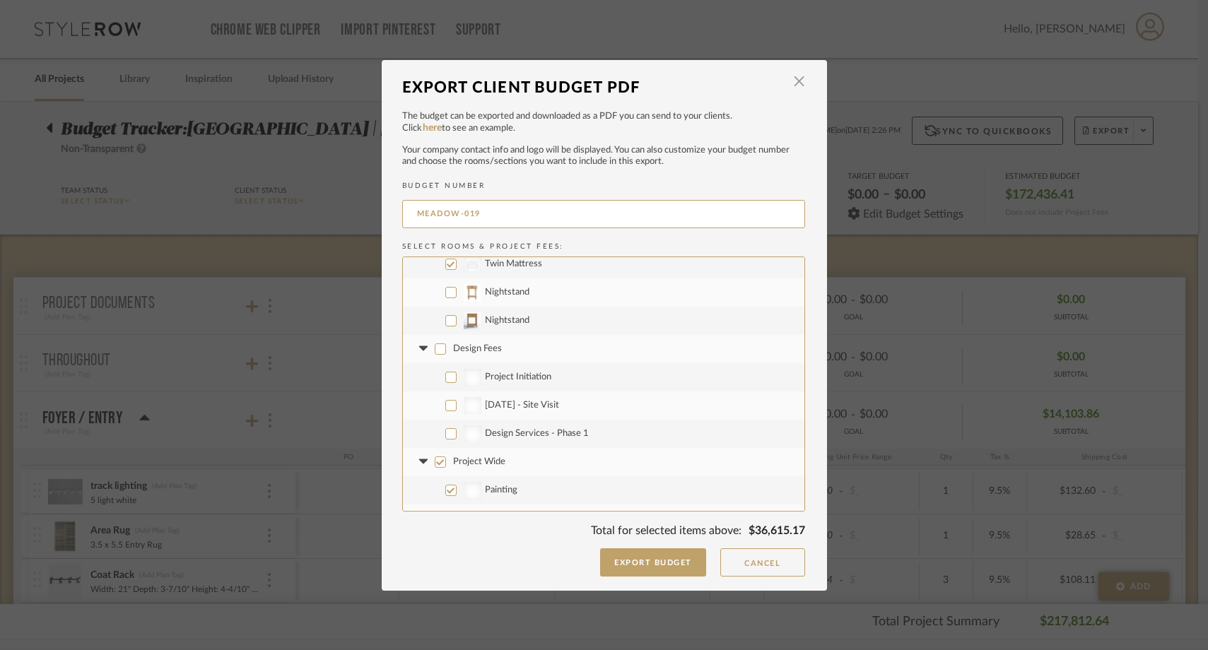
scroll to position [2574, 0]
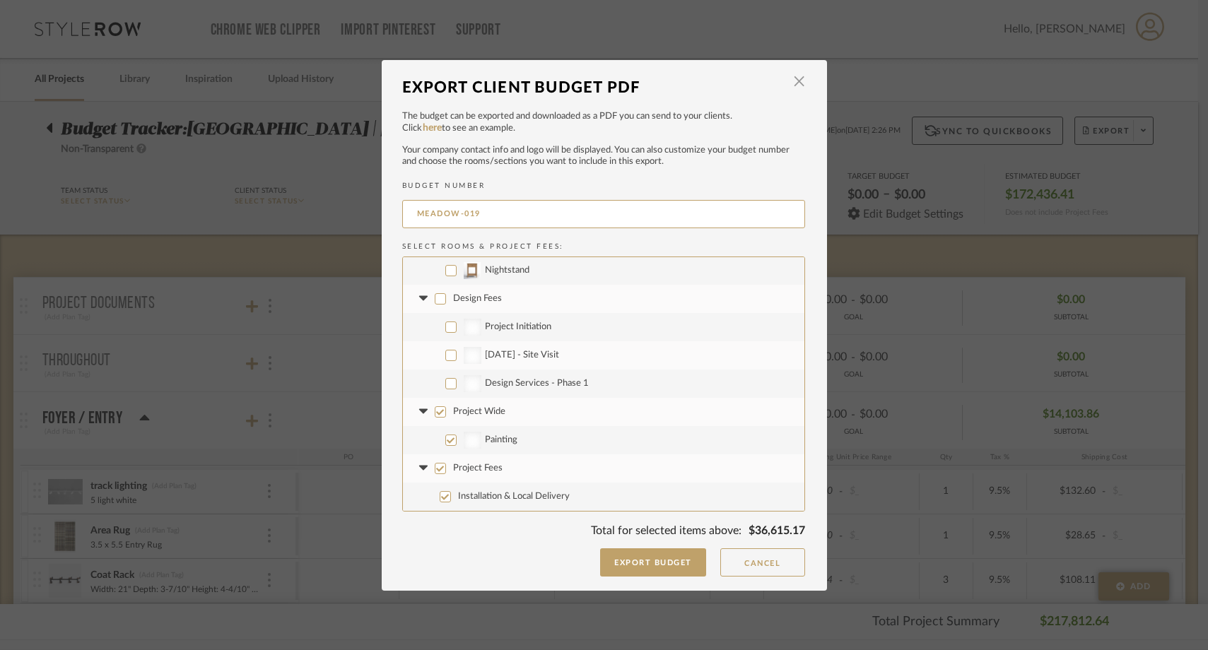
click at [435, 415] on input "Project Wide" at bounding box center [440, 411] width 11 height 11
checkbox input "false"
click at [435, 470] on input "Project Fees" at bounding box center [440, 468] width 11 height 11
checkbox input "false"
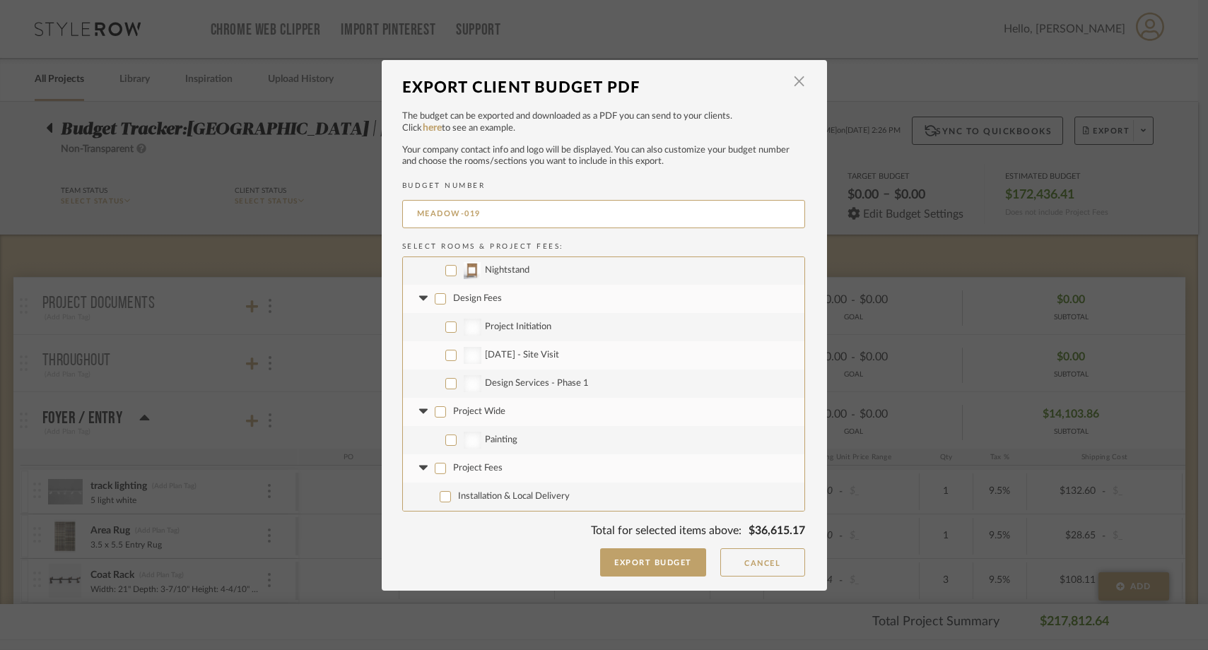
checkbox input "false"
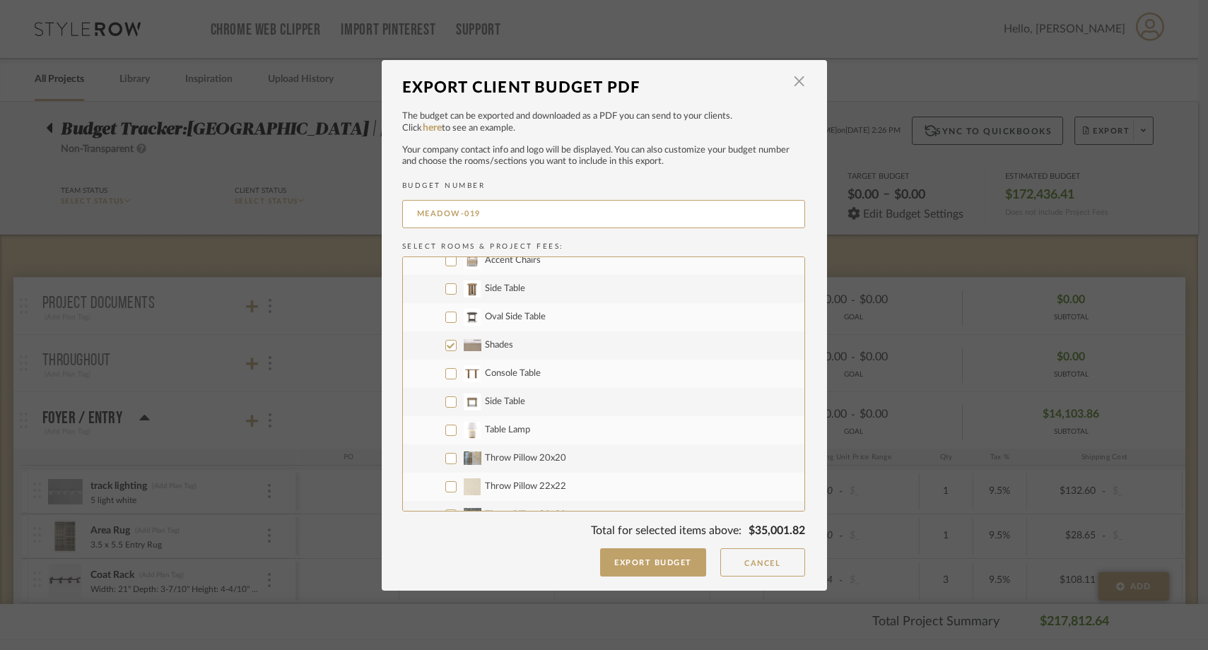
scroll to position [679, 0]
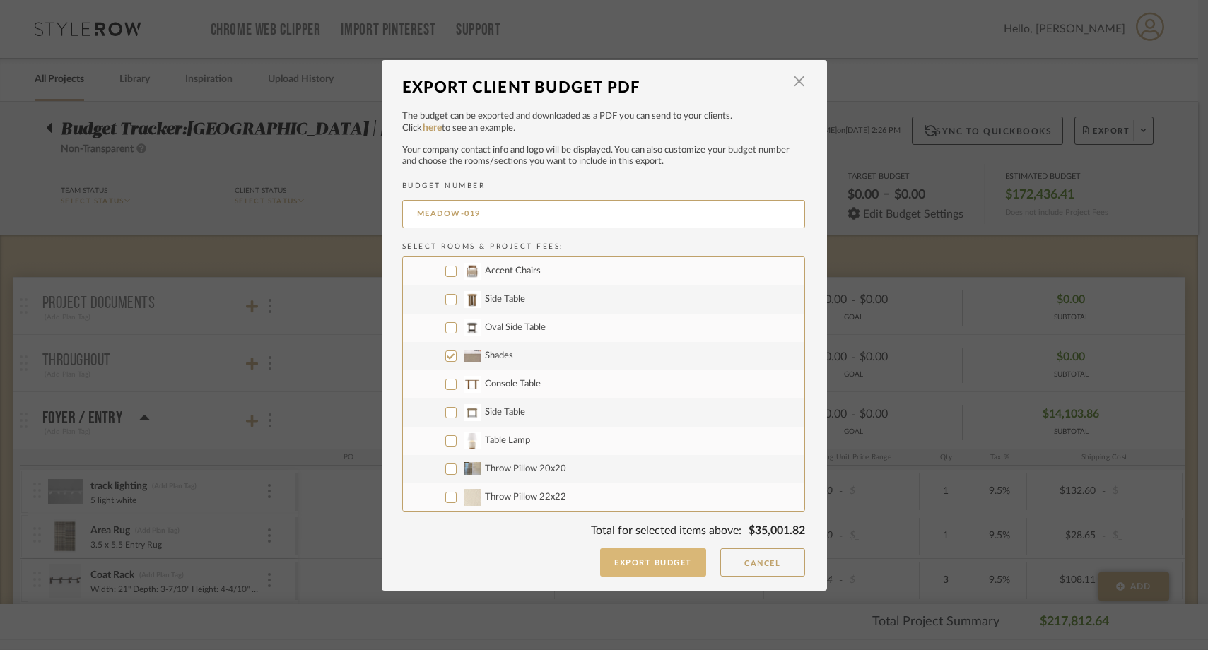
click at [664, 557] on button "Export Budget" at bounding box center [653, 562] width 106 height 28
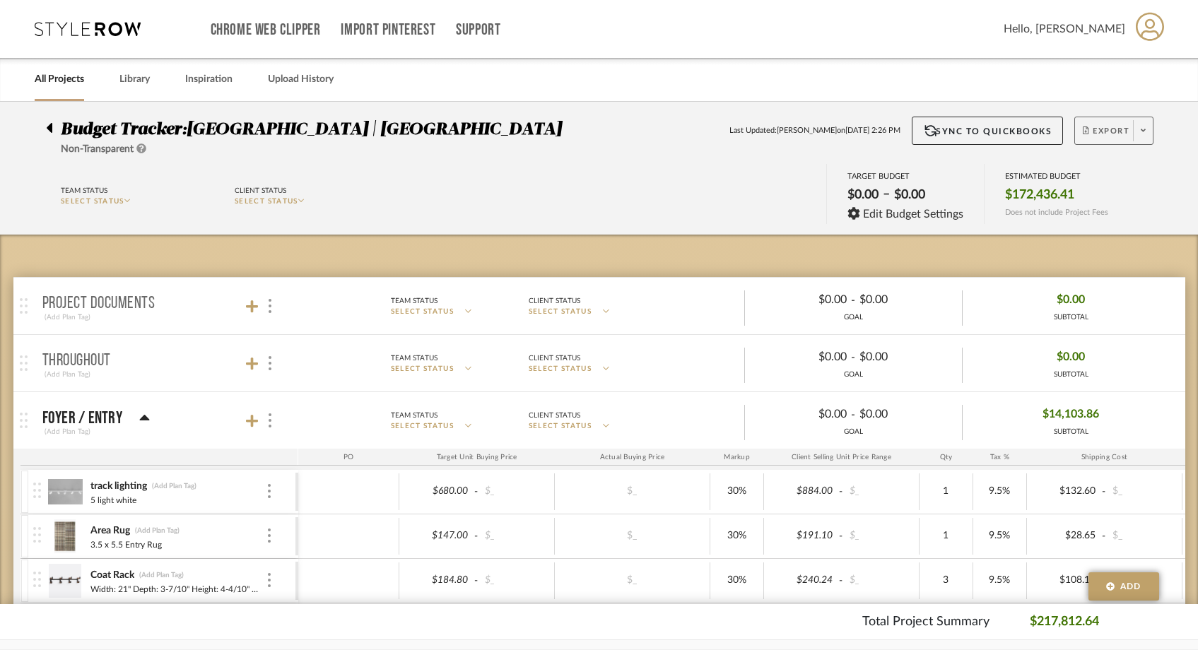
click at [1139, 134] on span at bounding box center [1143, 130] width 20 height 21
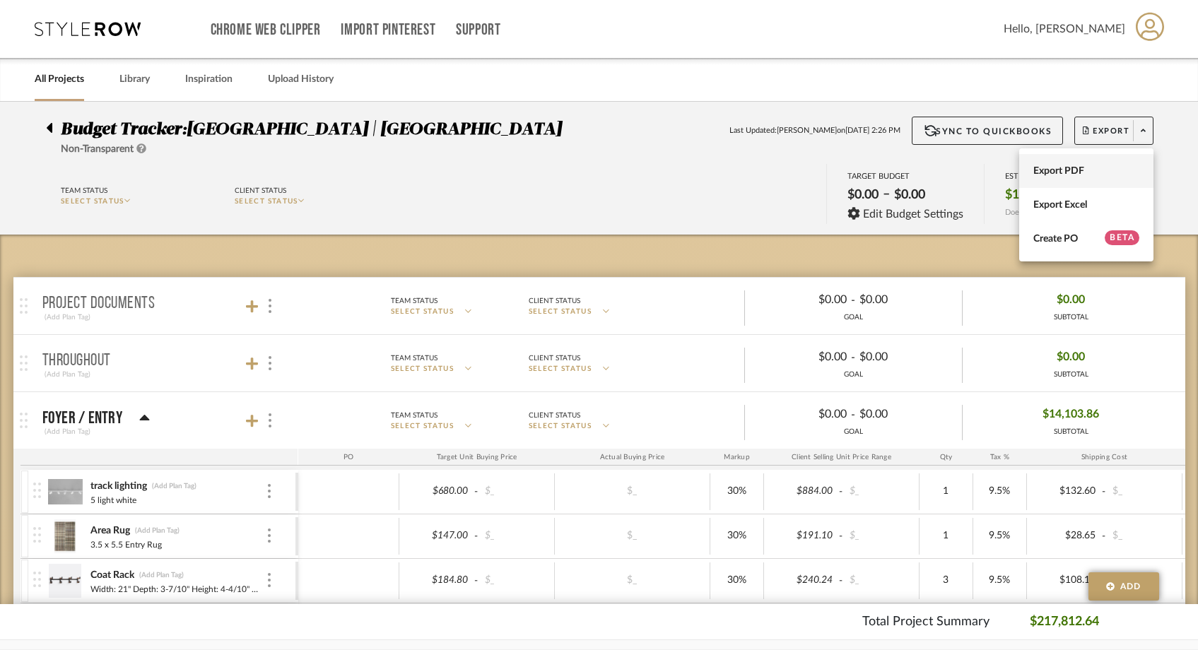
click at [1093, 158] on button "Export PDF" at bounding box center [1086, 171] width 134 height 34
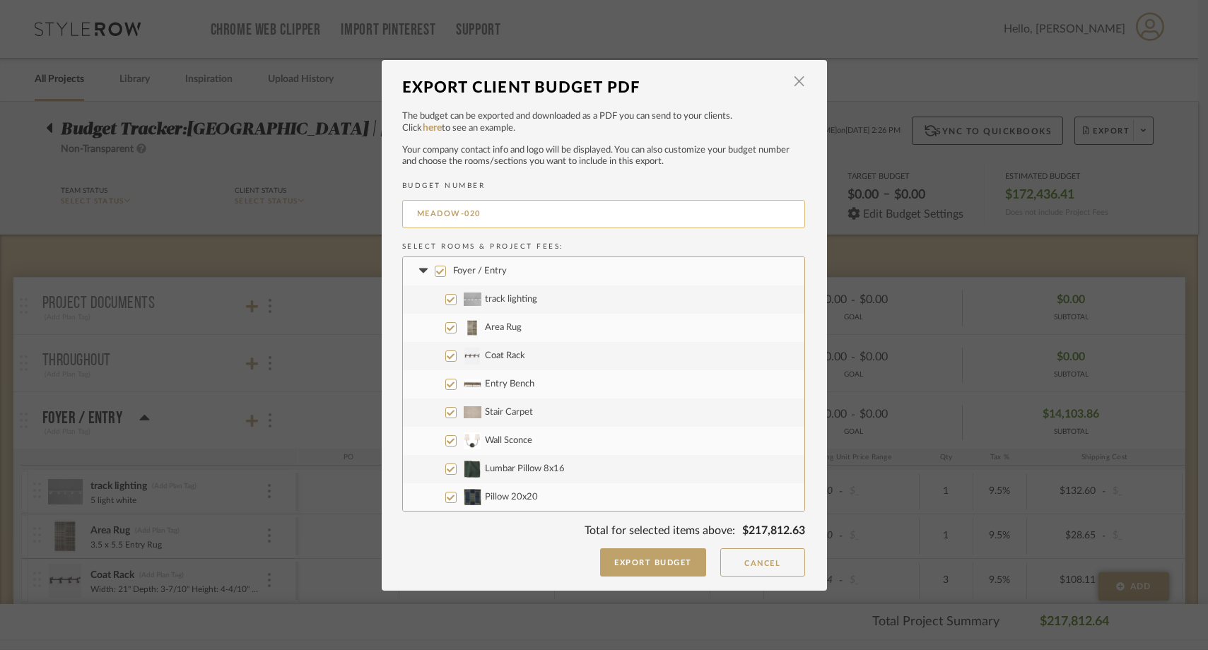
click at [550, 211] on input "MEADOW-020" at bounding box center [603, 214] width 403 height 28
click at [578, 237] on div "BUDGET NUMBER MEADOW-04 Select Rooms & Project Fees: Foyer / Entry track lighti…" at bounding box center [603, 360] width 403 height 356
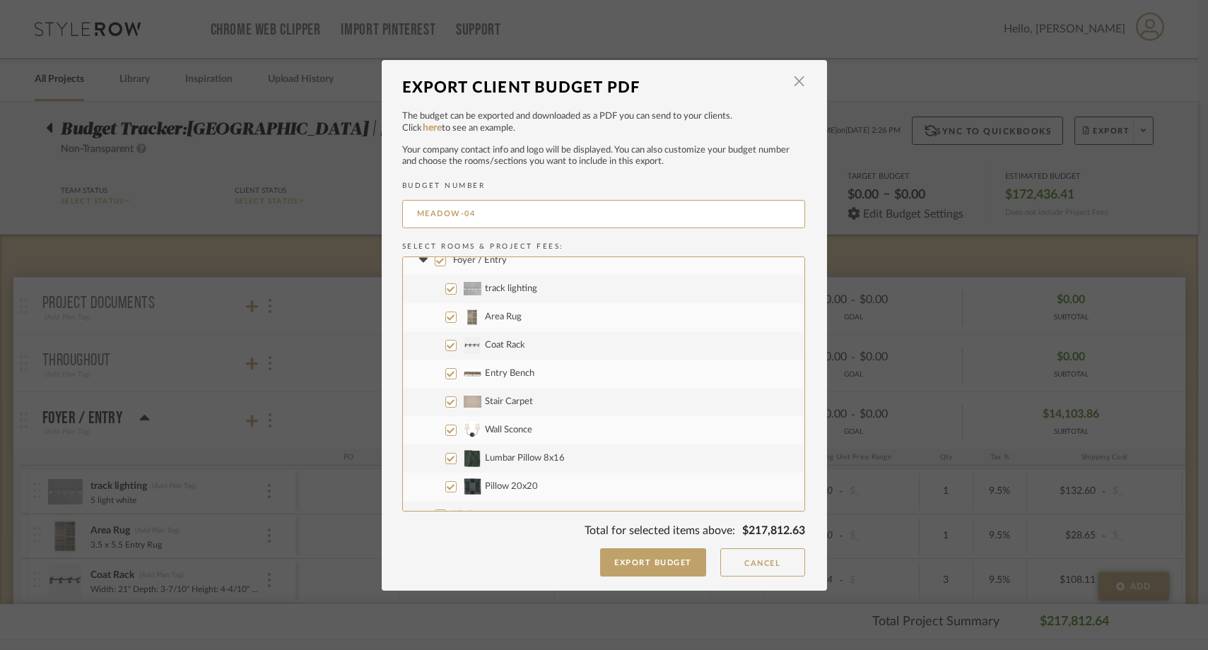
scroll to position [11, 0]
click at [493, 212] on input "MEADOW-04" at bounding box center [603, 214] width 403 height 28
type input "MEADOW-04"
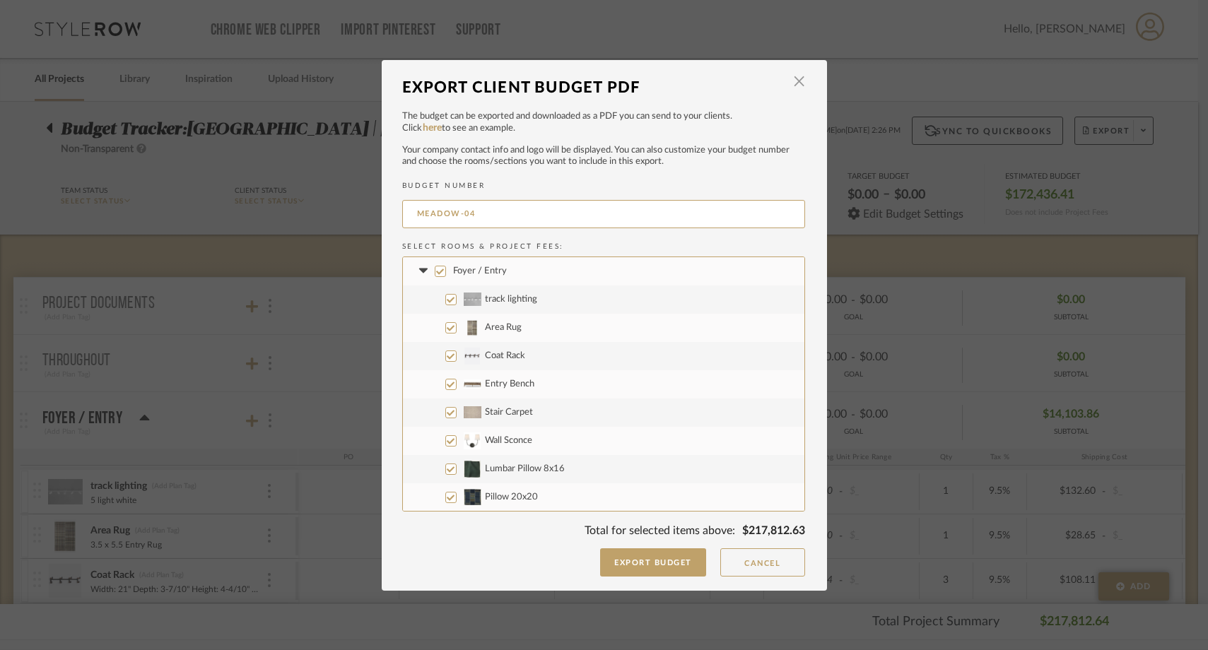
click at [435, 268] on input "Foyer / Entry" at bounding box center [440, 271] width 11 height 11
checkbox input "false"
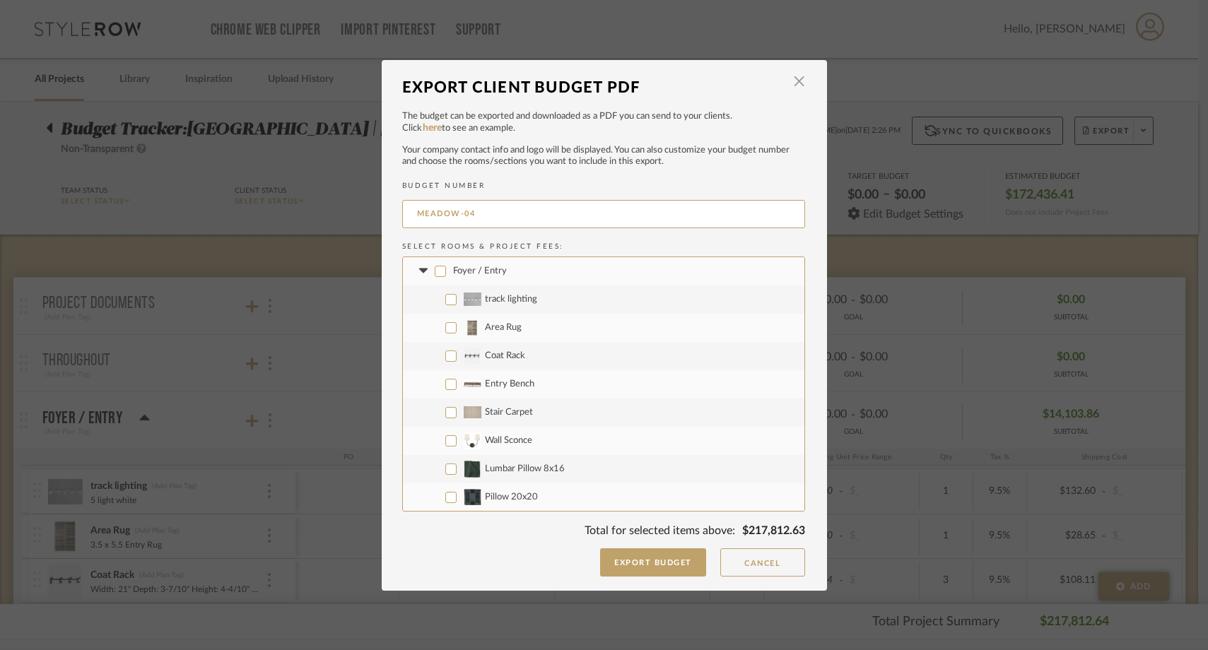
checkbox input "false"
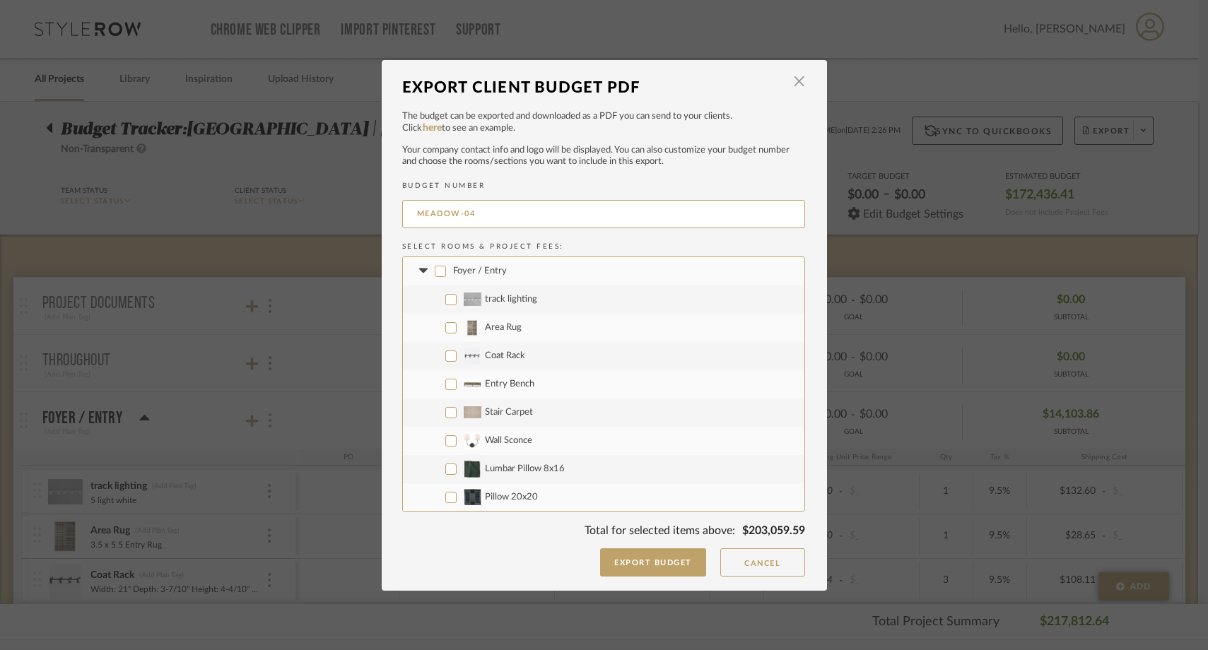
click at [446, 413] on input "Stair Carpet" at bounding box center [450, 412] width 11 height 11
checkbox input "true"
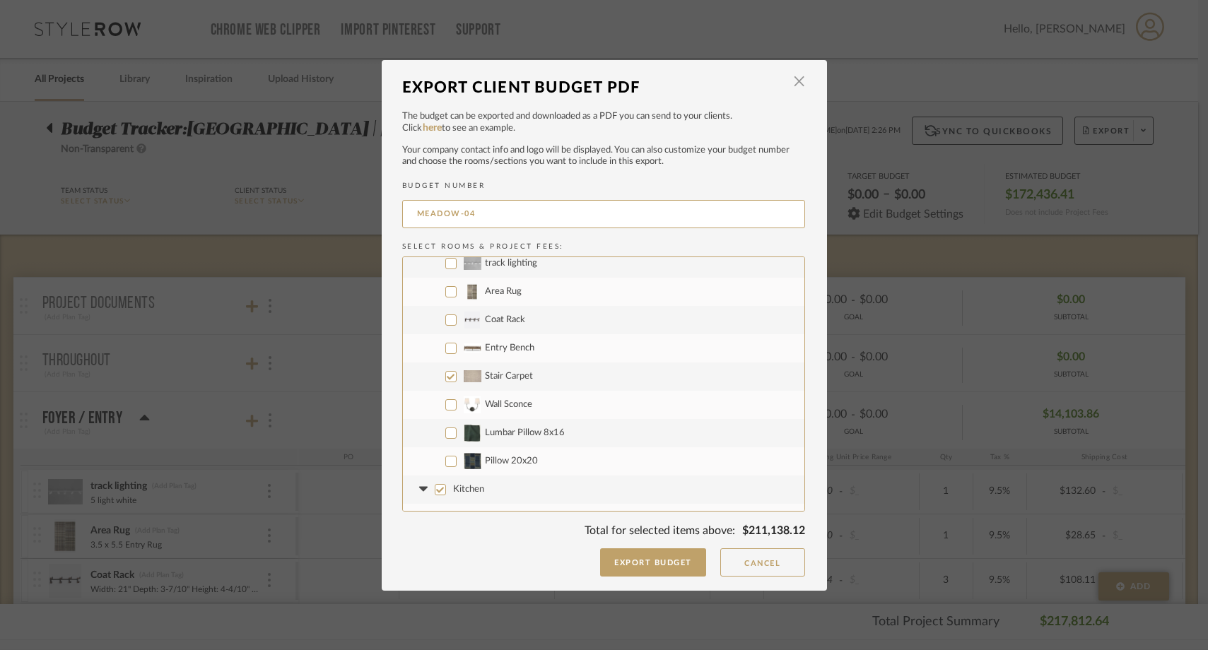
scroll to position [40, 0]
click at [446, 404] on input "Wall Sconce" at bounding box center [450, 400] width 11 height 11
checkbox input "true"
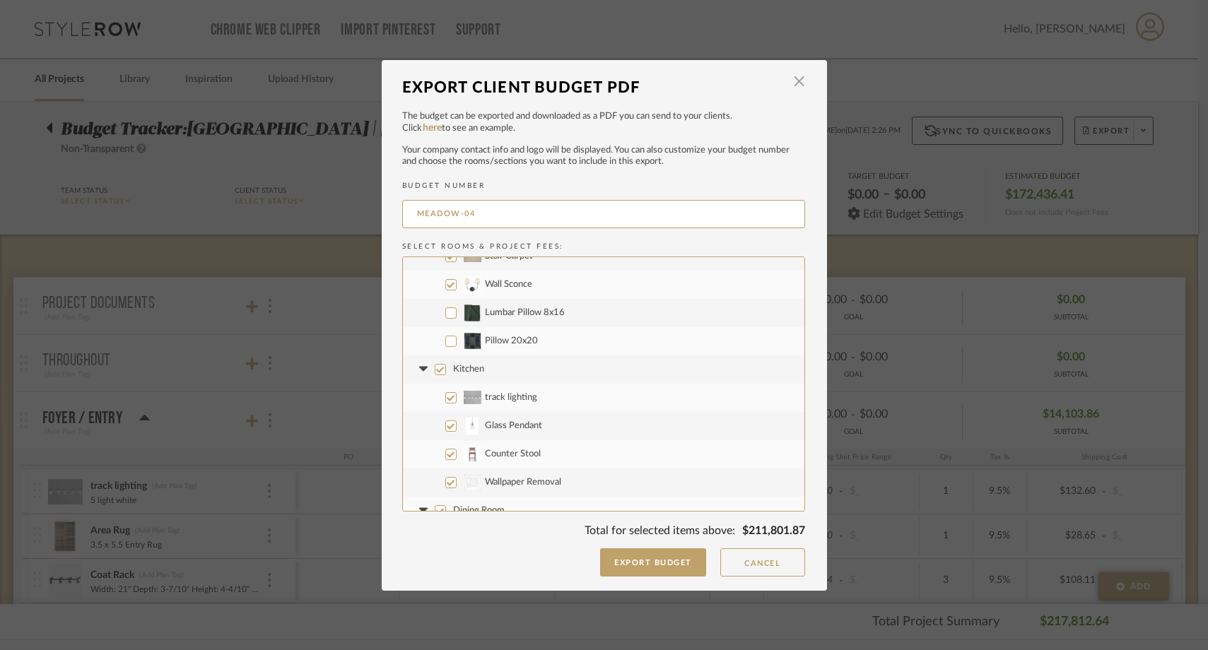
scroll to position [153, 0]
click at [436, 369] on input "Kitchen" at bounding box center [440, 372] width 11 height 11
checkbox input "false"
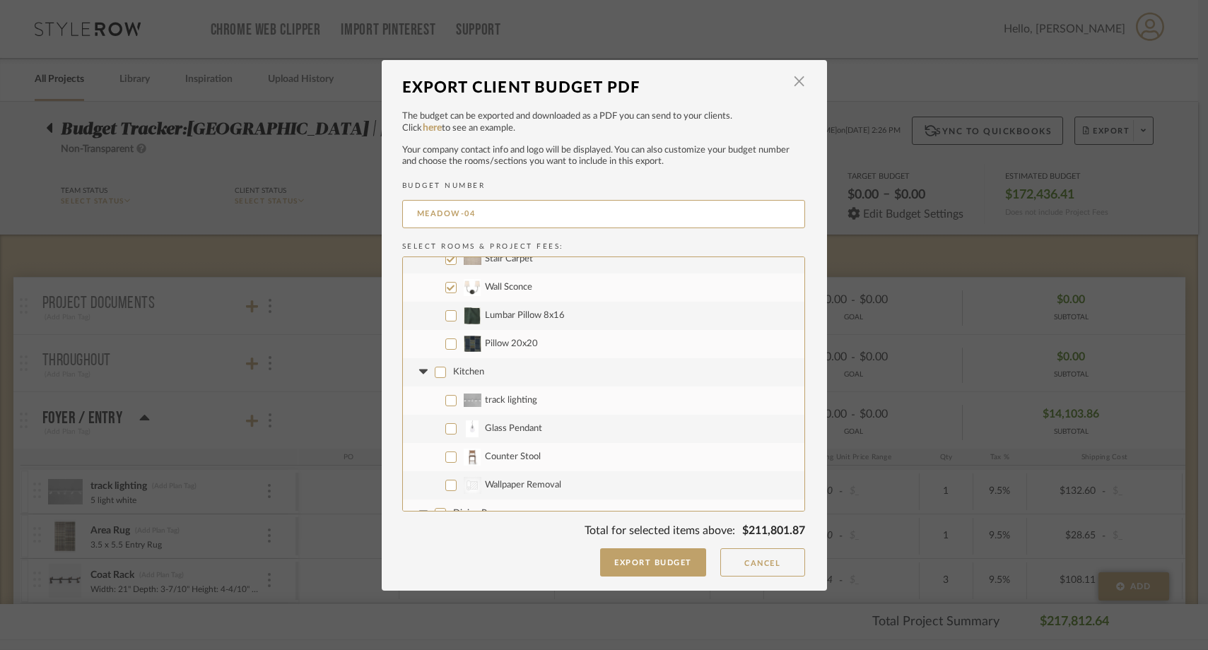
checkbox input "false"
click at [445, 401] on input "CategoryIconWallcovering Created with Sketch. Wallpaper Removal" at bounding box center [450, 401] width 11 height 11
checkbox input "true"
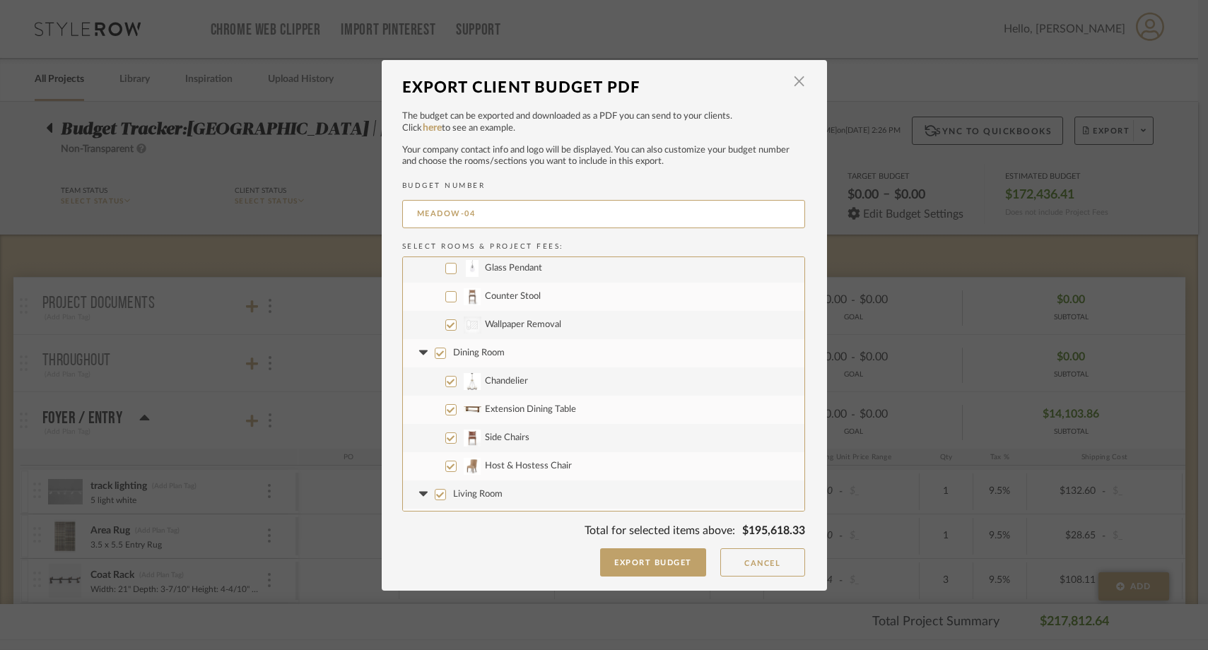
click at [438, 353] on input "Dining Room" at bounding box center [440, 353] width 11 height 11
checkbox input "false"
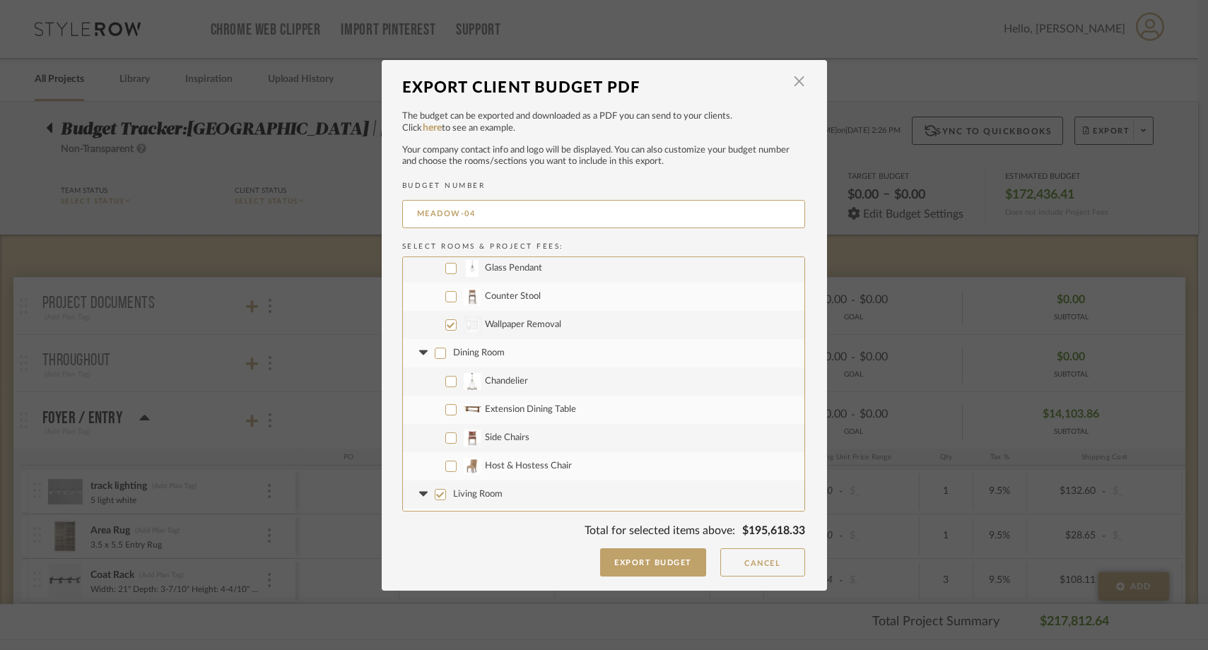
checkbox input "false"
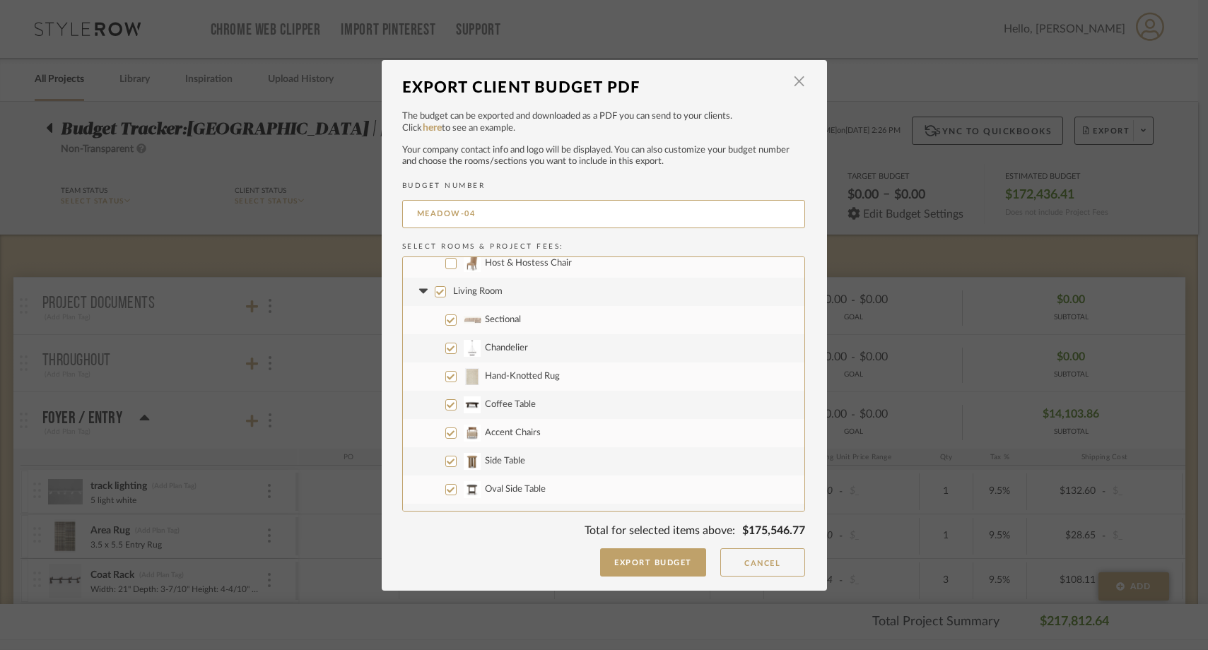
click at [439, 291] on input "Living Room" at bounding box center [440, 291] width 11 height 11
checkbox input "false"
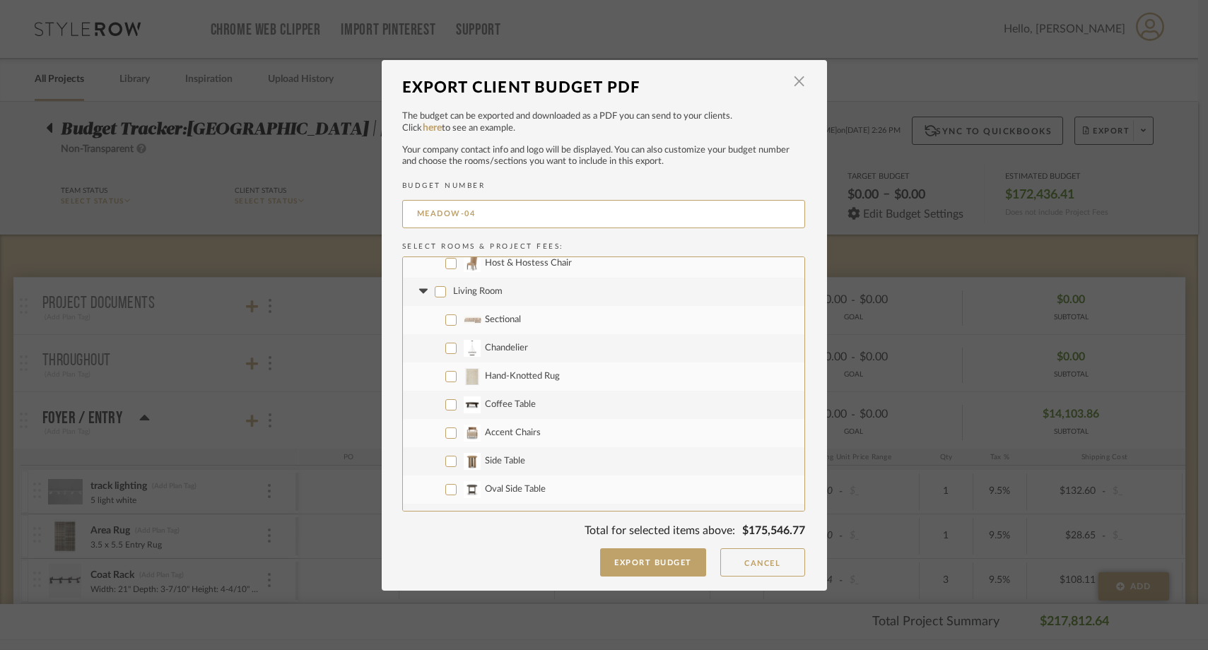
checkbox input "false"
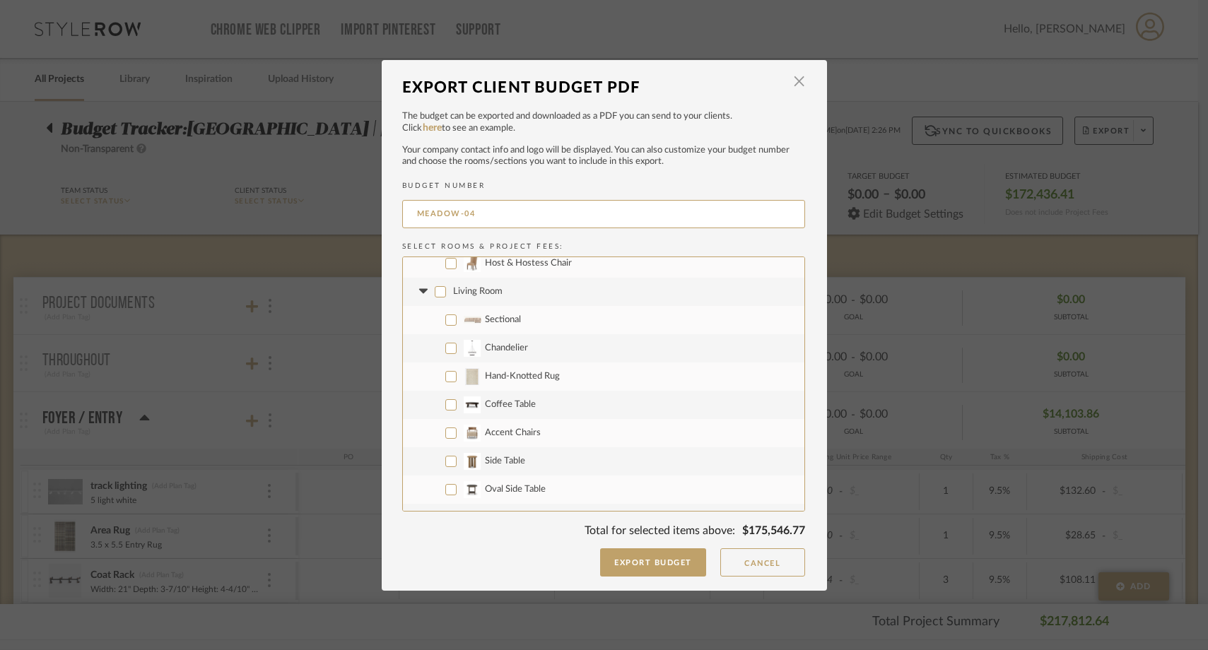
checkbox input "false"
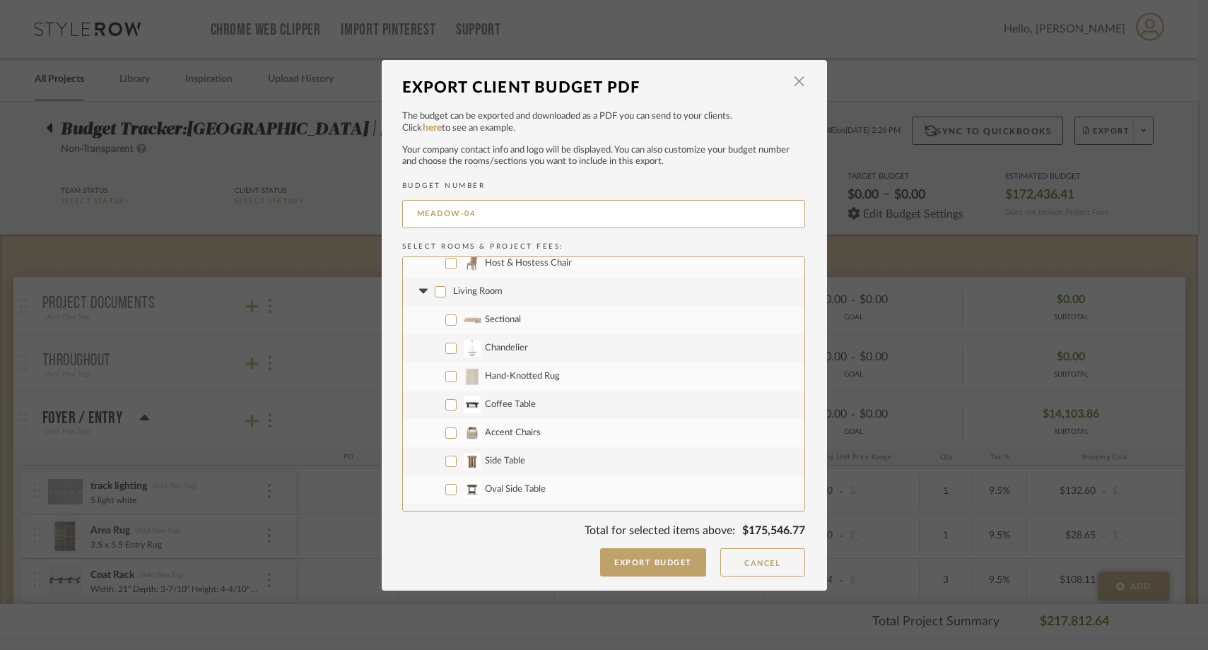
checkbox input "false"
click at [447, 407] on input "Shades" at bounding box center [450, 405] width 11 height 11
checkbox input "true"
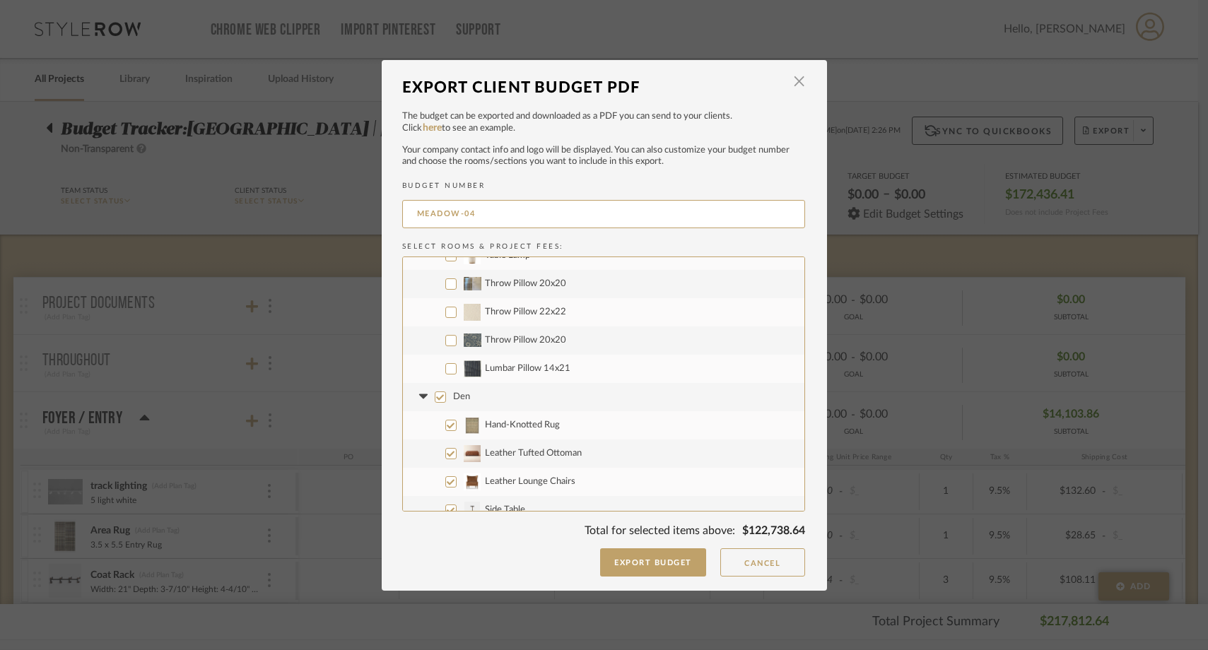
scroll to position [865, 0]
click at [437, 397] on input "Den" at bounding box center [440, 395] width 11 height 11
checkbox input "false"
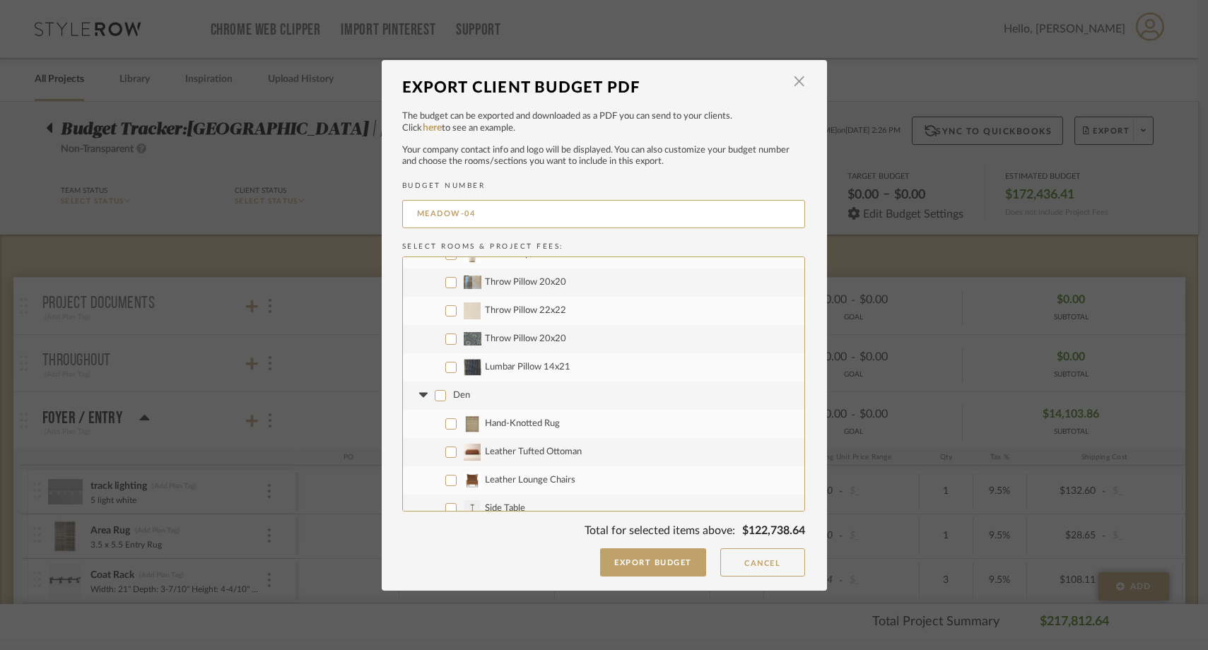
checkbox input "false"
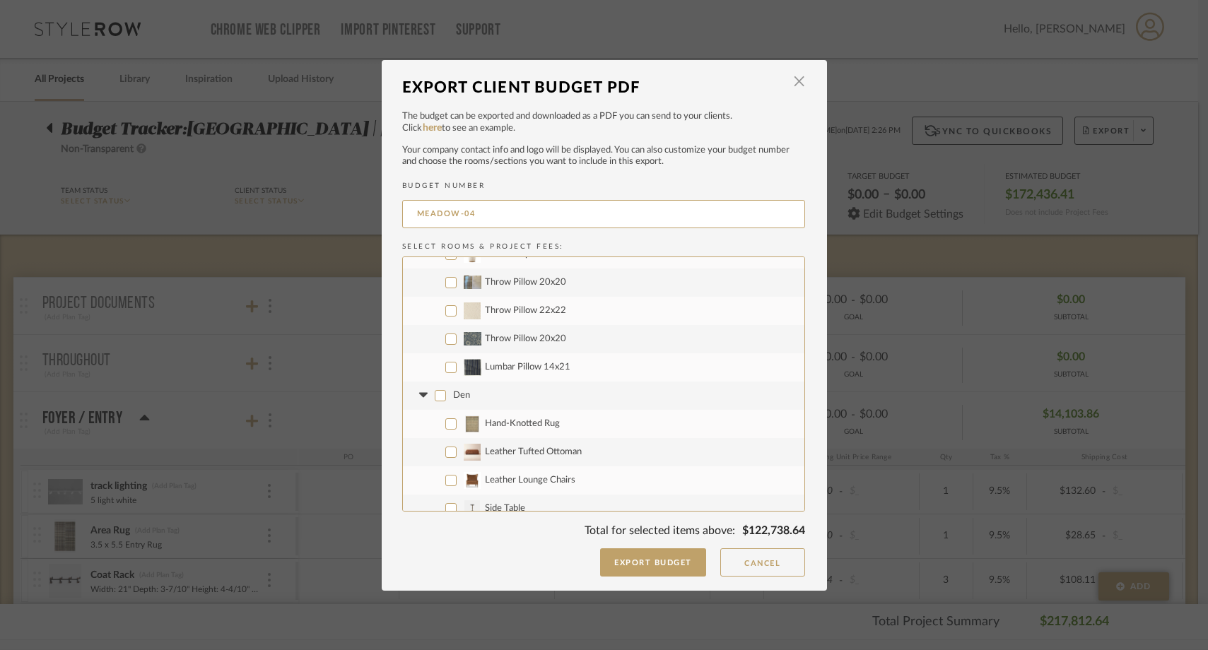
checkbox input "false"
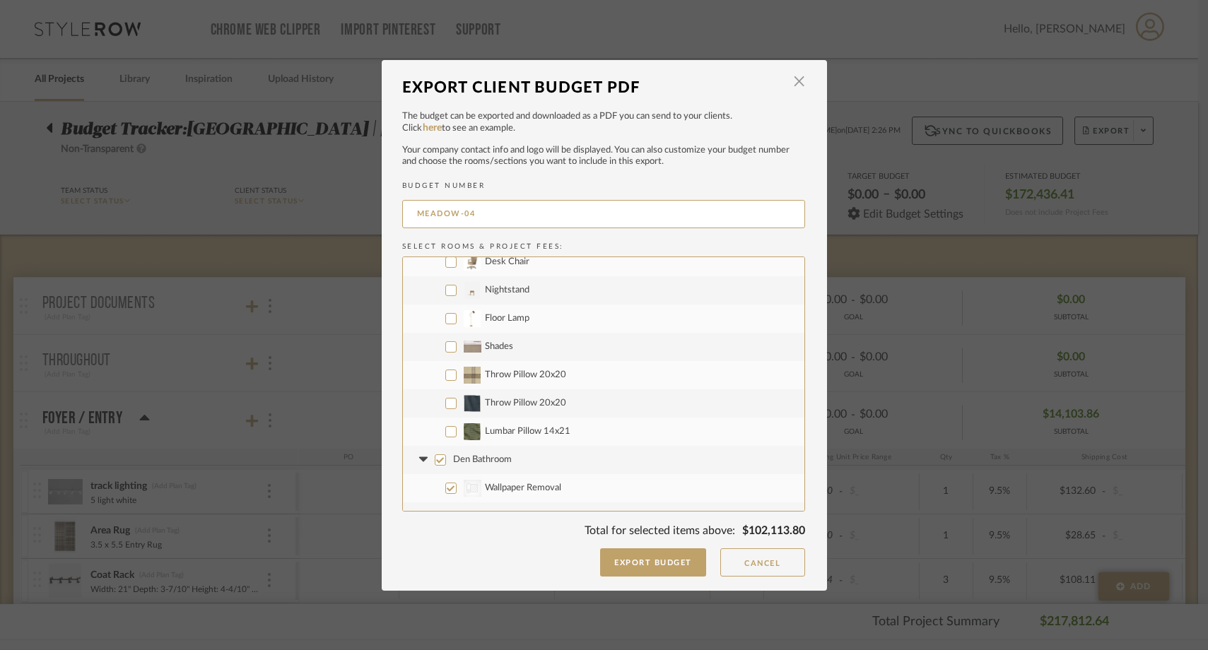
scroll to position [1147, 0]
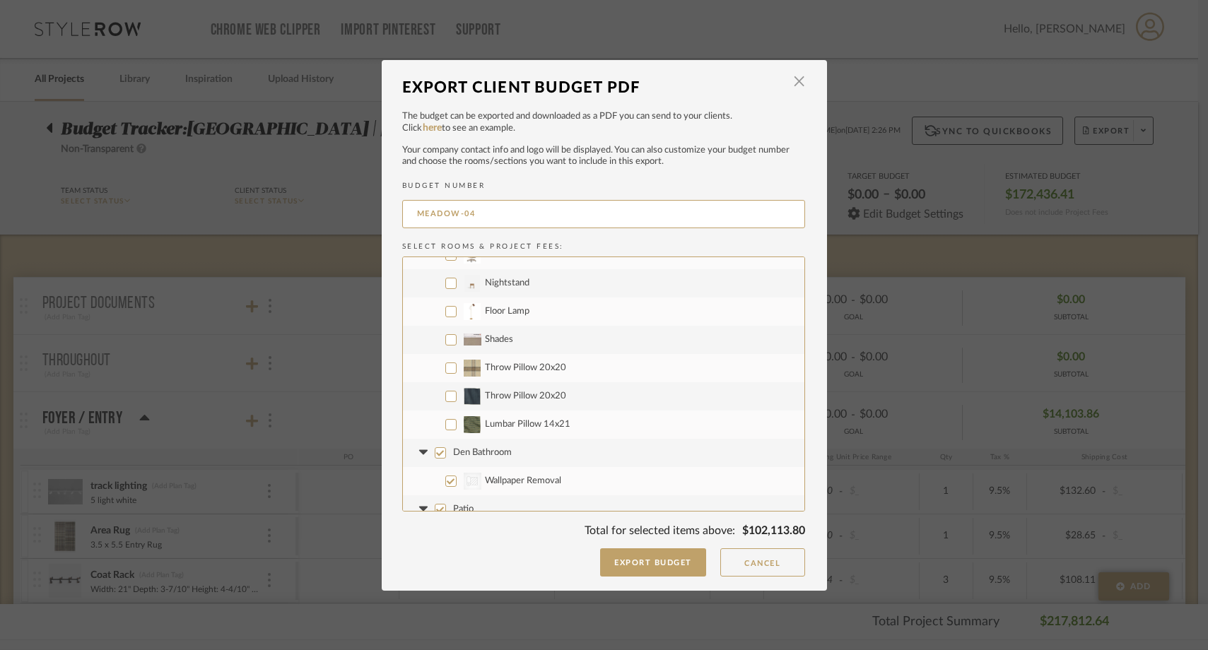
click at [445, 339] on input "Shades" at bounding box center [450, 339] width 11 height 11
checkbox input "true"
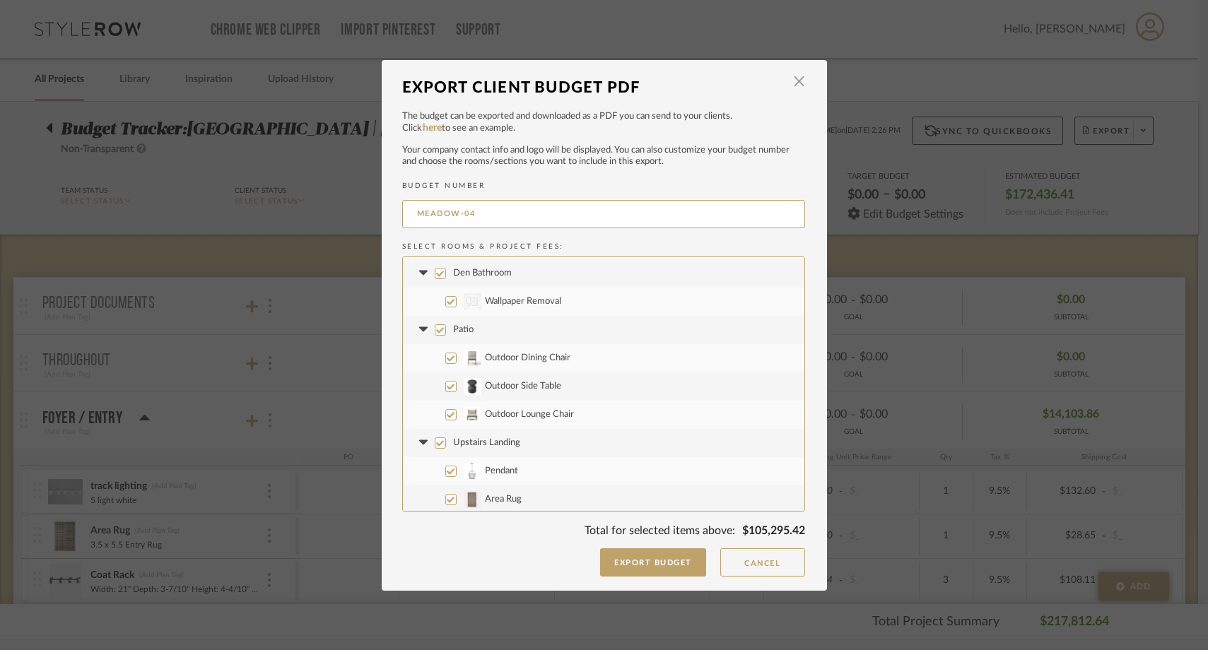
click at [435, 332] on input "Patio" at bounding box center [440, 329] width 11 height 11
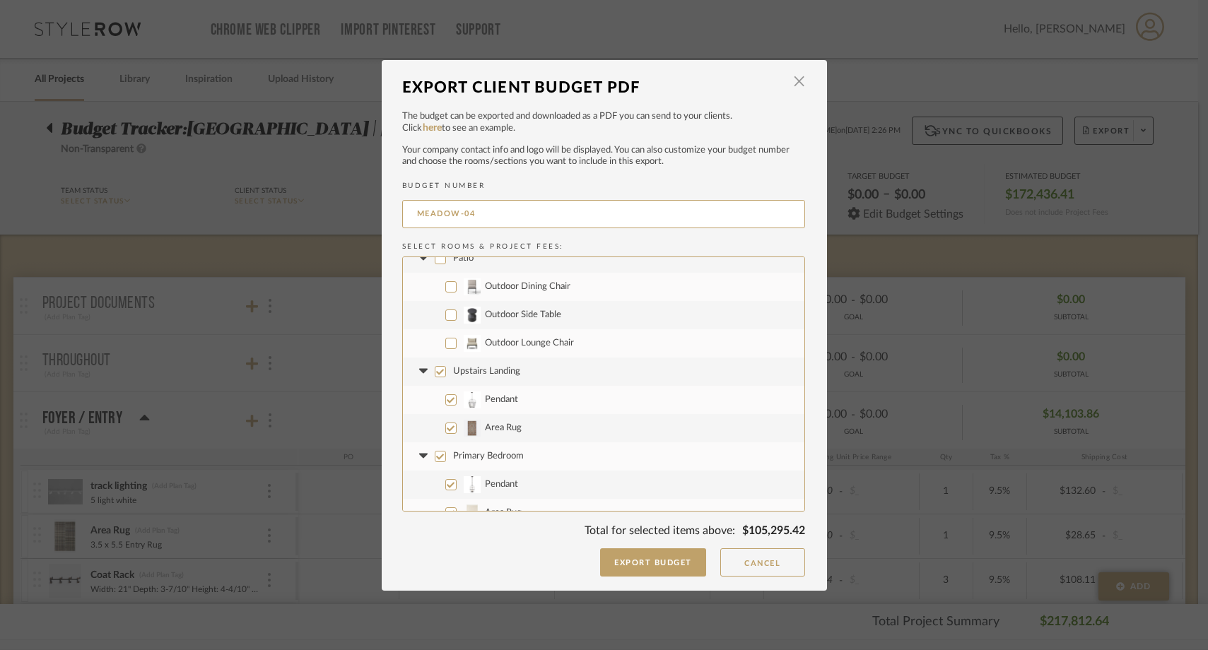
scroll to position [1410, 0]
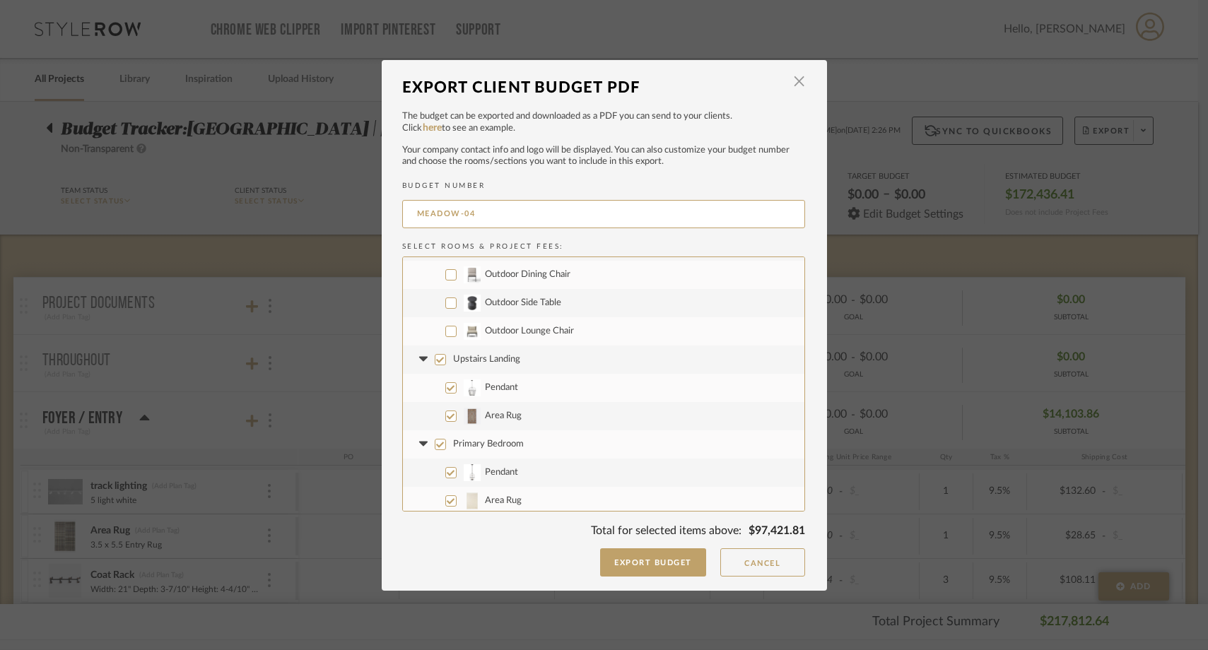
click at [445, 386] on input "Pendant" at bounding box center [450, 387] width 11 height 11
click at [435, 362] on input "Primary Bedroom" at bounding box center [440, 357] width 11 height 11
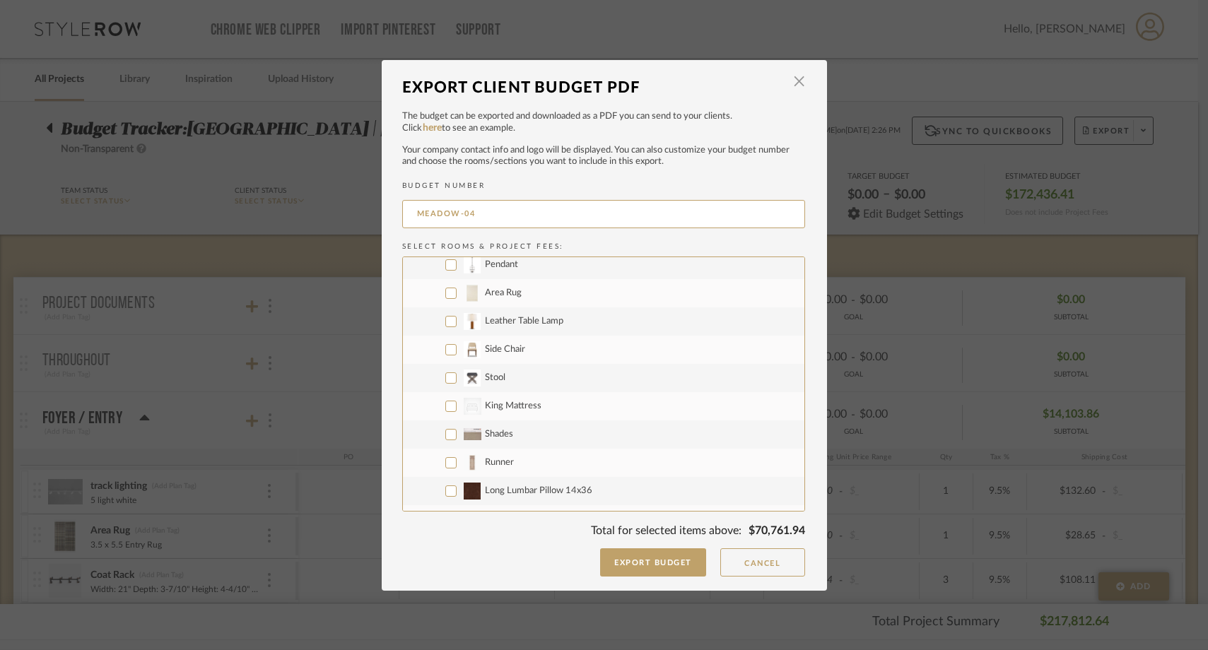
scroll to position [1631, 0]
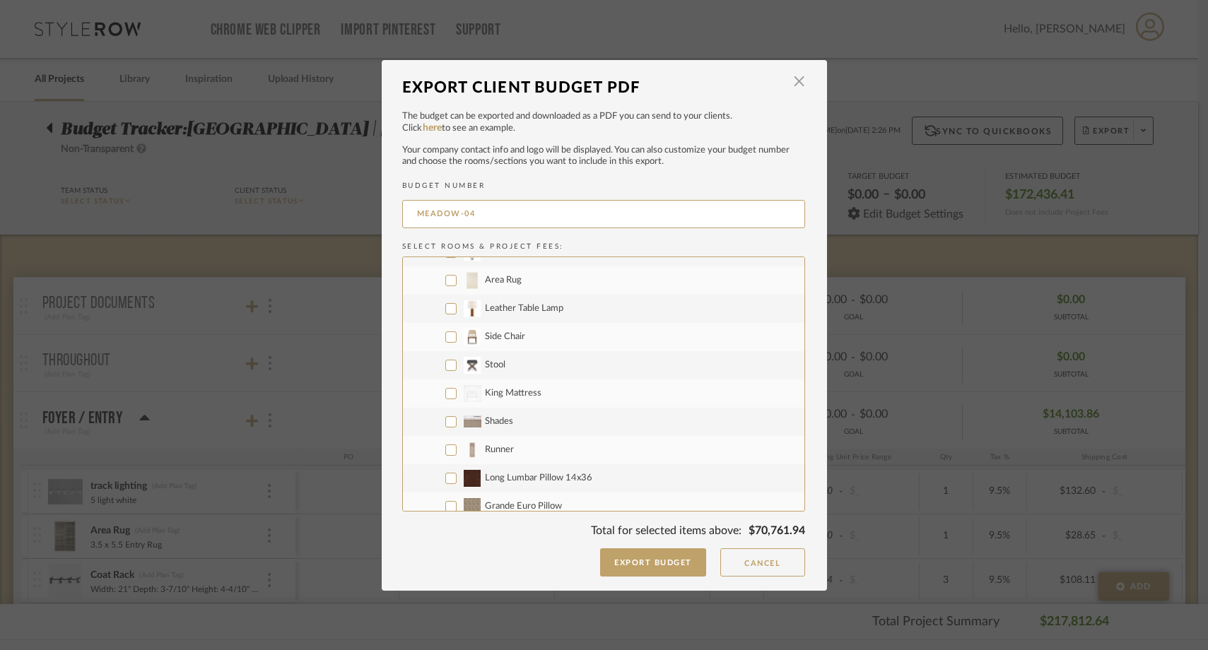
click at [446, 393] on input "CategoryIconBeds Created with Sketch. King Mattress" at bounding box center [450, 393] width 11 height 11
click at [448, 420] on input "Shades" at bounding box center [450, 421] width 11 height 11
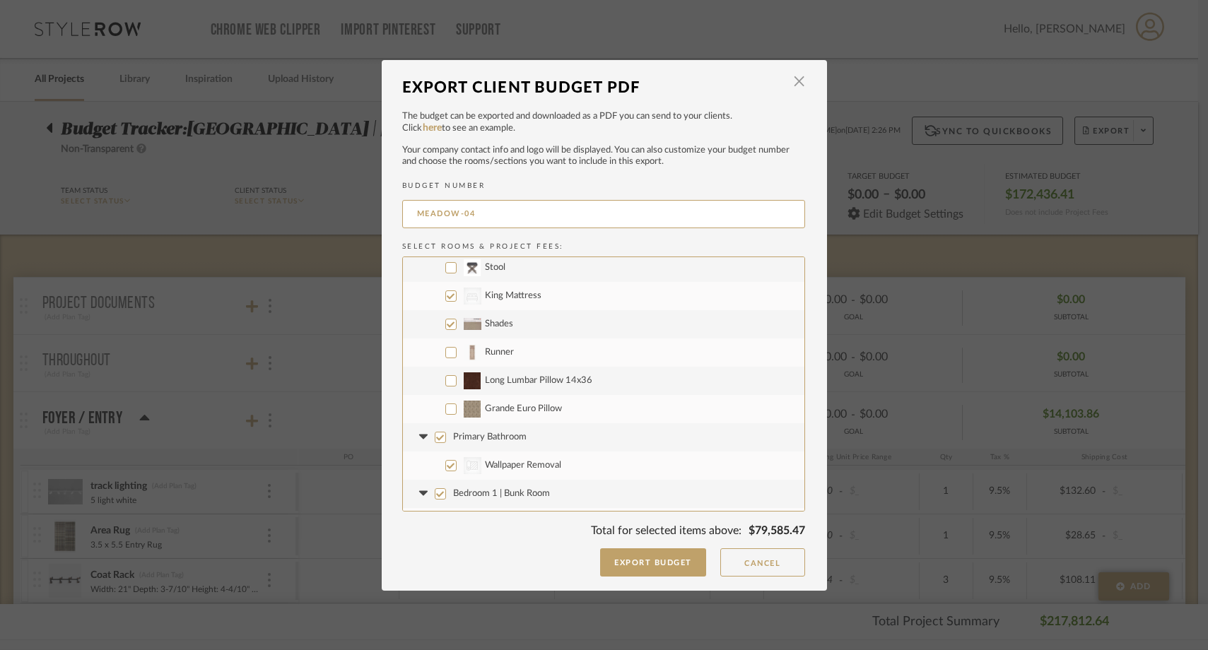
scroll to position [1730, 0]
click at [445, 354] on input "Runner" at bounding box center [450, 351] width 11 height 11
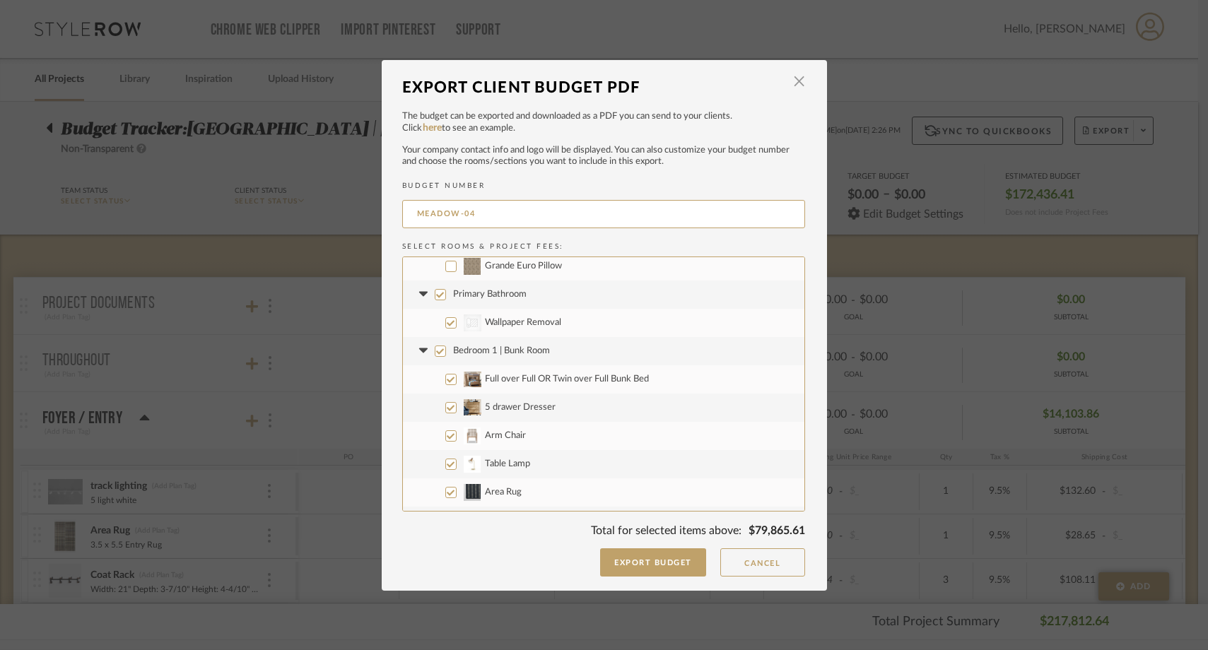
scroll to position [1874, 0]
click at [435, 344] on input "Bedroom 1 | Bunk Room" at bounding box center [440, 347] width 11 height 11
click at [445, 322] on input "Shades" at bounding box center [450, 322] width 11 height 11
click at [445, 298] on input "CategoryIconBeds Created with Sketch. Full Mattress" at bounding box center [450, 294] width 11 height 11
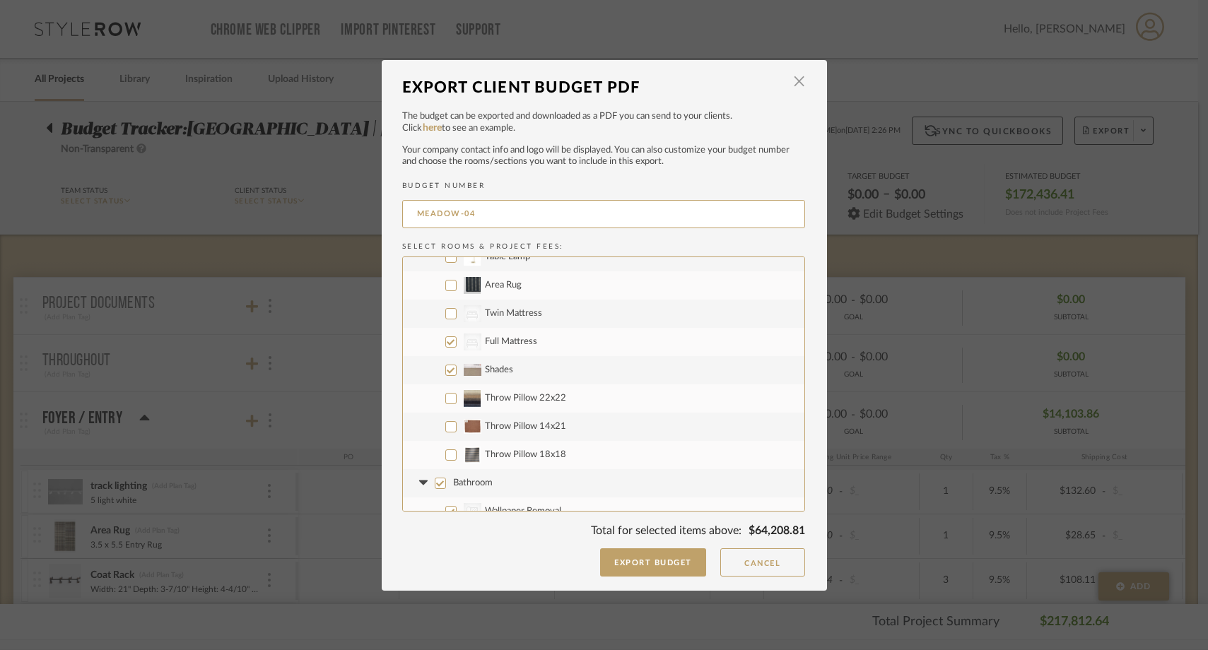
scroll to position [2072, 0]
click at [445, 323] on input "CategoryIconBeds Created with Sketch. Twin Mattress" at bounding box center [450, 319] width 11 height 11
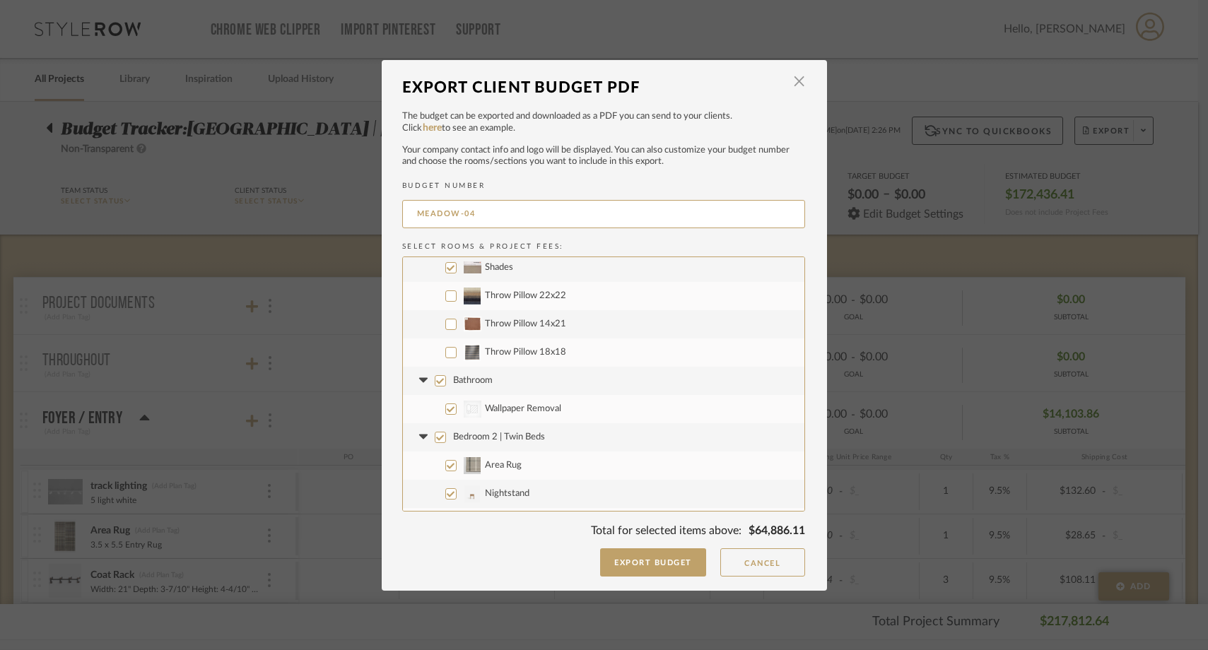
scroll to position [2185, 0]
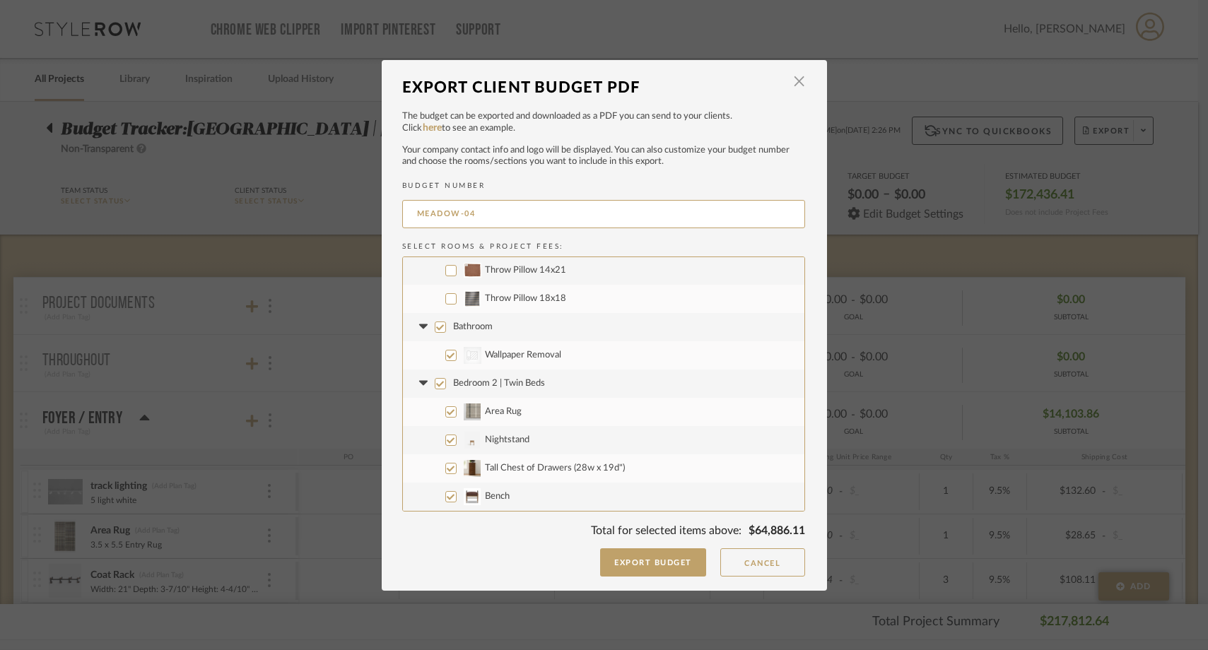
click at [435, 382] on input "Bedroom 2 | Twin Beds" at bounding box center [440, 383] width 11 height 11
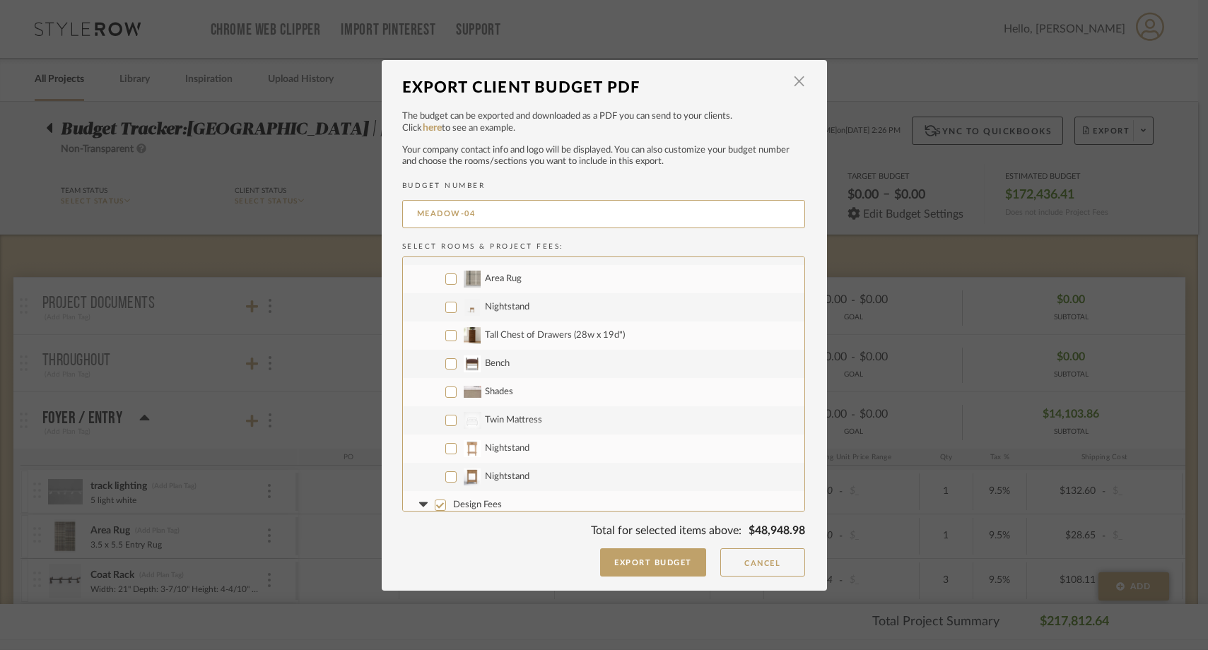
click at [445, 388] on input "Shades" at bounding box center [450, 392] width 11 height 11
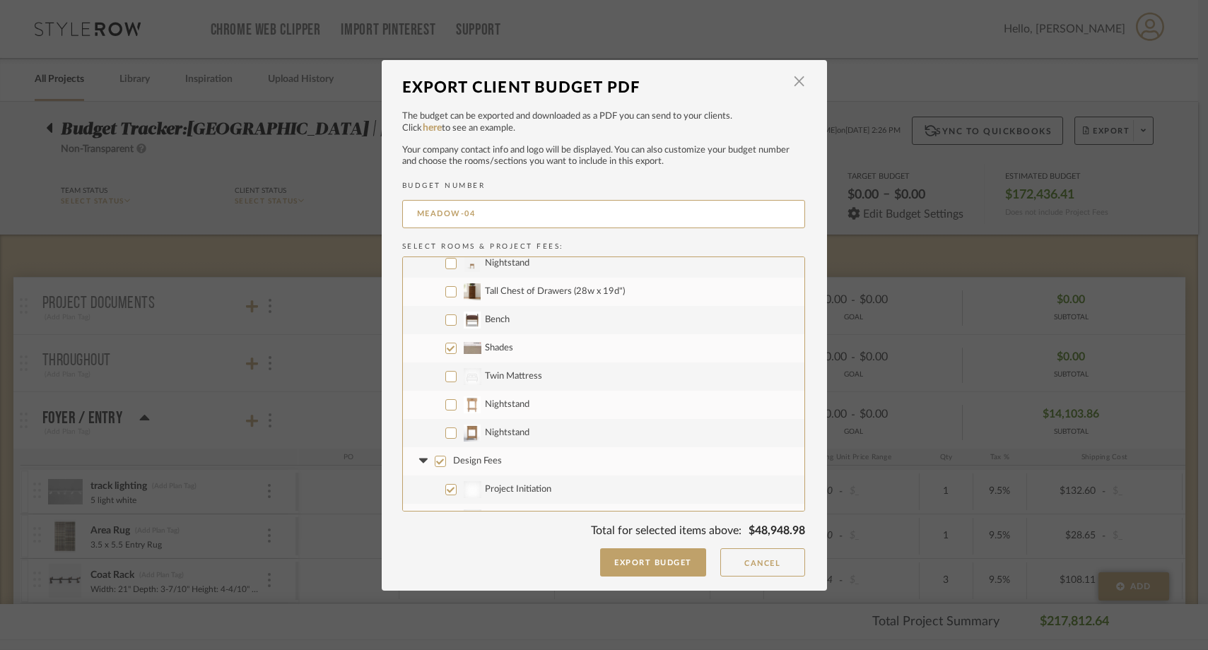
scroll to position [2414, 0]
click at [445, 375] on input "CategoryIconBeds Created with Sketch. Twin Mattress" at bounding box center [450, 373] width 11 height 11
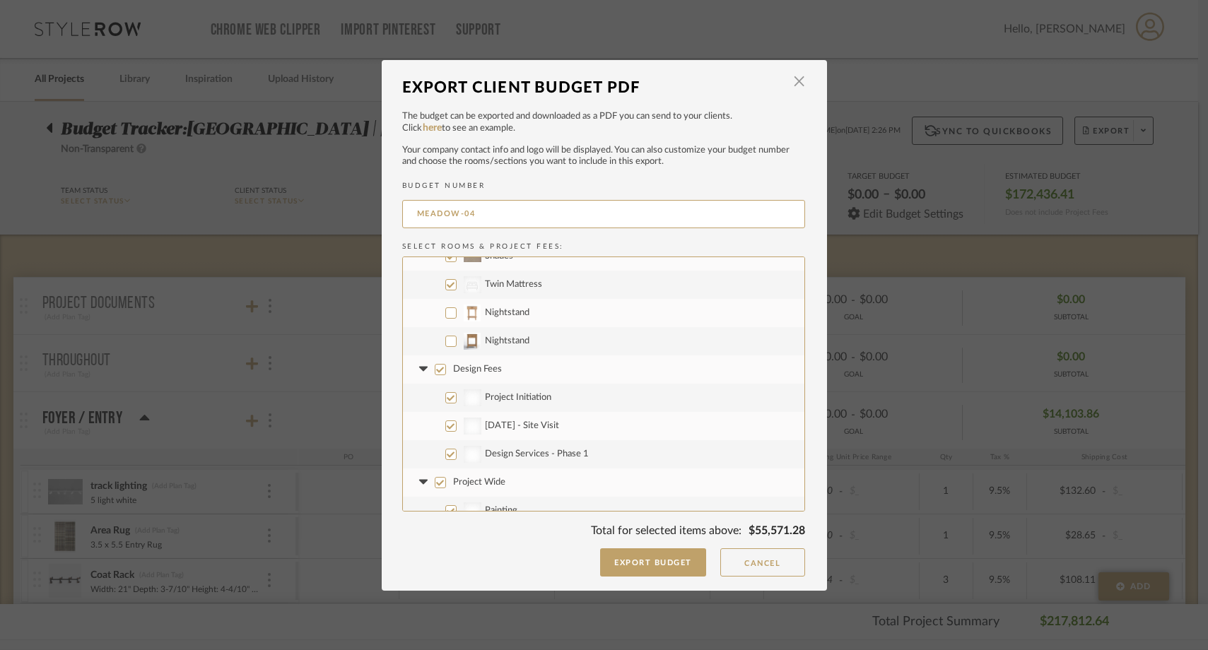
scroll to position [2504, 0]
click at [439, 369] on input "Design Fees" at bounding box center [440, 368] width 11 height 11
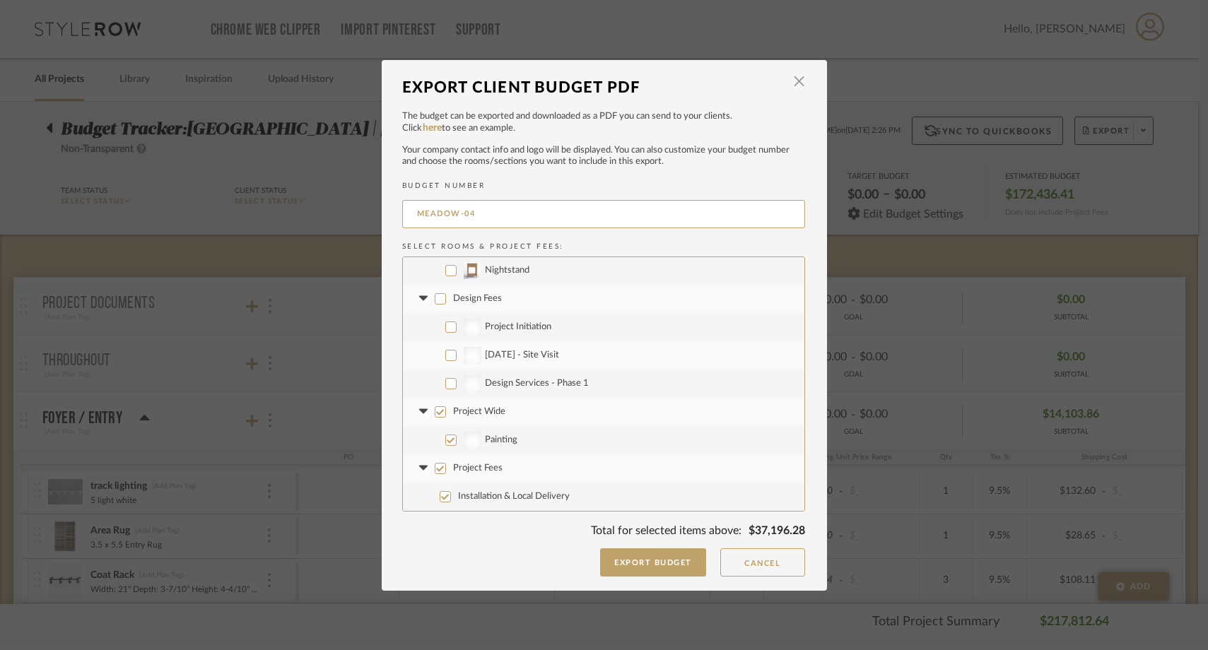
click at [435, 409] on input "Project Wide" at bounding box center [440, 411] width 11 height 11
click at [435, 463] on input "Project Fees" at bounding box center [440, 468] width 11 height 11
click at [629, 561] on button "Export Budget" at bounding box center [653, 562] width 106 height 28
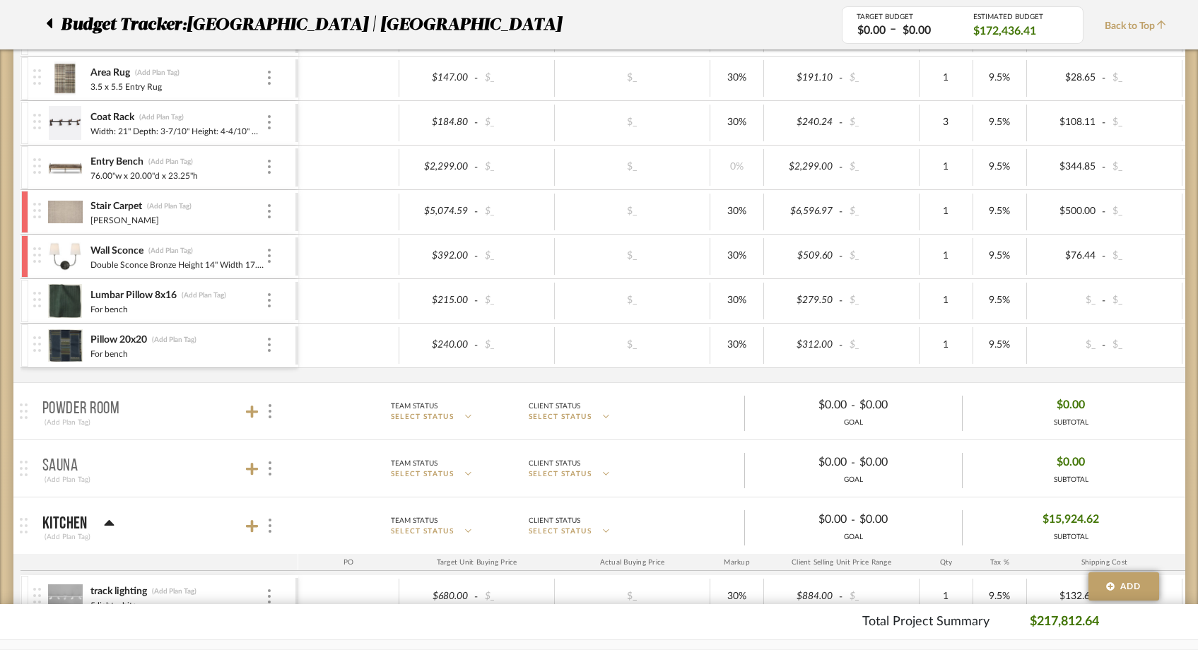
scroll to position [462, 0]
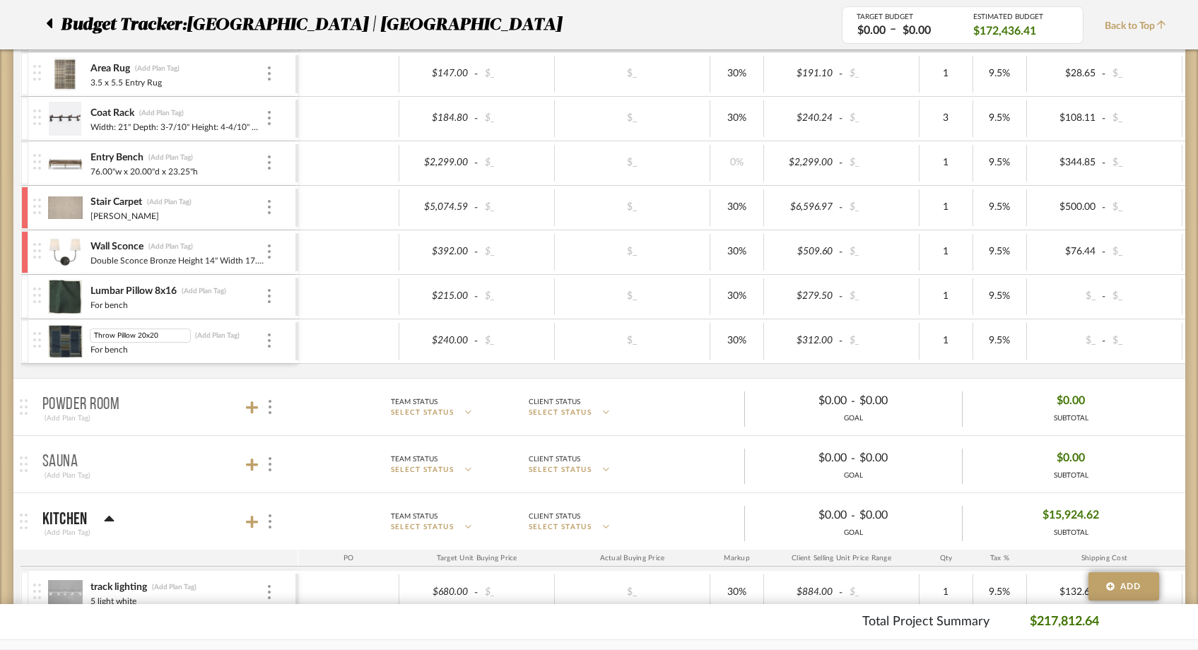
click at [64, 297] on img at bounding box center [65, 297] width 35 height 34
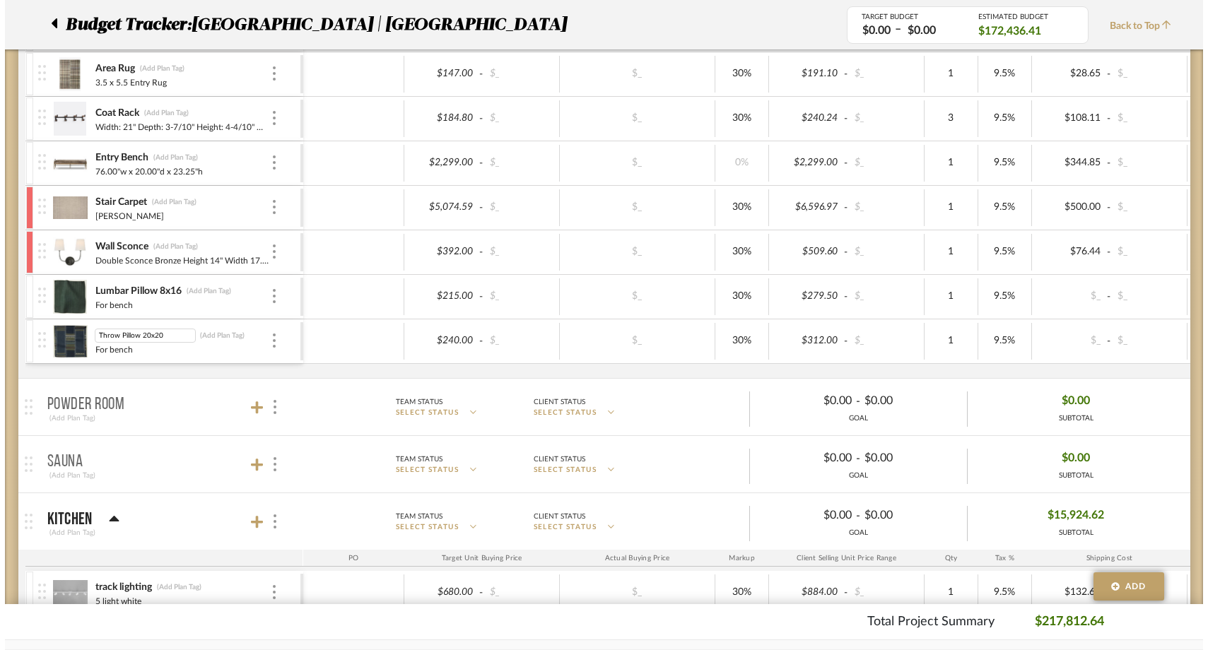
scroll to position [0, 0]
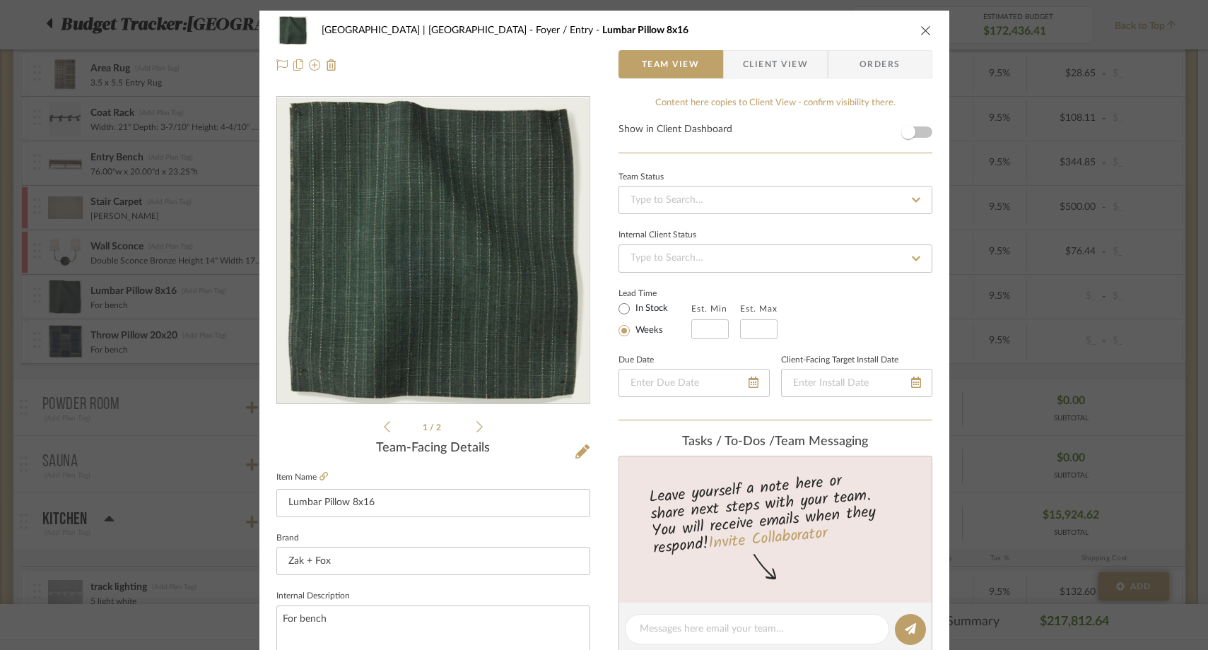
click at [804, 62] on span "Client View" at bounding box center [775, 64] width 103 height 28
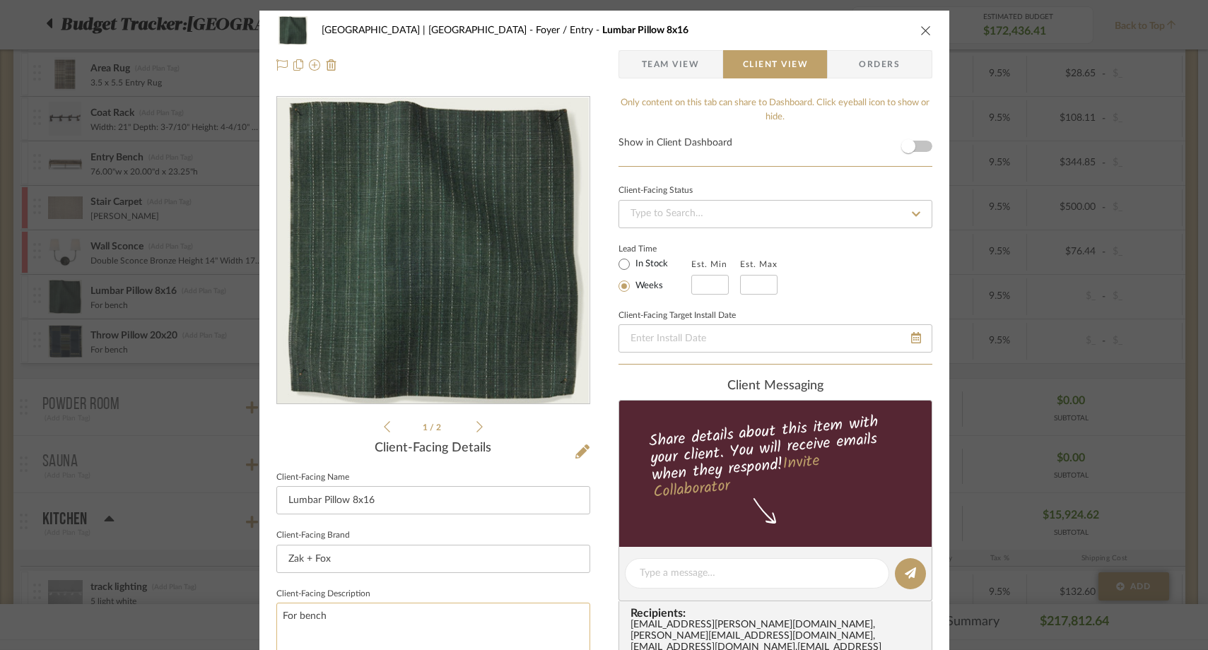
click at [368, 610] on textarea "For bench" at bounding box center [433, 645] width 314 height 84
click at [426, 587] on fieldset "Client-Facing Description" at bounding box center [433, 636] width 314 height 103
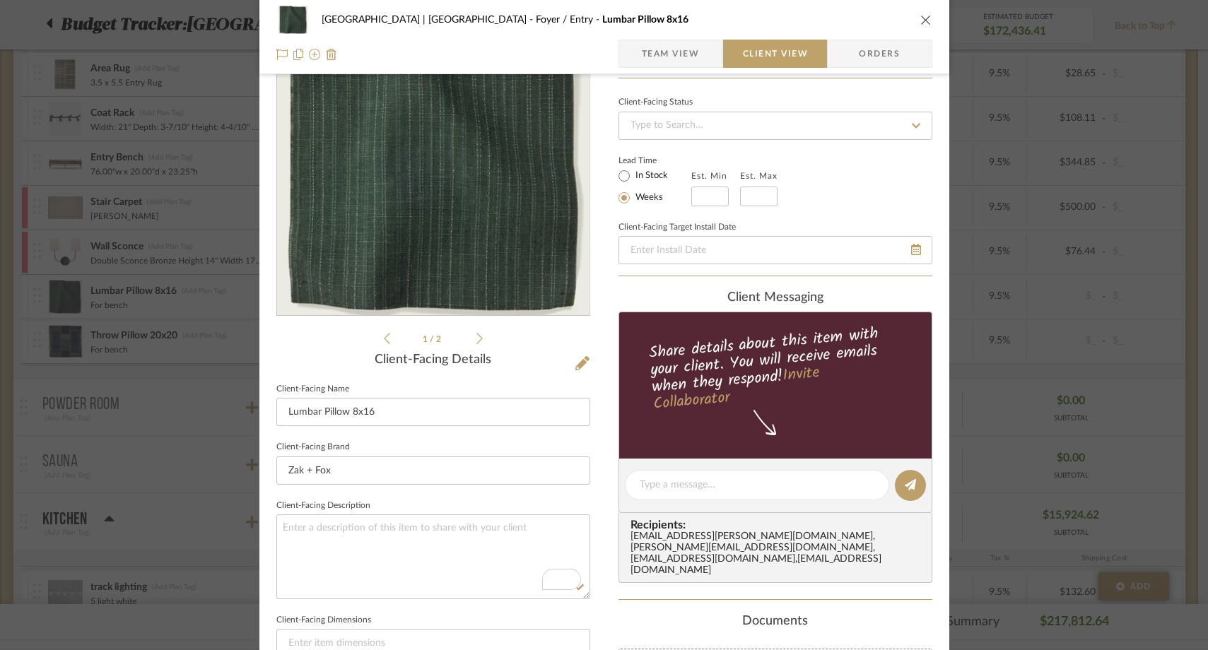
scroll to position [89, 0]
click at [666, 49] on span "Team View" at bounding box center [671, 54] width 58 height 28
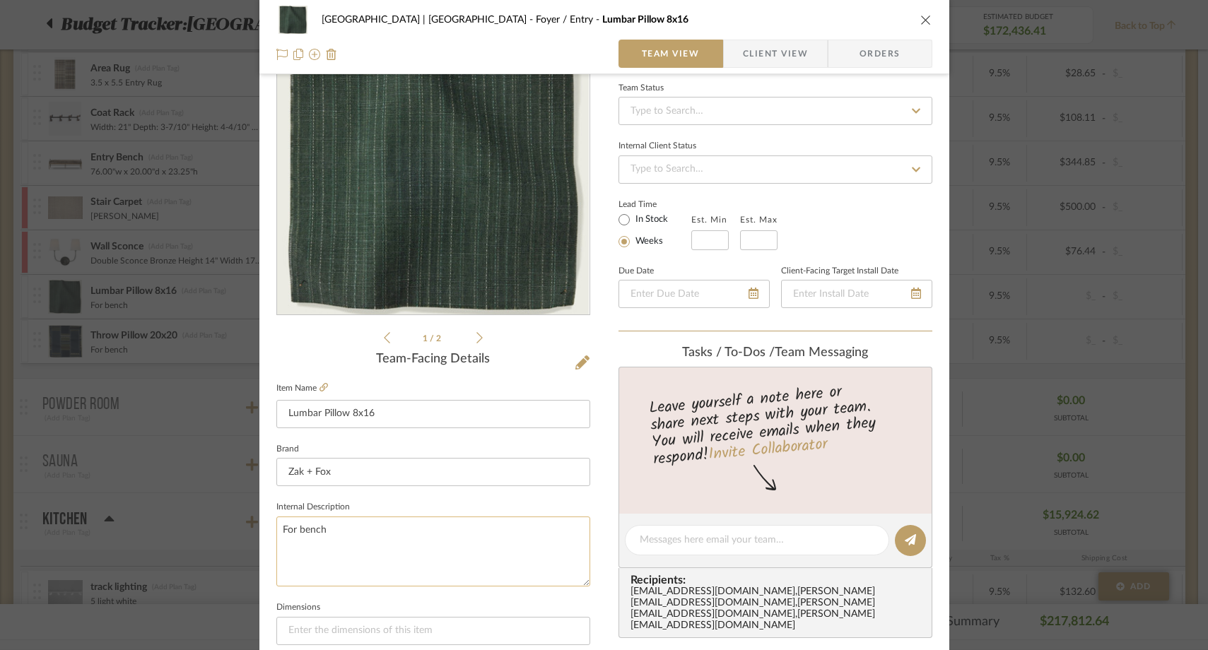
click at [330, 548] on textarea "For bench" at bounding box center [433, 552] width 314 height 70
click at [380, 505] on fieldset "Internal Description" at bounding box center [433, 542] width 314 height 89
click at [922, 23] on icon "close" at bounding box center [925, 19] width 11 height 11
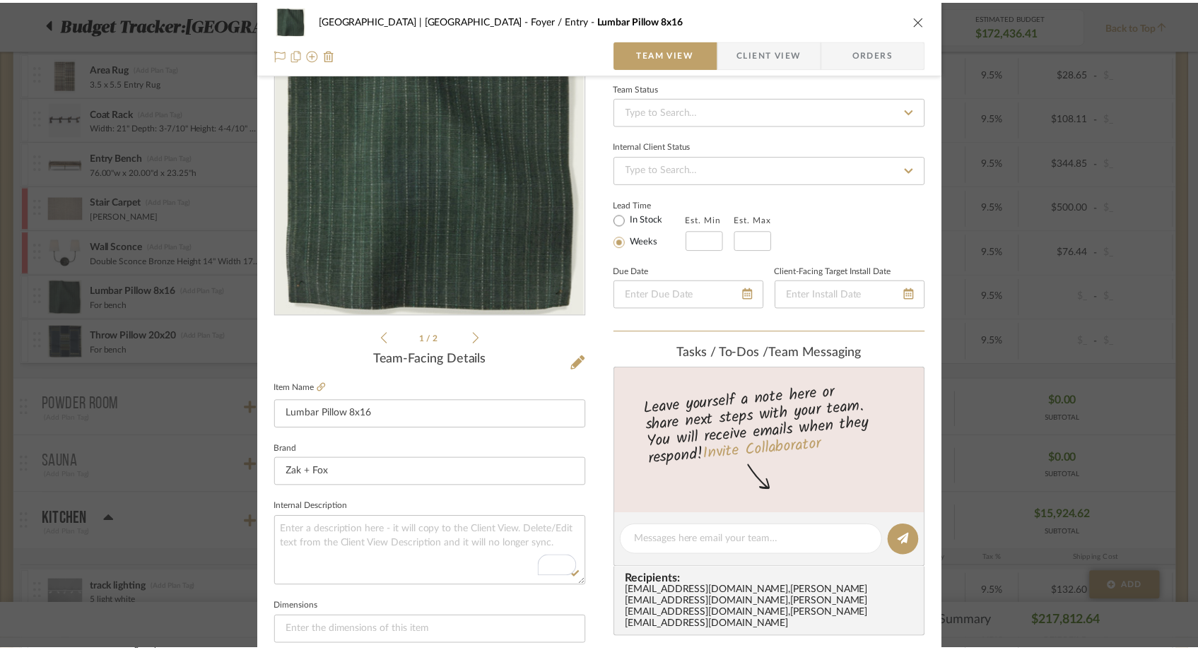
scroll to position [462, 0]
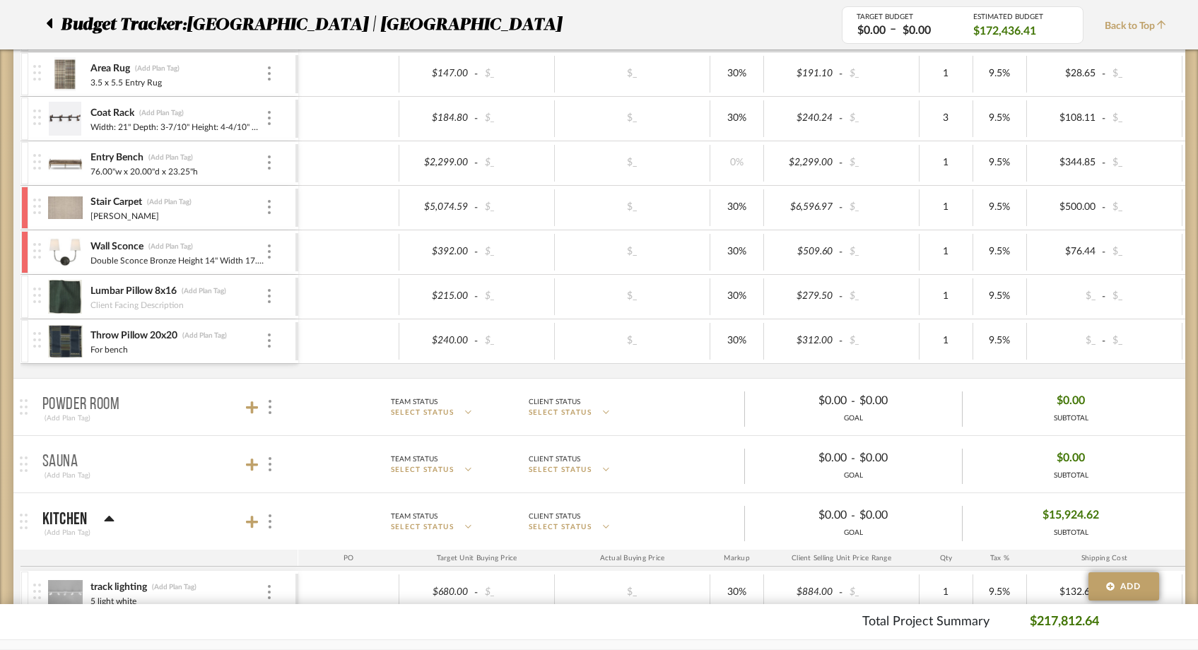
click at [64, 336] on img at bounding box center [65, 341] width 35 height 34
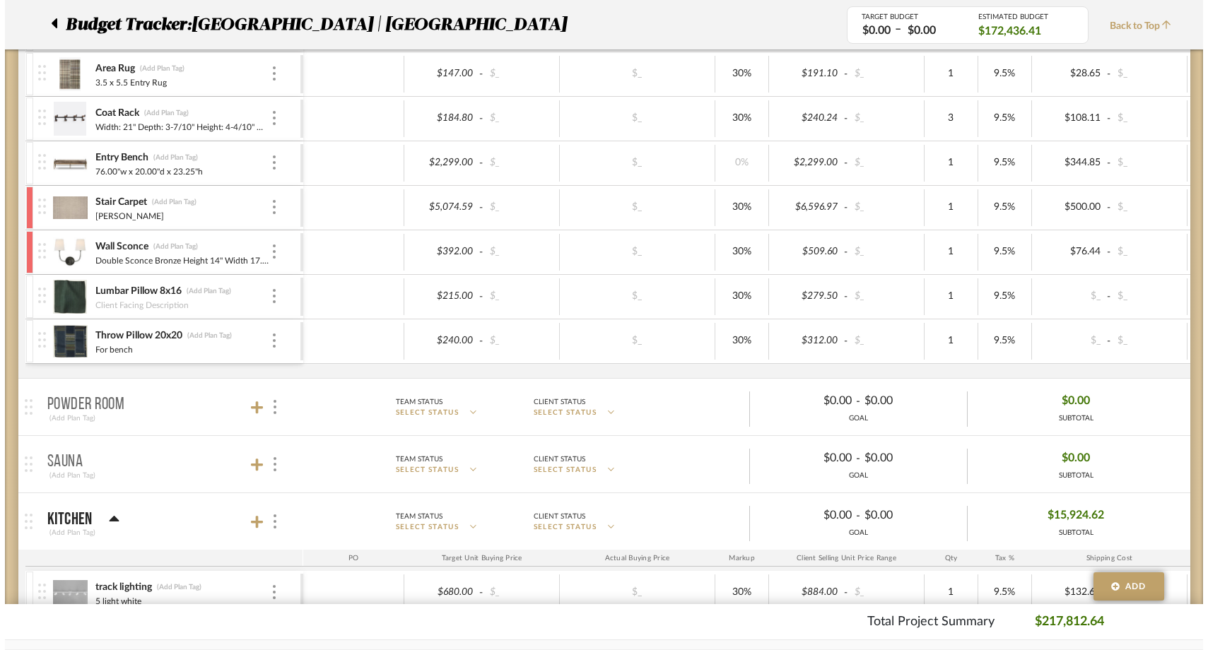
scroll to position [0, 0]
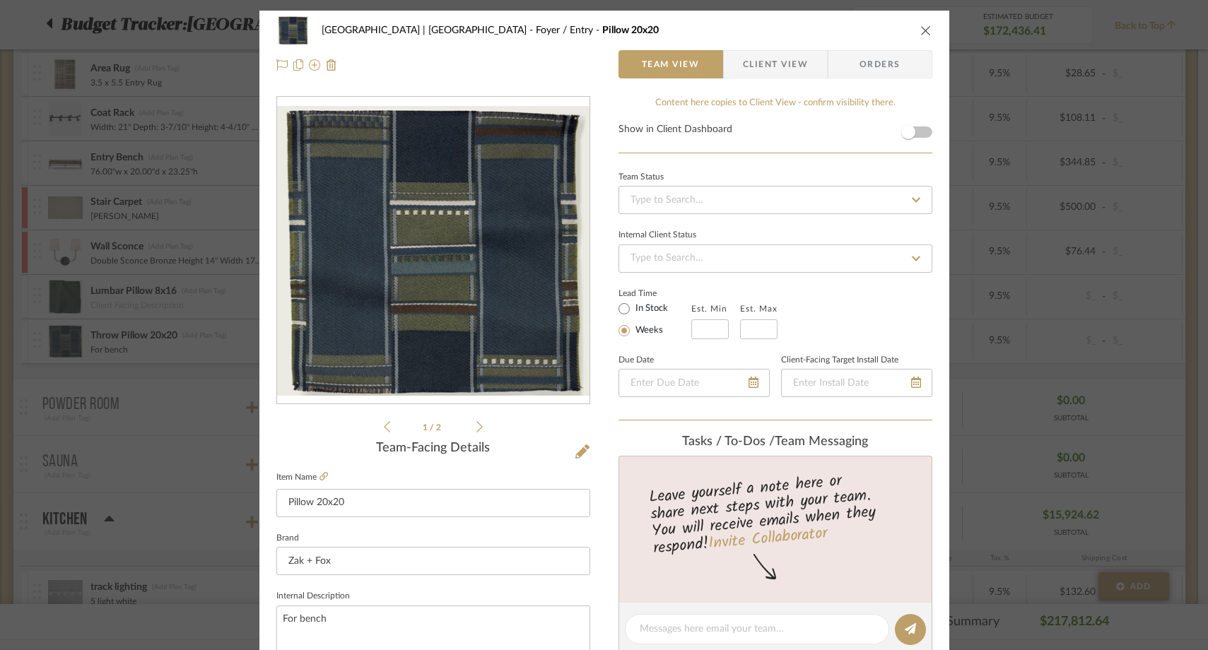
click at [786, 74] on span "Client View" at bounding box center [775, 64] width 65 height 28
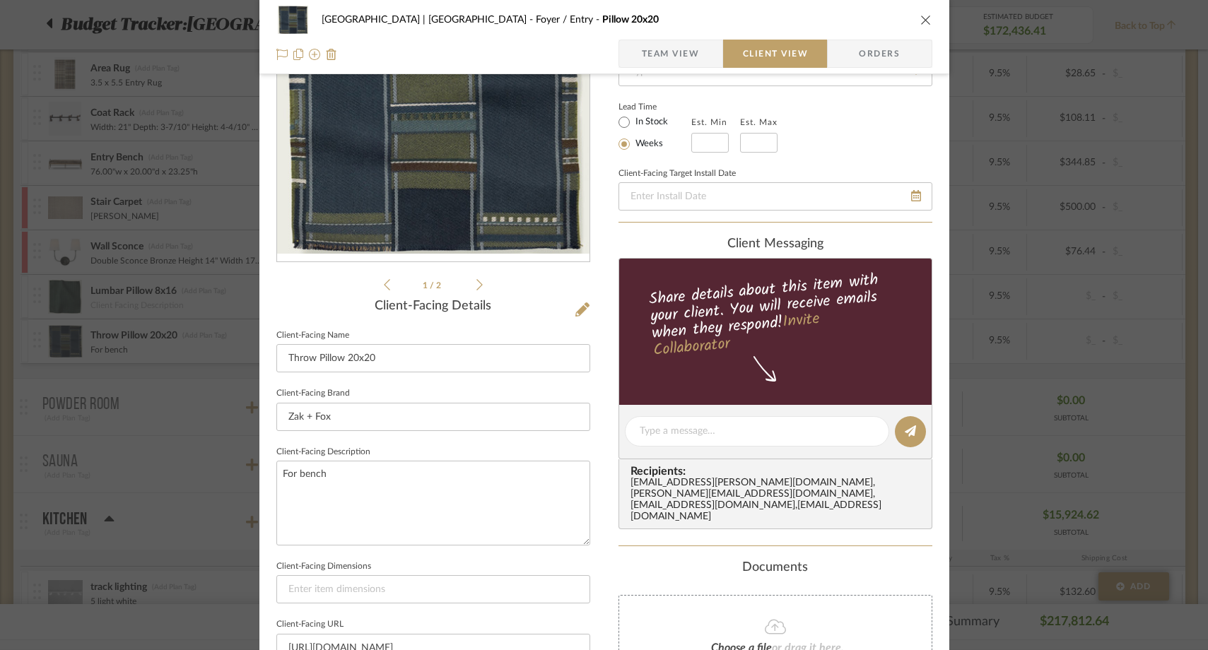
scroll to position [148, 0]
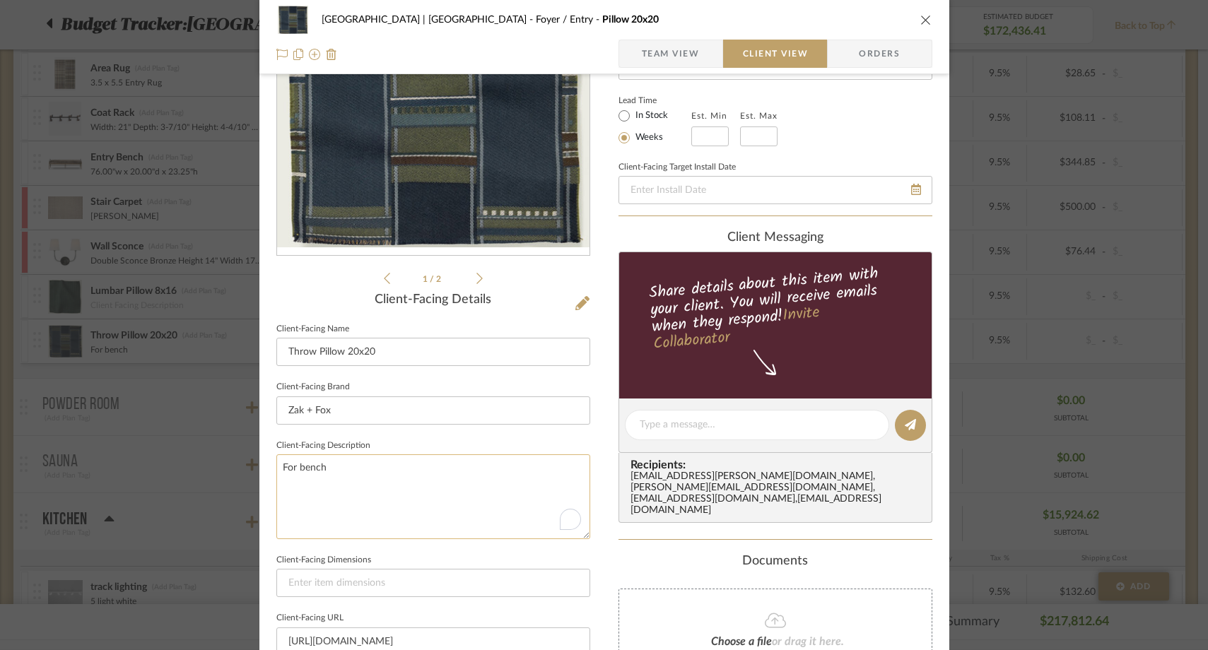
click at [353, 478] on textarea "For bench" at bounding box center [433, 496] width 314 height 84
click at [642, 60] on span "Team View" at bounding box center [671, 54] width 58 height 28
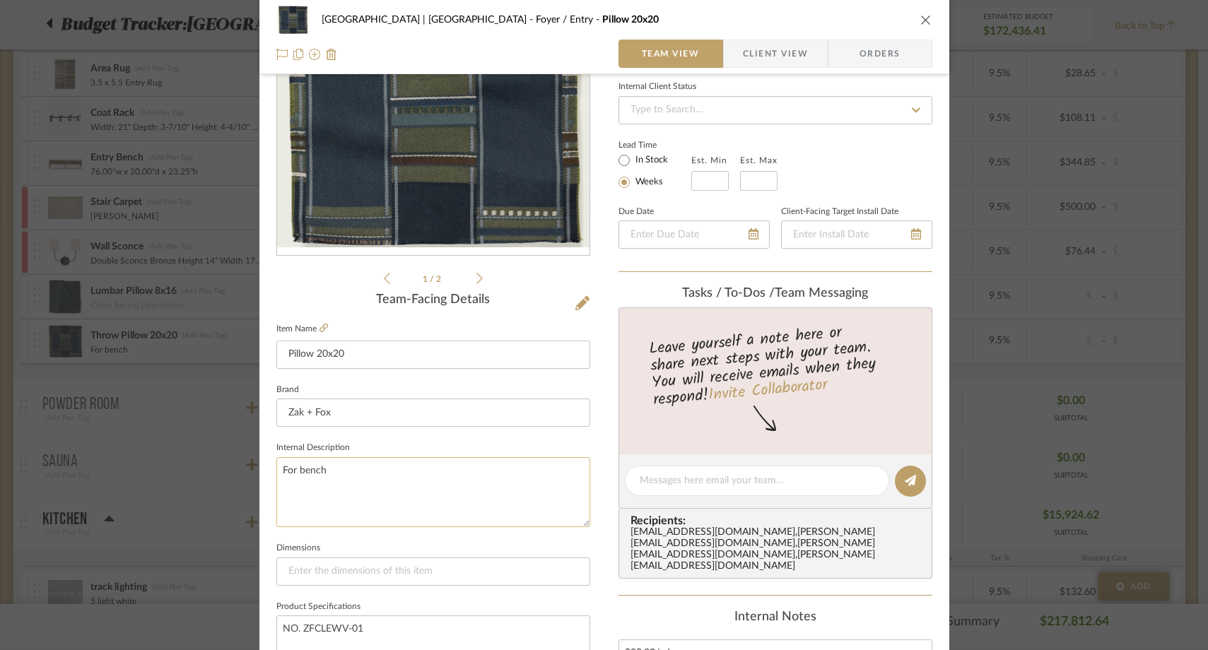
click at [333, 486] on textarea "For bench" at bounding box center [433, 492] width 314 height 70
click at [425, 539] on fieldset "Dimensions" at bounding box center [433, 562] width 314 height 47
click at [920, 20] on icon "close" at bounding box center [925, 19] width 11 height 11
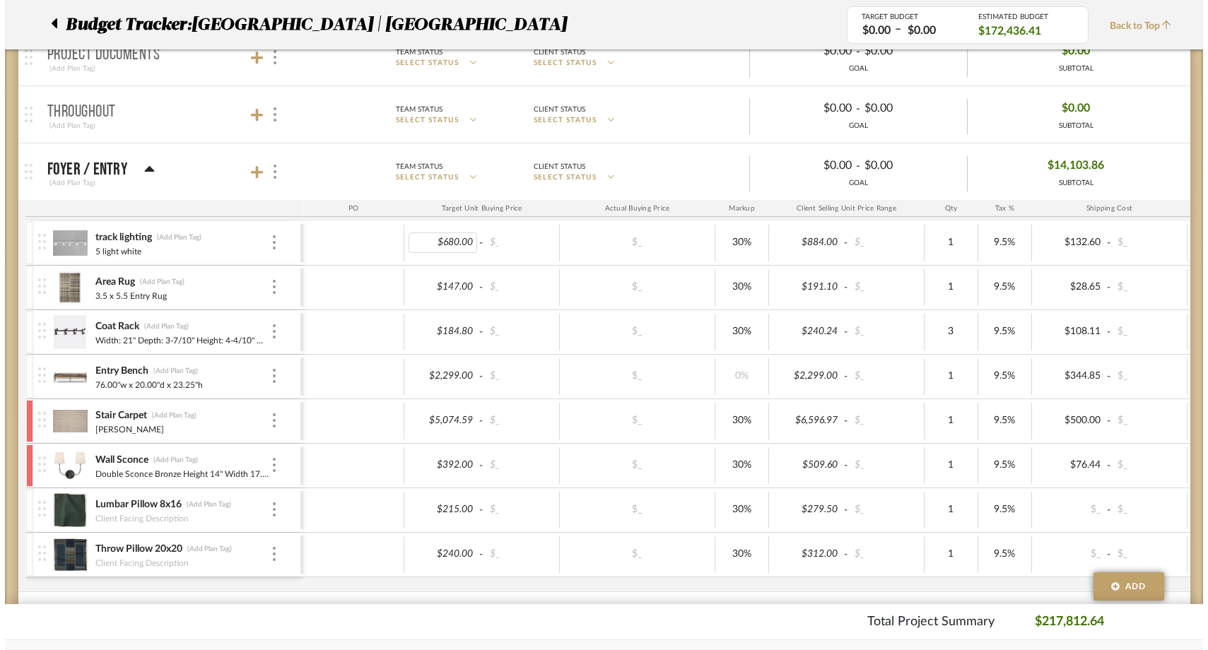
scroll to position [0, 0]
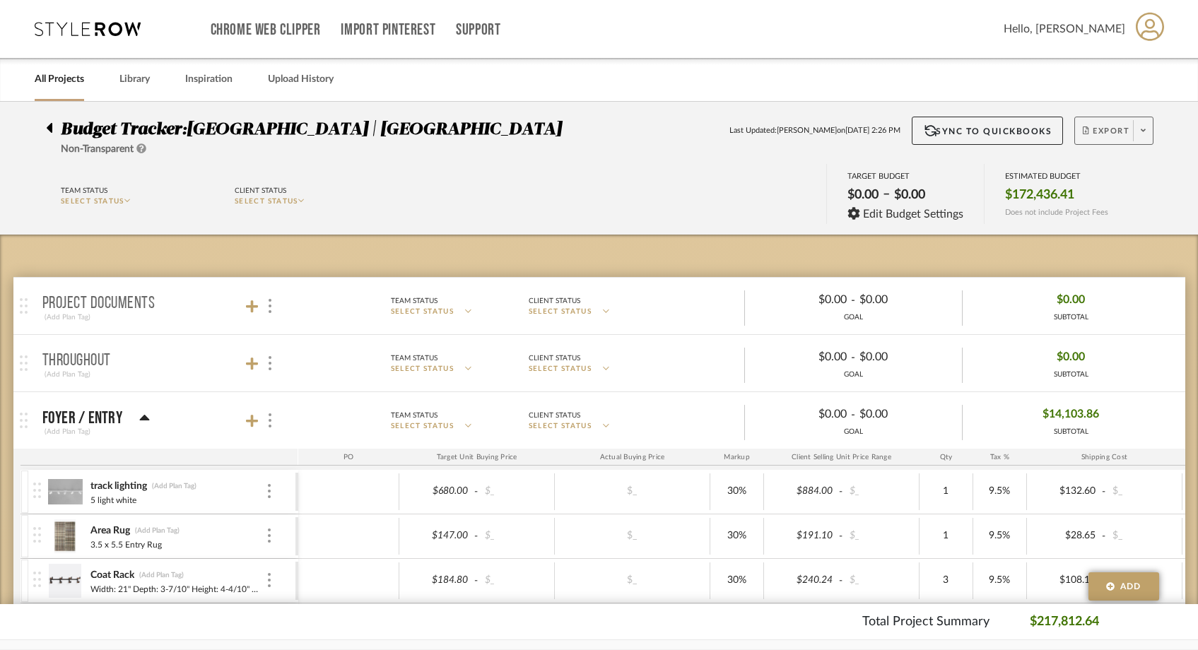
click at [1146, 133] on span at bounding box center [1143, 130] width 20 height 21
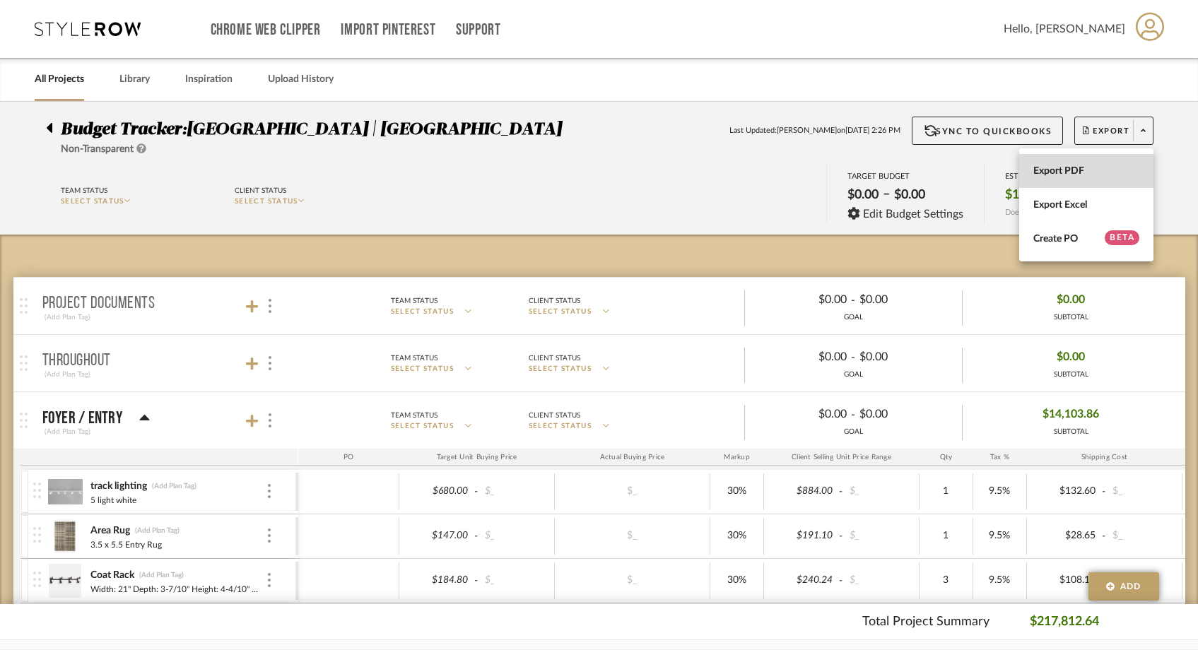
click at [1112, 162] on button "Export PDF" at bounding box center [1086, 171] width 134 height 34
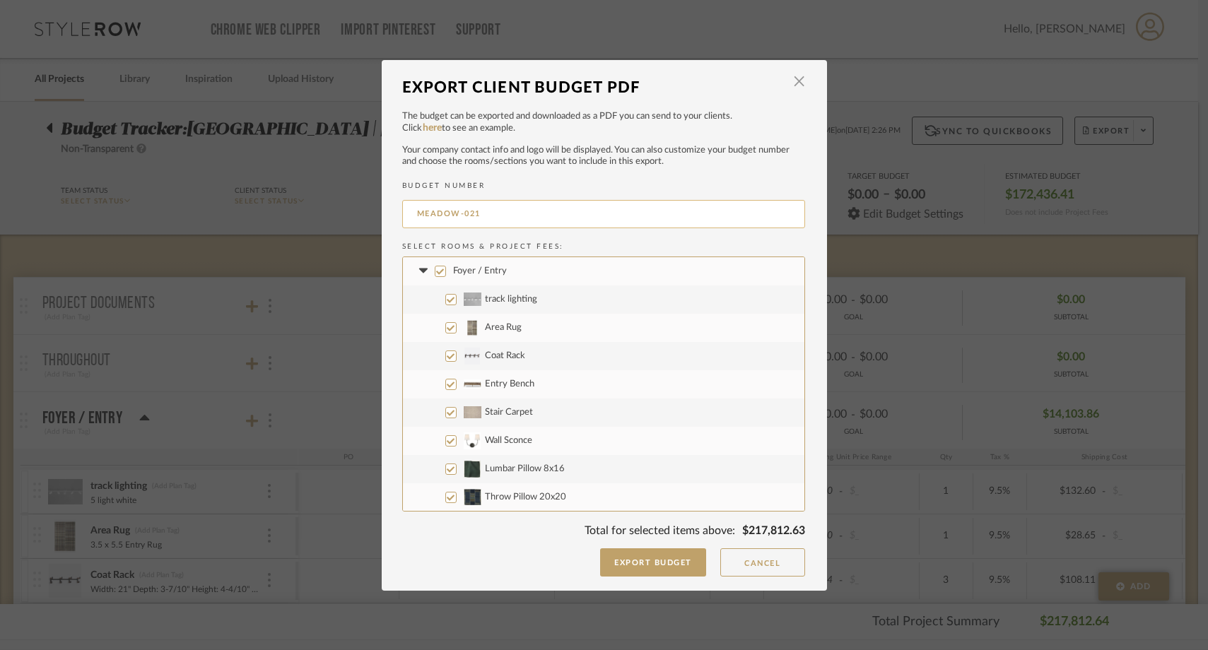
click at [601, 217] on input "MEADOW-021" at bounding box center [603, 214] width 403 height 28
click at [596, 246] on h2 "Select Rooms & Project Fees:" at bounding box center [603, 246] width 403 height 8
click at [435, 268] on input "Foyer / Entry" at bounding box center [440, 271] width 11 height 11
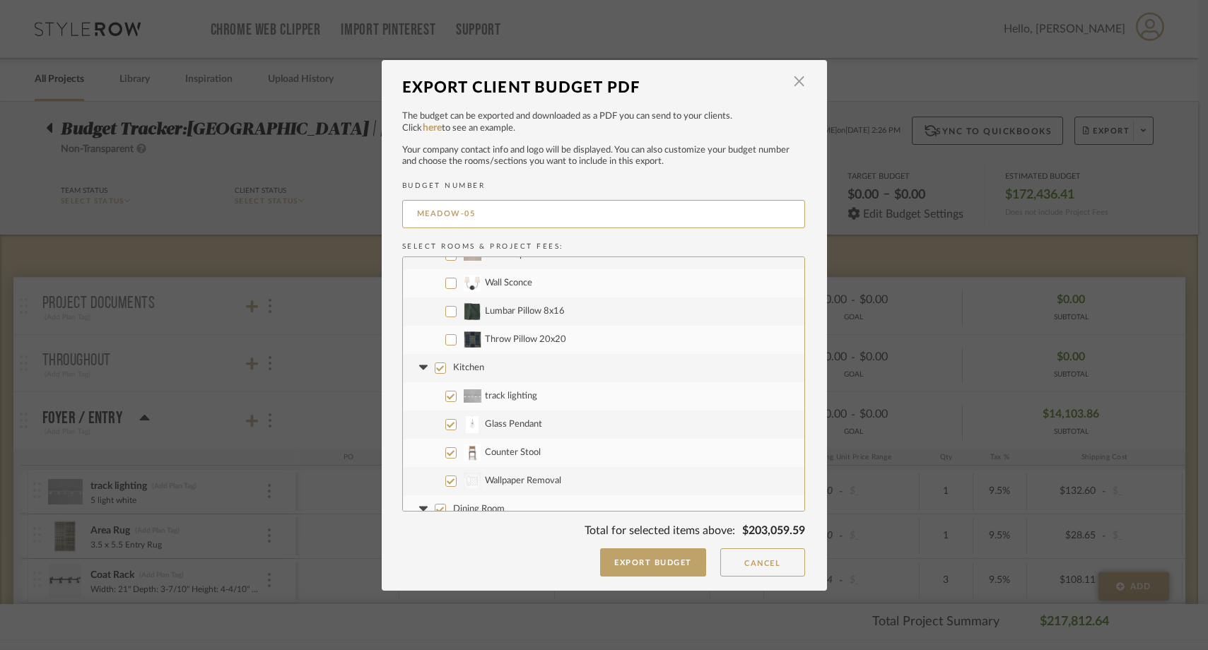
scroll to position [160, 0]
click at [445, 303] on input "Lumbar Pillow 8x16" at bounding box center [450, 308] width 11 height 11
click at [445, 341] on input "Throw Pillow 20x20" at bounding box center [450, 336] width 11 height 11
click at [435, 365] on input "Kitchen" at bounding box center [440, 365] width 11 height 11
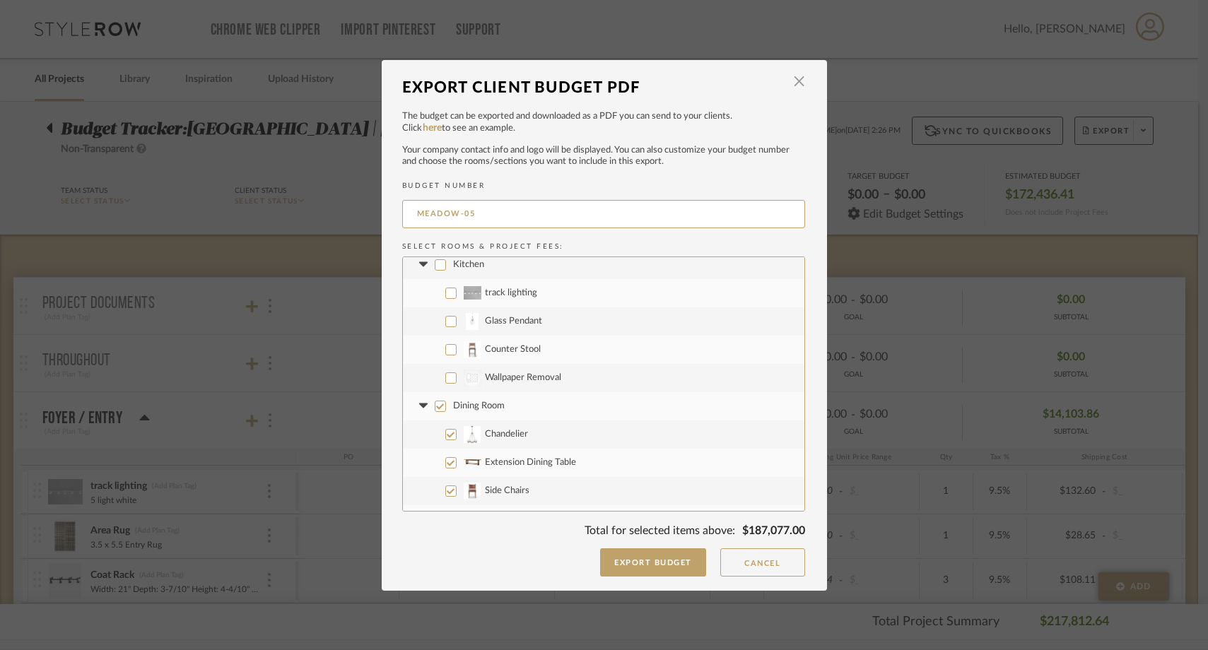
scroll to position [265, 0]
click at [435, 398] on input "Dining Room" at bounding box center [440, 402] width 11 height 11
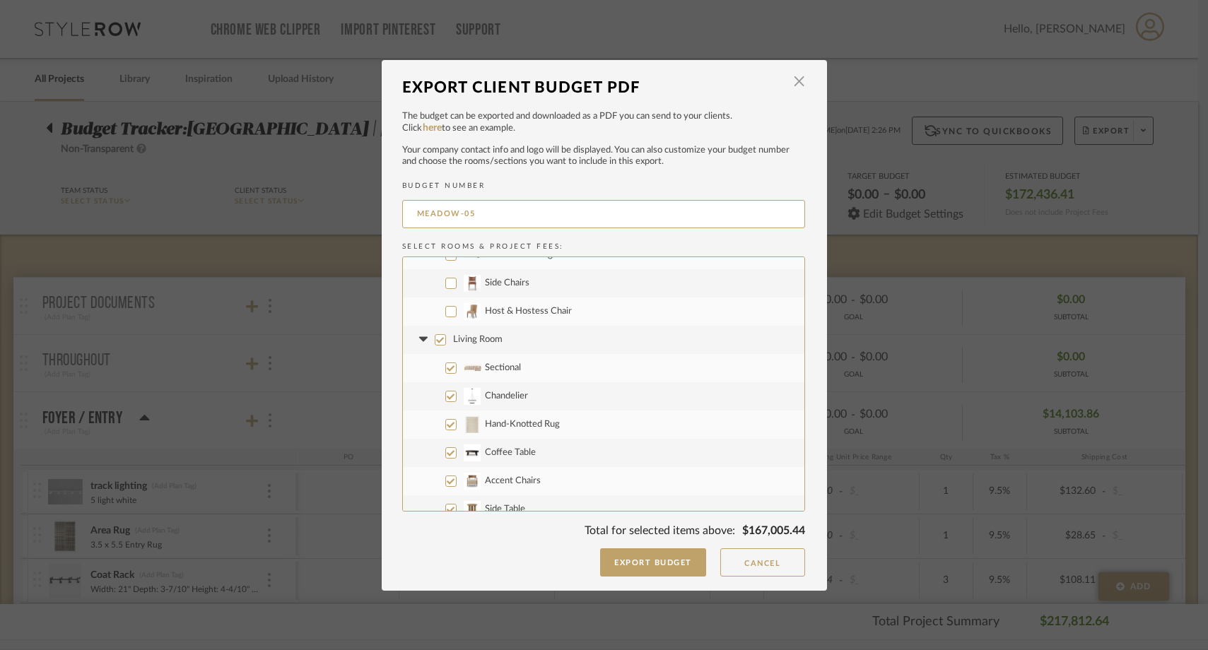
click at [435, 336] on input "Living Room" at bounding box center [440, 339] width 11 height 11
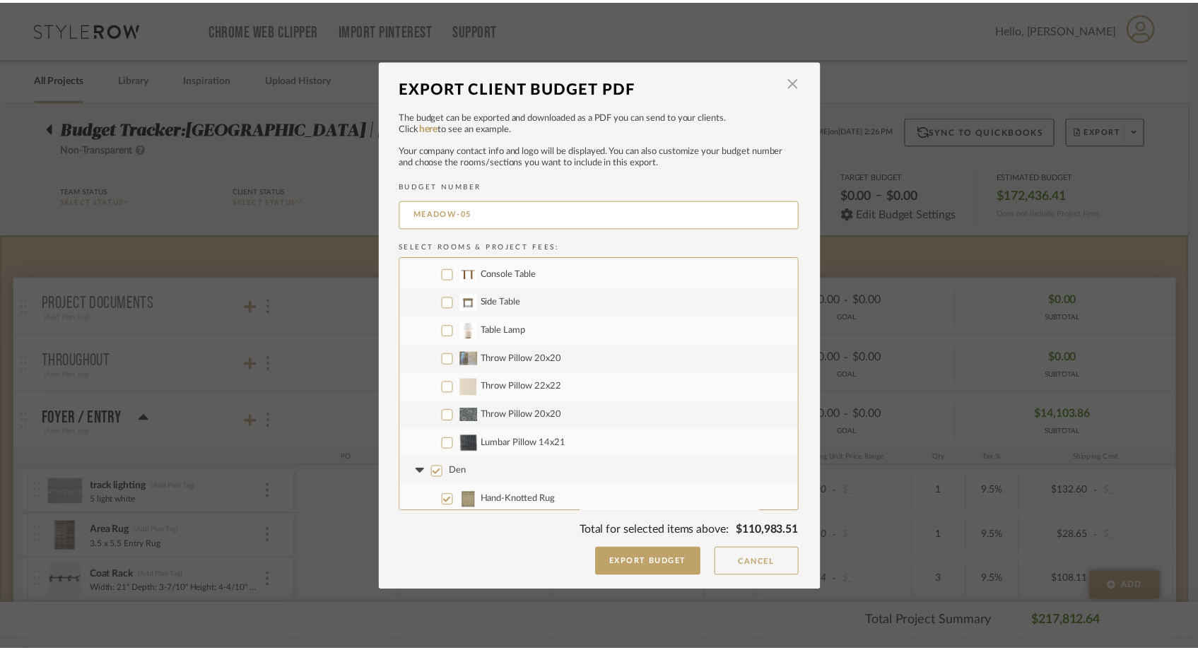
scroll to position [796, 0]
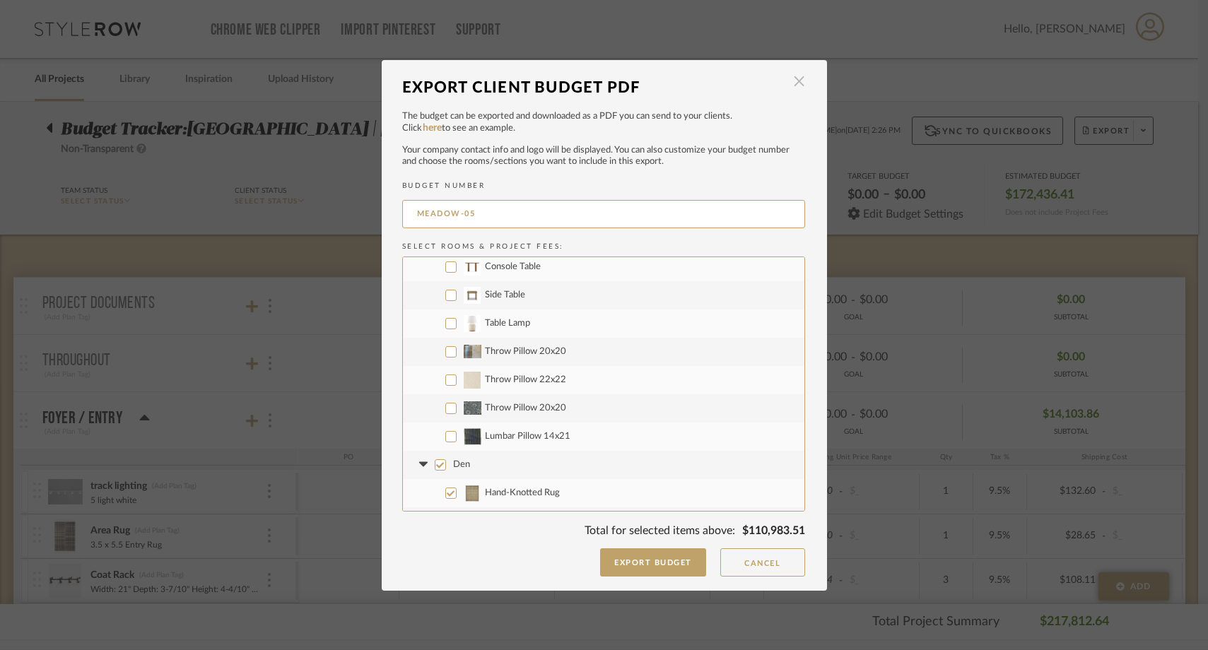
click at [799, 85] on span "button" at bounding box center [799, 82] width 28 height 28
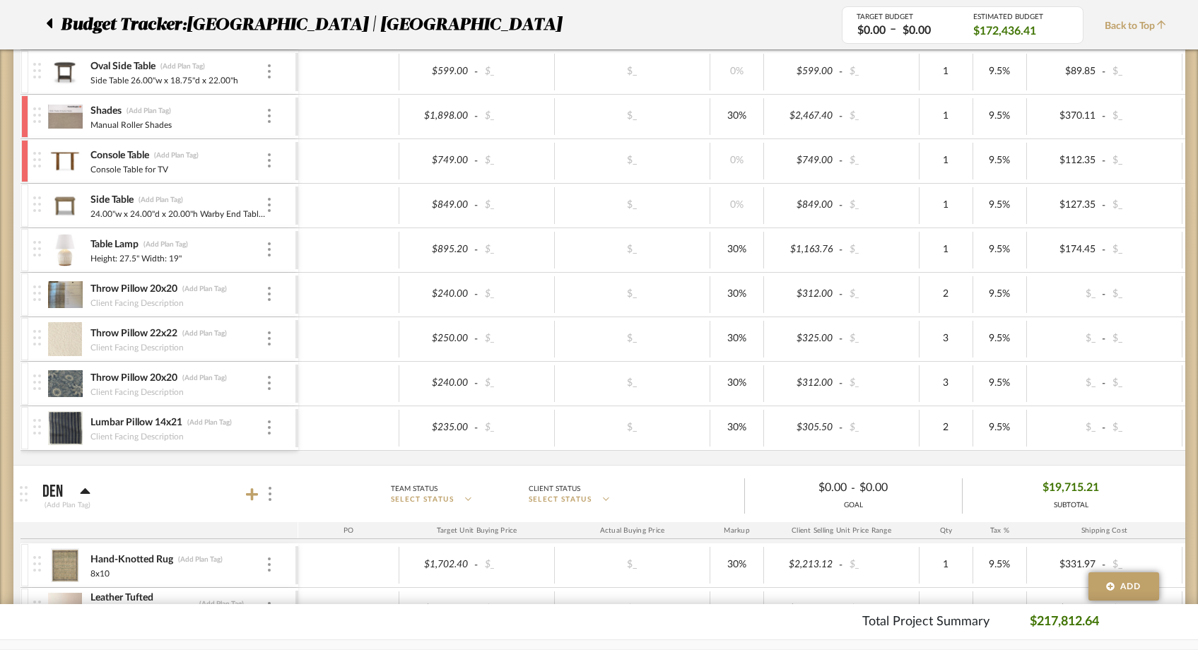
scroll to position [1792, 0]
click at [66, 293] on img at bounding box center [65, 294] width 35 height 34
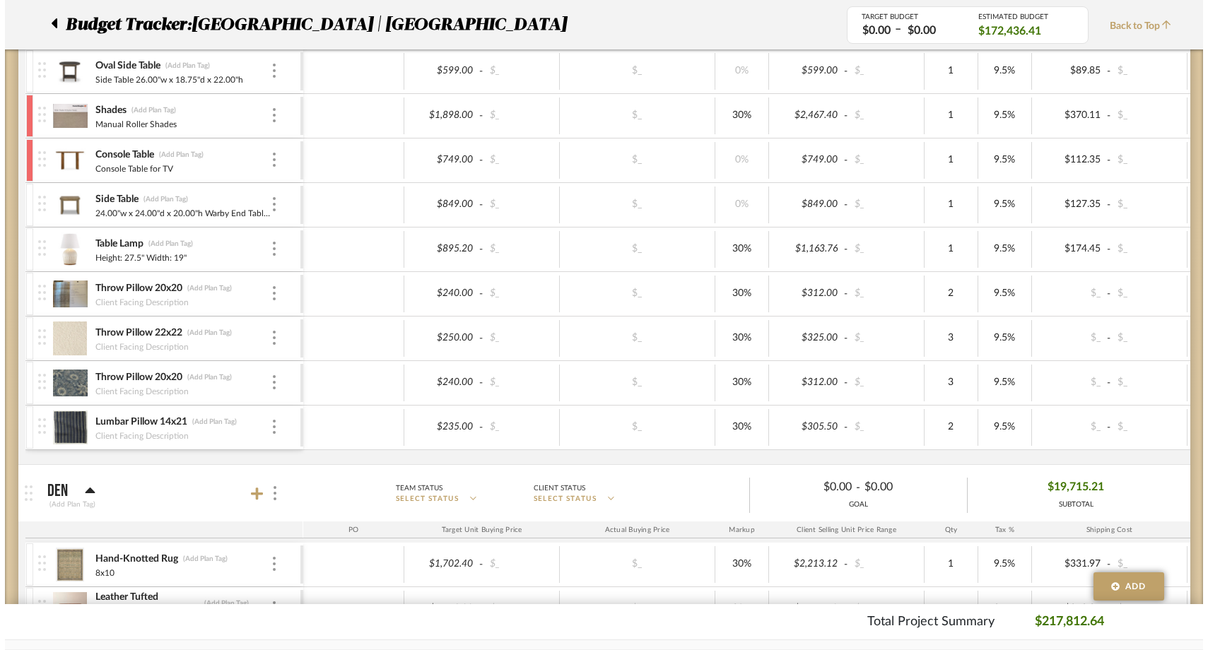
scroll to position [0, 0]
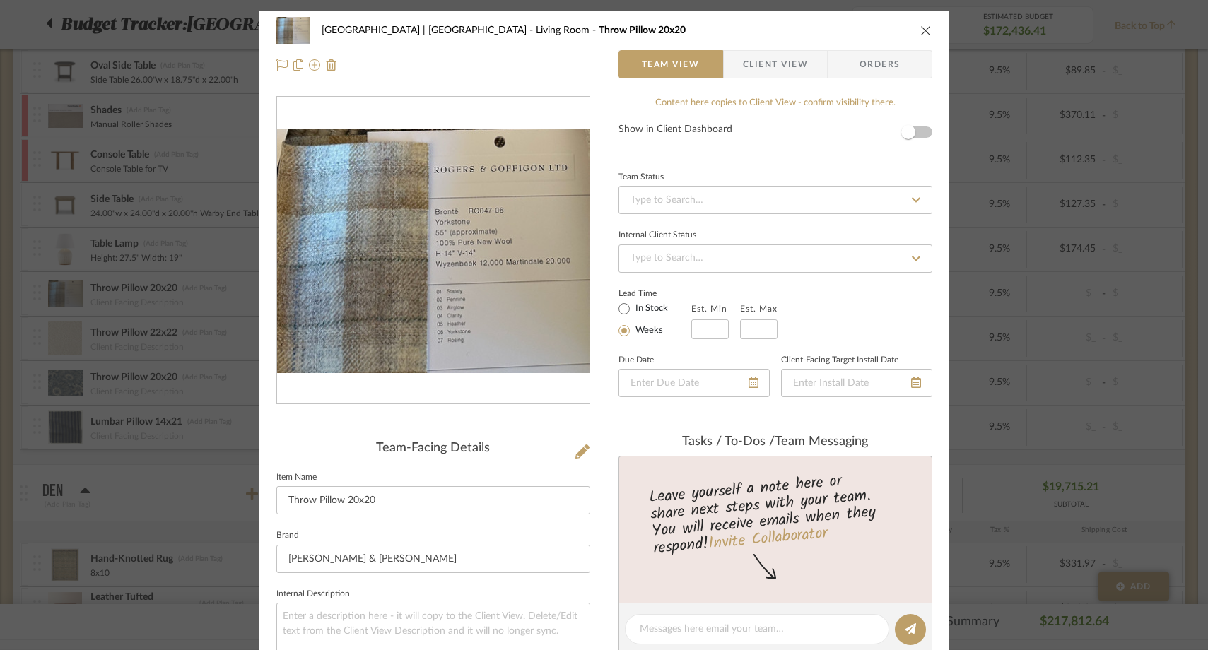
click at [920, 28] on icon "close" at bounding box center [925, 30] width 11 height 11
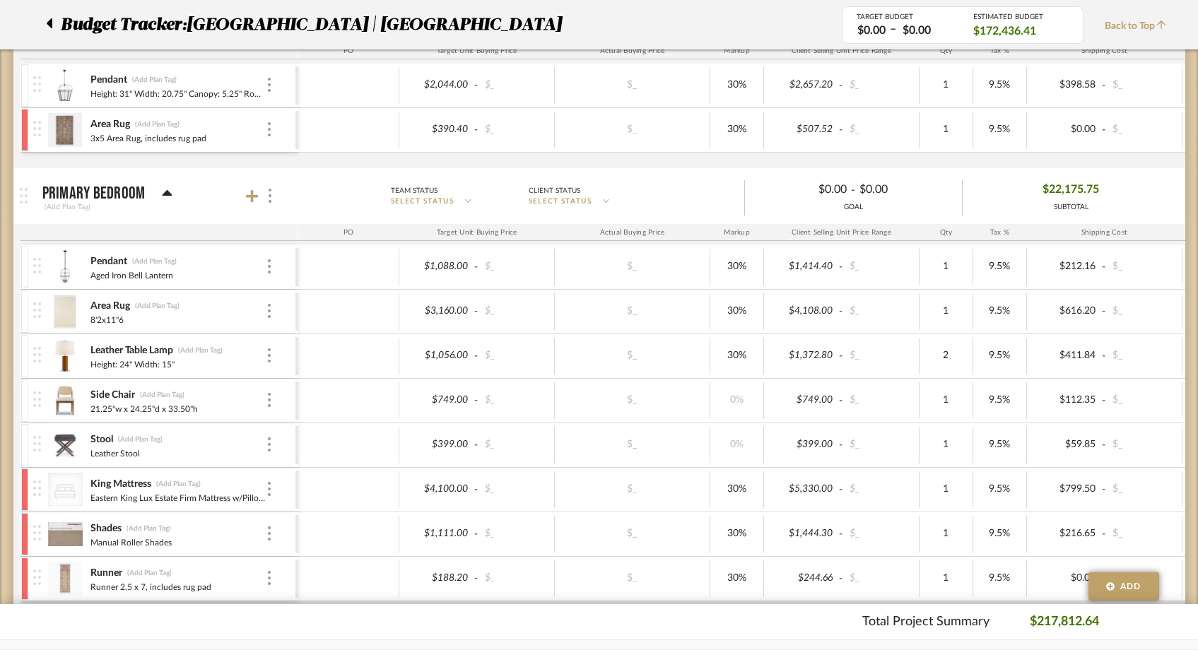
scroll to position [3230, 0]
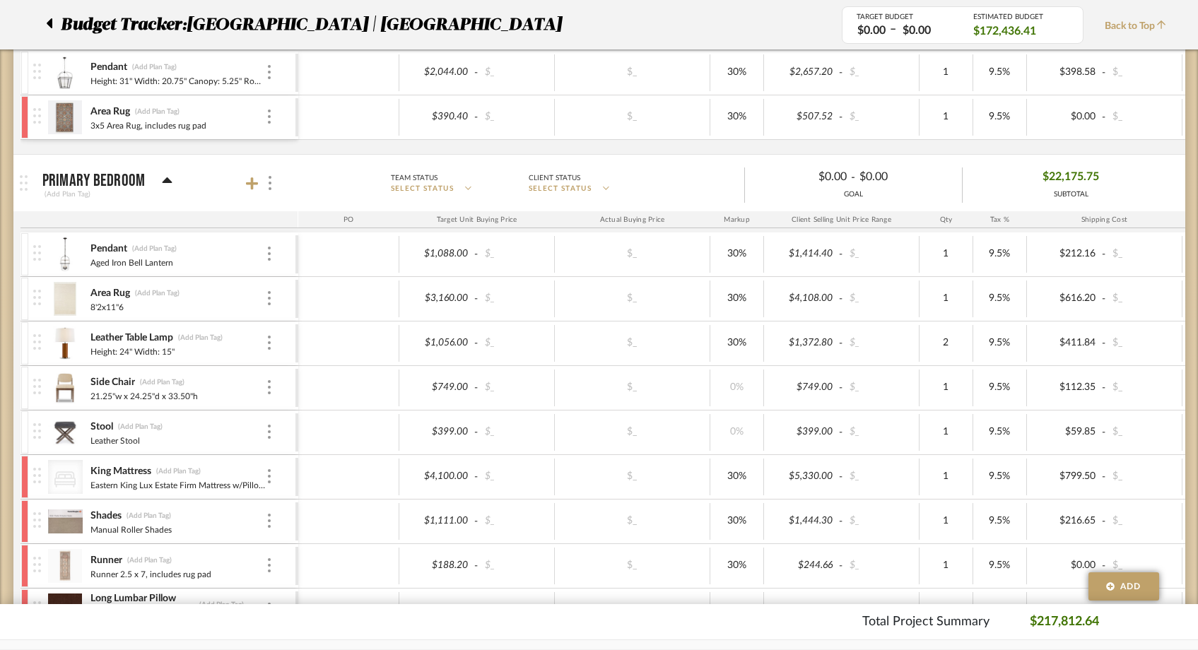
click at [51, 26] on icon at bounding box center [50, 23] width 6 height 10
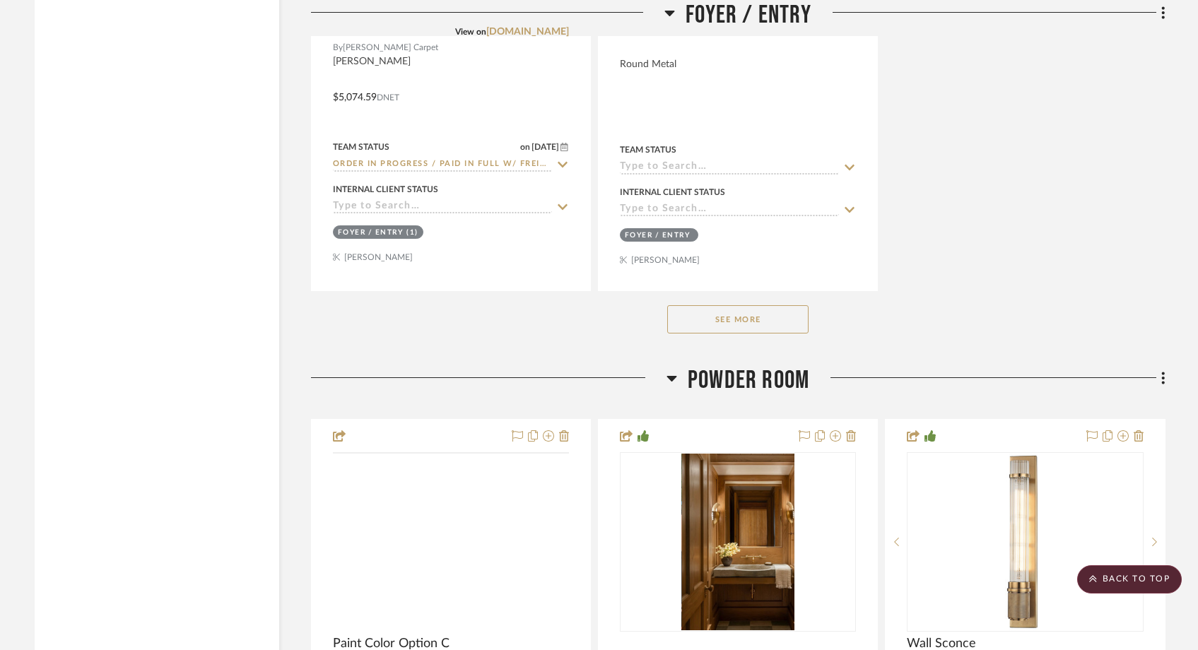
scroll to position [5149, 0]
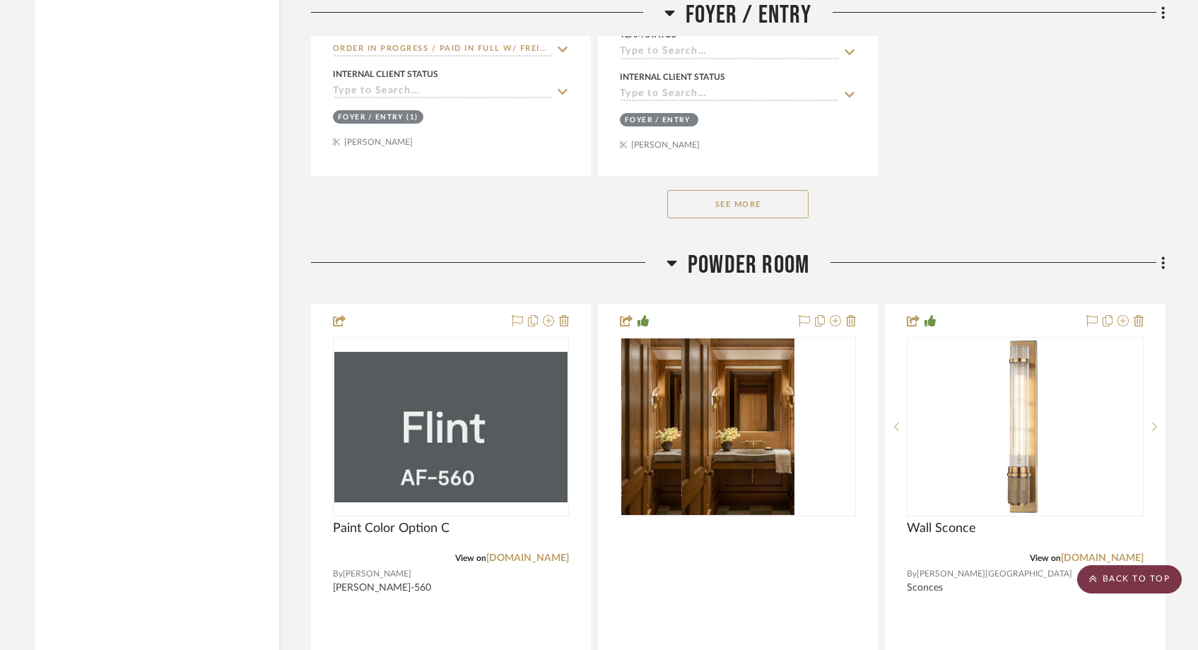
click at [1170, 577] on scroll-to-top-button "BACK TO TOP" at bounding box center [1129, 579] width 105 height 28
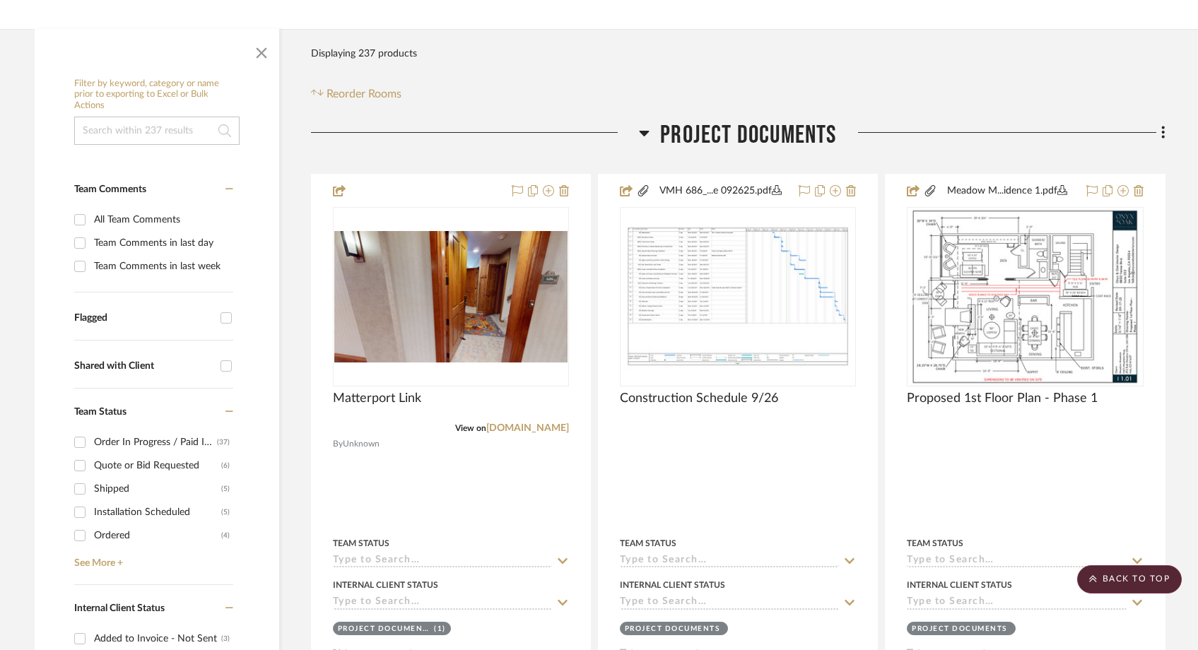
scroll to position [0, 0]
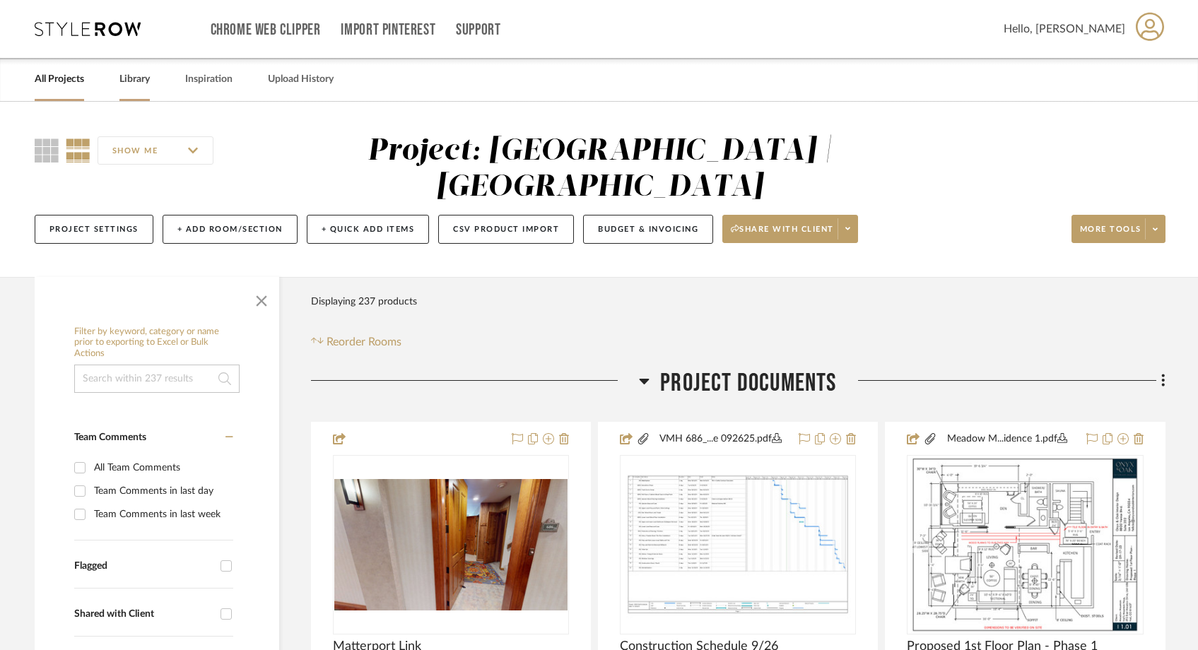
click at [136, 84] on link "Library" at bounding box center [134, 79] width 30 height 19
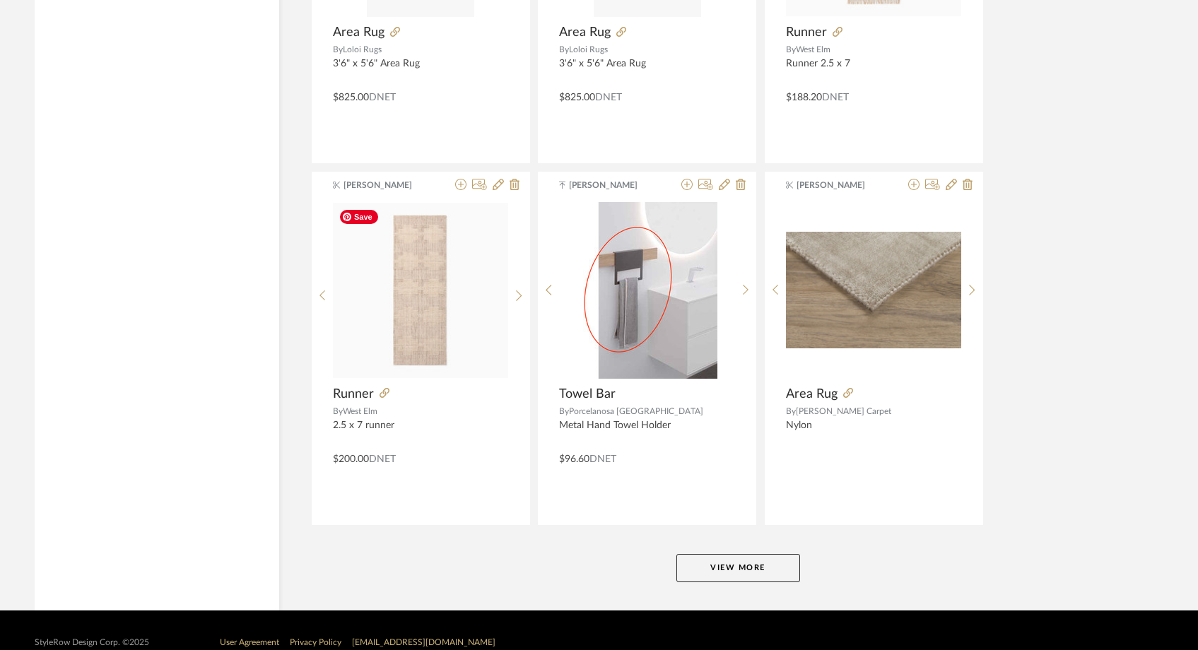
scroll to position [3376, 0]
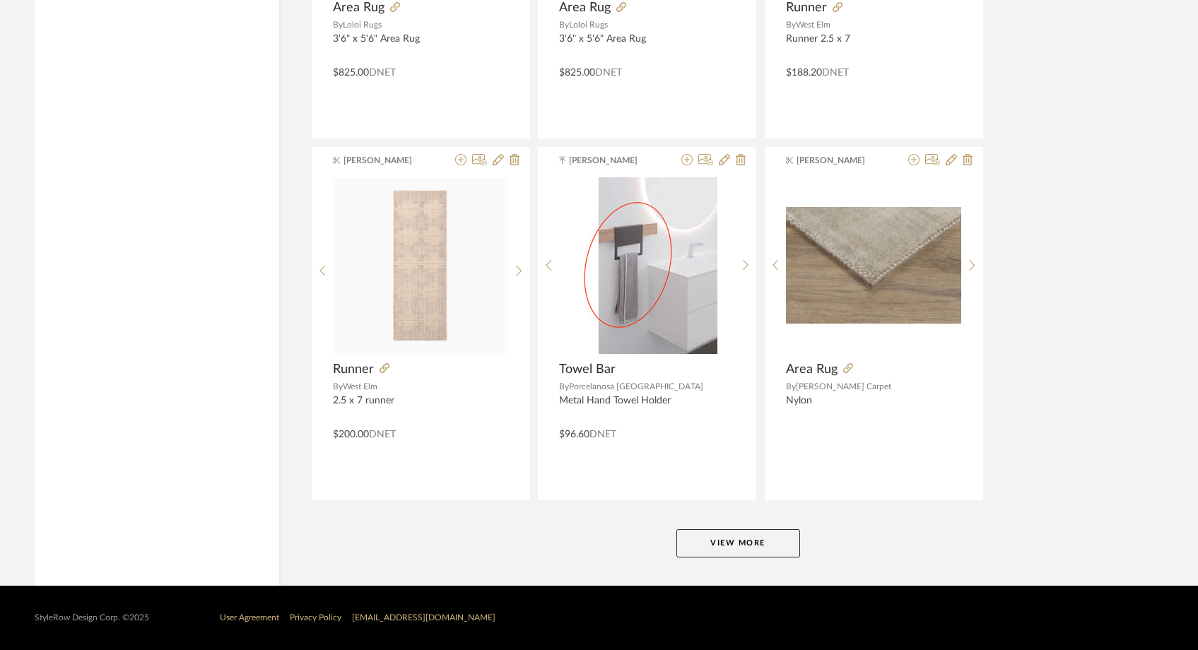
click at [737, 541] on button "View More" at bounding box center [738, 543] width 124 height 28
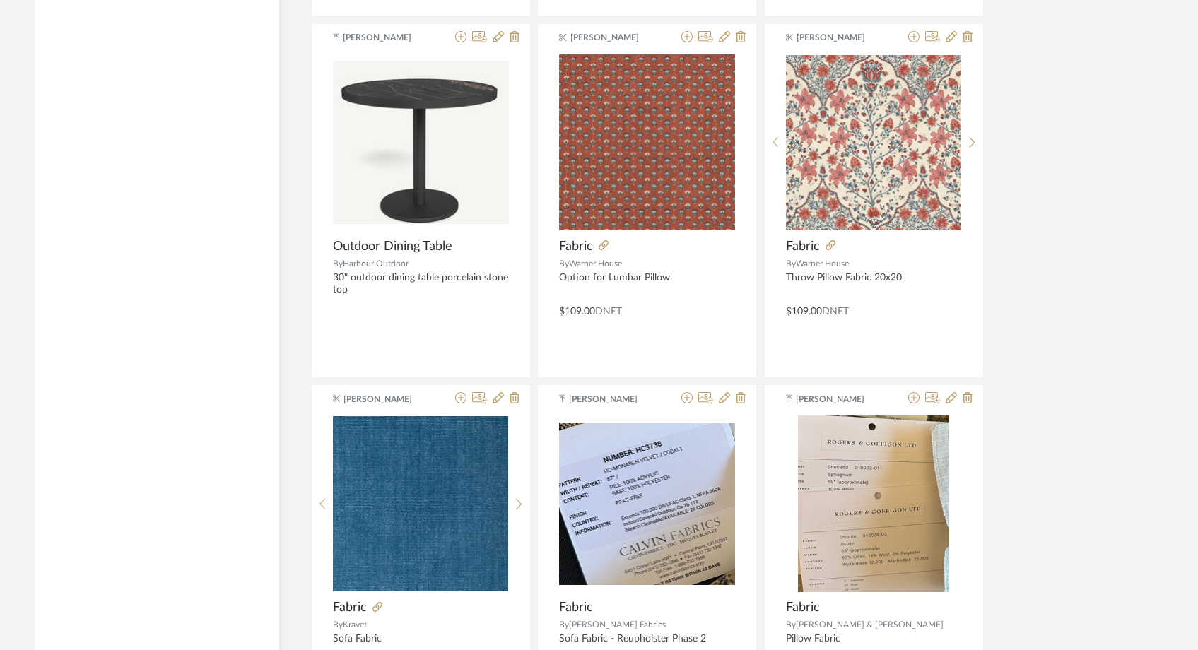
scroll to position [6607, 0]
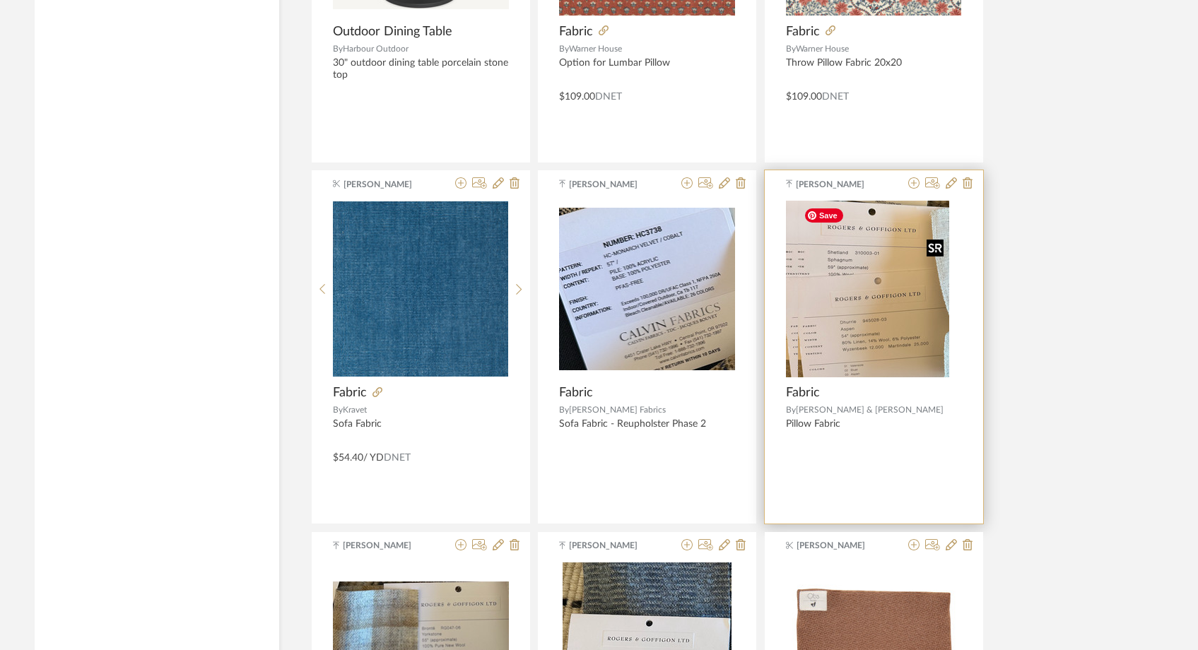
click at [843, 342] on div at bounding box center [874, 289] width 176 height 177
click at [843, 342] on img "0" at bounding box center [873, 289] width 151 height 177
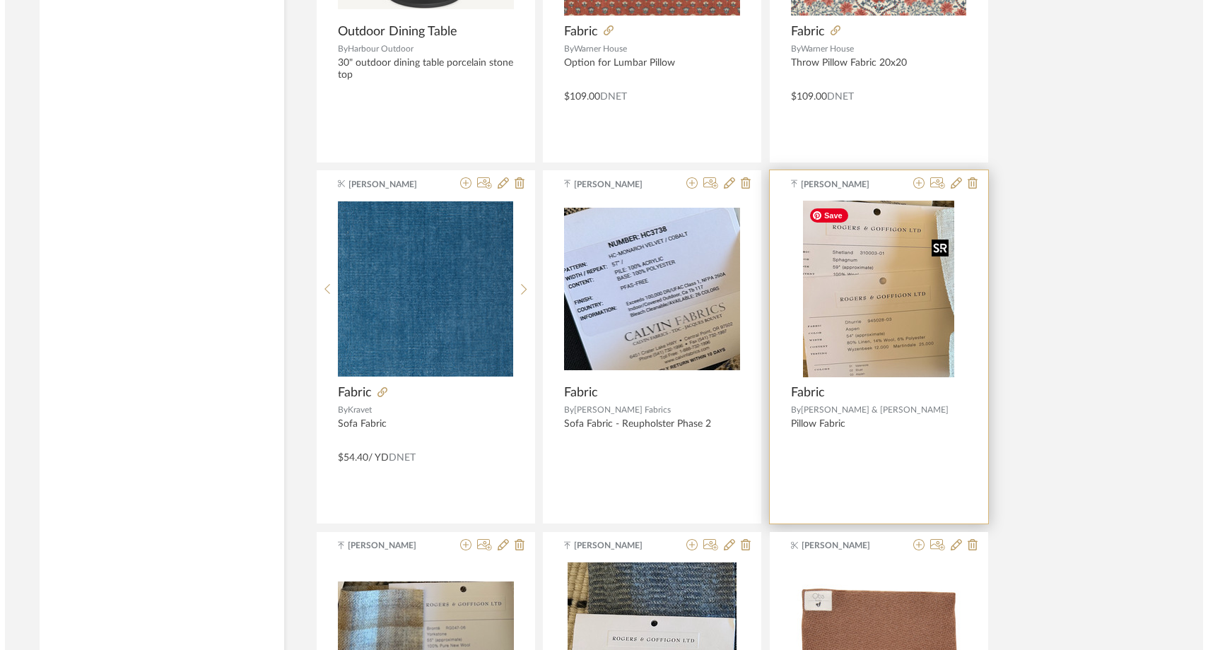
scroll to position [0, 0]
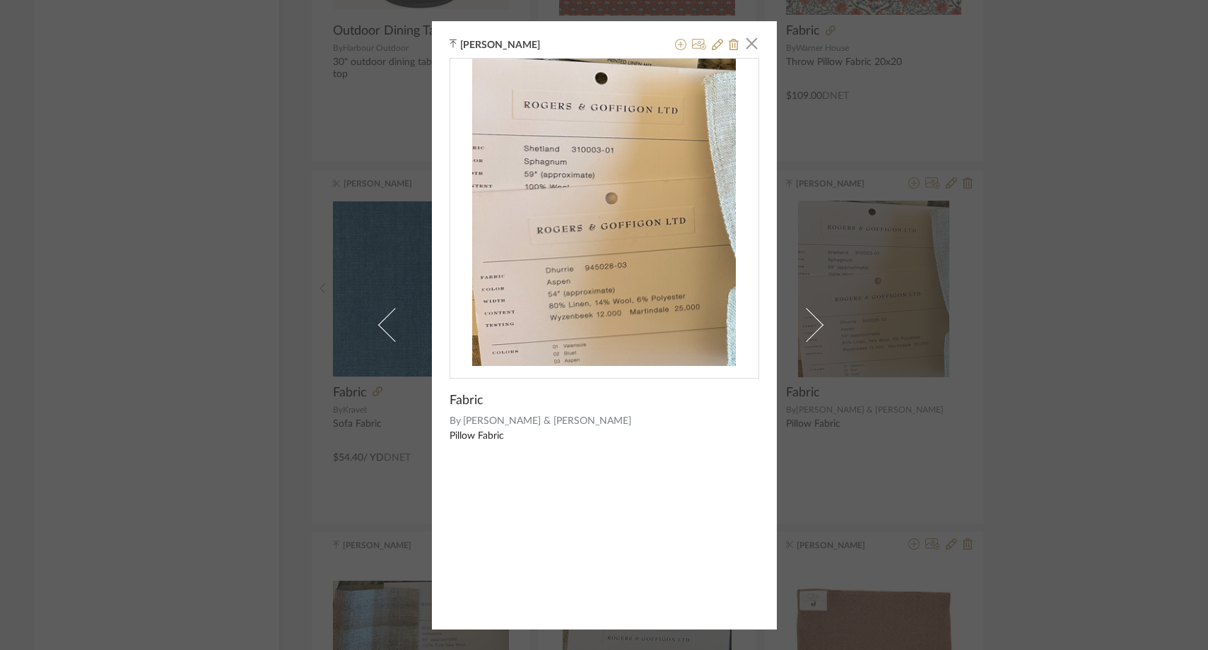
click at [537, 302] on img "0" at bounding box center [604, 213] width 264 height 308
click at [747, 40] on span "button" at bounding box center [752, 44] width 28 height 28
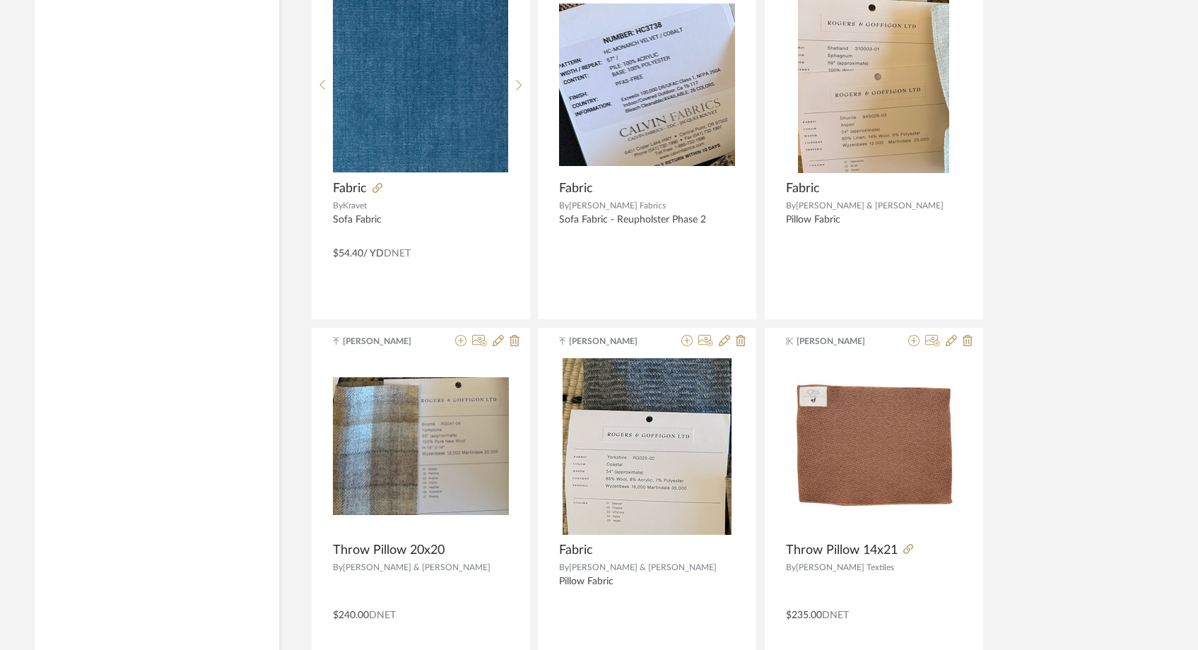
scroll to position [6801, 0]
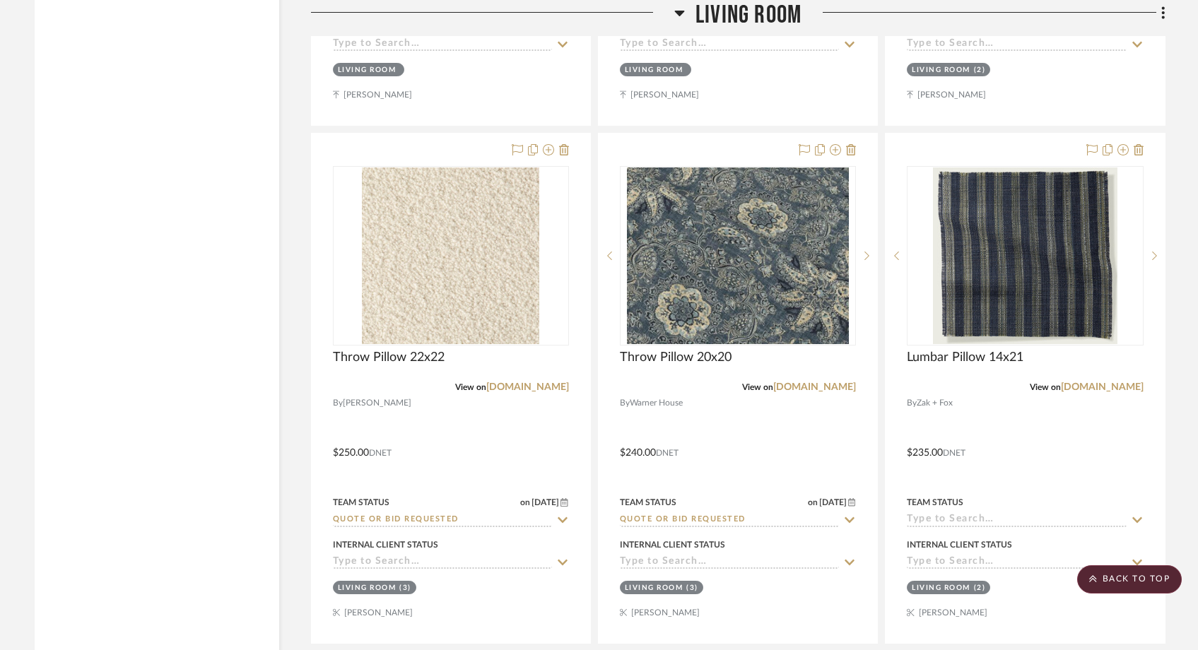
scroll to position [10449, 0]
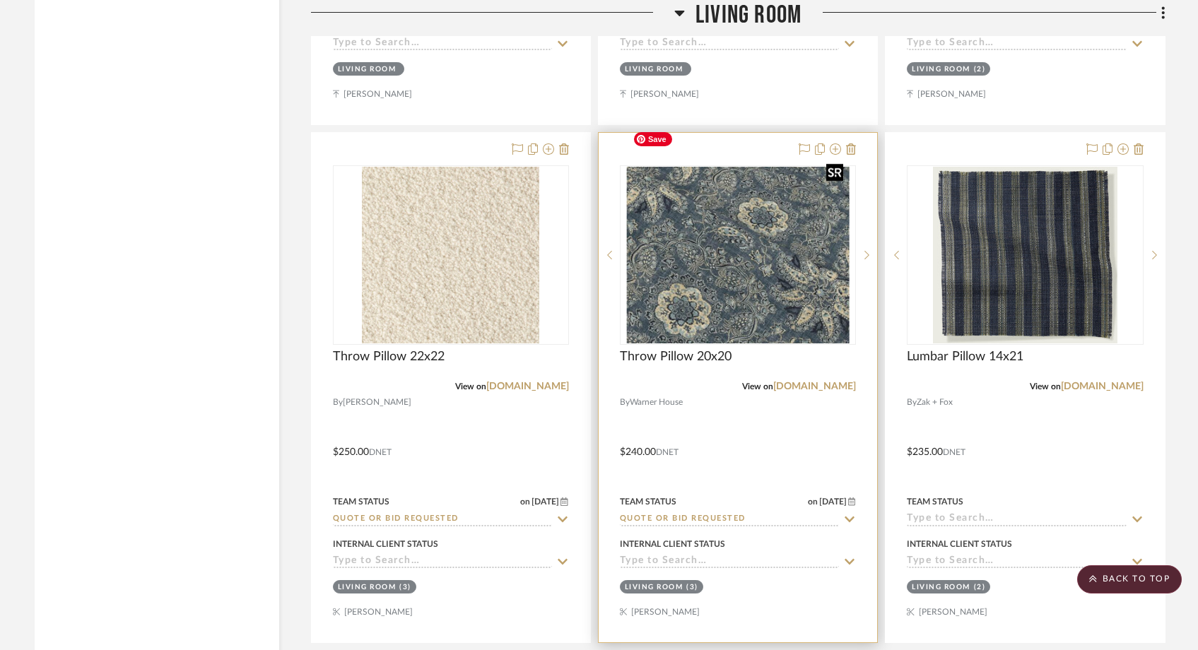
click at [718, 265] on img "0" at bounding box center [738, 255] width 223 height 177
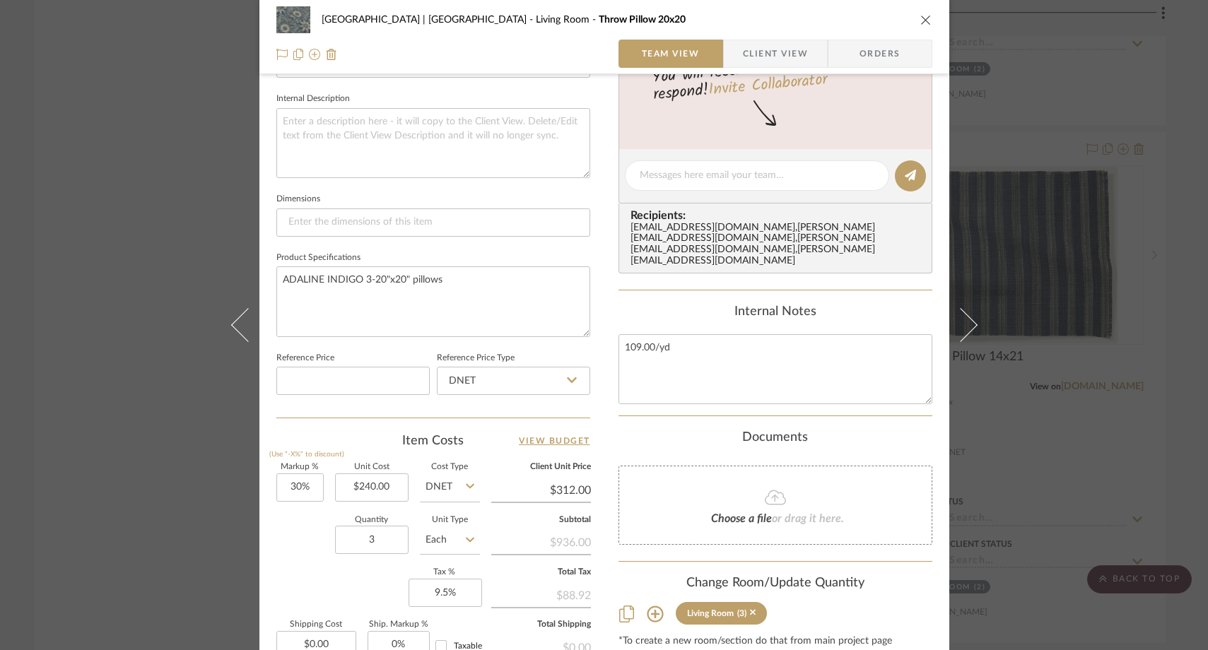
scroll to position [502, 0]
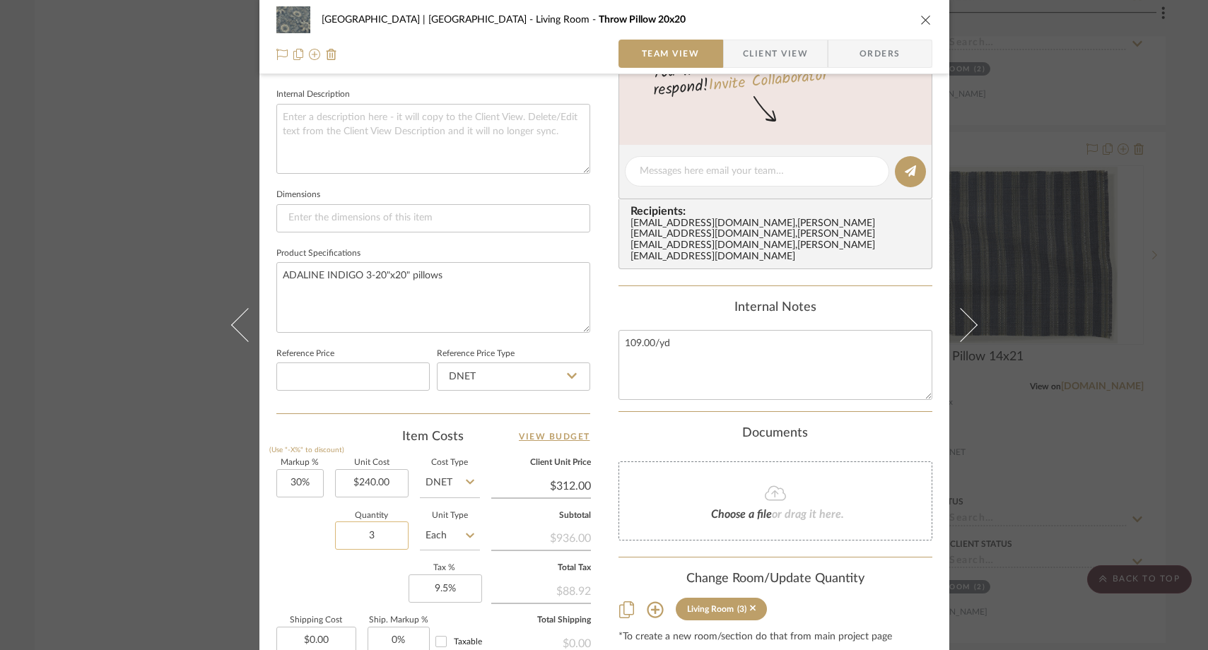
click at [368, 524] on input "3" at bounding box center [372, 536] width 74 height 28
type input "4"
click at [297, 541] on div "Quantity 4 Unit Type Each" at bounding box center [378, 537] width 204 height 50
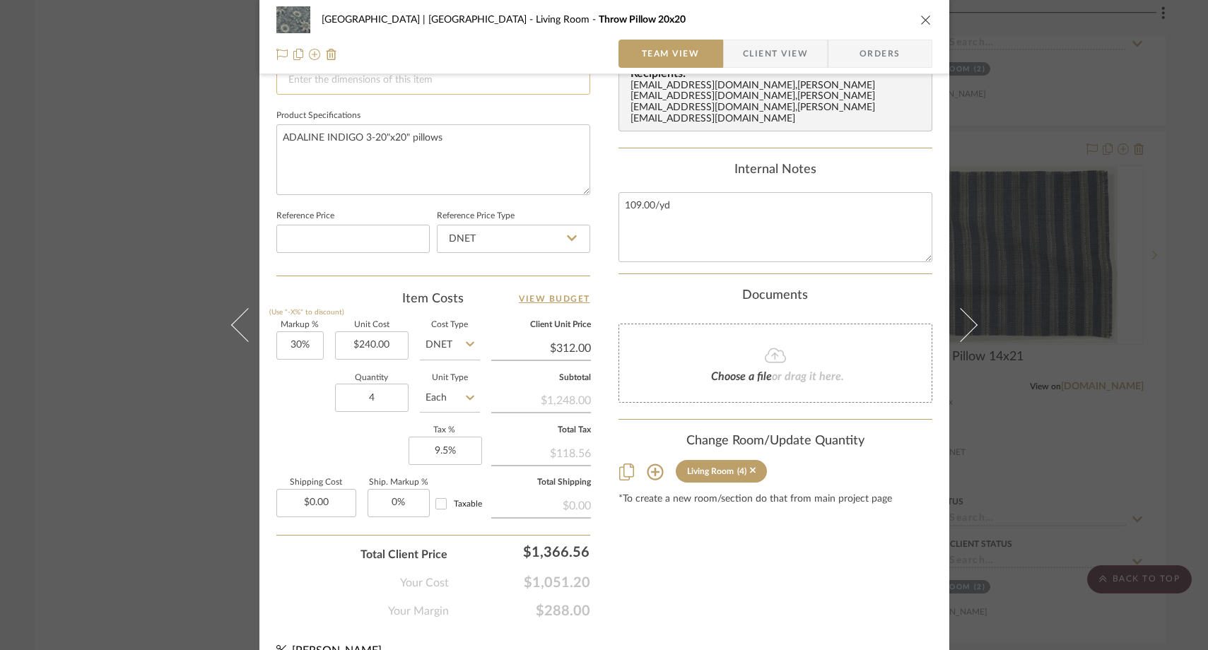
scroll to position [649, 0]
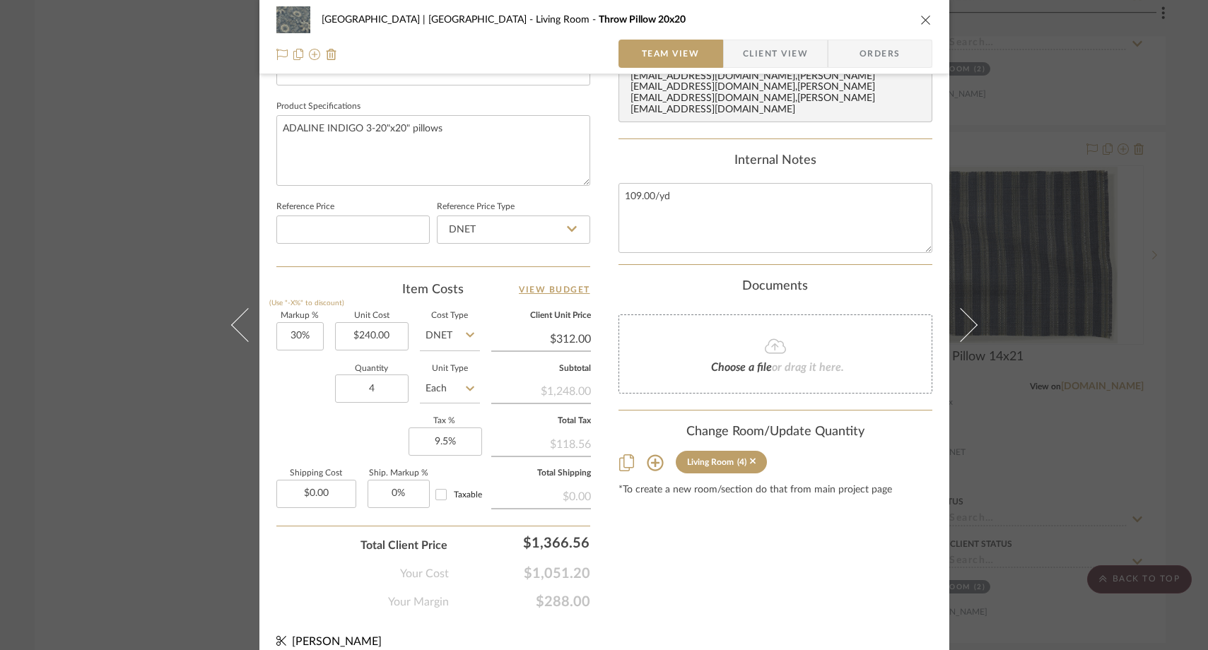
click at [180, 81] on div "Meadow Mountain | [GEOGRAPHIC_DATA] Living Room Throw Pillow 20x20 Team View Cl…" at bounding box center [604, 325] width 1208 height 650
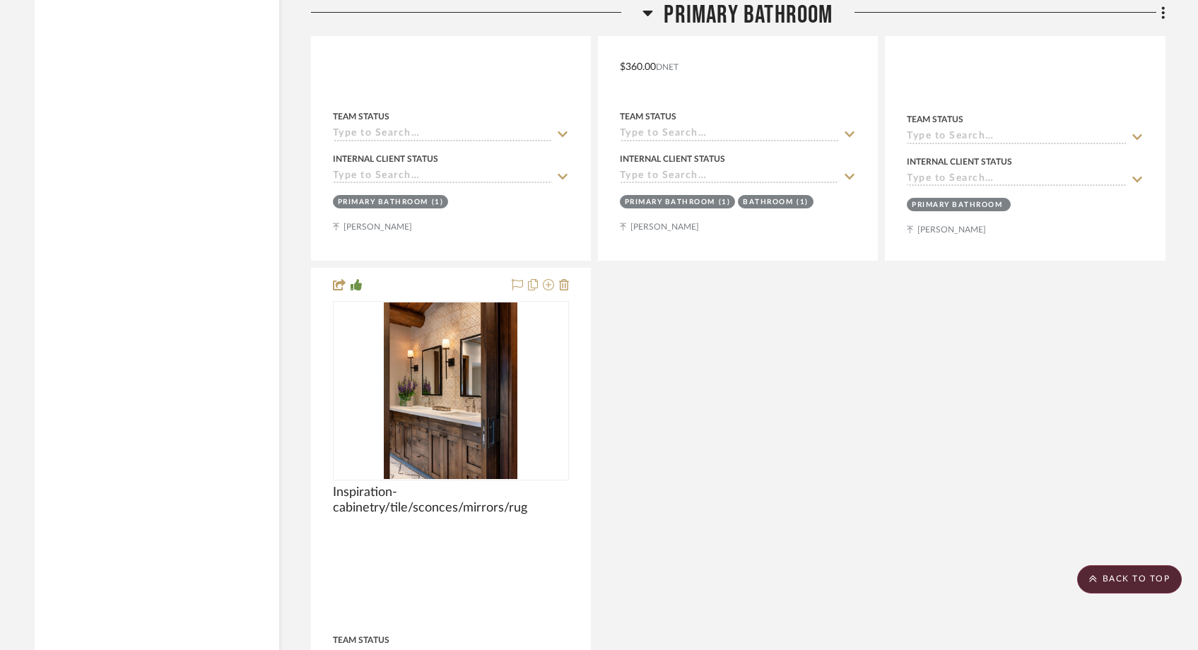
scroll to position [18137, 0]
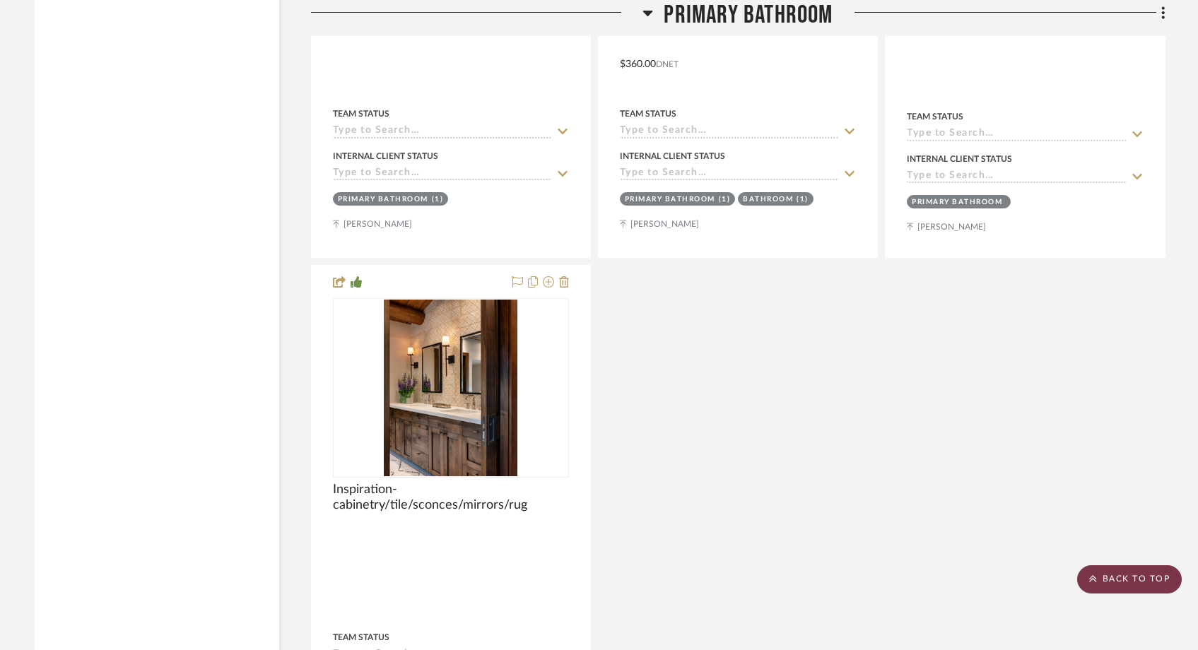
click at [1096, 572] on scroll-to-top-button "BACK TO TOP" at bounding box center [1129, 579] width 105 height 28
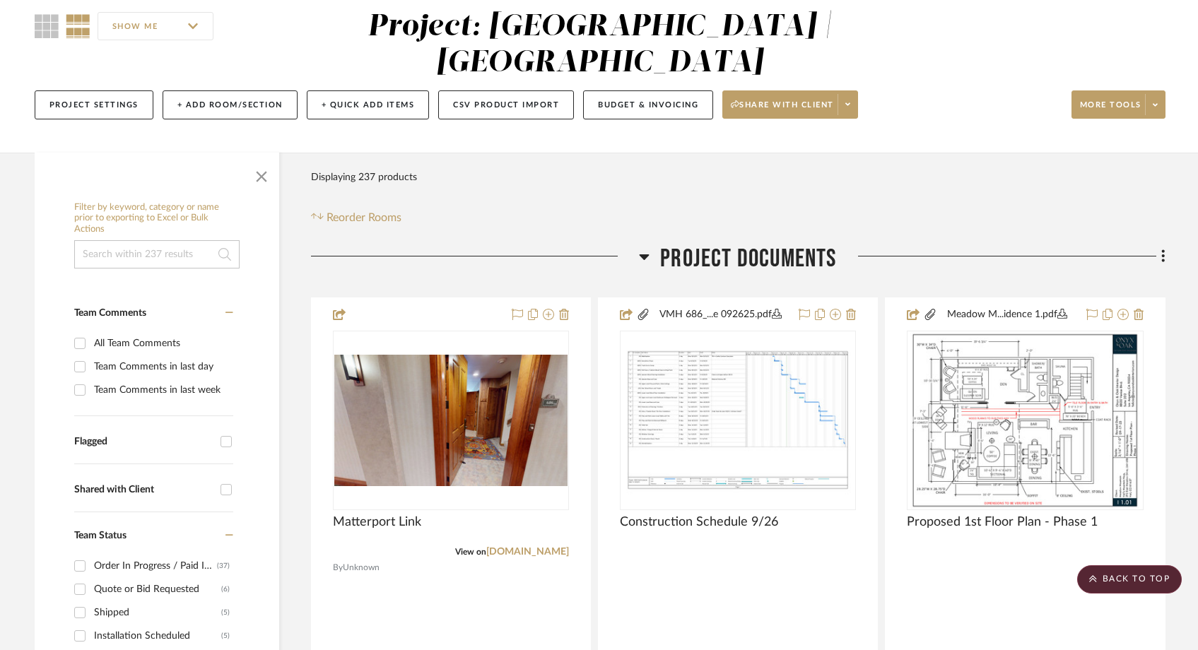
scroll to position [0, 0]
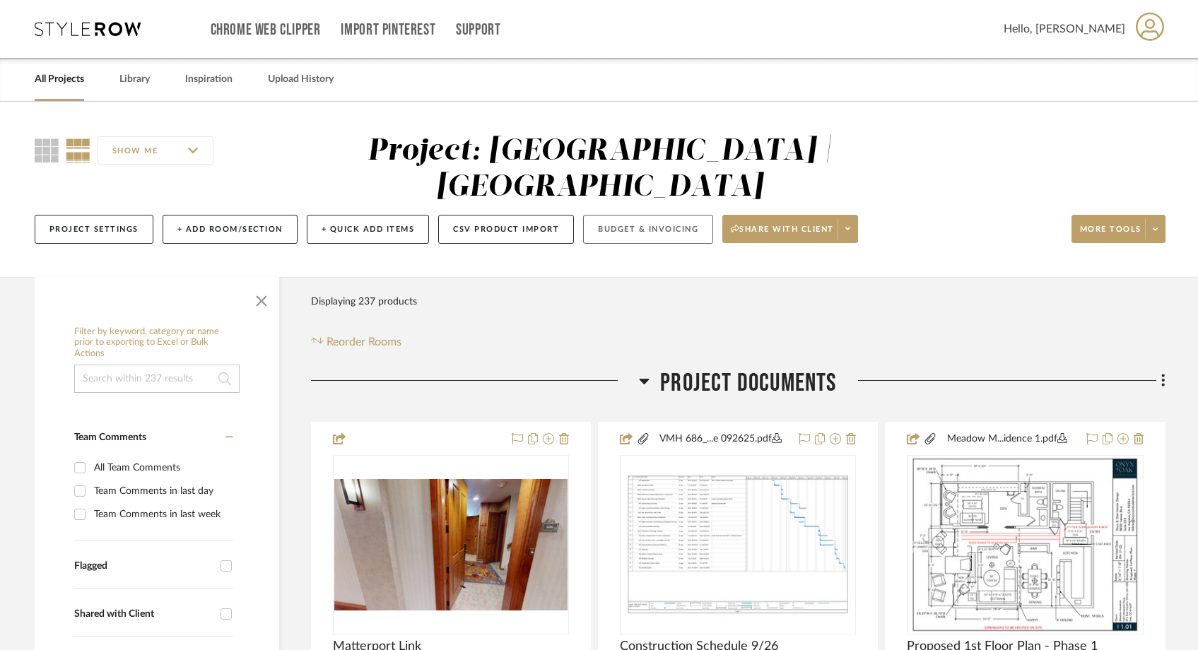
click at [661, 215] on button "Budget & Invoicing" at bounding box center [648, 229] width 130 height 29
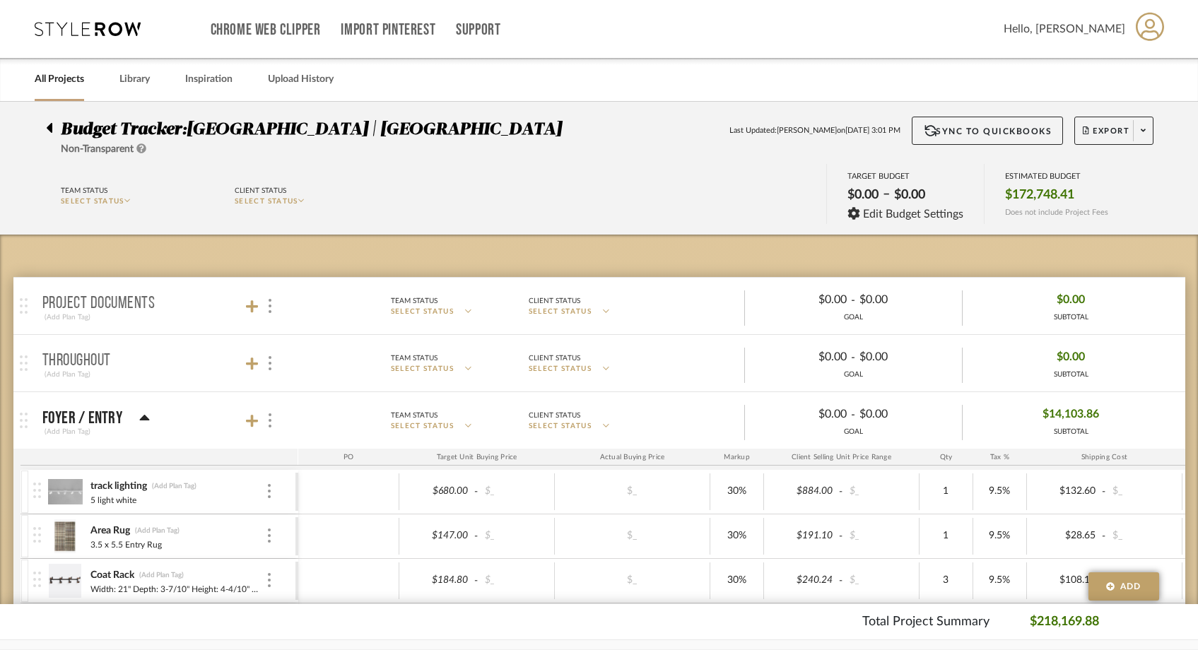
click at [71, 83] on link "All Projects" at bounding box center [59, 79] width 49 height 19
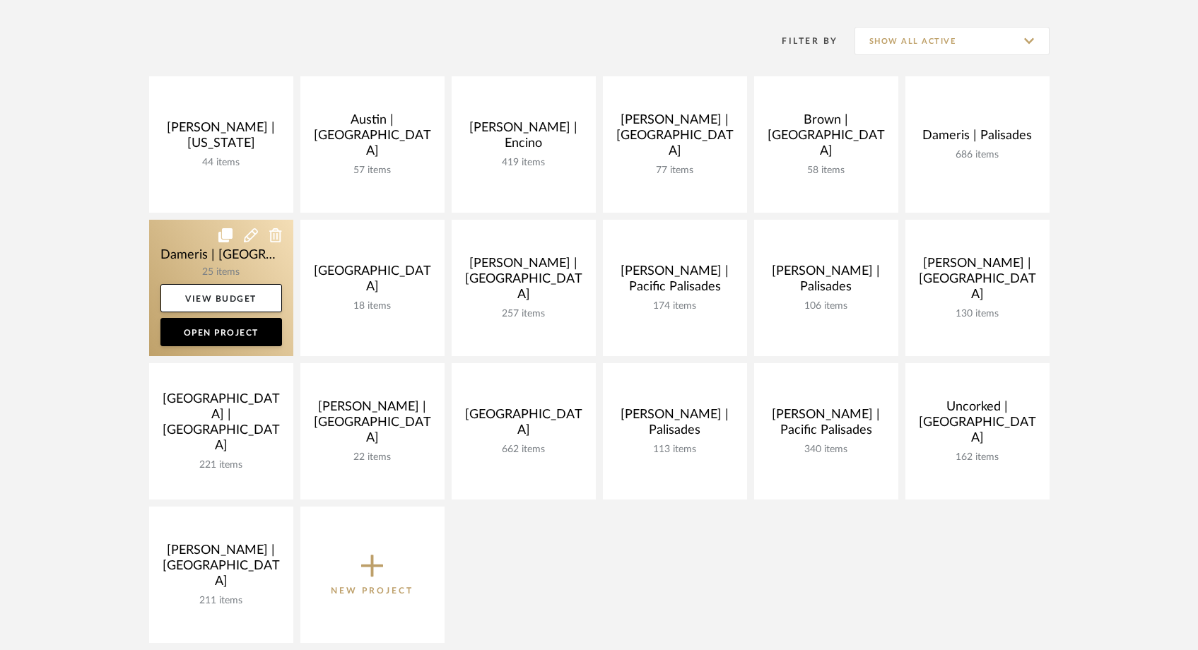
scroll to position [278, 0]
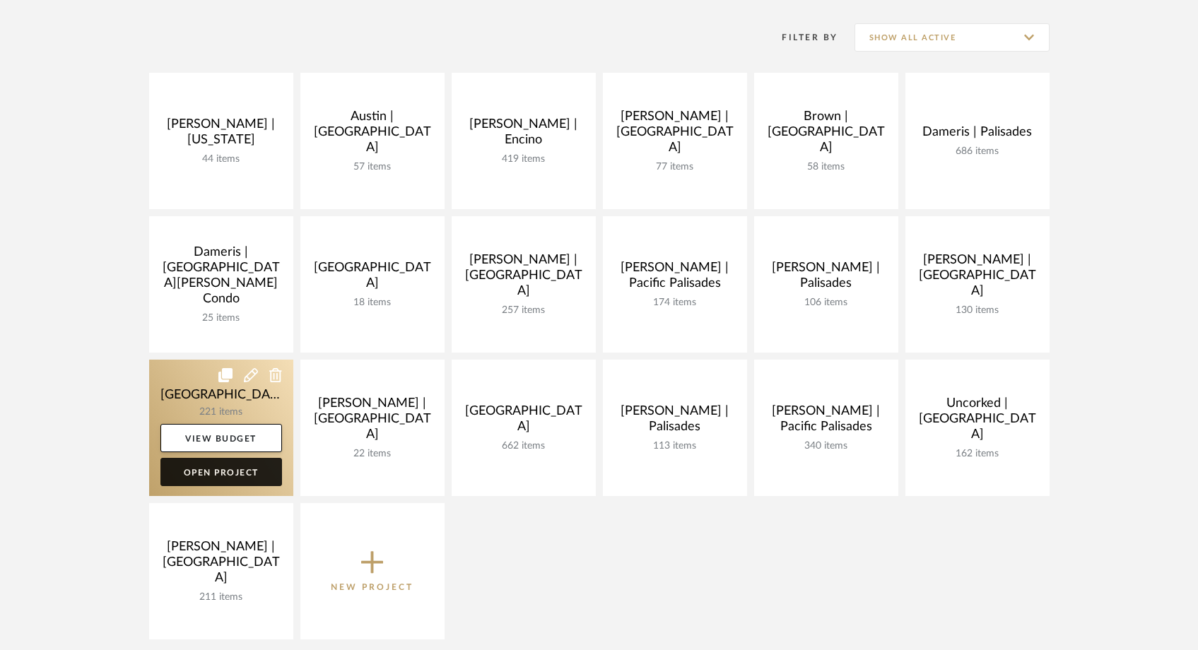
click at [248, 466] on link "Open Project" at bounding box center [221, 472] width 122 height 28
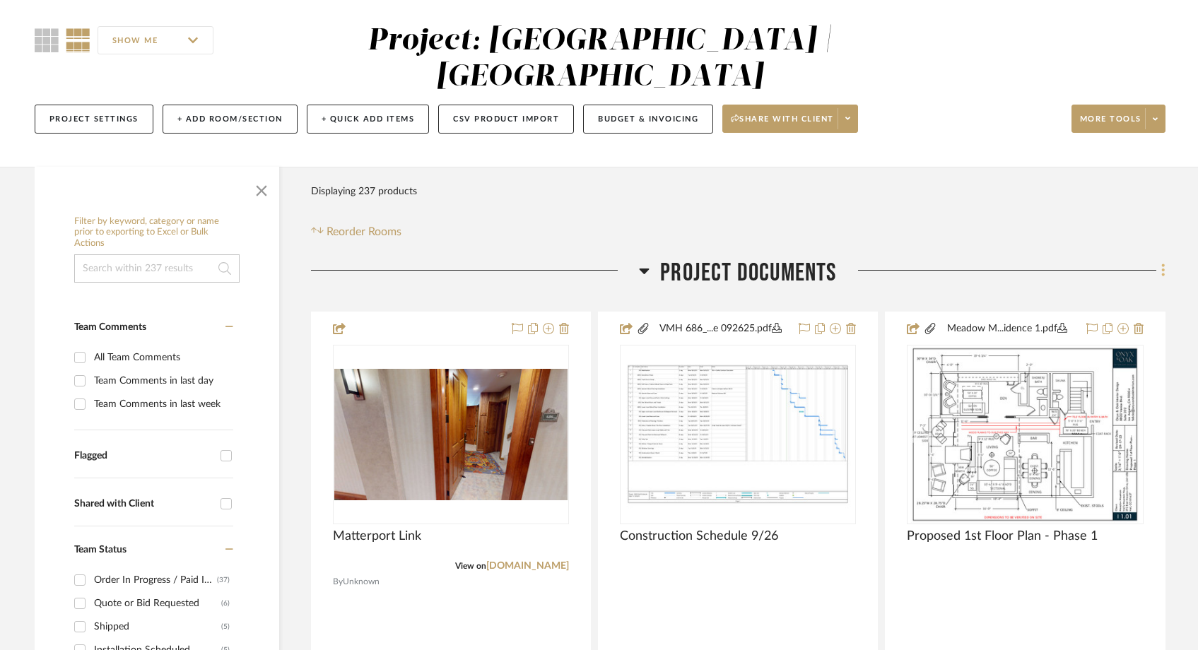
scroll to position [105, 0]
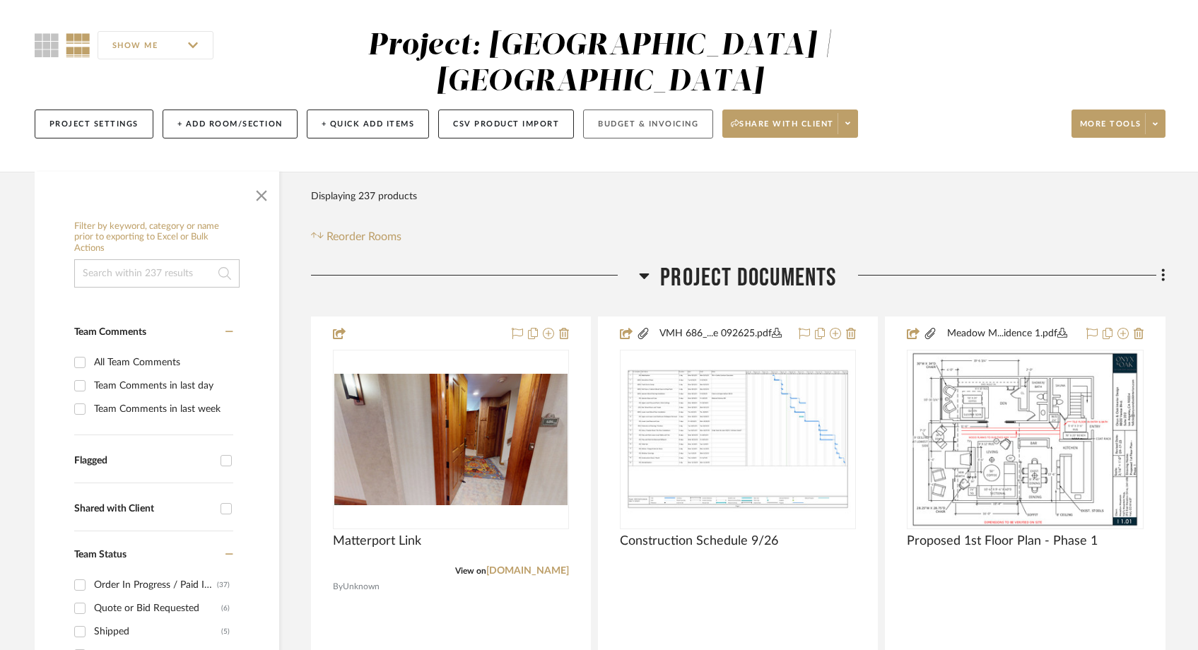
click at [641, 110] on button "Budget & Invoicing" at bounding box center [648, 124] width 130 height 29
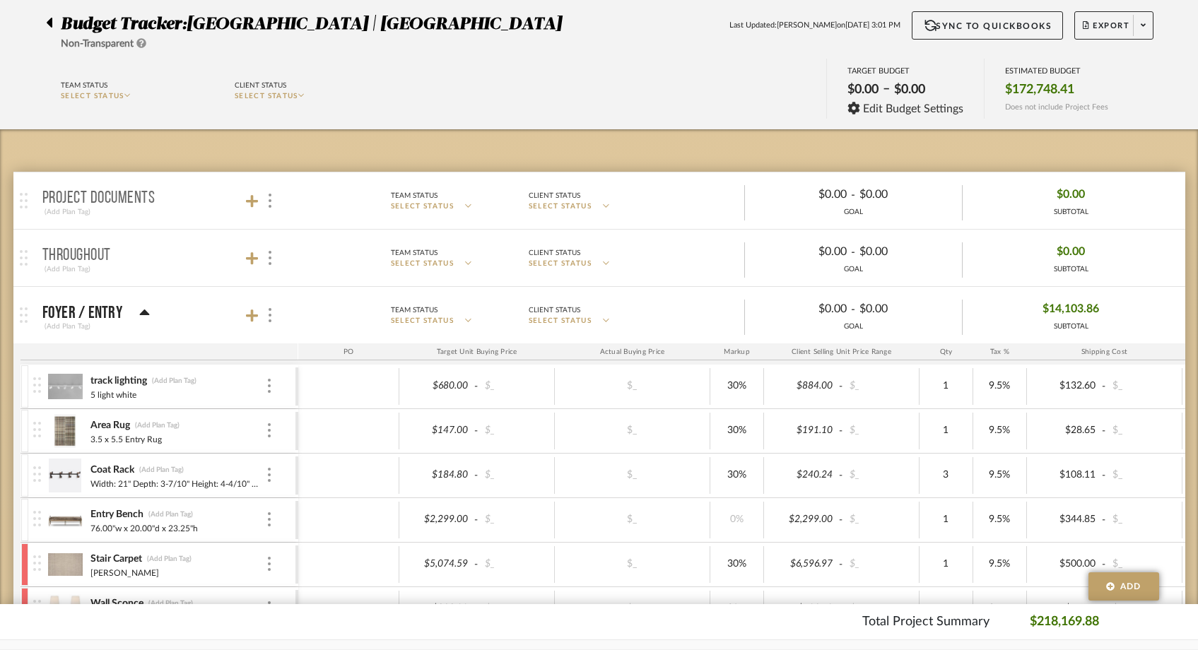
click at [51, 27] on icon at bounding box center [50, 23] width 6 height 10
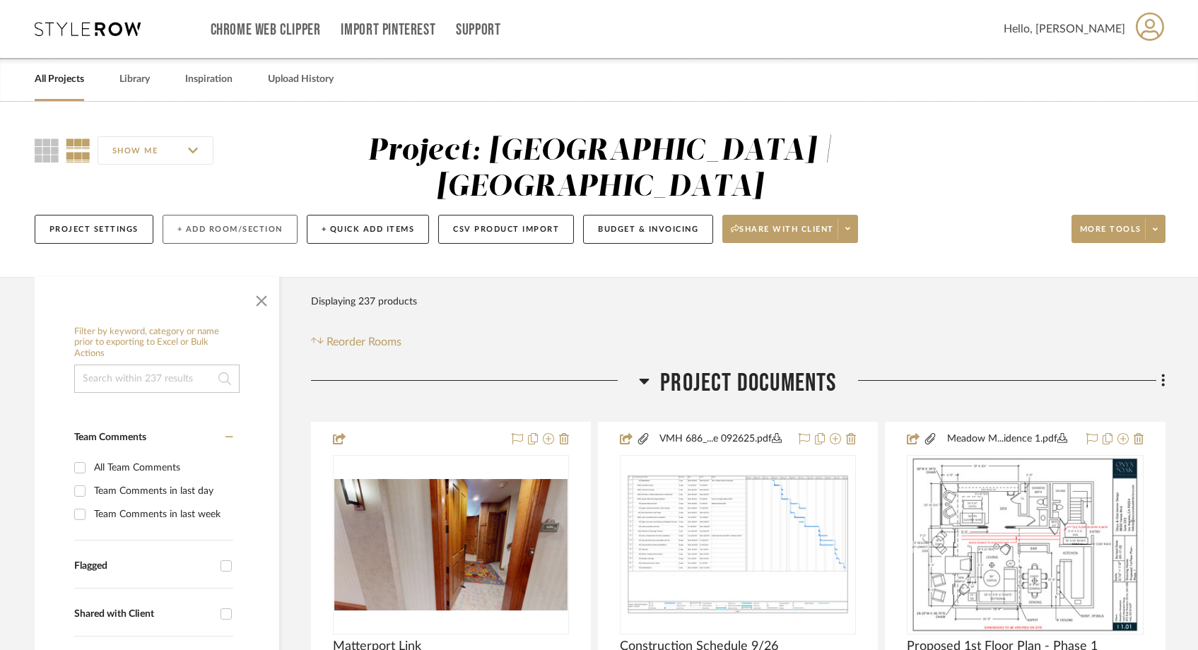
click at [262, 215] on button "+ Add Room/Section" at bounding box center [230, 229] width 135 height 29
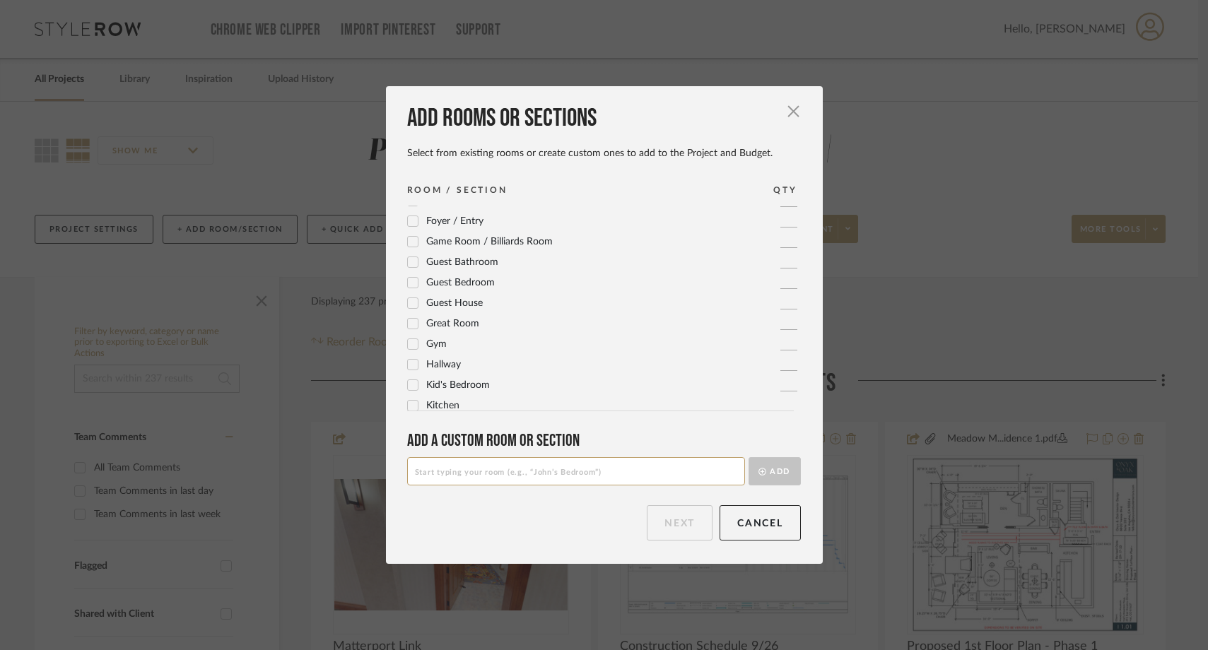
scroll to position [471, 0]
click at [433, 472] on input at bounding box center [576, 471] width 338 height 28
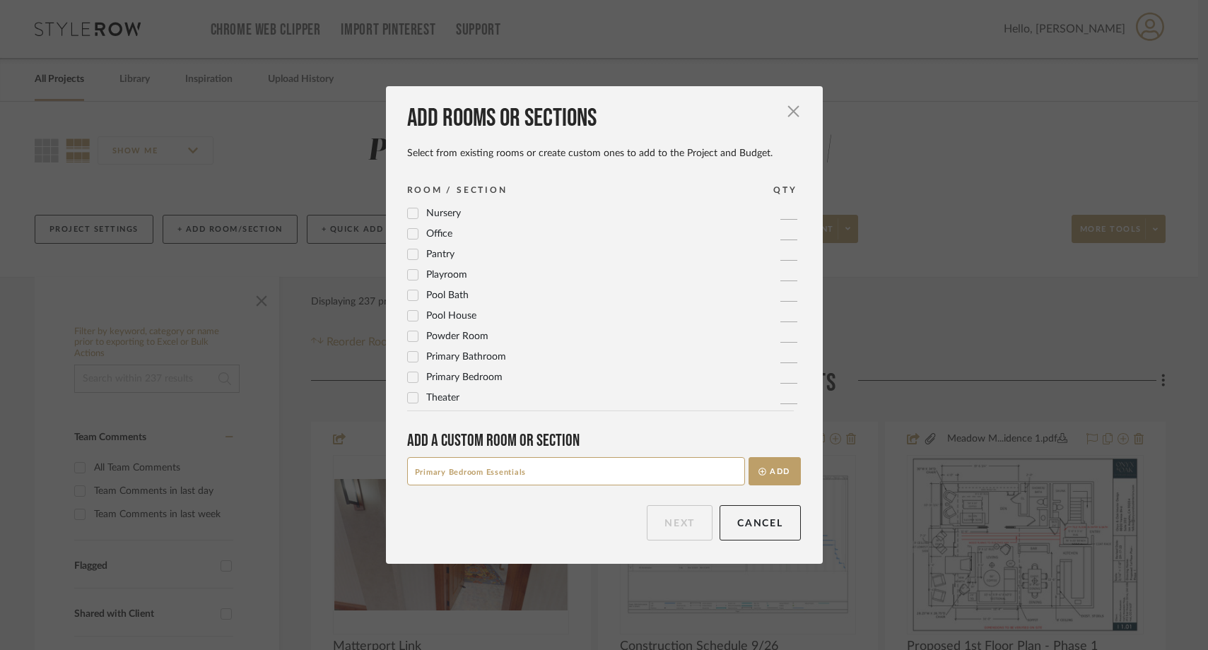
type input "Primary Bedroom Essentials"
click at [624, 499] on div "Add rooms or sections Select from existing rooms or create custom ones to add t…" at bounding box center [604, 325] width 437 height 478
click at [785, 469] on button "Add" at bounding box center [775, 471] width 52 height 28
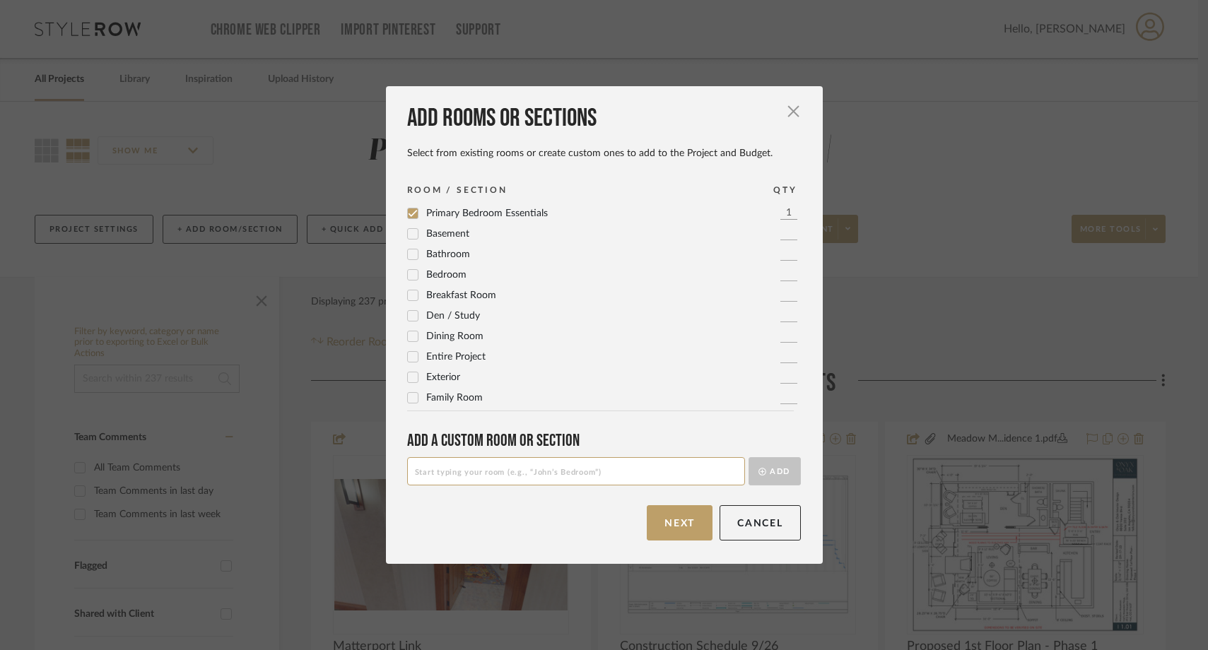
click at [462, 471] on input at bounding box center [576, 471] width 338 height 28
type input "Bunk Room Bedding Essentials"
click at [488, 519] on div "Next Cancel" at bounding box center [604, 522] width 394 height 35
click at [775, 474] on button "Add" at bounding box center [775, 471] width 52 height 28
click at [508, 214] on span "Bunk Room Bedding Essentials" at bounding box center [493, 214] width 135 height 10
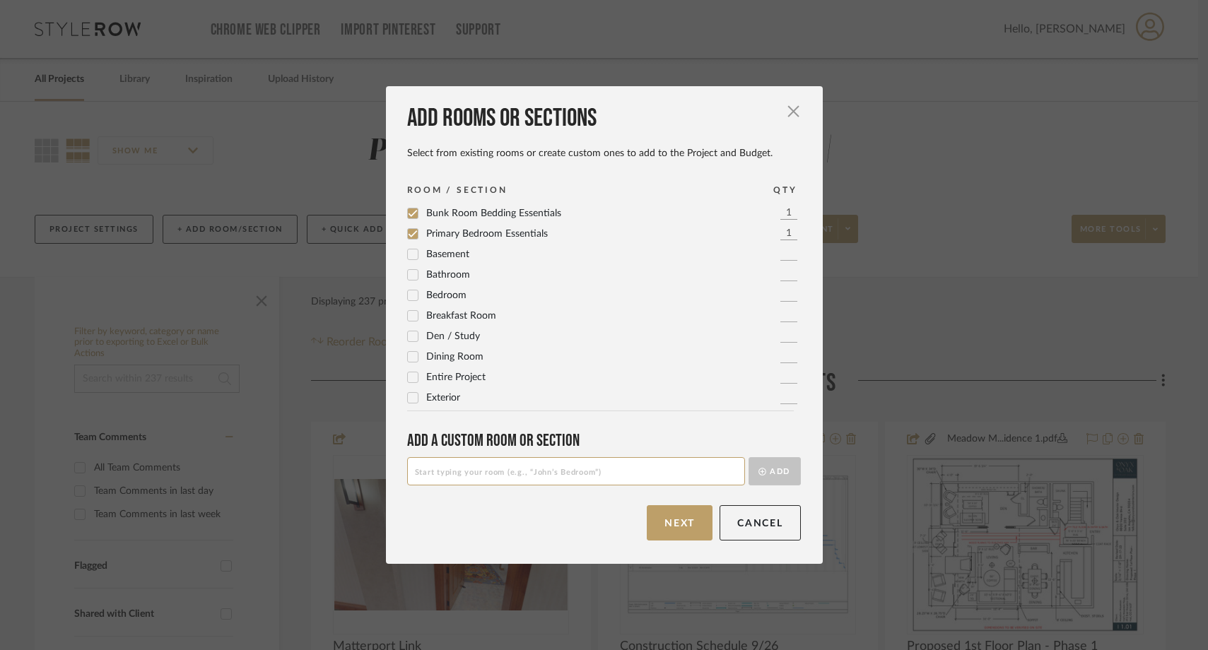
click at [449, 479] on input at bounding box center [576, 471] width 338 height 28
type input "B"
click at [408, 216] on icon at bounding box center [413, 214] width 10 height 10
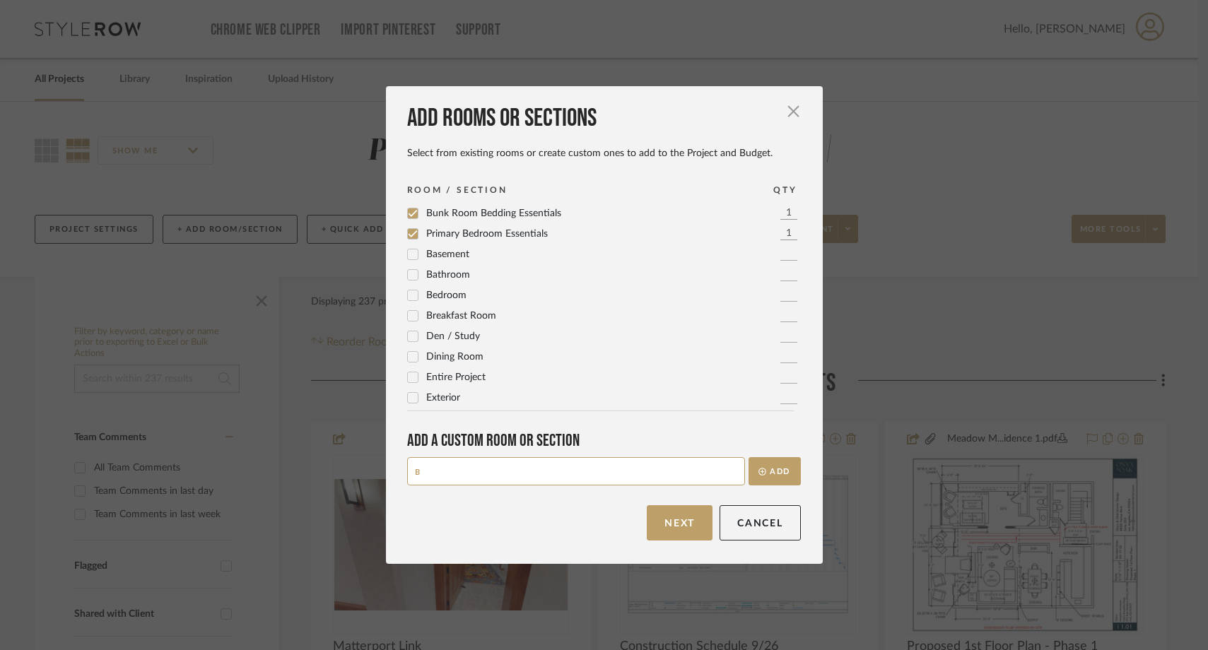
click at [408, 235] on icon at bounding box center [412, 234] width 9 height 7
click at [445, 474] on input "B" at bounding box center [576, 471] width 338 height 28
type input "Primary Bedroom Bedding Essentials"
click at [498, 527] on div "Next Cancel" at bounding box center [604, 522] width 394 height 35
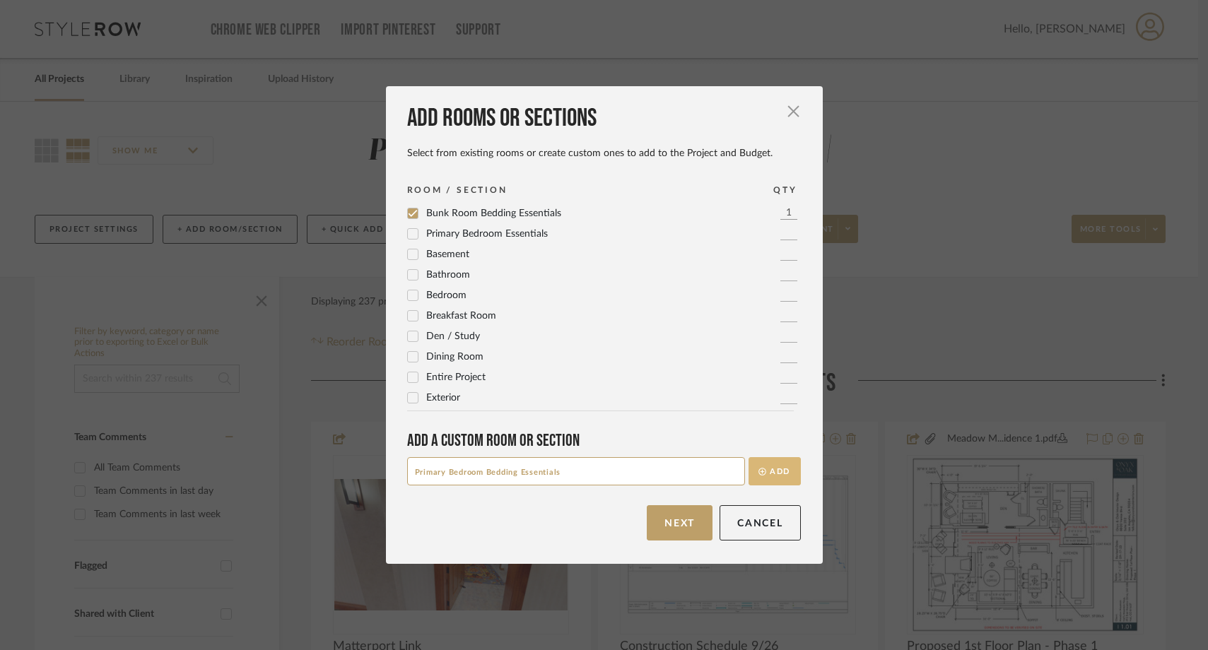
click at [772, 476] on button "Add" at bounding box center [775, 471] width 52 height 28
click at [688, 524] on button "Next" at bounding box center [680, 522] width 66 height 35
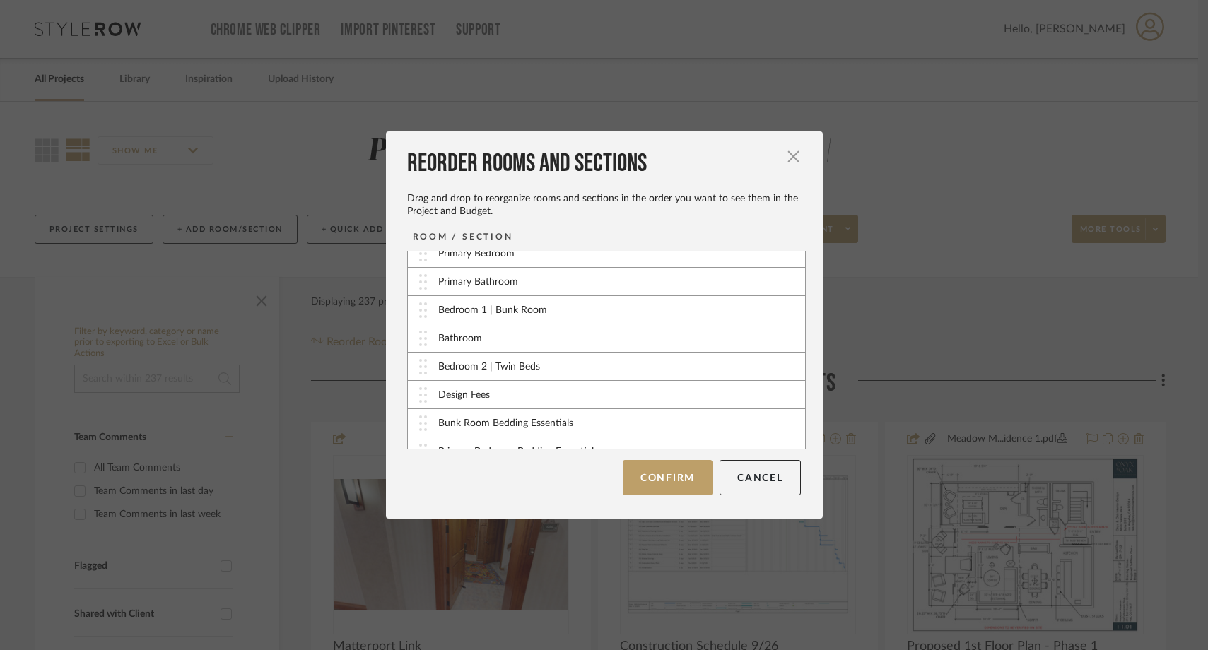
scroll to position [368, 0]
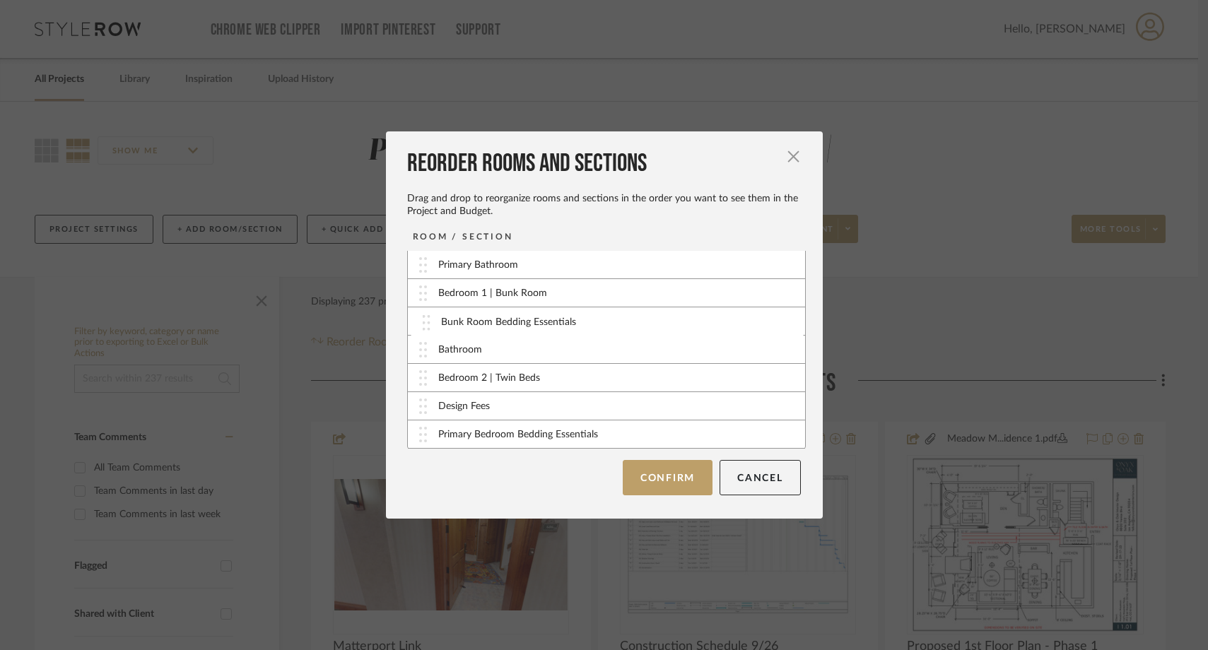
drag, startPoint x: 421, startPoint y: 406, endPoint x: 429, endPoint y: 322, distance: 84.5
drag, startPoint x: 423, startPoint y: 436, endPoint x: 438, endPoint y: 297, distance: 140.0
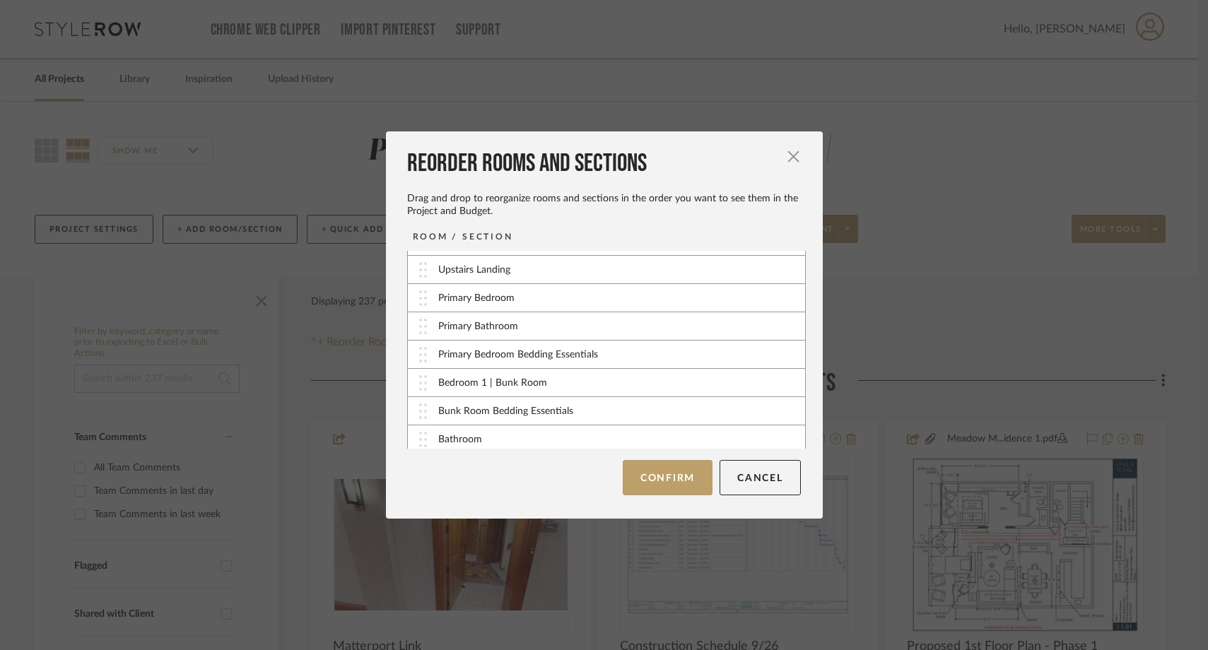
scroll to position [299, 0]
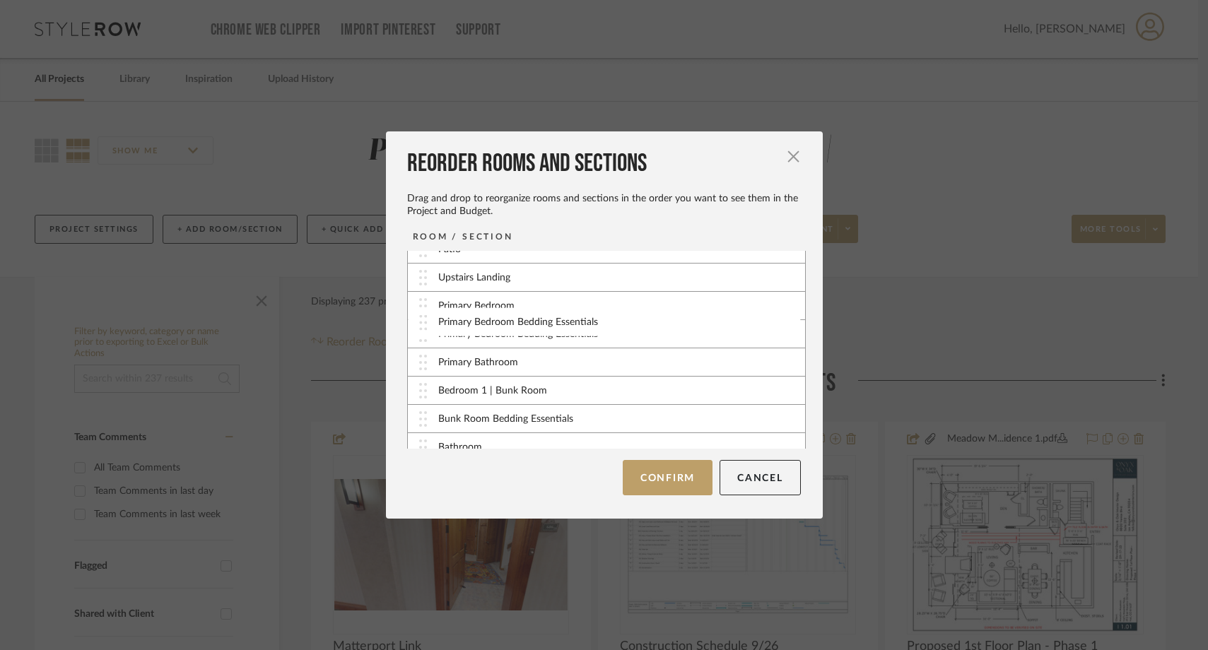
drag, startPoint x: 419, startPoint y: 365, endPoint x: 424, endPoint y: 324, distance: 40.6
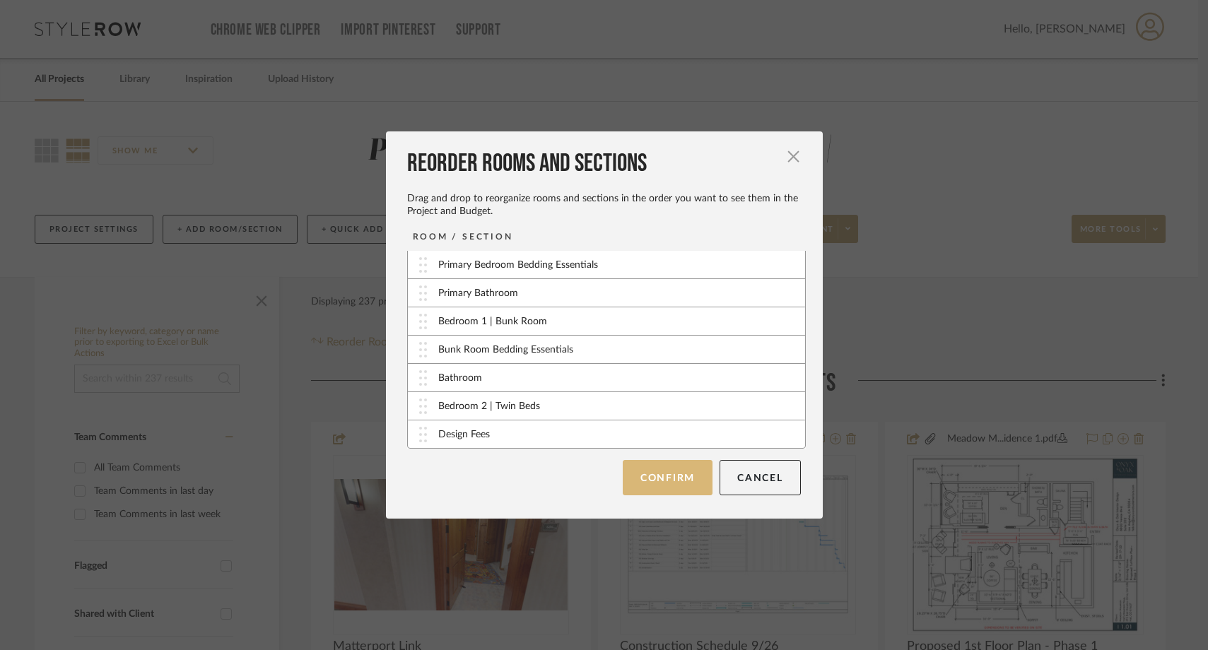
click at [664, 480] on button "Confirm" at bounding box center [668, 477] width 90 height 35
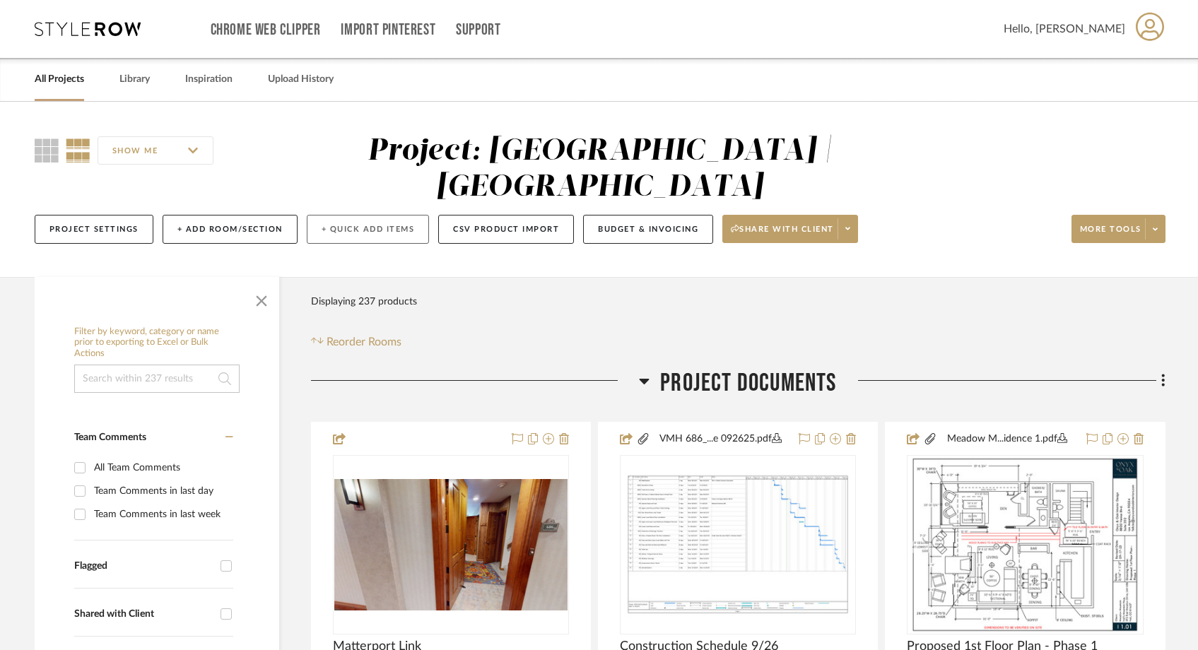
click at [342, 215] on button "+ Quick Add Items" at bounding box center [368, 229] width 123 height 29
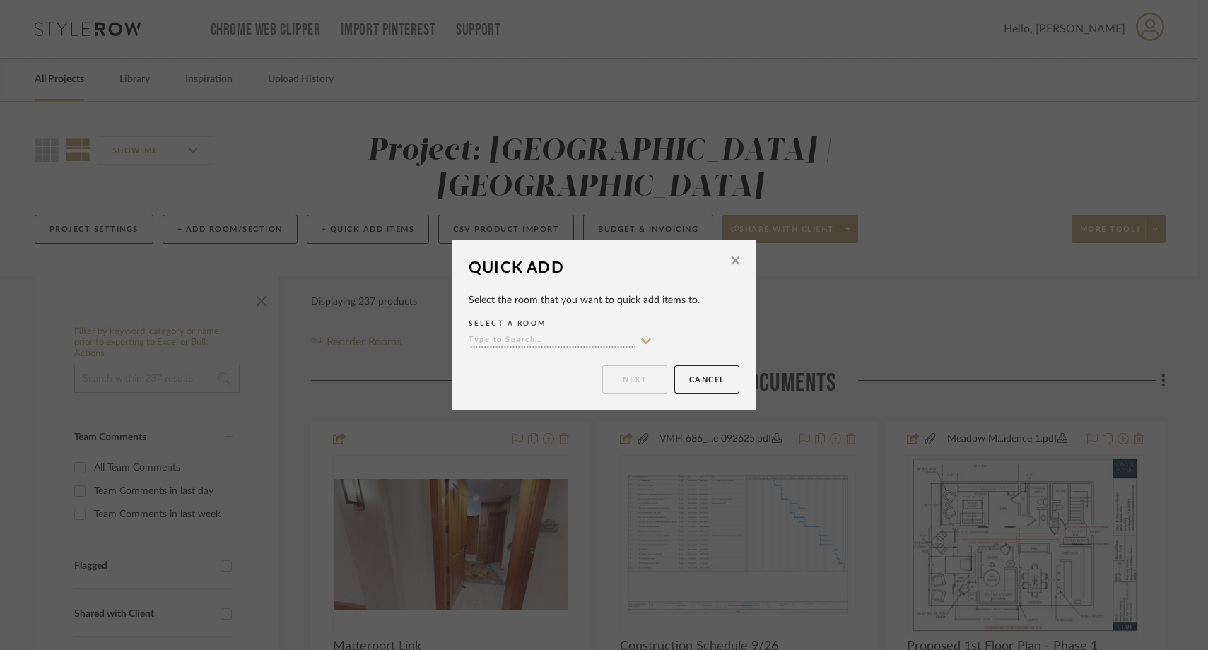
click at [735, 259] on button at bounding box center [735, 262] width 22 height 33
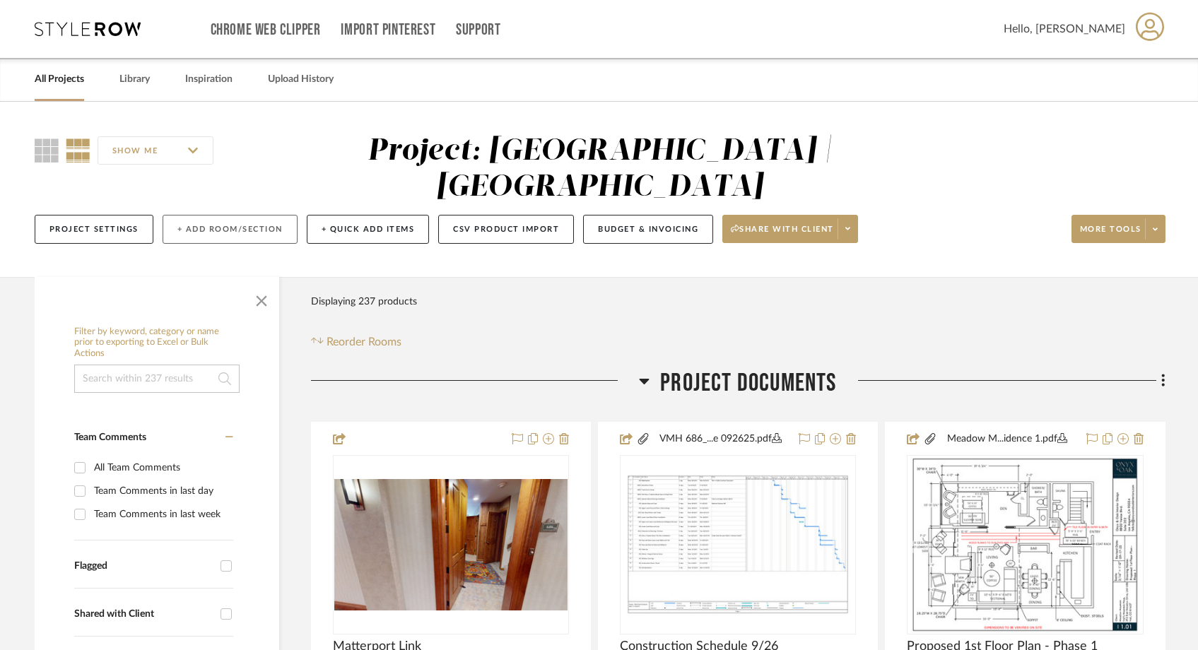
click at [206, 215] on button "+ Add Room/Section" at bounding box center [230, 229] width 135 height 29
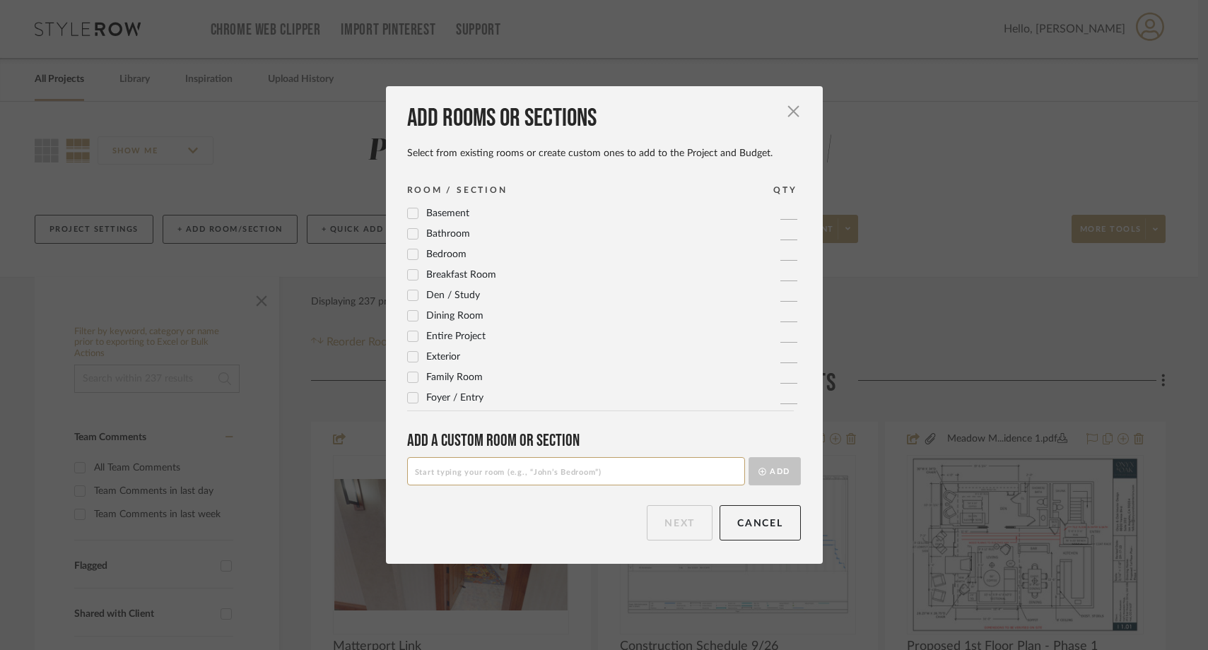
click at [450, 474] on input at bounding box center [576, 471] width 338 height 28
type input "Twin Bedroom Bedding Essentials"
click at [480, 513] on div "Next Cancel" at bounding box center [604, 522] width 394 height 35
click at [774, 476] on button "Add" at bounding box center [775, 471] width 52 height 28
click at [500, 471] on input at bounding box center [576, 471] width 338 height 28
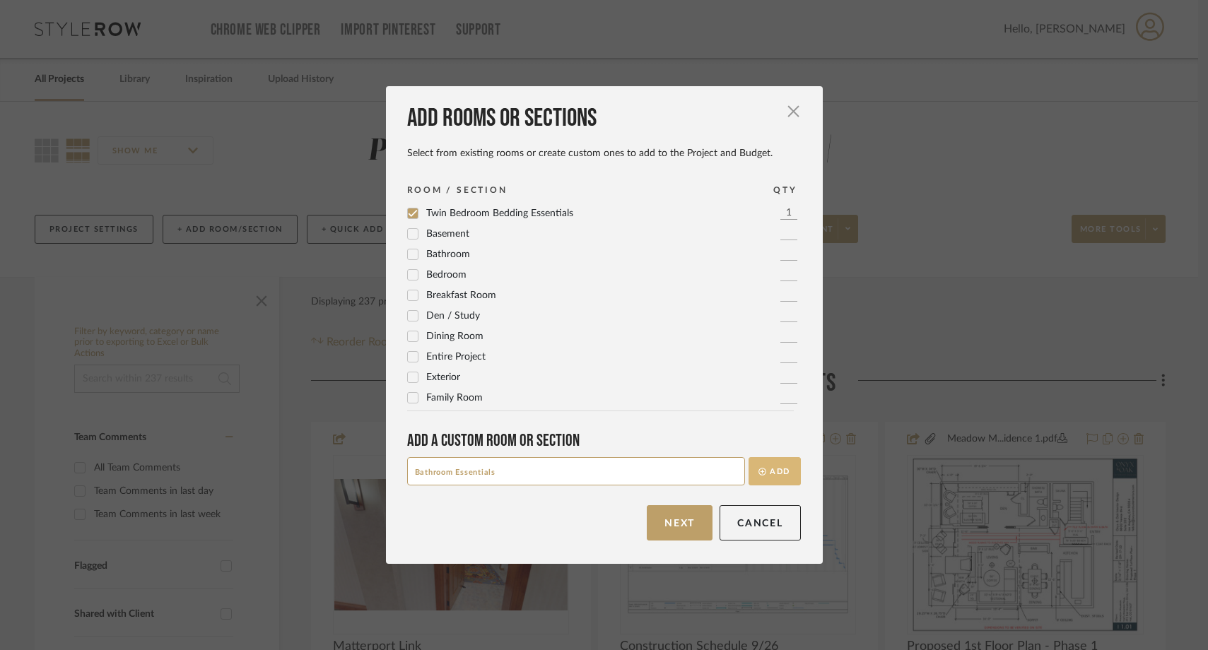
type input "Bathroom Essentials"
click at [771, 469] on button "Add" at bounding box center [775, 471] width 52 height 28
drag, startPoint x: 676, startPoint y: 522, endPoint x: 849, endPoint y: 389, distance: 218.3
click at [849, 389] on div "Add rooms or sections Select from existing rooms or create custom ones to add t…" at bounding box center [604, 325] width 1208 height 650
click at [562, 478] on input at bounding box center [576, 471] width 338 height 28
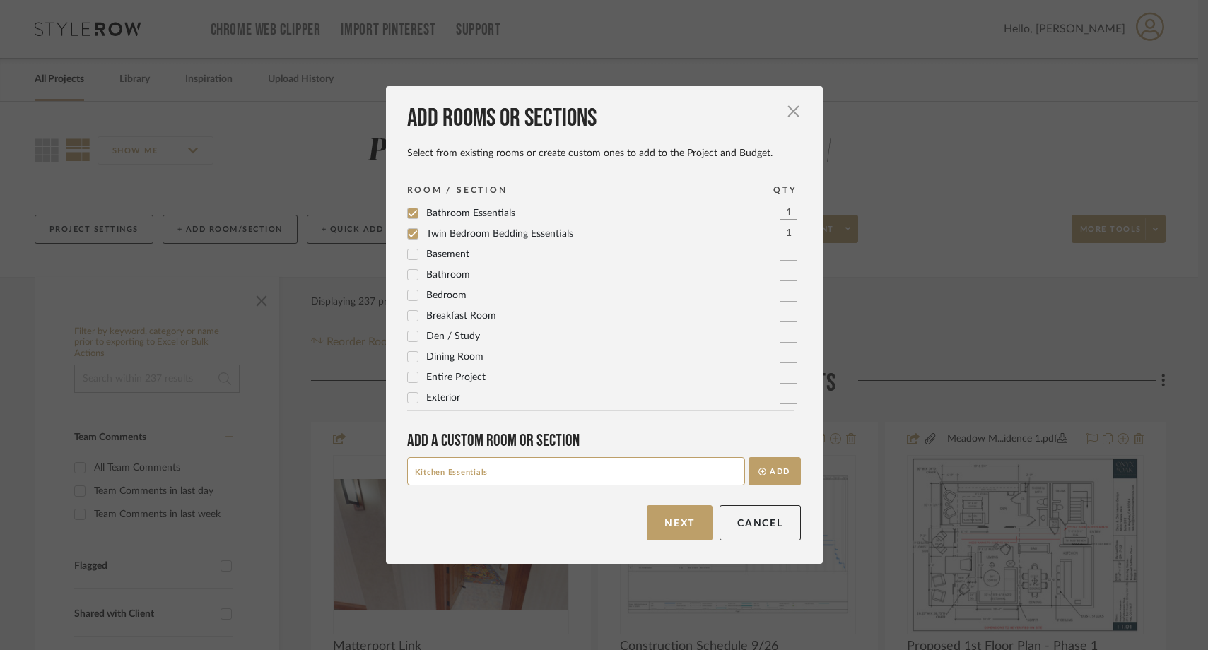
type input "Kitchen Essentials"
click at [574, 497] on div "Add rooms or sections Select from existing rooms or create custom ones to add t…" at bounding box center [604, 325] width 437 height 478
click at [758, 474] on icon "submit" at bounding box center [762, 472] width 8 height 8
click at [486, 469] on input at bounding box center [576, 471] width 338 height 28
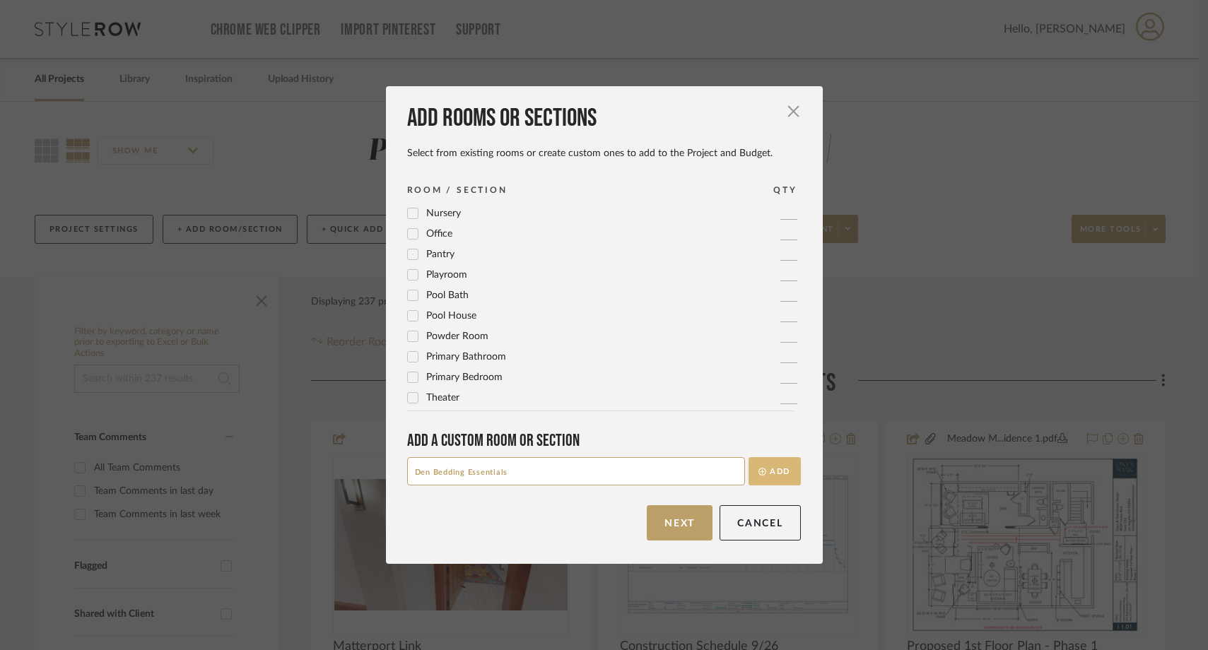
type input "Den Bedding Essentials"
click at [771, 472] on button "Add" at bounding box center [775, 471] width 52 height 28
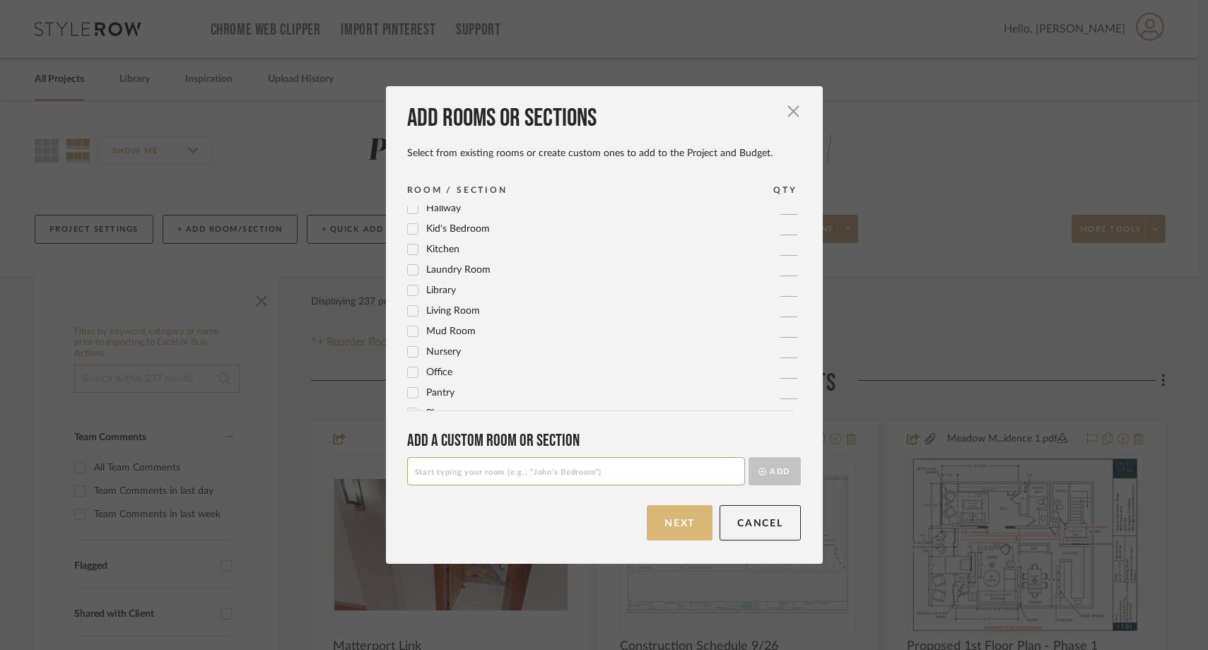
click at [680, 516] on button "Next" at bounding box center [680, 522] width 66 height 35
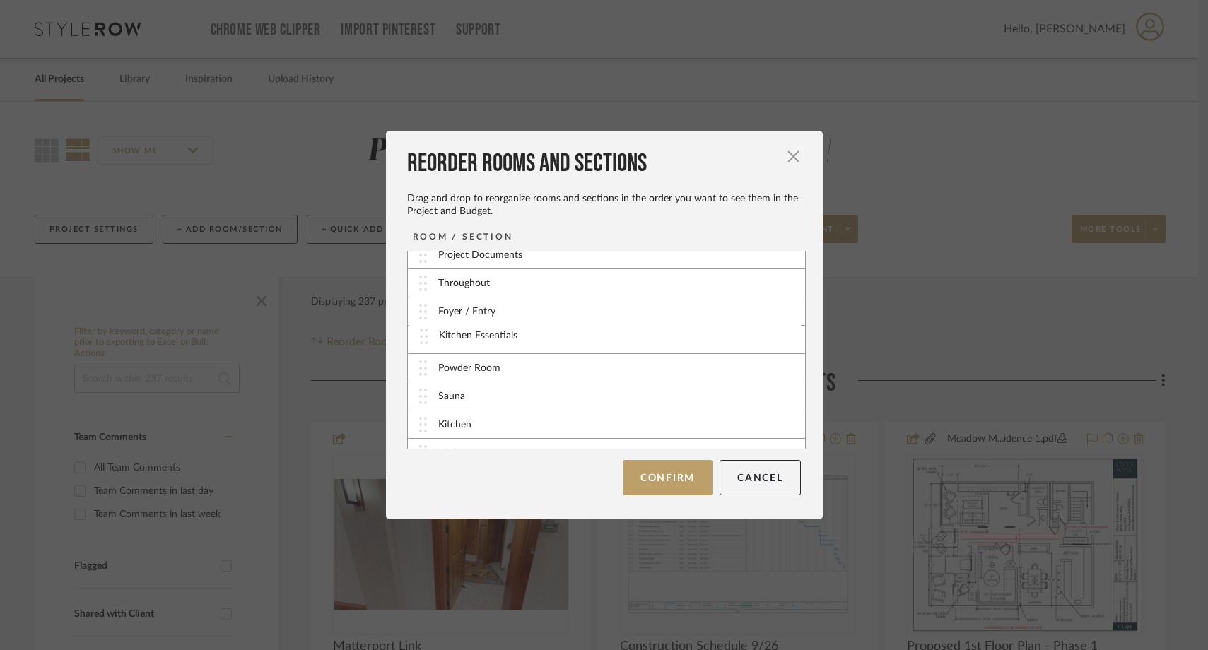
scroll to position [0, 0]
drag, startPoint x: 423, startPoint y: 406, endPoint x: 441, endPoint y: 400, distance: 18.8
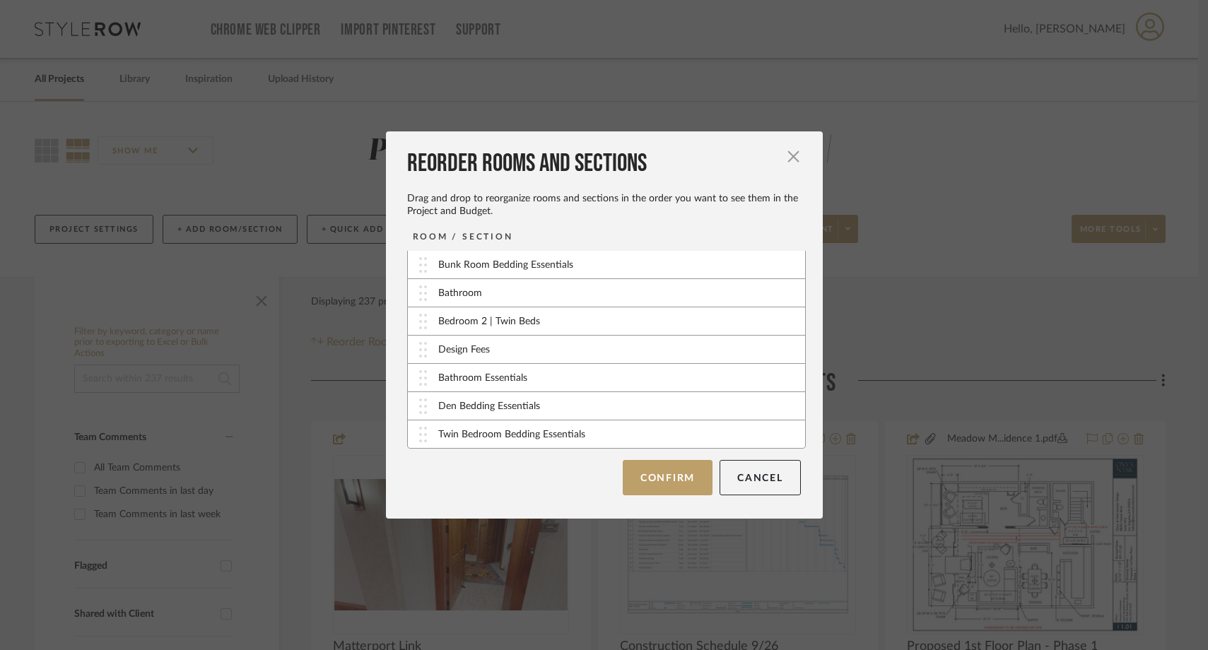
scroll to position [482, 0]
drag, startPoint x: 416, startPoint y: 432, endPoint x: 426, endPoint y: 350, distance: 82.6
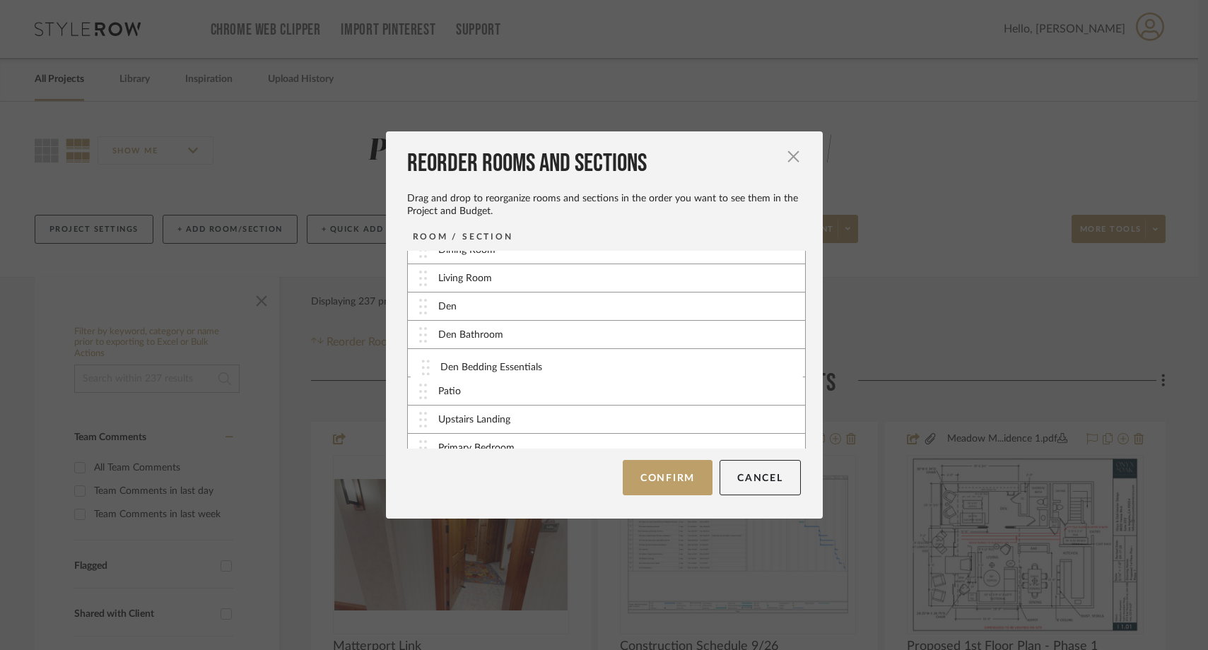
scroll to position [200, 0]
drag, startPoint x: 421, startPoint y: 434, endPoint x: 430, endPoint y: 348, distance: 86.7
drag, startPoint x: 415, startPoint y: 441, endPoint x: 434, endPoint y: 332, distance: 110.5
click at [438, 293] on div "Throughout" at bounding box center [464, 293] width 52 height 15
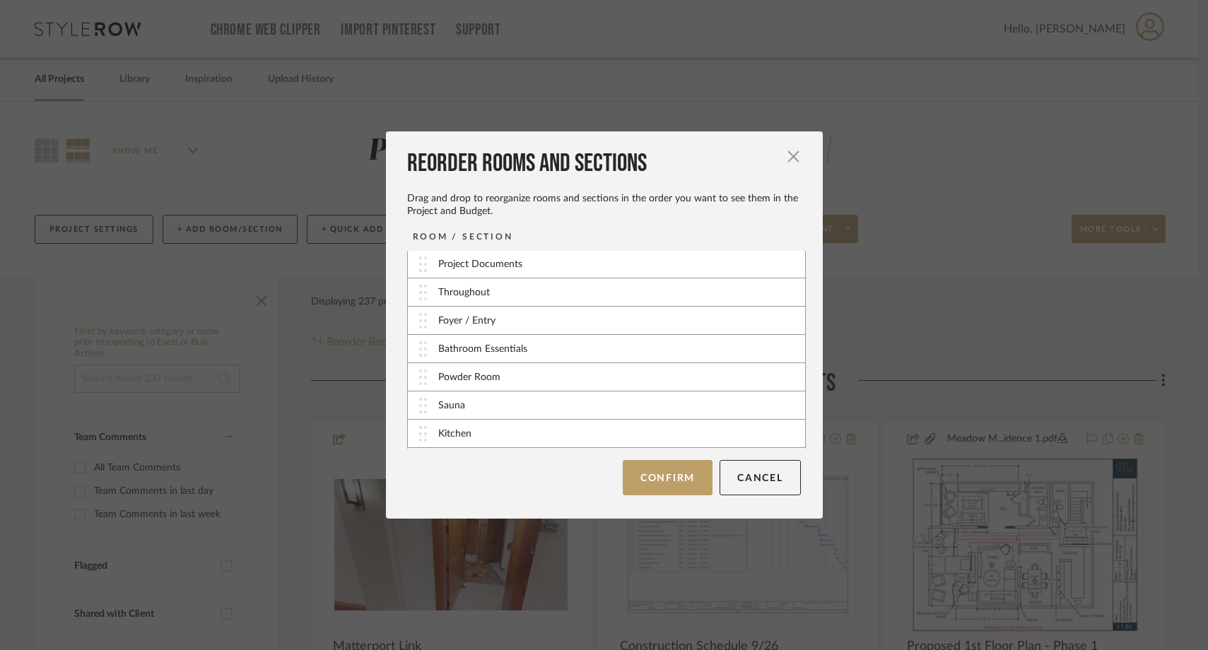
scroll to position [0, 0]
drag, startPoint x: 424, startPoint y: 353, endPoint x: 428, endPoint y: 324, distance: 29.3
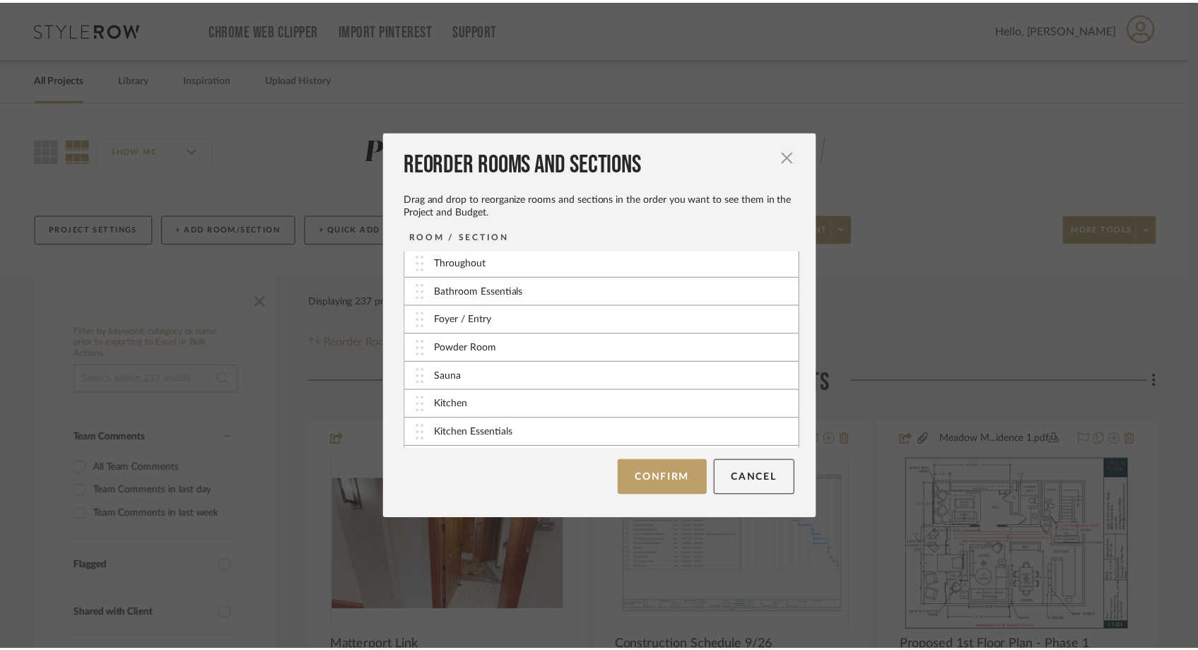
scroll to position [34, 0]
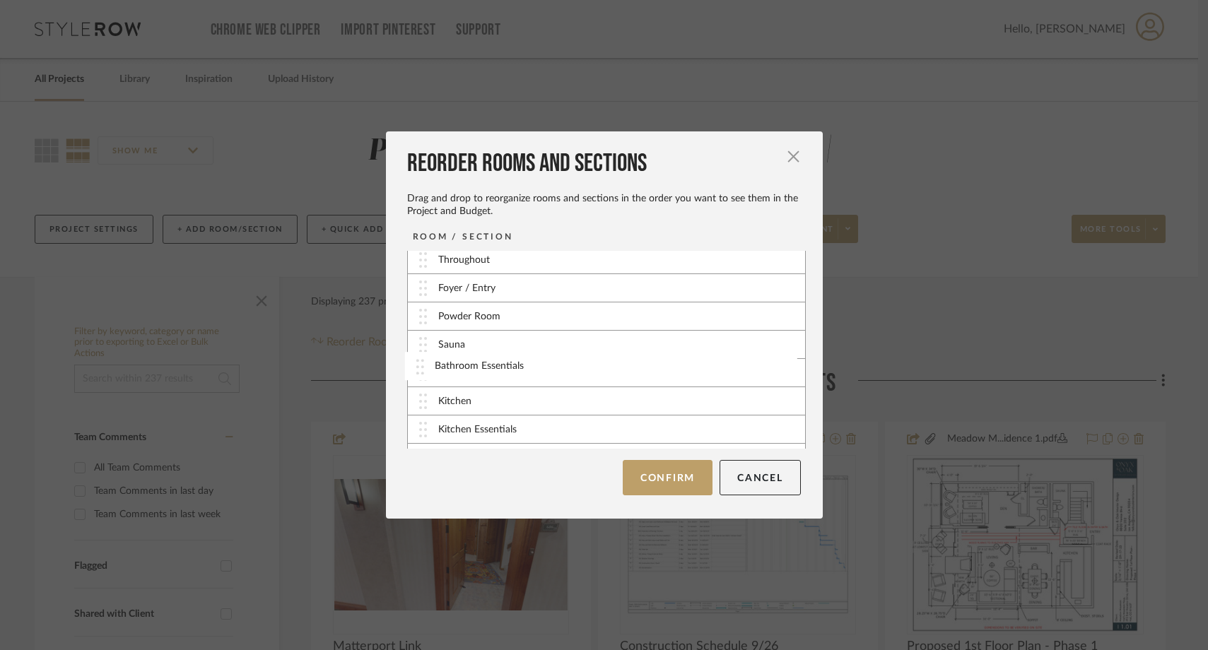
drag, startPoint x: 422, startPoint y: 289, endPoint x: 424, endPoint y: 370, distance: 80.6
click at [656, 474] on button "Confirm" at bounding box center [668, 477] width 90 height 35
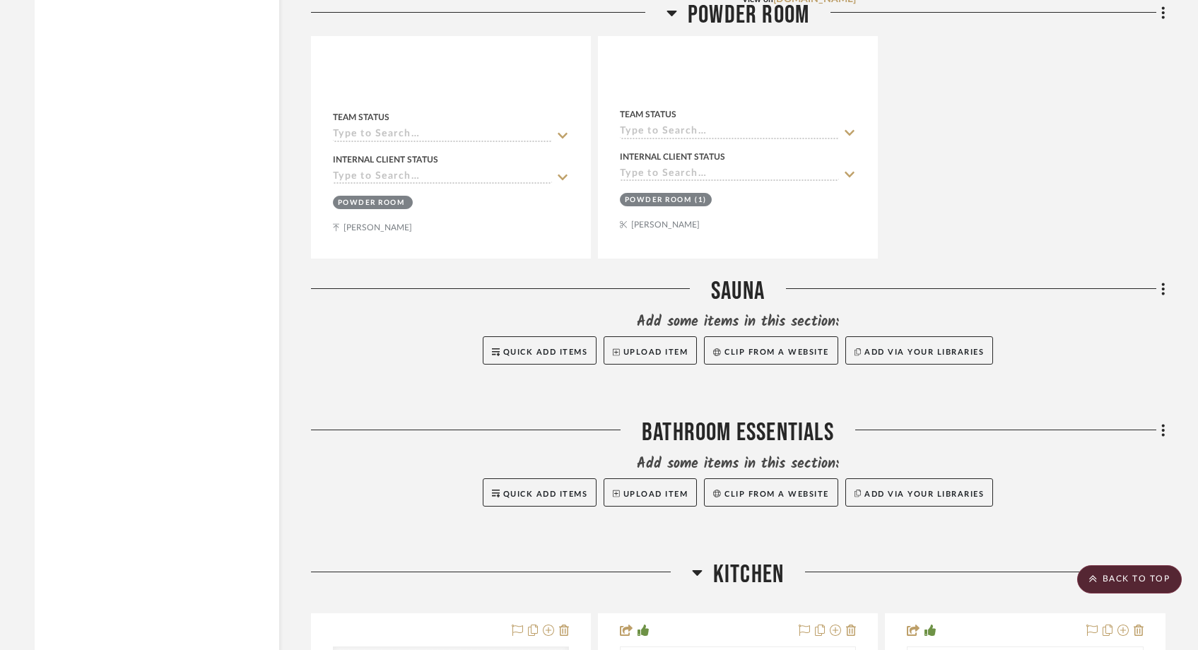
scroll to position [6225, 0]
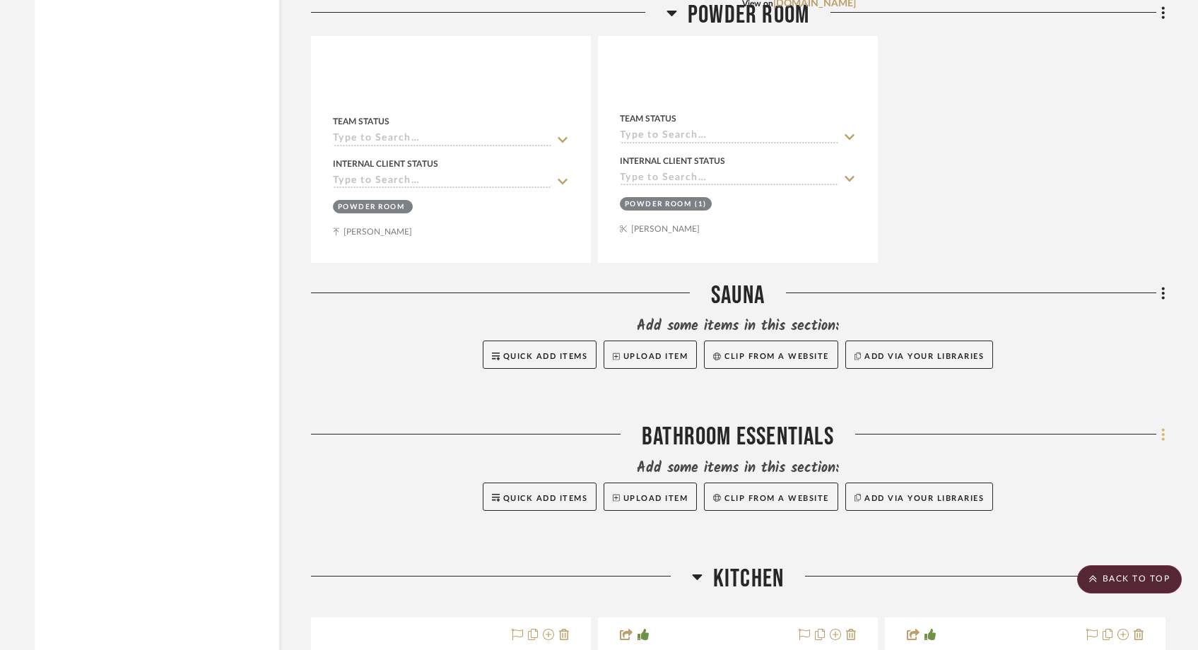
click at [1161, 424] on fa-icon at bounding box center [1160, 435] width 9 height 23
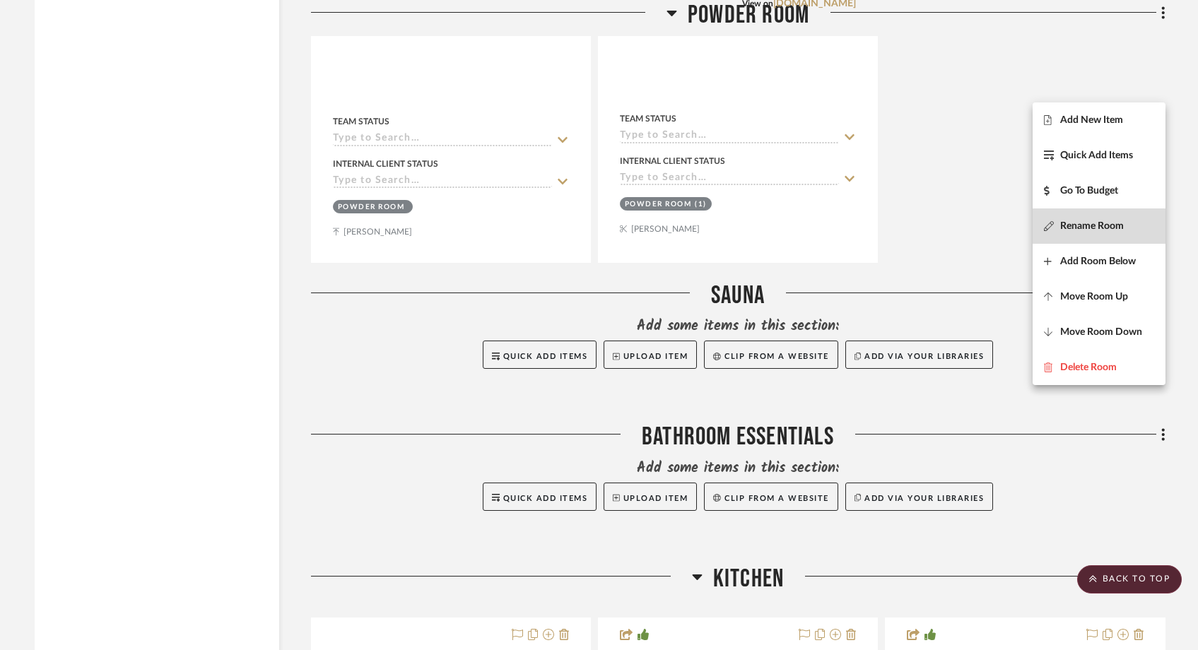
click at [1086, 229] on span "Rename Room" at bounding box center [1092, 227] width 64 height 12
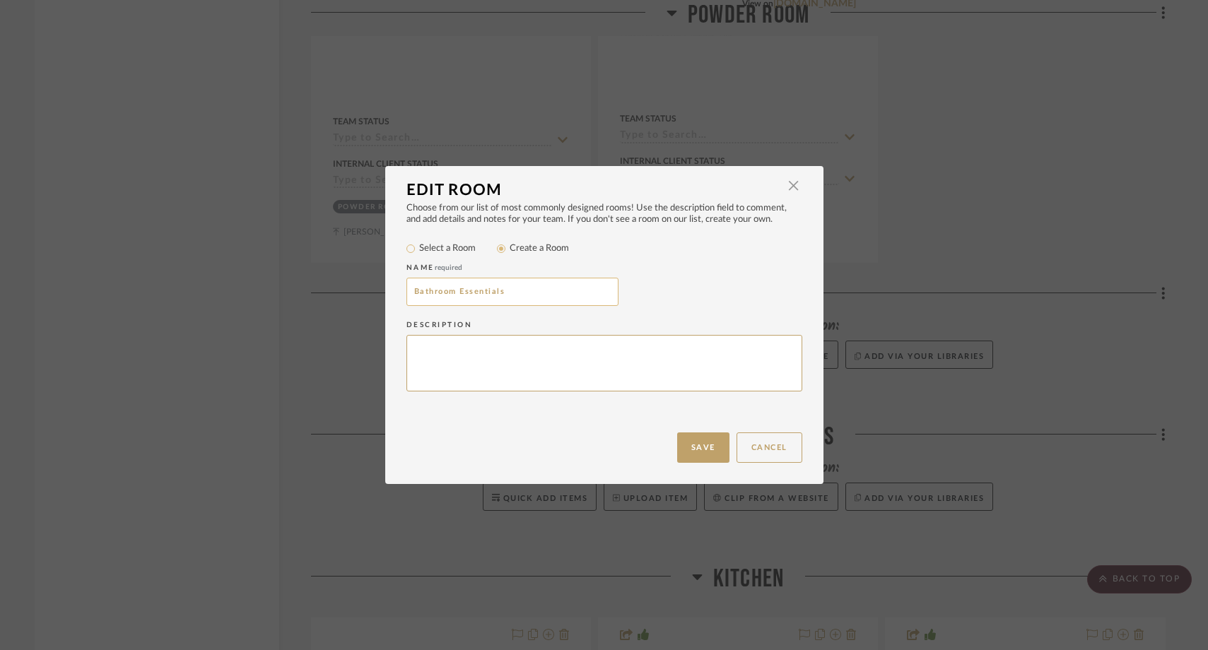
click at [410, 292] on input "Bathroom Essentials" at bounding box center [512, 292] width 212 height 28
type input "All Bathroom Essentials"
click at [498, 430] on div "Choose from our list of most commonly designed rooms! Use the description field…" at bounding box center [604, 318] width 438 height 230
click at [692, 439] on button "Save" at bounding box center [703, 448] width 52 height 30
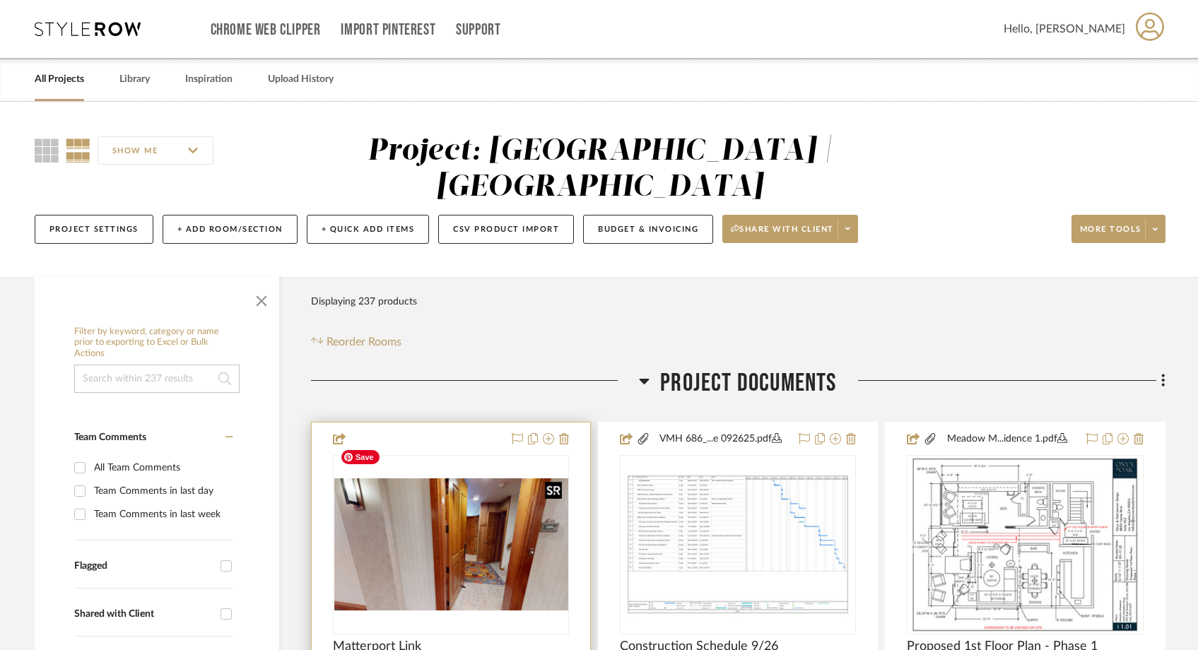
click at [498, 537] on img "0" at bounding box center [451, 544] width 234 height 131
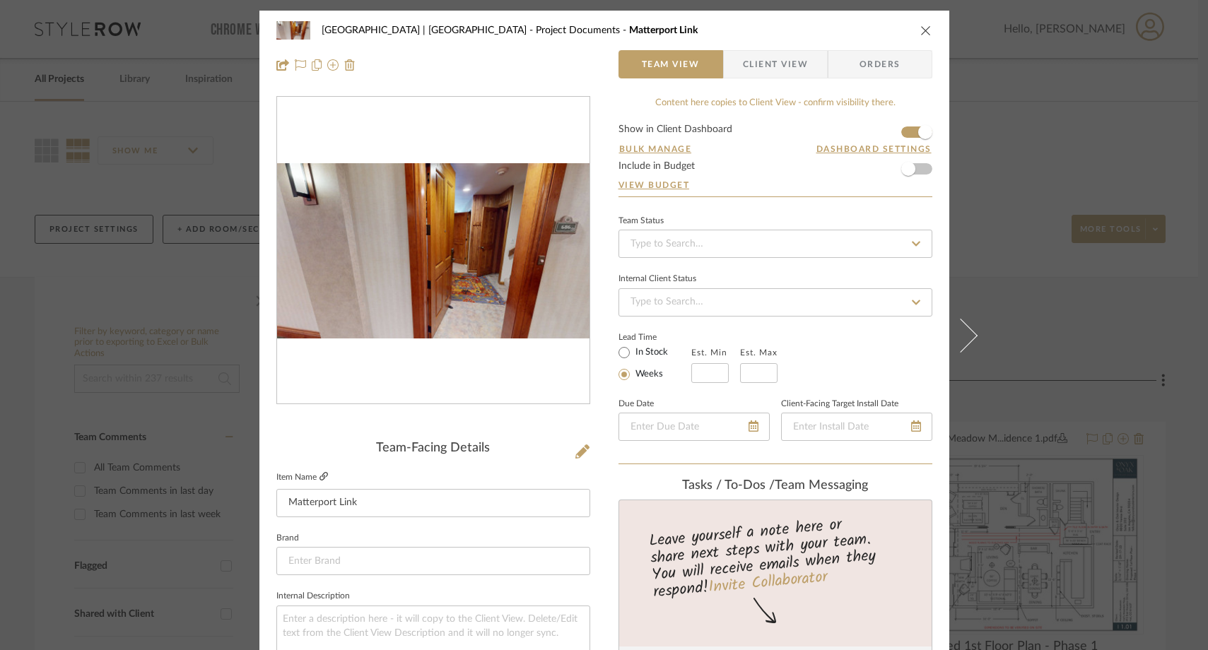
click at [319, 478] on icon at bounding box center [323, 476] width 8 height 8
click at [920, 32] on icon "close" at bounding box center [925, 30] width 11 height 11
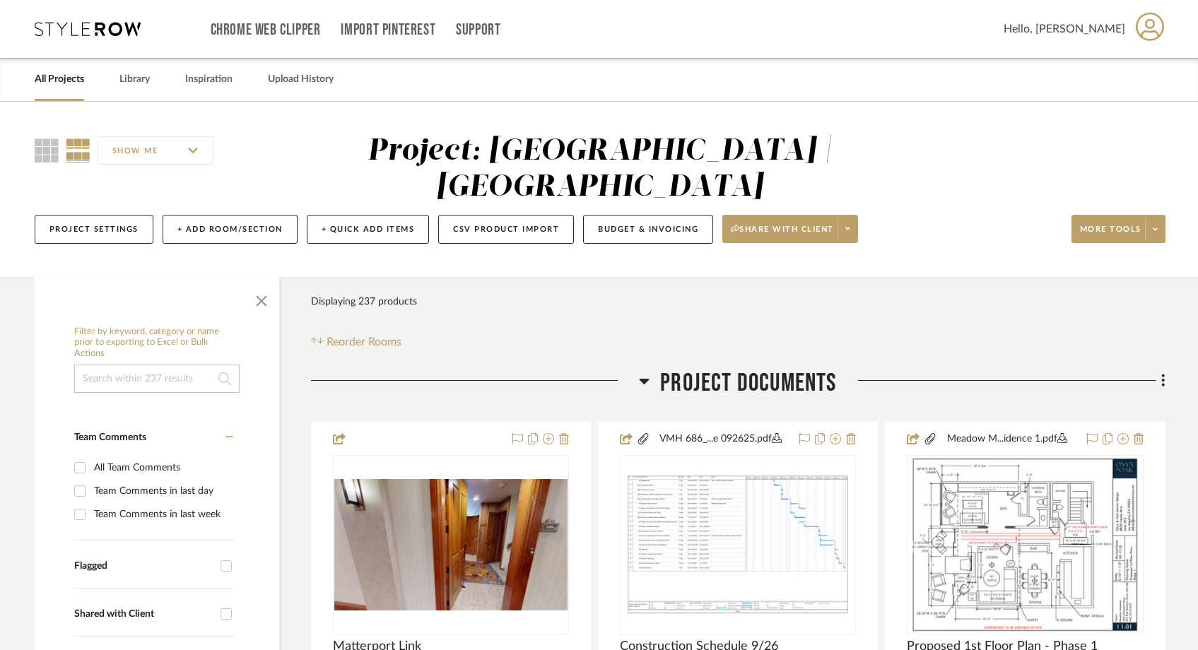
click at [133, 365] on input at bounding box center [156, 379] width 165 height 28
type input "primary"
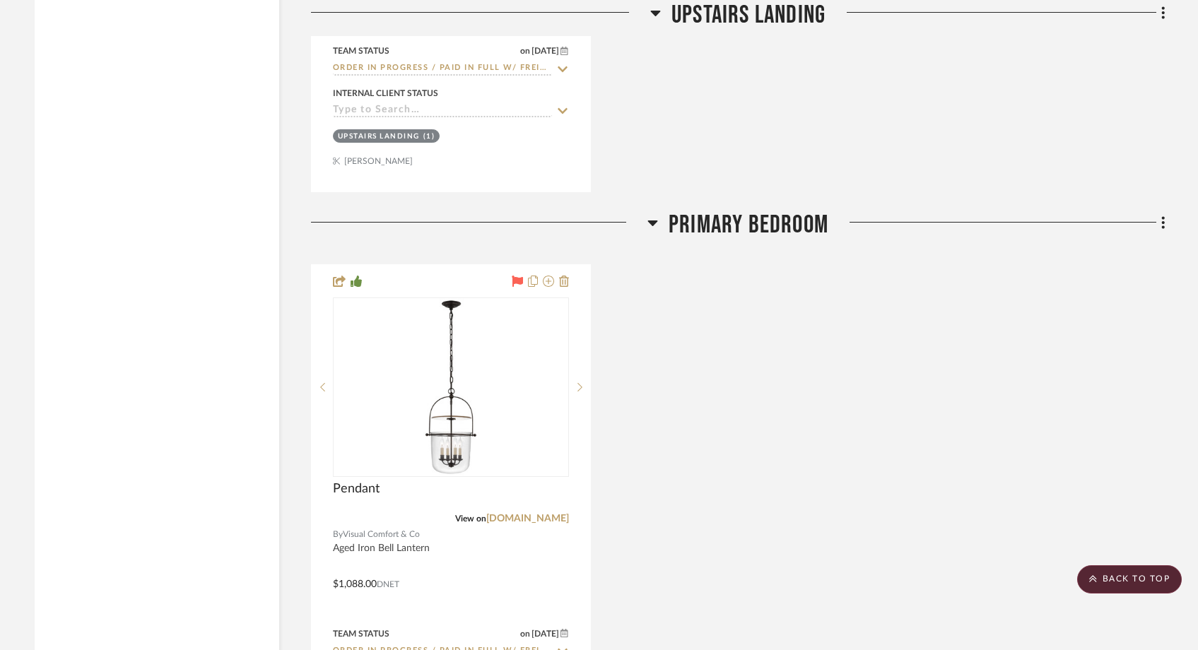
scroll to position [3223, 0]
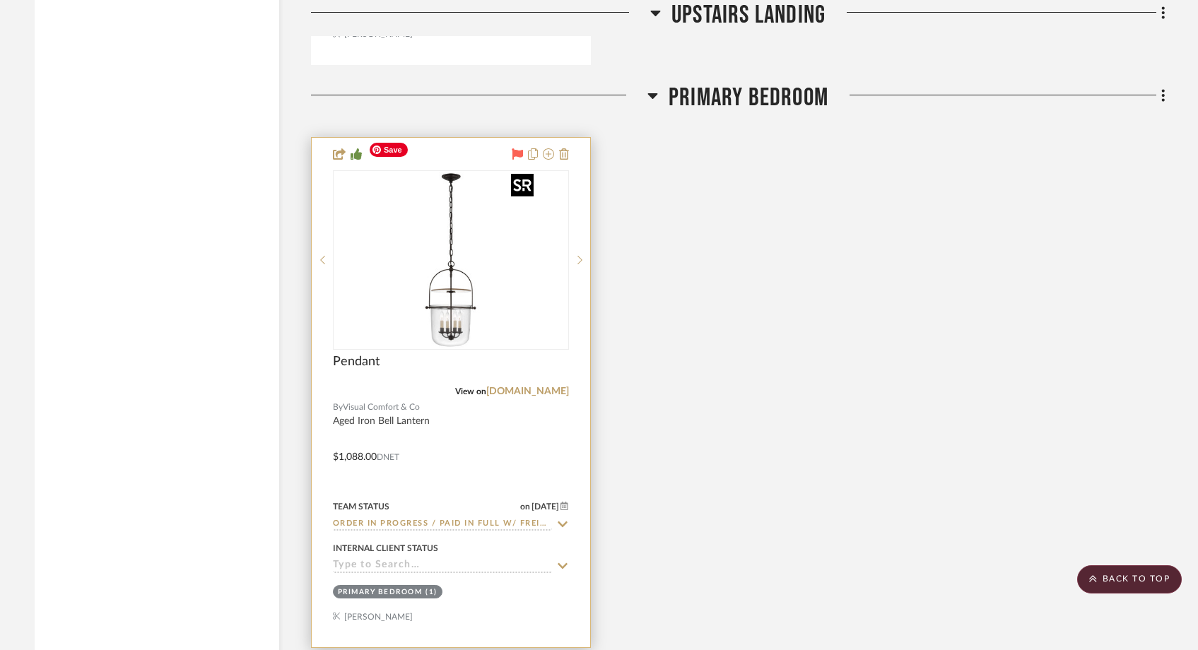
type input "pendant"
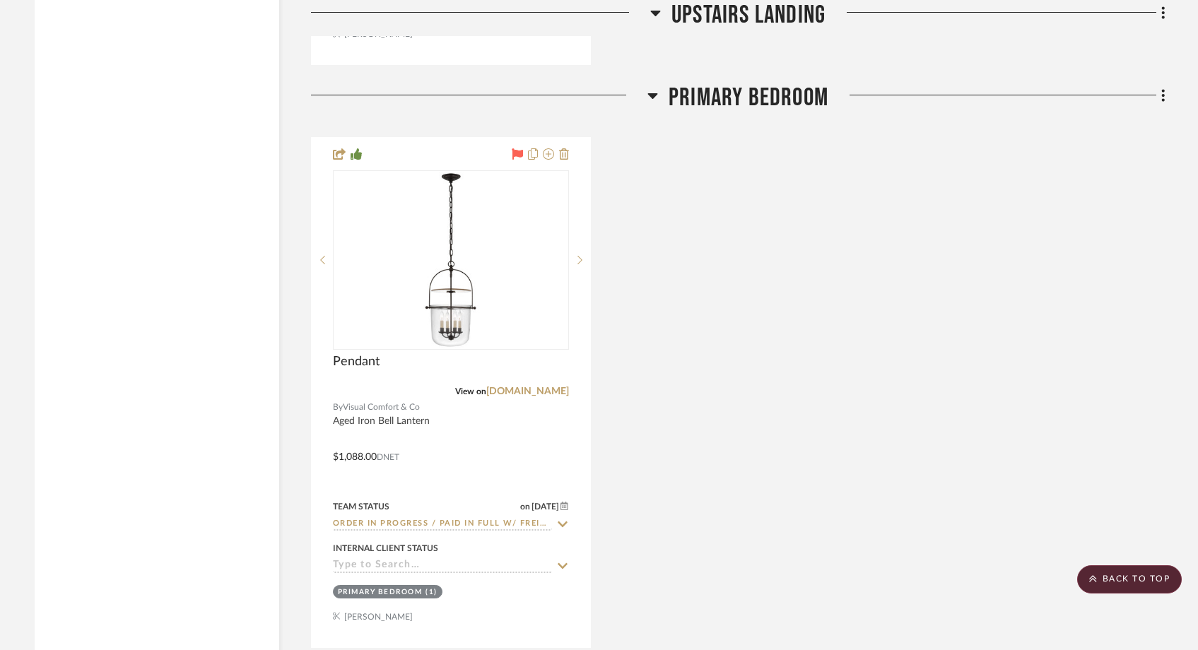
drag, startPoint x: 503, startPoint y: 280, endPoint x: 187, endPoint y: 3, distance: 419.7
